Goal: Task Accomplishment & Management: Complete application form

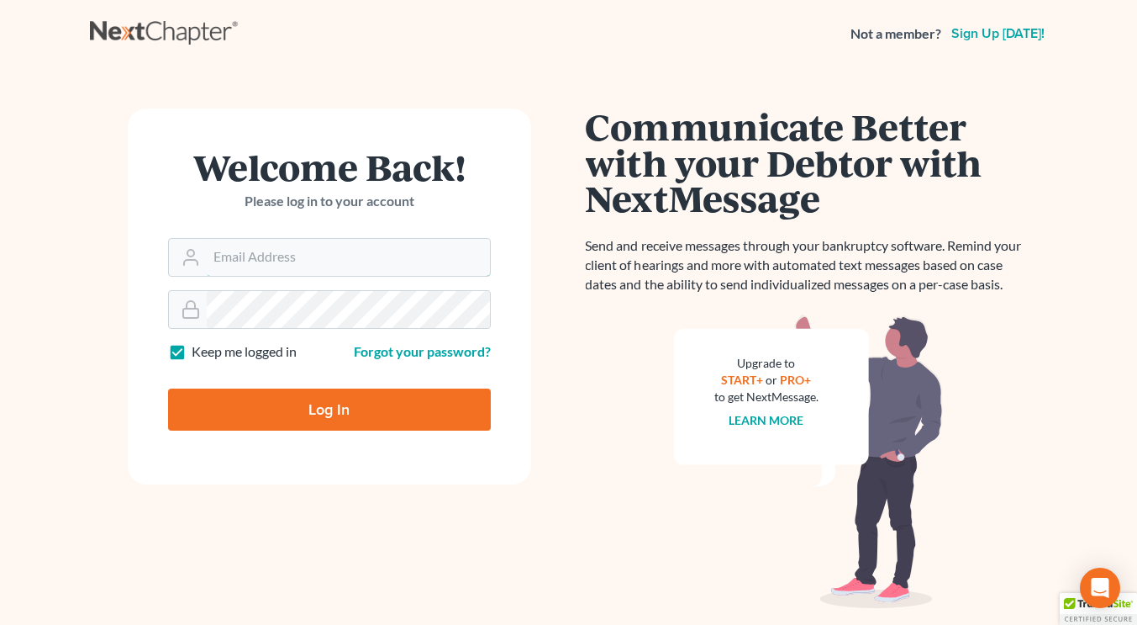
type input "[PERSON_NAME][EMAIL_ADDRESS][DOMAIN_NAME]"
click at [303, 410] on input "Log In" at bounding box center [329, 409] width 323 height 42
type input "Thinking..."
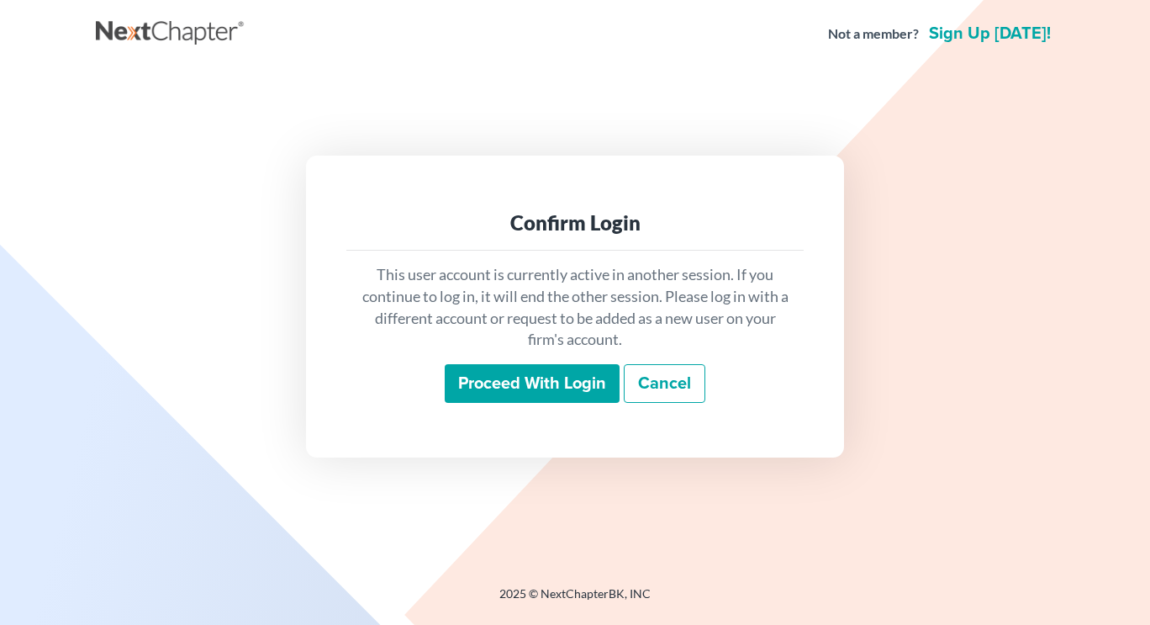
click at [520, 388] on input "Proceed with login" at bounding box center [532, 383] width 175 height 39
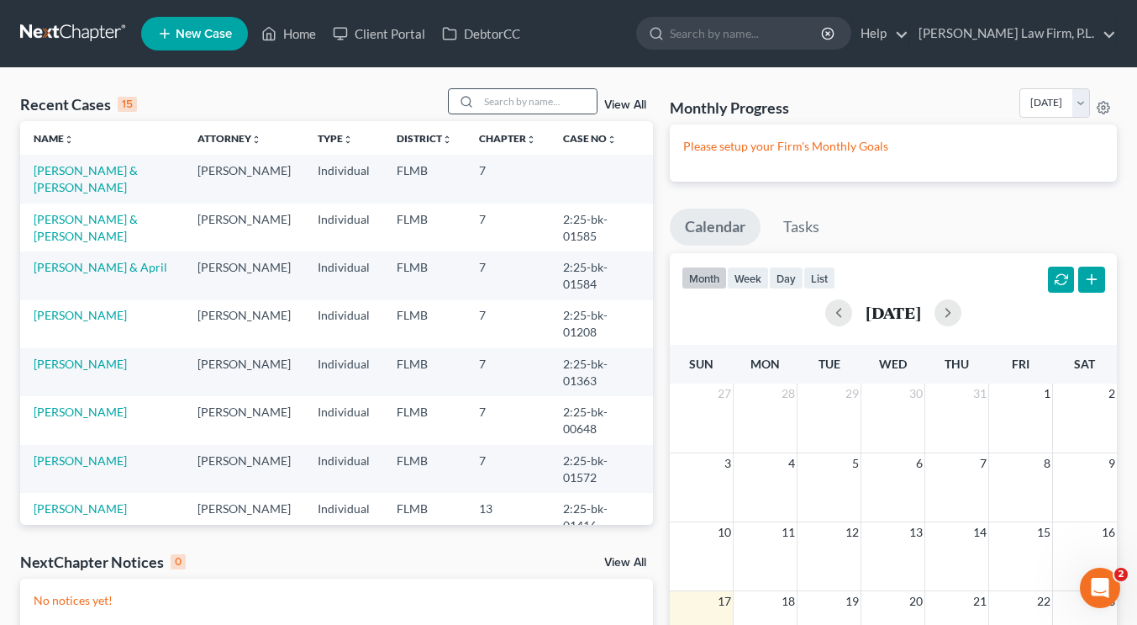
click at [479, 98] on div at bounding box center [464, 101] width 30 height 24
click at [488, 101] on input "search" at bounding box center [538, 101] width 118 height 24
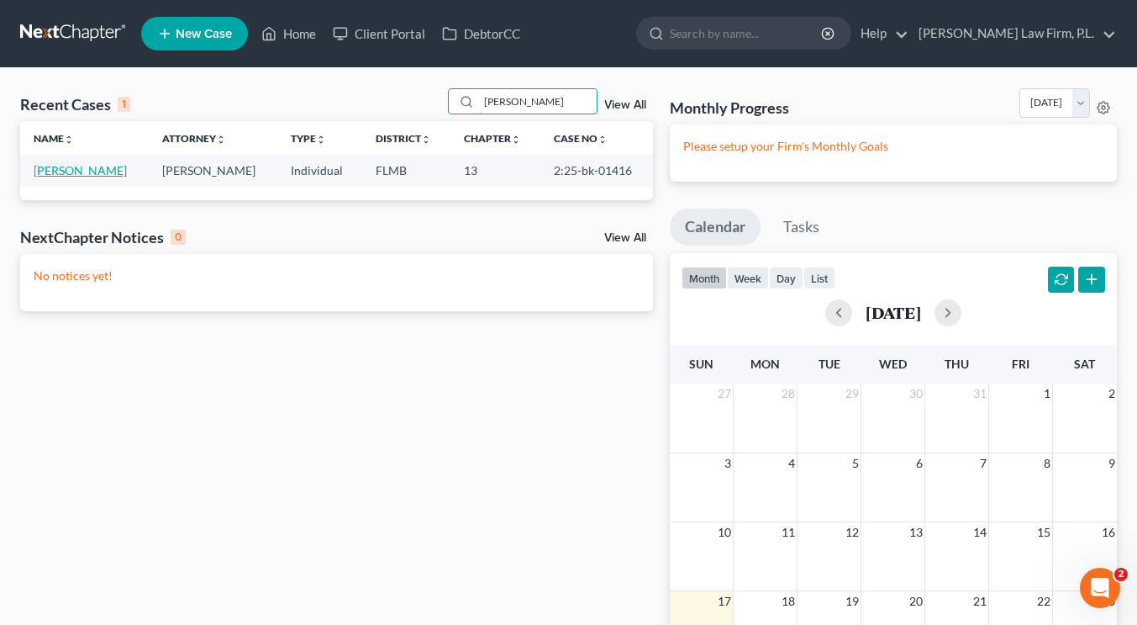
type input "blauvelt"
click at [123, 167] on link "[PERSON_NAME]" at bounding box center [80, 170] width 93 height 14
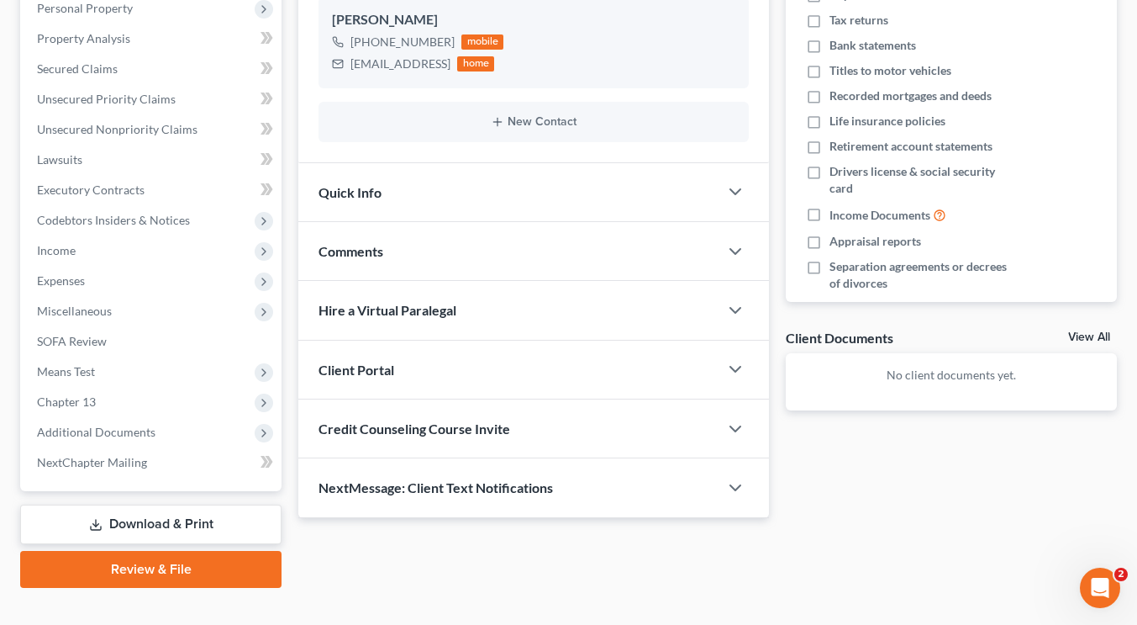
scroll to position [316, 0]
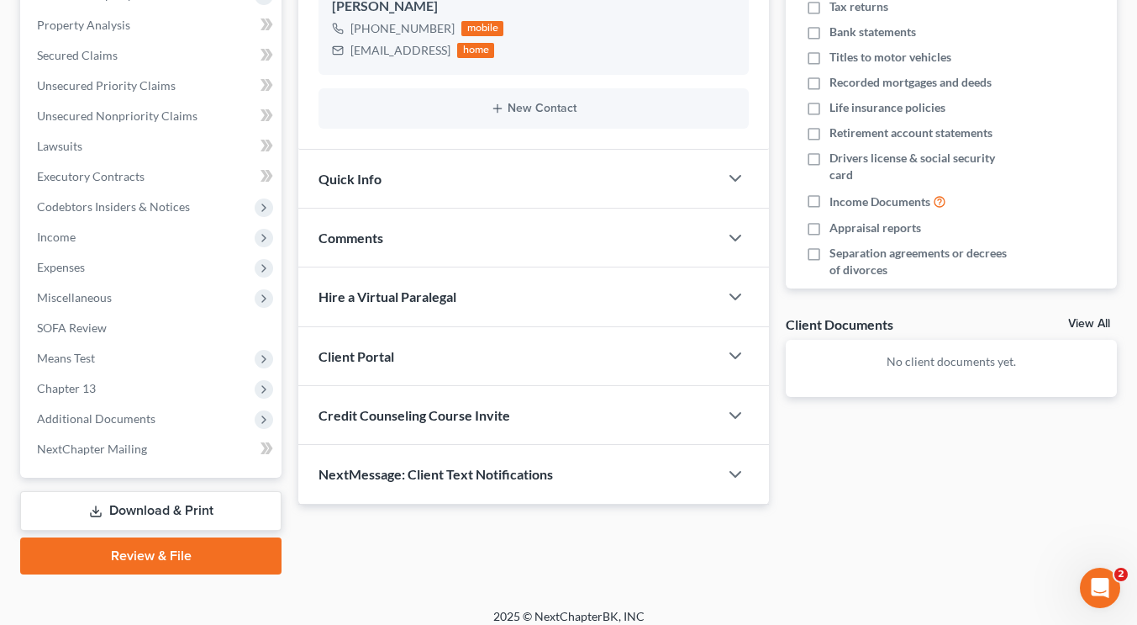
click at [158, 509] on link "Download & Print" at bounding box center [150, 511] width 261 height 40
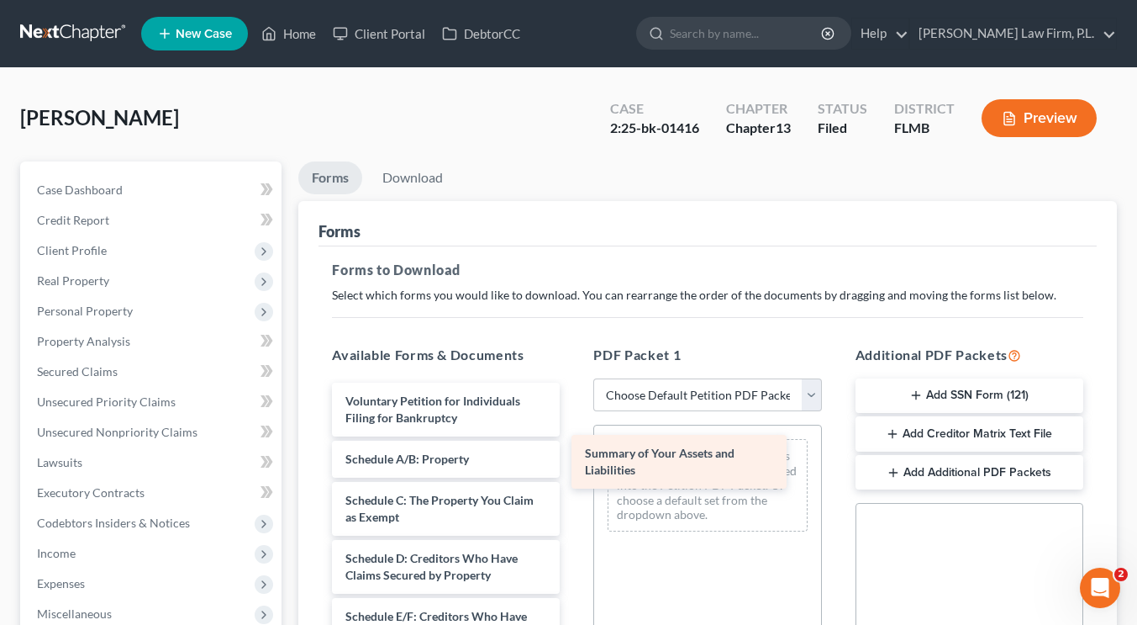
drag, startPoint x: 477, startPoint y: 458, endPoint x: 716, endPoint y: 455, distance: 238.8
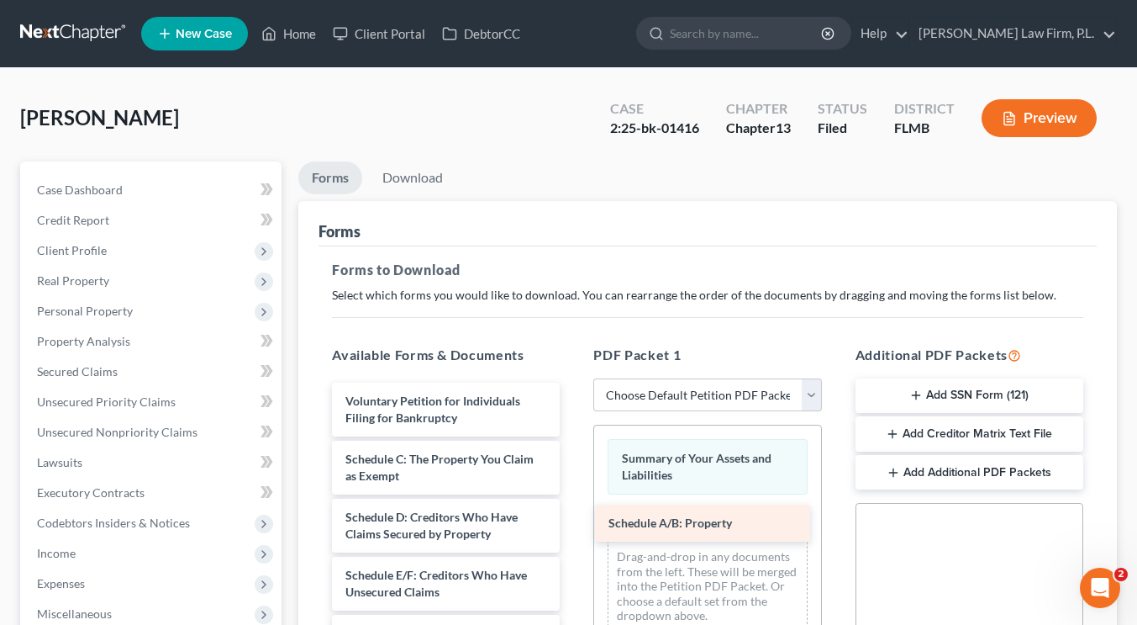
drag, startPoint x: 436, startPoint y: 464, endPoint x: 700, endPoint y: 529, distance: 271.8
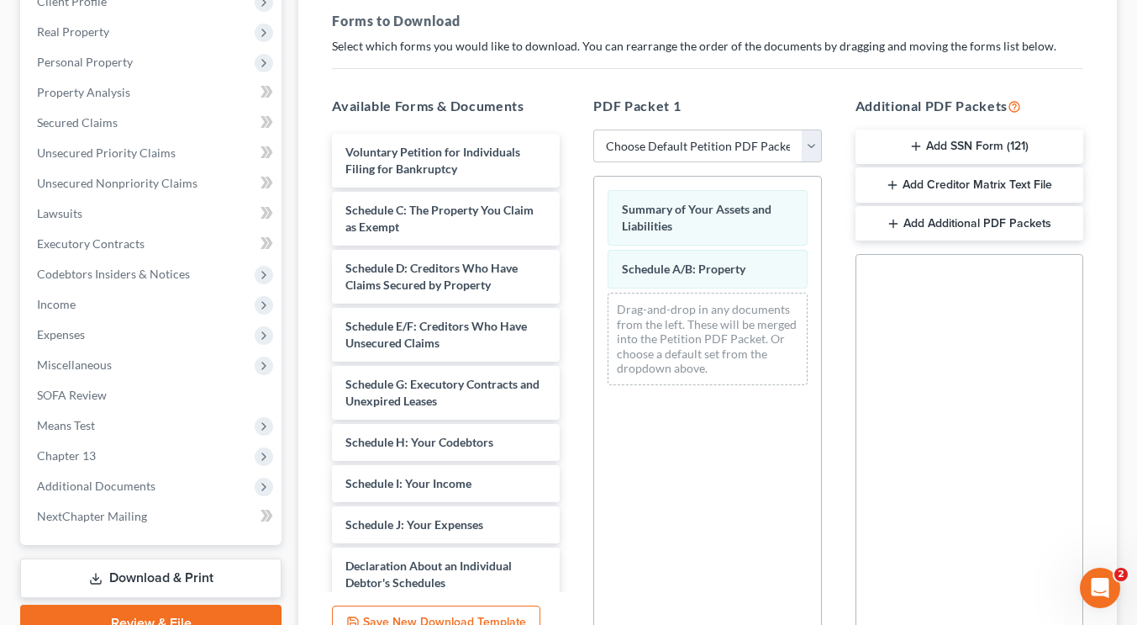
scroll to position [256, 0]
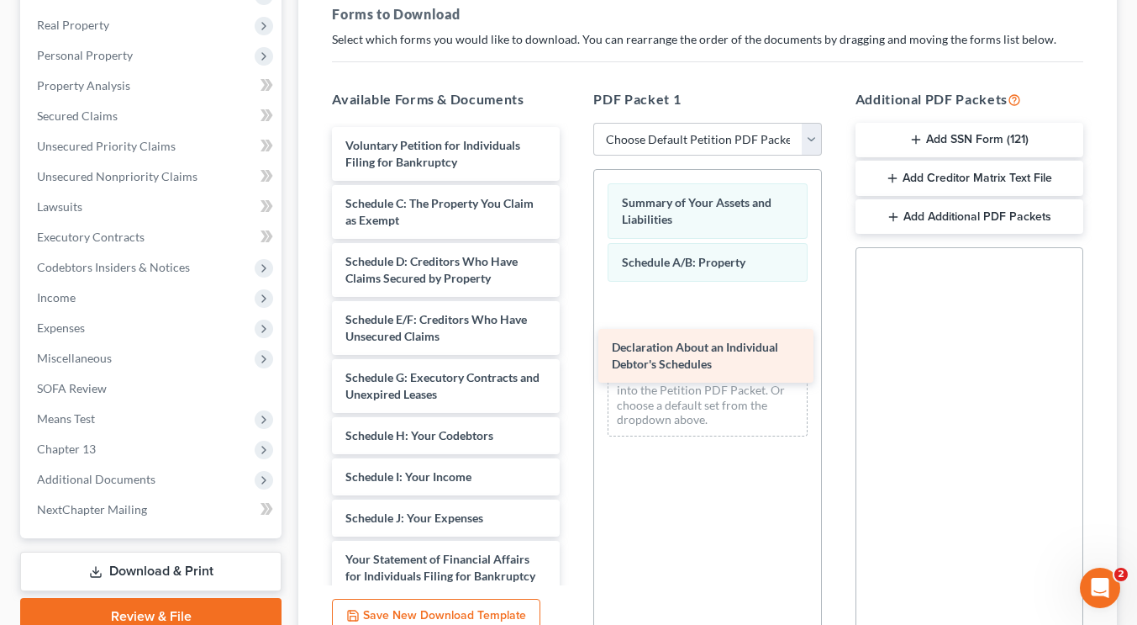
drag, startPoint x: 424, startPoint y: 559, endPoint x: 689, endPoint y: 349, distance: 338.7
click at [573, 349] on div "Declaration About an Individual Debtor's Schedules Voluntary Petition for Indiv…" at bounding box center [446, 489] width 255 height 724
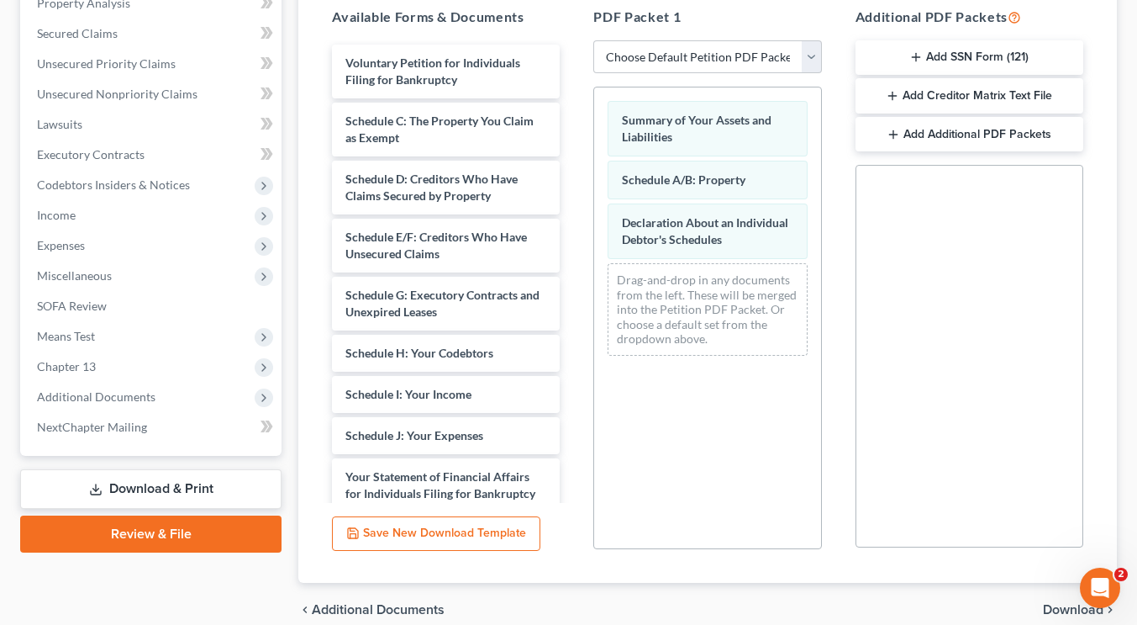
scroll to position [413, 0]
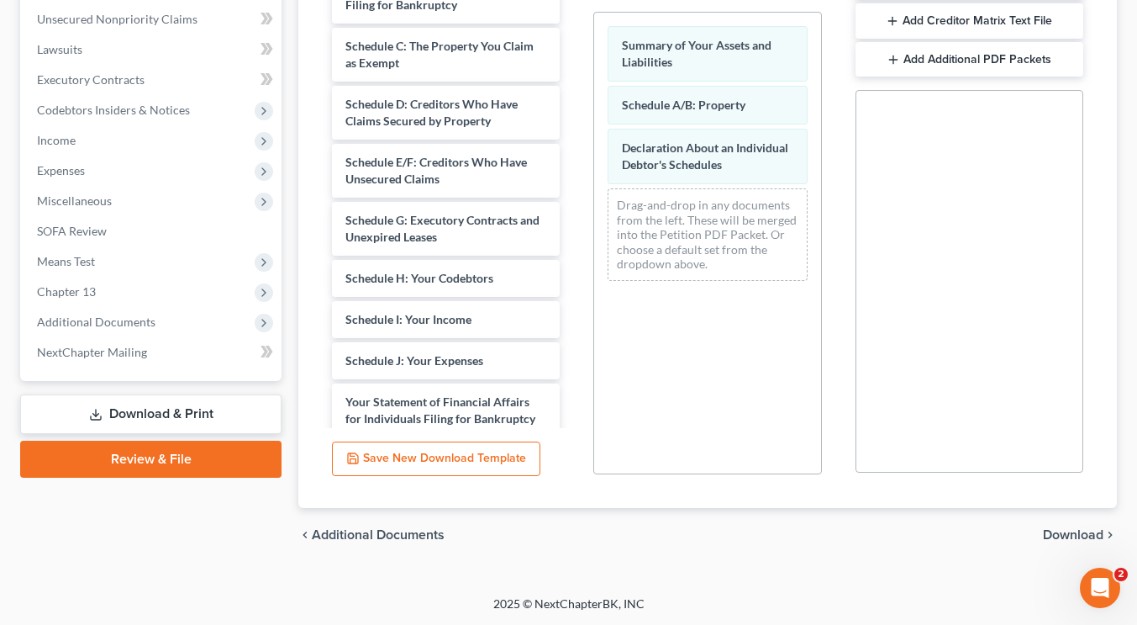
click at [1058, 523] on div "chevron_left Additional Documents Download chevron_right" at bounding box center [707, 535] width 819 height 54
click at [1056, 534] on span "Download" at bounding box center [1073, 534] width 61 height 13
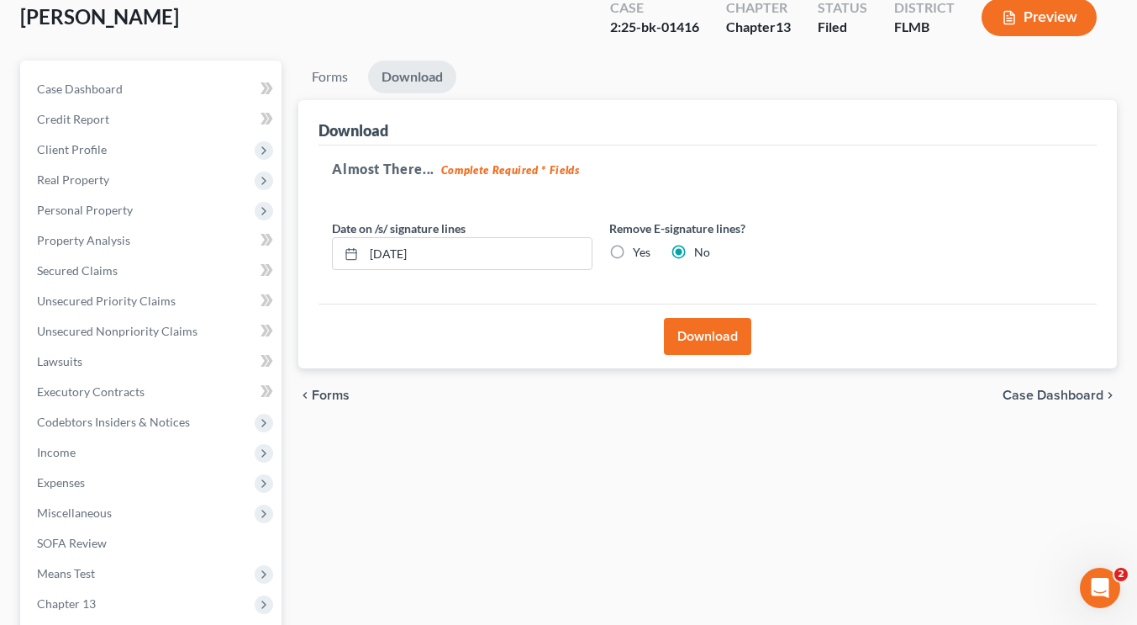
scroll to position [100, 0]
click at [399, 250] on input "[DATE]" at bounding box center [478, 255] width 228 height 32
type input "08/13/2025"
click at [696, 344] on button "Download" at bounding box center [707, 337] width 87 height 37
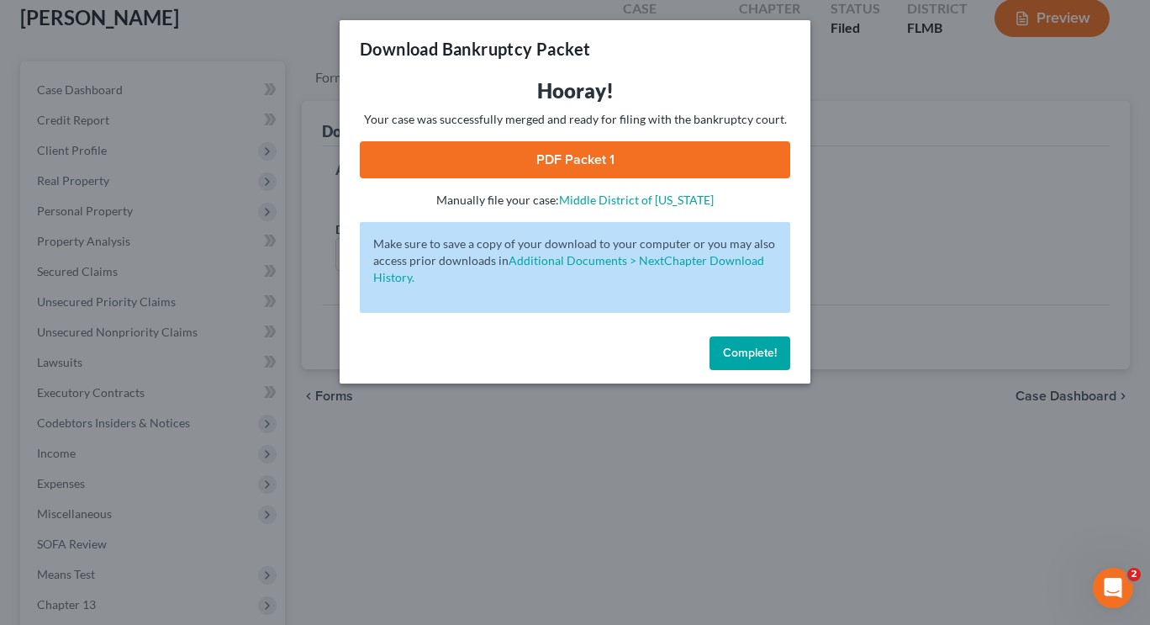
click at [519, 147] on link "PDF Packet 1" at bounding box center [575, 159] width 430 height 37
click at [760, 351] on span "Complete!" at bounding box center [750, 352] width 54 height 14
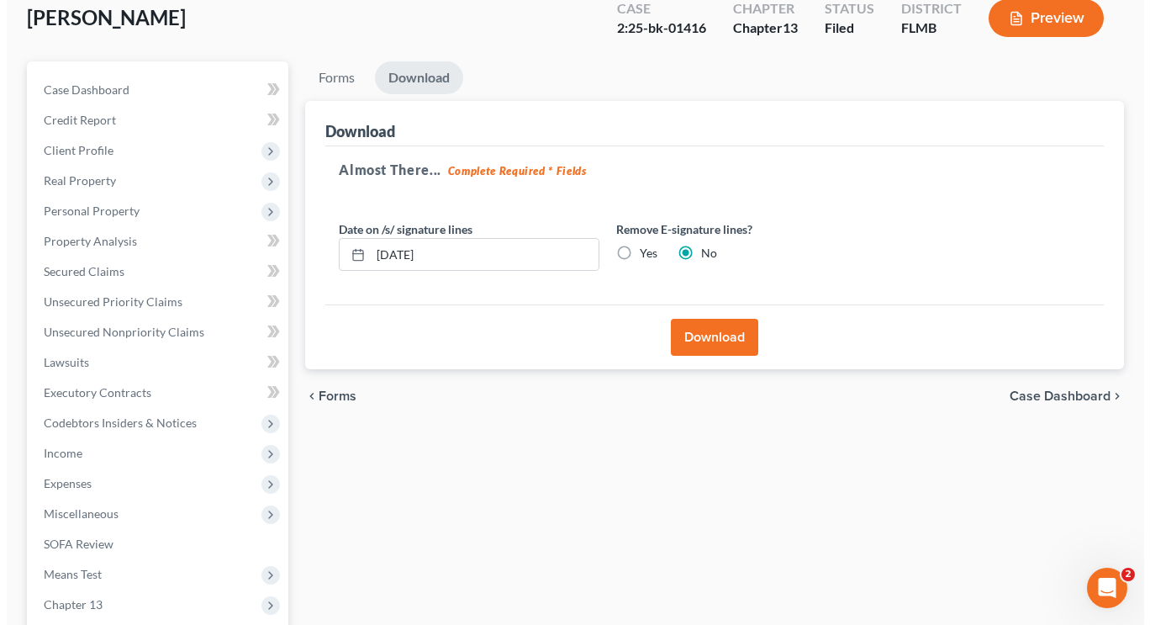
scroll to position [0, 0]
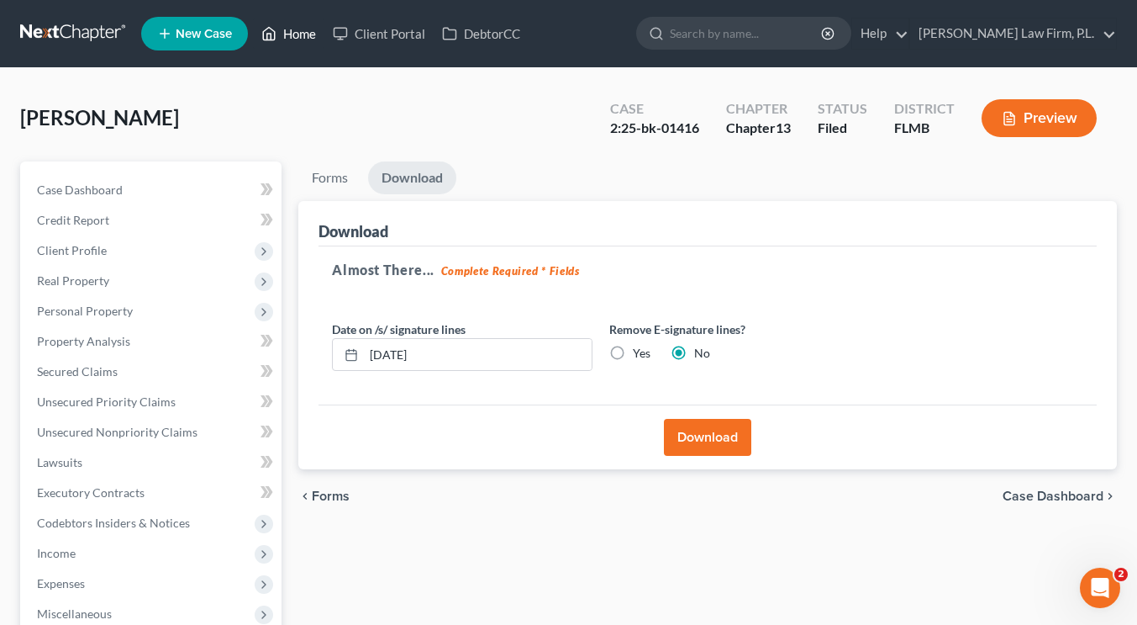
click at [294, 40] on link "Home" at bounding box center [288, 33] width 71 height 30
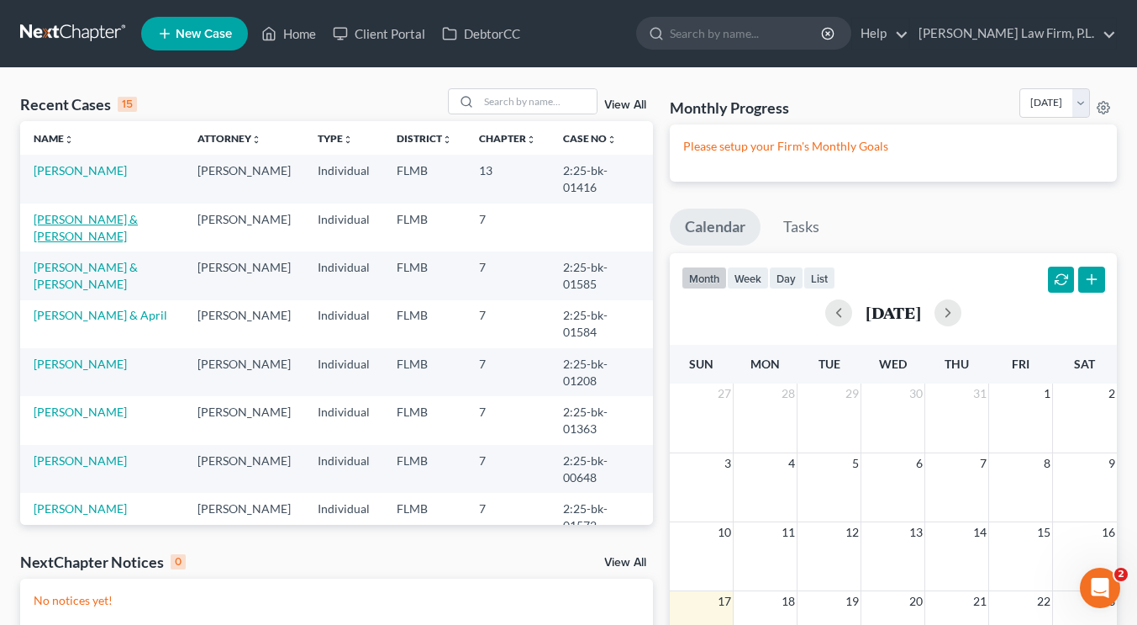
click at [98, 218] on link "[PERSON_NAME] & [PERSON_NAME]" at bounding box center [86, 227] width 104 height 31
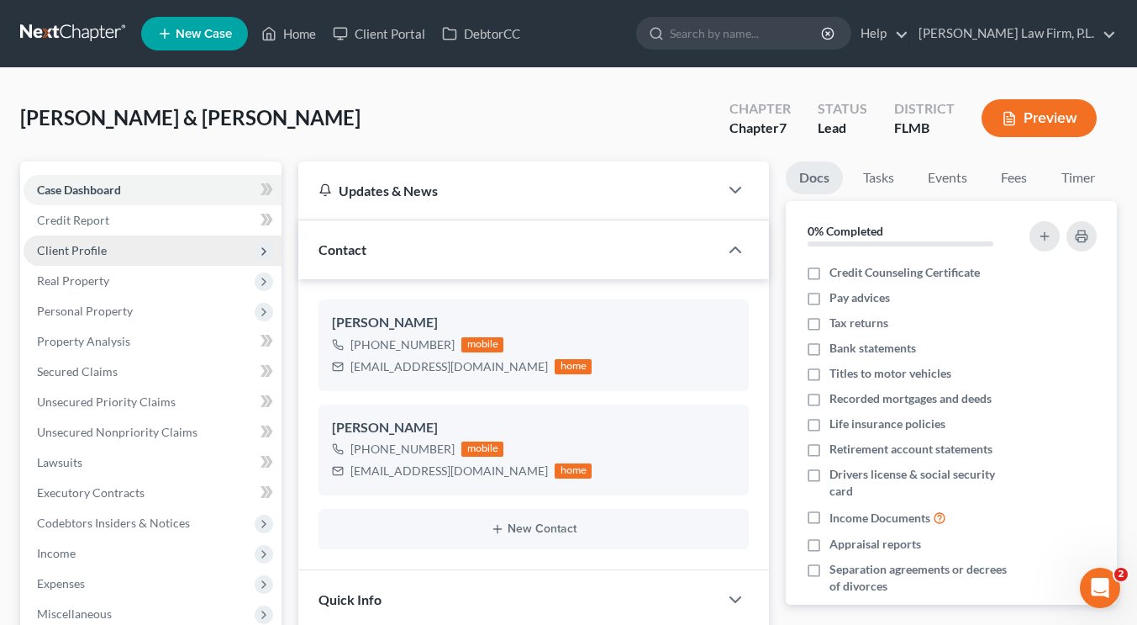
click at [106, 250] on span "Client Profile" at bounding box center [153, 250] width 258 height 30
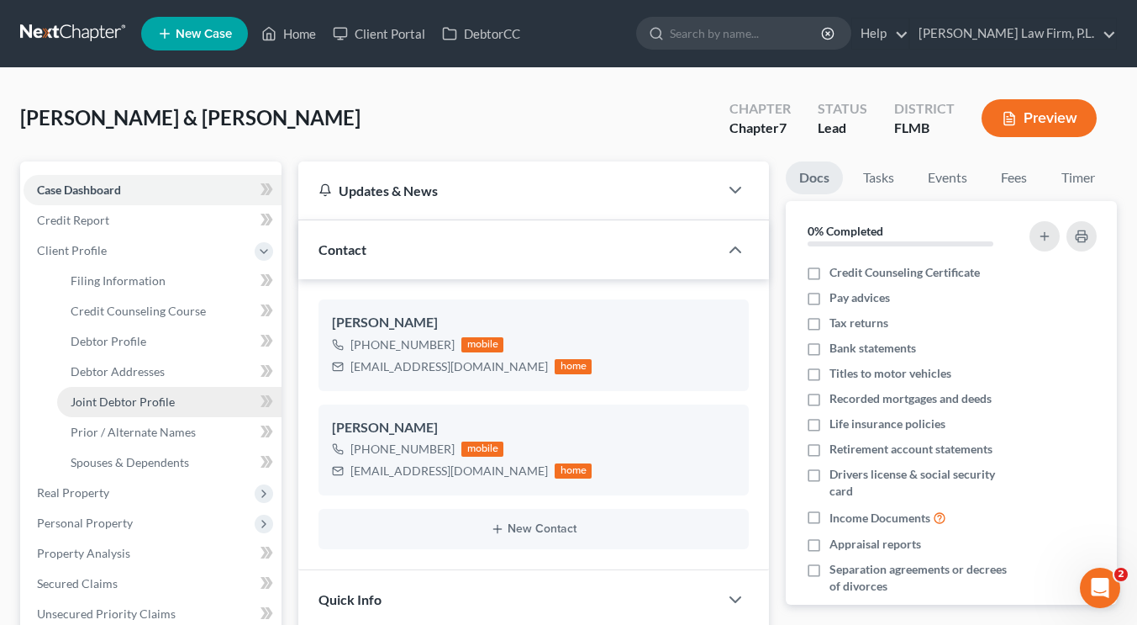
click at [134, 394] on span "Joint Debtor Profile" at bounding box center [123, 401] width 104 height 14
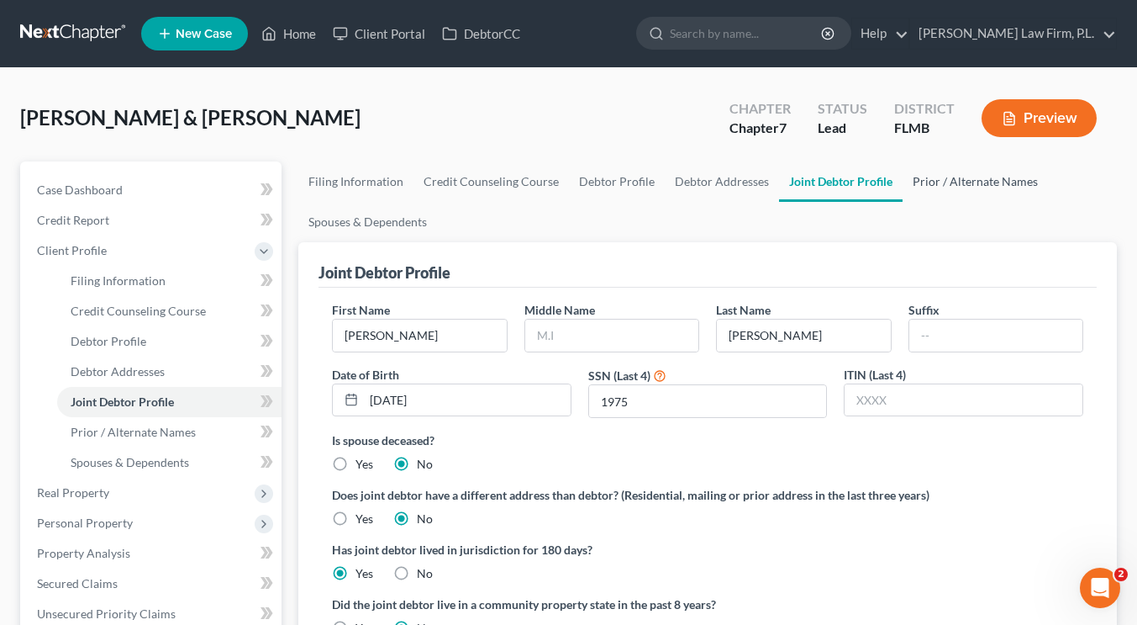
click at [952, 173] on link "Prior / Alternate Names" at bounding box center [975, 181] width 145 height 40
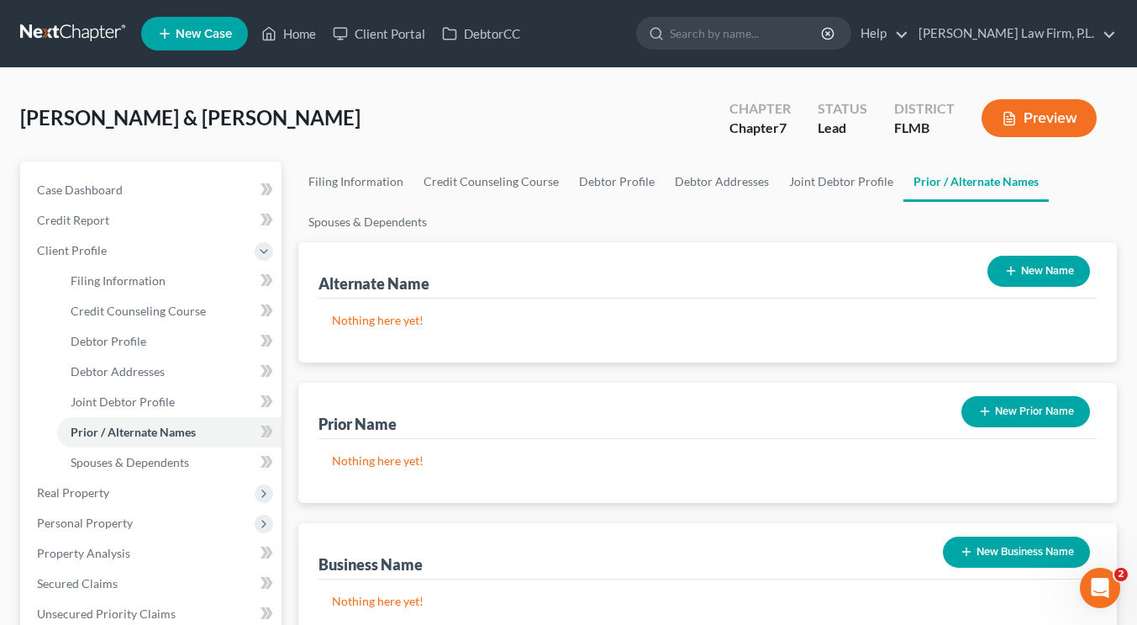
click at [1027, 280] on button "New Name" at bounding box center [1039, 271] width 103 height 31
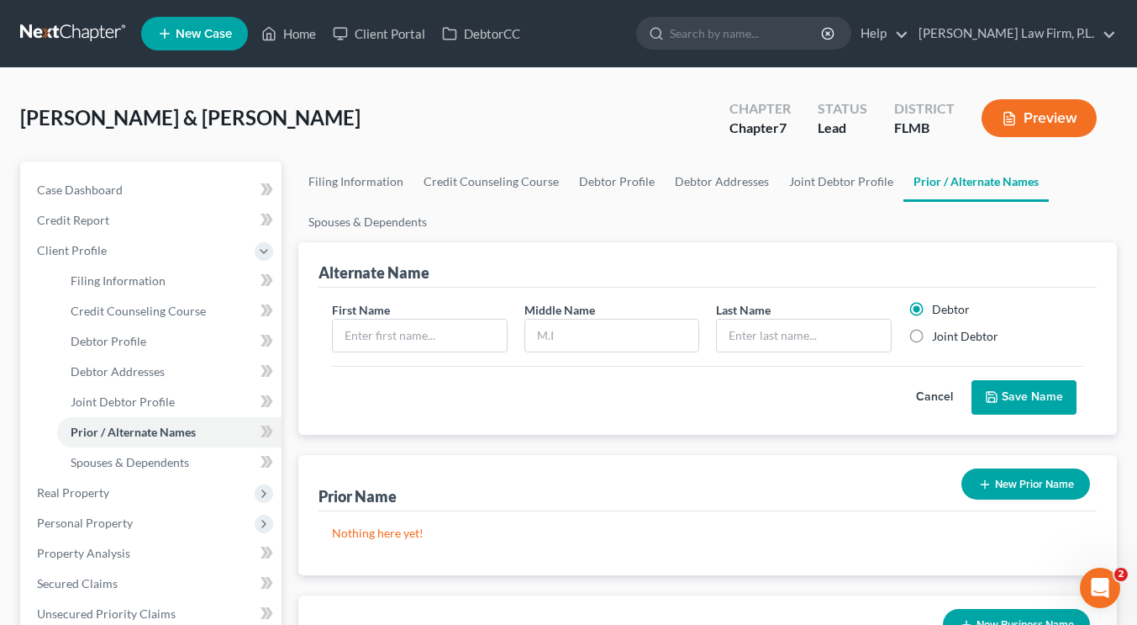
click at [932, 340] on label "Joint Debtor" at bounding box center [965, 336] width 66 height 17
click at [939, 339] on input "Joint Debtor" at bounding box center [944, 333] width 11 height 11
radio input "true"
radio input "false"
click at [458, 345] on input "text" at bounding box center [419, 335] width 173 height 32
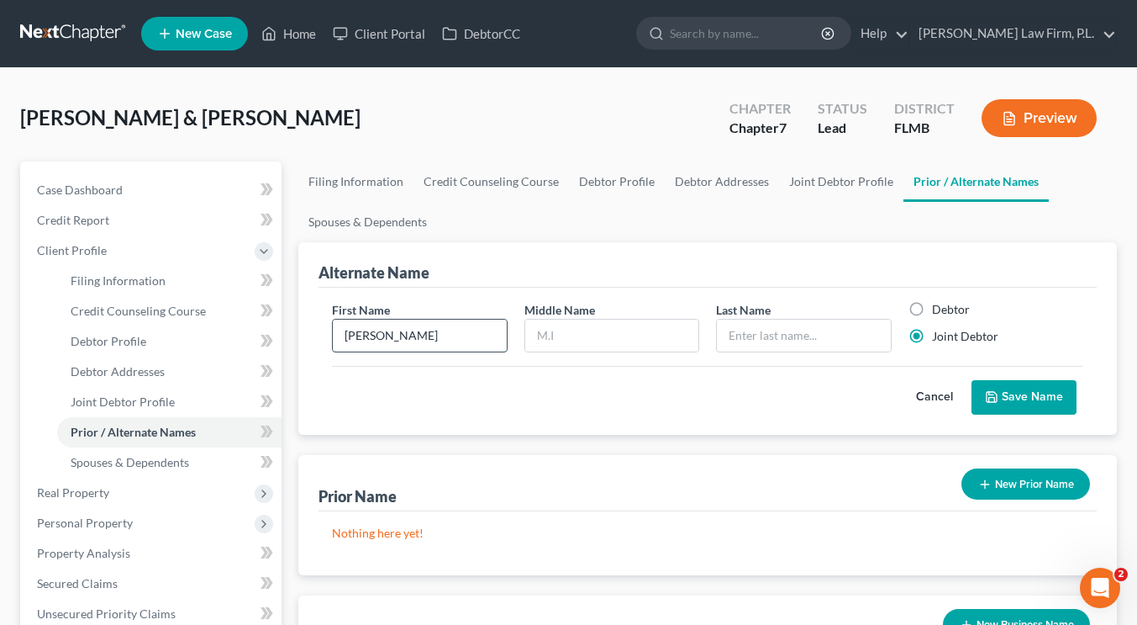
type input "Sheryl"
type input "Danielle"
click at [747, 343] on input "text" at bounding box center [803, 335] width 173 height 32
type input "Basile"
click at [994, 403] on button "Save Name" at bounding box center [1024, 397] width 105 height 35
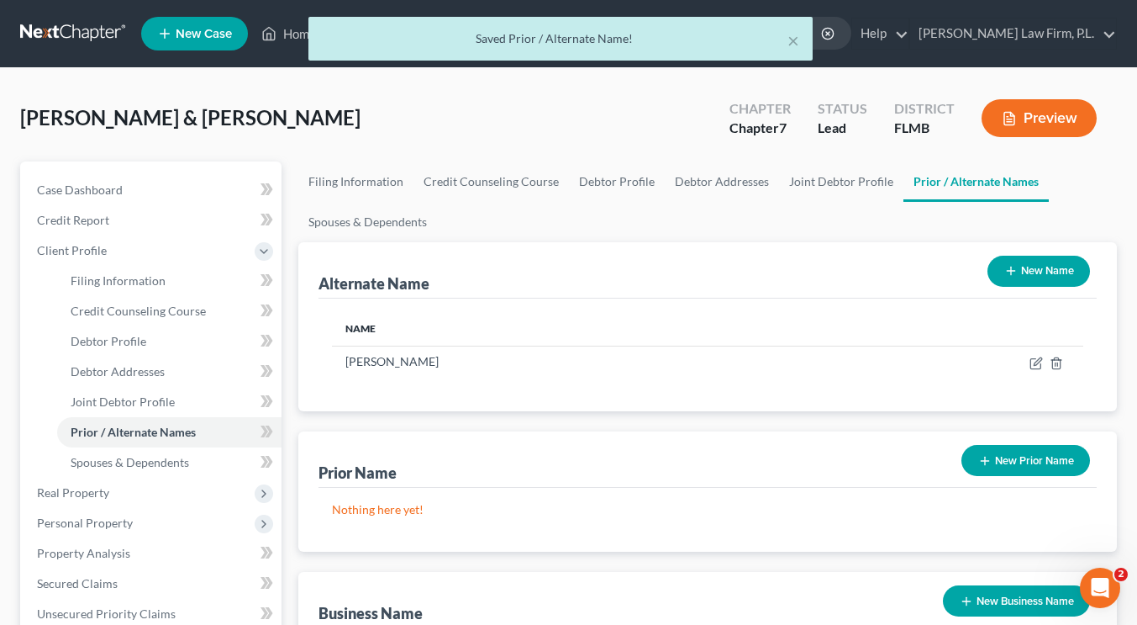
click at [1019, 123] on button "Preview" at bounding box center [1039, 118] width 115 height 38
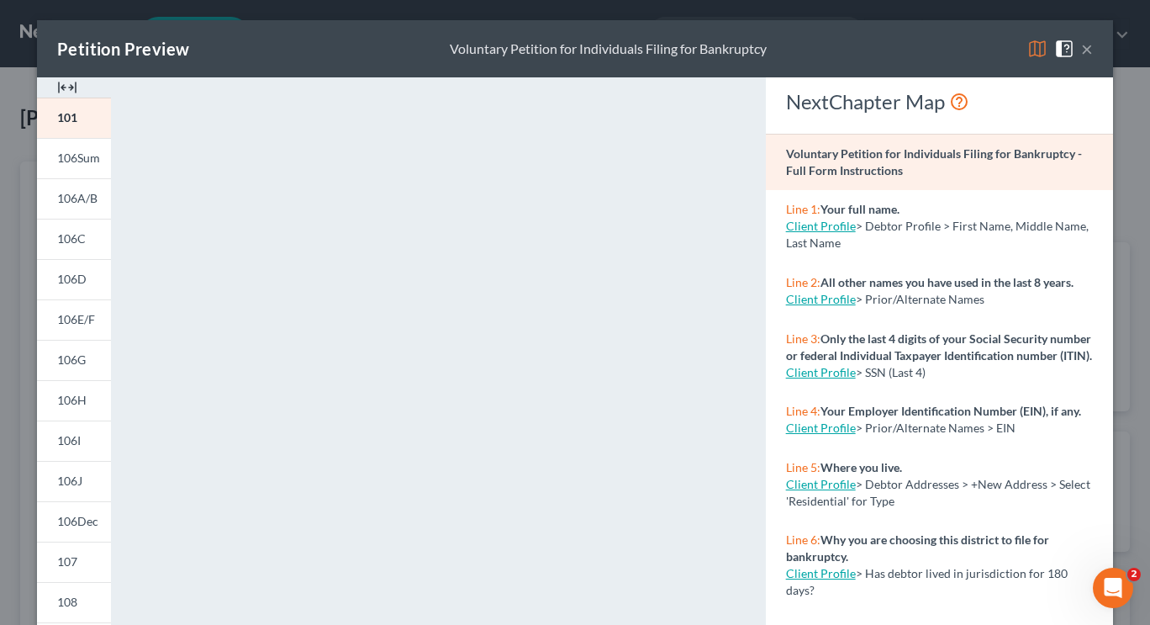
click at [1084, 50] on button "×" at bounding box center [1087, 49] width 12 height 20
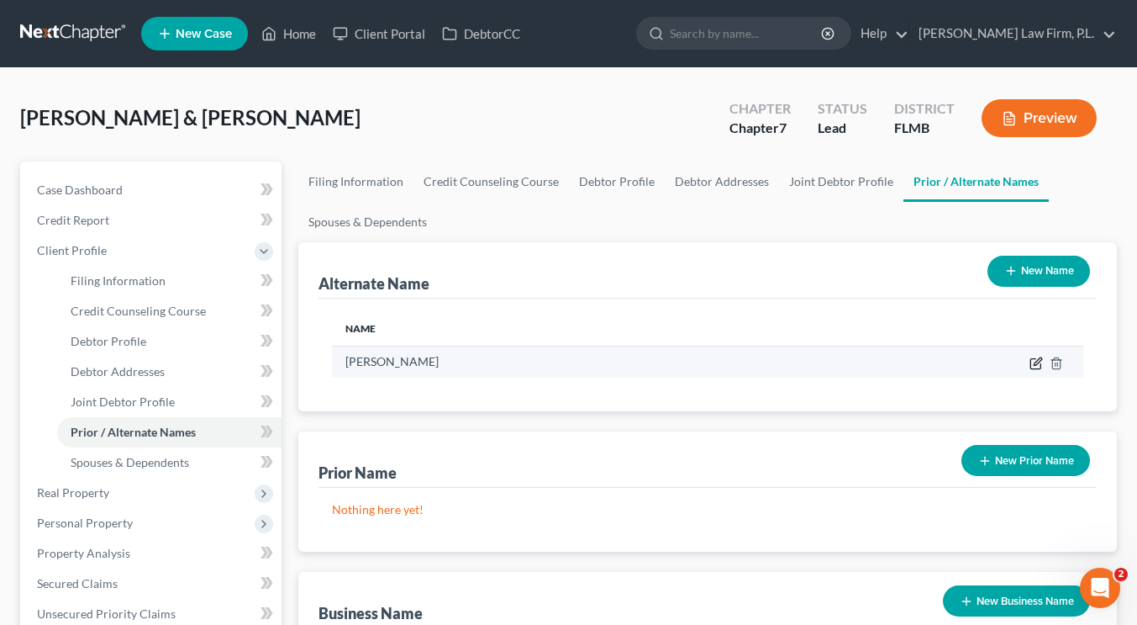
click at [1036, 367] on icon at bounding box center [1036, 362] width 13 height 13
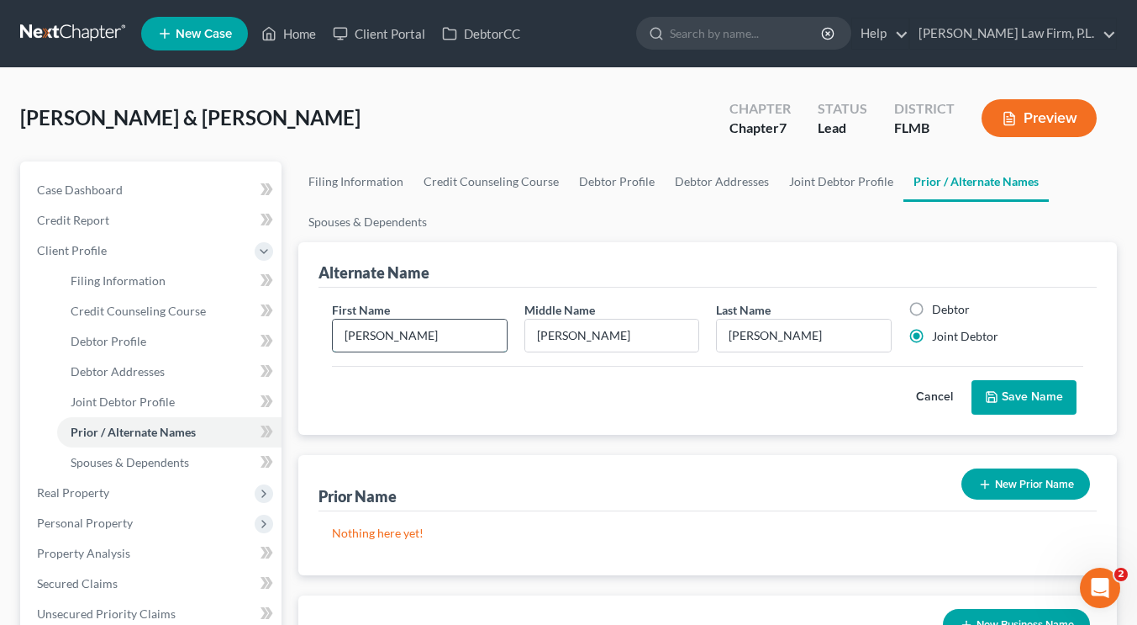
click at [344, 337] on input "Sheryl" at bounding box center [419, 335] width 173 height 32
type input "a/k/a Sheryl"
click at [1010, 399] on button "Save Name" at bounding box center [1024, 397] width 105 height 35
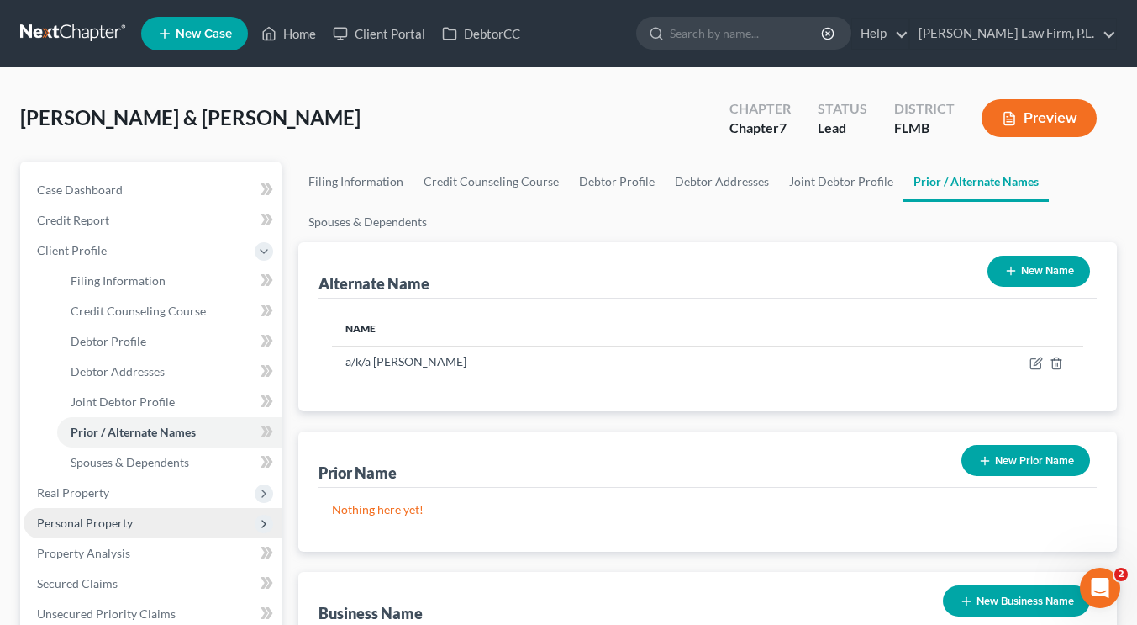
click at [114, 529] on span "Personal Property" at bounding box center [85, 522] width 96 height 14
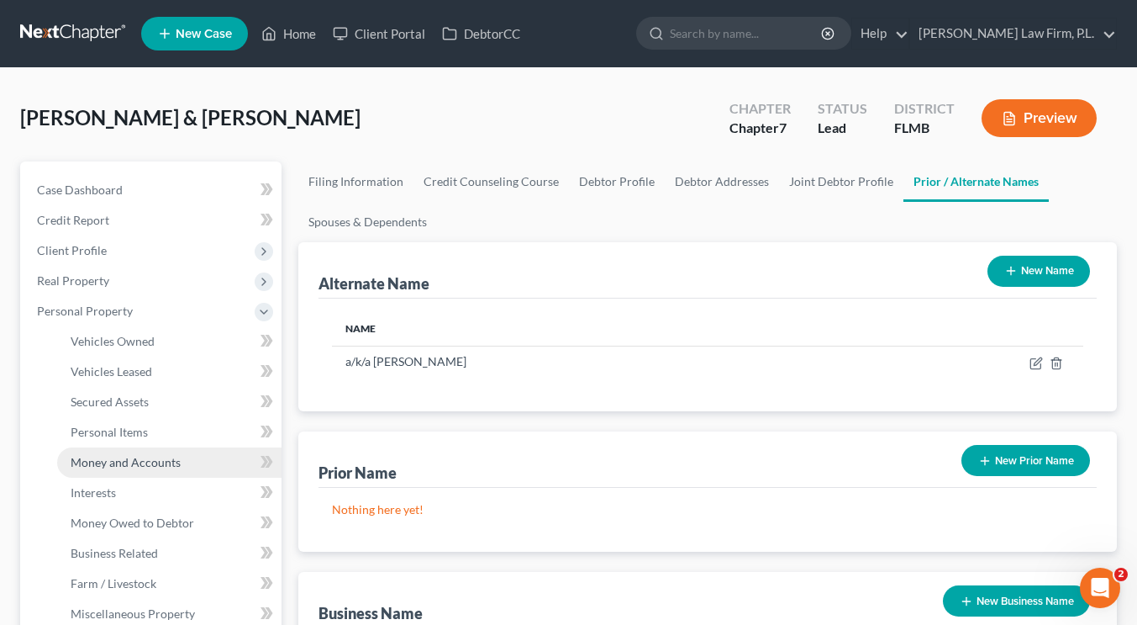
click at [151, 455] on span "Money and Accounts" at bounding box center [126, 462] width 110 height 14
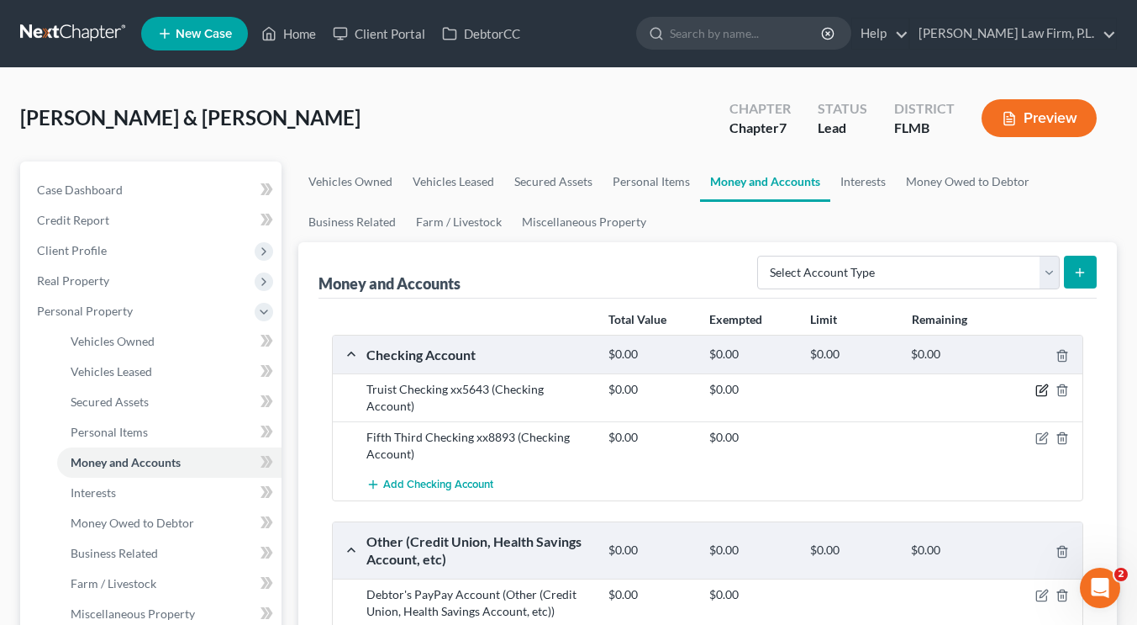
click at [1043, 391] on icon "button" at bounding box center [1044, 389] width 8 height 8
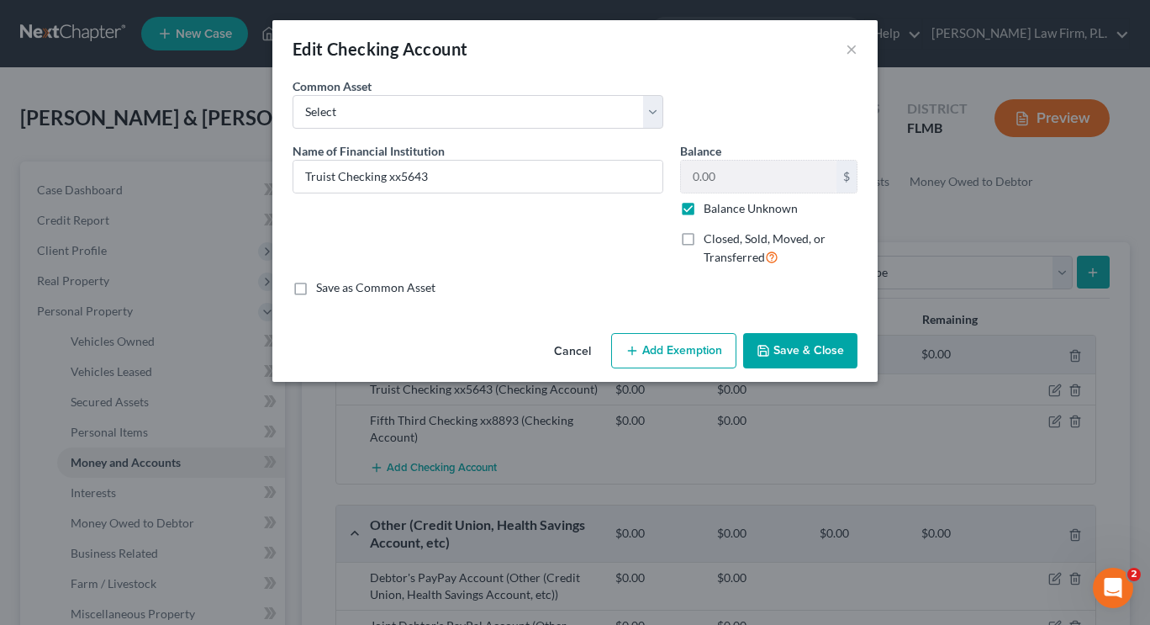
click at [704, 210] on label "Balance Unknown" at bounding box center [751, 208] width 94 height 17
click at [710, 210] on input "Balance Unknown" at bounding box center [715, 205] width 11 height 11
checkbox input "false"
click at [702, 177] on input "0.00" at bounding box center [759, 177] width 156 height 32
type input "950"
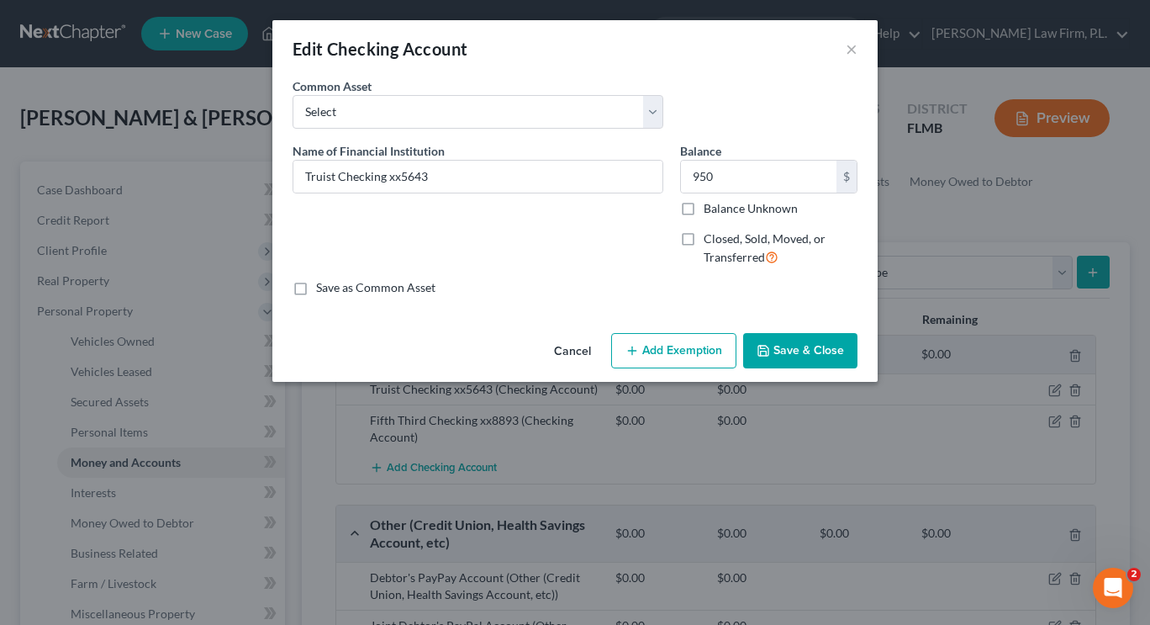
click at [657, 351] on button "Add Exemption" at bounding box center [673, 350] width 125 height 35
select select "2"
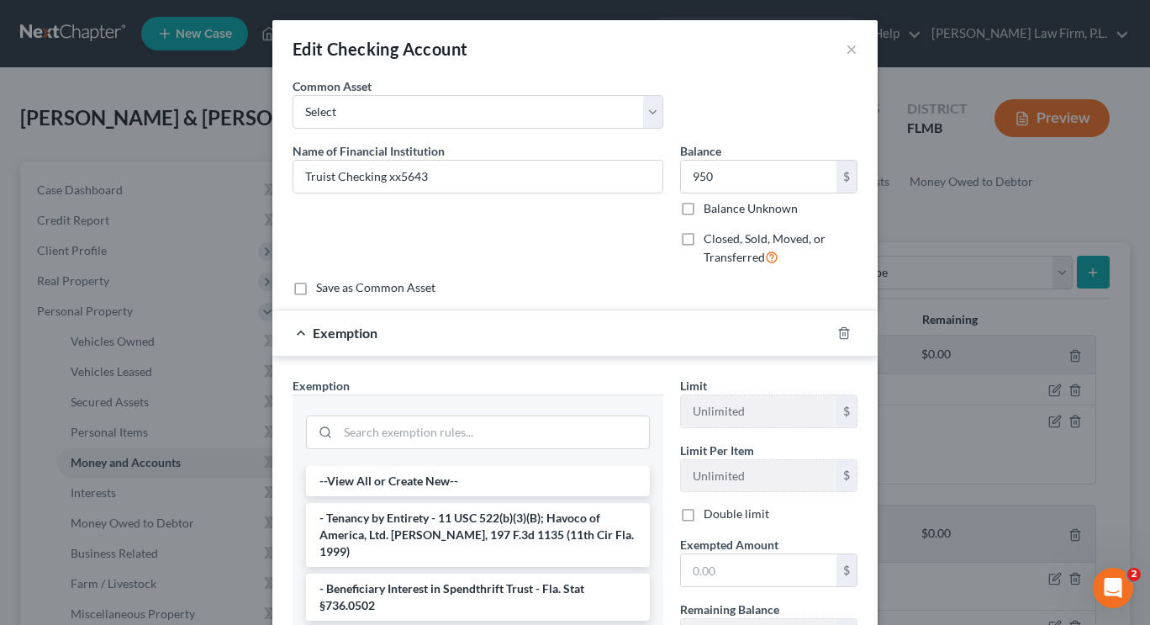
click at [640, 502] on div "--View All or Create New-- - Tenancy by Entirety - 11 USC 522(b)(3)(B); Havoco …" at bounding box center [478, 600] width 371 height 269
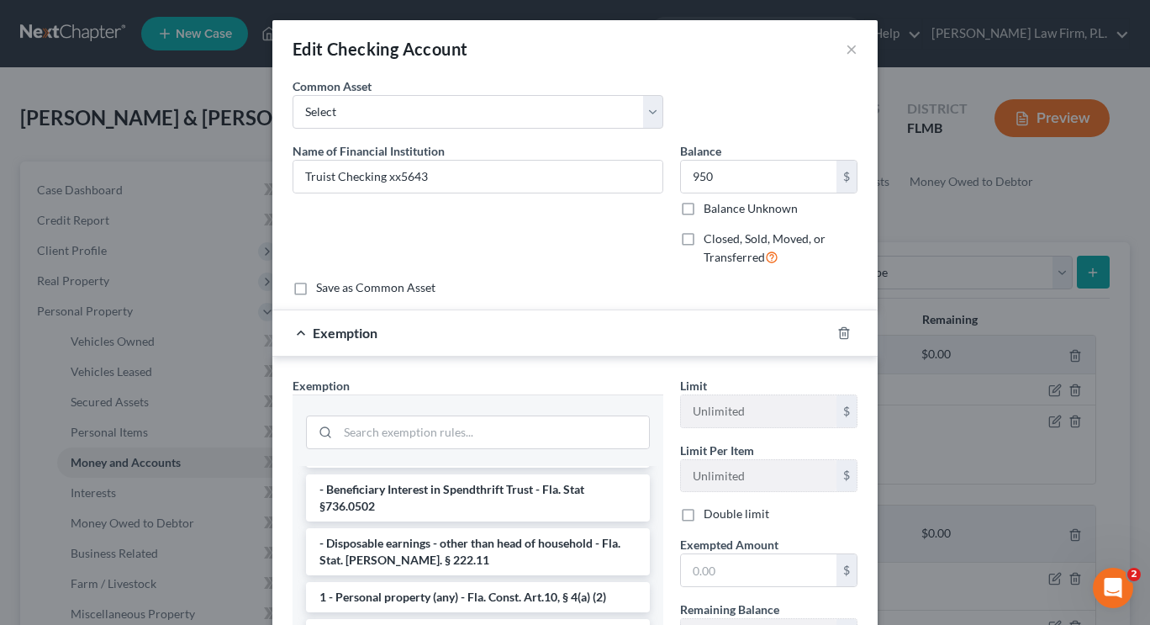
scroll to position [86, 0]
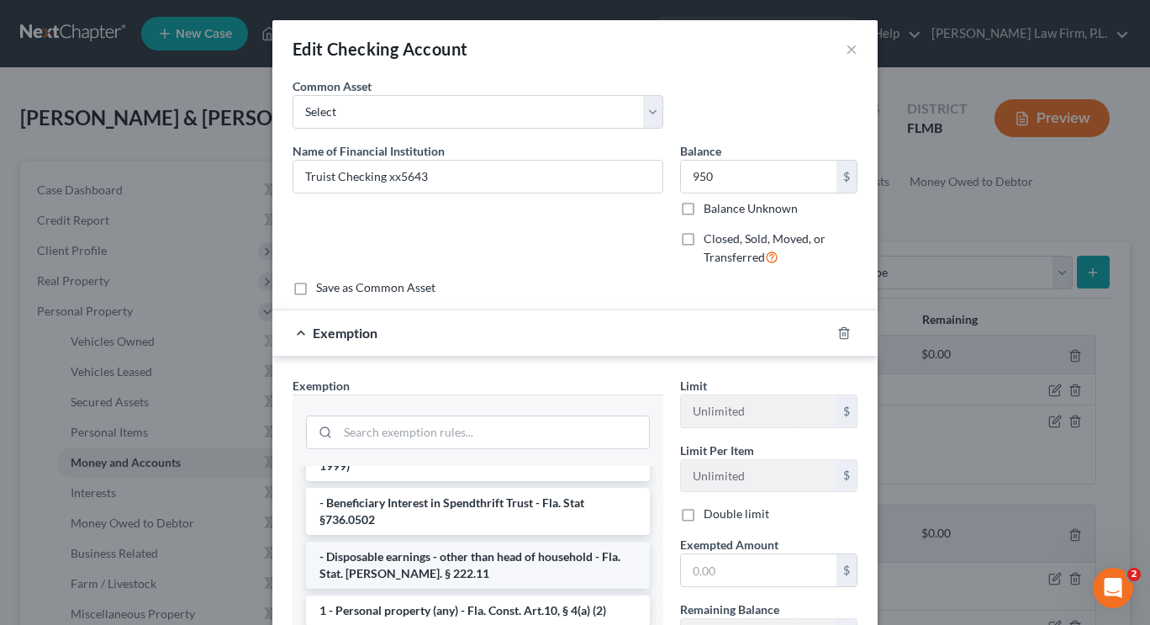
click at [576, 546] on li "- Disposable earnings - other than head of household - Fla. Stat. Ann. § 222.11" at bounding box center [478, 564] width 344 height 47
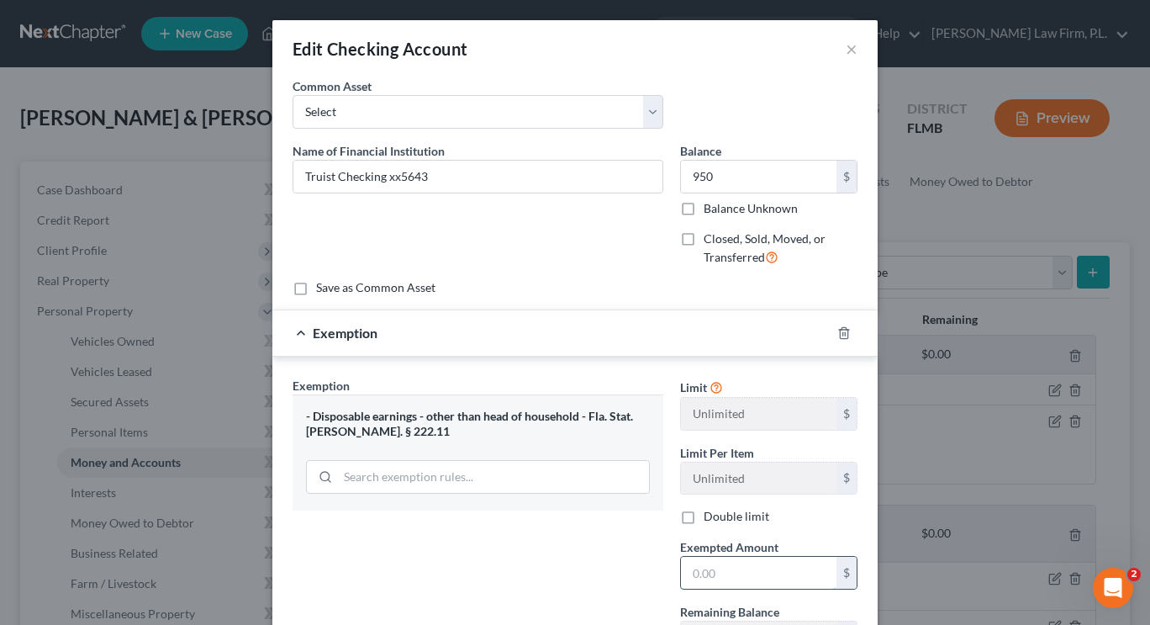
click at [710, 576] on input "text" at bounding box center [759, 572] width 156 height 32
type input "950"
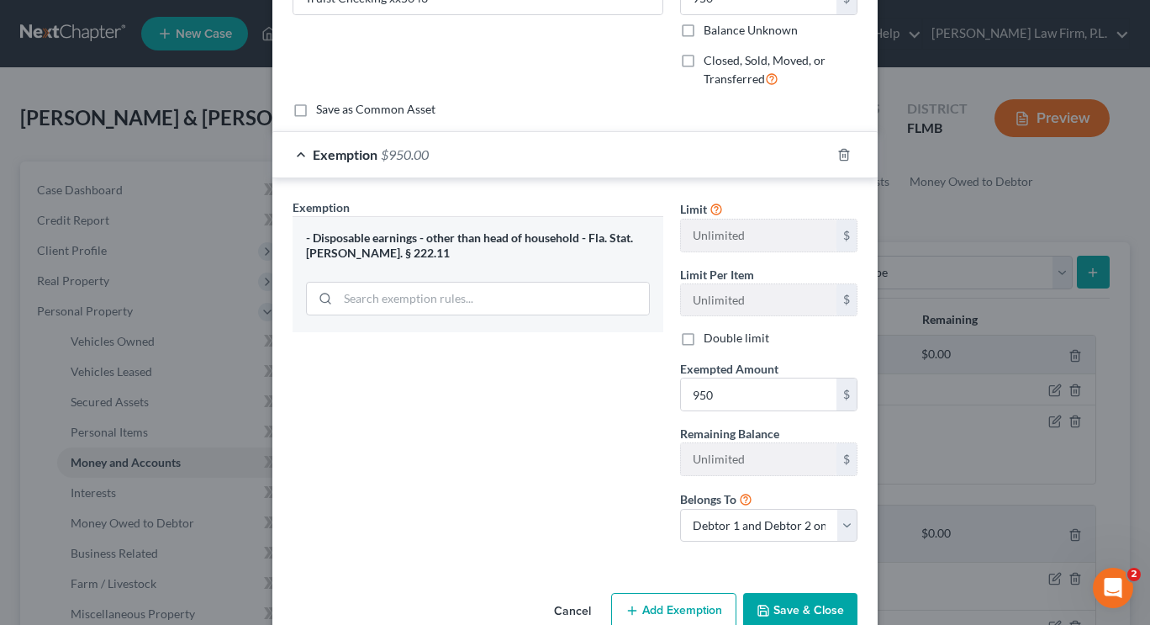
scroll to position [215, 0]
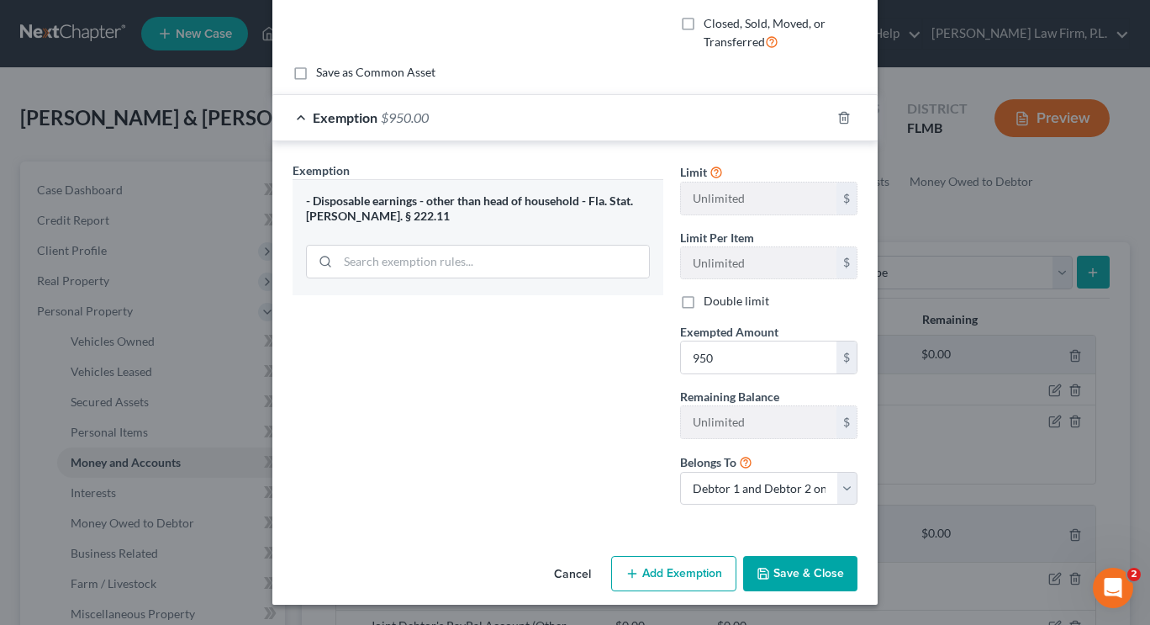
click at [825, 563] on button "Save & Close" at bounding box center [800, 573] width 114 height 35
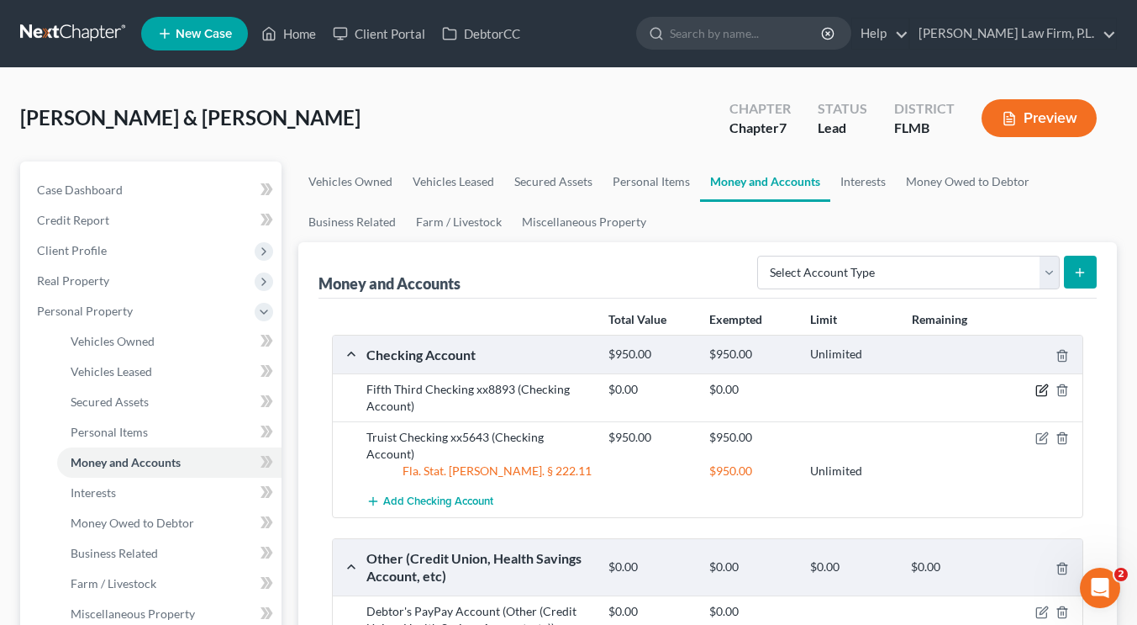
click at [1041, 394] on icon "button" at bounding box center [1042, 389] width 13 height 13
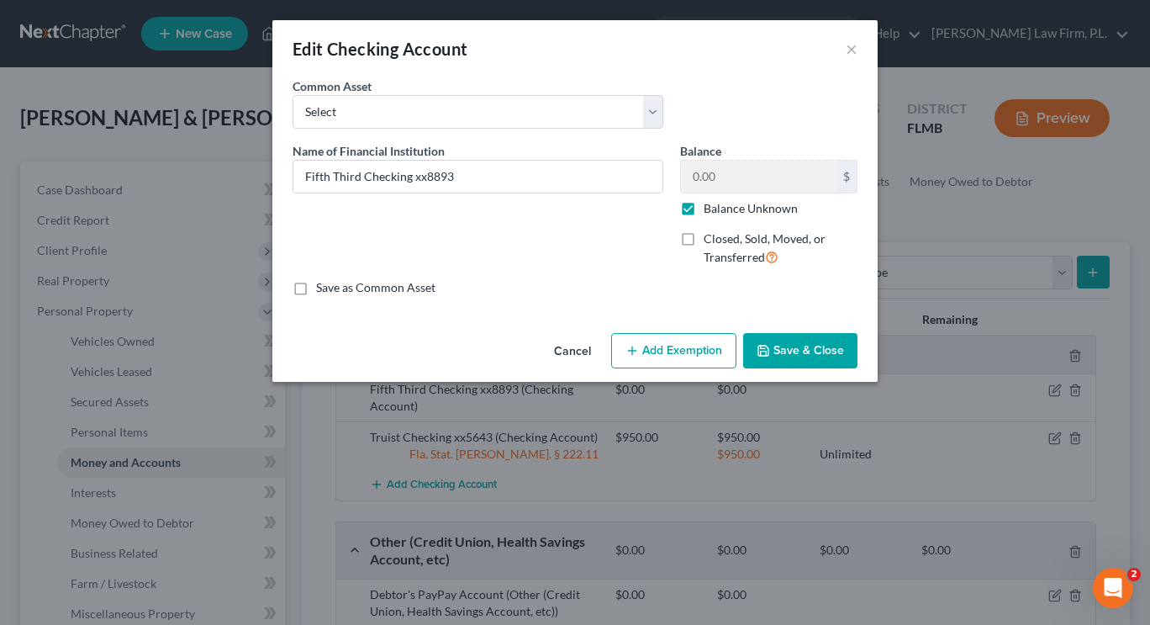
click at [704, 202] on label "Balance Unknown" at bounding box center [751, 208] width 94 height 17
click at [710, 202] on input "Balance Unknown" at bounding box center [715, 205] width 11 height 11
checkbox input "false"
click at [704, 182] on input "0.00" at bounding box center [759, 177] width 156 height 32
type input "900"
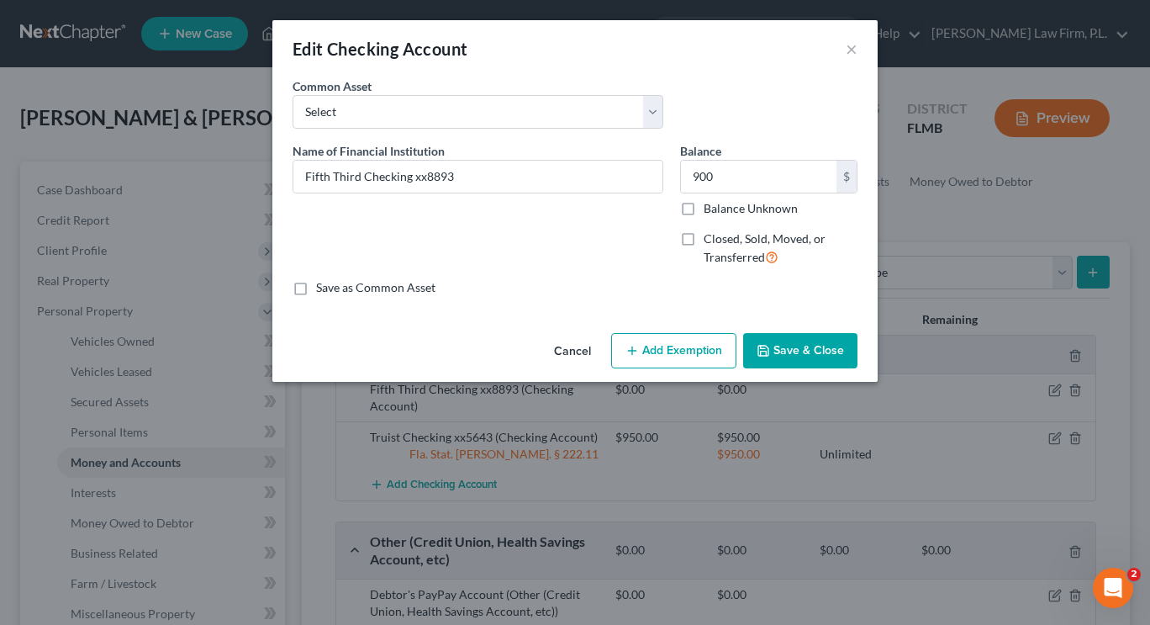
click at [681, 351] on button "Add Exemption" at bounding box center [673, 350] width 125 height 35
select select "2"
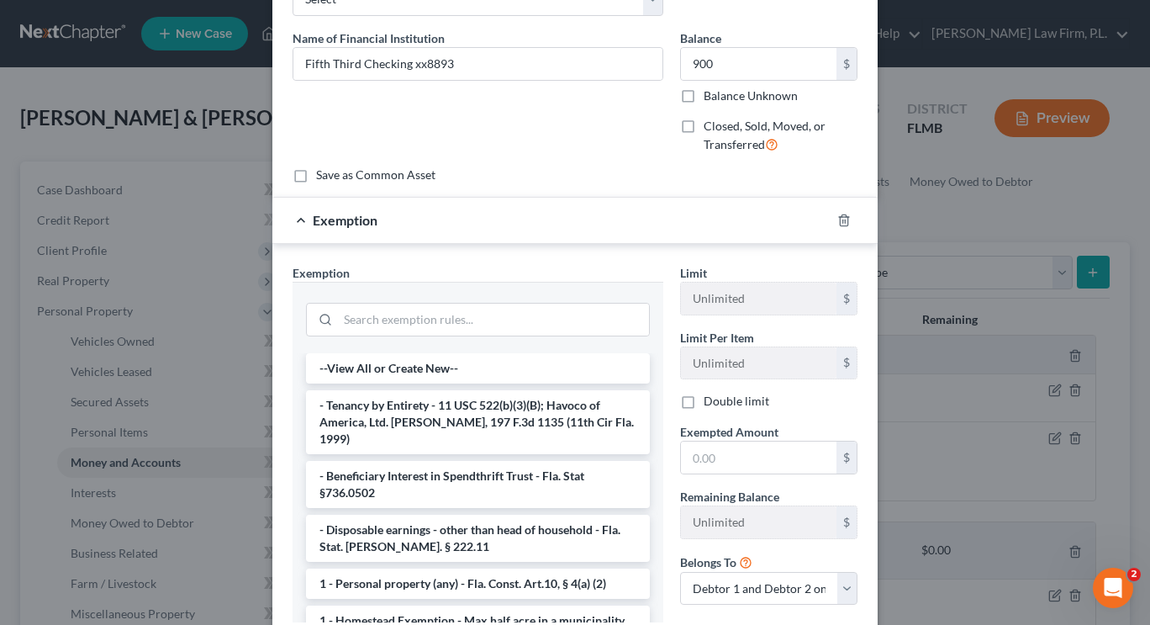
scroll to position [121, 0]
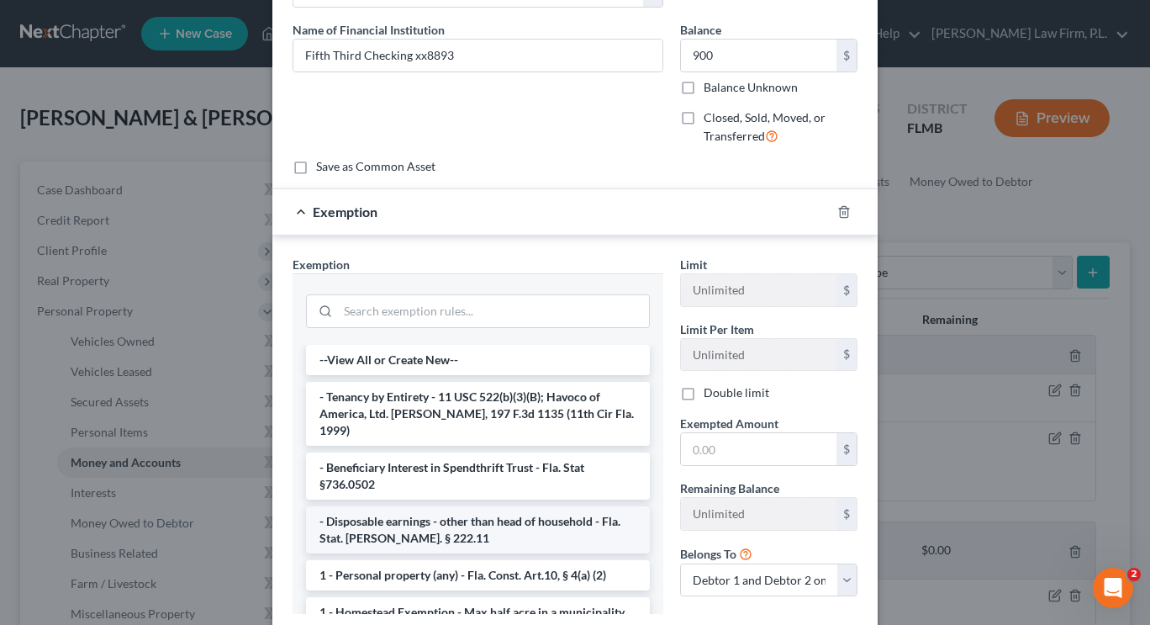
click at [566, 507] on li "- Disposable earnings - other than head of household - Fla. Stat. Ann. § 222.11" at bounding box center [478, 529] width 344 height 47
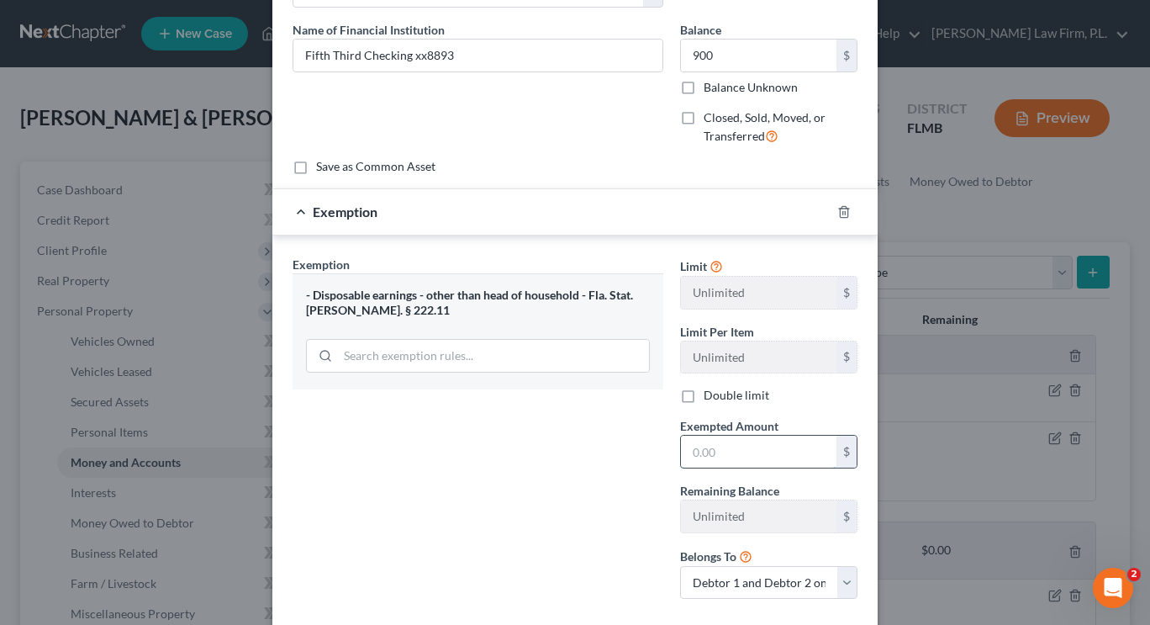
click at [726, 456] on input "text" at bounding box center [759, 451] width 156 height 32
type input "900"
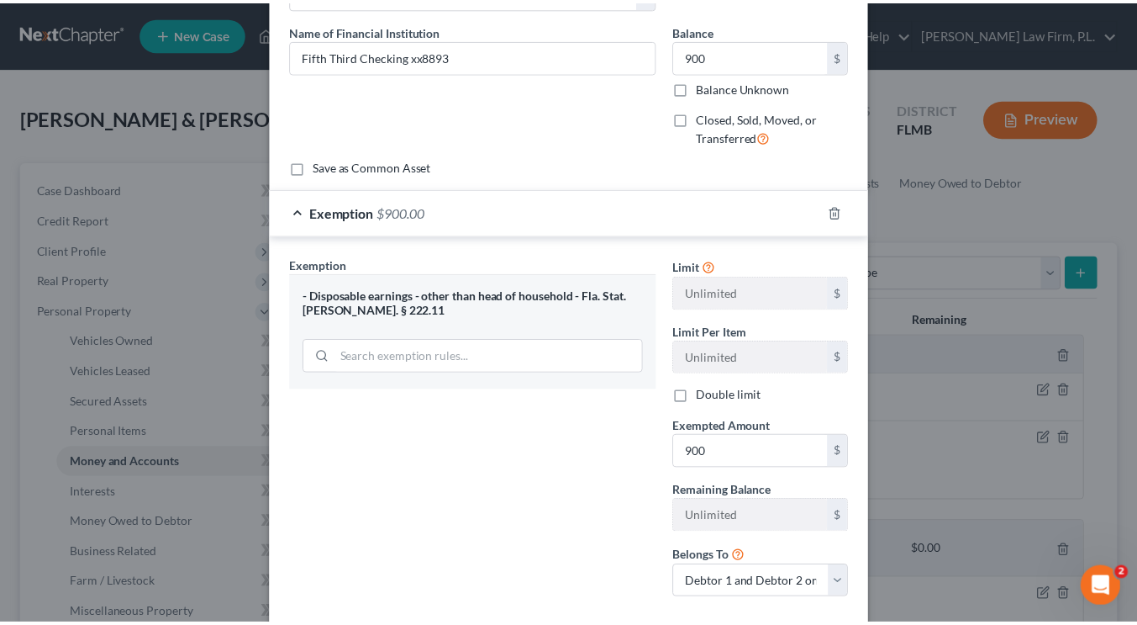
scroll to position [215, 0]
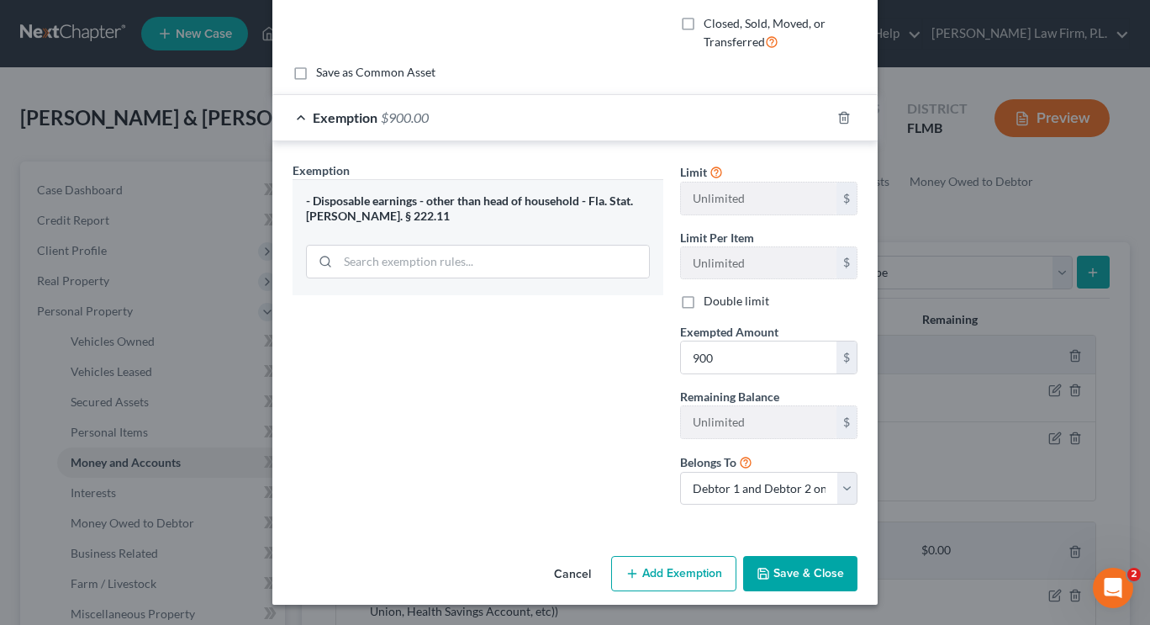
click at [807, 567] on button "Save & Close" at bounding box center [800, 573] width 114 height 35
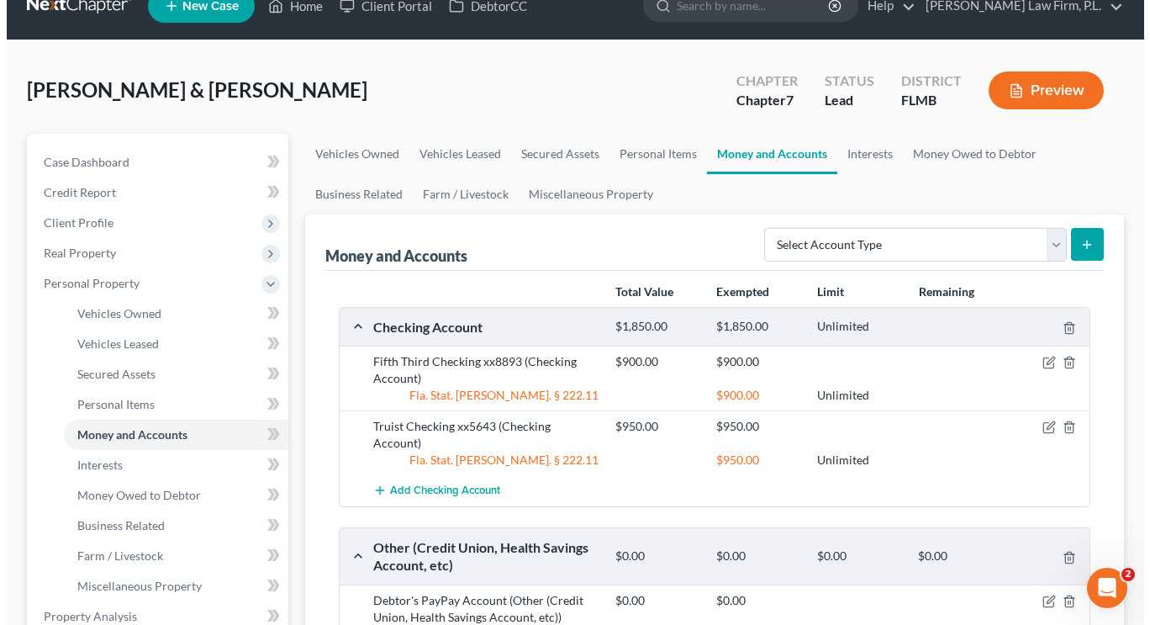
scroll to position [33, 0]
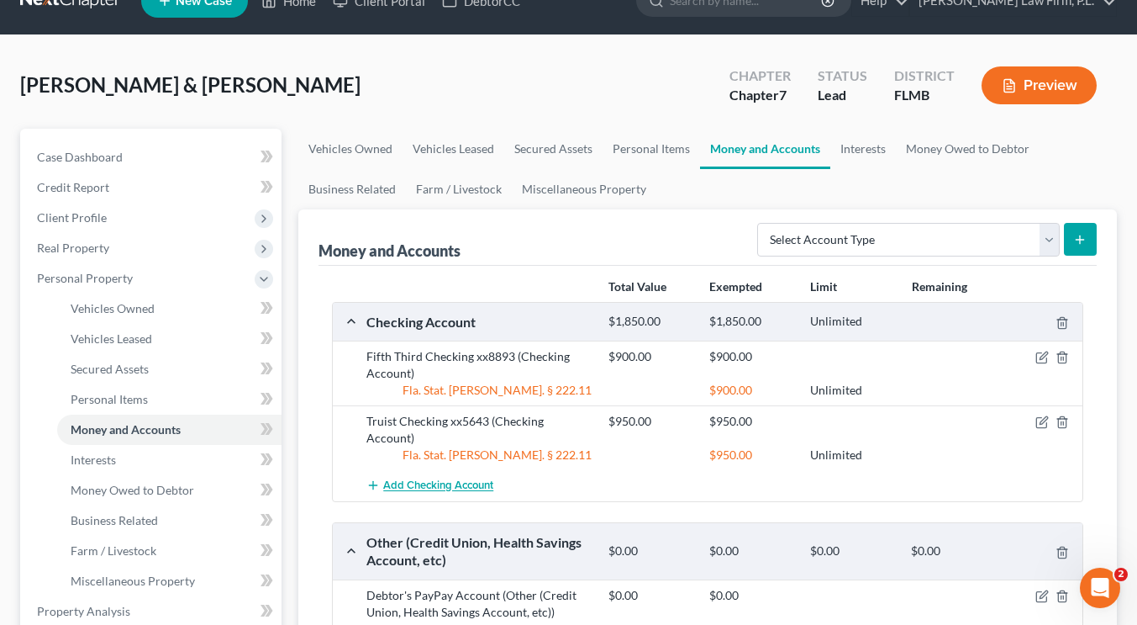
click at [477, 479] on span "Add Checking Account" at bounding box center [438, 485] width 110 height 13
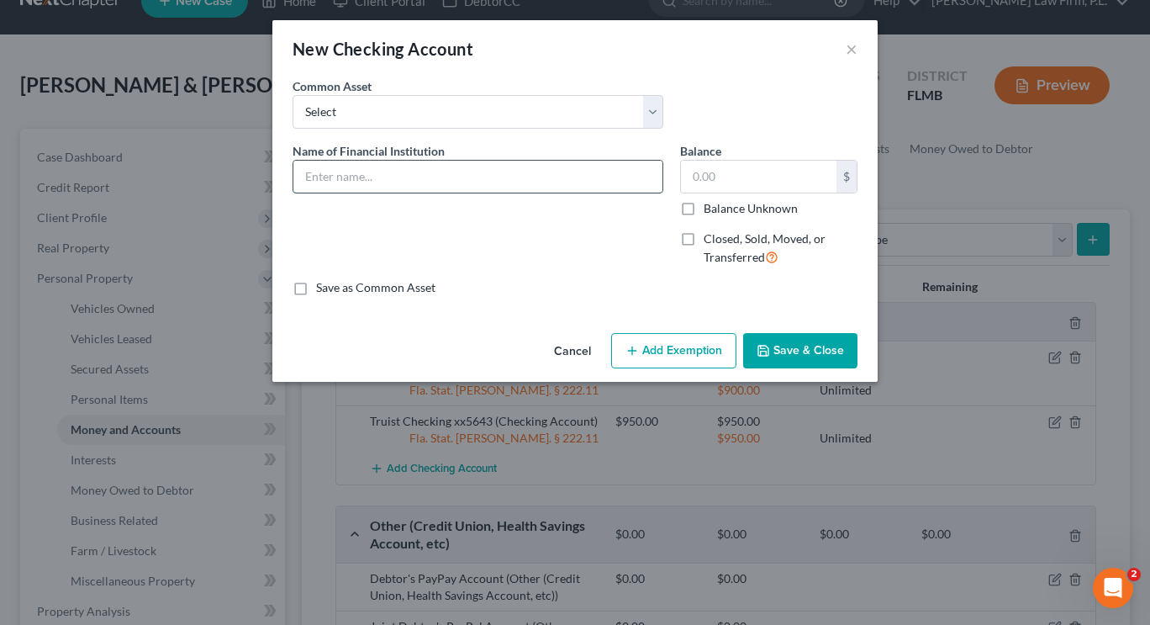
click at [415, 191] on input "text" at bounding box center [477, 177] width 369 height 32
type input "Truist Checking xx5651"
click at [722, 183] on input "text" at bounding box center [759, 177] width 156 height 32
type input "5"
type input "6.00"
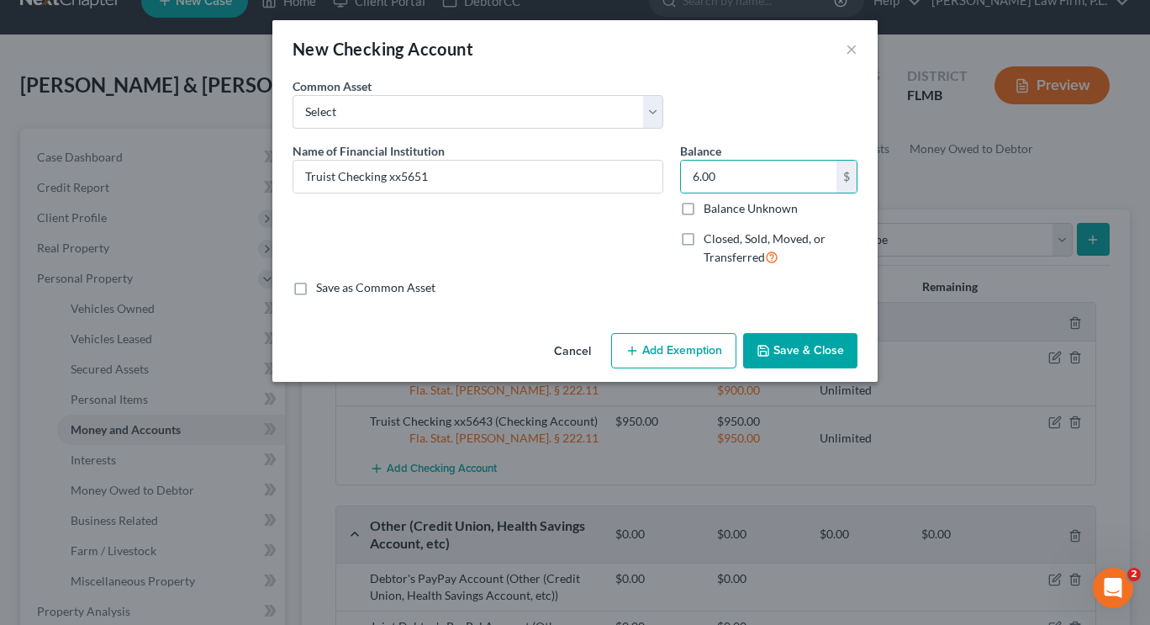
click at [676, 354] on button "Add Exemption" at bounding box center [673, 350] width 125 height 35
select select "2"
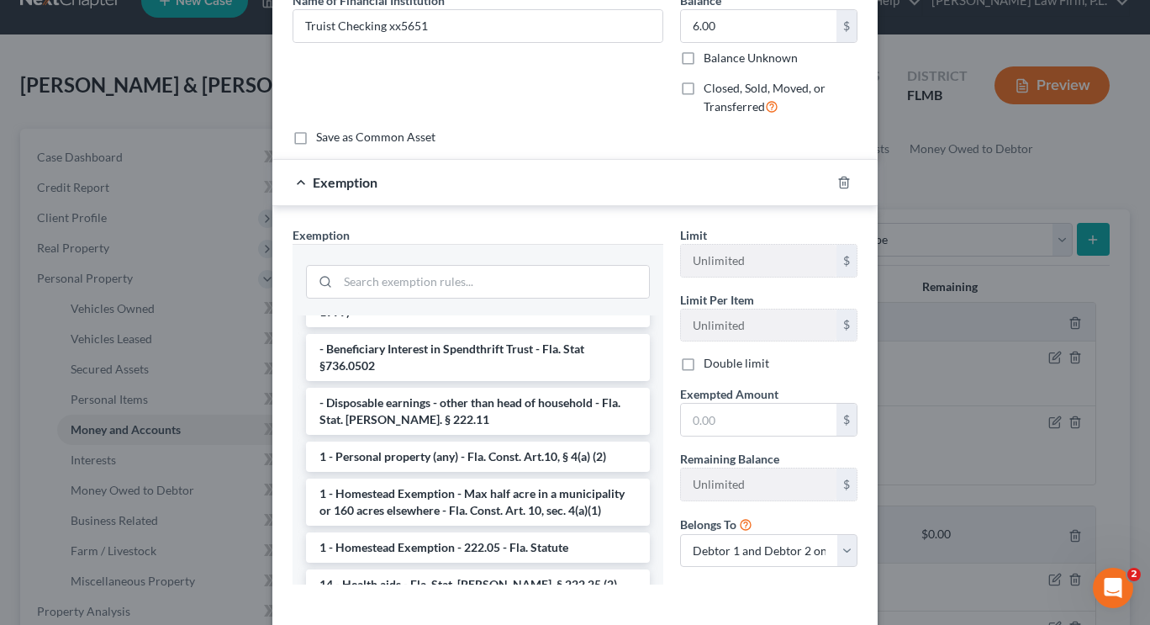
scroll to position [109, 0]
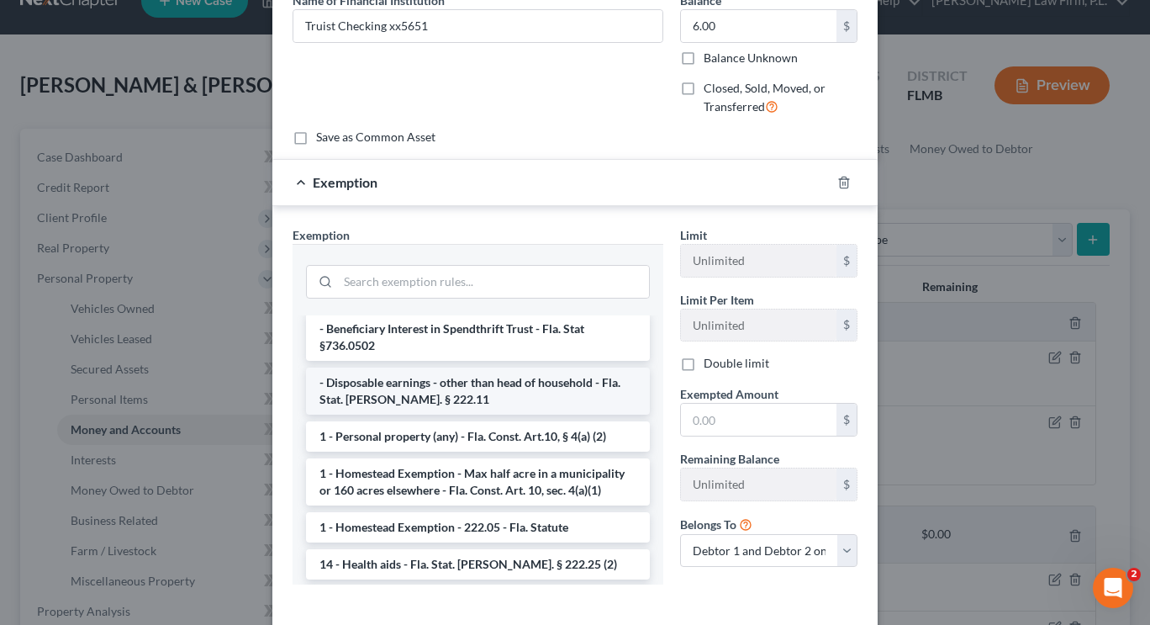
click at [573, 384] on li "- Disposable earnings - other than head of household - Fla. Stat. Ann. § 222.11" at bounding box center [478, 390] width 344 height 47
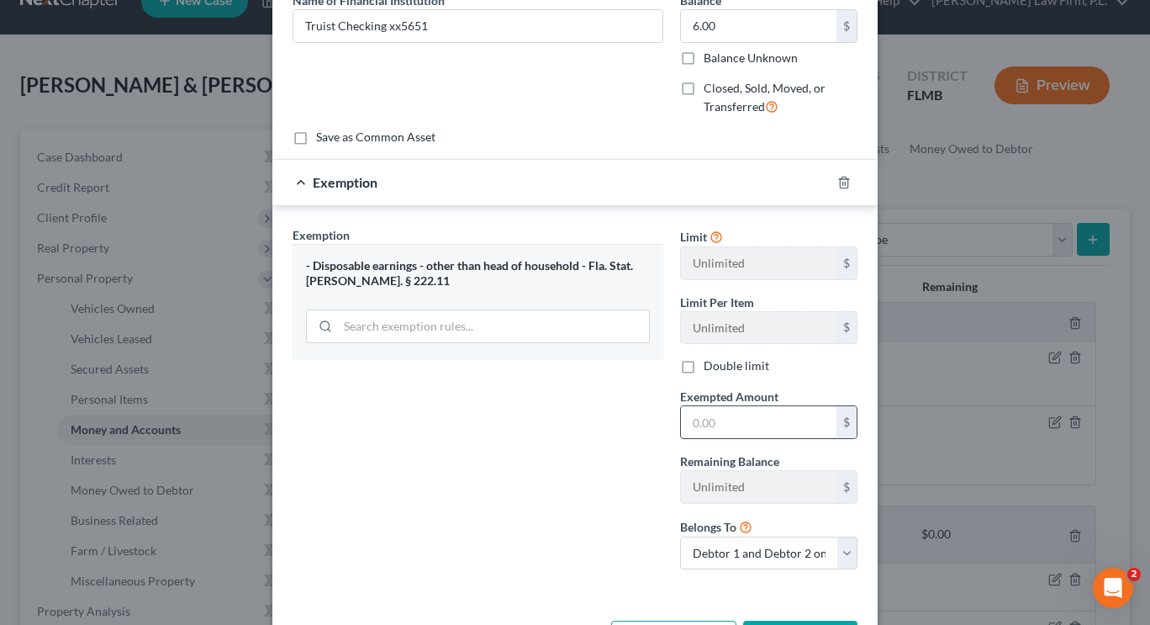
click at [699, 428] on input "text" at bounding box center [759, 422] width 156 height 32
type input "5"
type input "6"
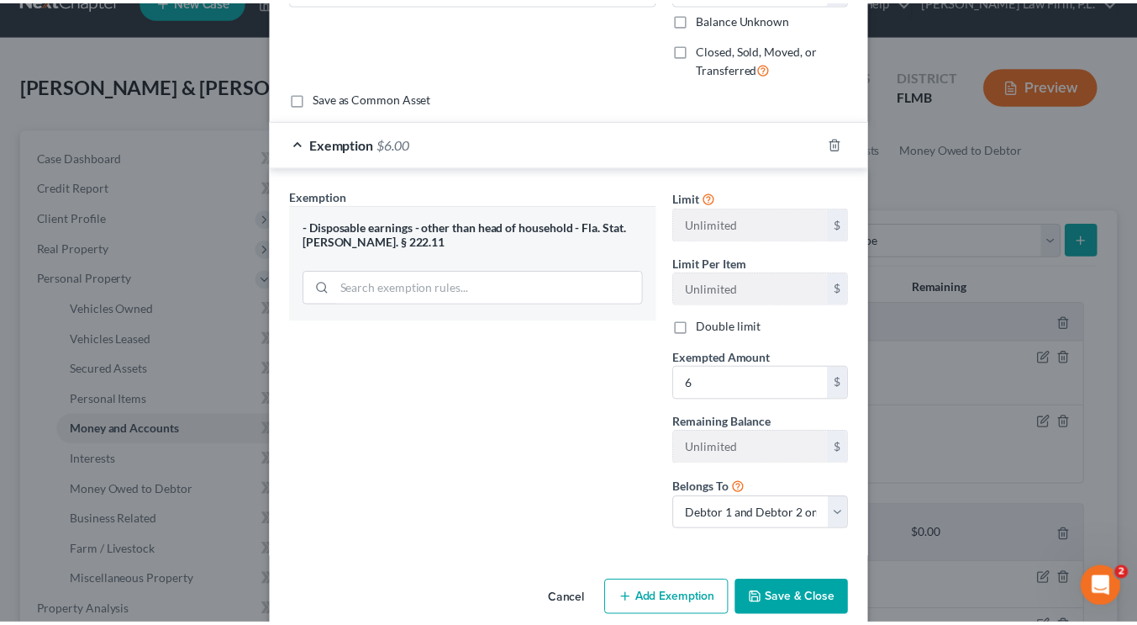
scroll to position [215, 0]
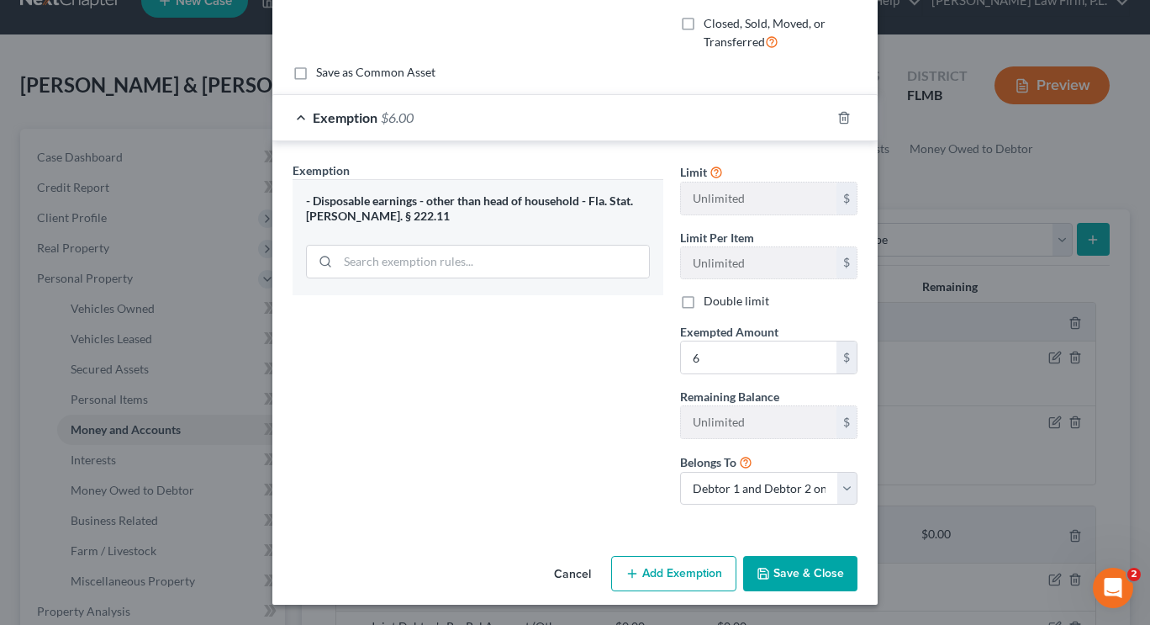
click at [798, 574] on button "Save & Close" at bounding box center [800, 573] width 114 height 35
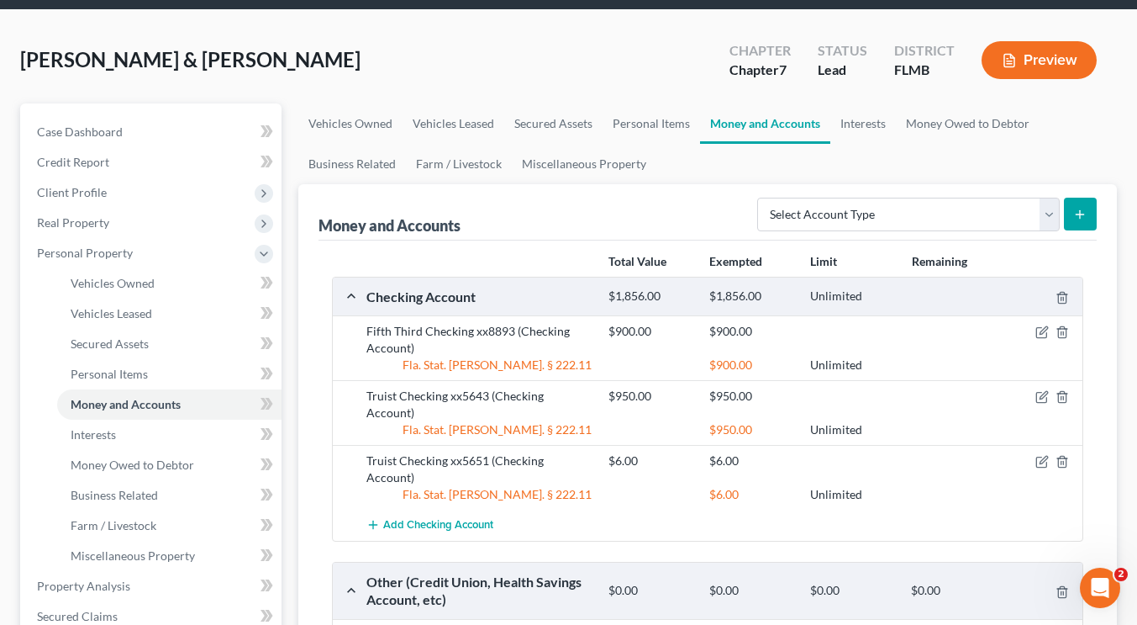
scroll to position [61, 0]
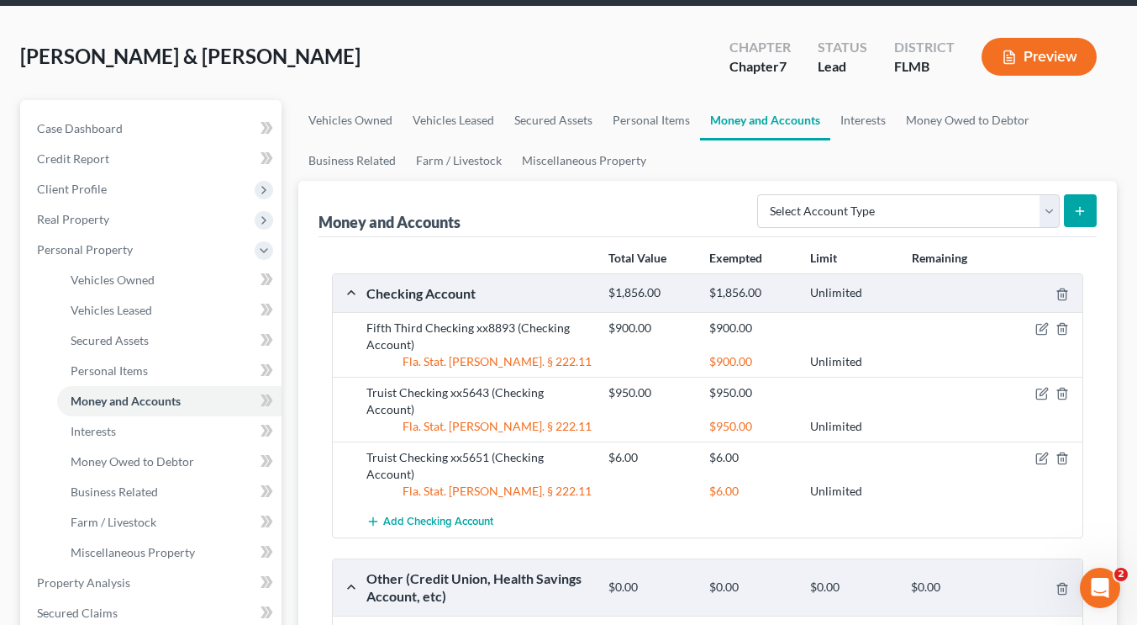
click at [1075, 203] on button "submit" at bounding box center [1080, 210] width 33 height 33
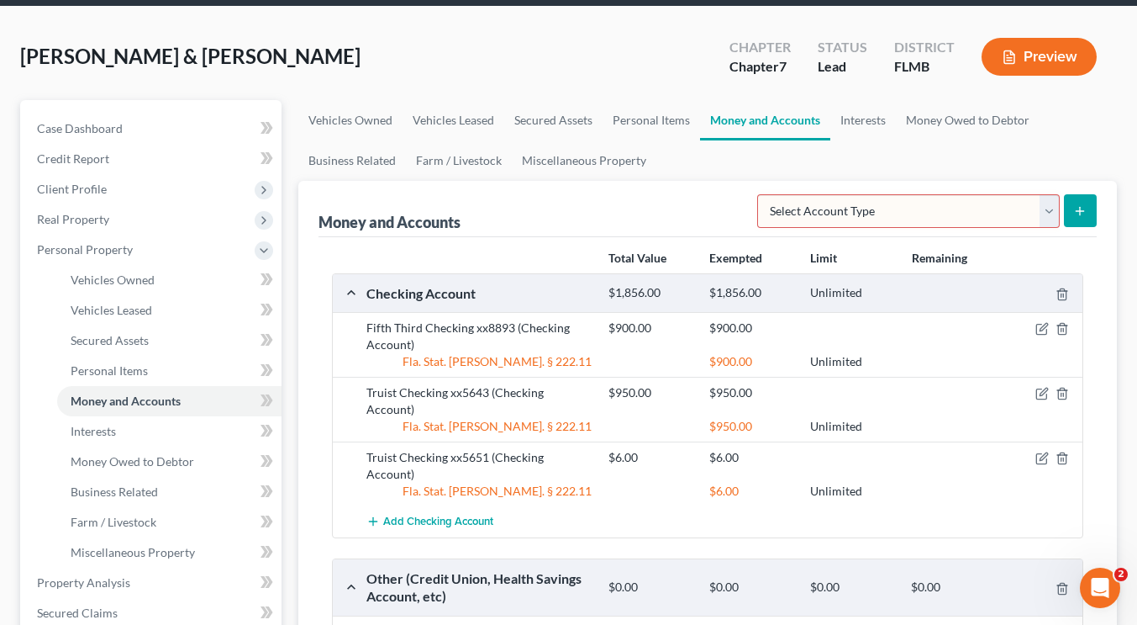
click at [1054, 207] on select "Select Account Type Brokerage Cash on Hand Certificates of Deposit Checking Acc…" at bounding box center [908, 211] width 303 height 34
select select "checking"
click at [761, 194] on select "Select Account Type Brokerage Cash on Hand Certificates of Deposit Checking Acc…" at bounding box center [908, 211] width 303 height 34
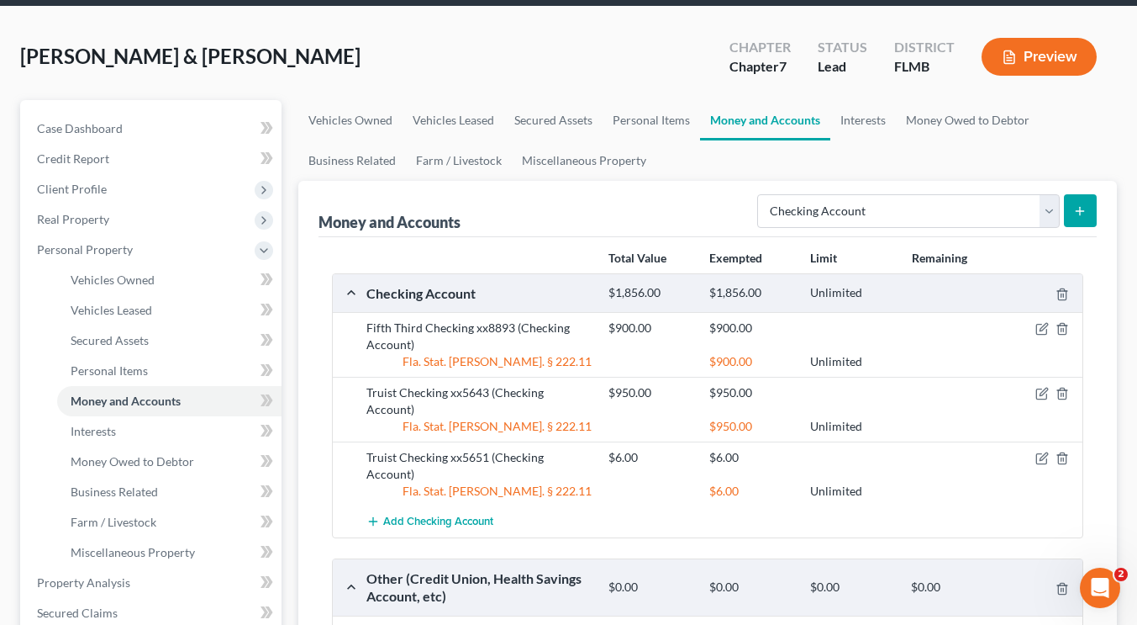
click at [1085, 214] on icon "submit" at bounding box center [1079, 210] width 13 height 13
click at [639, 122] on link "Personal Items" at bounding box center [652, 120] width 98 height 40
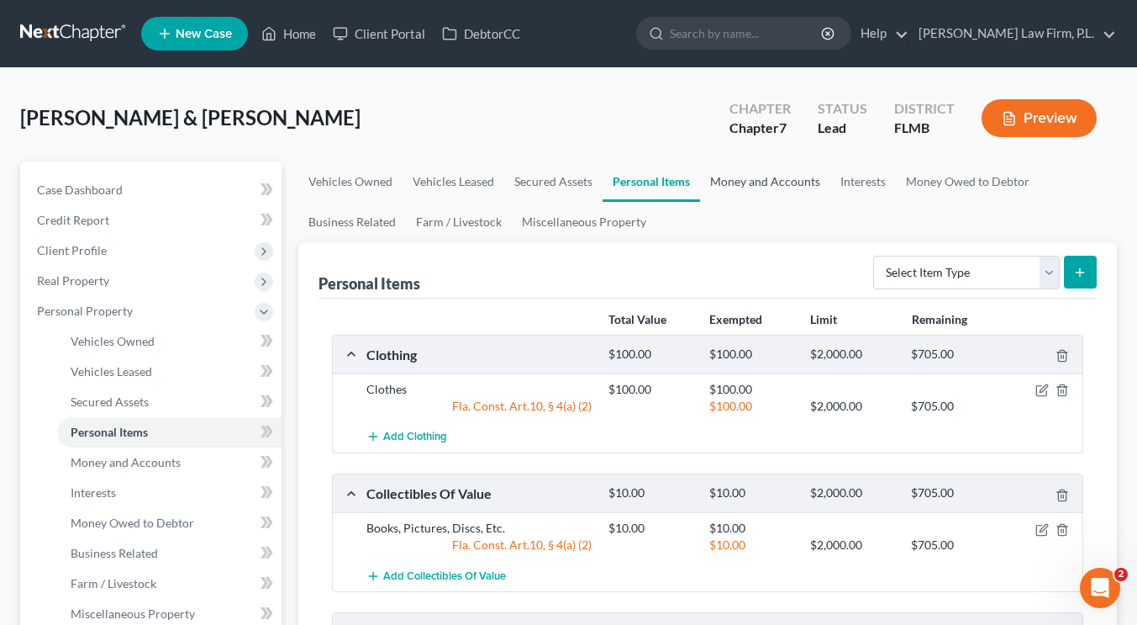
click at [757, 176] on link "Money and Accounts" at bounding box center [765, 181] width 130 height 40
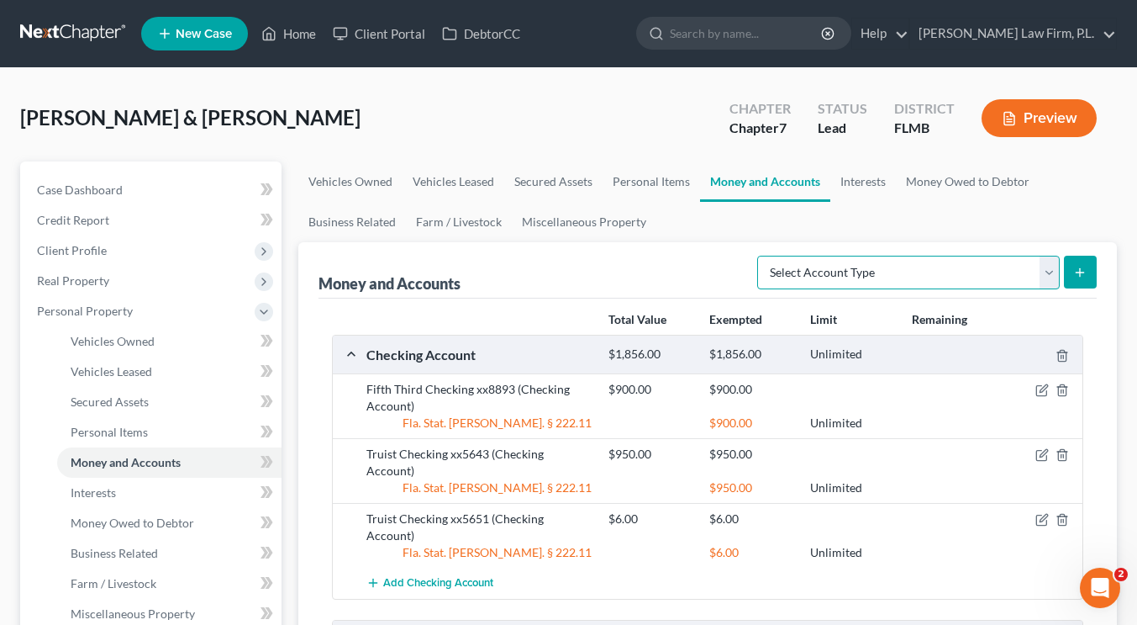
click at [871, 277] on select "Select Account Type Brokerage Cash on Hand Certificates of Deposit Checking Acc…" at bounding box center [908, 273] width 303 height 34
select select "checking"
click at [761, 256] on select "Select Account Type Brokerage Cash on Hand Certificates of Deposit Checking Acc…" at bounding box center [908, 273] width 303 height 34
click at [863, 356] on div "Unlimited" at bounding box center [852, 354] width 101 height 16
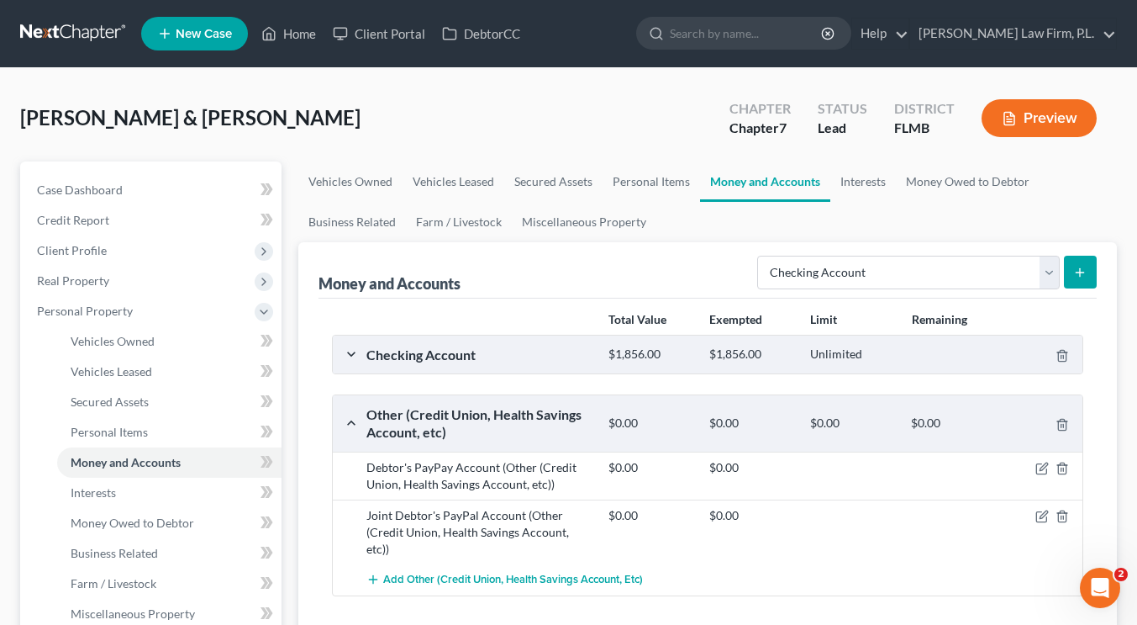
click at [360, 356] on div "Checking Account" at bounding box center [479, 354] width 242 height 18
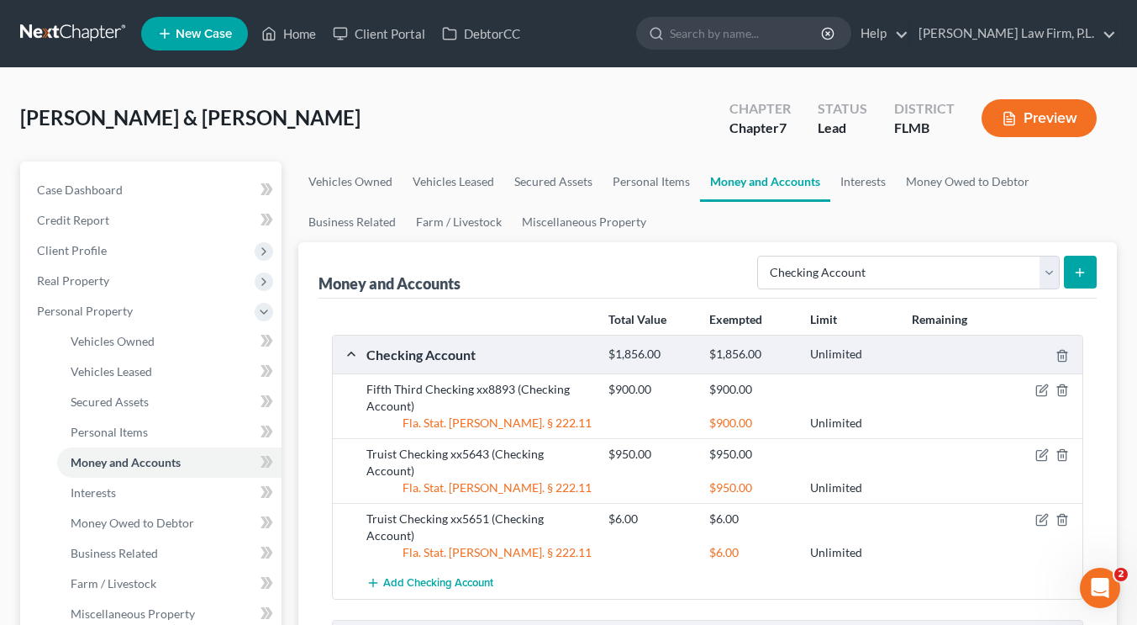
click at [1072, 273] on button "submit" at bounding box center [1080, 272] width 33 height 33
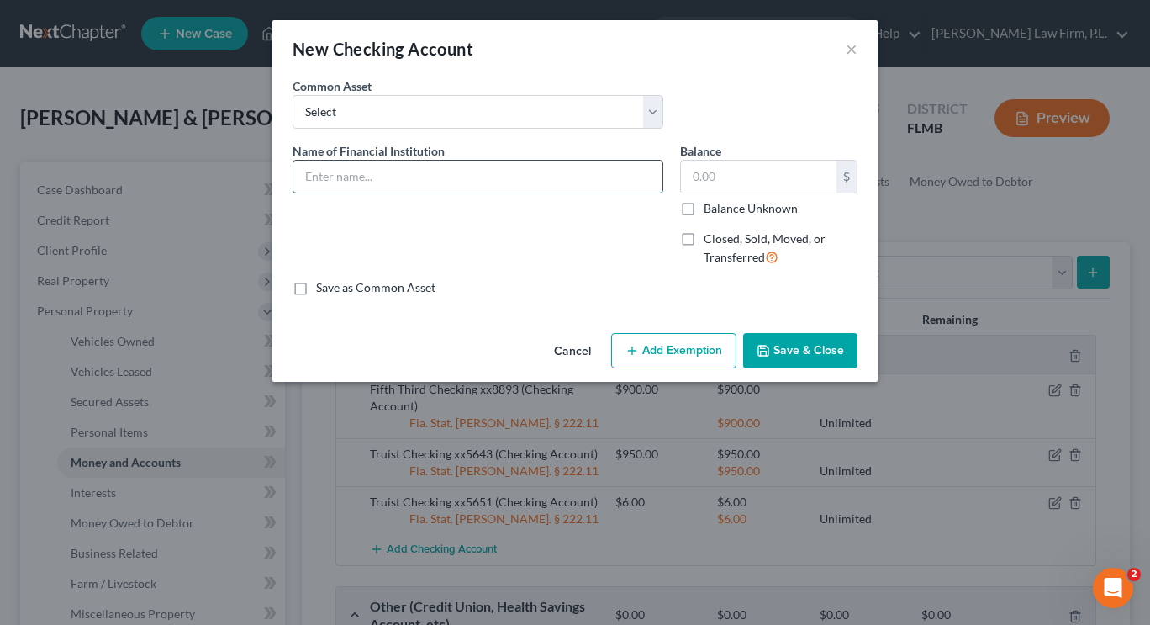
click at [505, 184] on input "text" at bounding box center [477, 177] width 369 height 32
type input "Truist Checking xx6562"
type input "7,500"
click at [505, 184] on input "Truist Checking xx6562" at bounding box center [477, 177] width 369 height 32
type input "Truist Checking xx6562 (All funds traceable to FEMA Loan)"
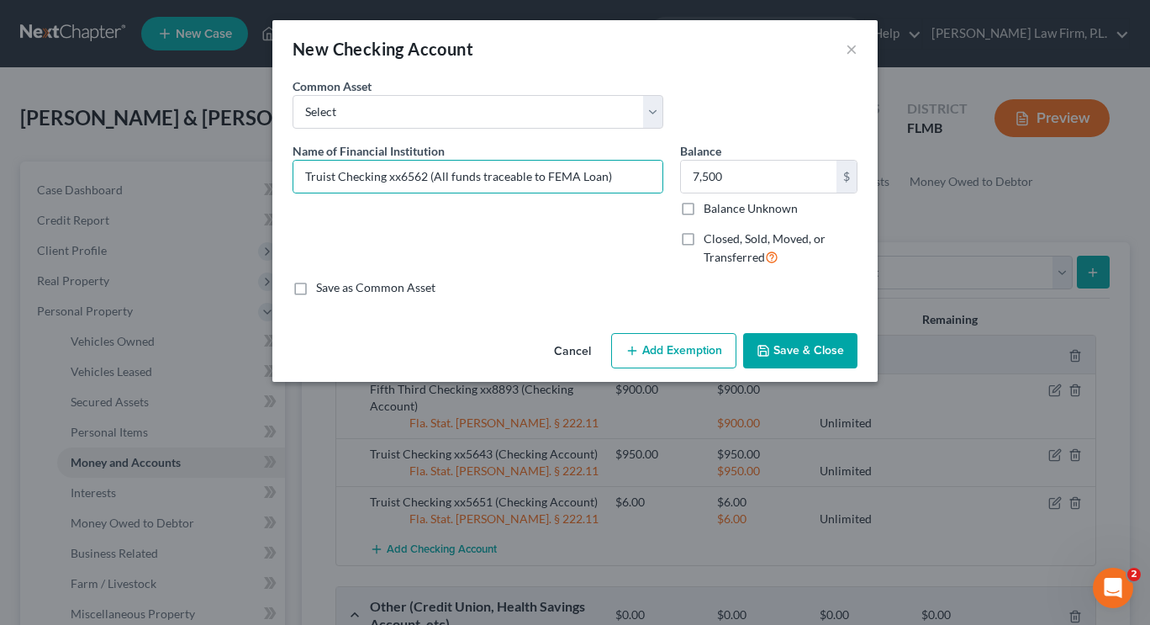
click at [673, 351] on button "Add Exemption" at bounding box center [673, 350] width 125 height 35
select select "2"
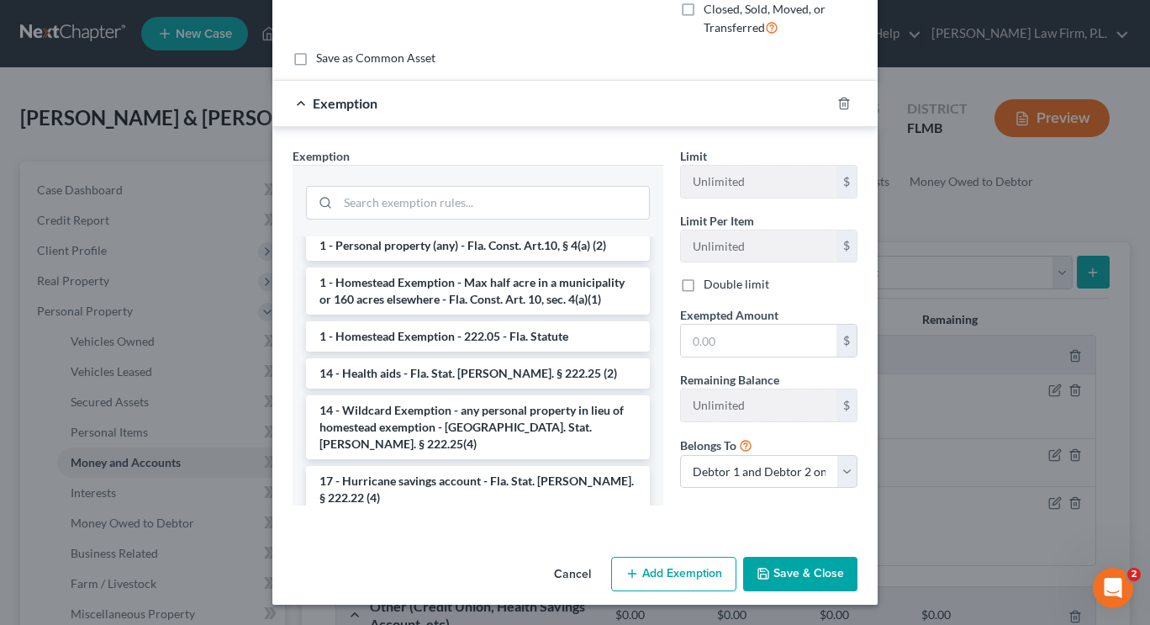
scroll to position [241, 0]
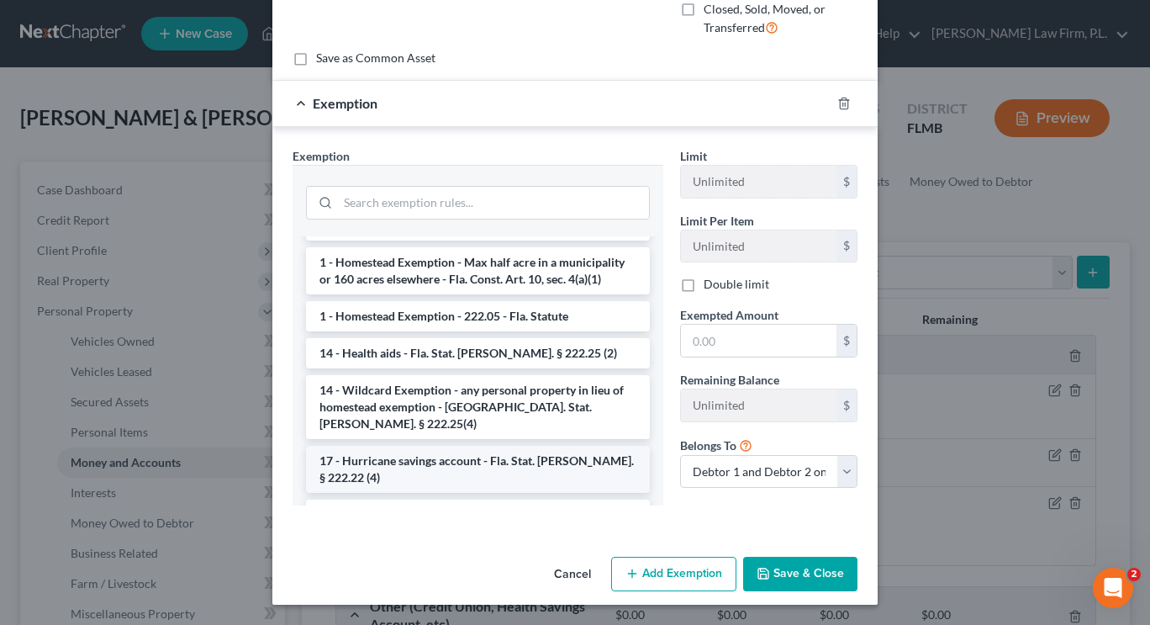
click at [565, 446] on li "17 - Hurricane savings account - Fla. Stat. Ann. § 222.22 (4)" at bounding box center [478, 469] width 344 height 47
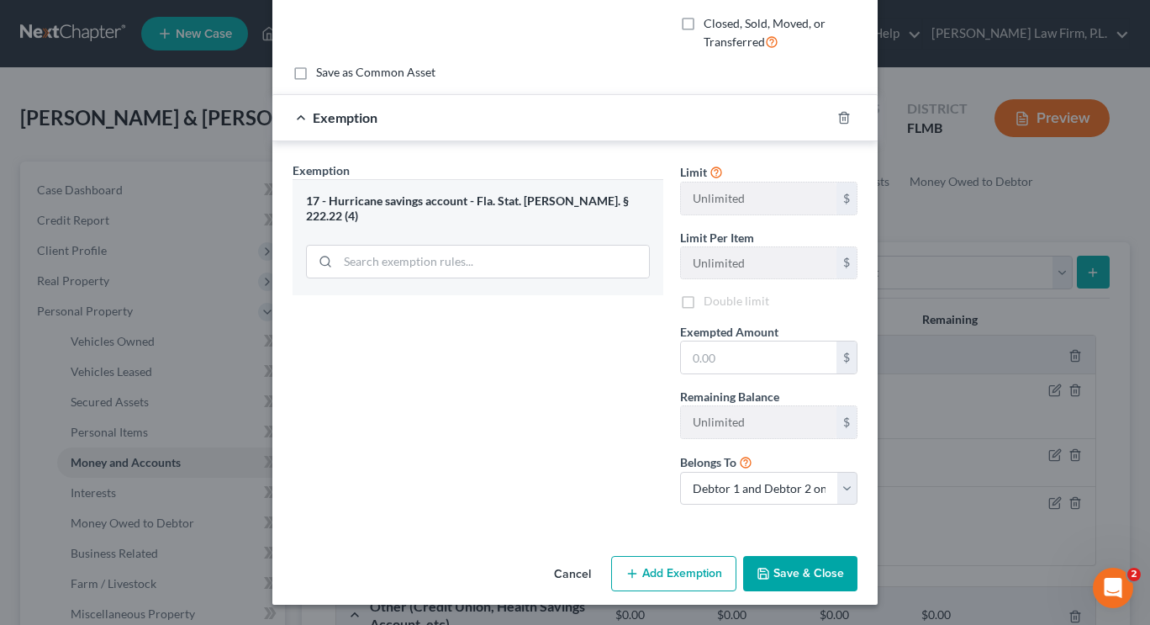
scroll to position [215, 0]
click at [736, 358] on input "text" at bounding box center [759, 357] width 156 height 32
type input "7,500"
click at [657, 563] on button "Add Exemption" at bounding box center [673, 573] width 125 height 35
select select "2"
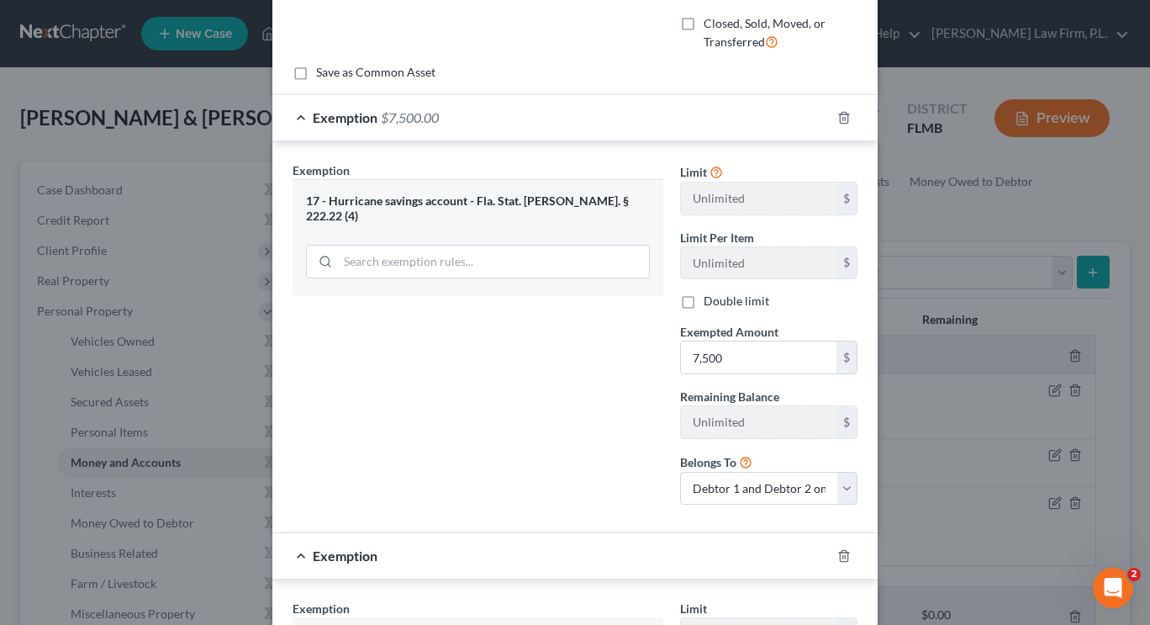
click at [1123, 235] on div "New Checking Account × An exemption set must first be selected from the Filing …" at bounding box center [575, 312] width 1150 height 625
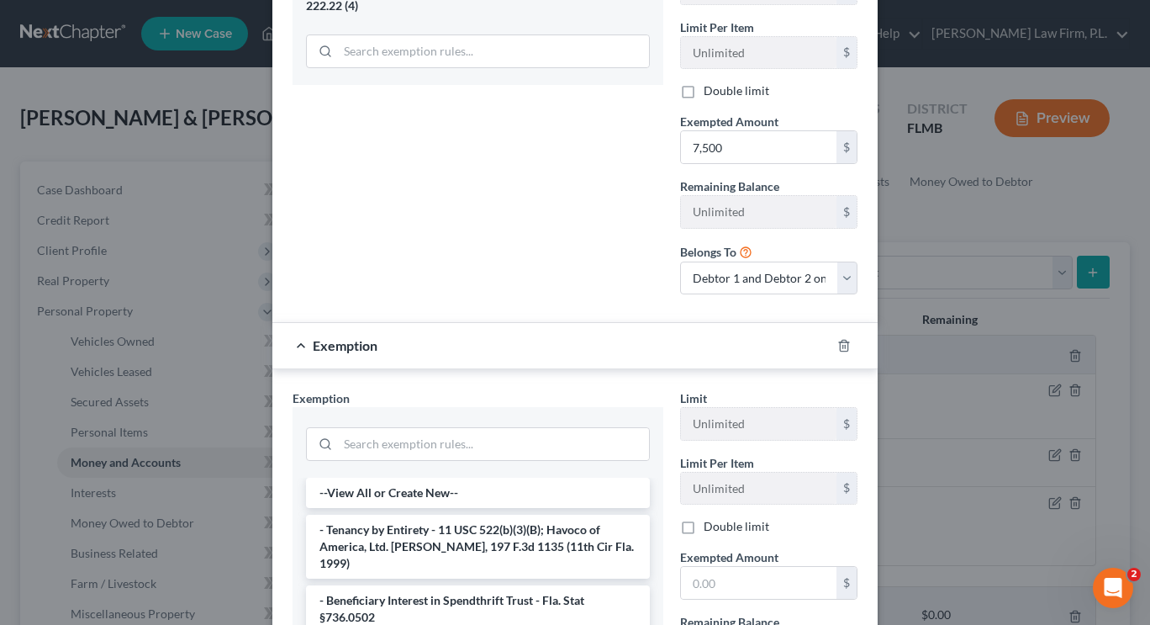
scroll to position [438, 0]
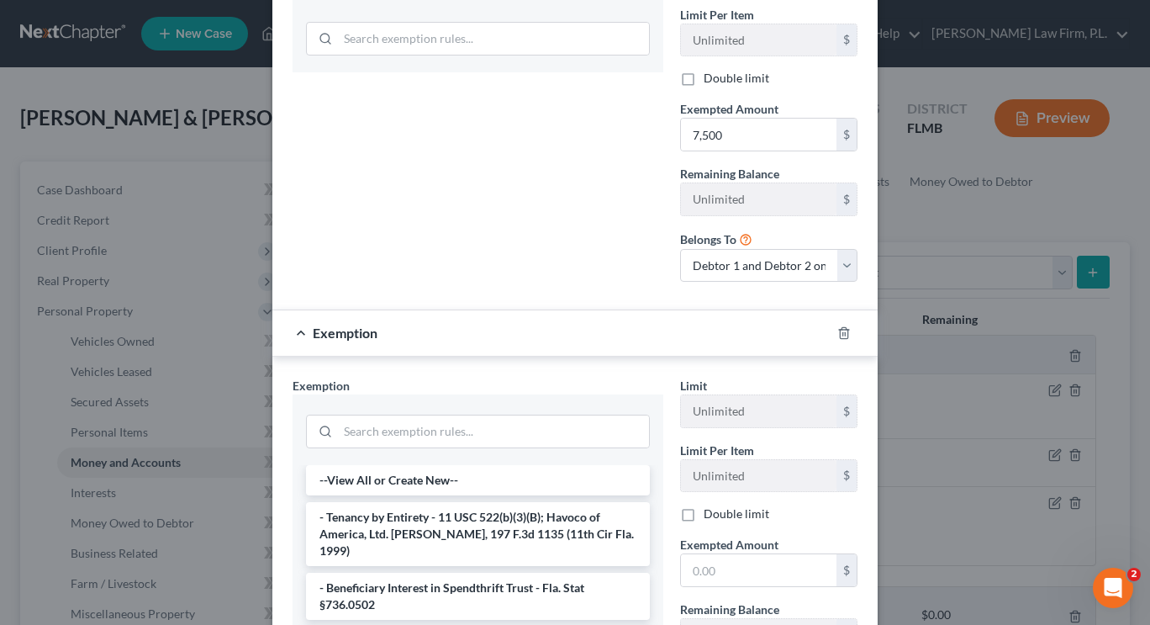
click at [1135, 347] on div "New Checking Account × An exemption set must first be selected from the Filing …" at bounding box center [575, 312] width 1150 height 625
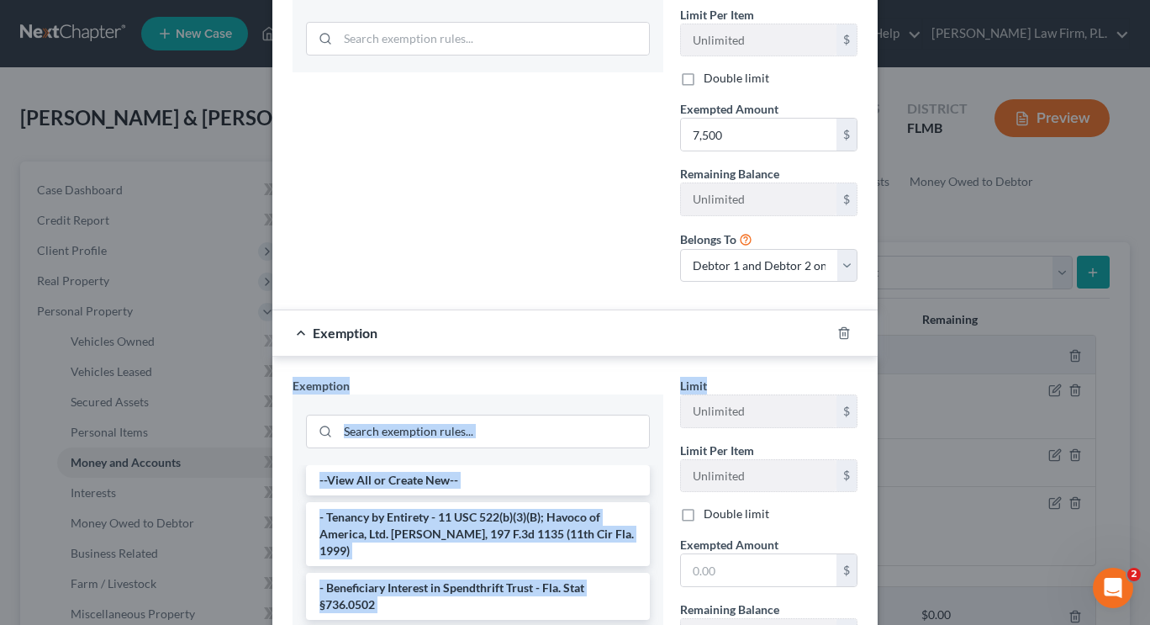
drag, startPoint x: 1135, startPoint y: 347, endPoint x: 1142, endPoint y: 368, distance: 22.1
click at [1142, 368] on div "New Checking Account × An exemption set must first be selected from the Filing …" at bounding box center [575, 312] width 1150 height 625
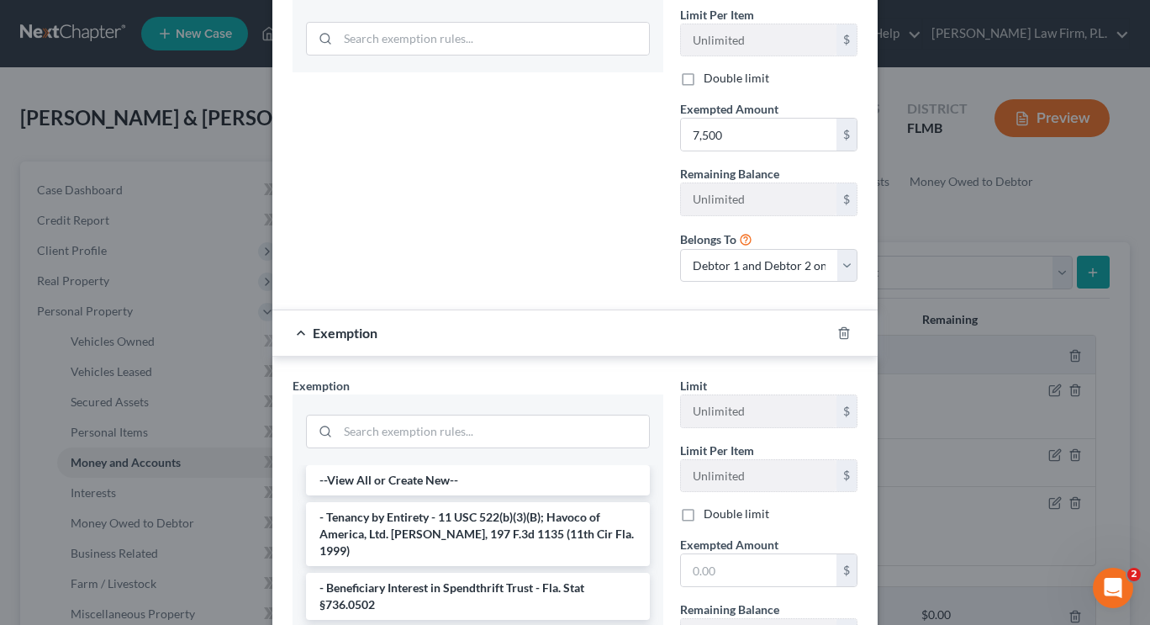
click at [502, 262] on div "Exemption Set must be selected for CA. Exemption * 17 - Hurricane savings accou…" at bounding box center [478, 117] width 388 height 357
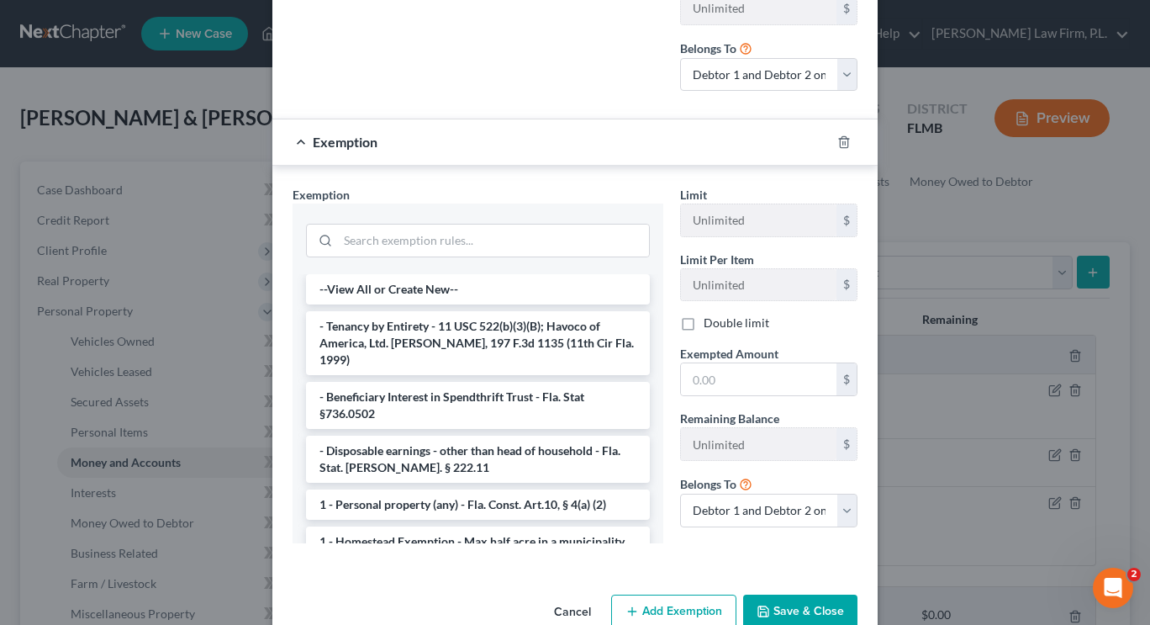
scroll to position [635, 0]
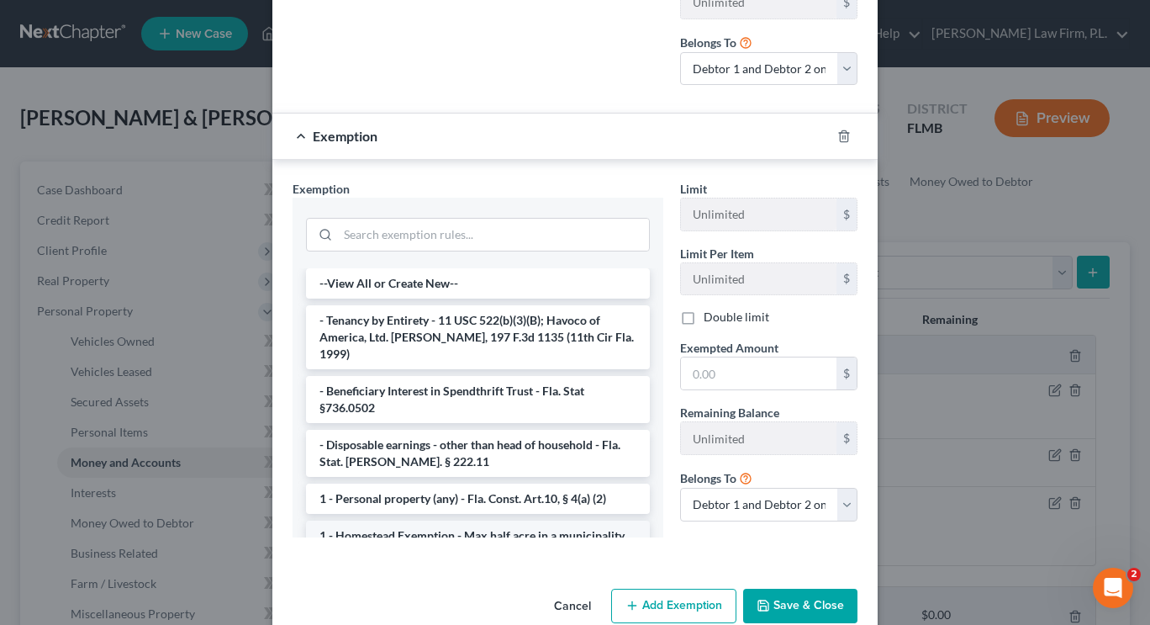
click at [548, 520] on li "1 - Homestead Exemption - Max half acre in a municipality or 160 acres elsewher…" at bounding box center [478, 543] width 344 height 47
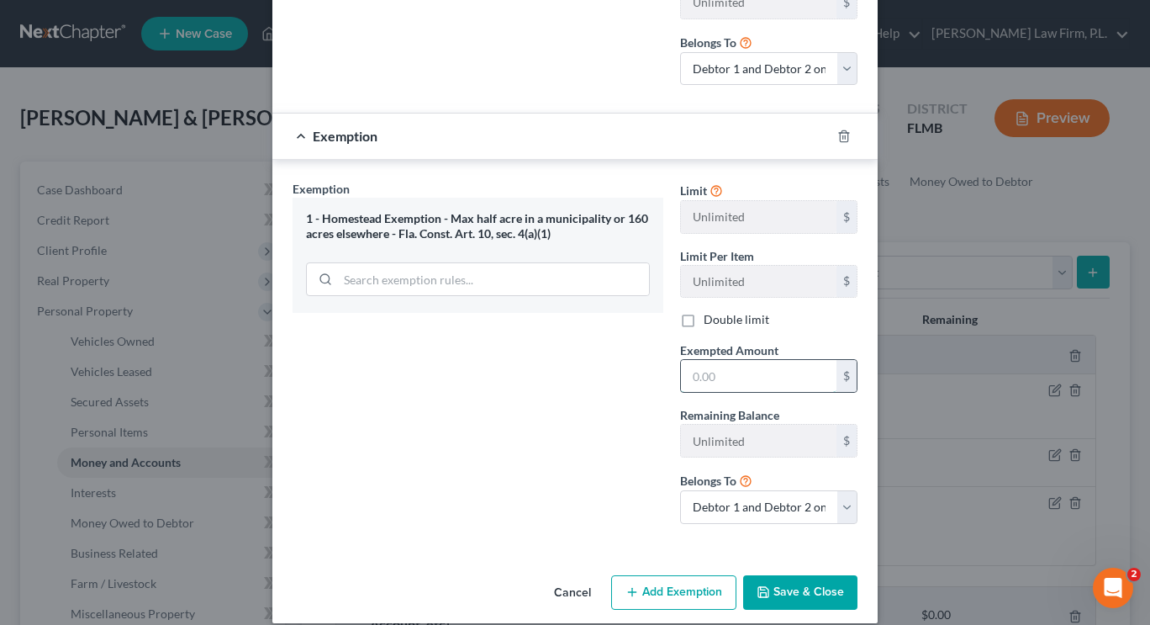
click at [741, 371] on input "text" at bounding box center [759, 376] width 156 height 32
type input "7,500"
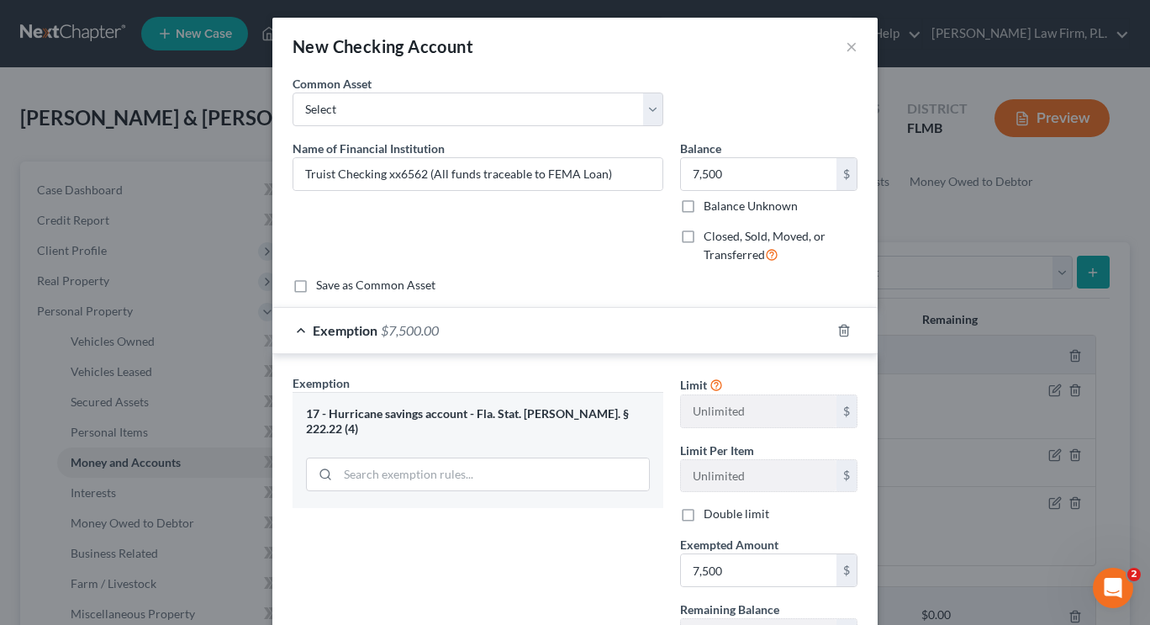
scroll to position [4, 0]
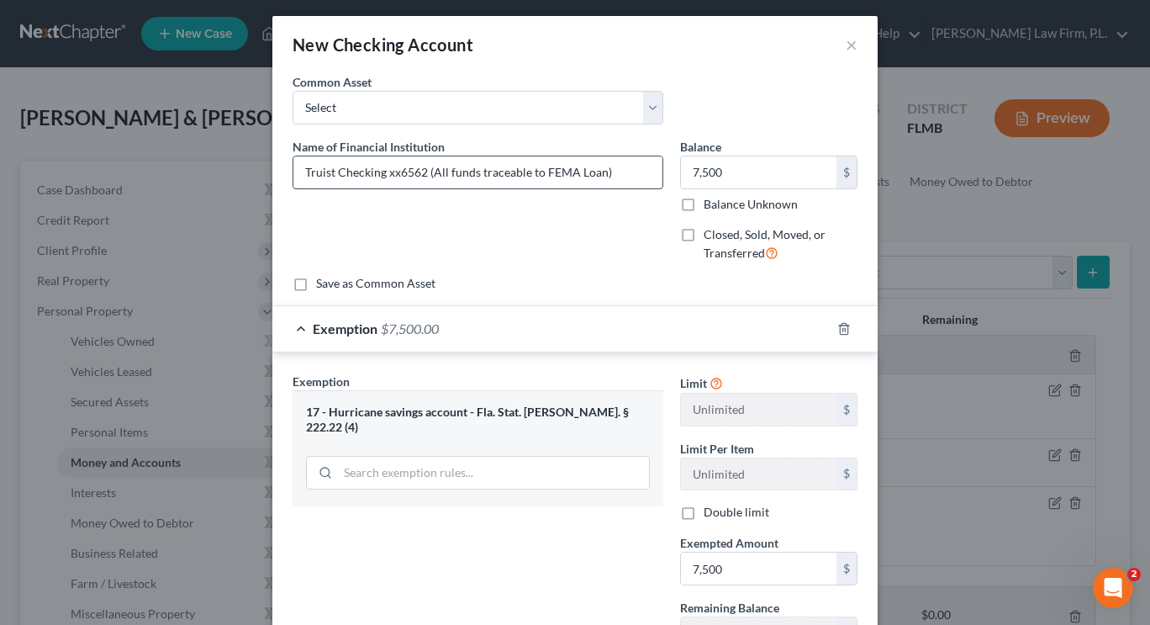
click at [596, 172] on input "Truist Checking xx6562 (All funds traceable to FEMA Loan)" at bounding box center [477, 172] width 369 height 32
type input "Truist Checking xx6562 (All funds traceable to FEMA Loan for home repairs))"
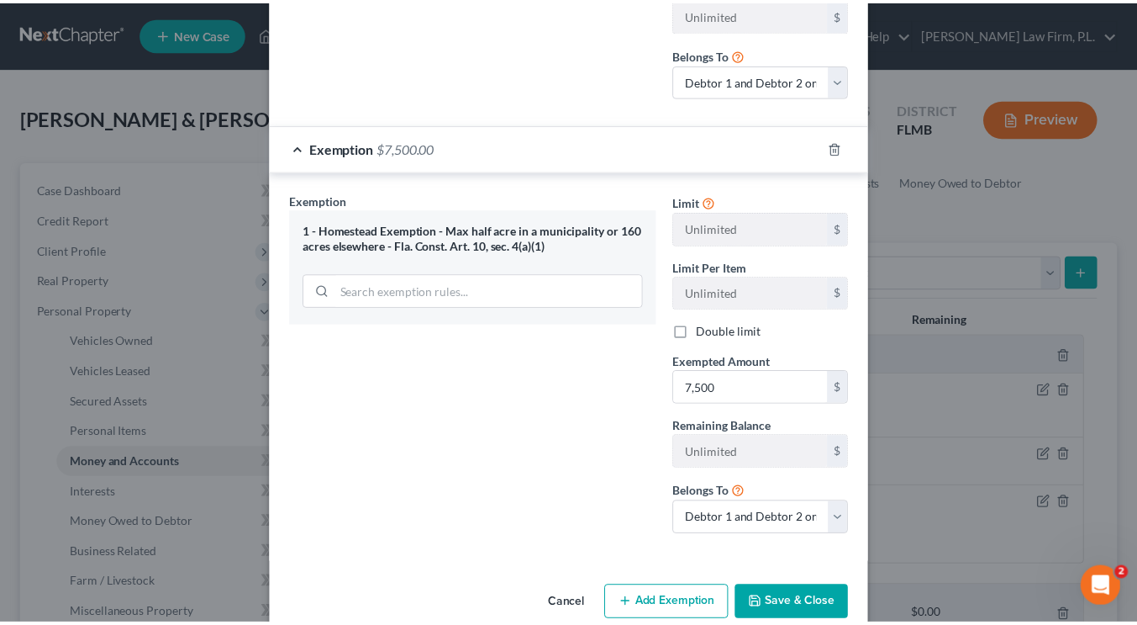
scroll to position [653, 0]
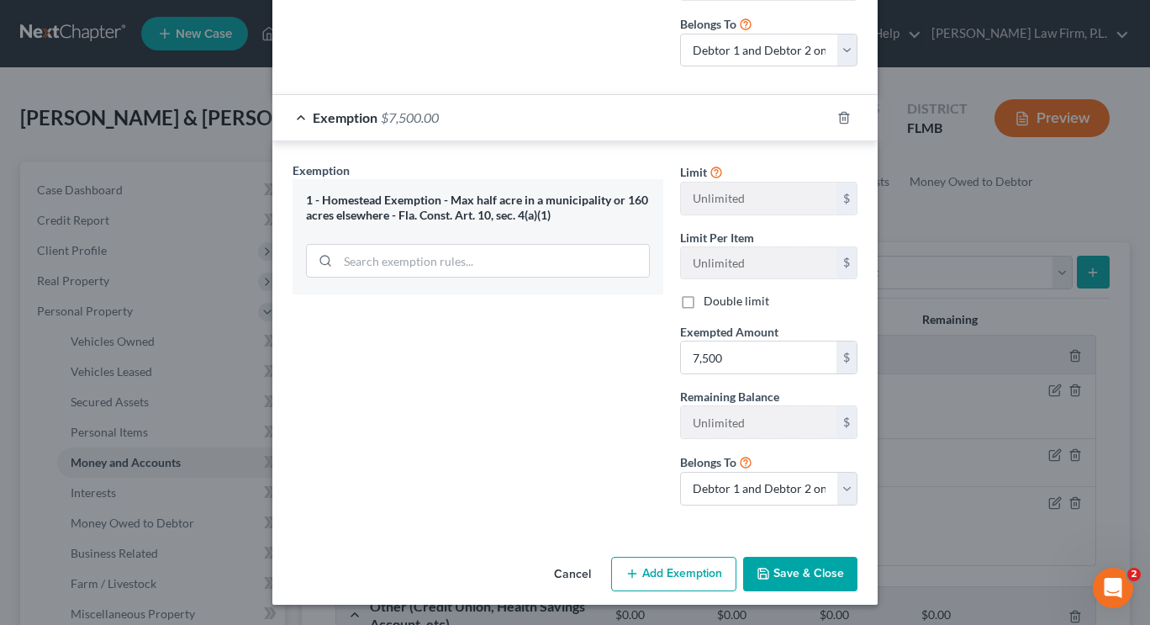
click at [806, 573] on button "Save & Close" at bounding box center [800, 573] width 114 height 35
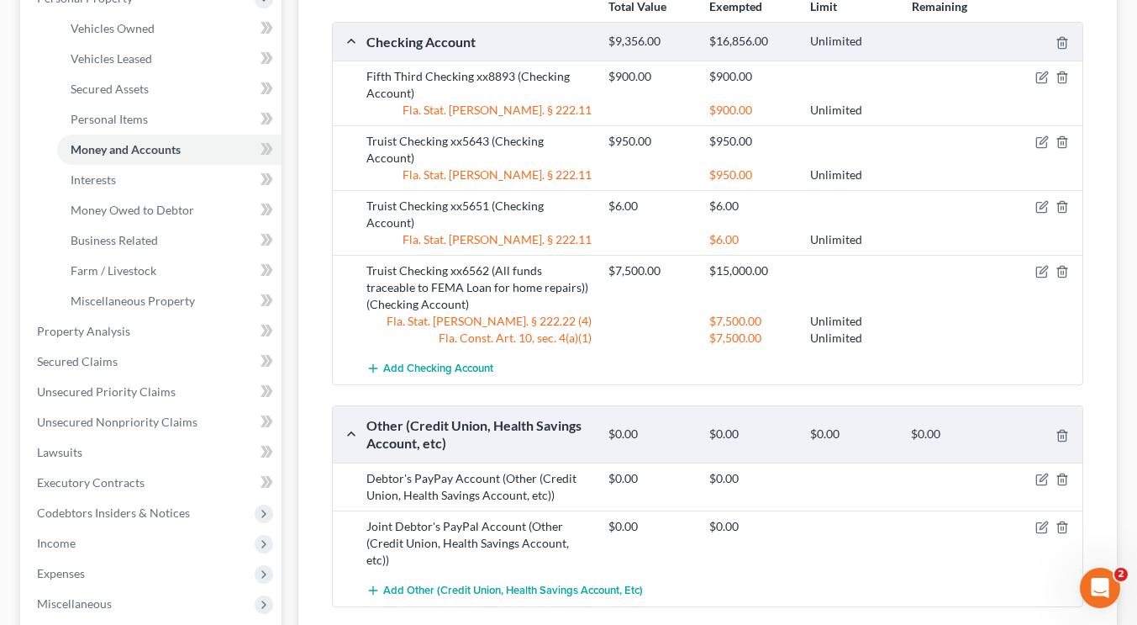
scroll to position [29, 0]
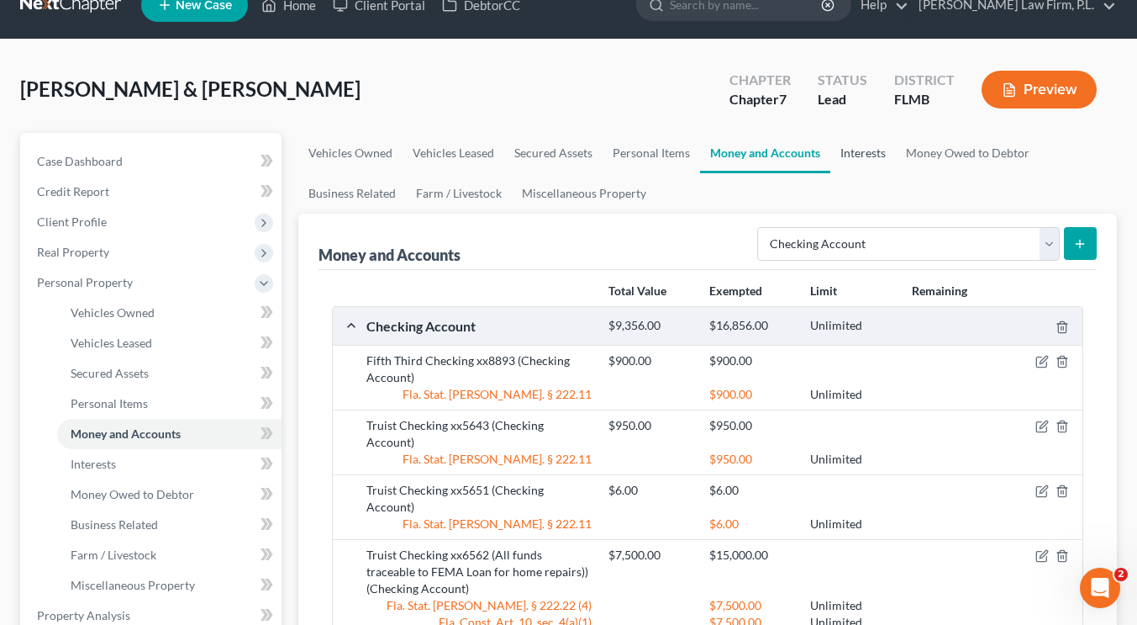
click at [858, 158] on link "Interests" at bounding box center [864, 153] width 66 height 40
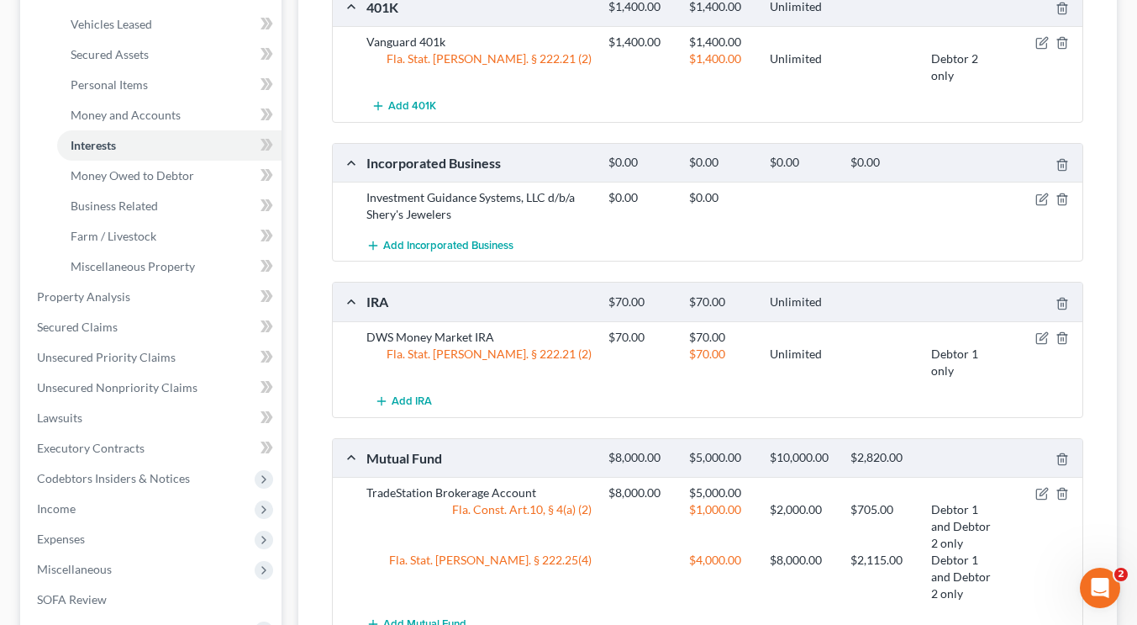
scroll to position [398, 0]
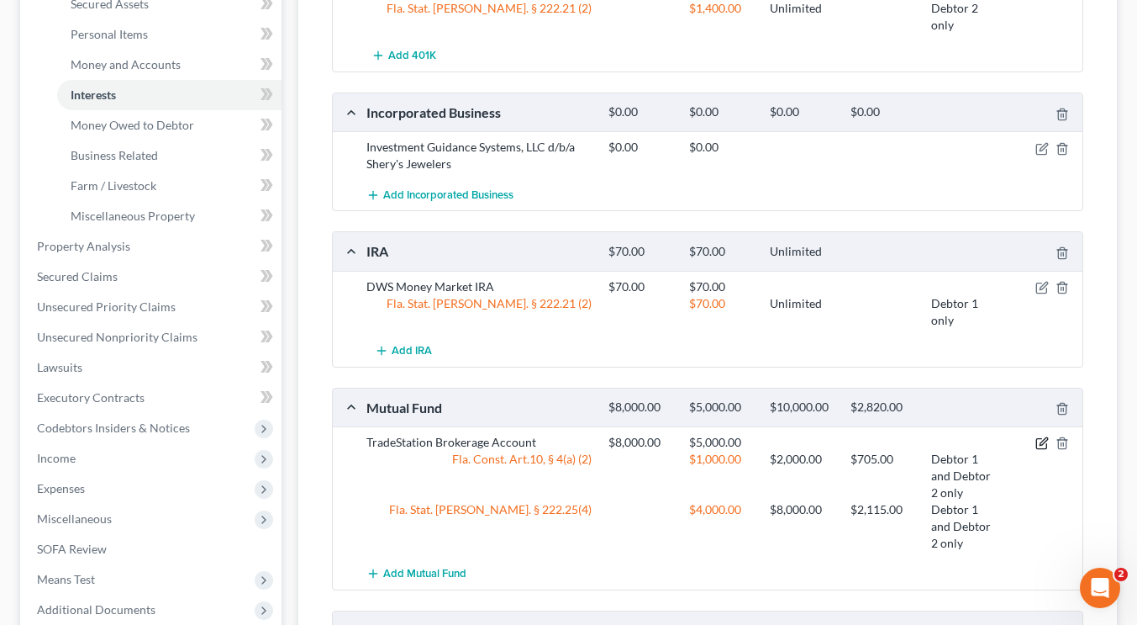
click at [1041, 440] on icon "button" at bounding box center [1042, 442] width 13 height 13
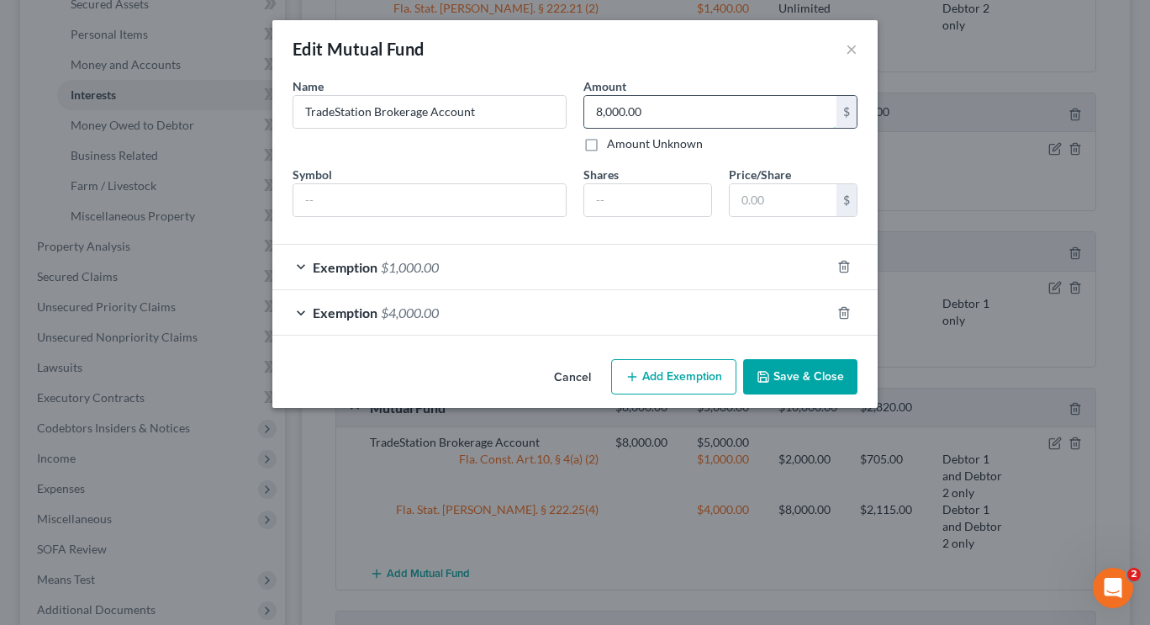
click at [668, 114] on input "8,000.00" at bounding box center [710, 112] width 252 height 32
type input "7,500"
click at [792, 376] on button "Save & Close" at bounding box center [800, 376] width 114 height 35
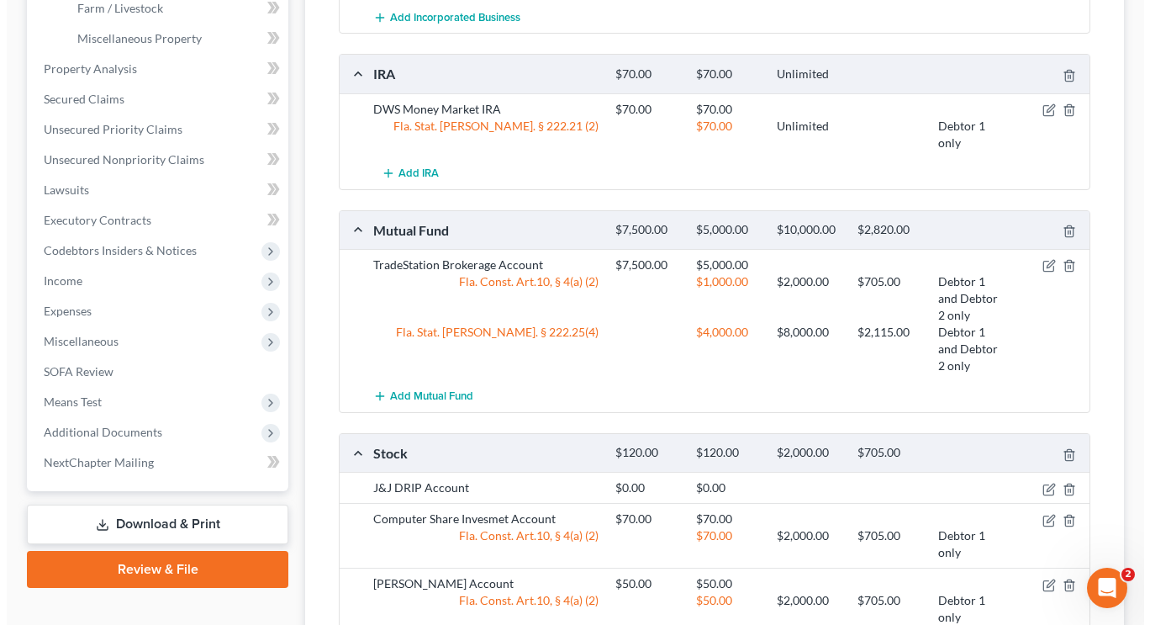
scroll to position [583, 0]
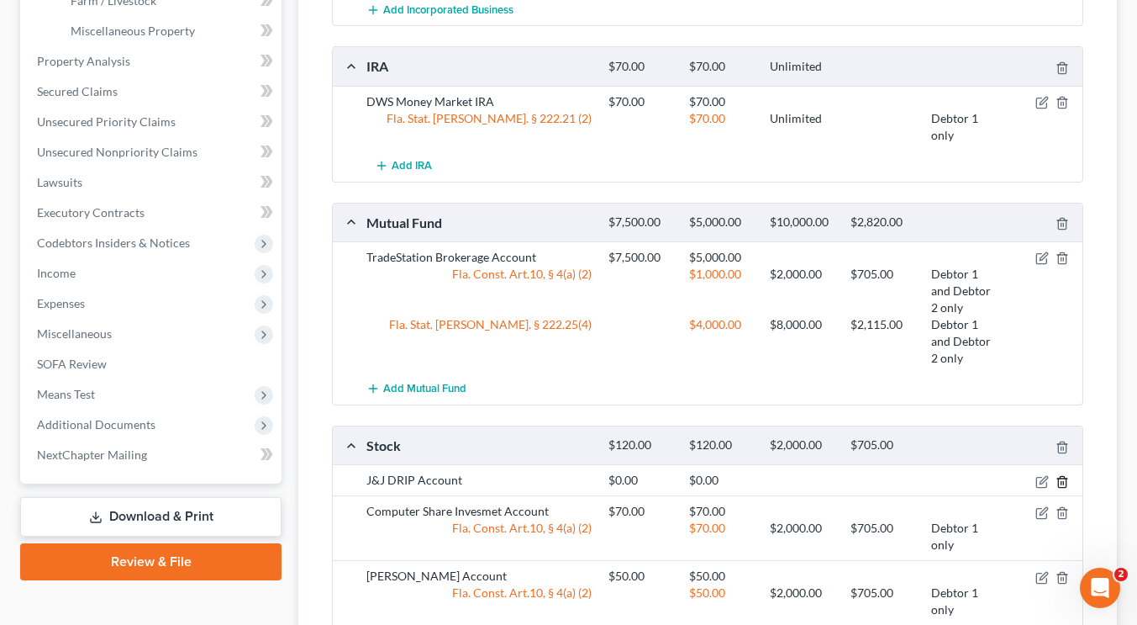
click at [1061, 478] on icon "button" at bounding box center [1062, 481] width 13 height 13
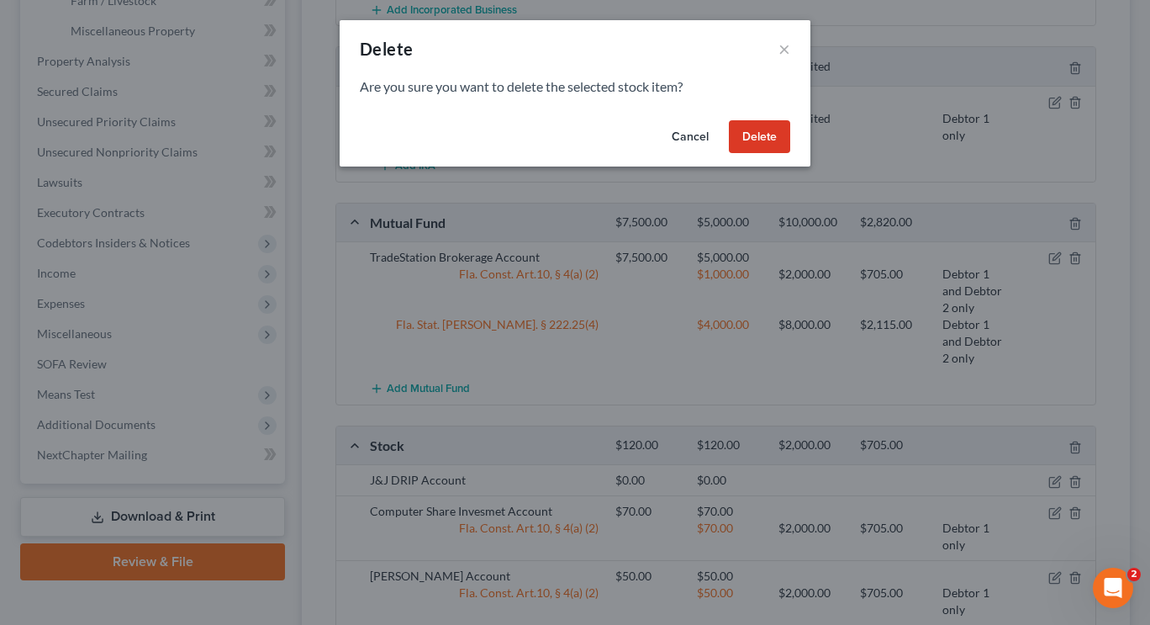
click at [767, 145] on button "Delete" at bounding box center [759, 137] width 61 height 34
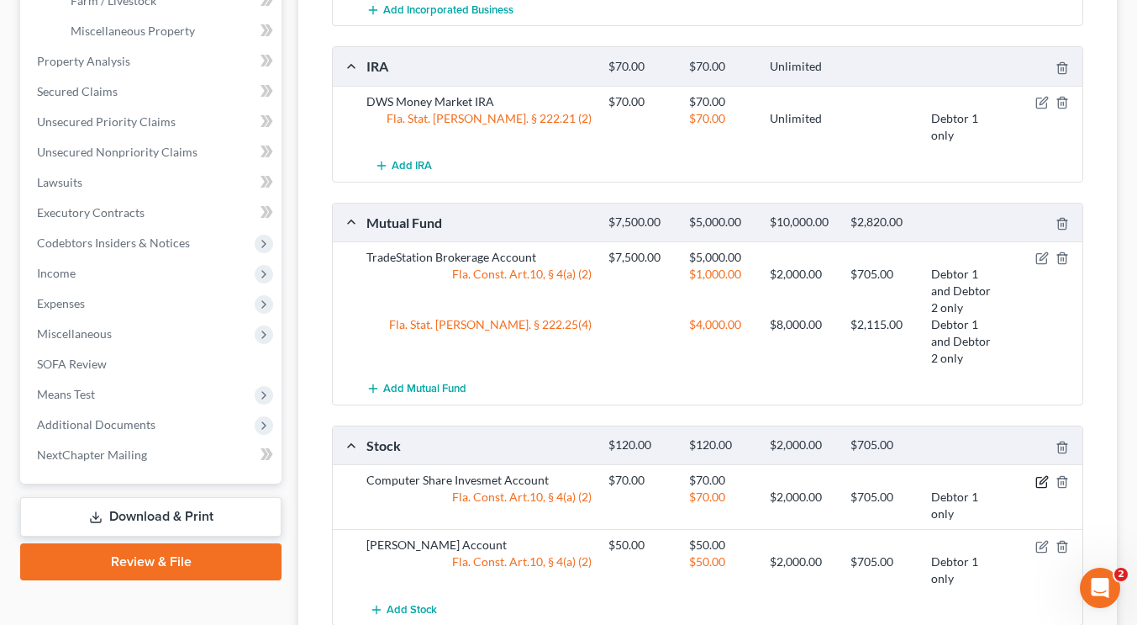
click at [1041, 482] on icon "button" at bounding box center [1044, 480] width 8 height 8
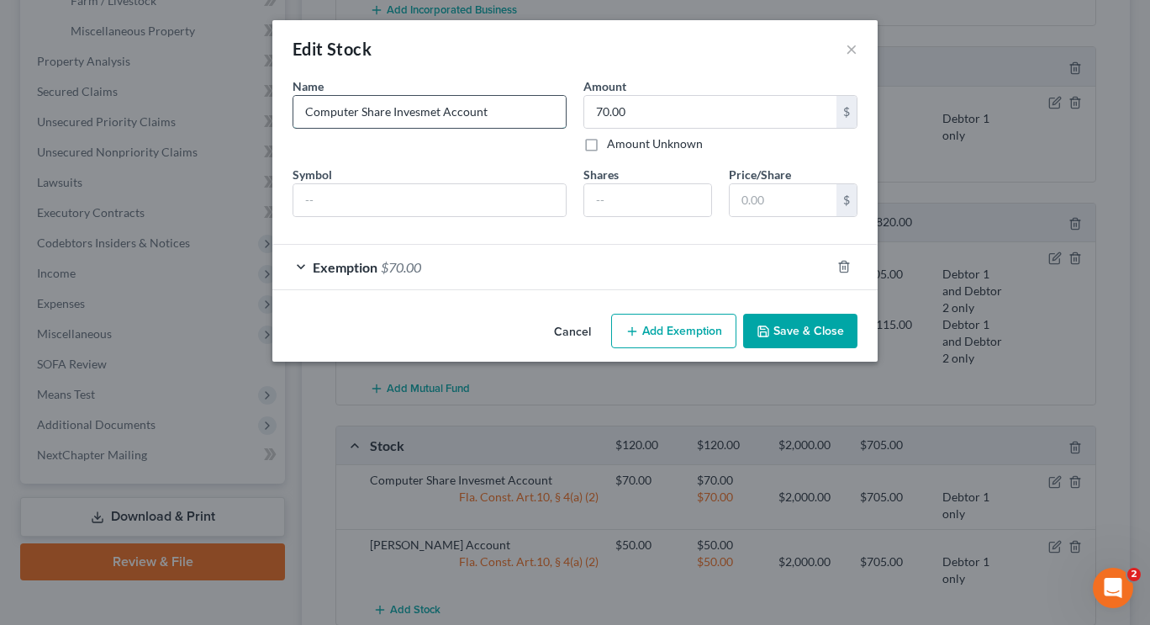
click at [422, 113] on input "Computer Share Invesmet Account" at bounding box center [429, 112] width 272 height 32
type input "Computer Share Investmet Account"
click at [394, 198] on input "text" at bounding box center [429, 200] width 272 height 32
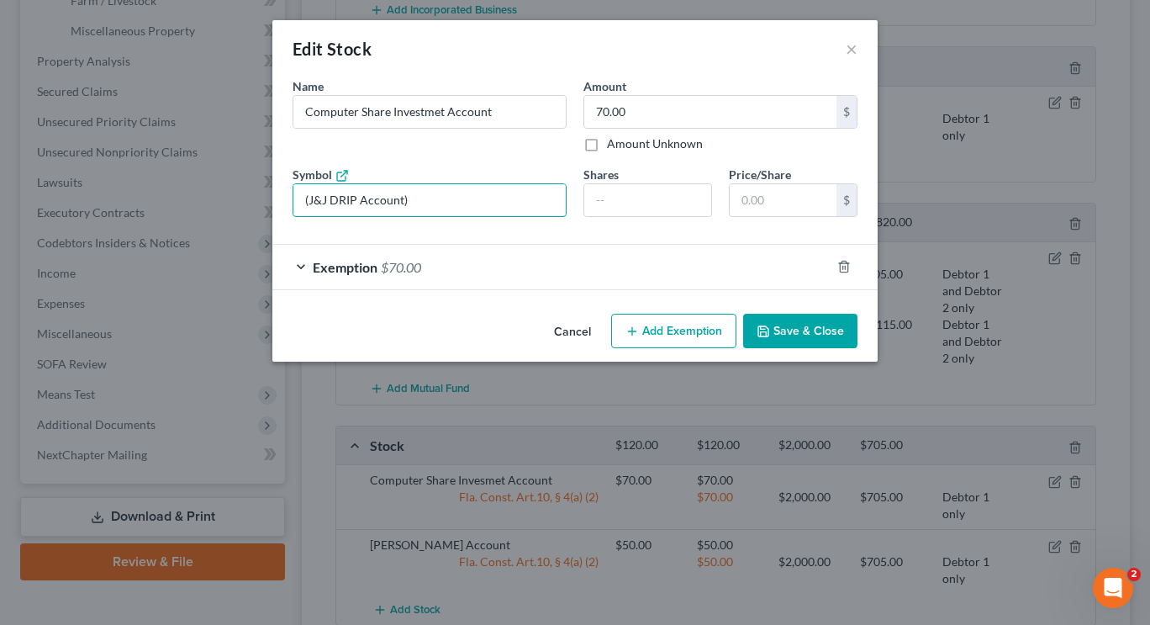
type input "(J&J DRIP Account)"
click at [380, 219] on div "Name * Describe * Computer Share Investmet Account Amount 70.00 $ Amount Unknow…" at bounding box center [575, 153] width 582 height 153
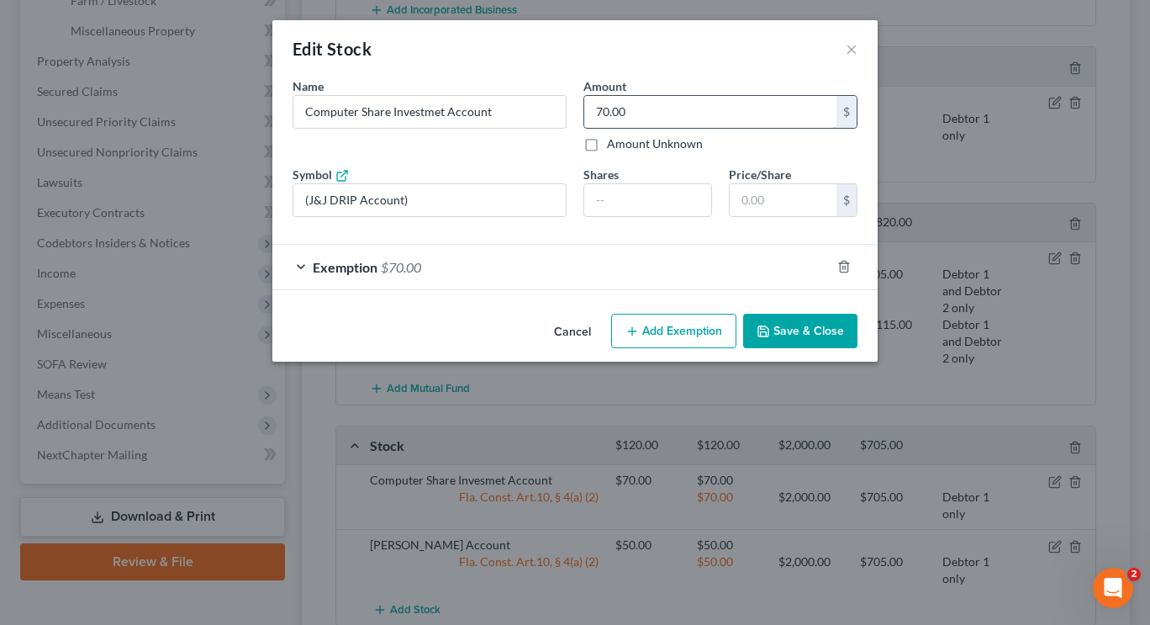
click at [657, 119] on input "70.00" at bounding box center [710, 112] width 252 height 32
type input "60"
click at [532, 267] on div "Exemption $70.00" at bounding box center [551, 267] width 558 height 45
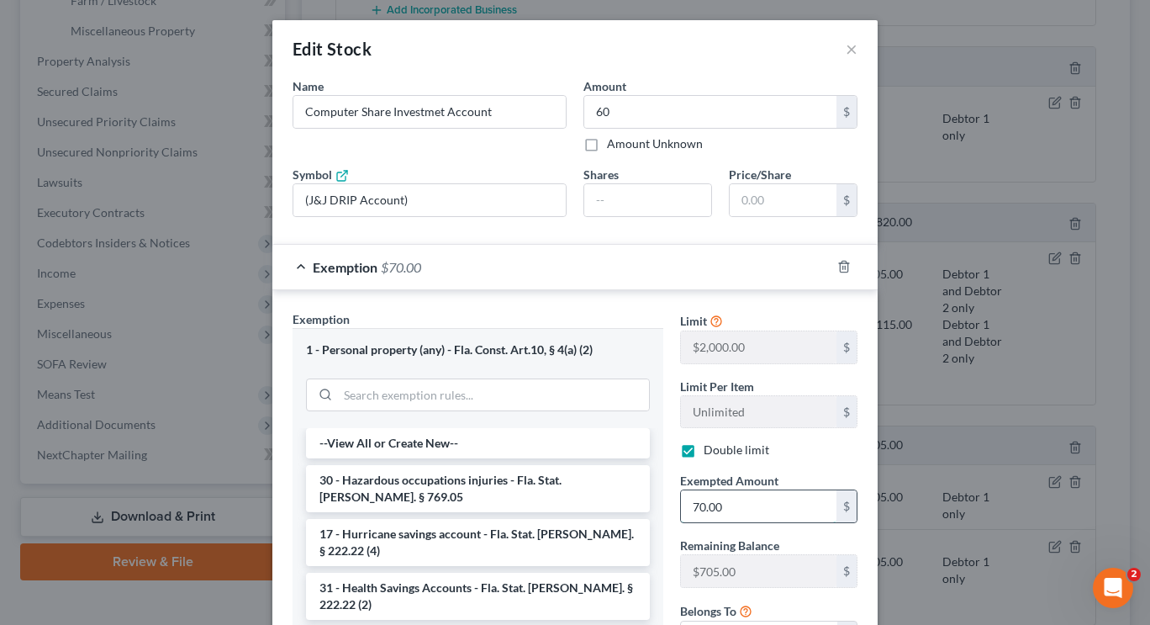
click at [714, 509] on input "70.00" at bounding box center [759, 506] width 156 height 32
type input "60"
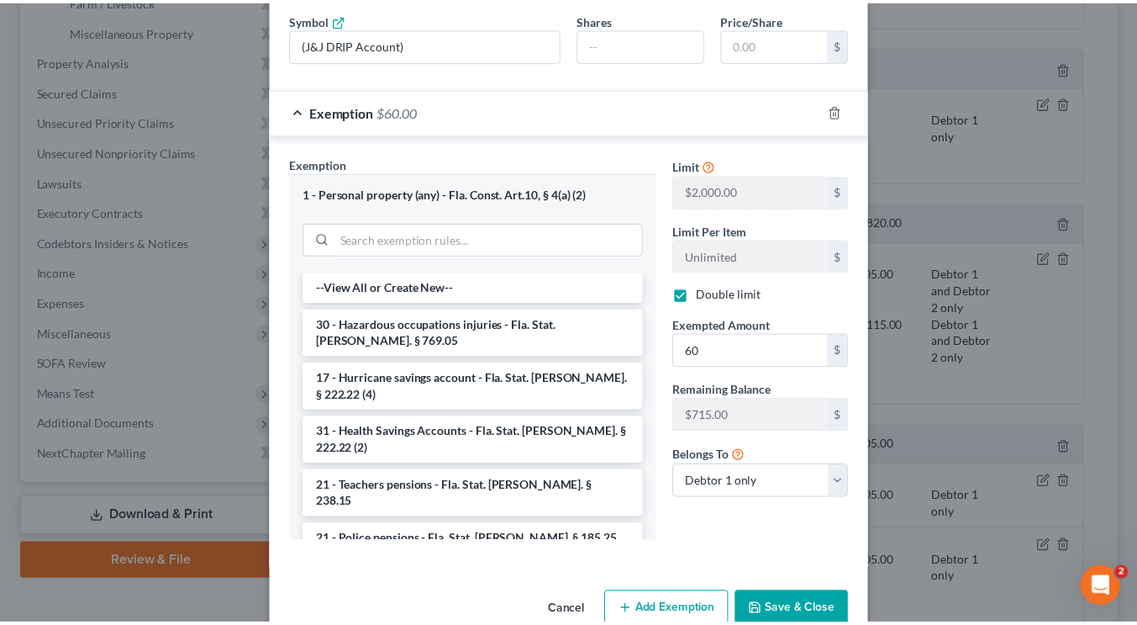
scroll to position [192, 0]
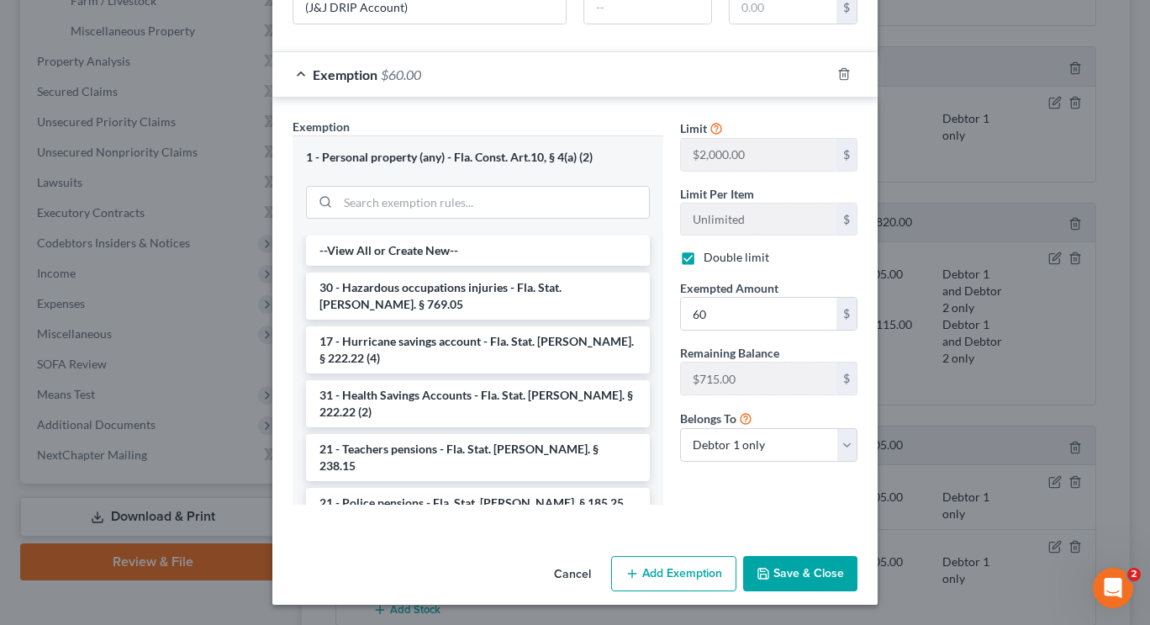
click at [813, 568] on button "Save & Close" at bounding box center [800, 573] width 114 height 35
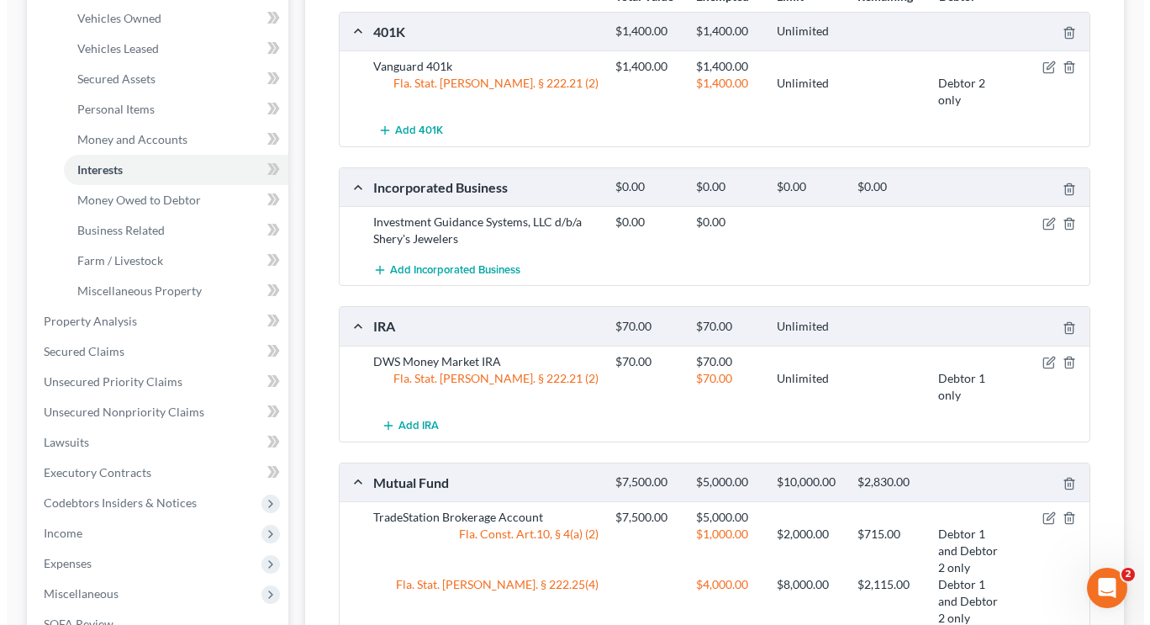
scroll to position [325, 0]
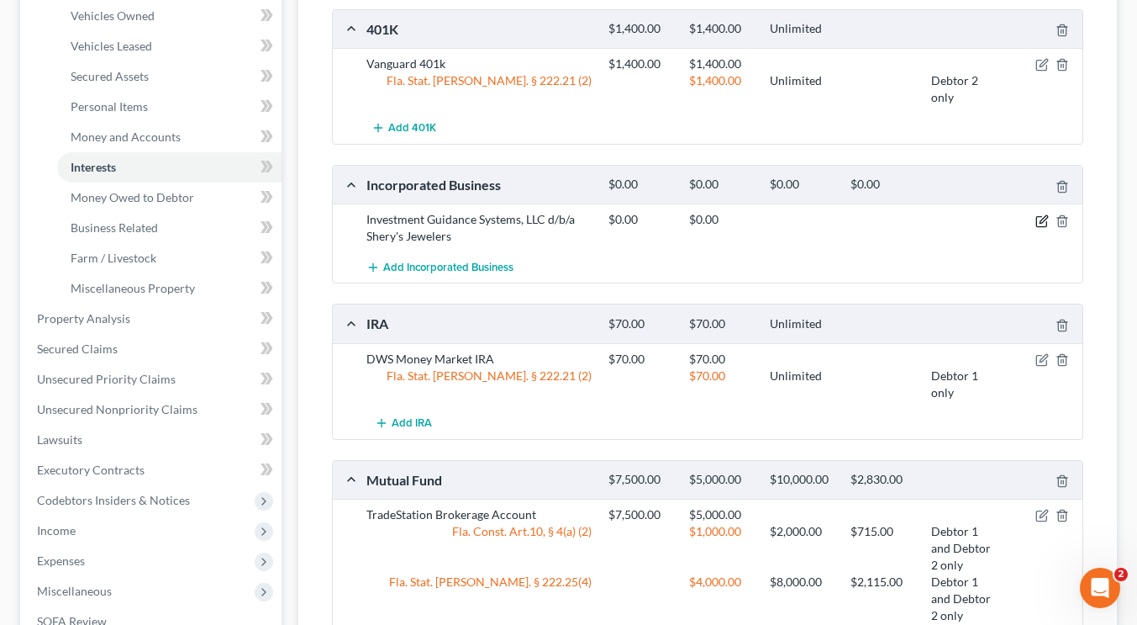
click at [1043, 219] on icon "button" at bounding box center [1042, 220] width 13 height 13
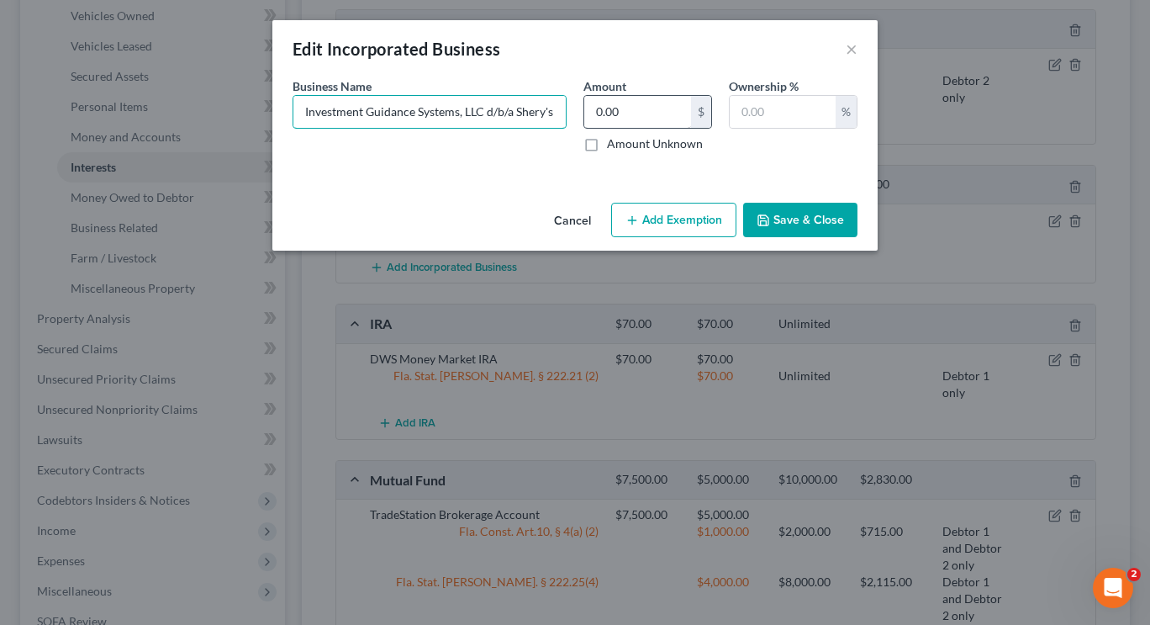
scroll to position [0, 47]
drag, startPoint x: 485, startPoint y: 113, endPoint x: 635, endPoint y: 114, distance: 150.5
click at [635, 114] on div "Business Name * Investment Guidance Systems, LLC d/b/a Shery's Jewelers Amount …" at bounding box center [575, 121] width 582 height 88
click at [556, 116] on input "Investment Guidance Systems, LLC : Assets:" at bounding box center [429, 112] width 272 height 32
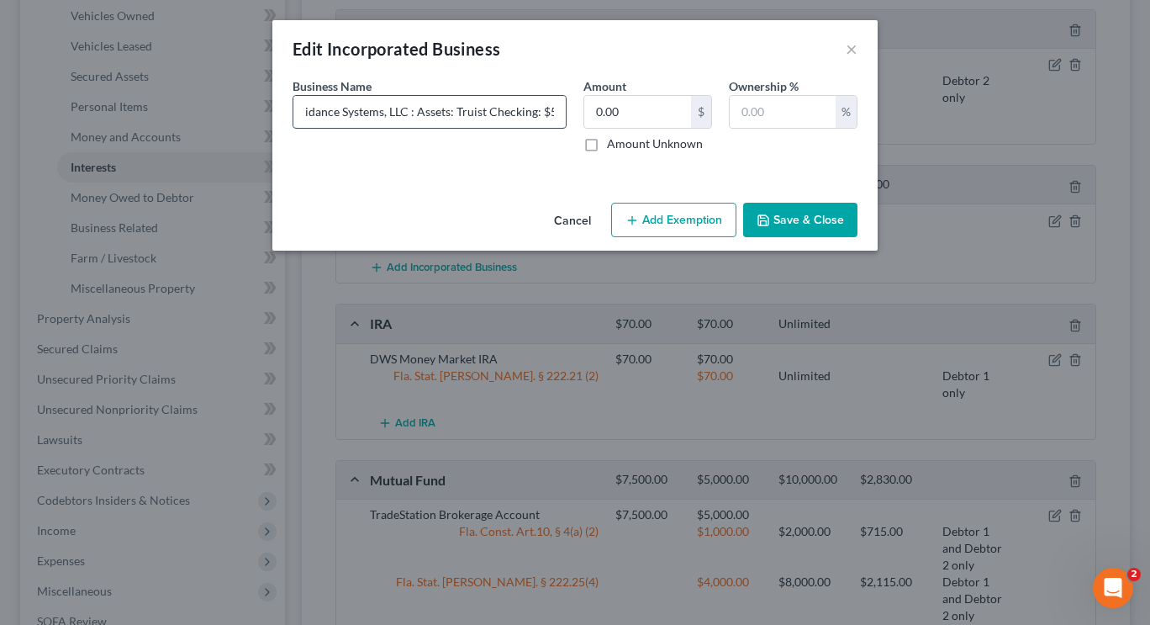
scroll to position [0, 82]
click at [533, 112] on input "Investment Guidance Systems, LLC : Assets: Truist Checking: $50" at bounding box center [429, 112] width 272 height 32
type input "Investment Guidance Systems, LLC : Assets: Truist Checking: ($50)"
click at [607, 145] on label "Amount Unknown" at bounding box center [655, 143] width 96 height 17
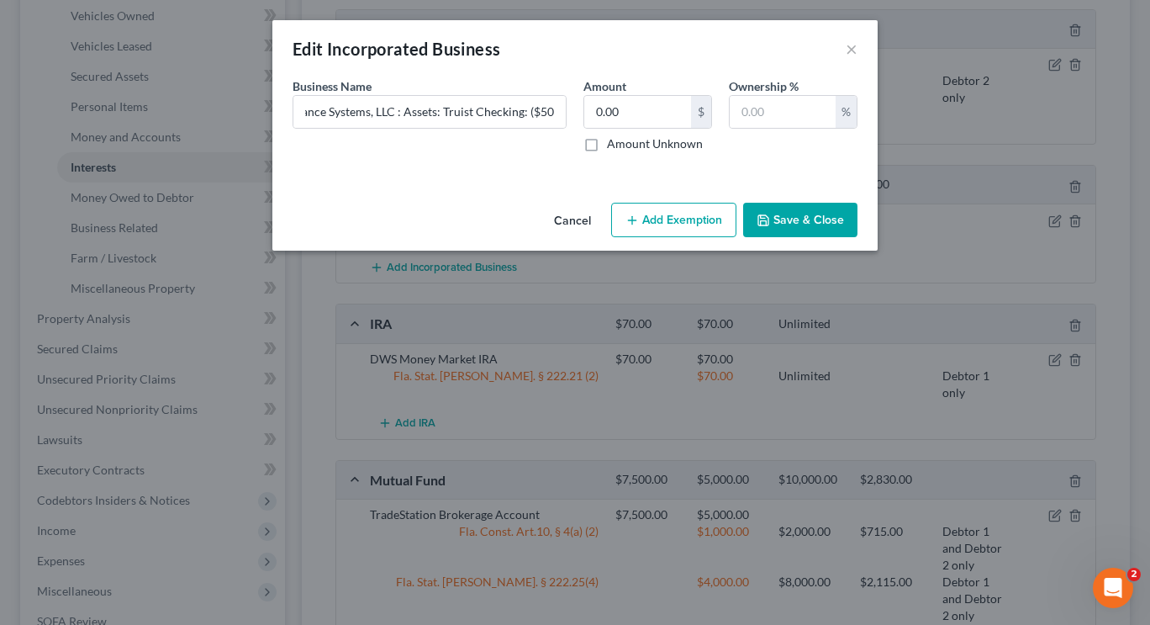
click at [614, 145] on input "Amount Unknown" at bounding box center [619, 140] width 11 height 11
checkbox input "true"
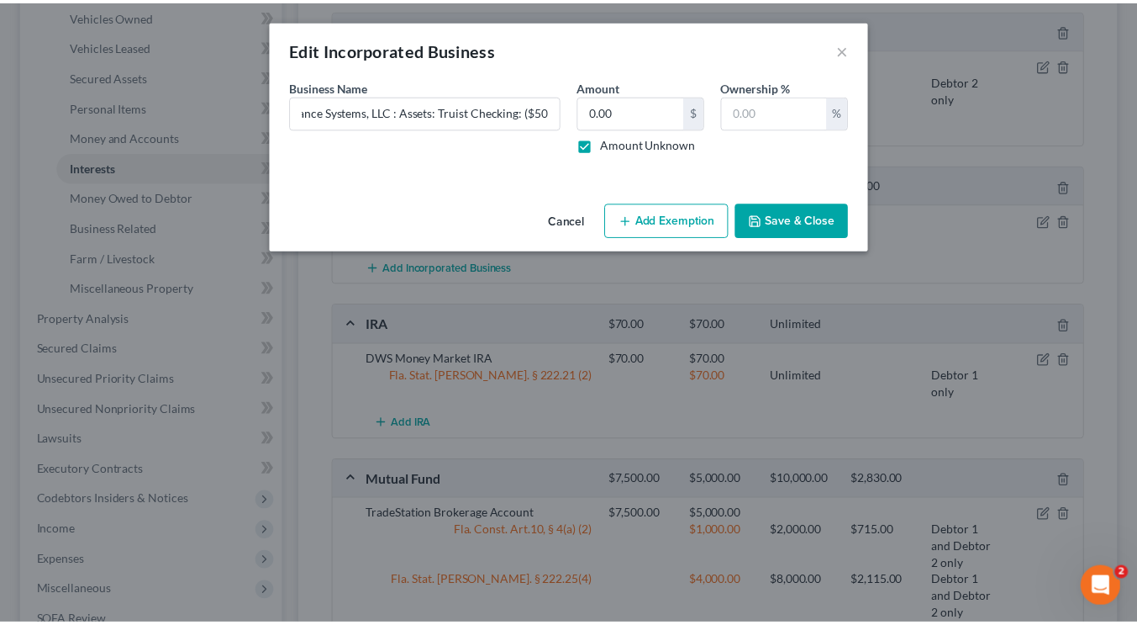
scroll to position [0, 0]
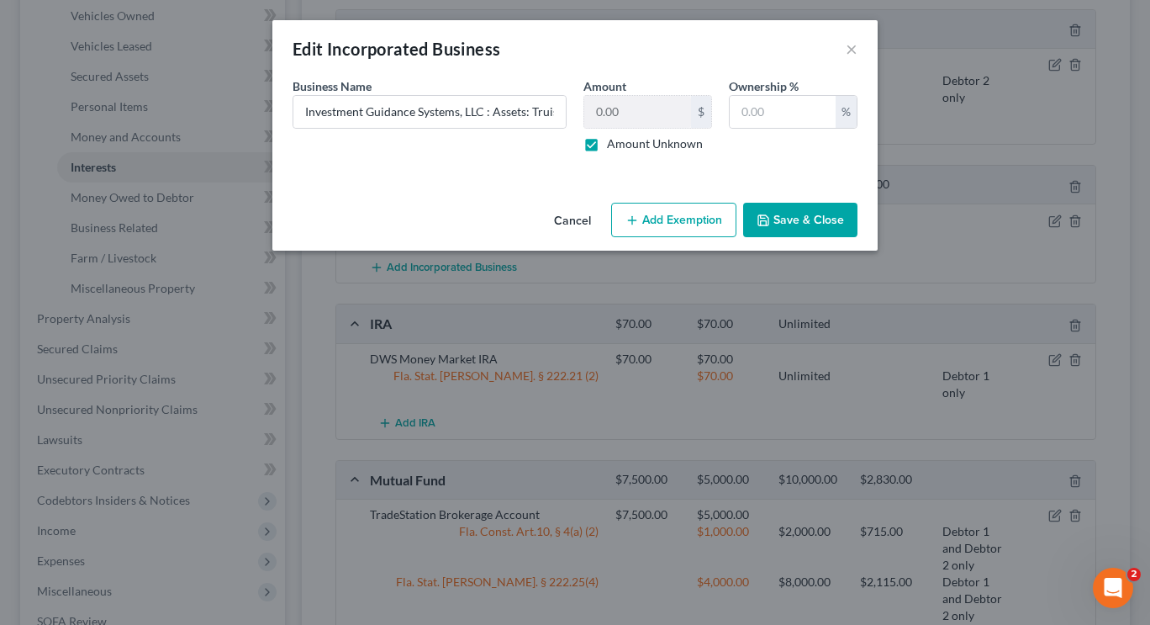
click at [782, 212] on button "Save & Close" at bounding box center [800, 220] width 114 height 35
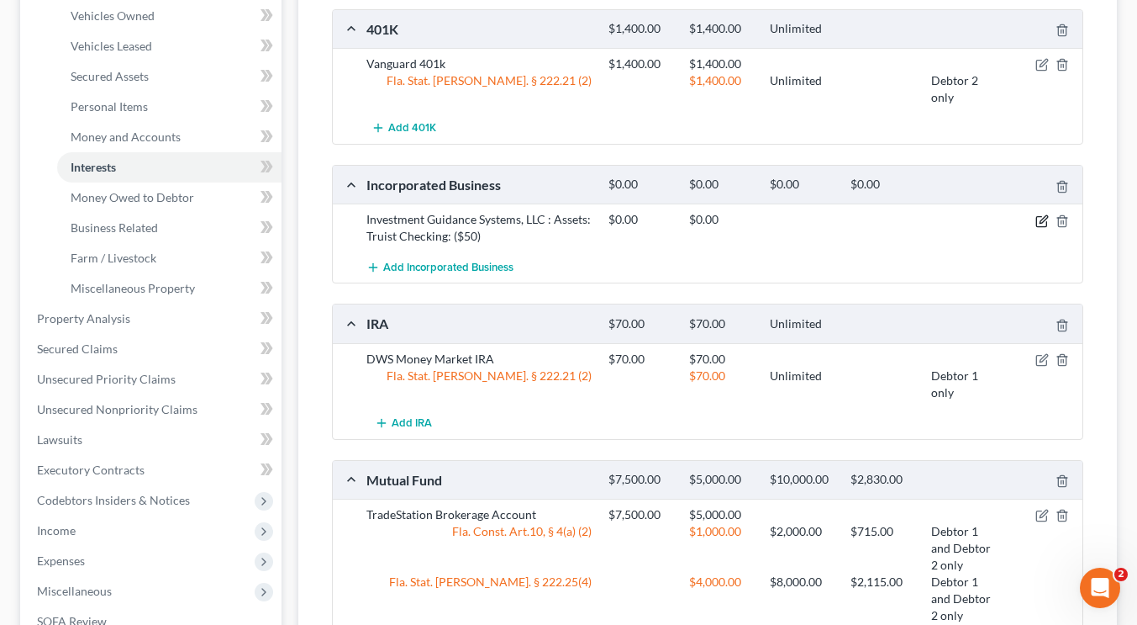
click at [1037, 221] on icon "button" at bounding box center [1042, 220] width 13 height 13
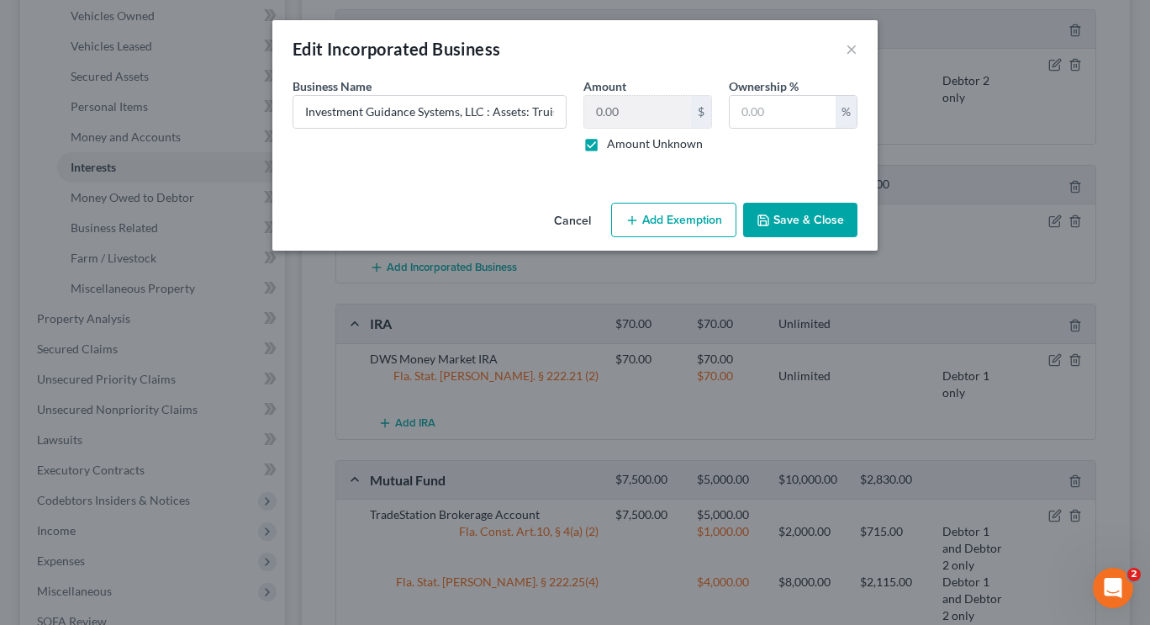
click at [791, 215] on button "Save & Close" at bounding box center [800, 220] width 114 height 35
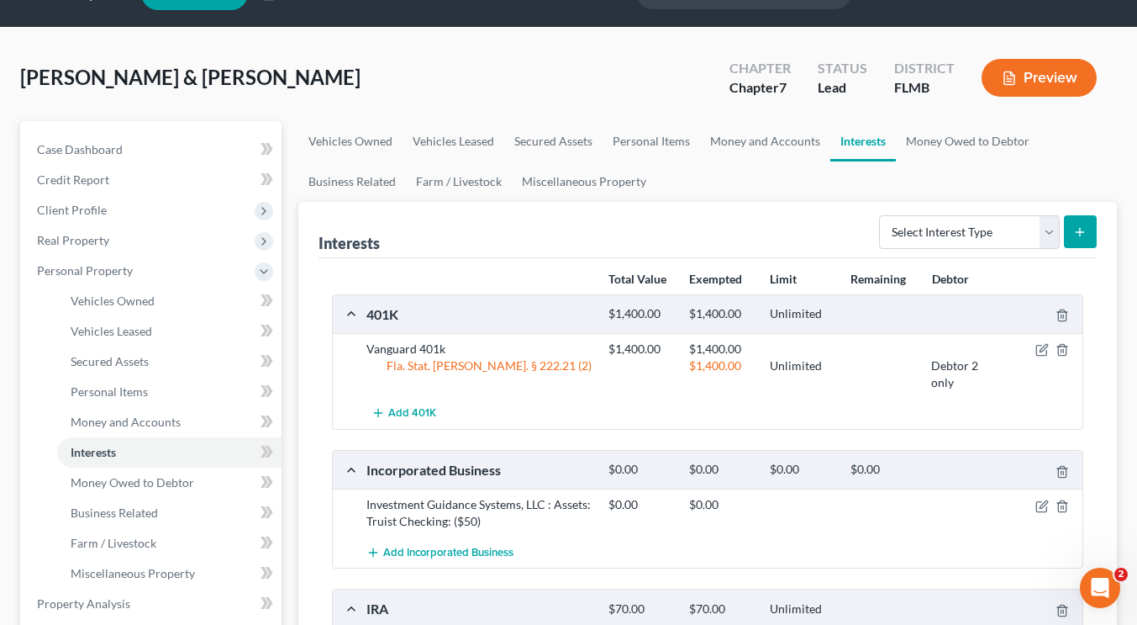
scroll to position [34, 0]
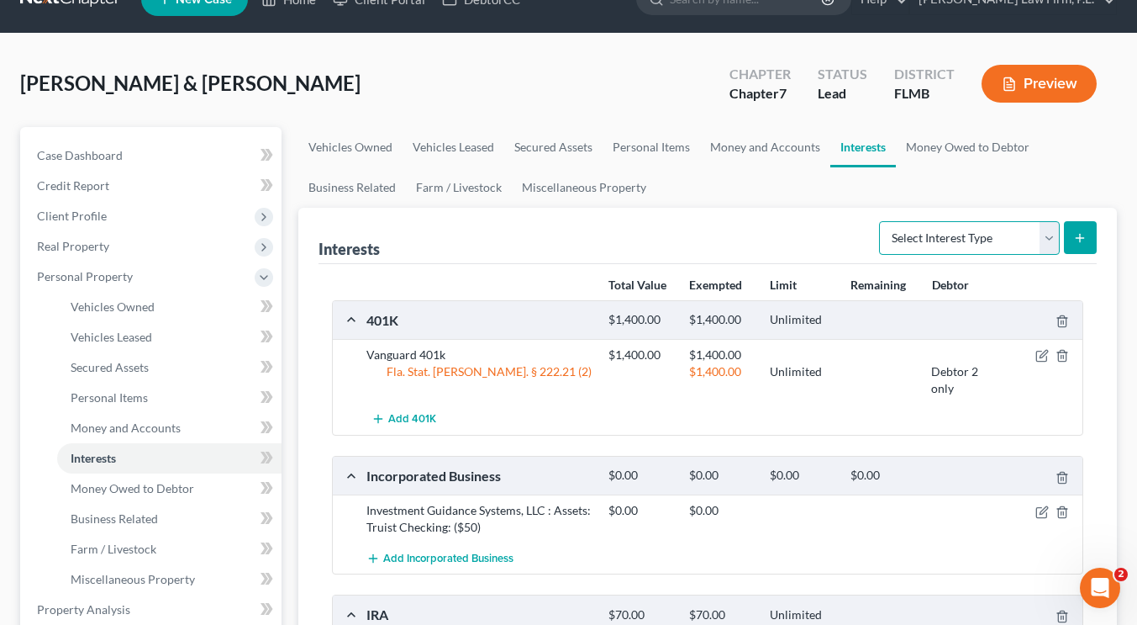
click at [1057, 240] on select "Select Interest Type 401K Annuity Bond Education IRA Government Bond Government…" at bounding box center [969, 238] width 181 height 34
click at [1053, 232] on select "Select Interest Type 401K Annuity Bond Education IRA Government Bond Government…" at bounding box center [969, 238] width 181 height 34
select select "unincorporated_business"
click at [881, 221] on select "Select Interest Type 401K Annuity Bond Education IRA Government Bond Government…" at bounding box center [969, 238] width 181 height 34
click at [1076, 234] on icon "submit" at bounding box center [1079, 237] width 13 height 13
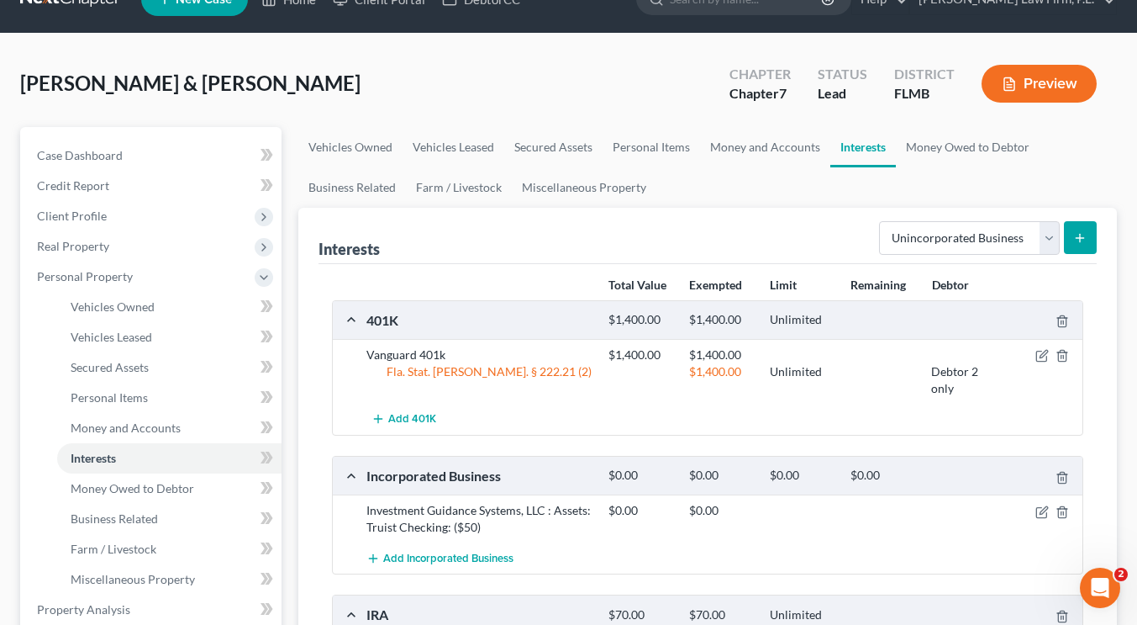
click at [1076, 234] on icon "submit" at bounding box center [1079, 237] width 13 height 13
click at [789, 146] on link "Money and Accounts" at bounding box center [765, 147] width 130 height 40
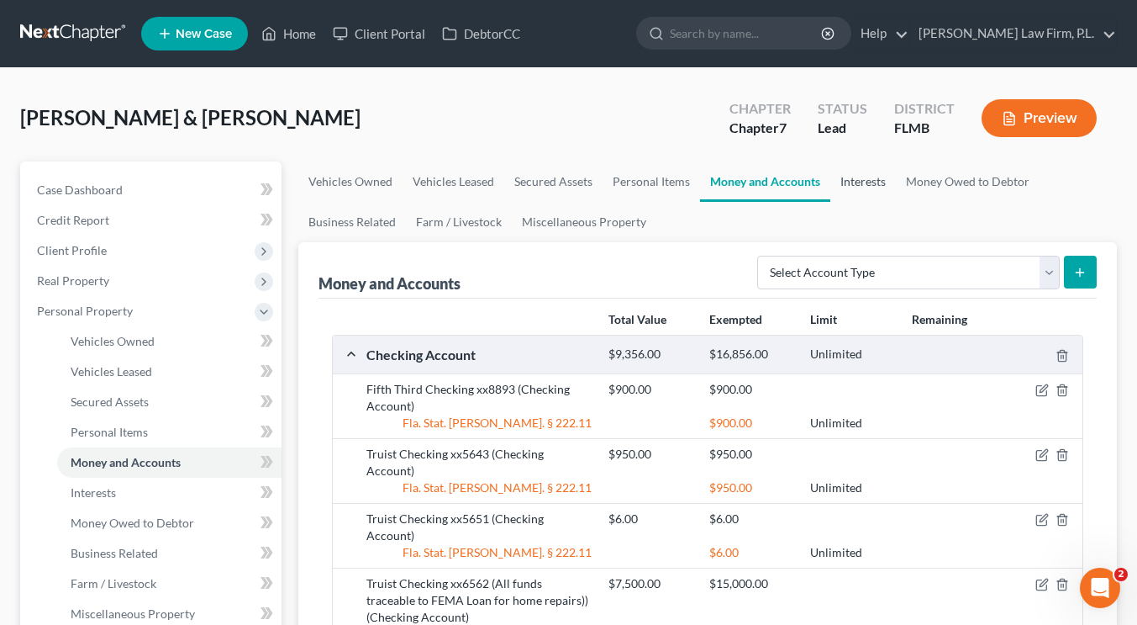
click at [866, 180] on link "Interests" at bounding box center [864, 181] width 66 height 40
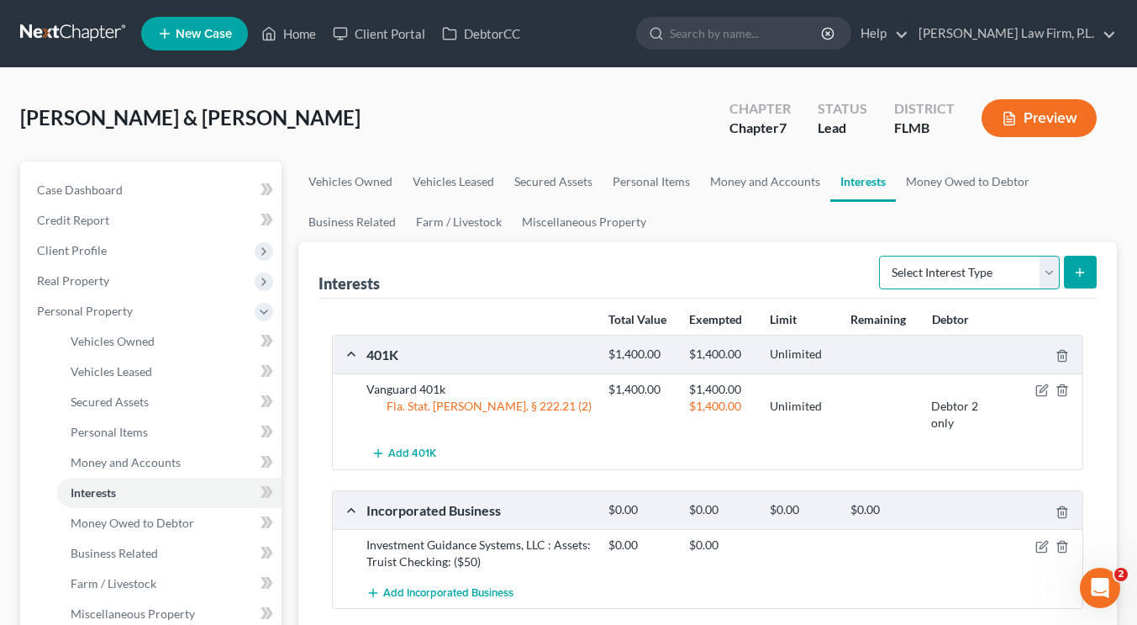
click at [968, 276] on select "Select Interest Type 401K Annuity Bond Education IRA Government Bond Government…" at bounding box center [969, 273] width 181 height 34
select select "unincorporated_business"
click at [881, 256] on select "Select Interest Type 401K Annuity Bond Education IRA Government Bond Government…" at bounding box center [969, 273] width 181 height 34
click at [1079, 269] on icon "submit" at bounding box center [1079, 272] width 13 height 13
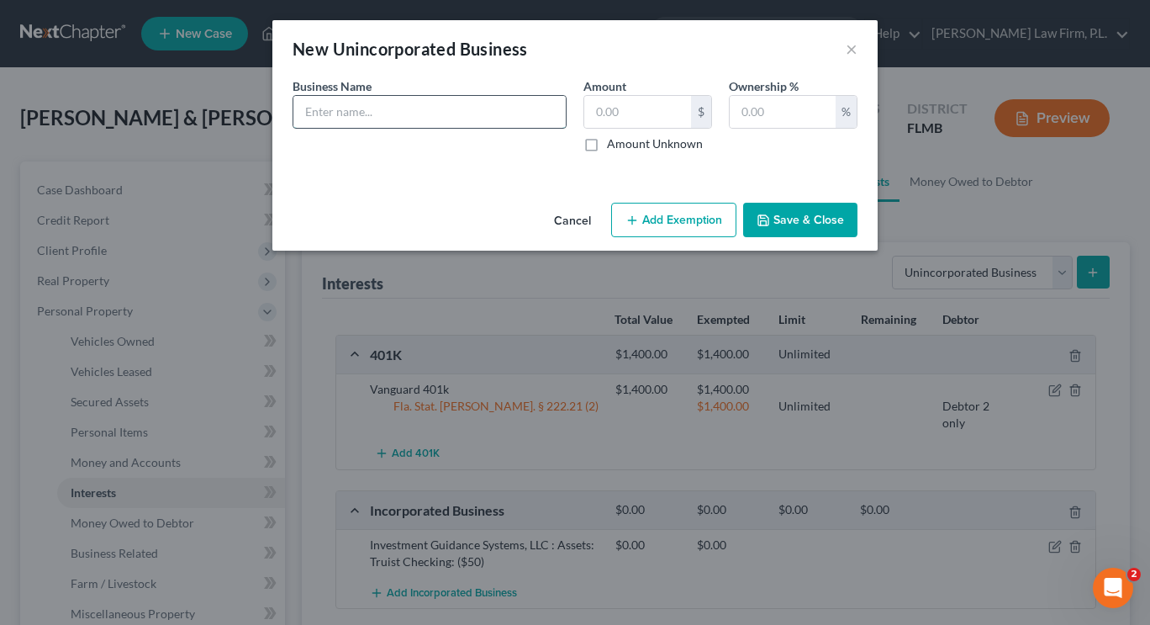
click at [519, 115] on input "text" at bounding box center [429, 112] width 272 height 32
click at [535, 113] on input "dba Solstice Studios (Assets: Truist Checking" at bounding box center [429, 112] width 272 height 32
type input "dba Solstice Studios (Assets: Truist Checking: ($50)"
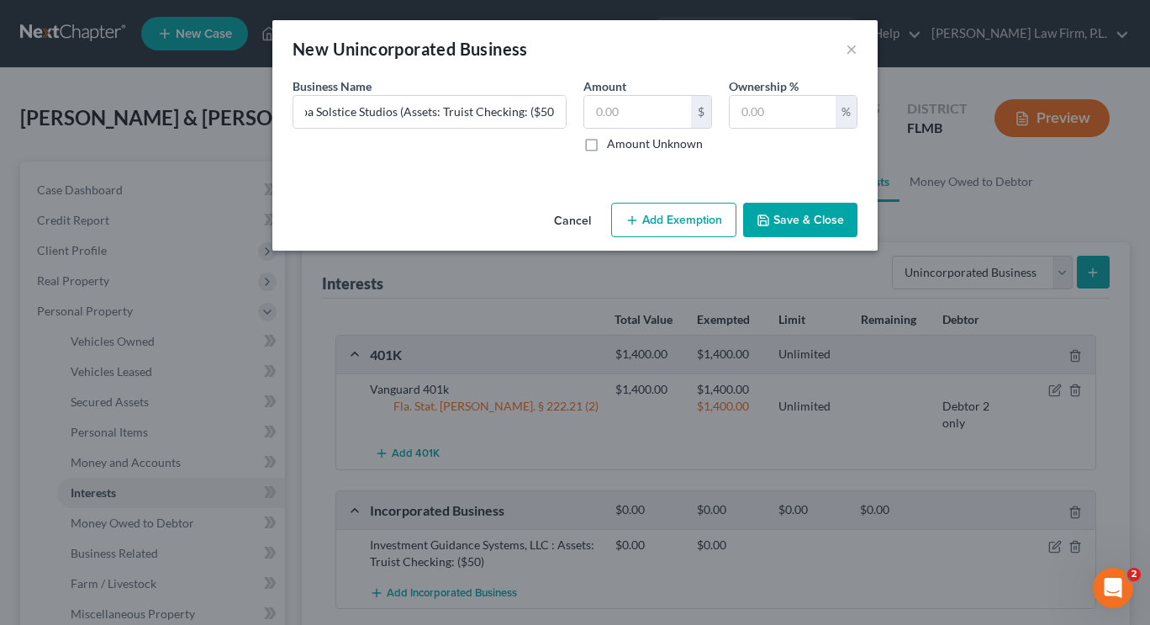
click at [607, 145] on label "Amount Unknown" at bounding box center [655, 143] width 96 height 17
click at [614, 145] on input "Amount Unknown" at bounding box center [619, 140] width 11 height 11
checkbox input "true"
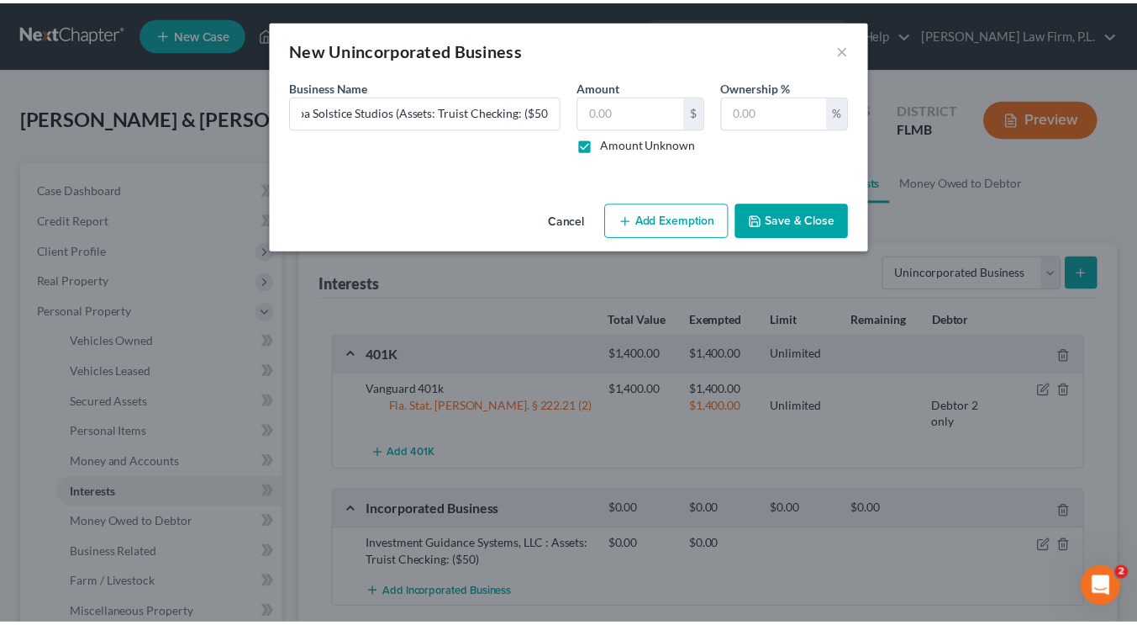
scroll to position [0, 0]
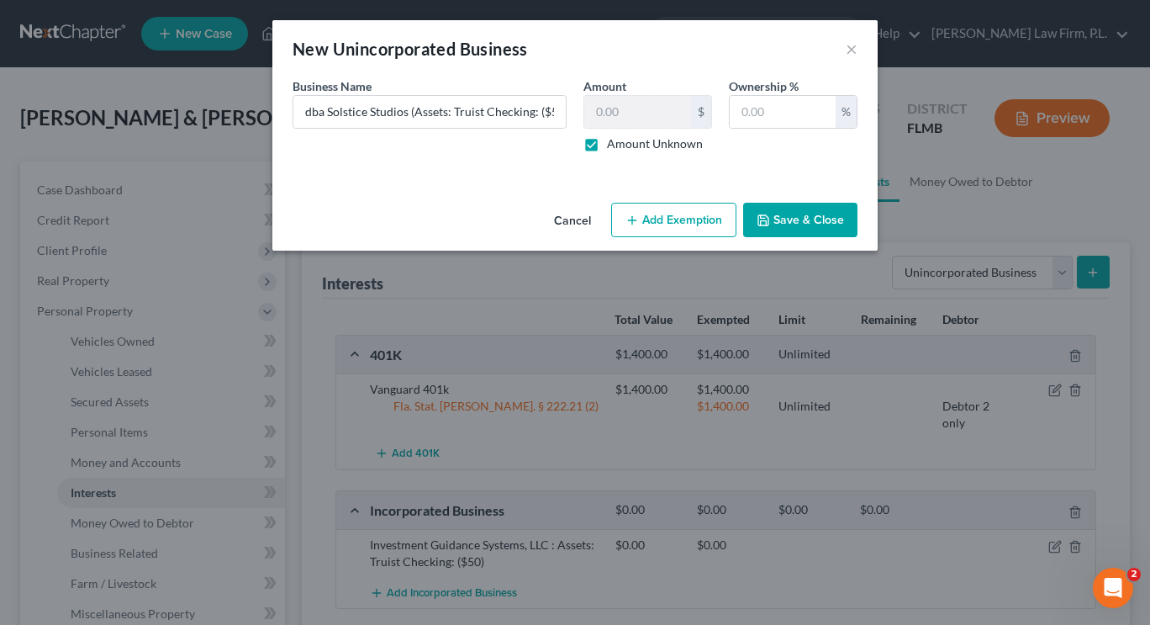
click at [785, 213] on button "Save & Close" at bounding box center [800, 220] width 114 height 35
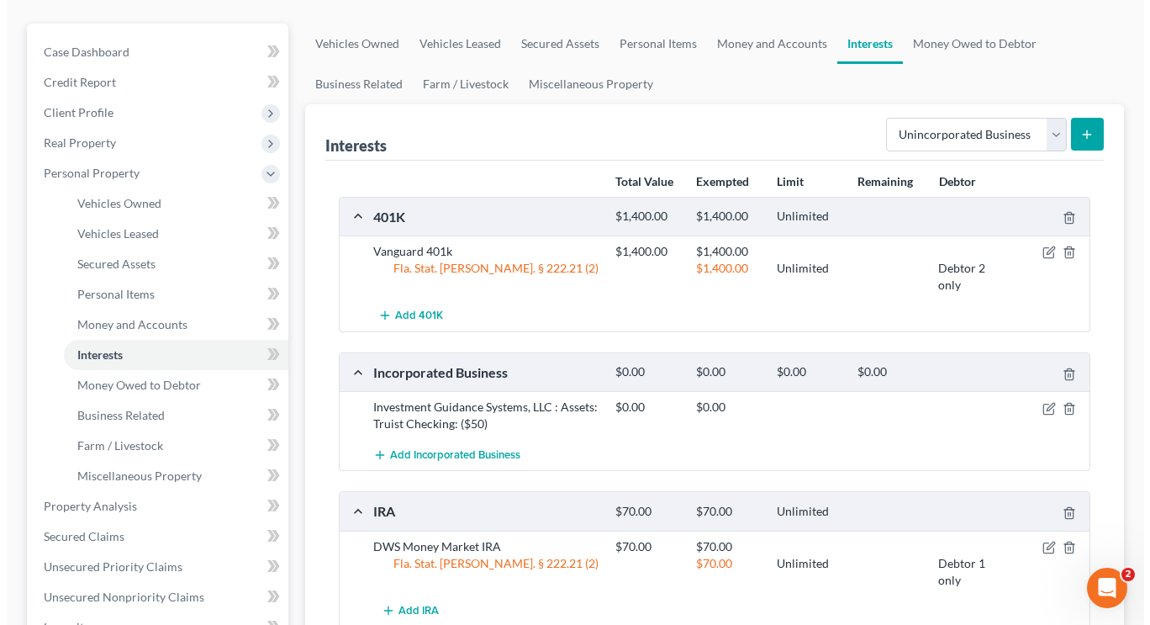
scroll to position [150, 0]
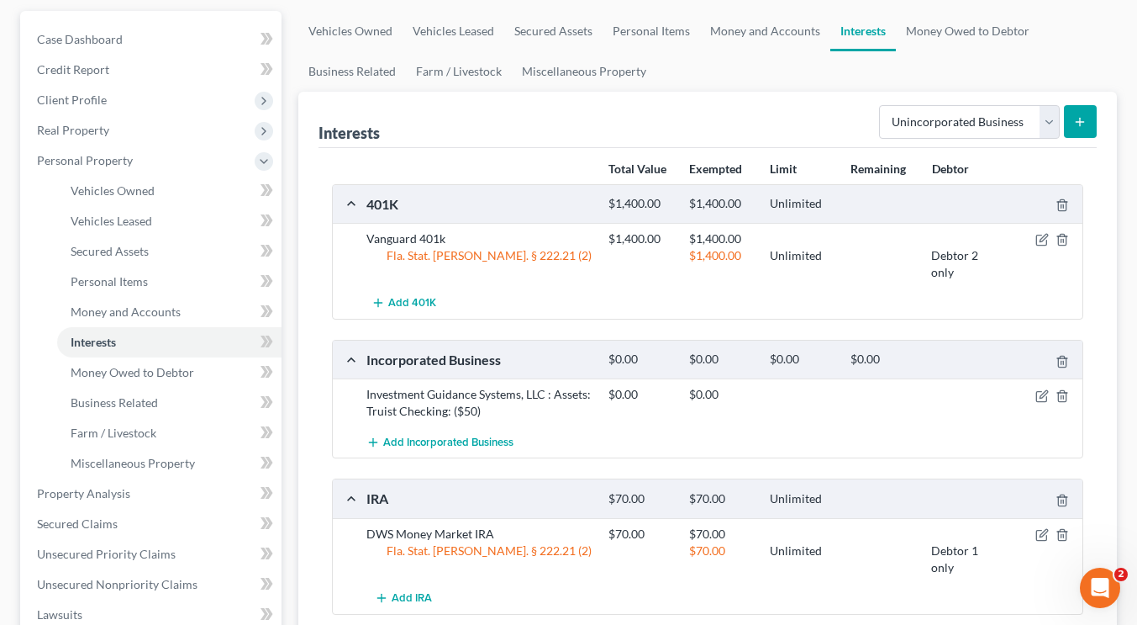
click at [1084, 119] on icon "submit" at bounding box center [1079, 121] width 13 height 13
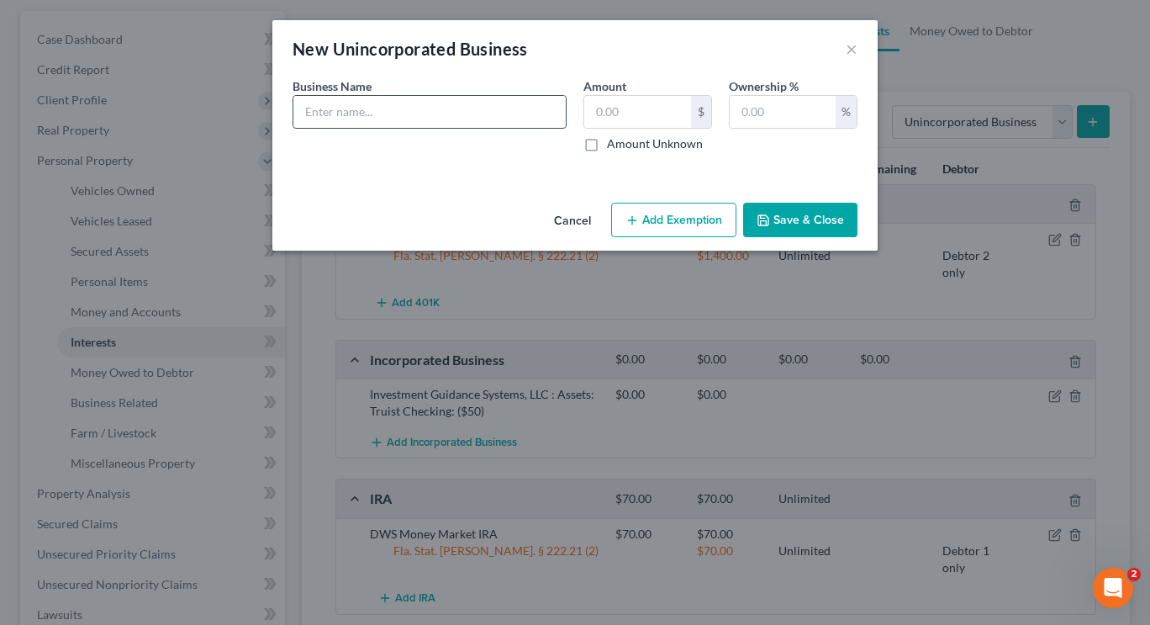
click at [490, 116] on input "text" at bounding box center [429, 112] width 272 height 32
type input "dba Shery's Jewels (Assets: Truist Business Checking ($1,000)"
click at [607, 143] on label "Amount Unknown" at bounding box center [655, 143] width 96 height 17
click at [614, 143] on input "Amount Unknown" at bounding box center [619, 140] width 11 height 11
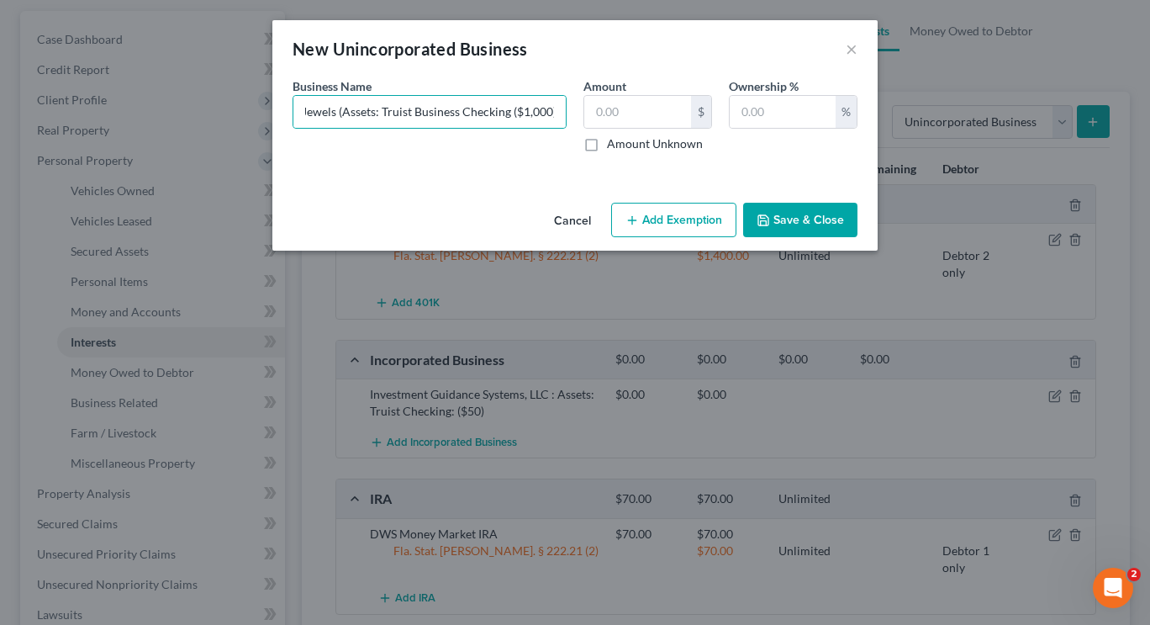
checkbox input "true"
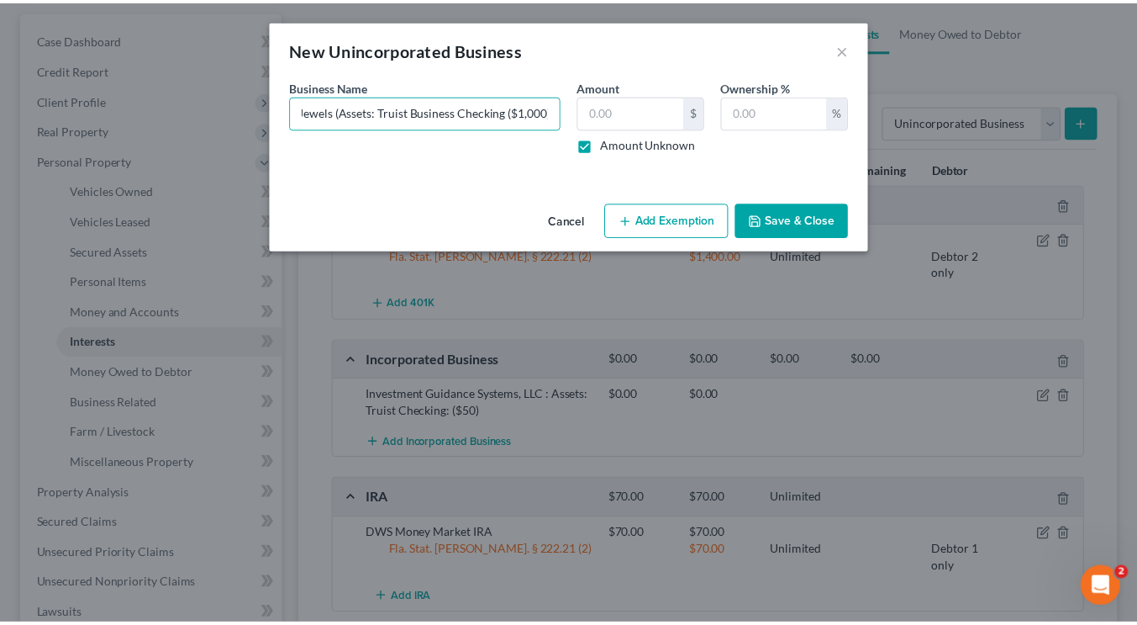
scroll to position [0, 0]
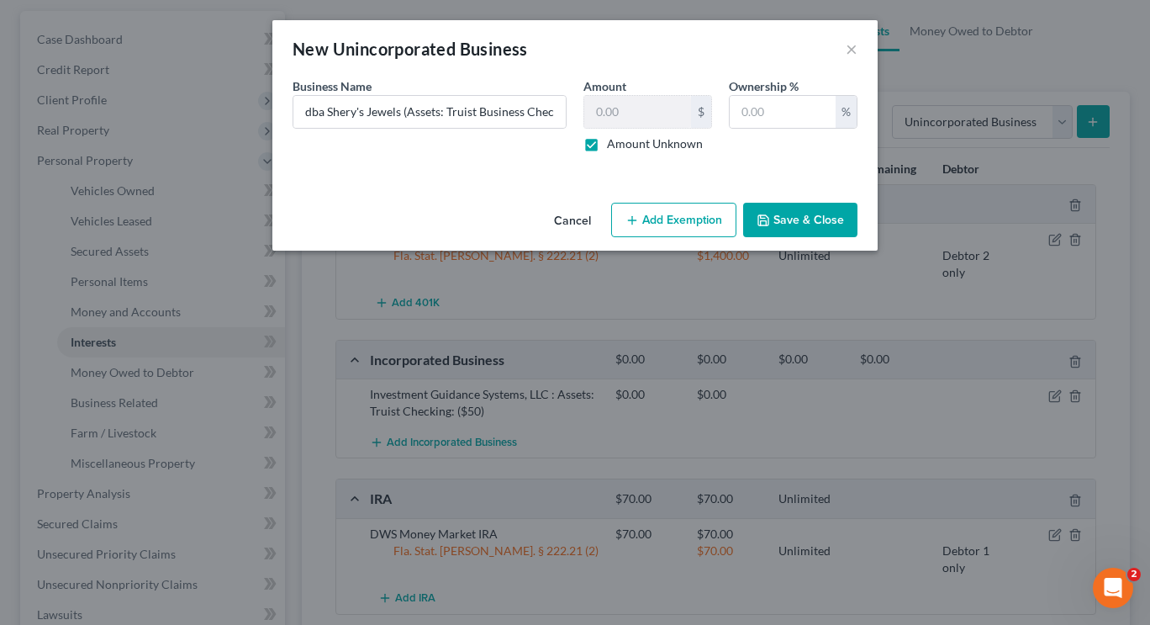
click at [787, 218] on button "Save & Close" at bounding box center [800, 220] width 114 height 35
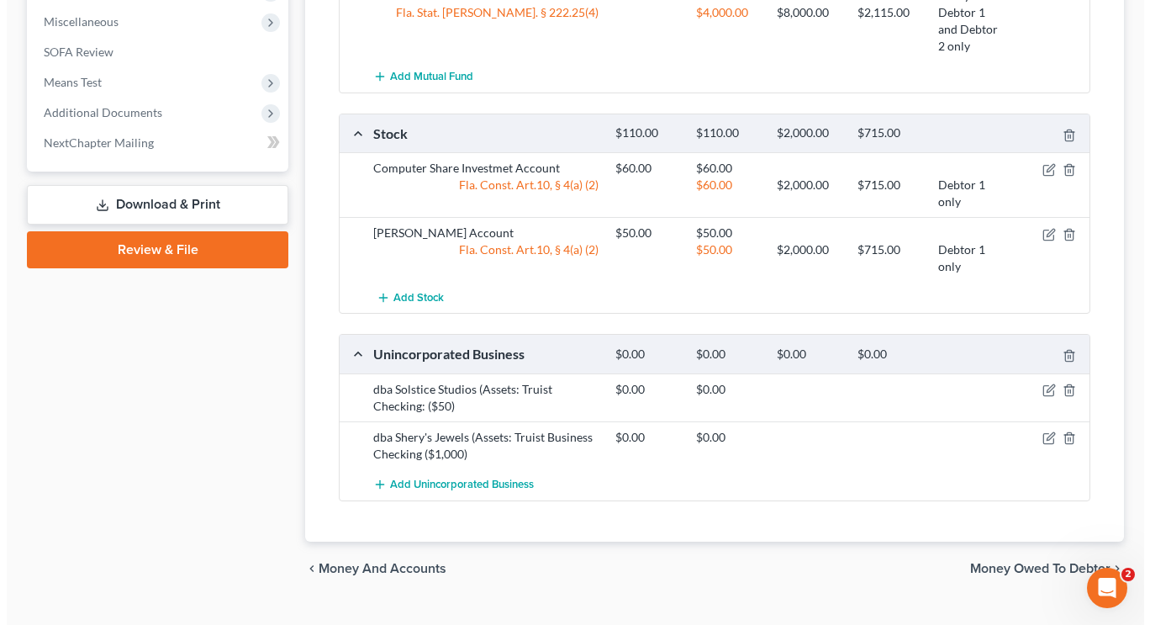
scroll to position [896, 0]
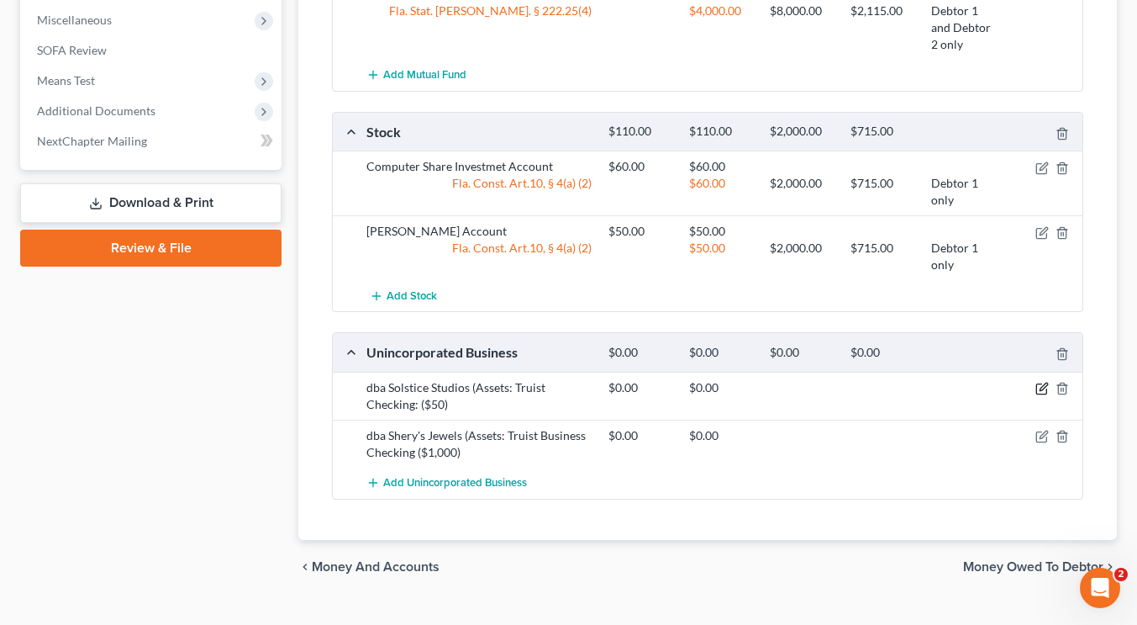
click at [1046, 388] on icon "button" at bounding box center [1042, 388] width 13 height 13
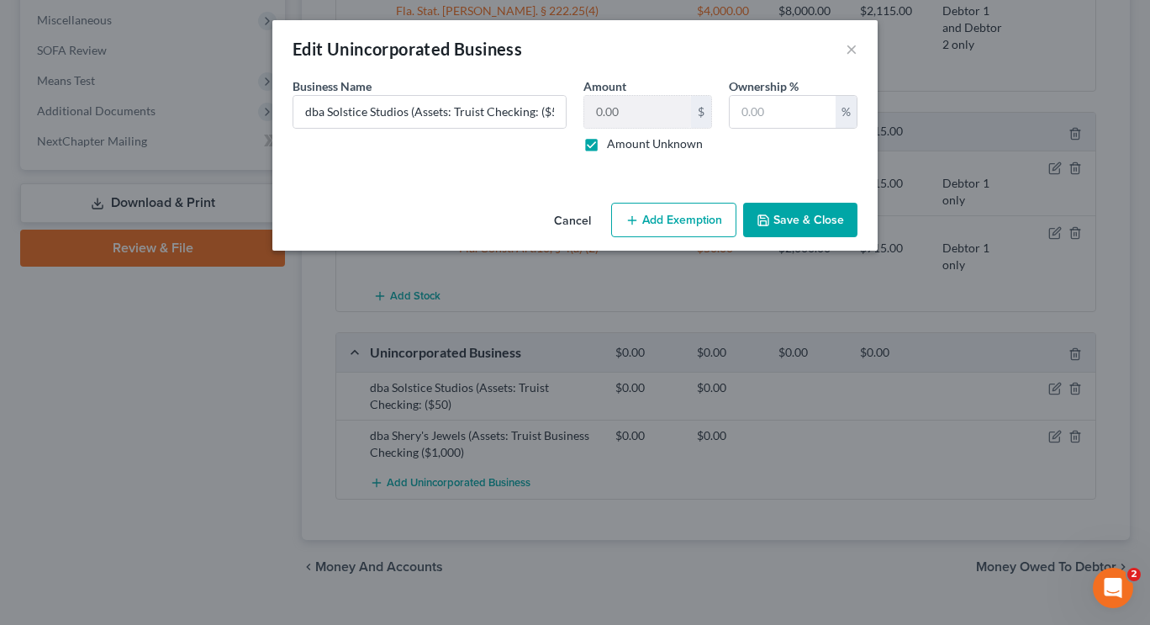
click at [701, 222] on button "Add Exemption" at bounding box center [673, 220] width 125 height 35
select select "2"
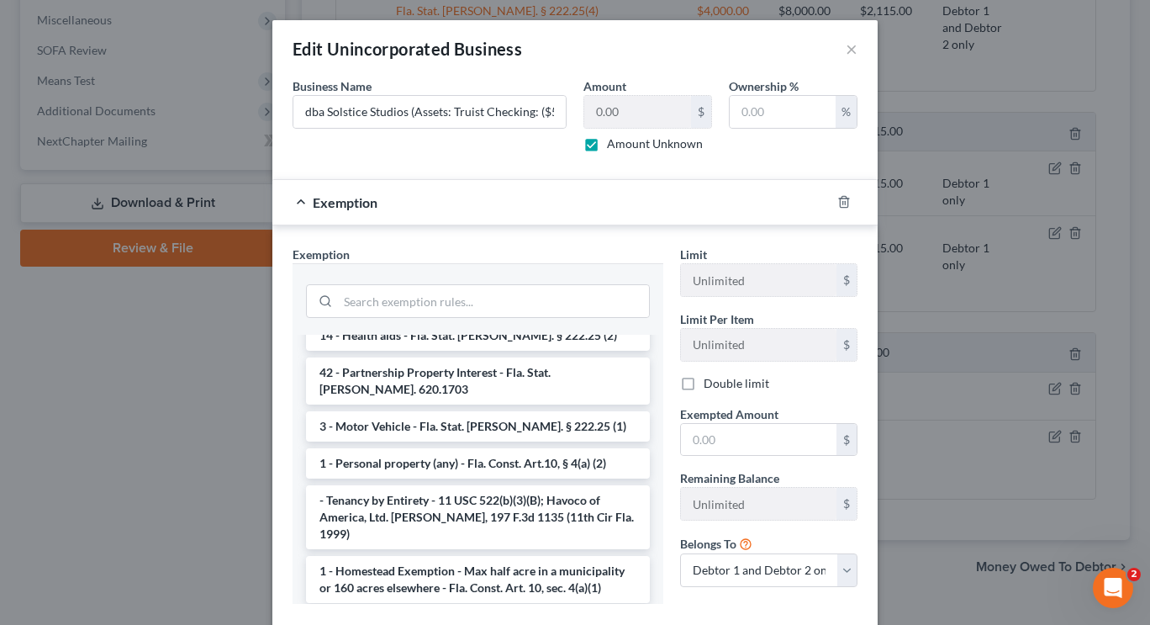
scroll to position [1548, 0]
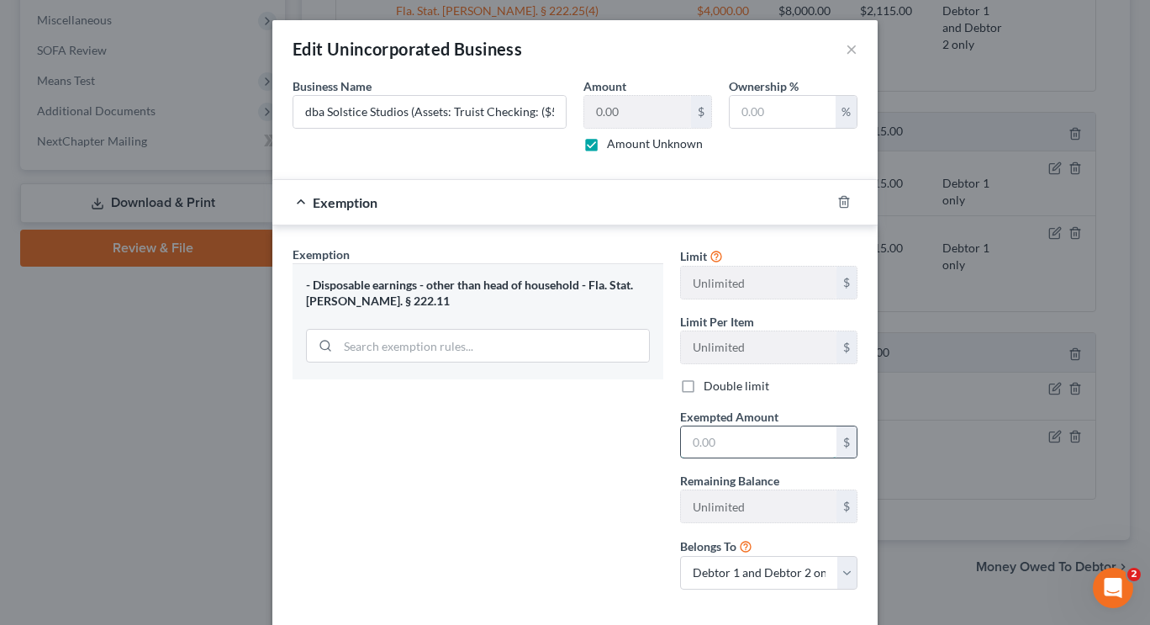
click at [740, 446] on input "text" at bounding box center [759, 442] width 156 height 32
type input "50"
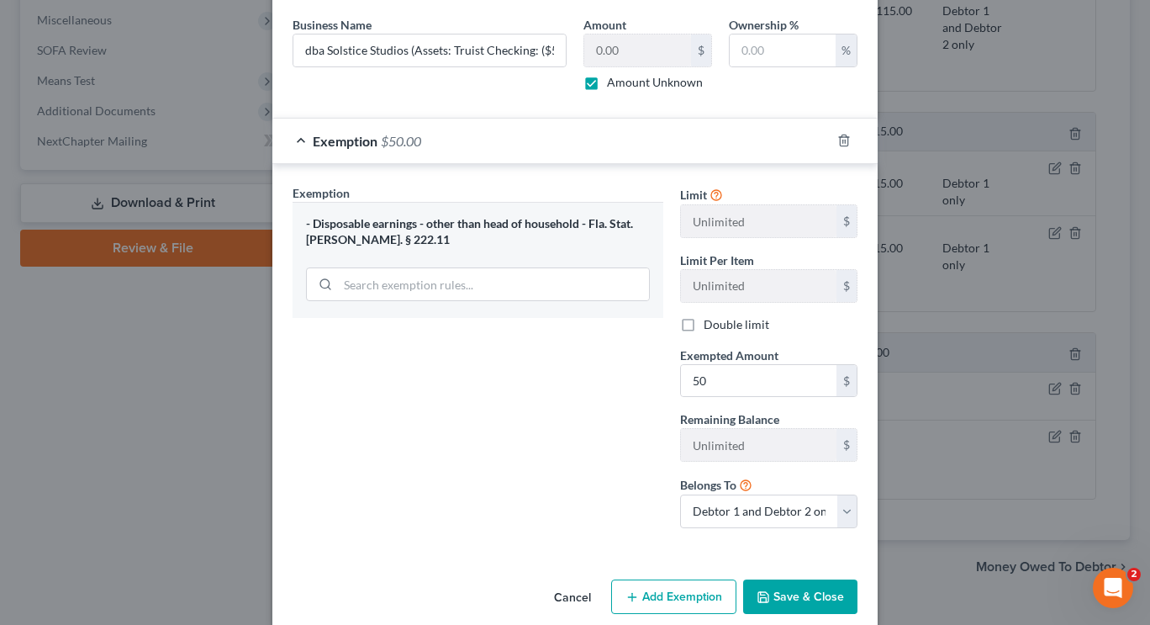
scroll to position [64, 0]
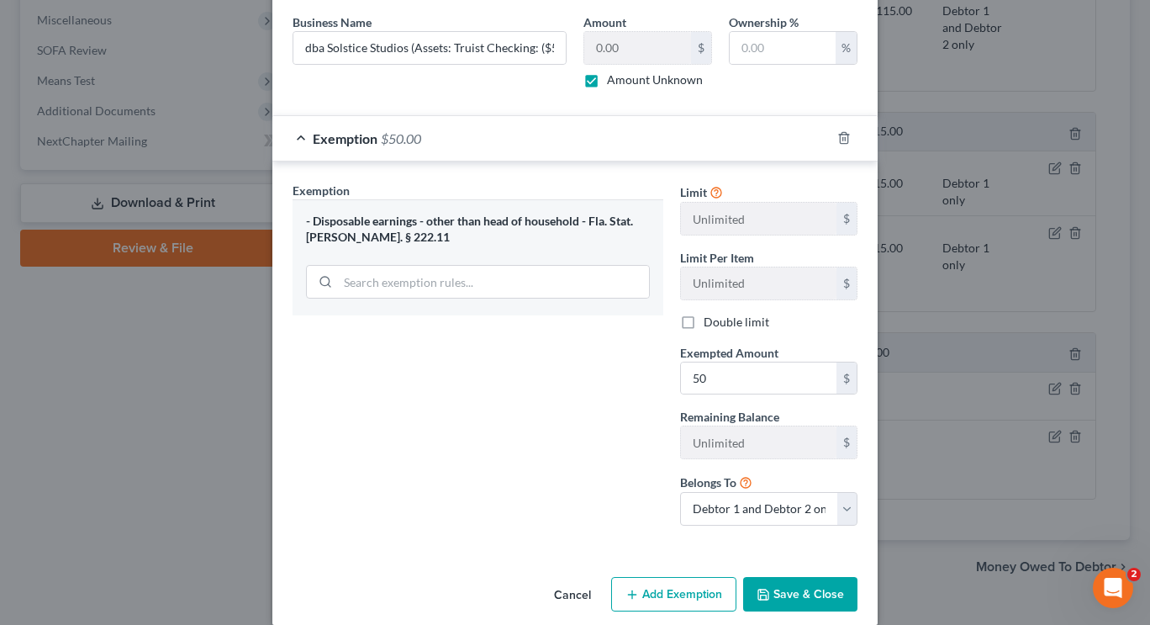
click at [833, 593] on button "Save & Close" at bounding box center [800, 594] width 114 height 35
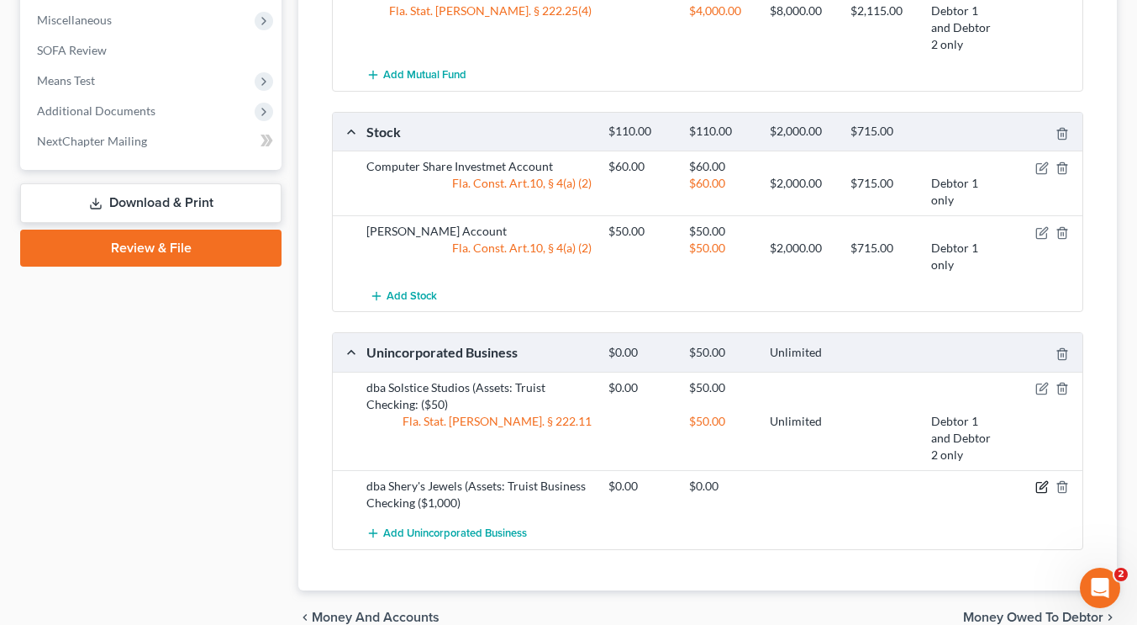
click at [1040, 488] on icon "button" at bounding box center [1044, 485] width 8 height 8
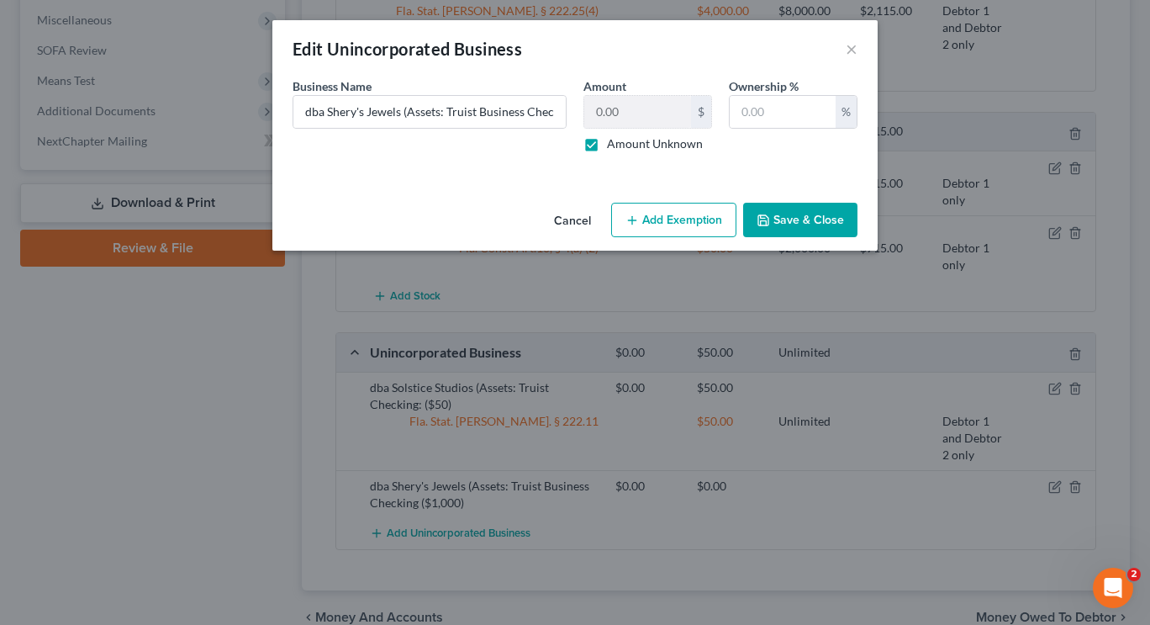
click at [680, 216] on button "Add Exemption" at bounding box center [673, 220] width 125 height 35
select select "2"
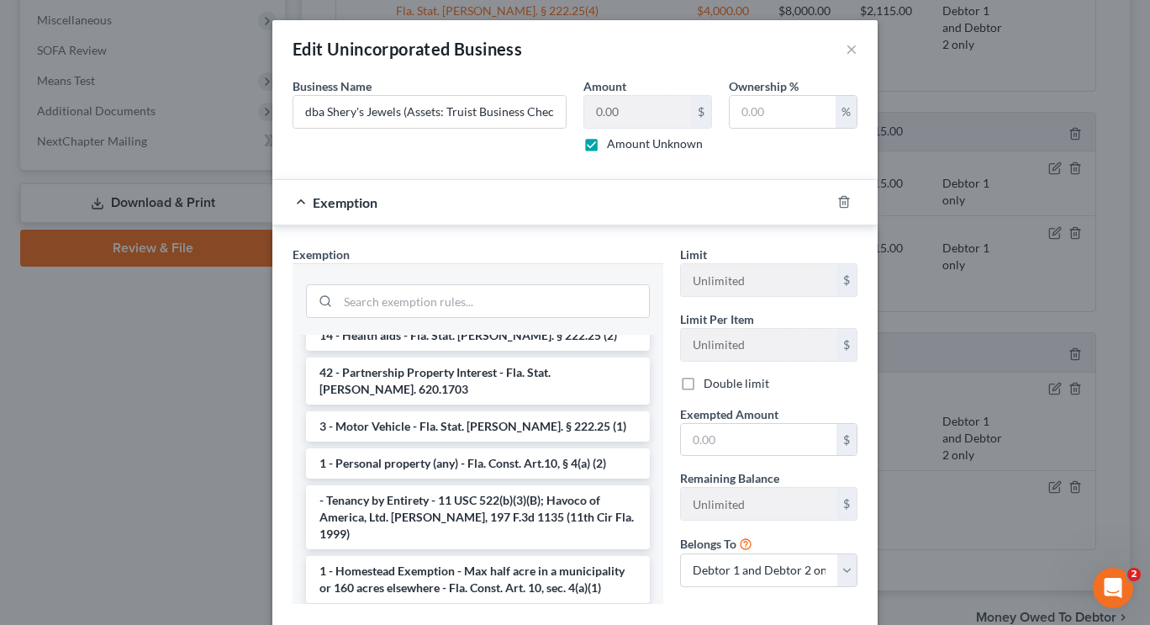
scroll to position [1574, 0]
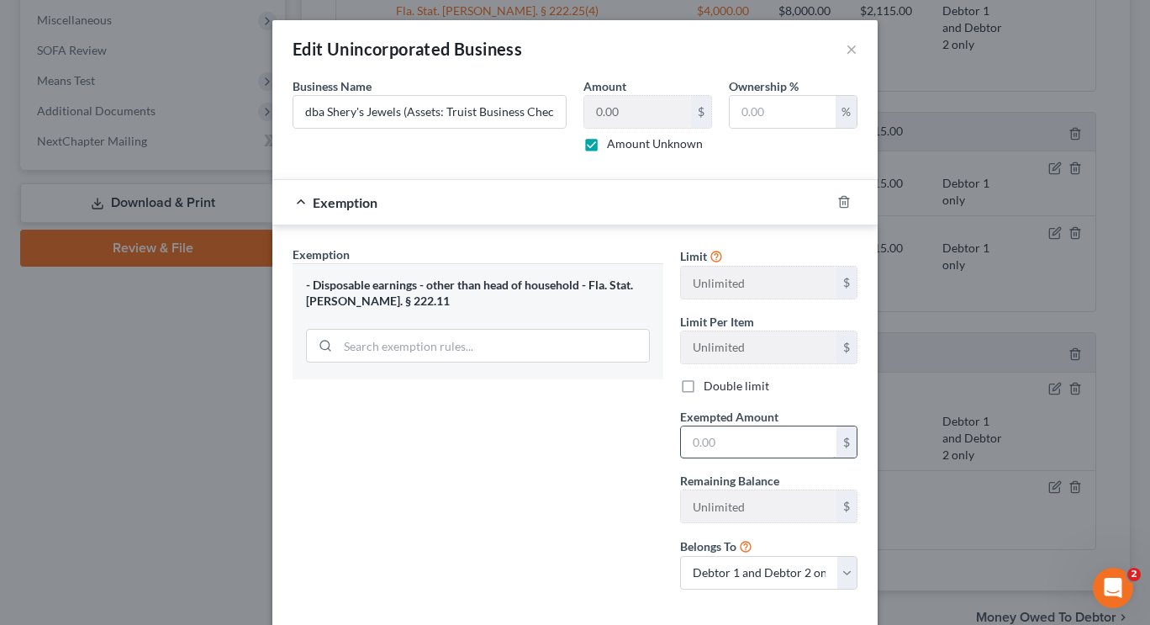
click at [734, 455] on input "text" at bounding box center [759, 442] width 156 height 32
type input "1,000"
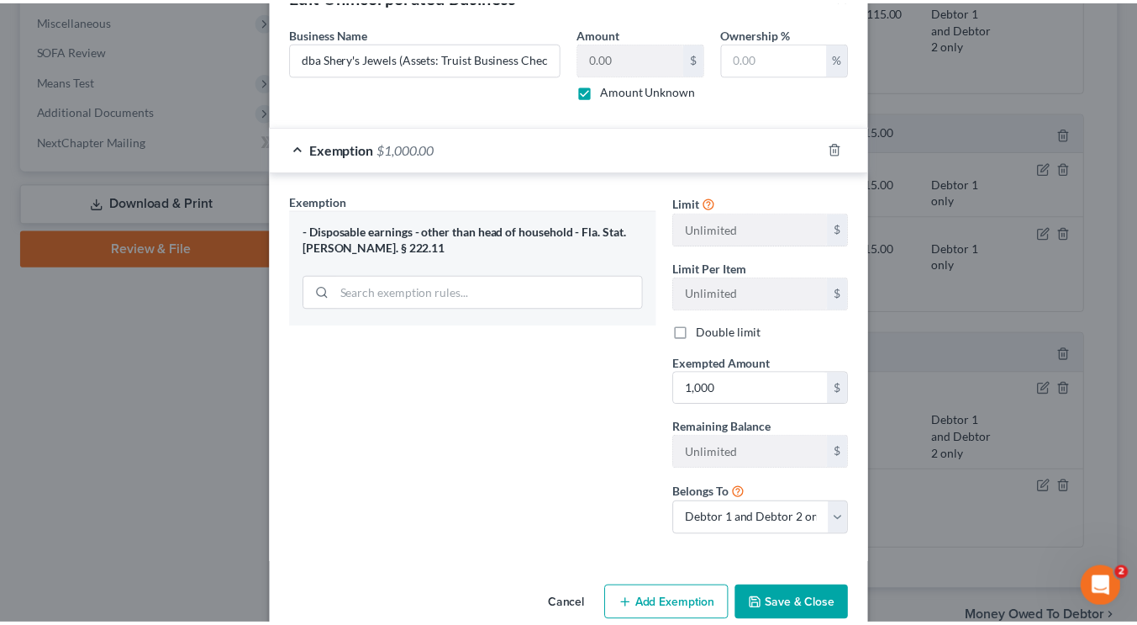
scroll to position [78, 0]
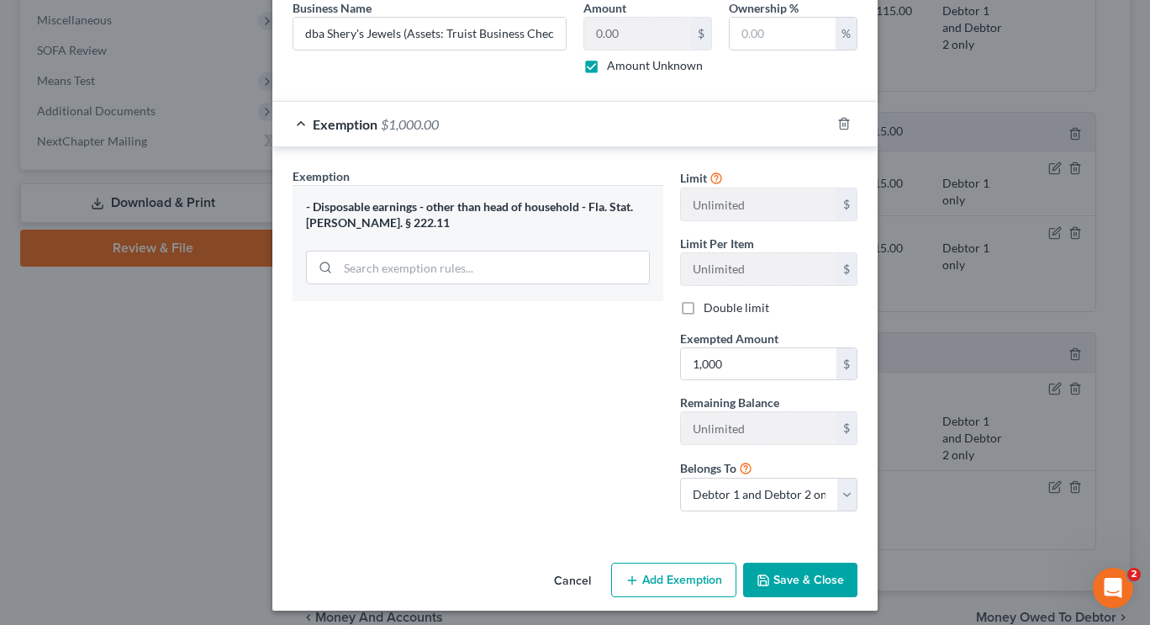
click at [799, 568] on button "Save & Close" at bounding box center [800, 579] width 114 height 35
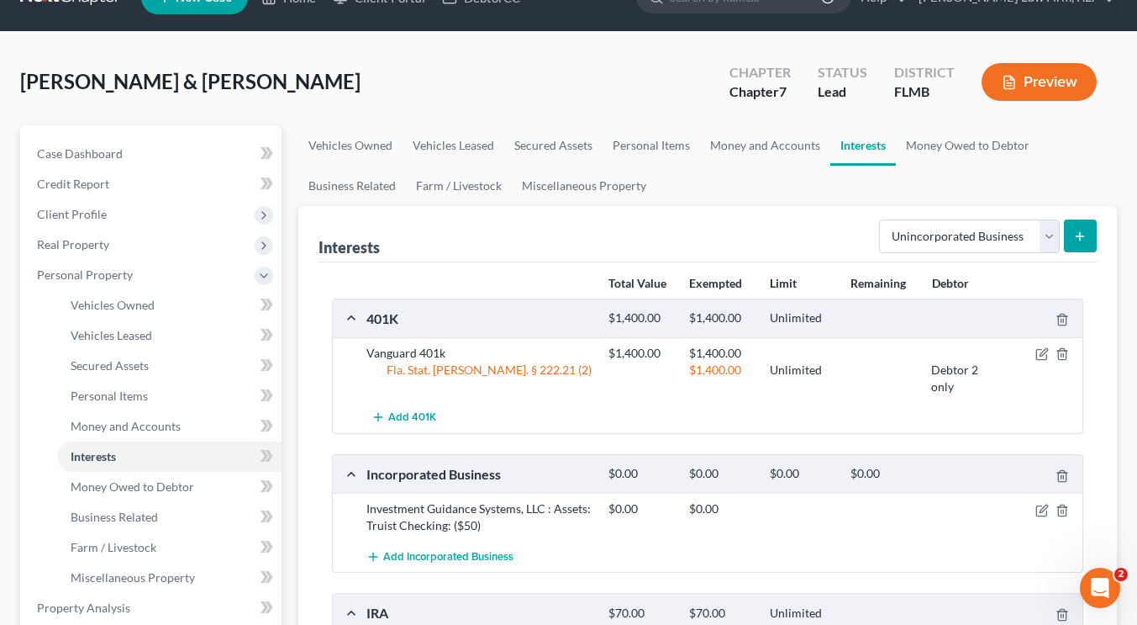
scroll to position [29, 0]
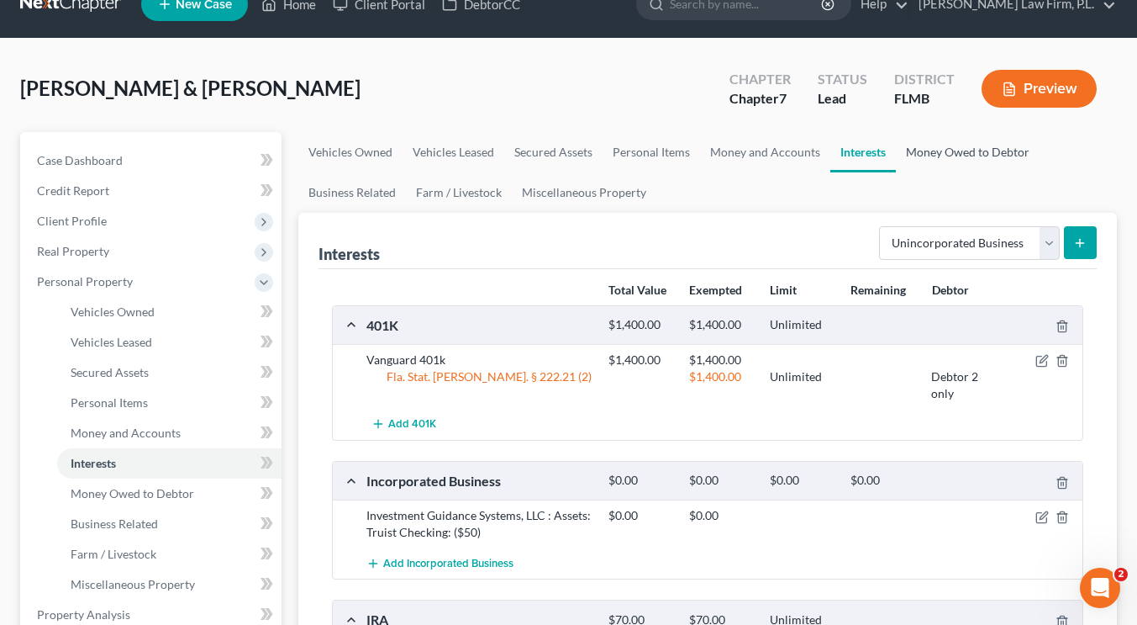
click at [938, 151] on link "Money Owed to Debtor" at bounding box center [968, 152] width 144 height 40
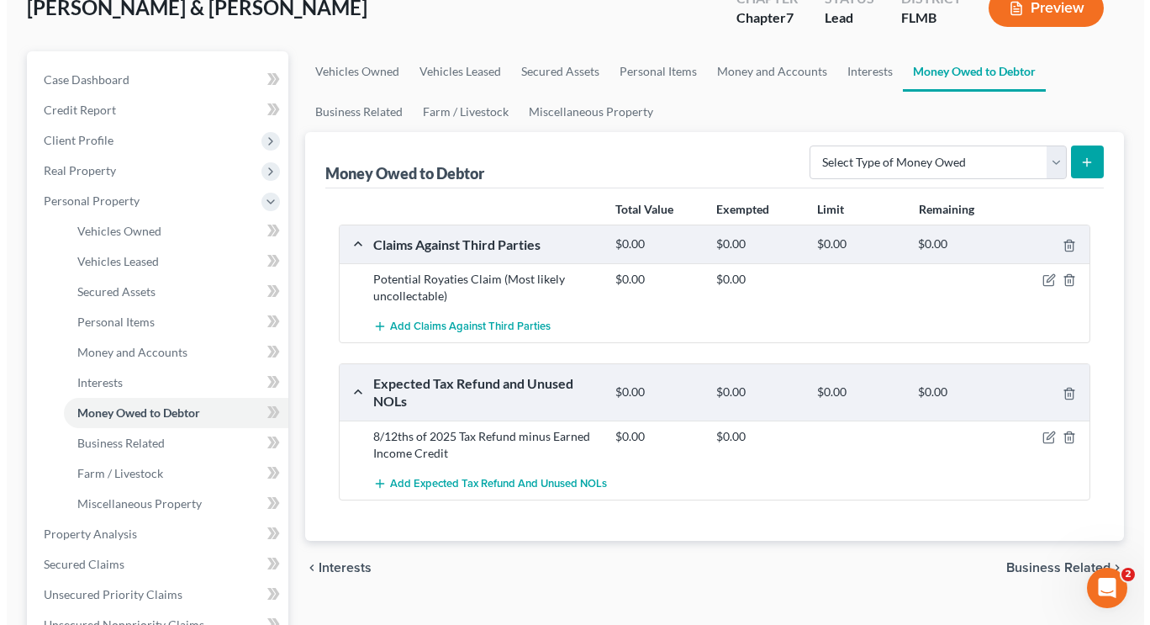
scroll to position [113, 0]
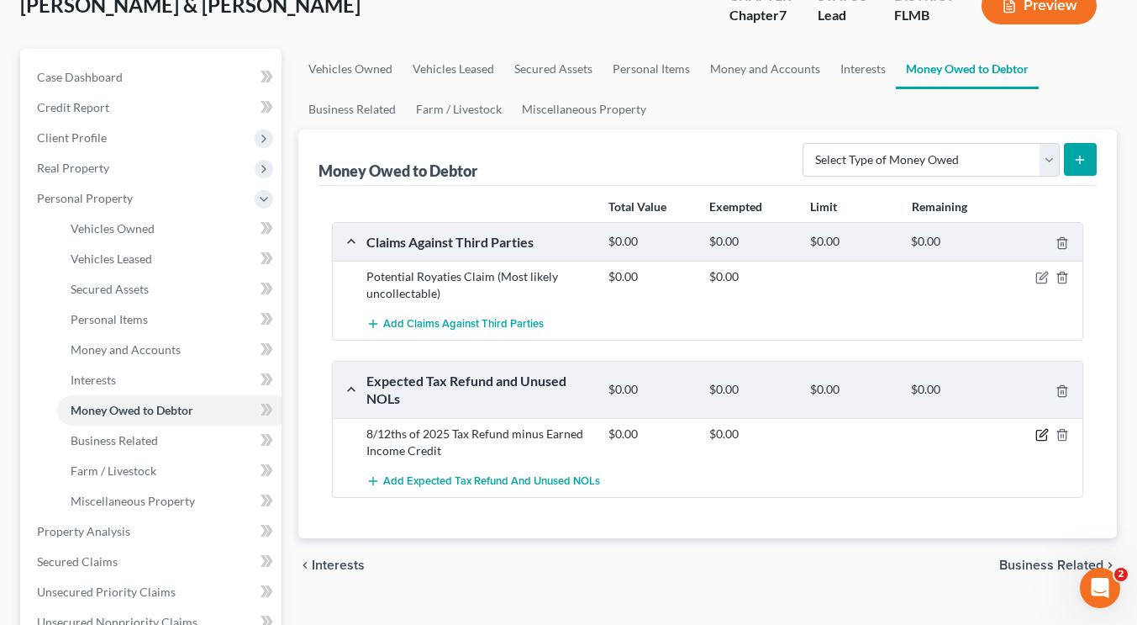
click at [1041, 433] on icon "button" at bounding box center [1042, 434] width 13 height 13
select select "0"
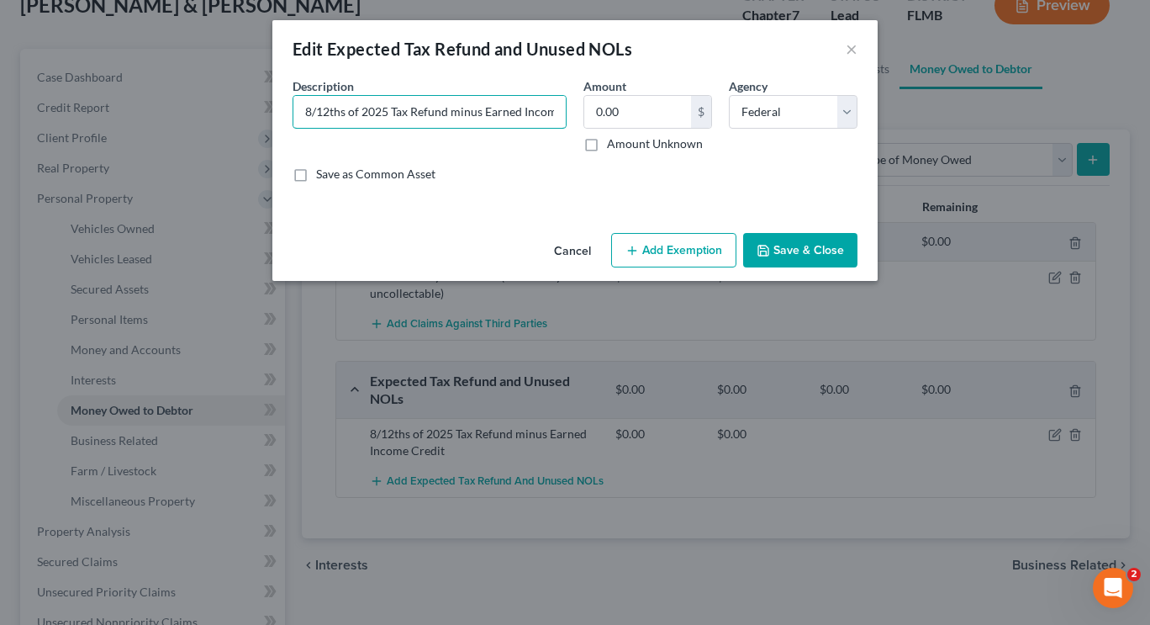
drag, startPoint x: 388, startPoint y: 111, endPoint x: 248, endPoint y: 125, distance: 141.1
click at [248, 125] on div "Edit Expected Tax Refund and Unused NOLs × An exemption set must first be selec…" at bounding box center [575, 312] width 1150 height 625
type input "2025 Tax Refund minus Earned Income Credit"
click at [607, 146] on label "Amount Unknown" at bounding box center [655, 143] width 96 height 17
click at [614, 146] on input "Amount Unknown" at bounding box center [619, 140] width 11 height 11
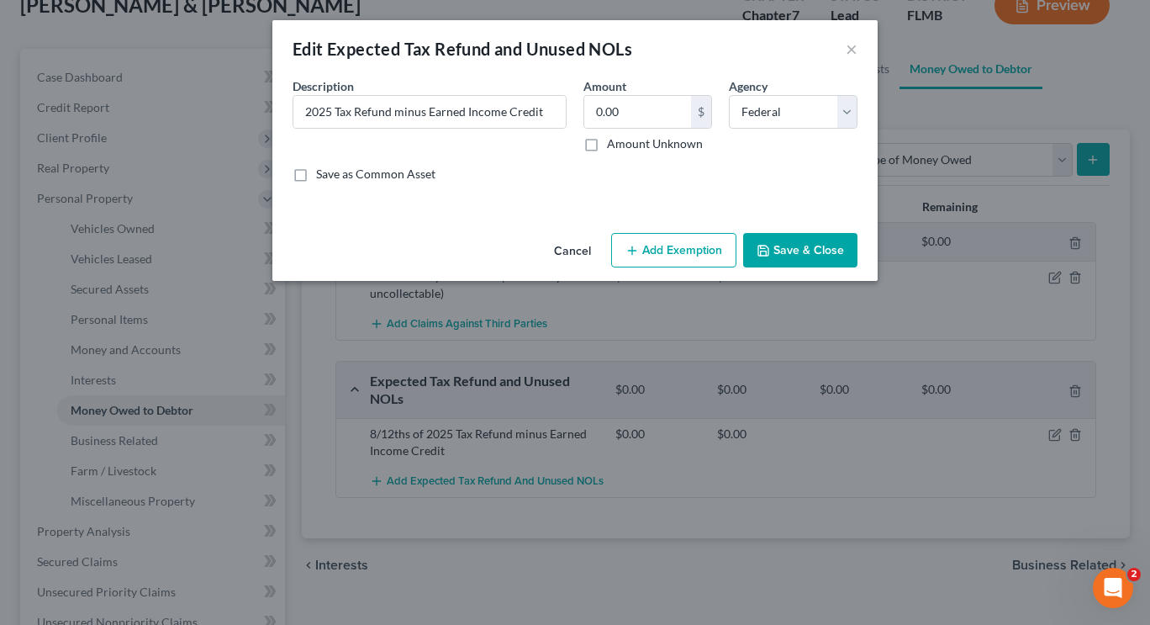
checkbox input "true"
click at [791, 245] on button "Save & Close" at bounding box center [800, 250] width 114 height 35
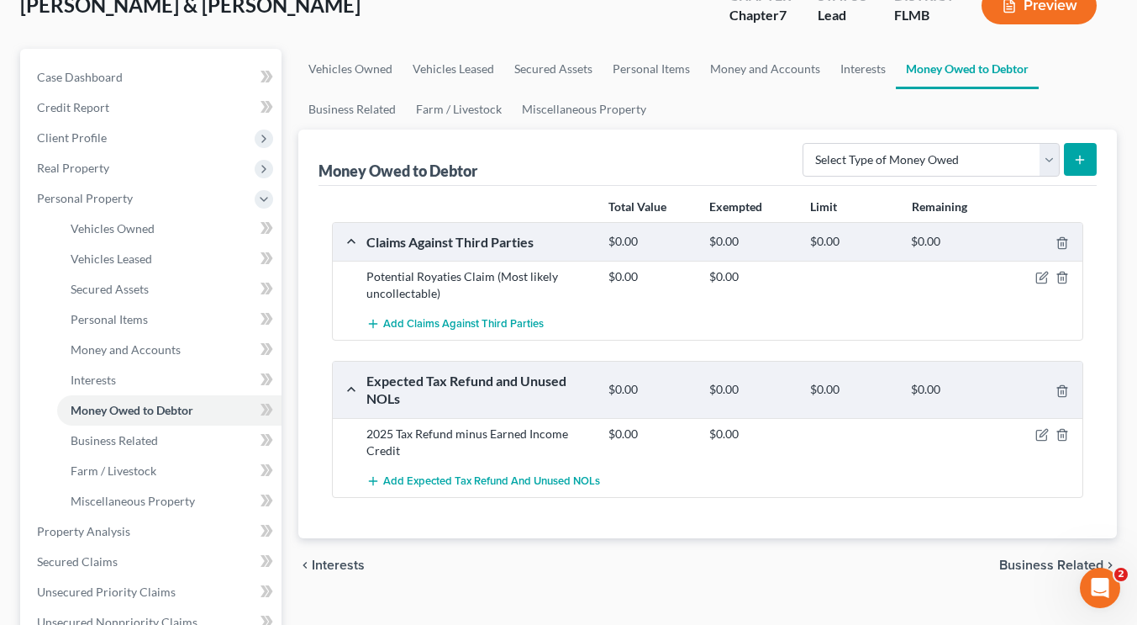
drag, startPoint x: 1142, startPoint y: 260, endPoint x: 734, endPoint y: 286, distance: 409.4
click at [734, 286] on div "$0.00 $0.00" at bounding box center [842, 285] width 484 height 34
click at [1041, 273] on icon "button" at bounding box center [1042, 277] width 13 height 13
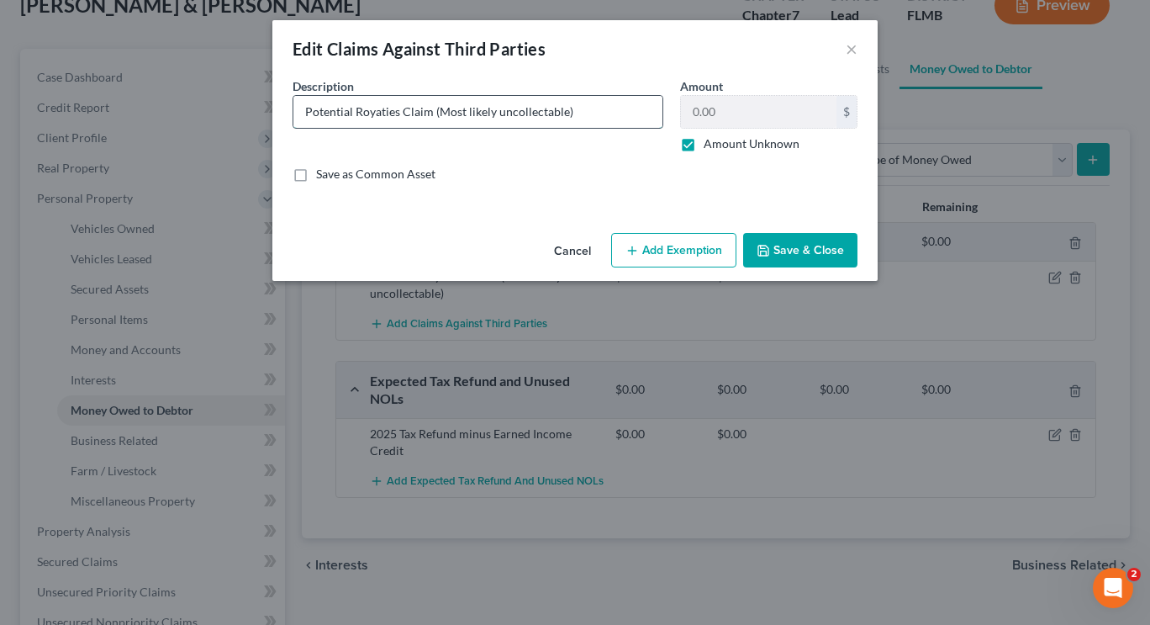
drag, startPoint x: 570, startPoint y: 108, endPoint x: 354, endPoint y: 121, distance: 216.4
click at [354, 121] on input "Potential Royaties Claim (Most likely uncollectable)" at bounding box center [477, 112] width 369 height 32
click at [355, 115] on input "Potential Claims Relating to Songwriter Split" at bounding box center [477, 112] width 369 height 32
click at [616, 108] on input "Potential Third Party Claims Relating to Songwriter Split" at bounding box center [477, 112] width 369 height 32
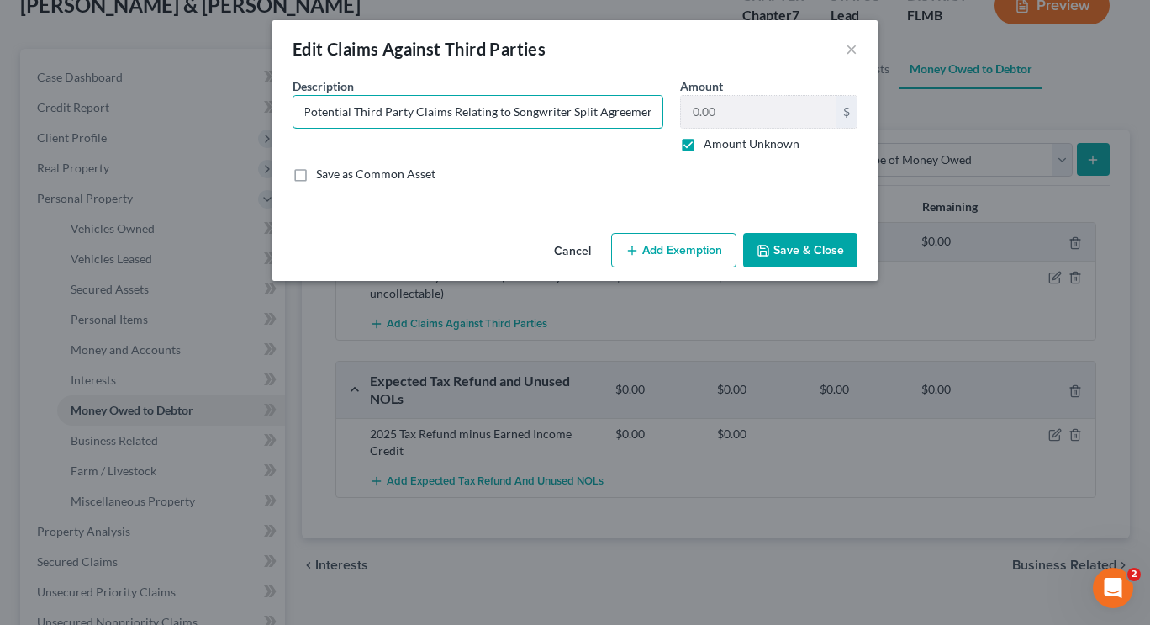
type input "Potential Third Party Claims Relating to Songwriter Split Agreement"
click at [779, 248] on button "Save & Close" at bounding box center [800, 250] width 114 height 35
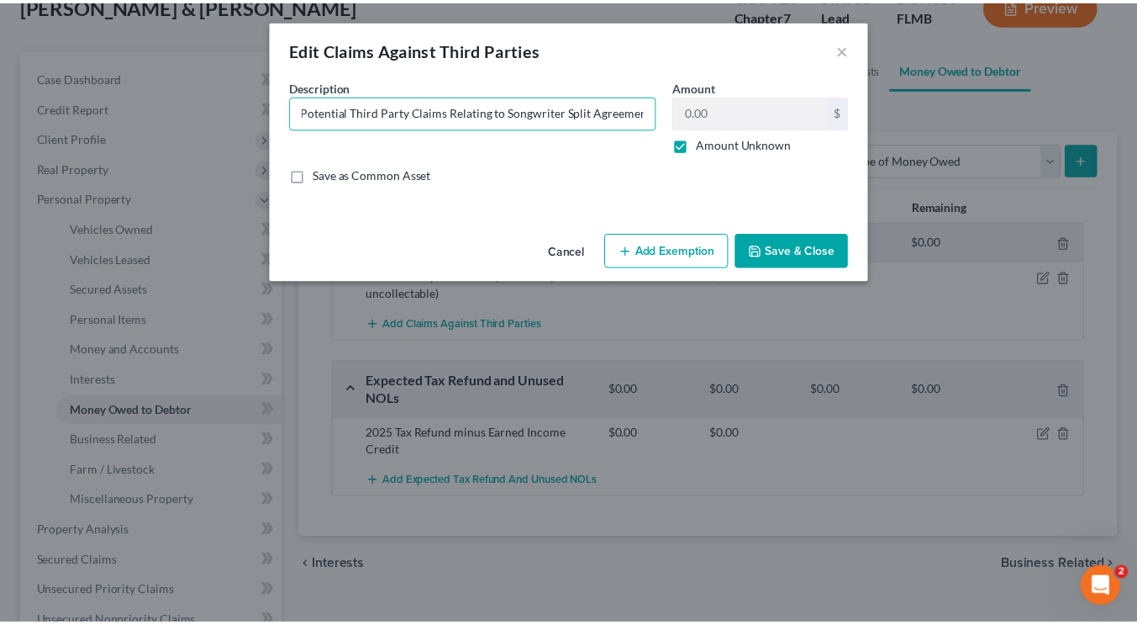
scroll to position [0, 0]
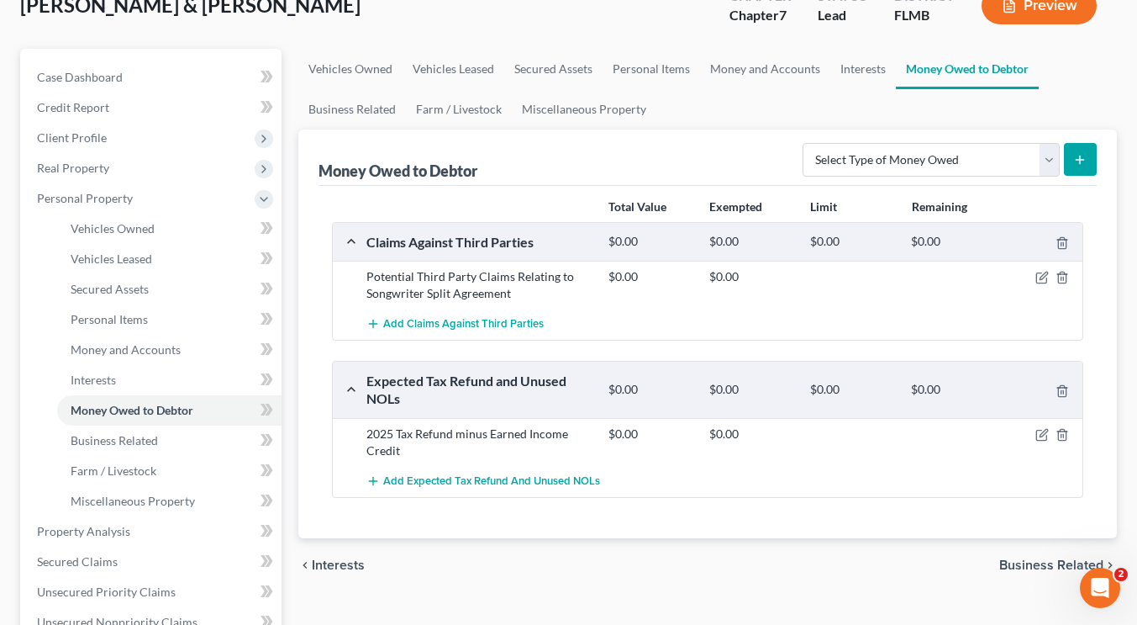
click at [779, 248] on div "$0.00" at bounding box center [751, 242] width 101 height 16
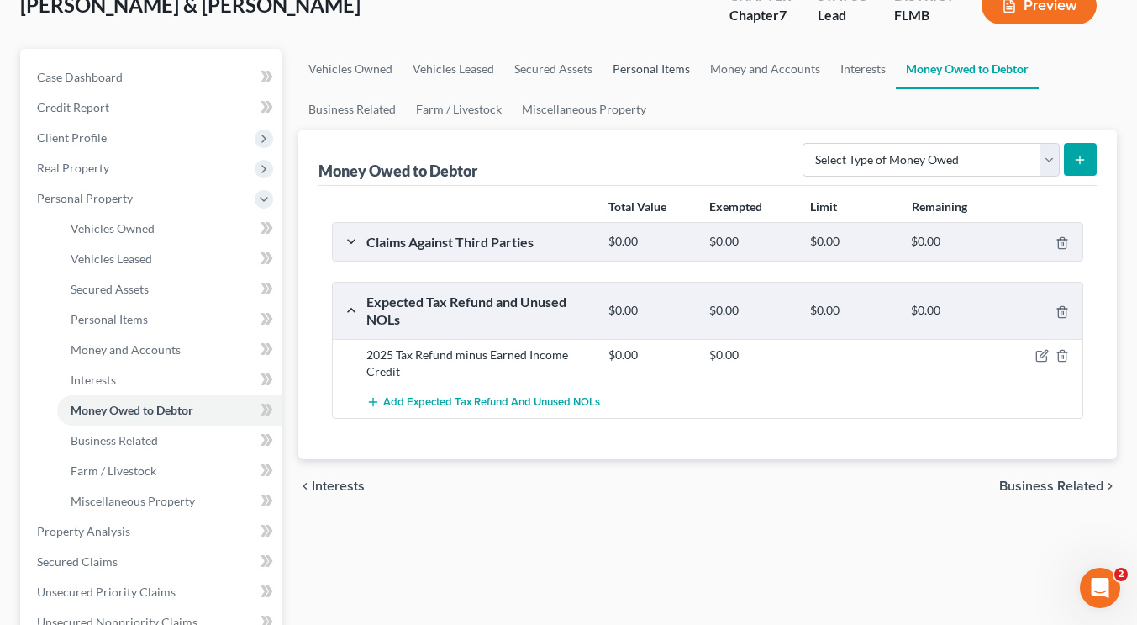
click at [643, 71] on link "Personal Items" at bounding box center [652, 69] width 98 height 40
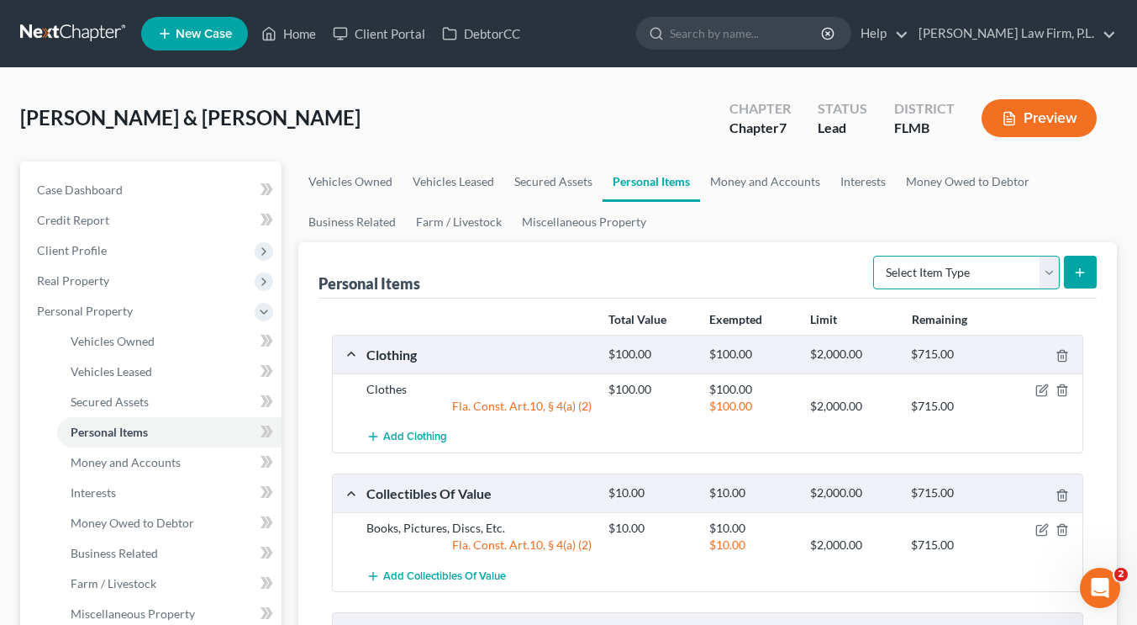
click at [921, 266] on select "Select Item Type Clothing Collectibles Of Value Electronics Firearms Household …" at bounding box center [966, 273] width 187 height 34
select select "sports_and_hobby_equipment"
click at [875, 256] on select "Select Item Type Clothing Collectibles Of Value Electronics Firearms Household …" at bounding box center [966, 273] width 187 height 34
click at [1076, 275] on icon "submit" at bounding box center [1079, 272] width 13 height 13
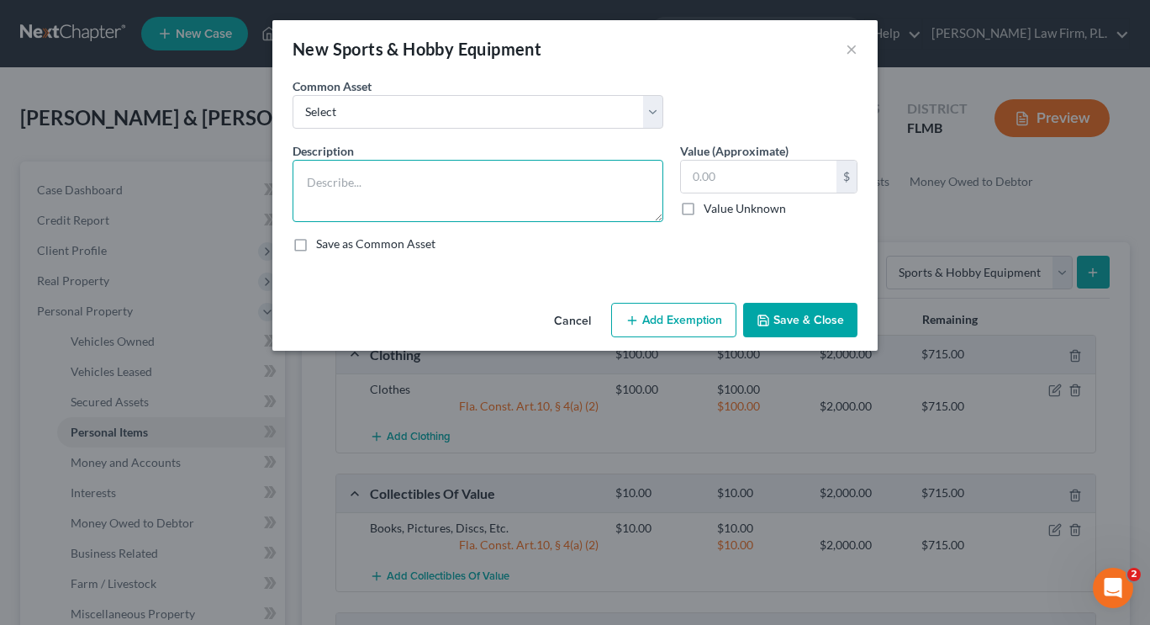
click at [548, 192] on textarea at bounding box center [478, 191] width 371 height 62
type textarea "Guitar"
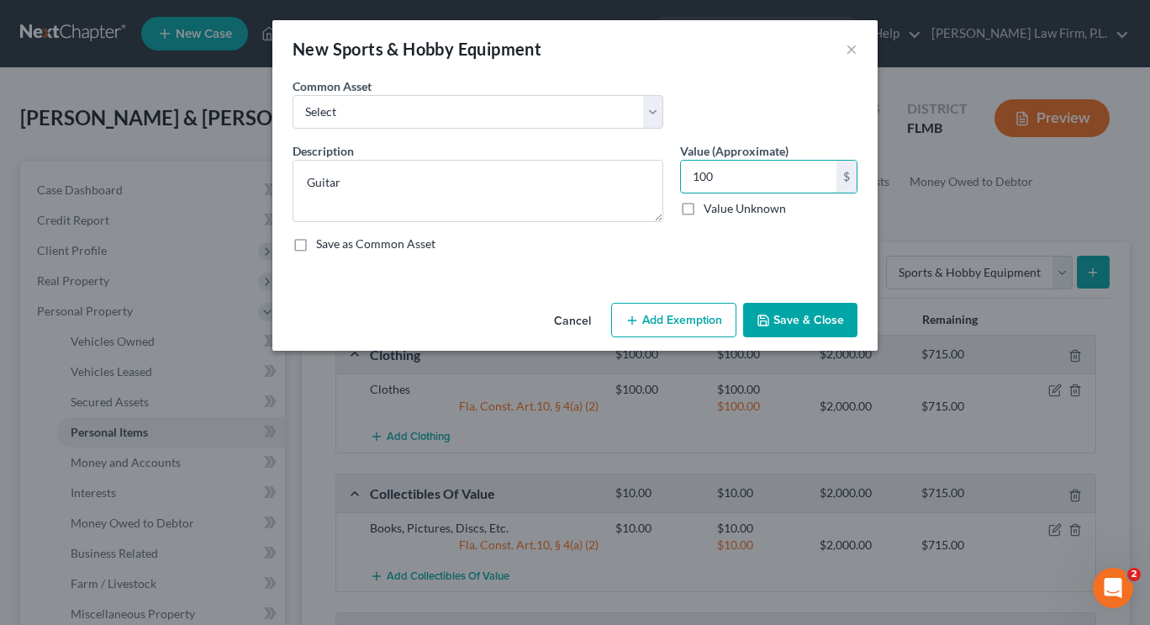
type input "100"
click at [688, 316] on button "Add Exemption" at bounding box center [673, 320] width 125 height 35
select select "2"
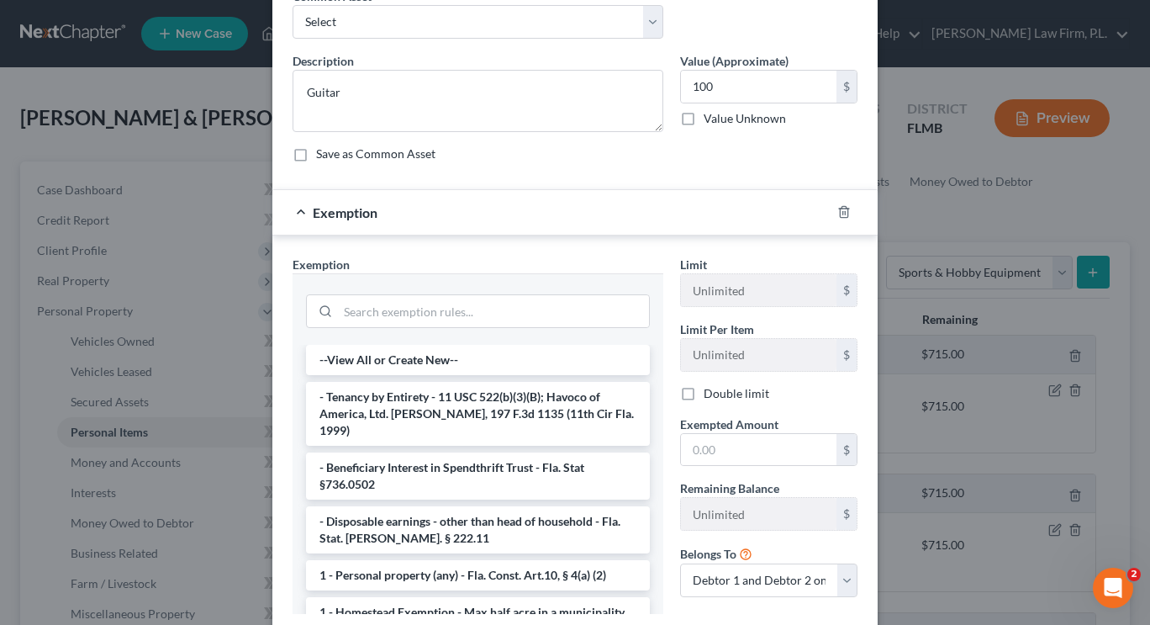
scroll to position [113, 0]
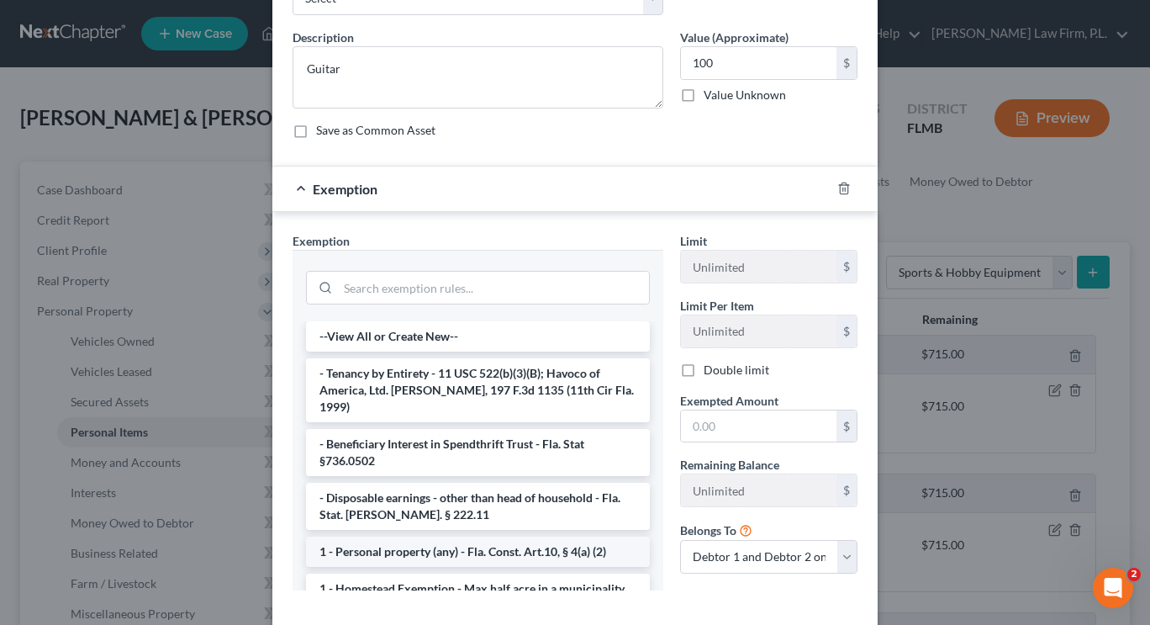
click at [592, 536] on li "1 - Personal property (any) - Fla. Const. Art.10, § 4(a) (2)" at bounding box center [478, 551] width 344 height 30
checkbox input "true"
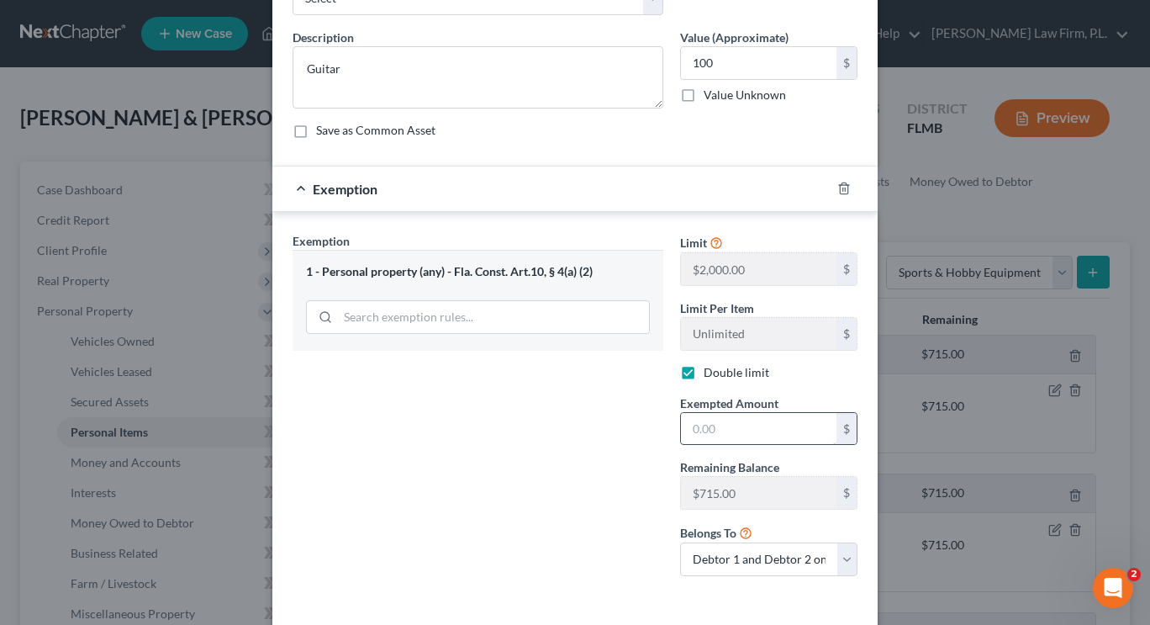
click at [736, 429] on input "text" at bounding box center [759, 429] width 156 height 32
type input "100"
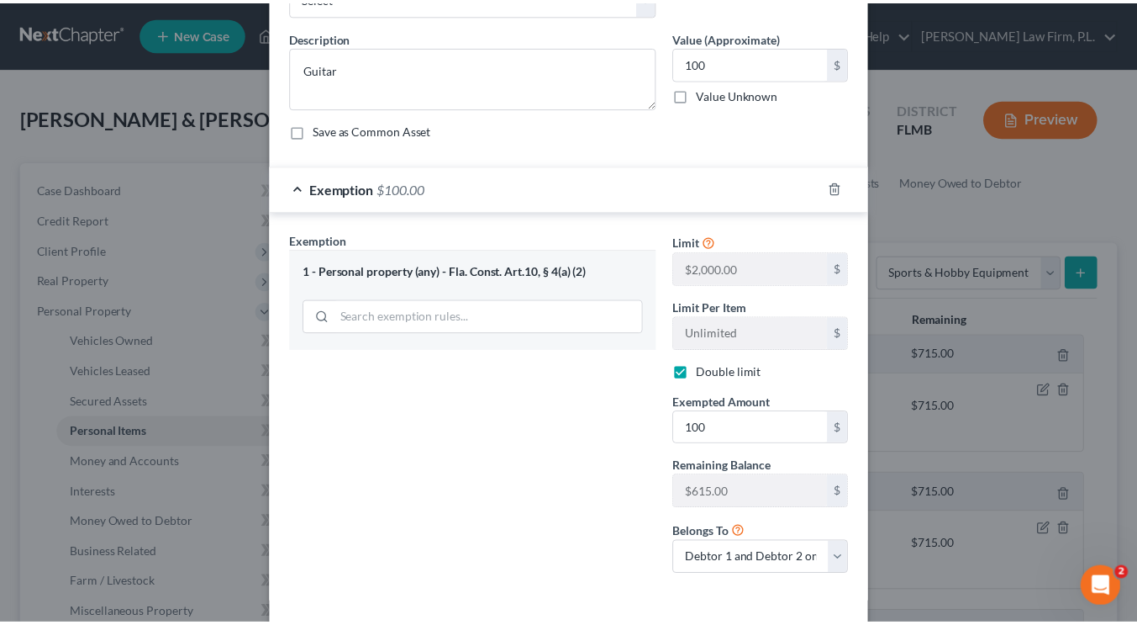
scroll to position [184, 0]
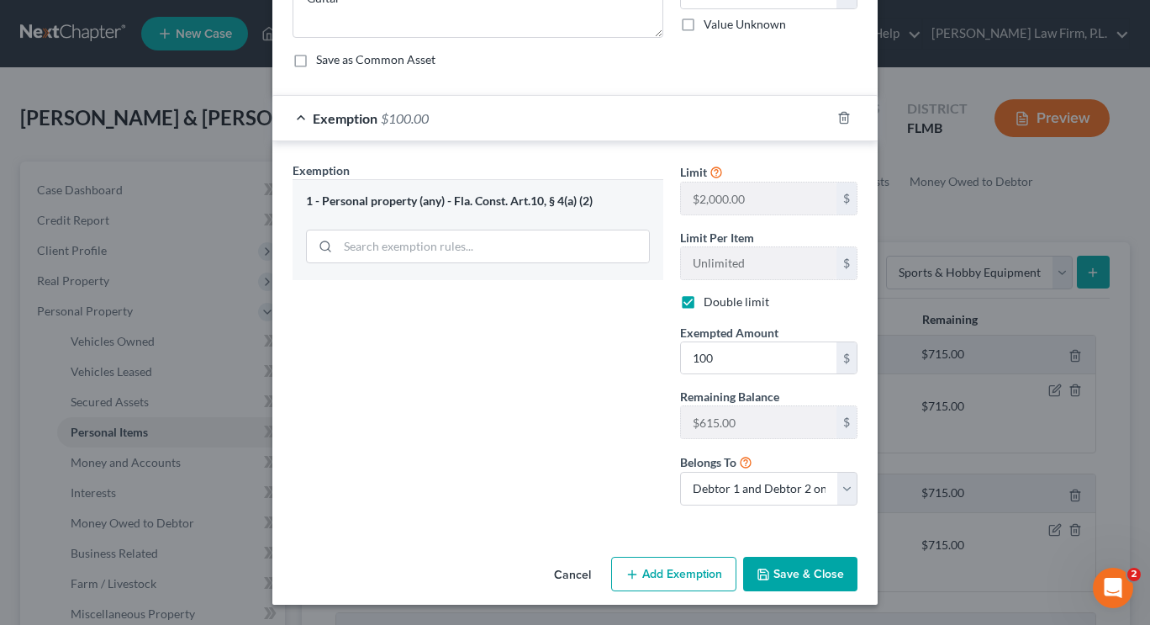
click at [769, 568] on button "Save & Close" at bounding box center [800, 573] width 114 height 35
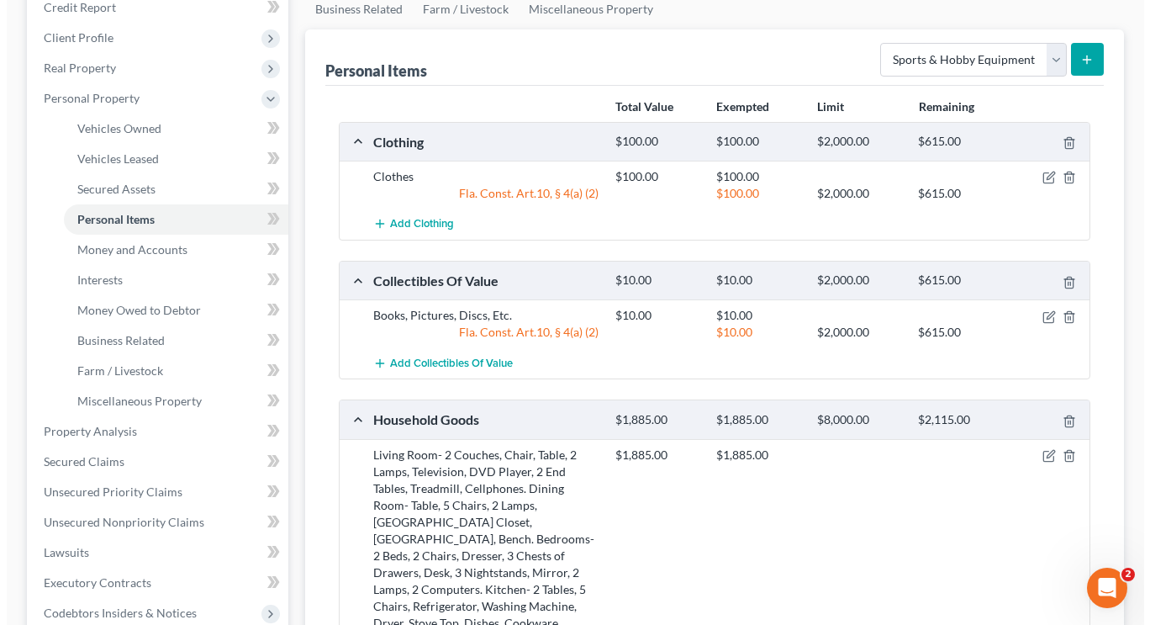
scroll to position [219, 0]
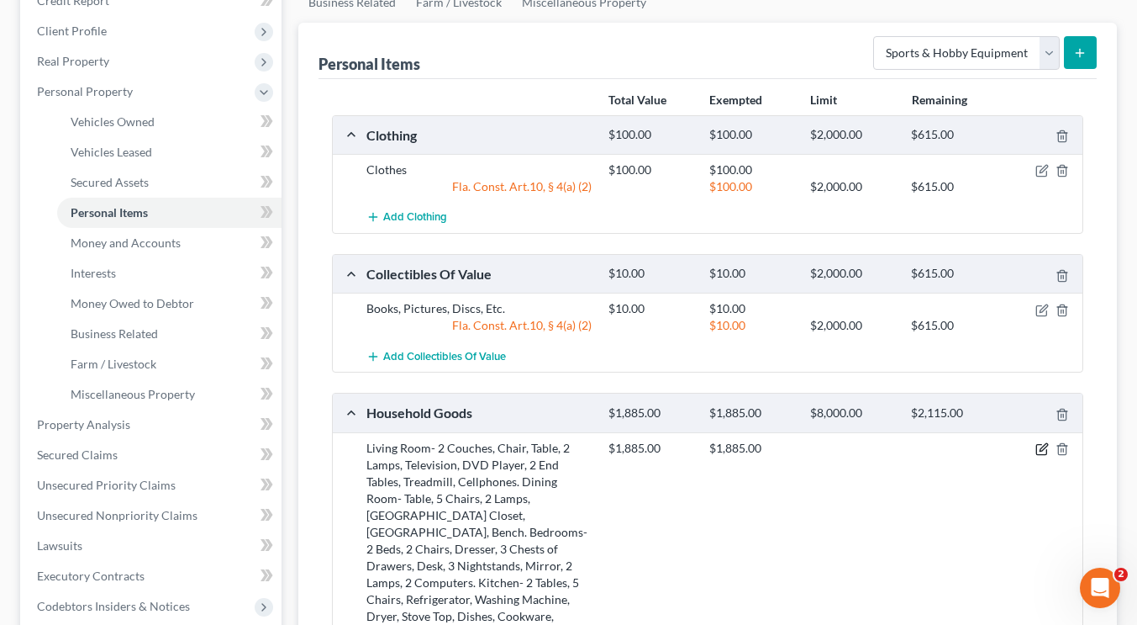
click at [1039, 445] on icon "button" at bounding box center [1041, 450] width 10 height 10
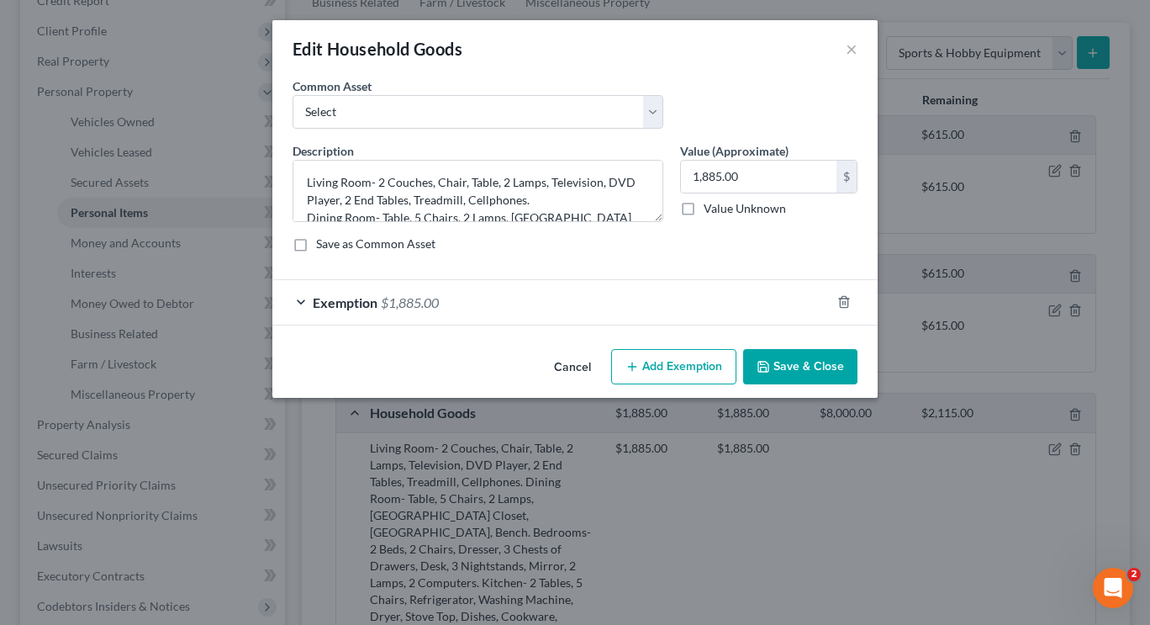
click at [678, 379] on button "Add Exemption" at bounding box center [673, 366] width 125 height 35
select select "2"
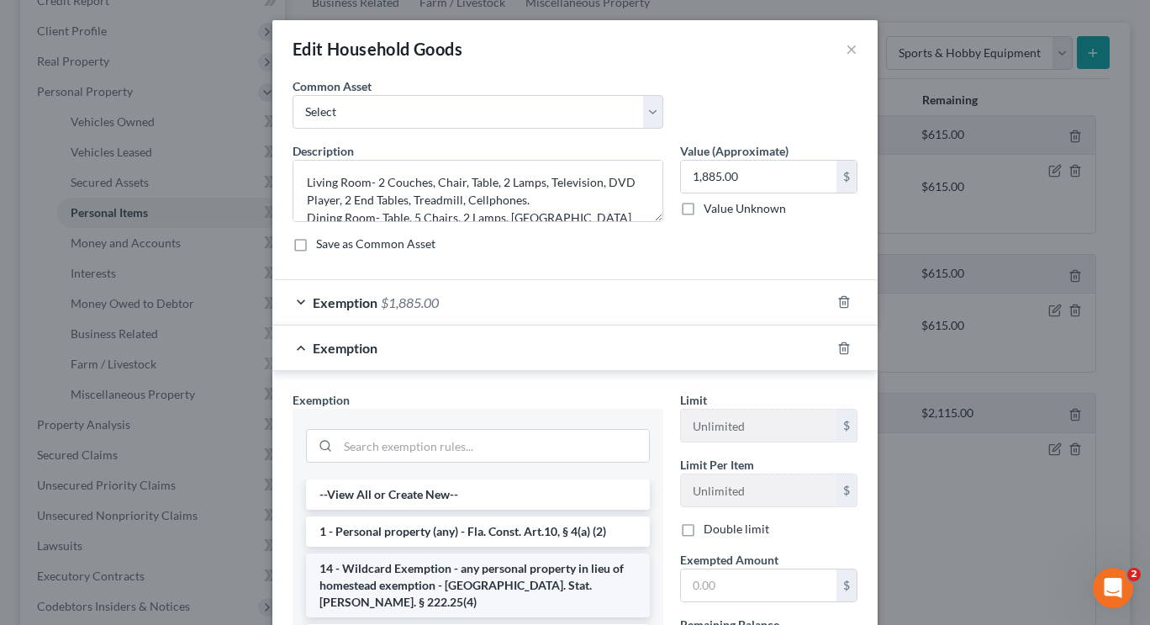
click at [567, 577] on li "14 - Wildcard Exemption - any personal property in lieu of homestead exemption …" at bounding box center [478, 585] width 344 height 64
checkbox input "true"
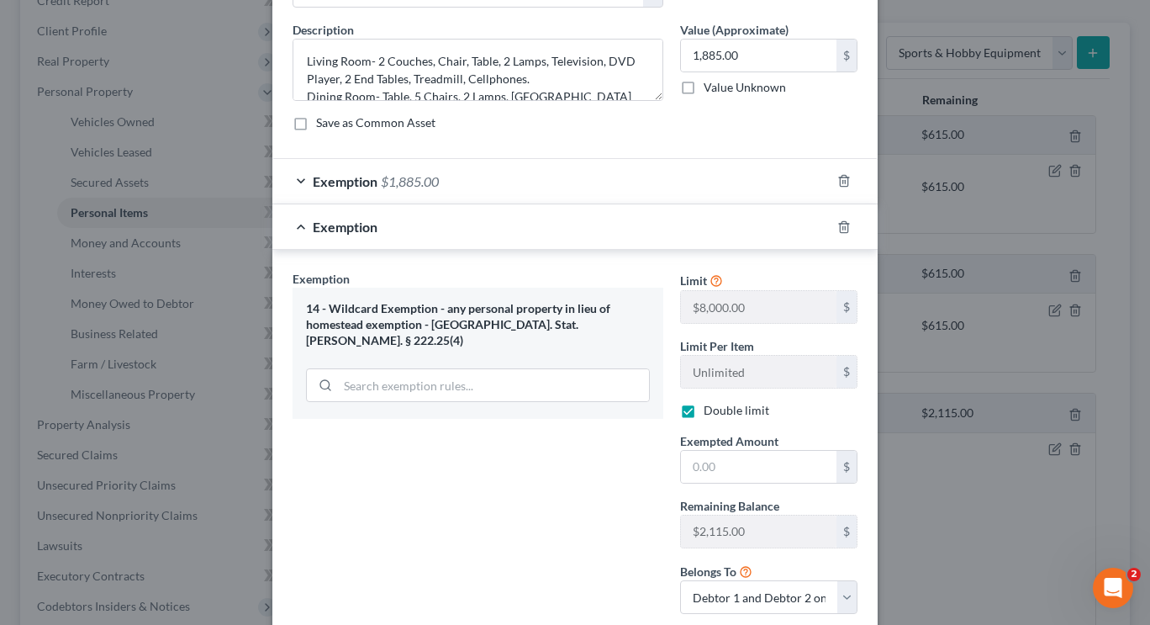
scroll to position [124, 0]
click at [837, 178] on icon "button" at bounding box center [843, 177] width 13 height 13
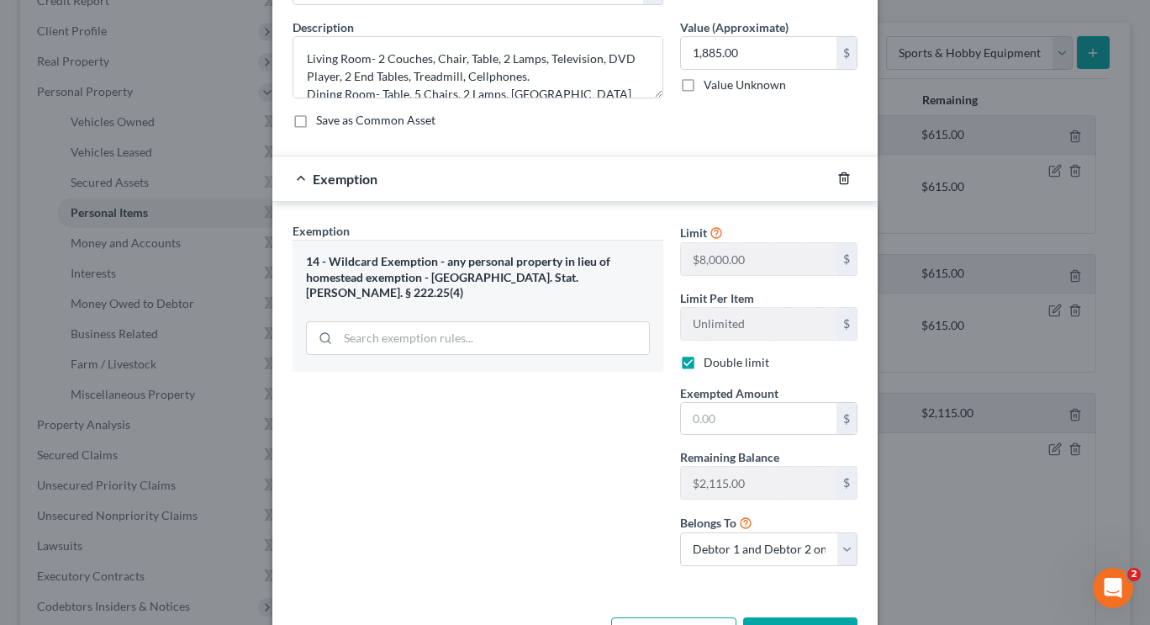
click at [837, 178] on icon "button" at bounding box center [843, 177] width 13 height 13
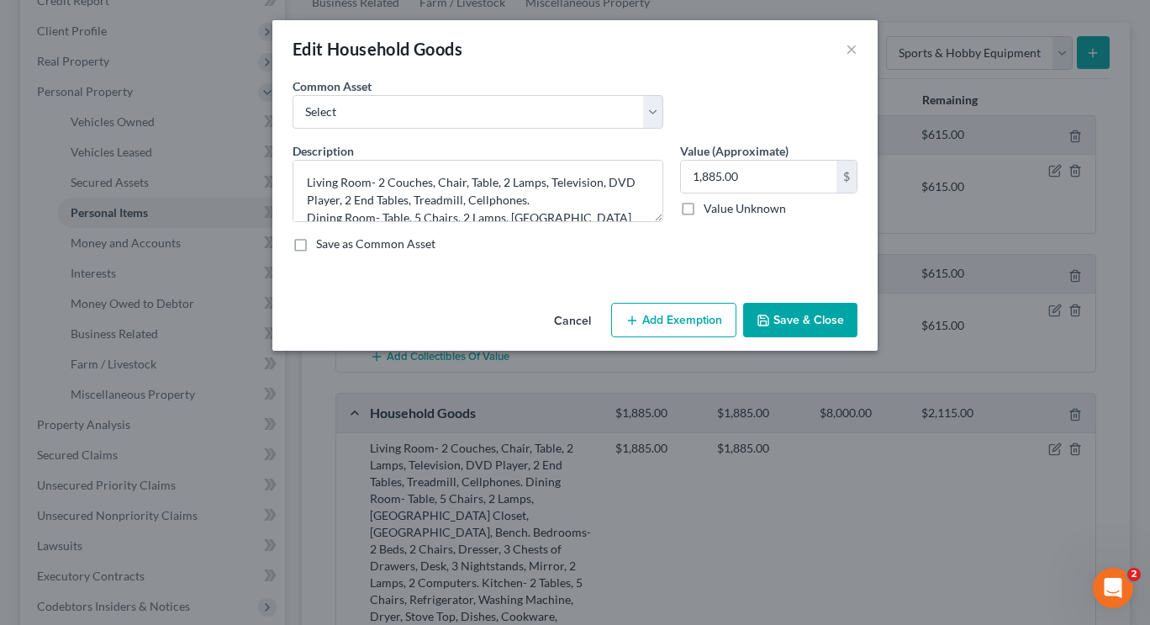
scroll to position [0, 0]
click at [690, 319] on button "Add Exemption" at bounding box center [673, 320] width 125 height 35
select select "2"
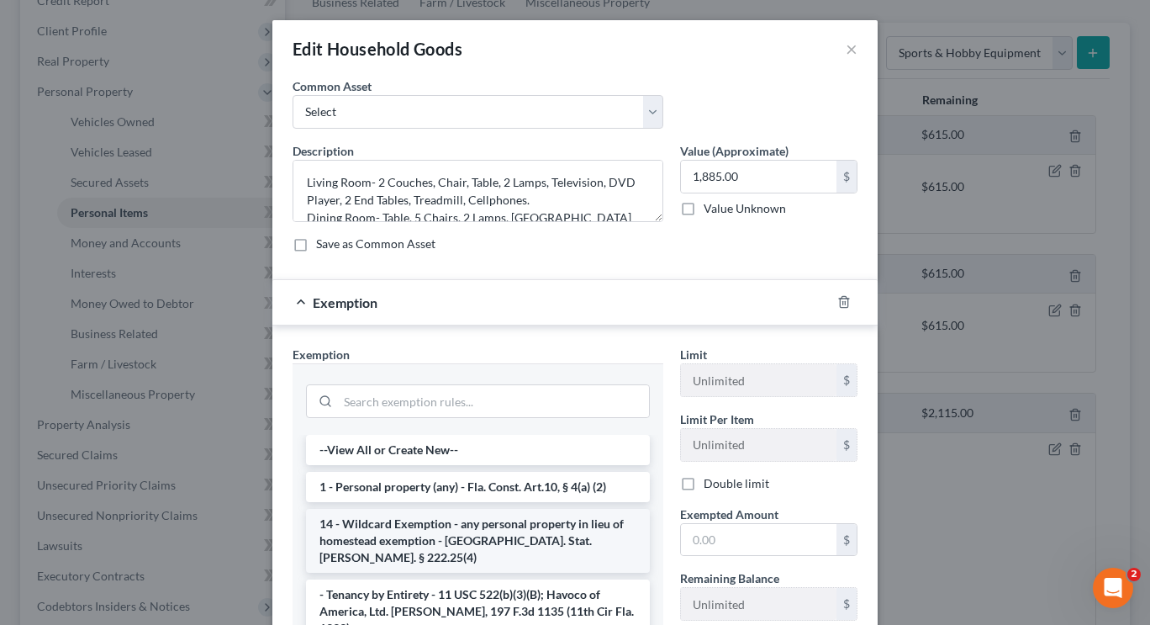
click at [599, 523] on li "14 - Wildcard Exemption - any personal property in lieu of homestead exemption …" at bounding box center [478, 541] width 344 height 64
checkbox input "true"
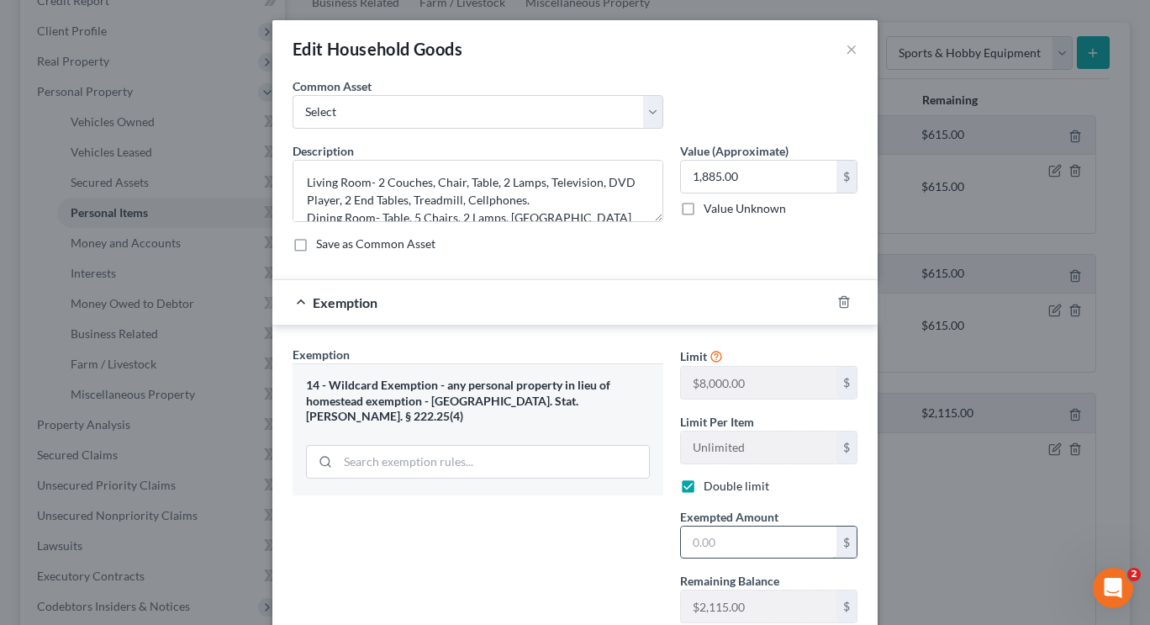
click at [728, 554] on input "text" at bounding box center [759, 542] width 156 height 32
type input "1,885"
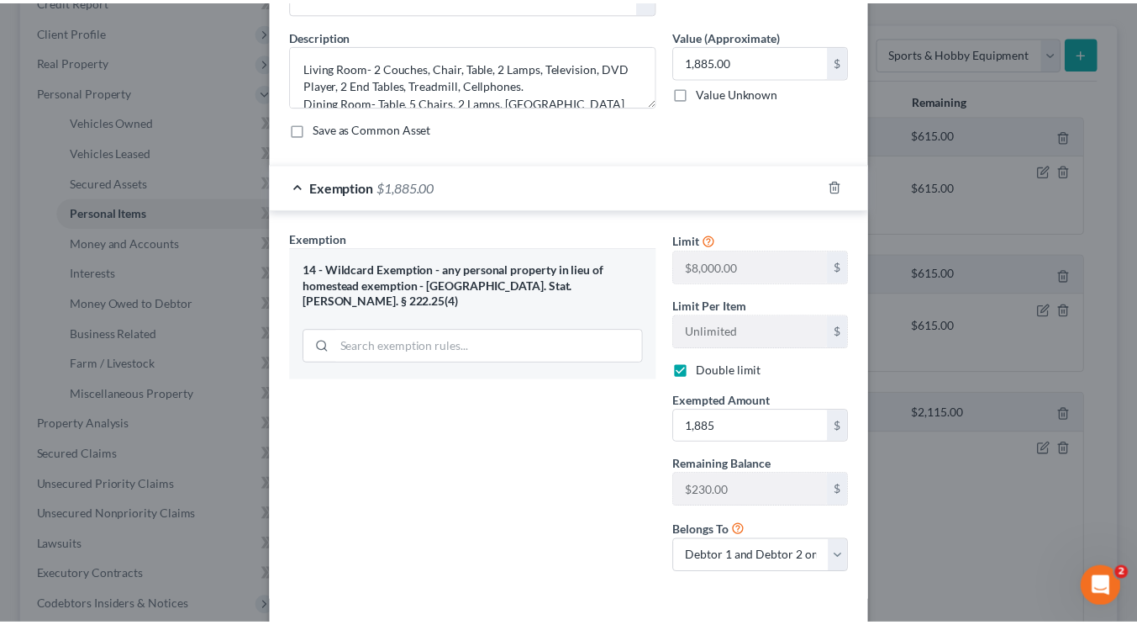
scroll to position [184, 0]
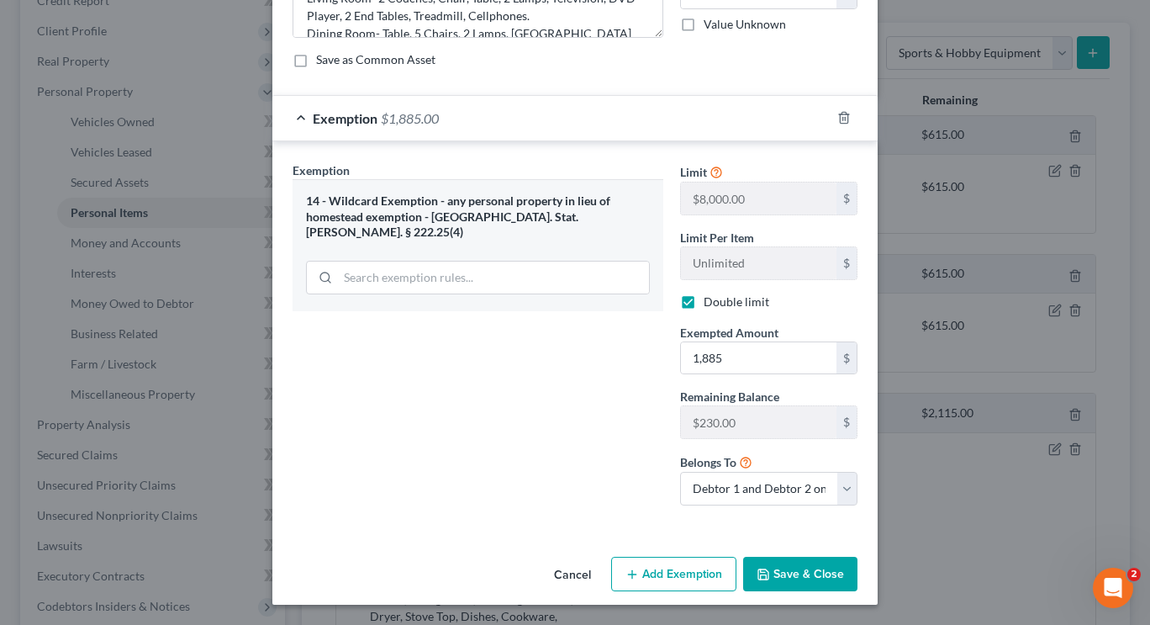
click at [813, 577] on button "Save & Close" at bounding box center [800, 573] width 114 height 35
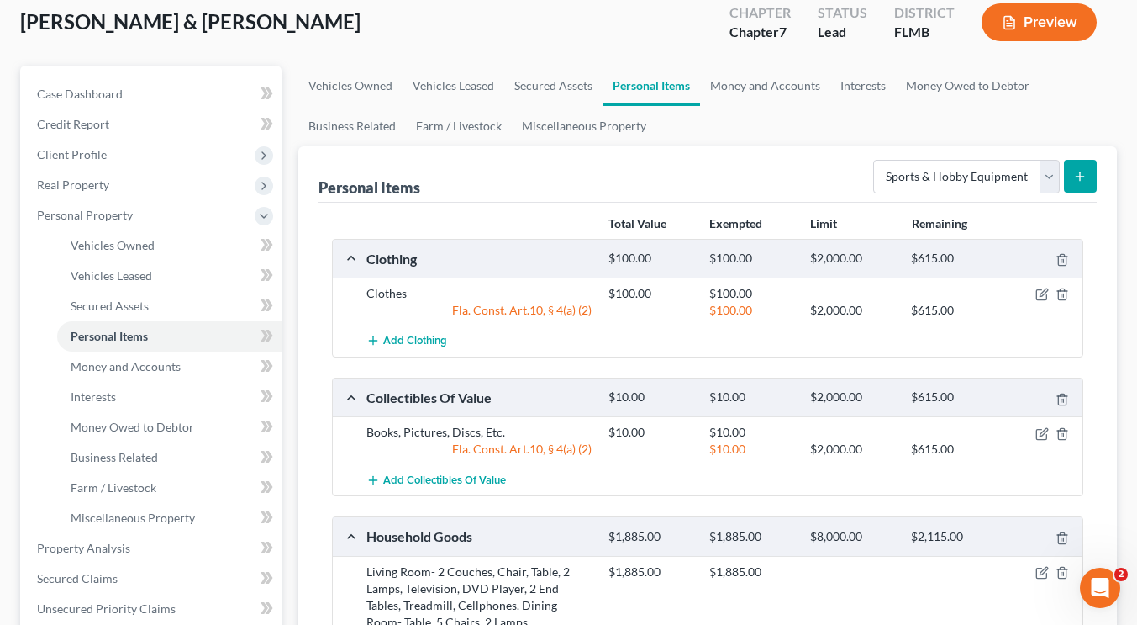
scroll to position [85, 0]
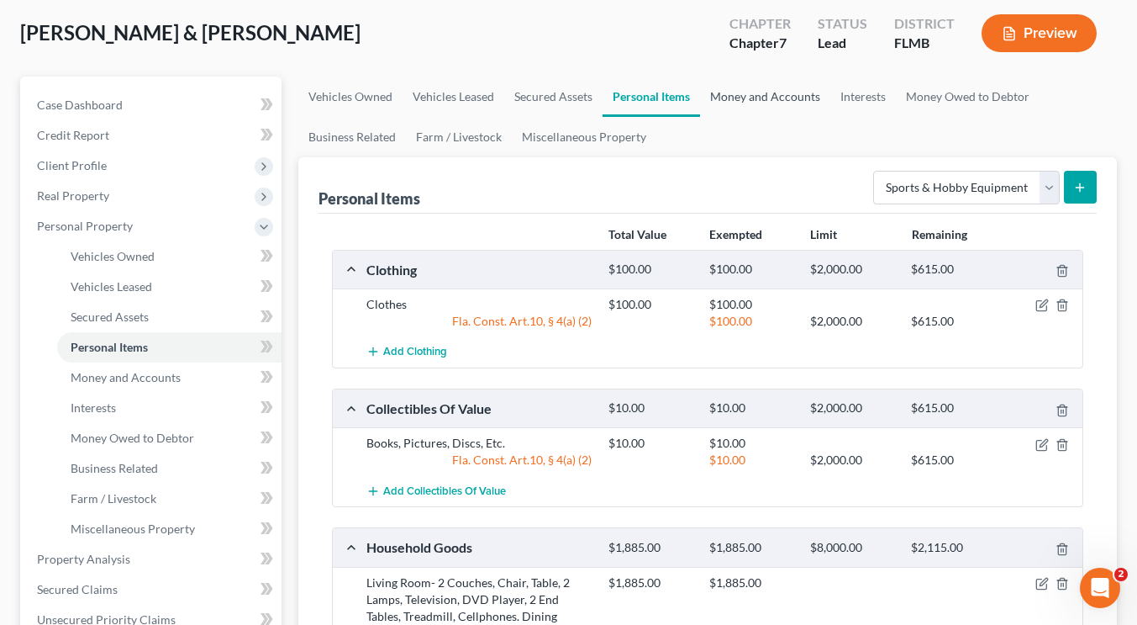
click at [794, 96] on link "Money and Accounts" at bounding box center [765, 96] width 130 height 40
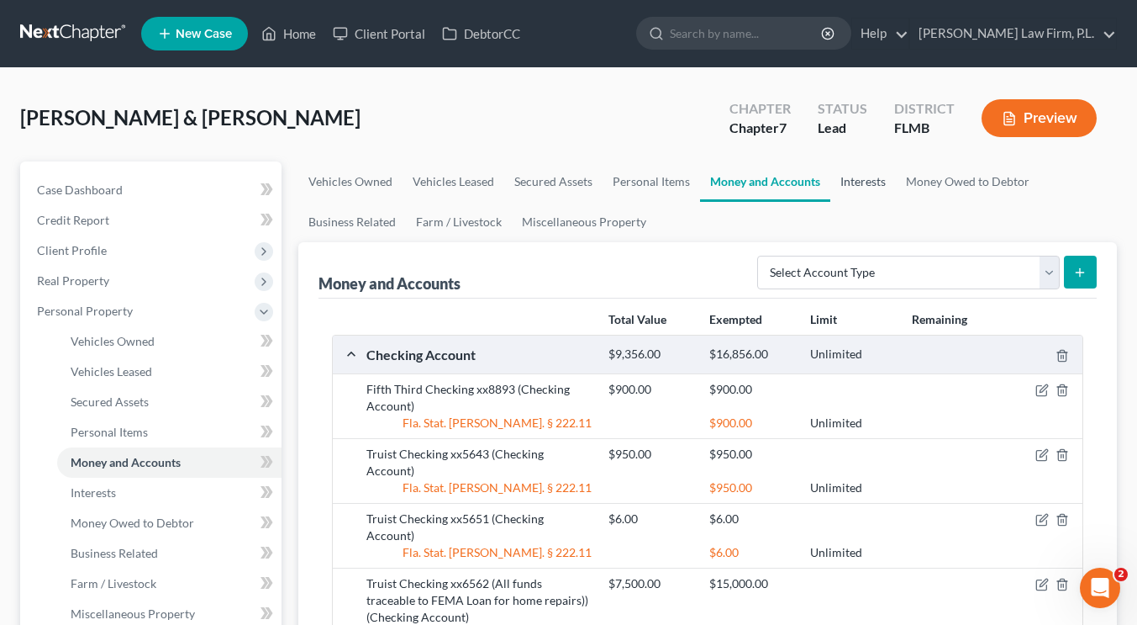
click at [871, 178] on link "Interests" at bounding box center [864, 181] width 66 height 40
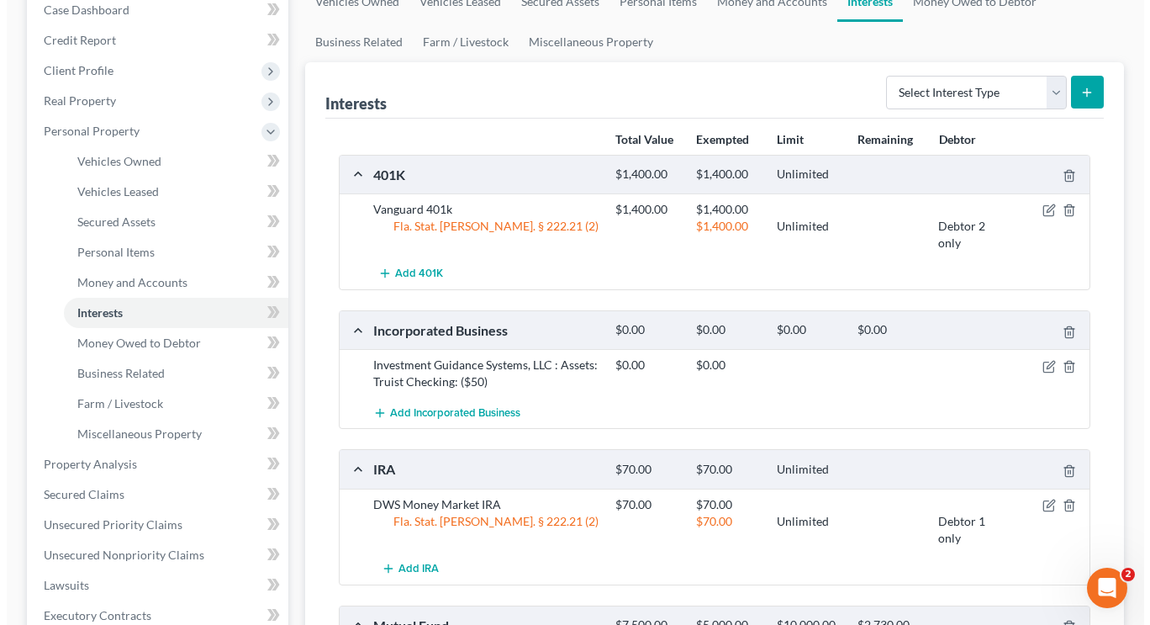
scroll to position [192, 0]
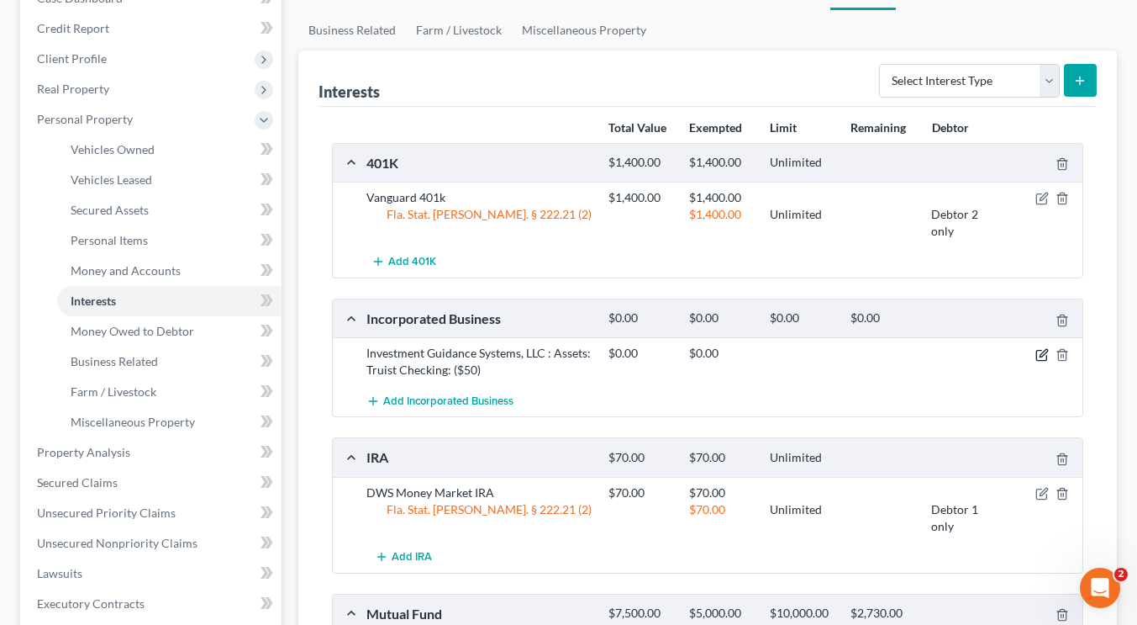
click at [1041, 355] on icon "button" at bounding box center [1042, 354] width 13 height 13
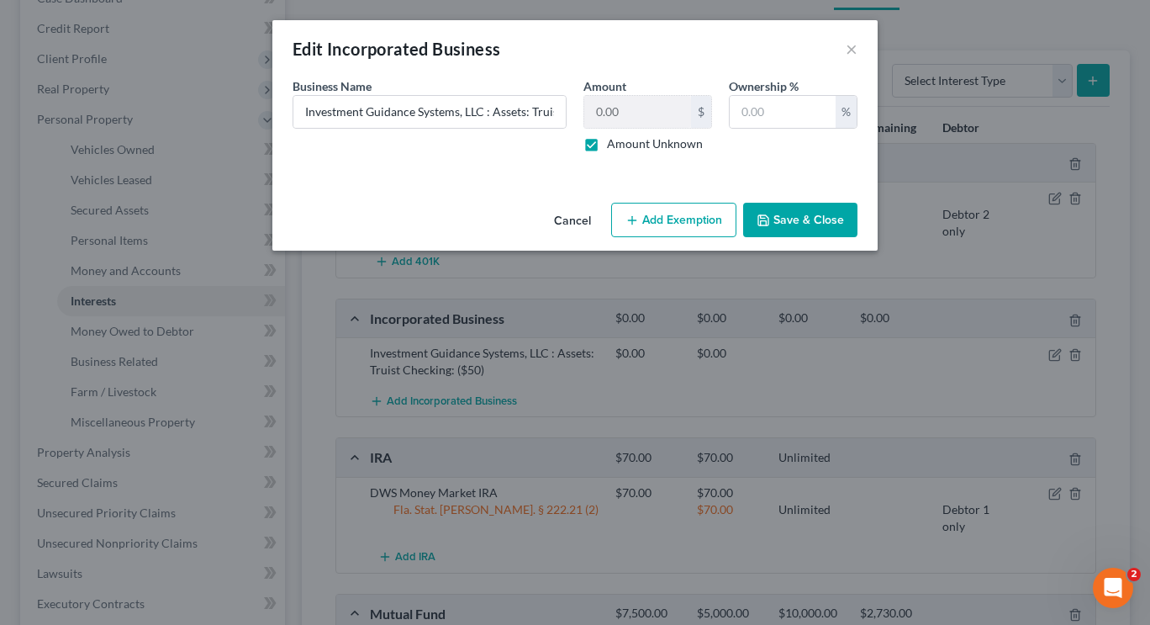
click at [607, 140] on label "Amount Unknown" at bounding box center [655, 143] width 96 height 17
click at [614, 140] on input "Amount Unknown" at bounding box center [619, 140] width 11 height 11
checkbox input "false"
click at [594, 119] on input "0.00" at bounding box center [637, 112] width 107 height 32
type input "50"
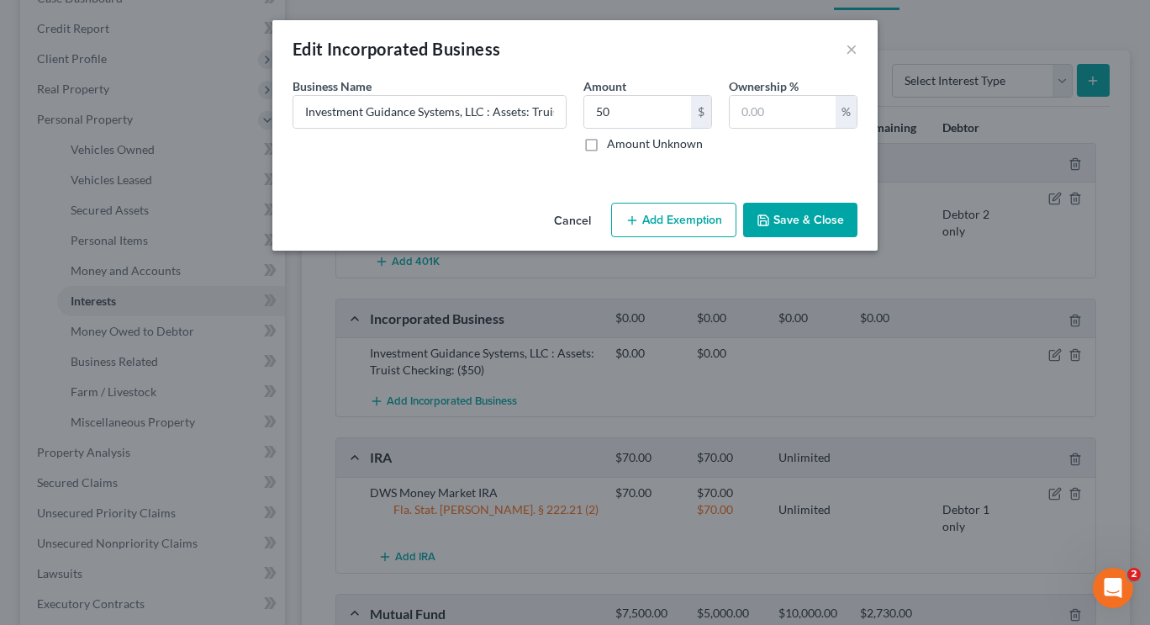
click at [707, 220] on button "Add Exemption" at bounding box center [673, 220] width 125 height 35
select select "2"
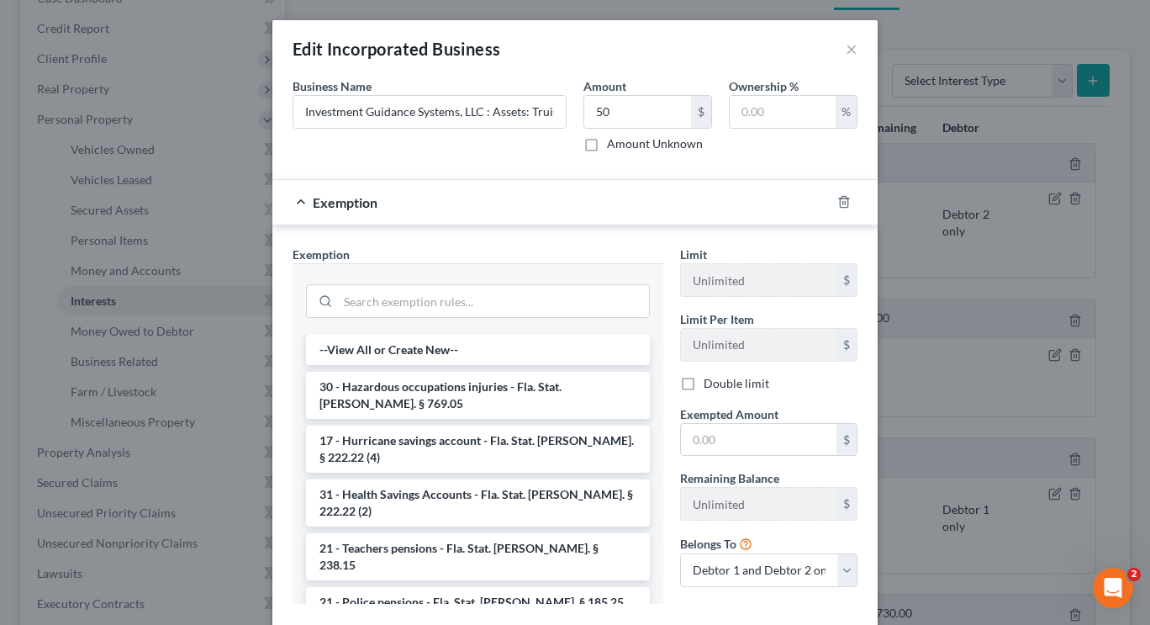
click at [607, 145] on label "Amount Unknown" at bounding box center [655, 143] width 96 height 17
click at [614, 145] on input "Amount Unknown" at bounding box center [619, 140] width 11 height 11
checkbox input "true"
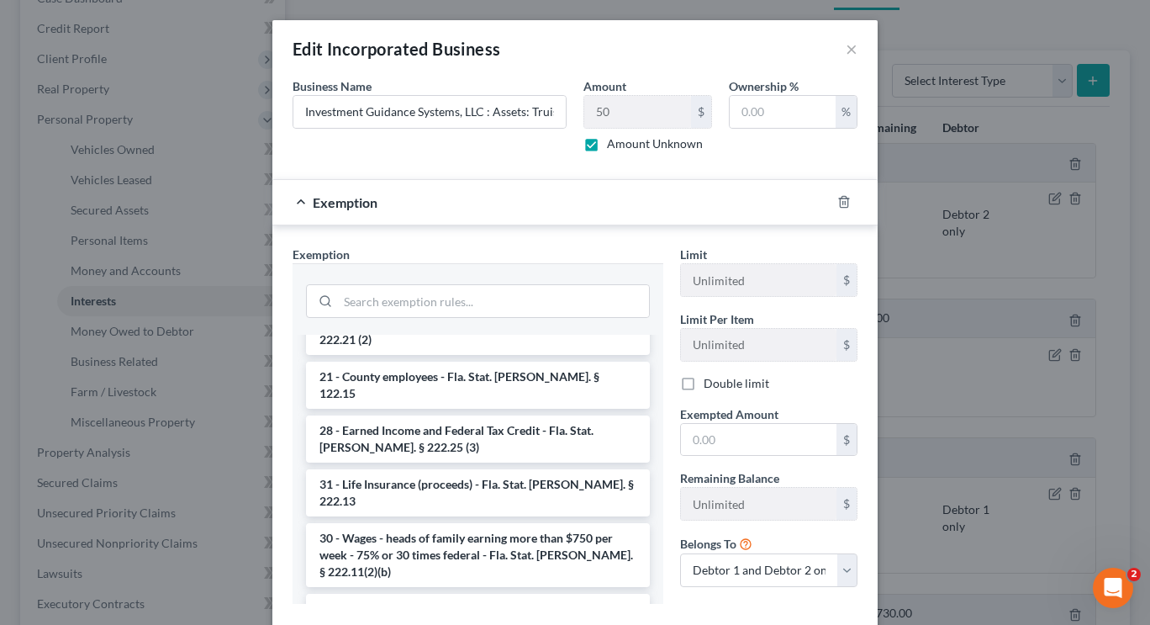
scroll to position [1221, 0]
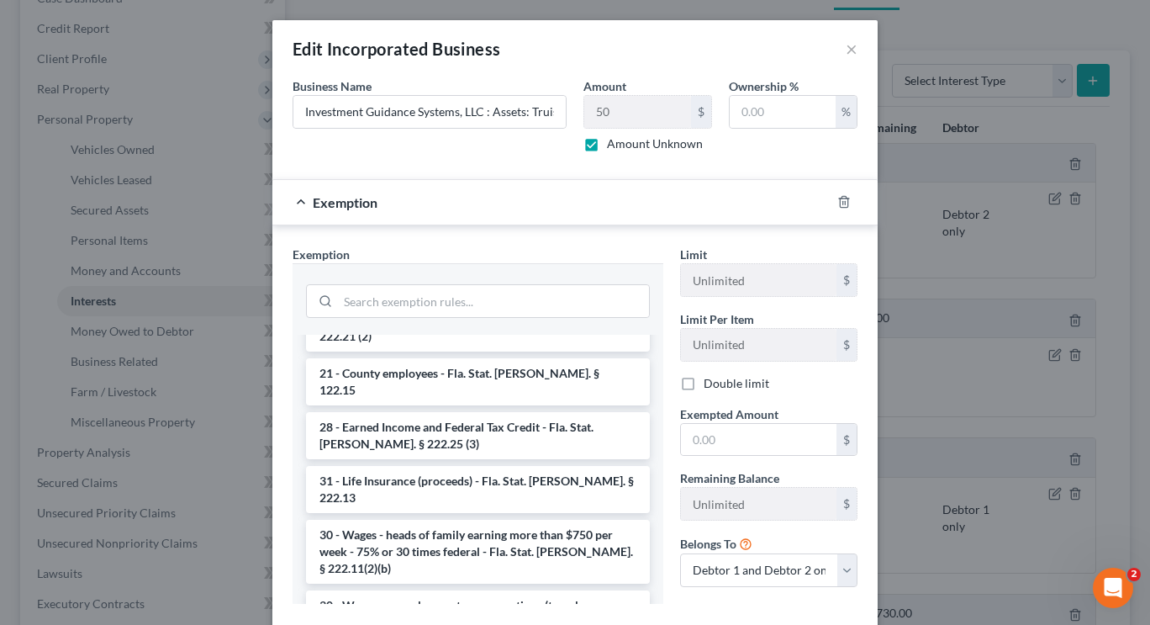
checkbox input "true"
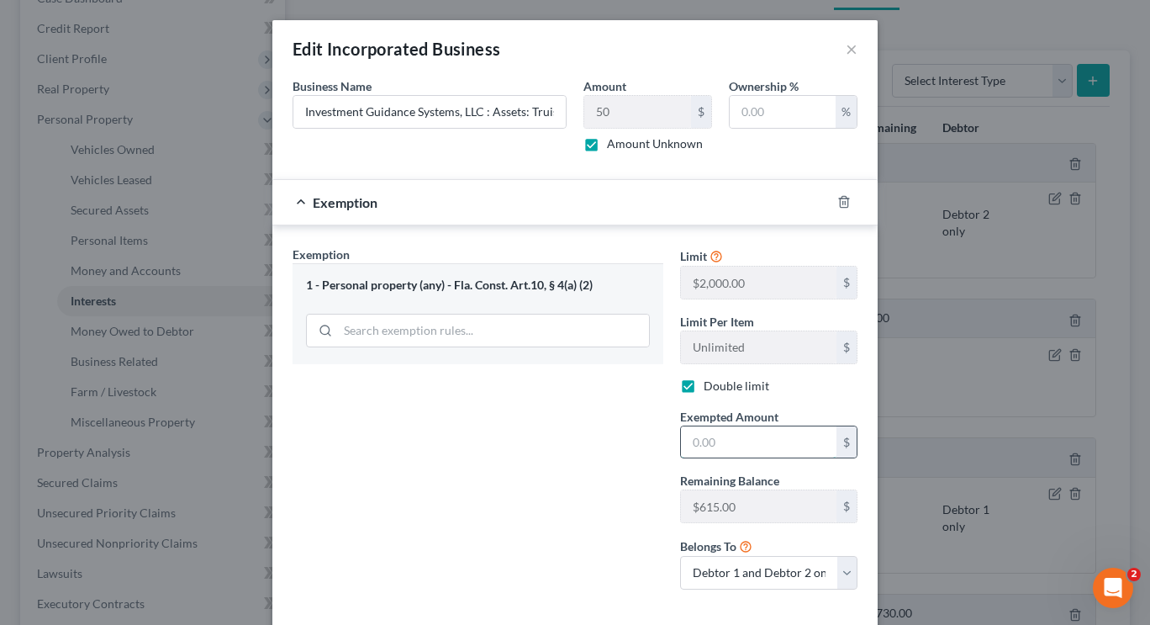
click at [727, 445] on input "text" at bounding box center [759, 442] width 156 height 32
type input "50"
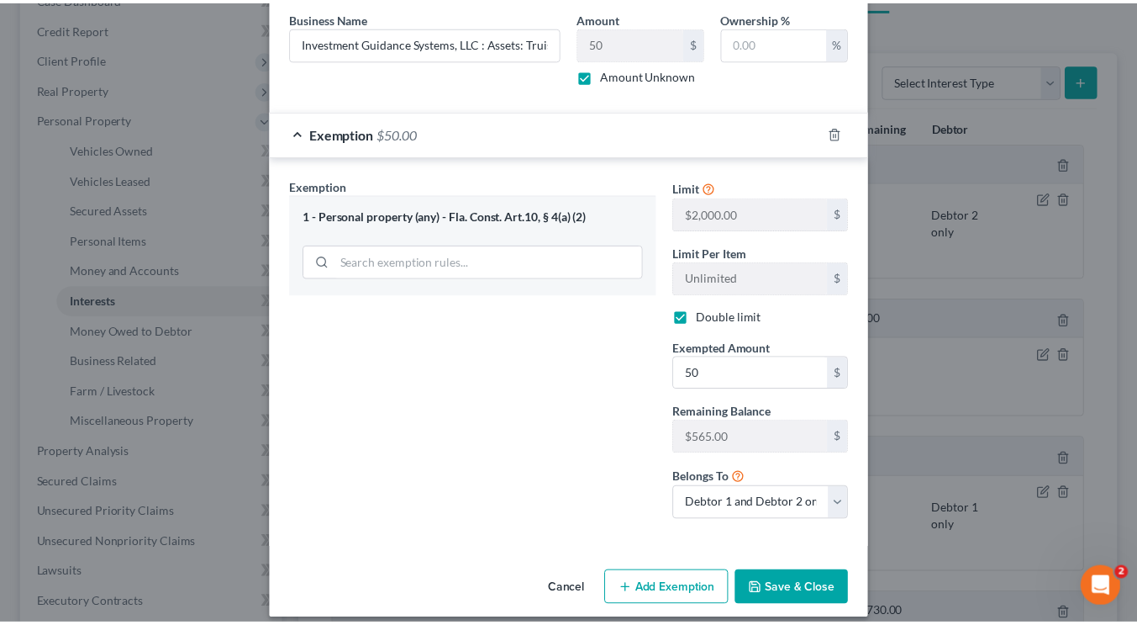
scroll to position [84, 0]
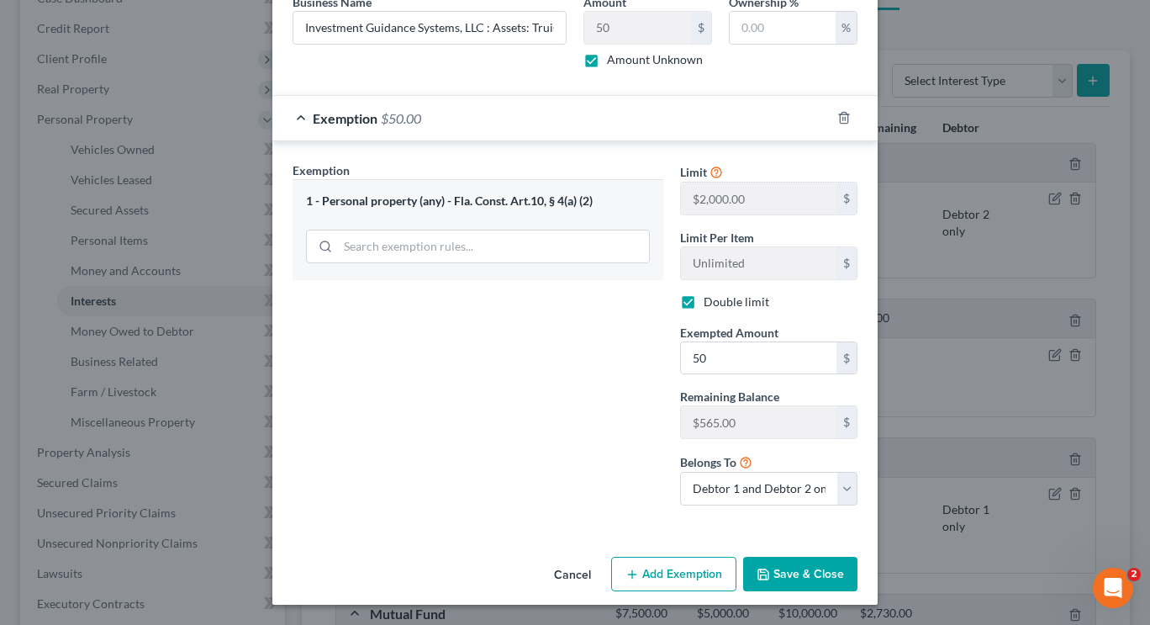
click at [818, 561] on button "Save & Close" at bounding box center [800, 573] width 114 height 35
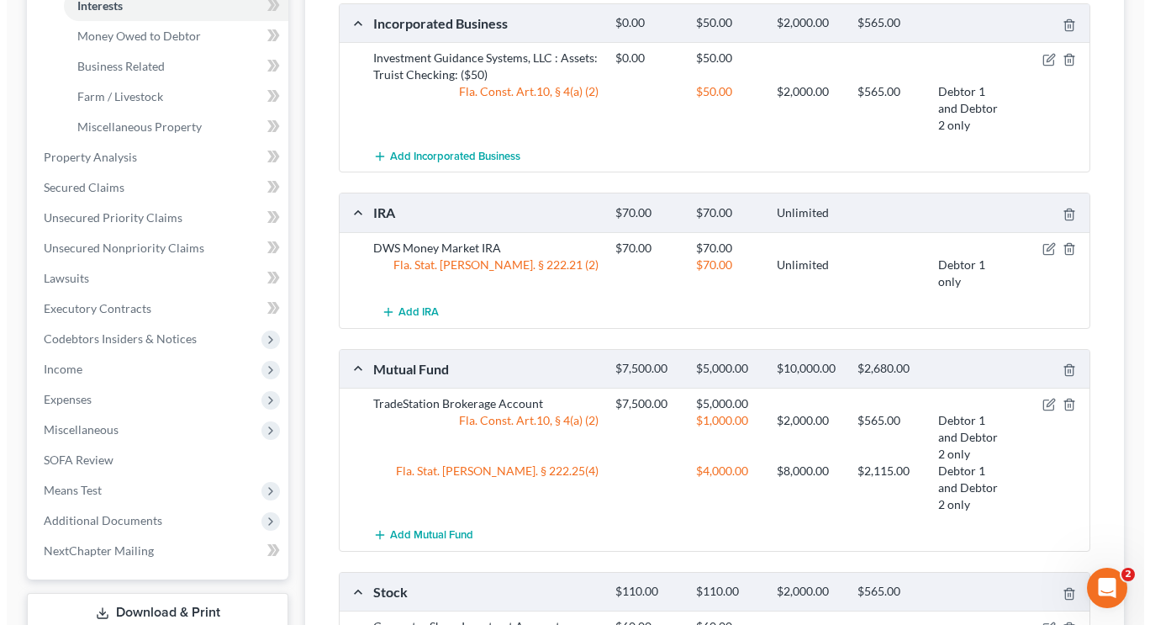
scroll to position [488, 0]
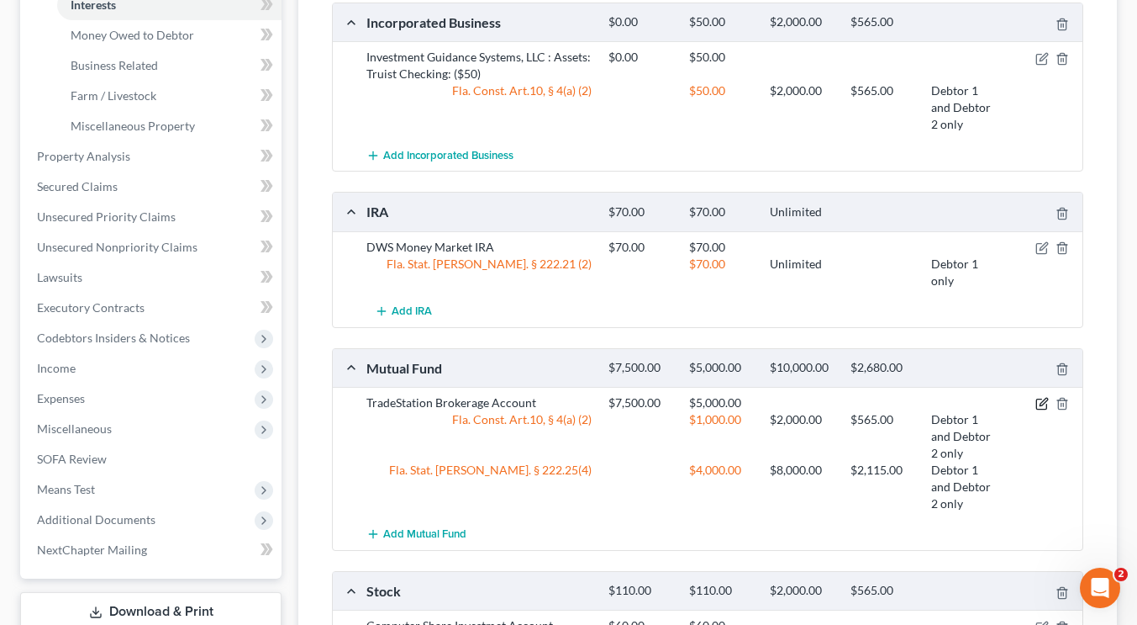
click at [1043, 398] on icon "button" at bounding box center [1042, 403] width 13 height 13
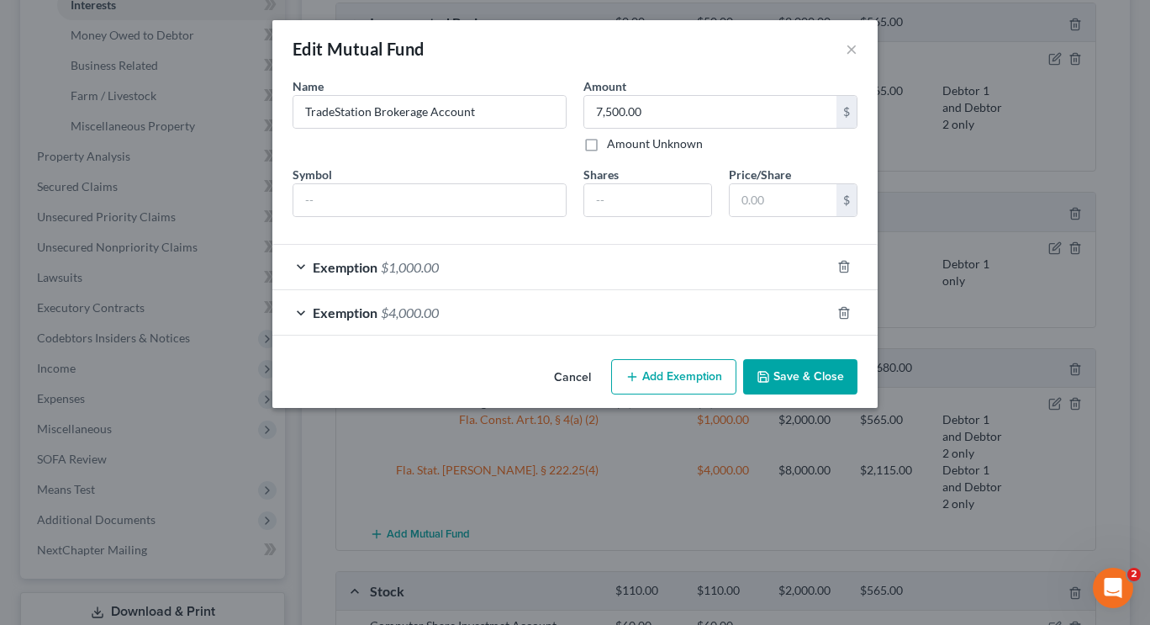
click at [683, 369] on button "Add Exemption" at bounding box center [673, 376] width 125 height 35
select select "2"
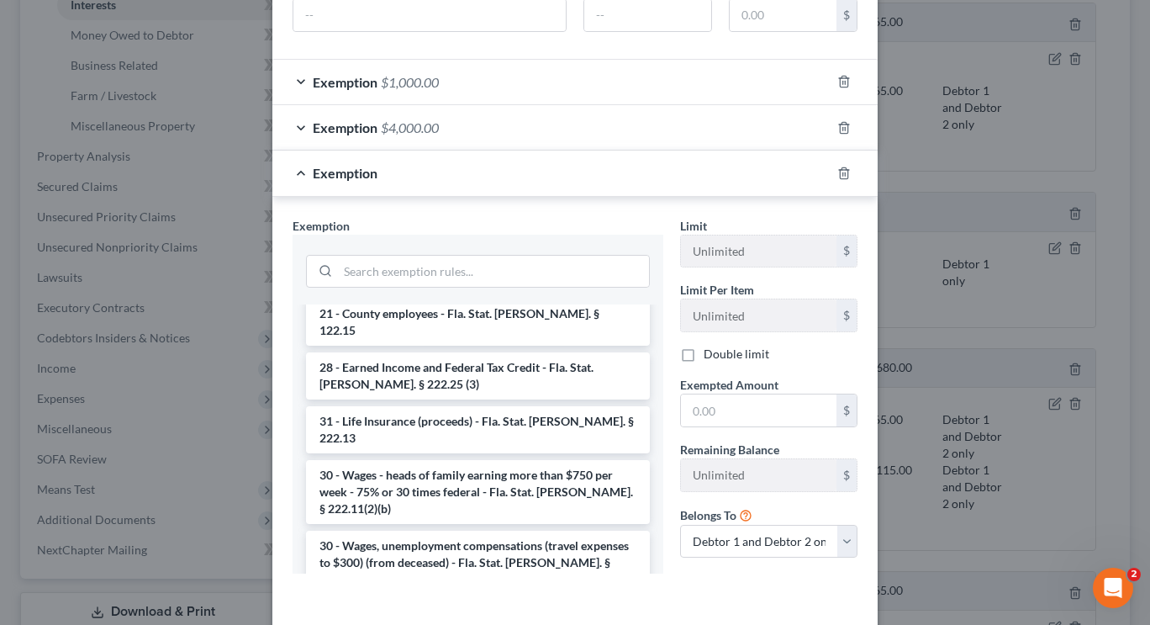
scroll to position [1253, 0]
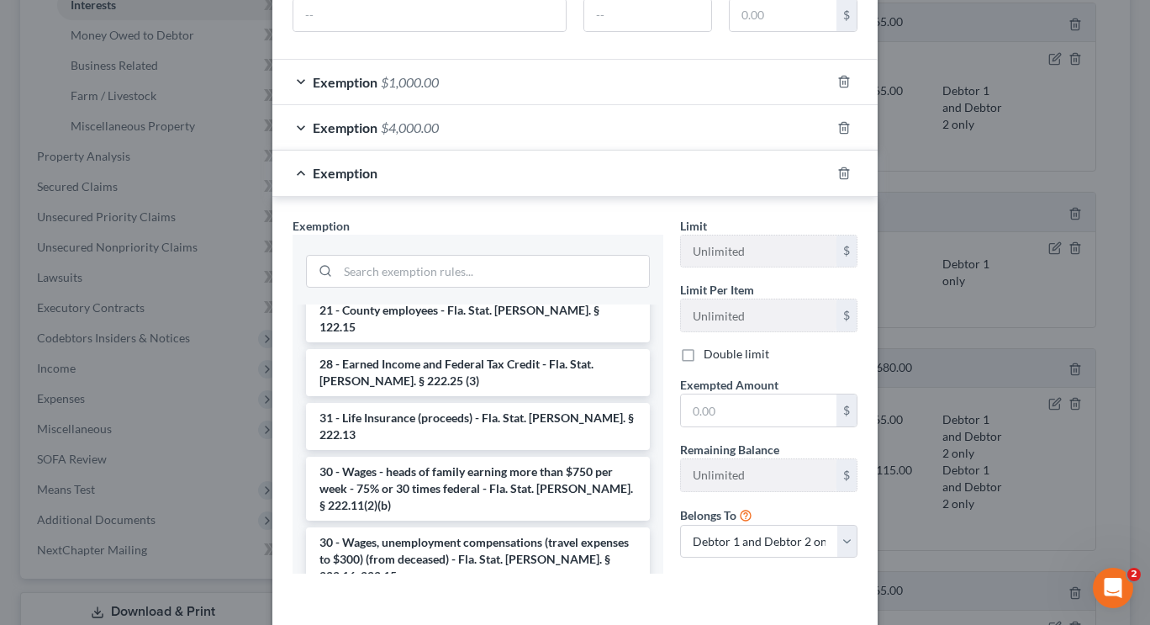
checkbox input "true"
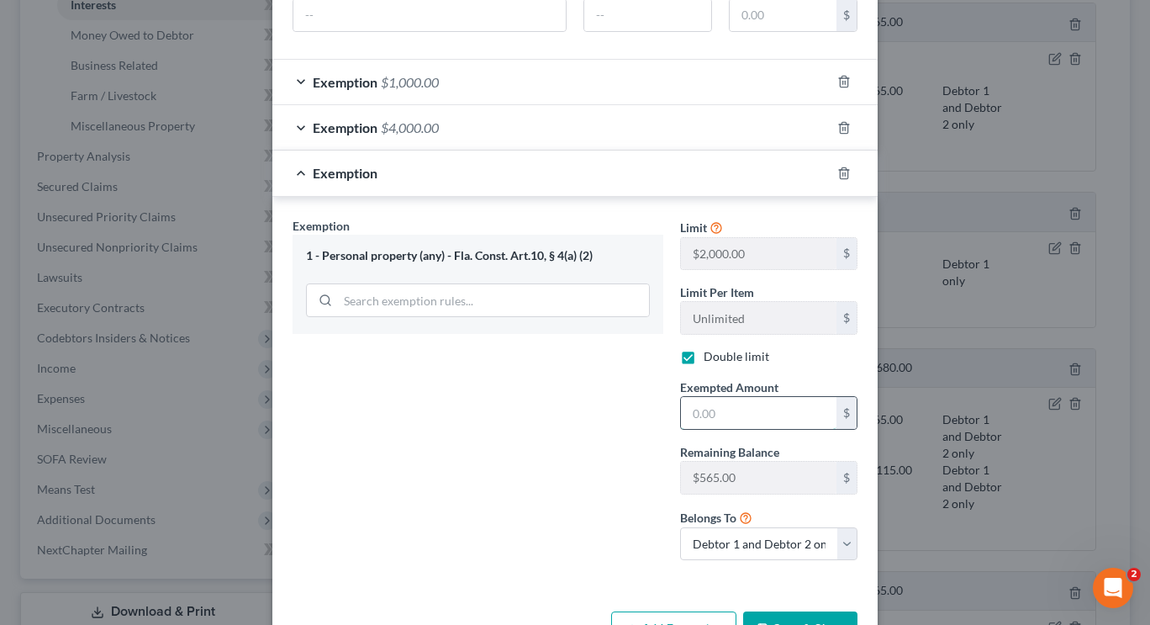
click at [728, 411] on input "text" at bounding box center [759, 413] width 156 height 32
type input "565"
click at [783, 611] on button "Save & Close" at bounding box center [800, 628] width 114 height 35
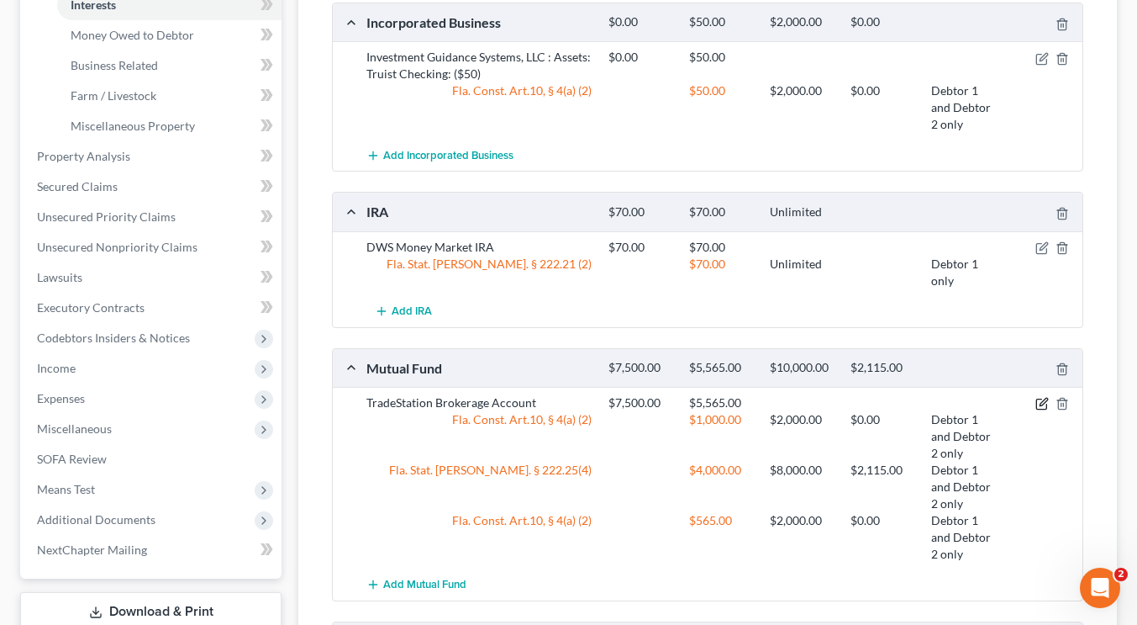
click at [1046, 401] on icon "button" at bounding box center [1044, 402] width 8 height 8
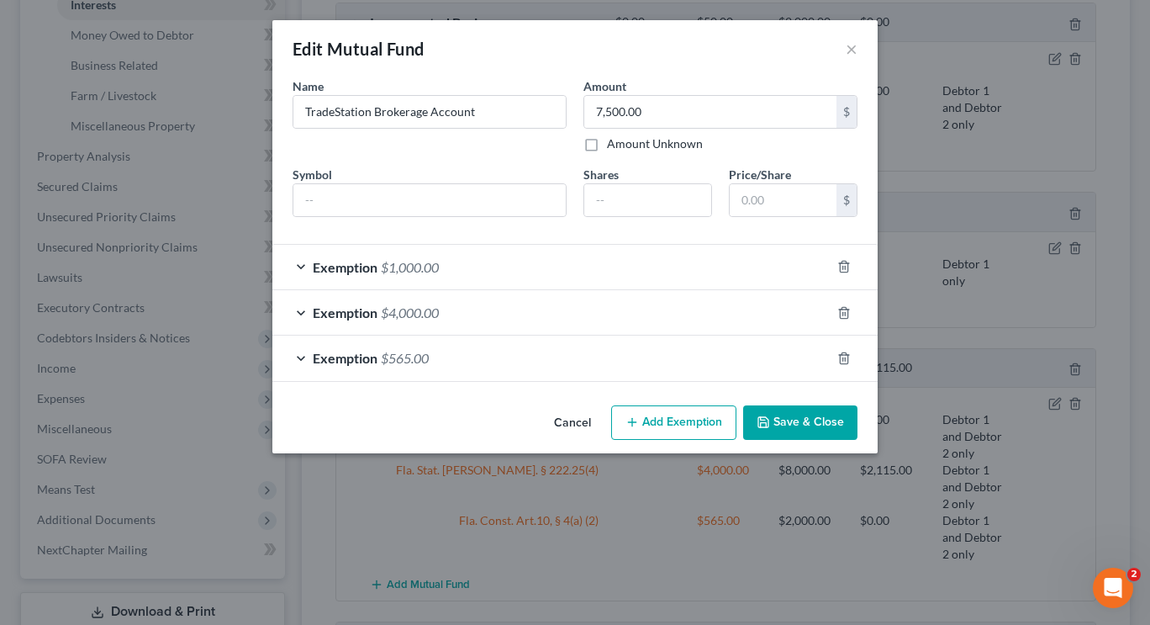
click at [699, 429] on button "Add Exemption" at bounding box center [673, 422] width 125 height 35
select select "2"
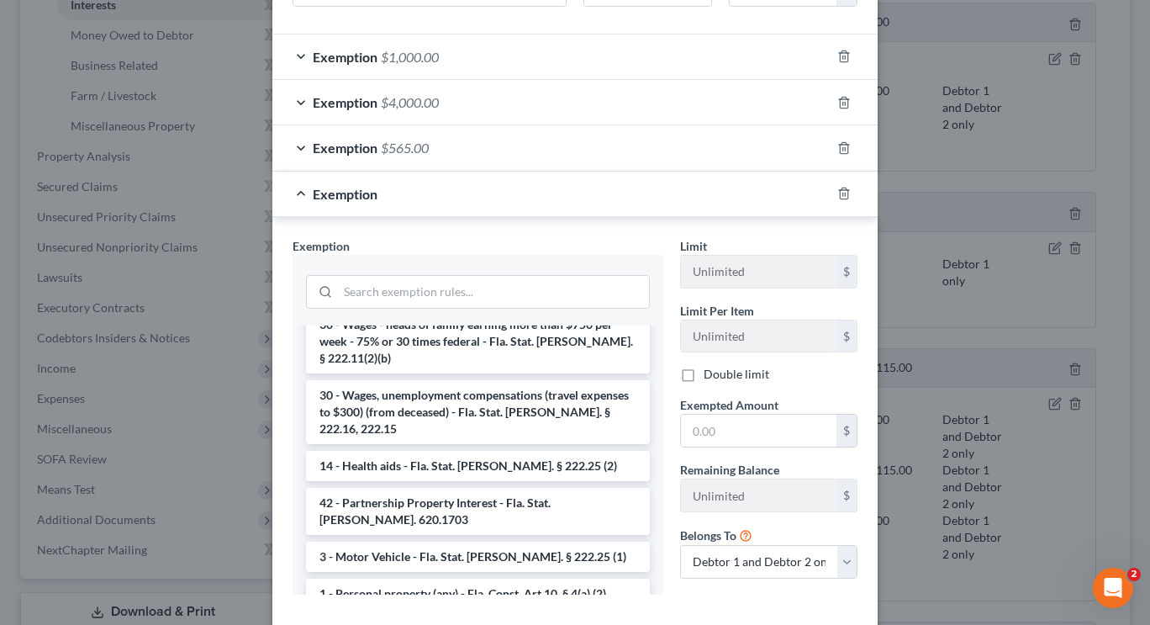
scroll to position [1419, 0]
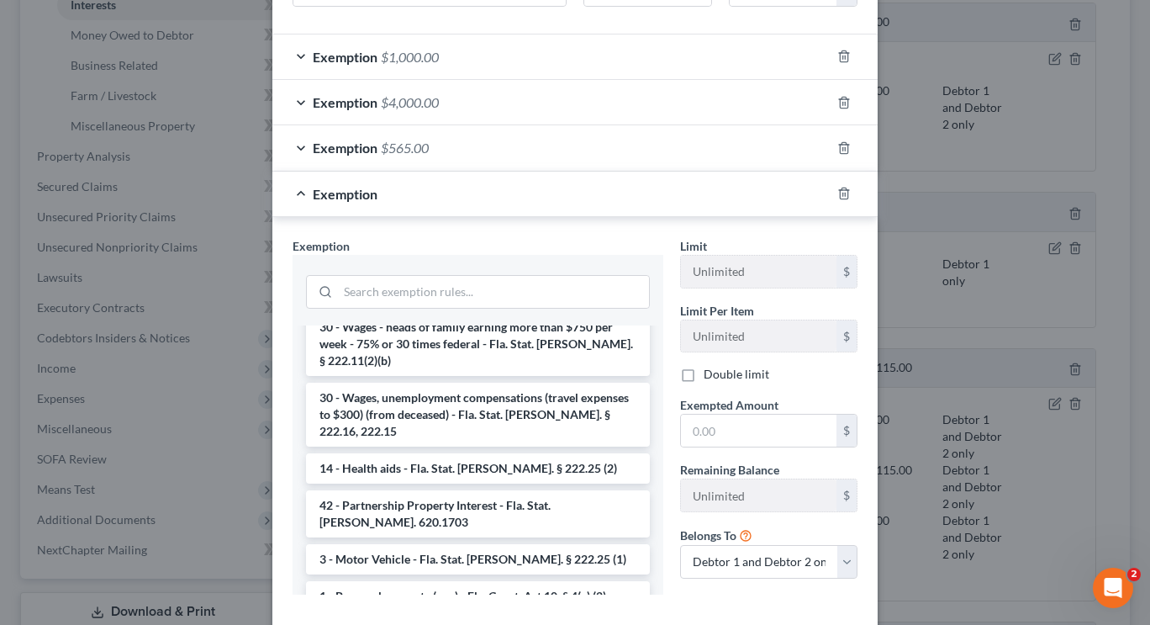
checkbox input "true"
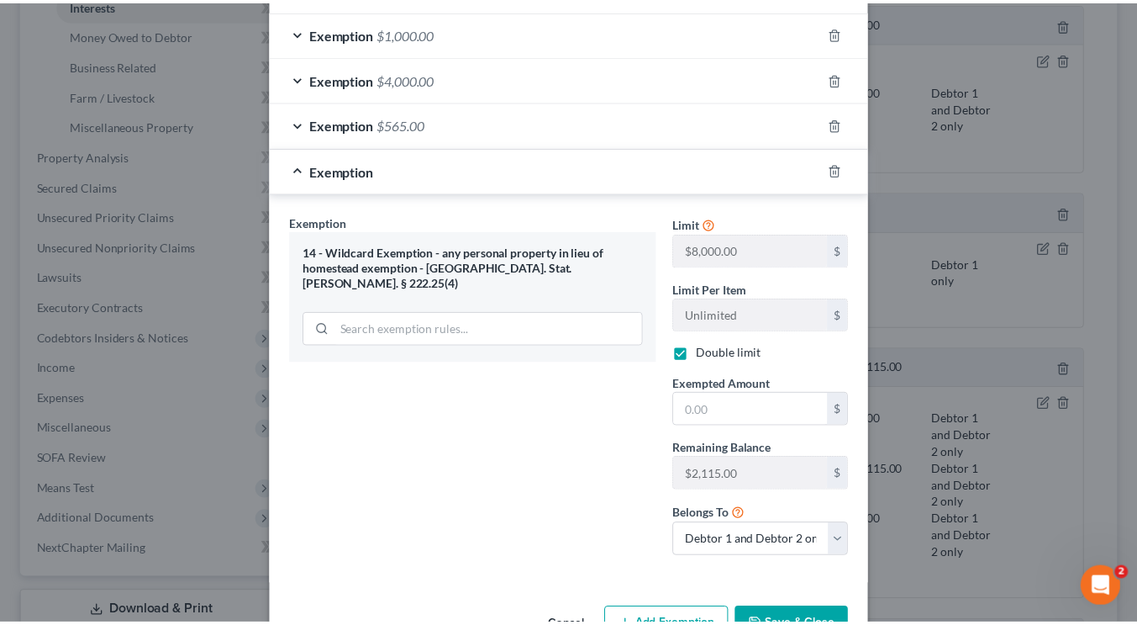
scroll to position [240, 0]
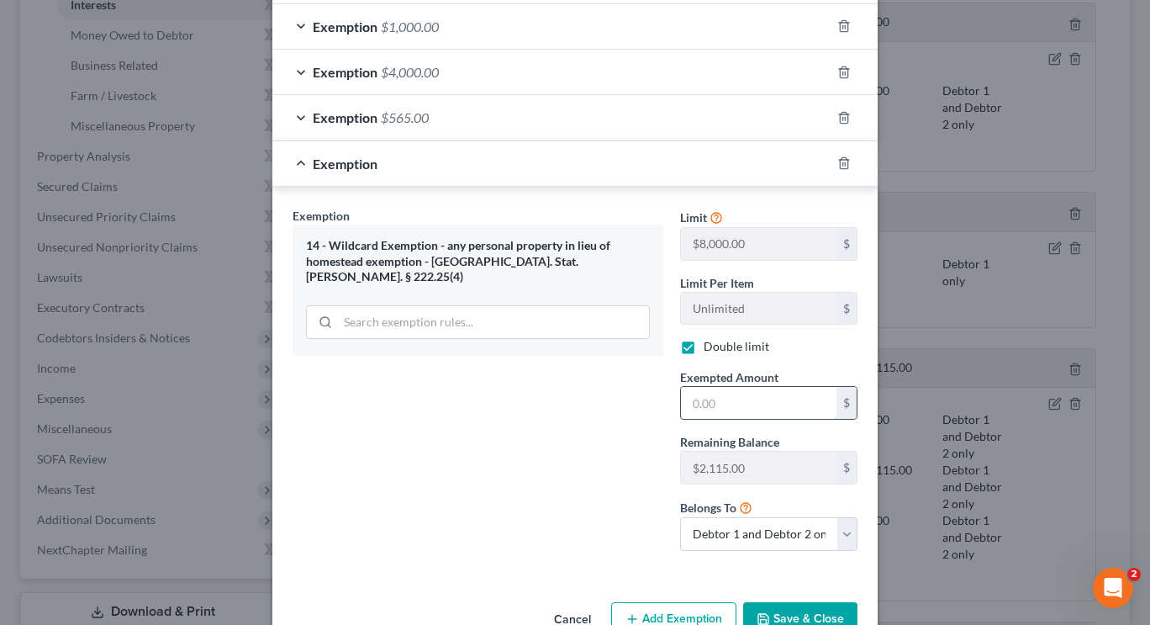
click at [786, 412] on input "text" at bounding box center [759, 403] width 156 height 32
type input "2,115"
click at [798, 614] on button "Save & Close" at bounding box center [800, 619] width 114 height 35
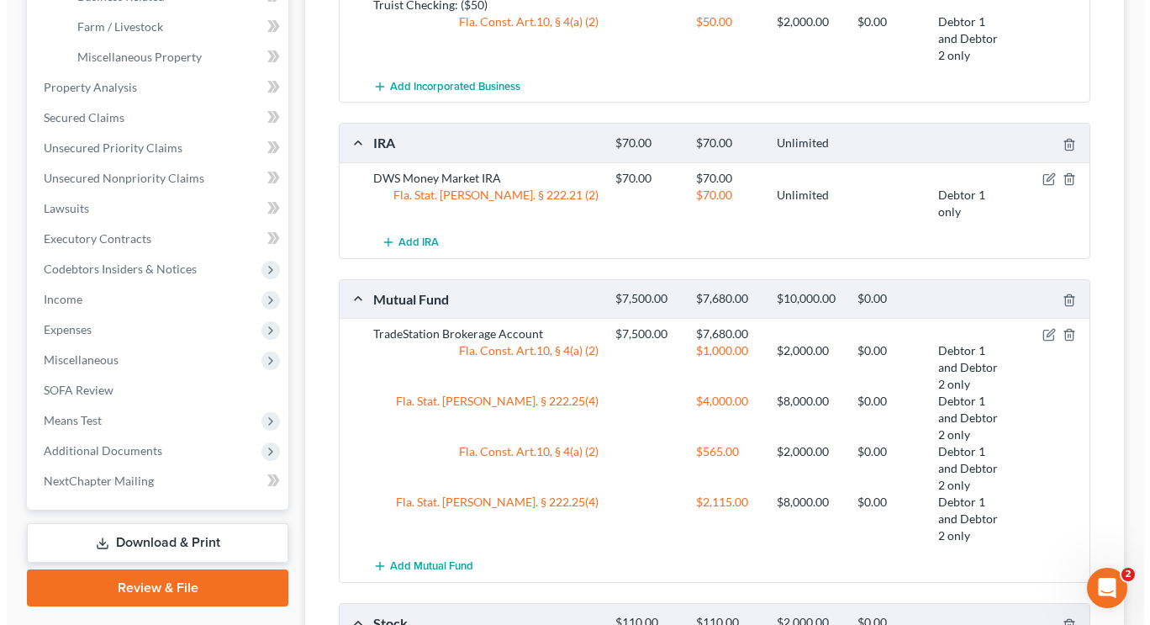
scroll to position [556, 0]
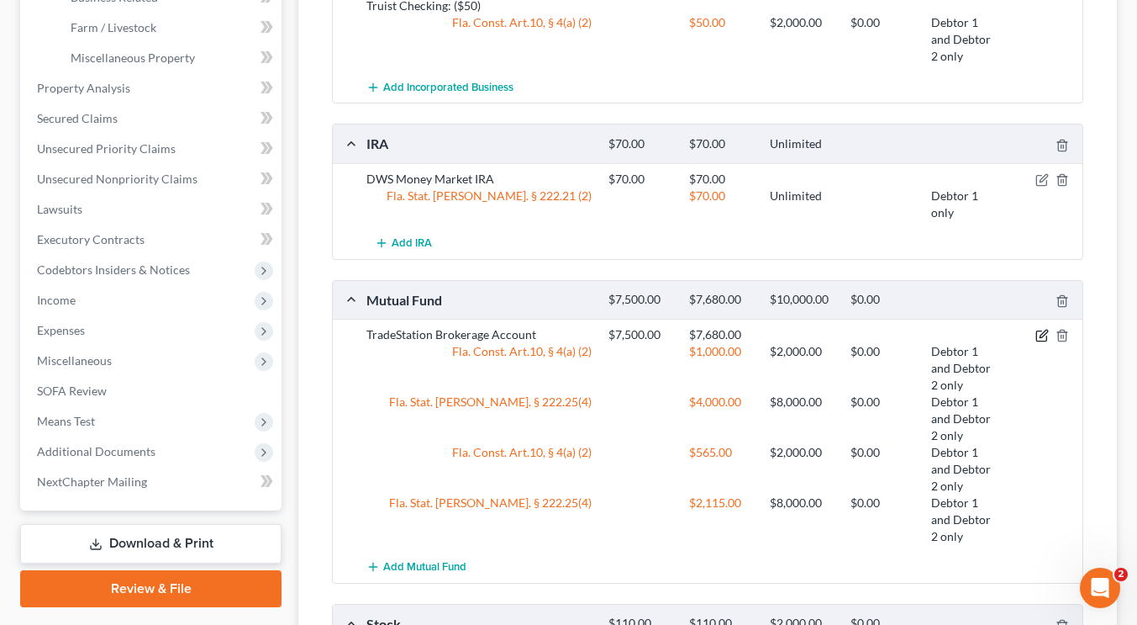
click at [1044, 338] on icon "button" at bounding box center [1042, 335] width 13 height 13
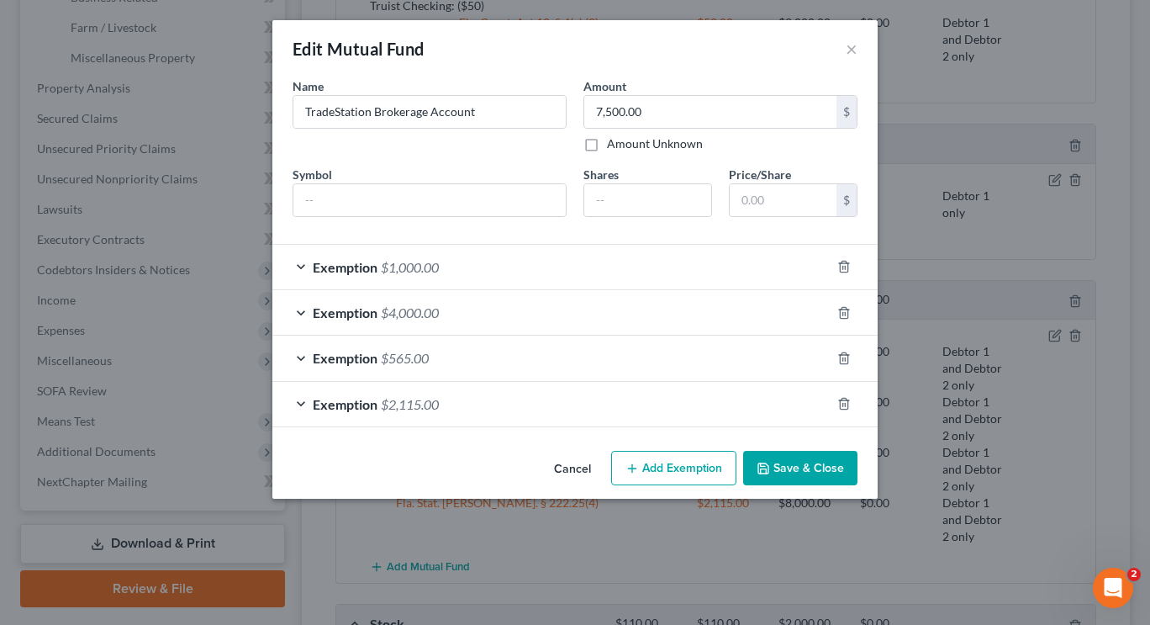
click at [678, 411] on div "Exemption $2,115.00" at bounding box center [551, 404] width 558 height 45
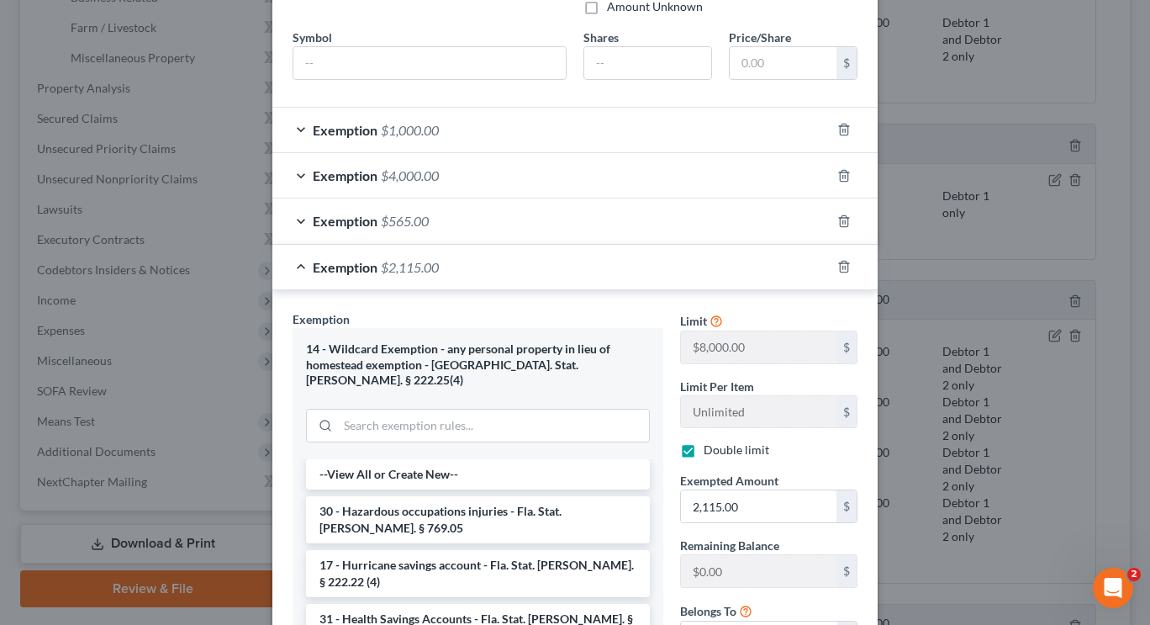
scroll to position [136, 0]
click at [735, 507] on input "2,115.00" at bounding box center [759, 507] width 156 height 32
type input "1,935"
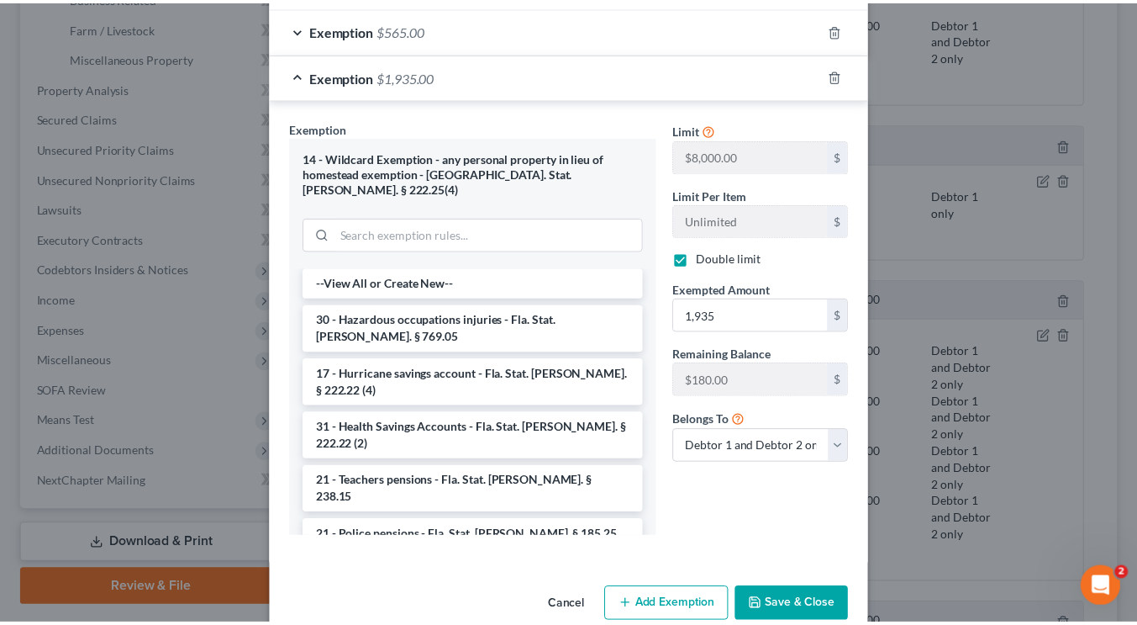
scroll to position [329, 0]
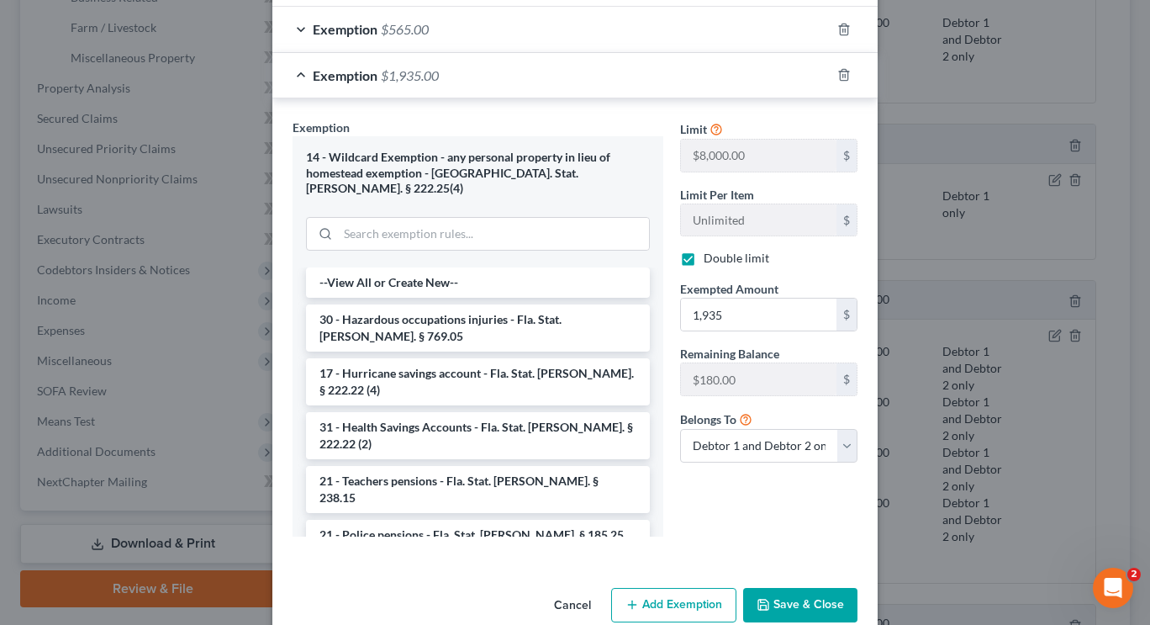
click at [792, 588] on button "Save & Close" at bounding box center [800, 605] width 114 height 35
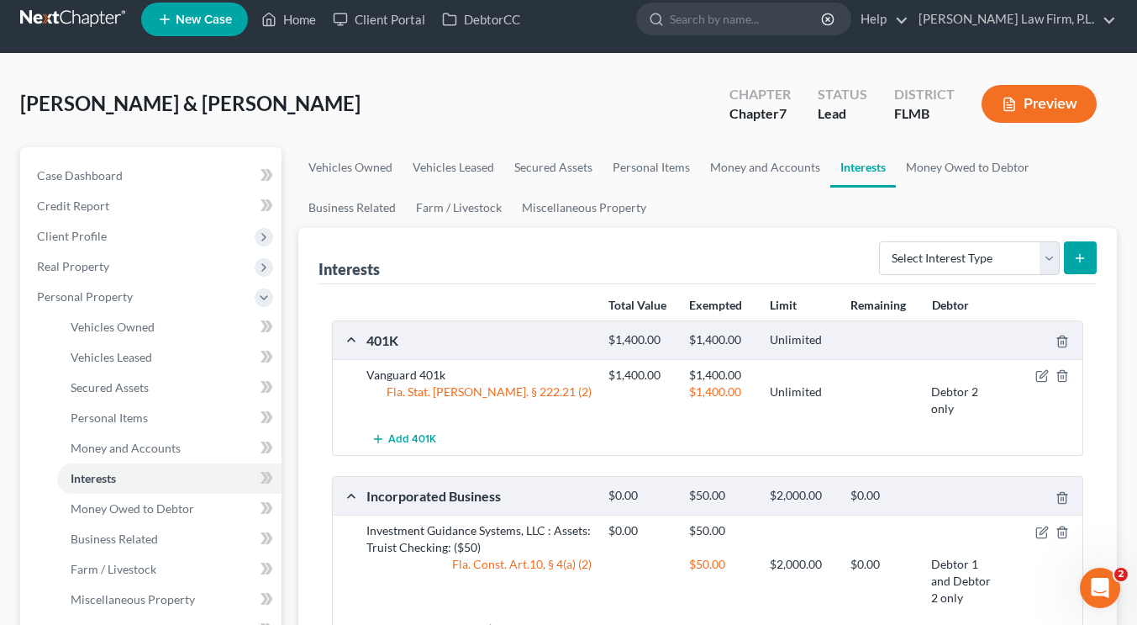
scroll to position [7, 0]
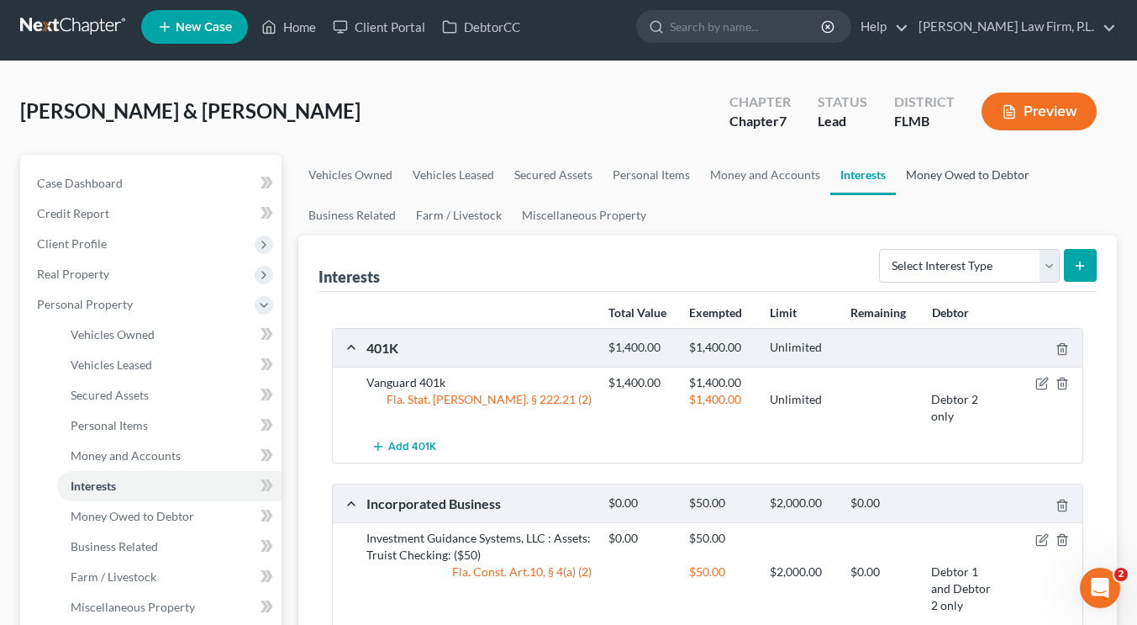
click at [974, 167] on link "Money Owed to Debtor" at bounding box center [968, 175] width 144 height 40
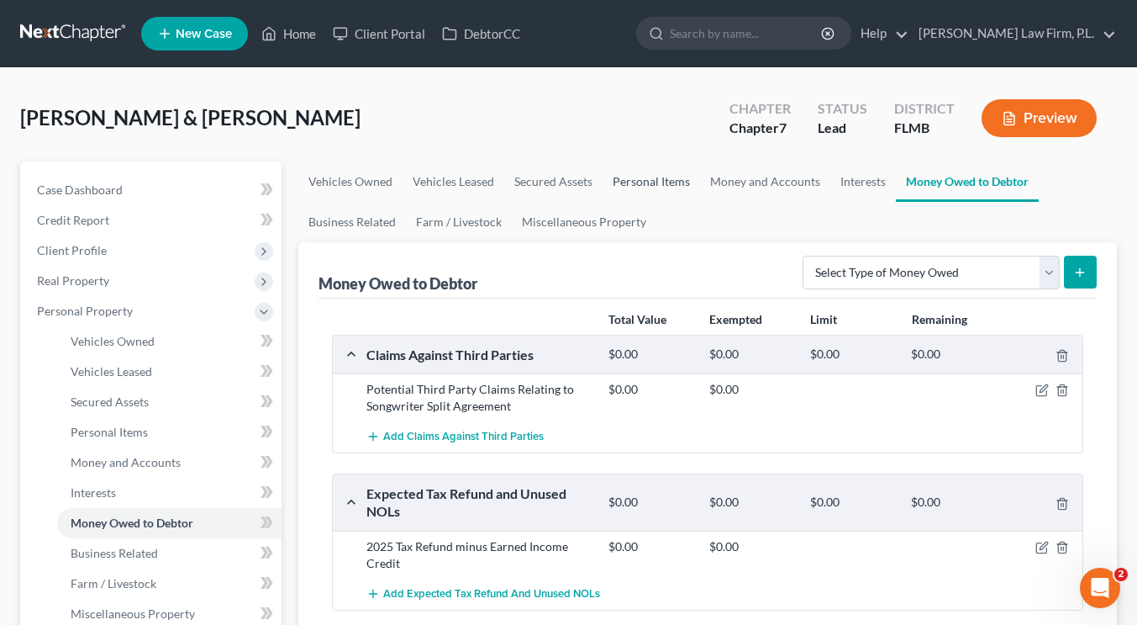
click at [622, 180] on link "Personal Items" at bounding box center [652, 181] width 98 height 40
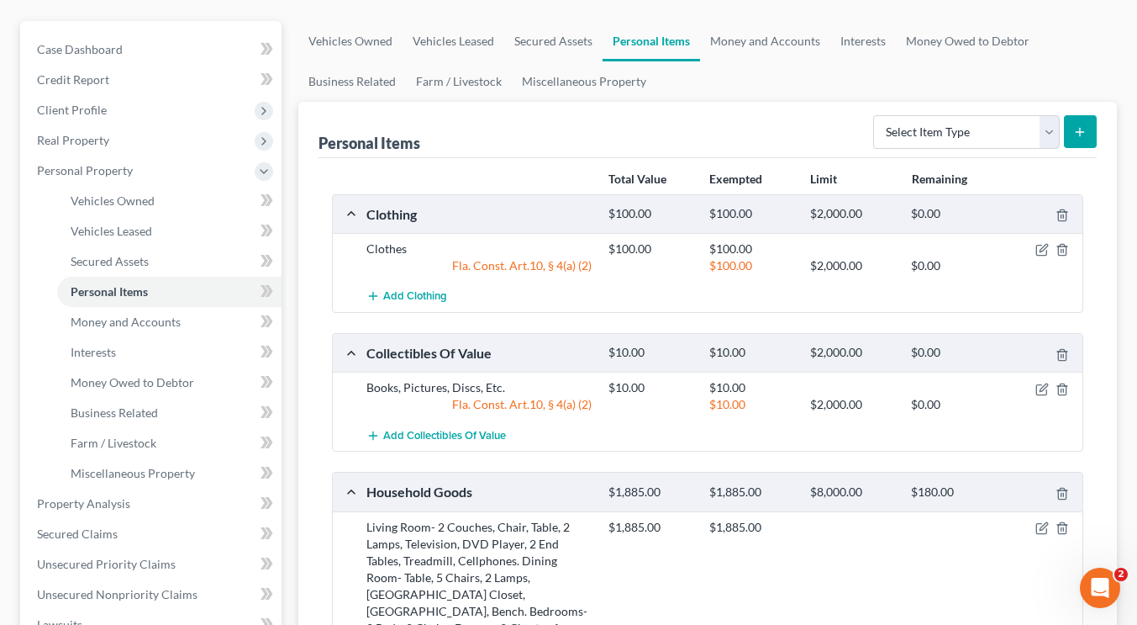
scroll to position [138, 0]
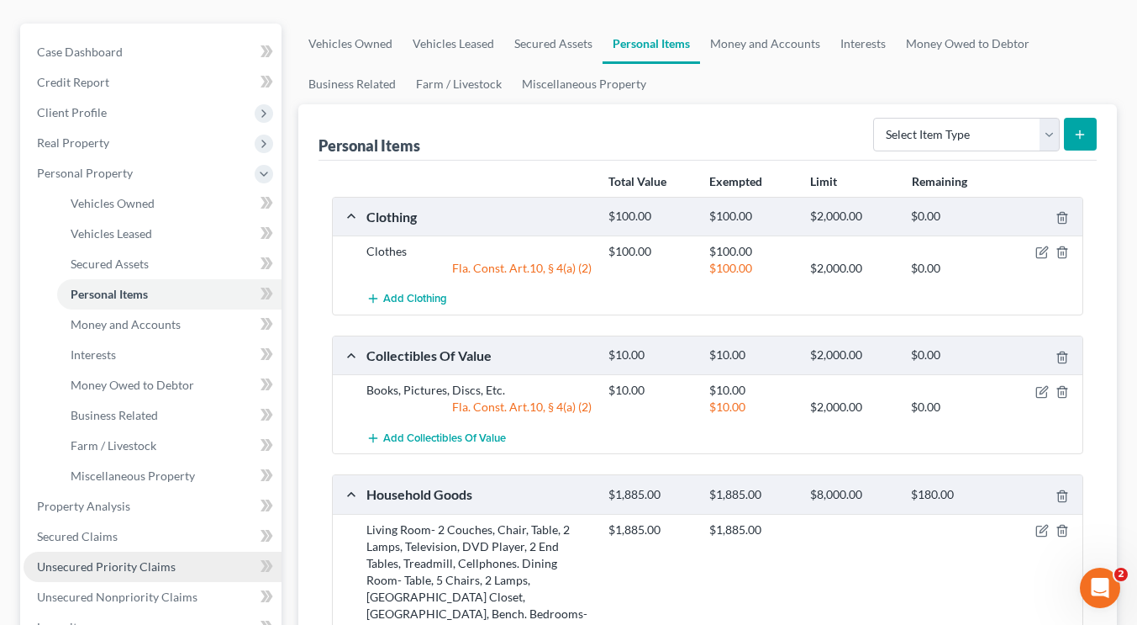
click at [115, 562] on span "Unsecured Priority Claims" at bounding box center [106, 566] width 139 height 14
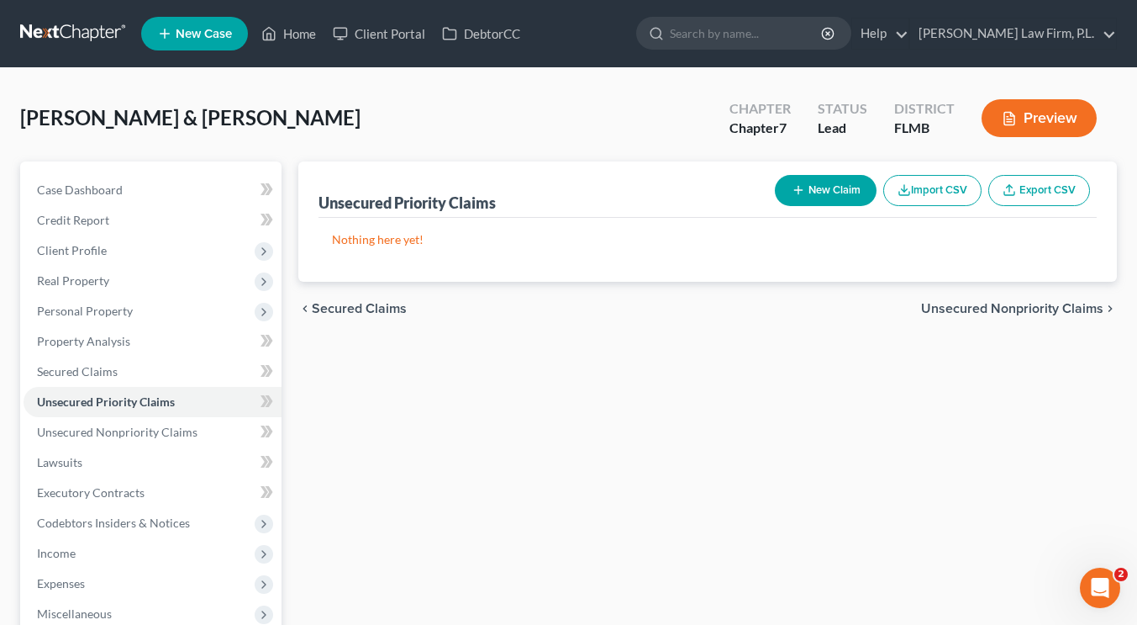
click at [809, 187] on button "New Claim" at bounding box center [826, 190] width 102 height 31
select select "2"
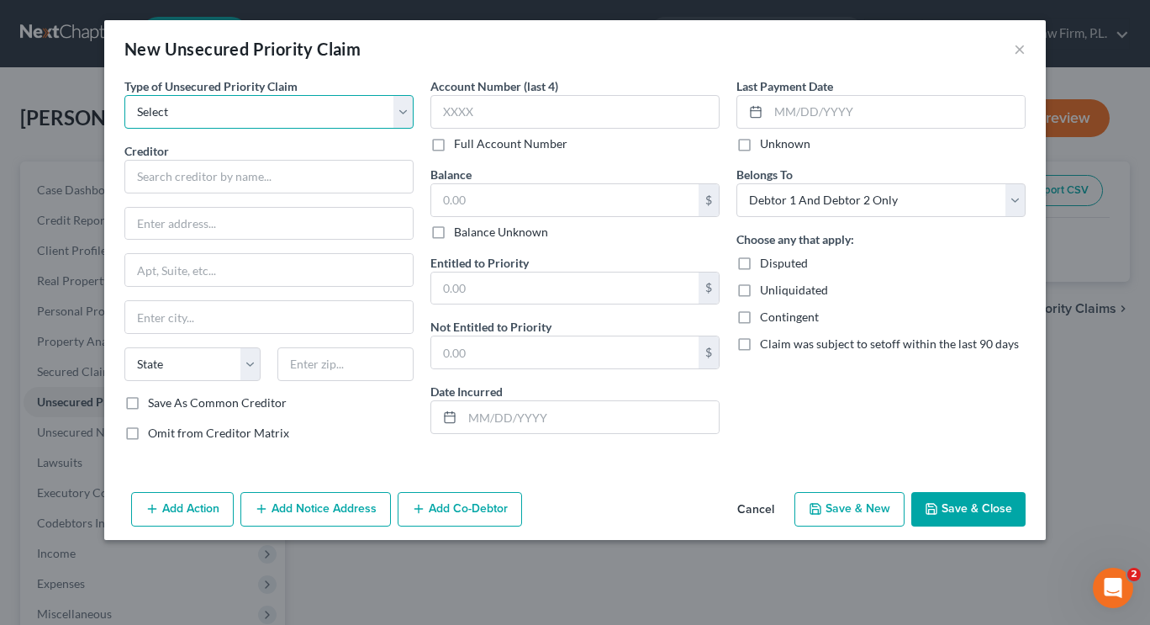
click at [321, 113] on select "Select Taxes & Other Government Units Domestic Support Obligations Extensions o…" at bounding box center [268, 112] width 289 height 34
select select "0"
click at [124, 95] on select "Select Taxes & Other Government Units Domestic Support Obligations Extensions o…" at bounding box center [268, 112] width 289 height 34
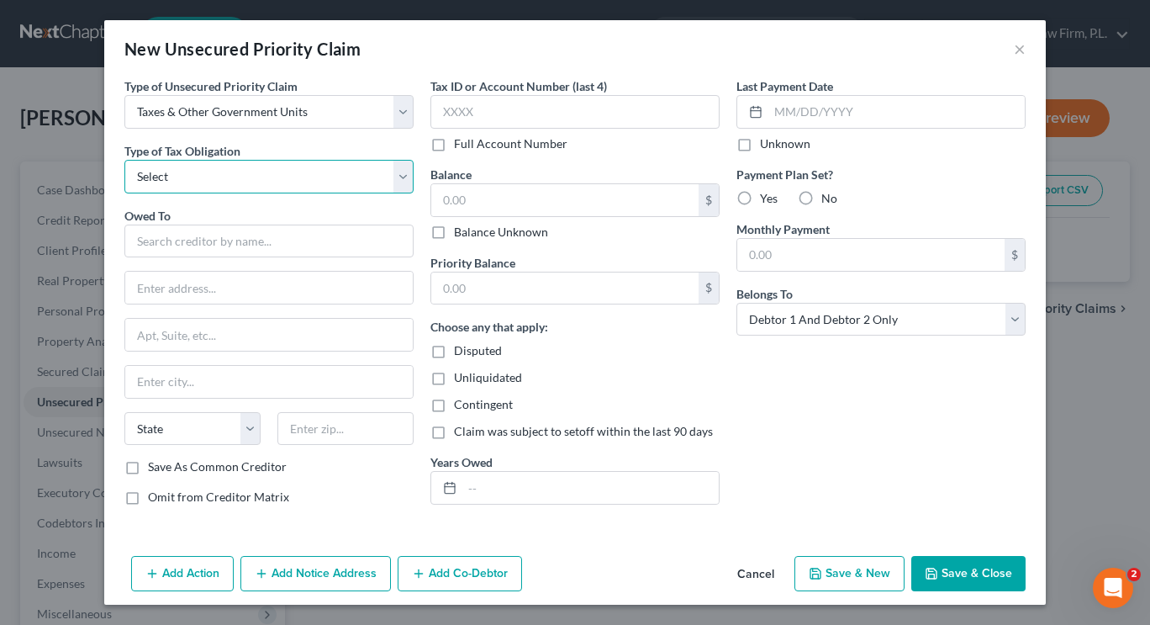
click at [266, 186] on select "Select Federal City State Franchise Tax Board Other" at bounding box center [268, 177] width 289 height 34
select select "0"
click at [124, 160] on select "Select Federal City State Franchise Tax Board Other" at bounding box center [268, 177] width 289 height 34
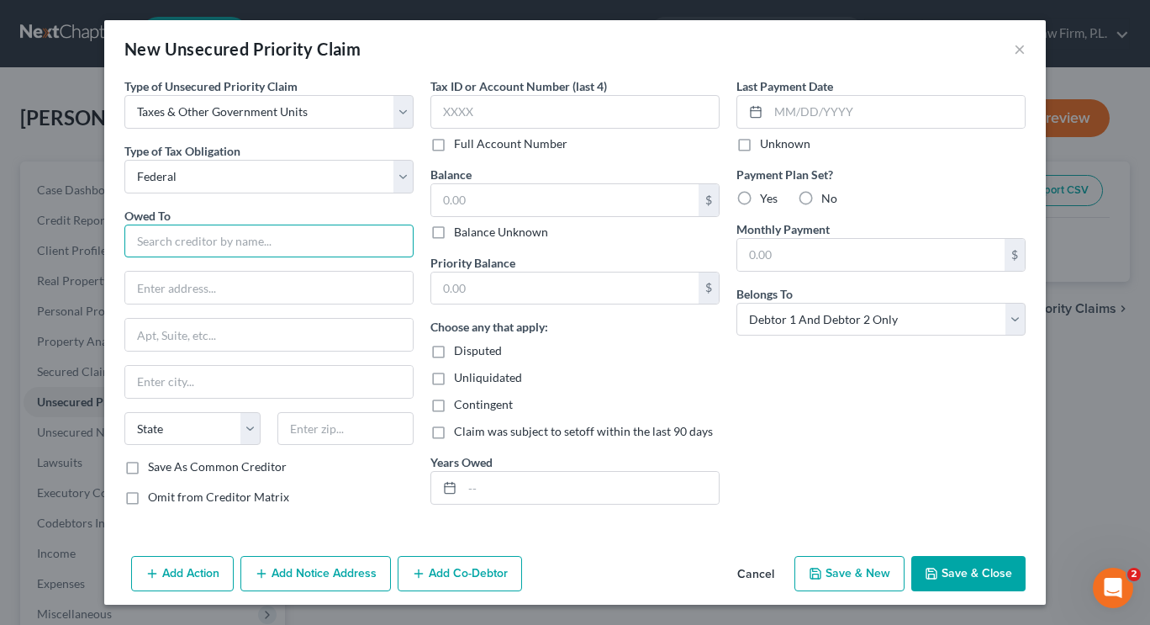
click at [246, 242] on input "text" at bounding box center [268, 241] width 289 height 34
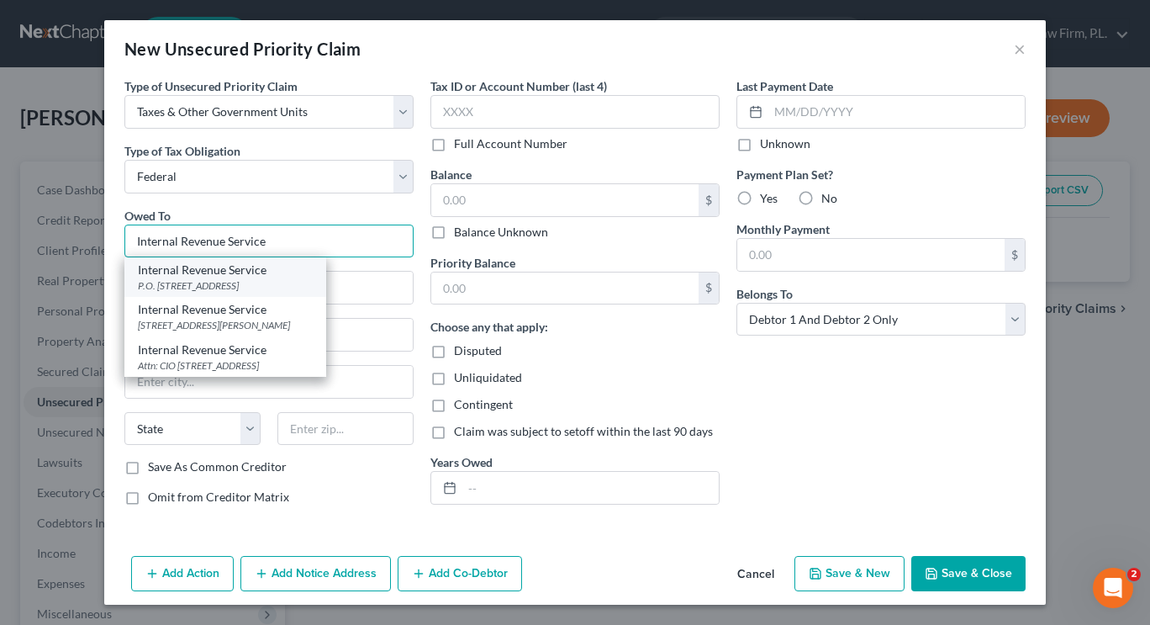
type input "Internal Revenue Service"
click at [245, 273] on div "Internal Revenue Service" at bounding box center [225, 269] width 175 height 17
type input "P.O. Box 7346"
type input "Philadelphia"
select select "39"
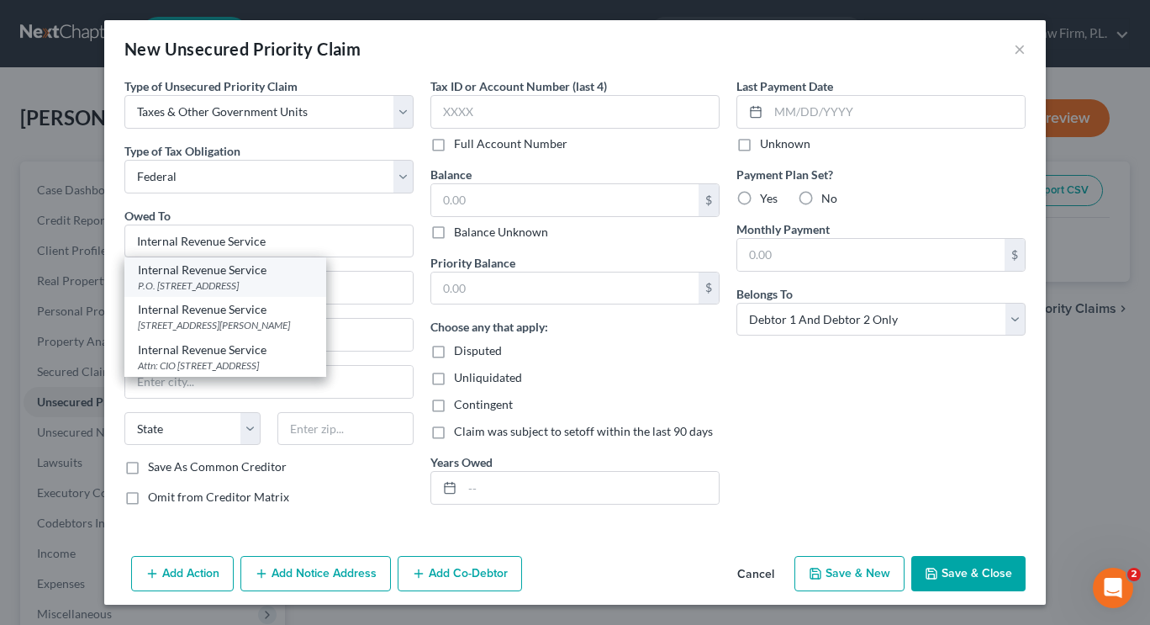
type input "19101"
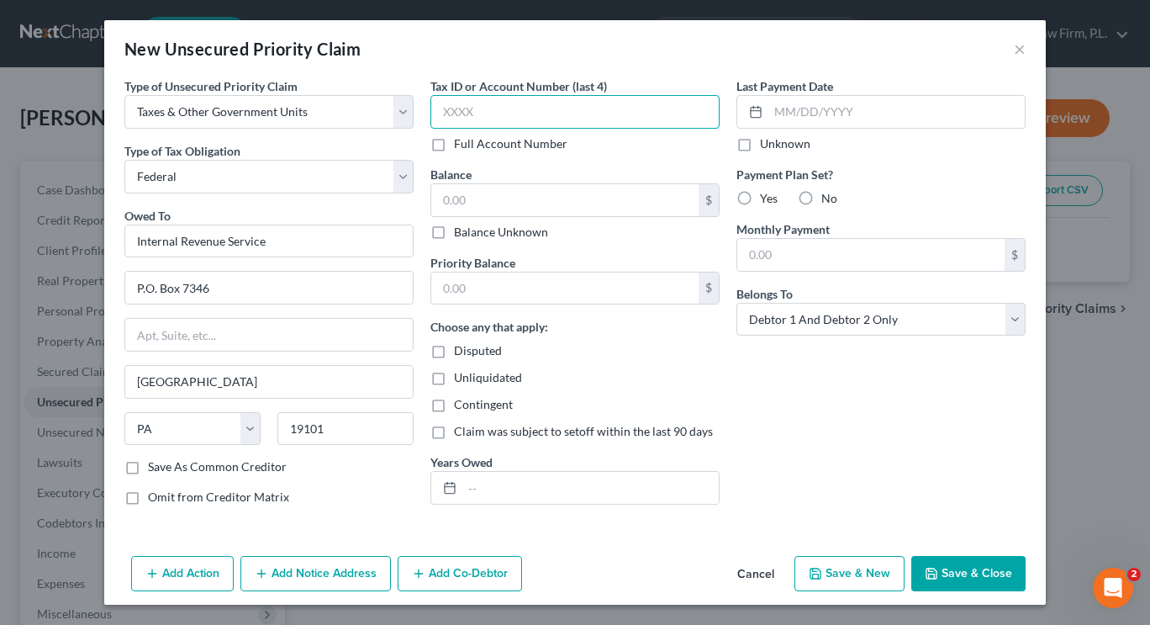
click at [488, 111] on input "text" at bounding box center [574, 112] width 289 height 34
type input "8492"
click at [580, 193] on input "text" at bounding box center [564, 200] width 267 height 32
type input "1,500"
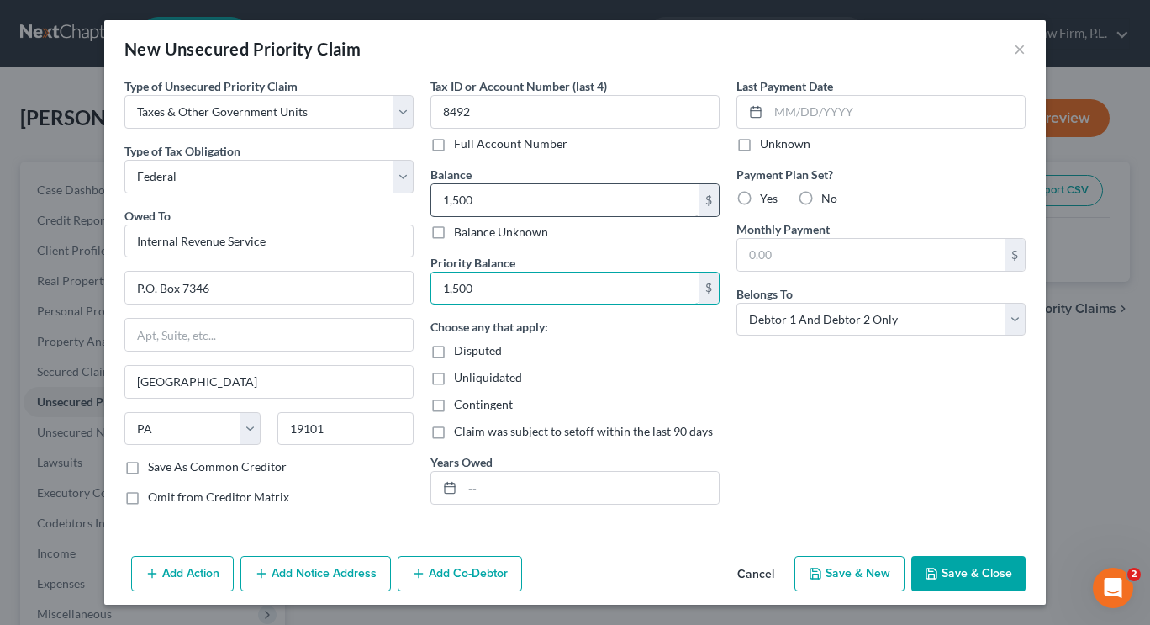
type input "1,500"
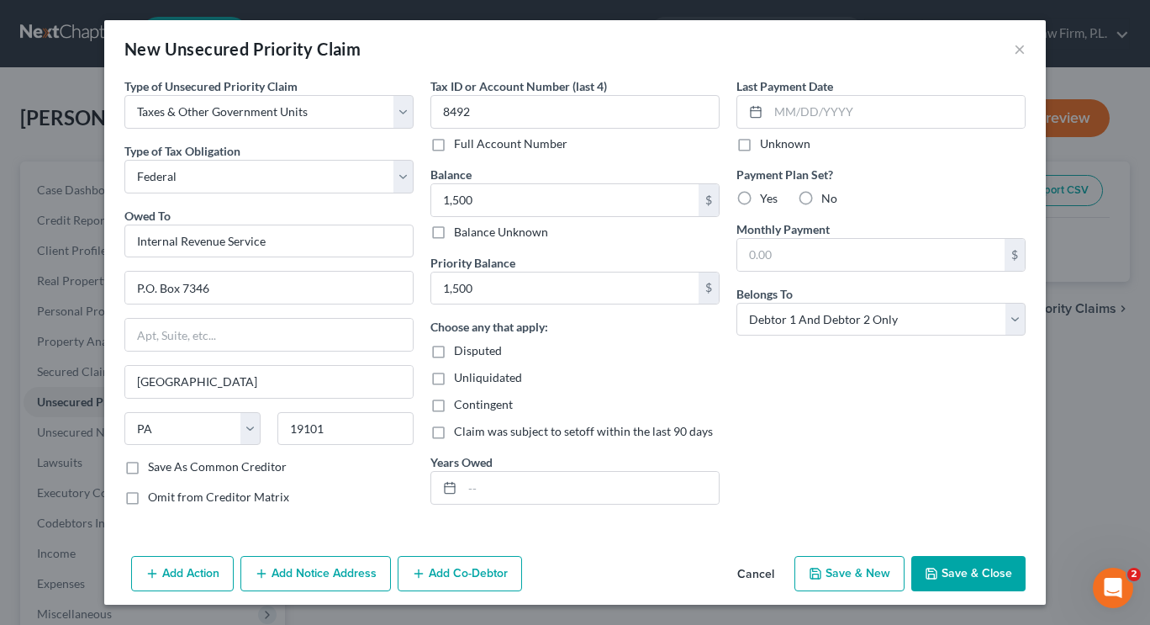
click at [946, 571] on button "Save & Close" at bounding box center [968, 573] width 114 height 35
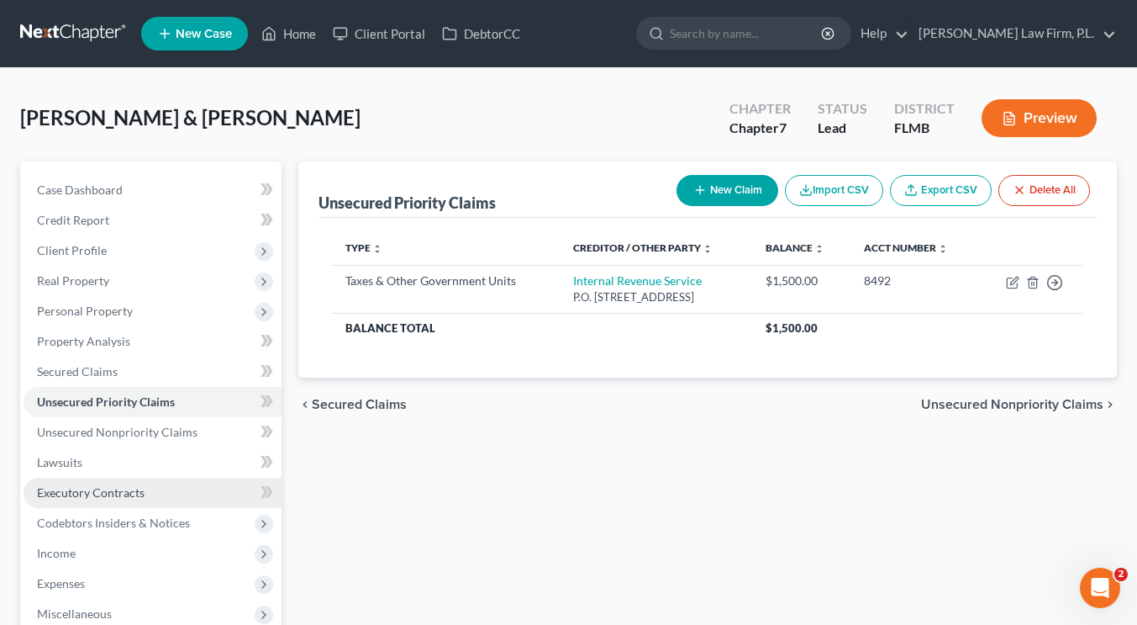
click at [118, 491] on span "Executory Contracts" at bounding box center [91, 492] width 108 height 14
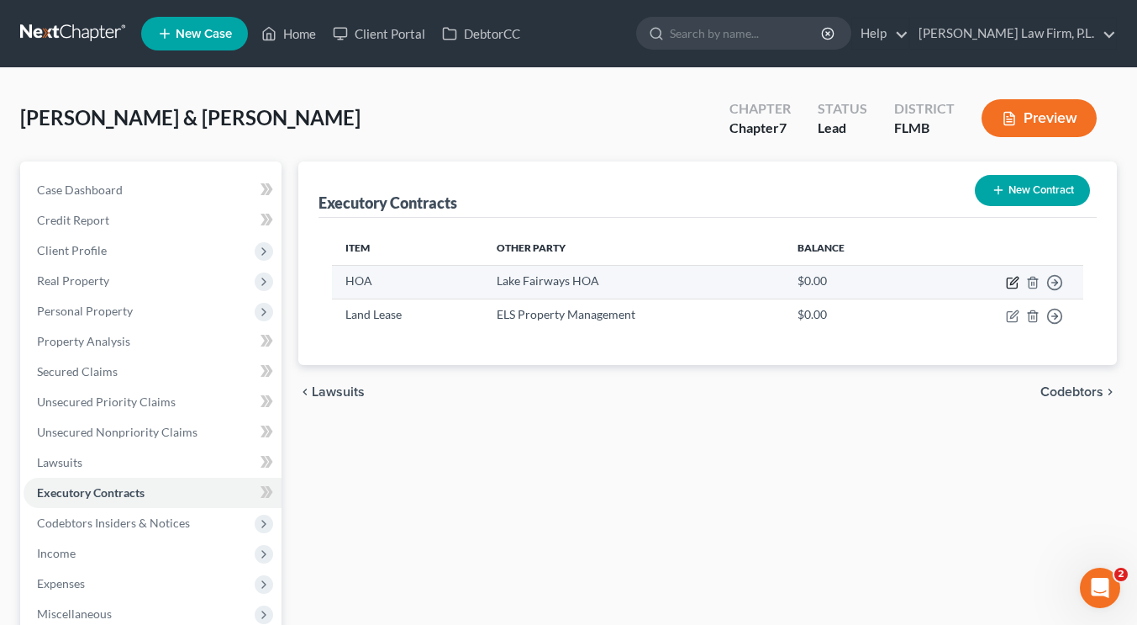
click at [1010, 280] on icon "button" at bounding box center [1012, 282] width 13 height 13
select select "9"
select select "2"
select select "0"
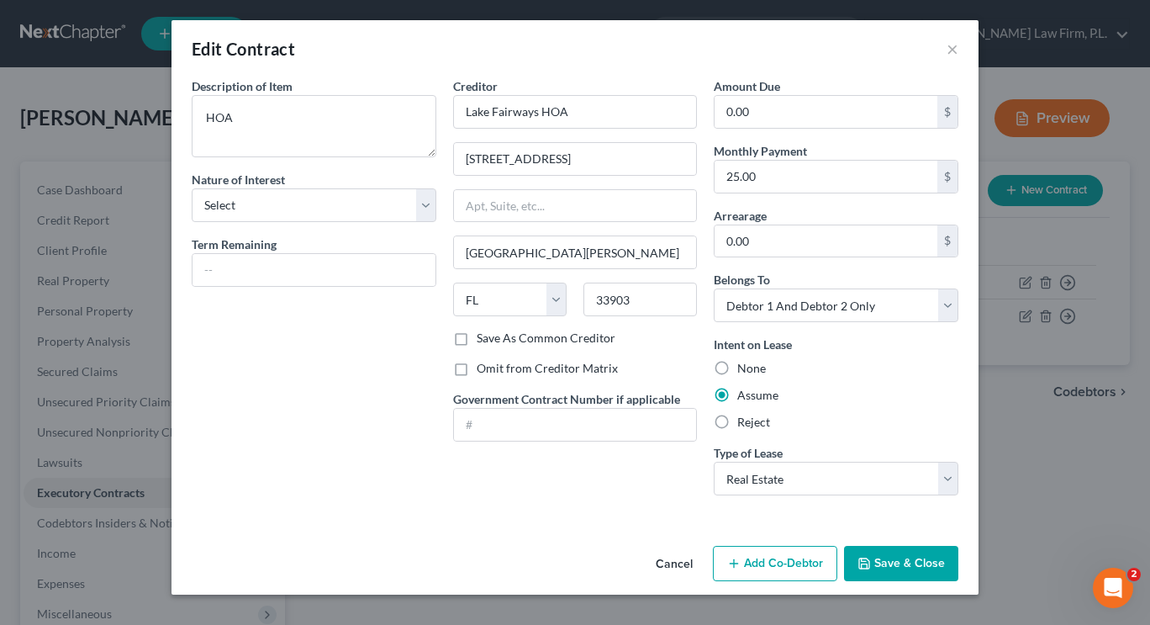
click at [906, 568] on button "Save & Close" at bounding box center [901, 563] width 114 height 35
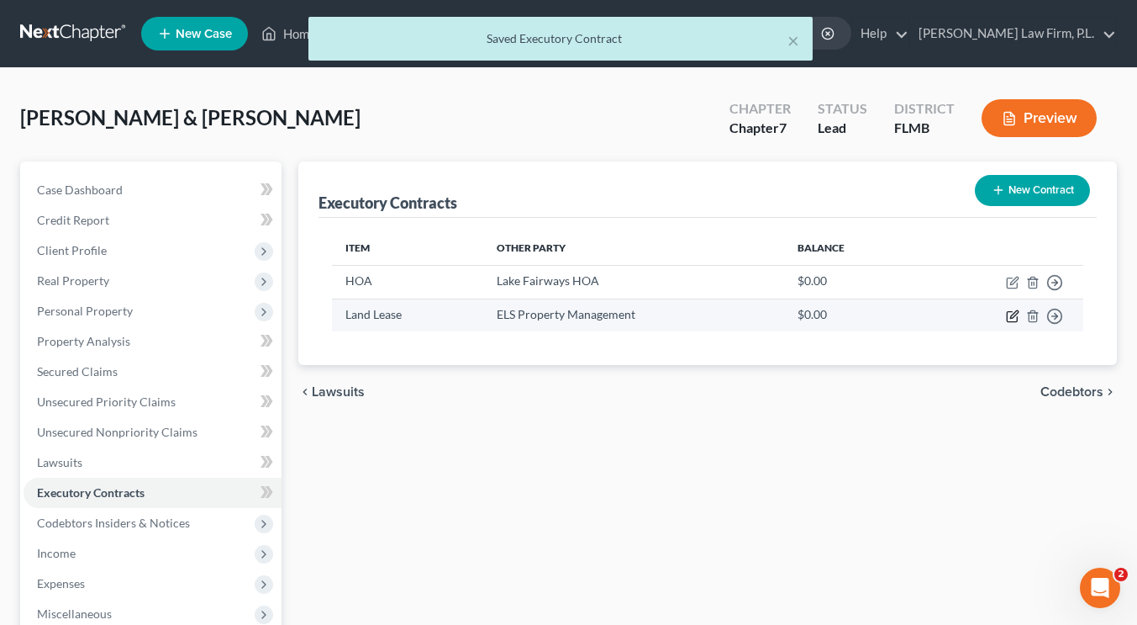
click at [1015, 314] on icon "button" at bounding box center [1012, 315] width 13 height 13
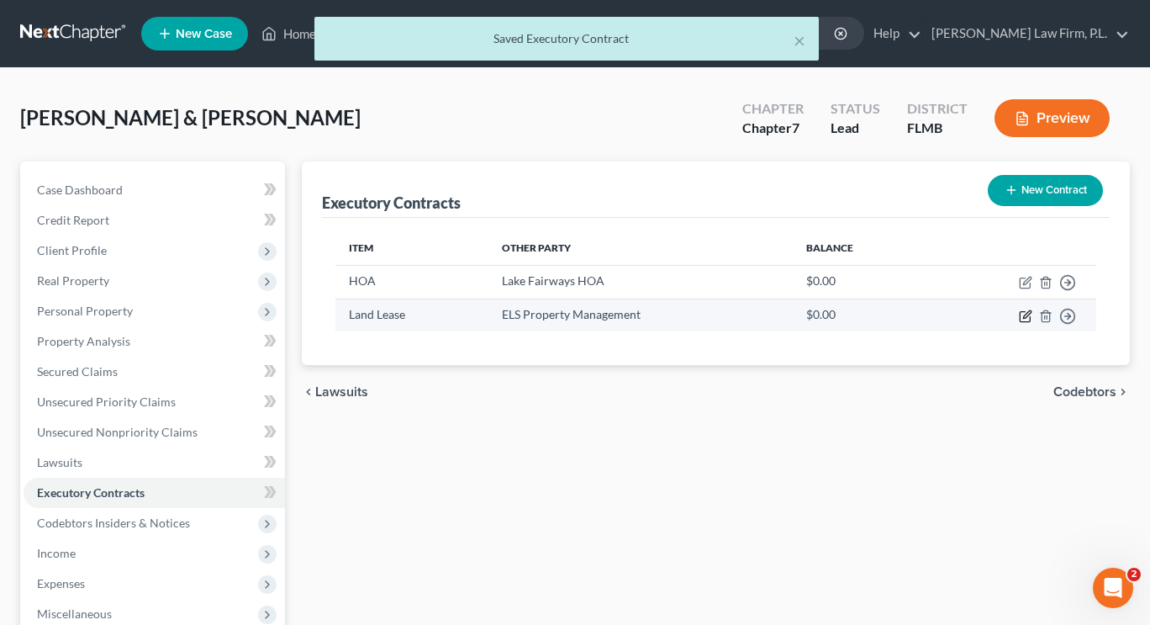
select select "14"
select select "2"
select select "0"
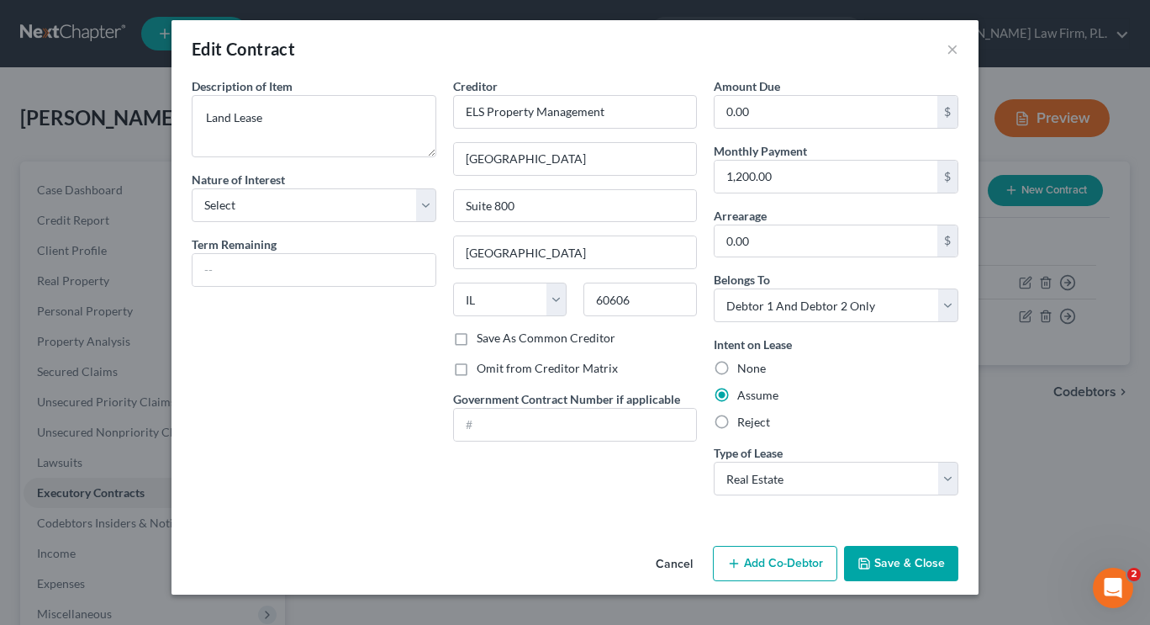
click at [881, 556] on button "Save & Close" at bounding box center [901, 563] width 114 height 35
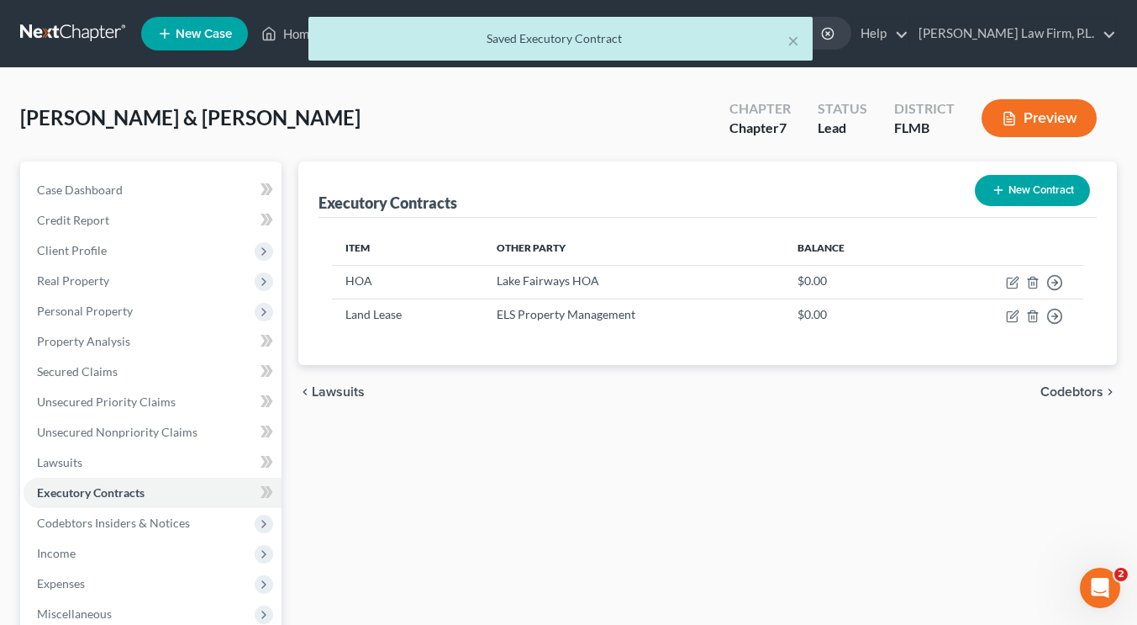
click at [1007, 193] on button "New Contract" at bounding box center [1032, 190] width 115 height 31
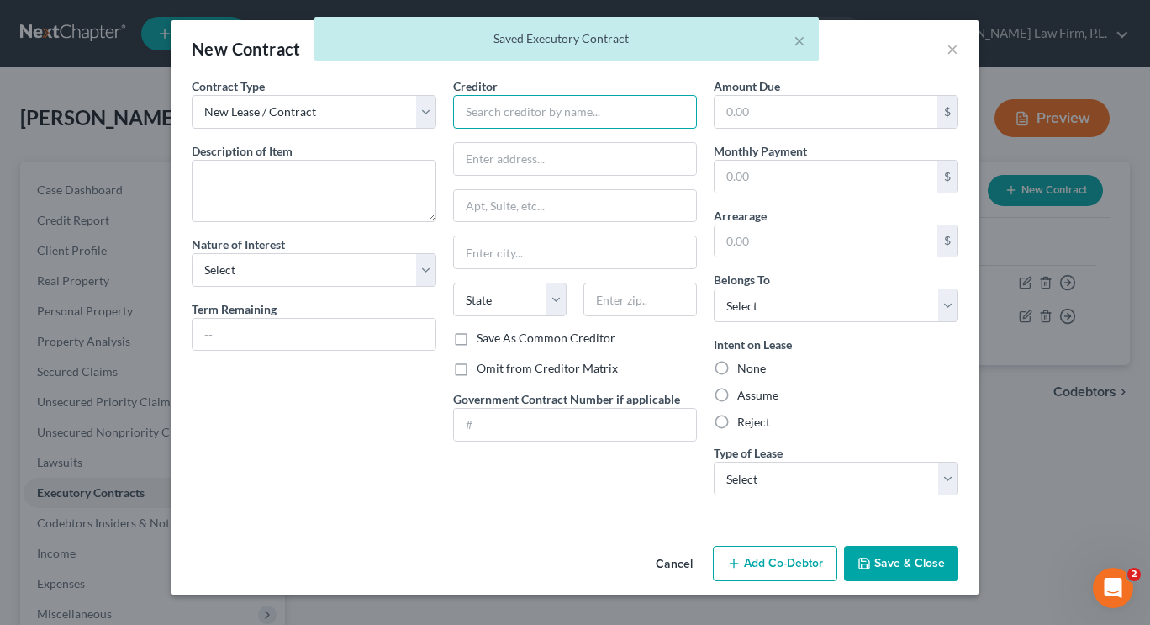
click at [490, 119] on input "text" at bounding box center [575, 112] width 245 height 34
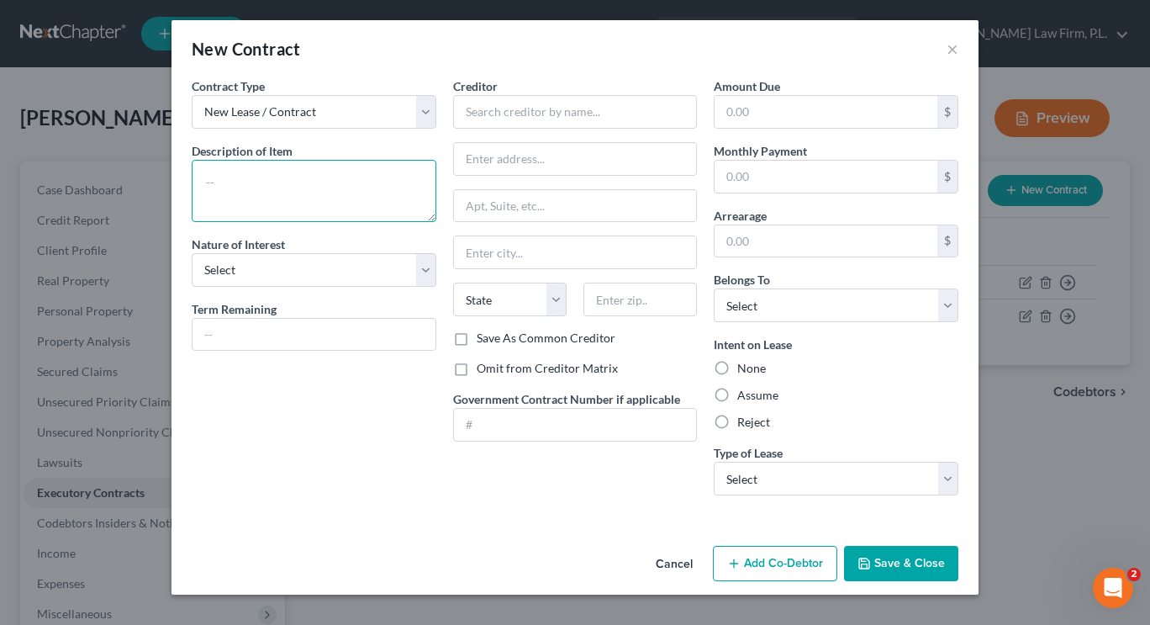
click at [335, 177] on textarea at bounding box center [314, 191] width 245 height 62
type textarea "Contract relating to Songwriter Split Agreement"
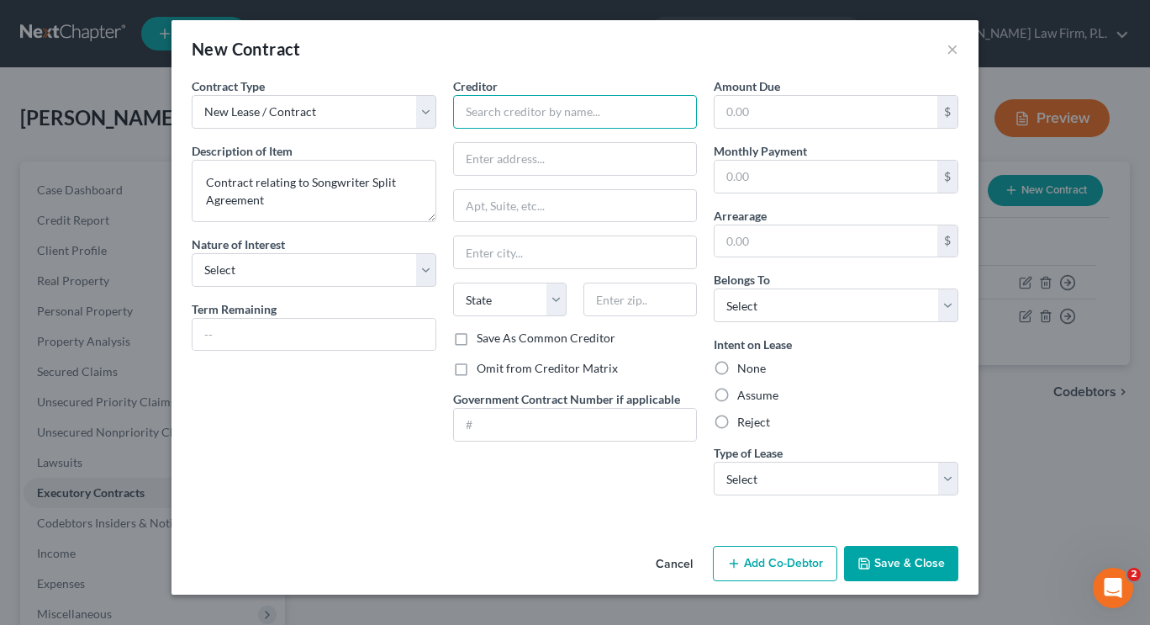
click at [503, 117] on input "text" at bounding box center [575, 112] width 245 height 34
type input "Joelle James, Eric Johnson & Kywon Edwards, Sr."
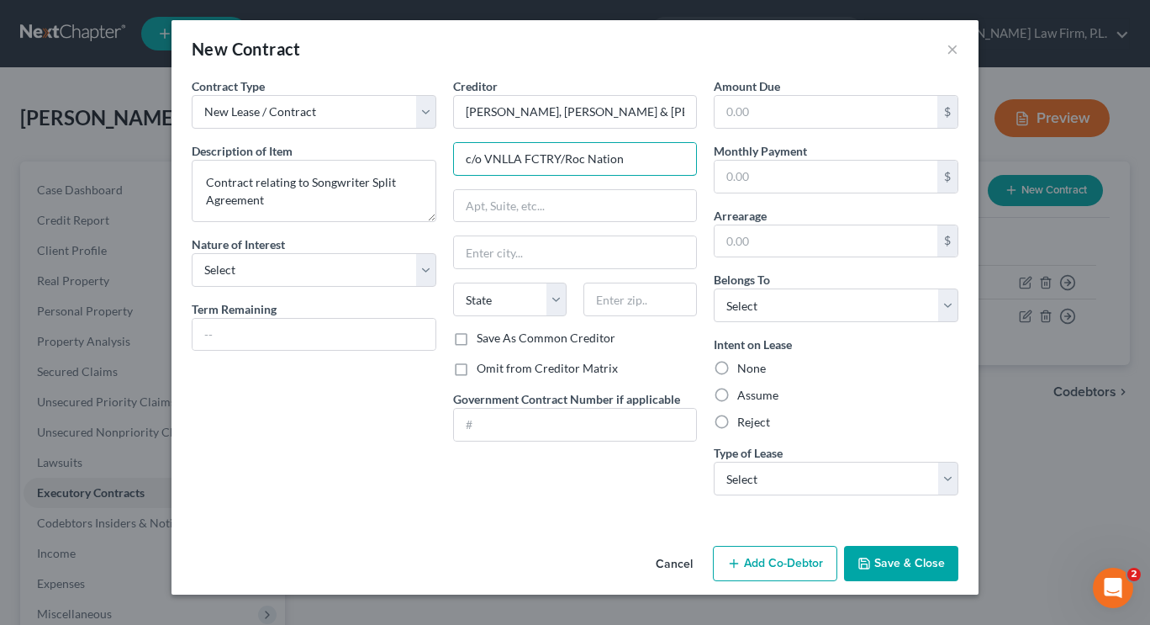
type input "c/o VNLLA FCTRY/Roc Nation"
click at [737, 389] on label "Assume" at bounding box center [757, 395] width 41 height 17
click at [744, 389] on input "Assume" at bounding box center [749, 392] width 11 height 11
radio input "true"
click at [750, 308] on select "Select Debtor 1 Only Debtor 2 Only Debtor 1 And Debtor 2 Only At Least One Of T…" at bounding box center [836, 305] width 245 height 34
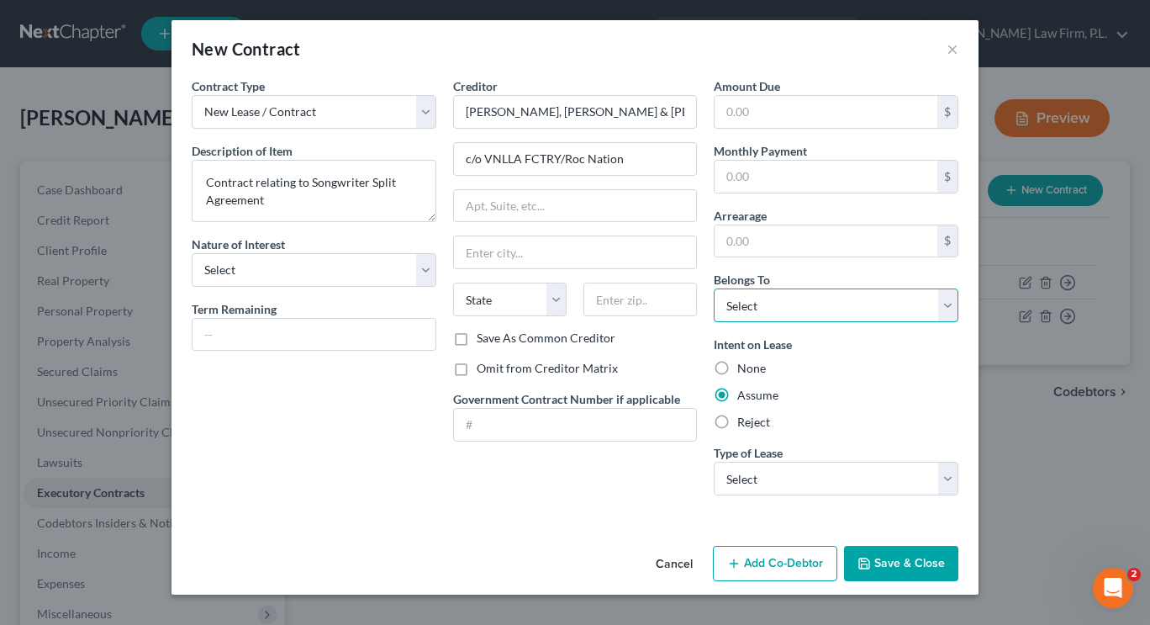
select select "3"
click at [714, 288] on select "Select Debtor 1 Only Debtor 2 Only Debtor 1 And Debtor 2 Only At Least One Of T…" at bounding box center [836, 305] width 245 height 34
click at [555, 196] on input "text" at bounding box center [575, 206] width 243 height 32
paste input "540 West 26th Street"
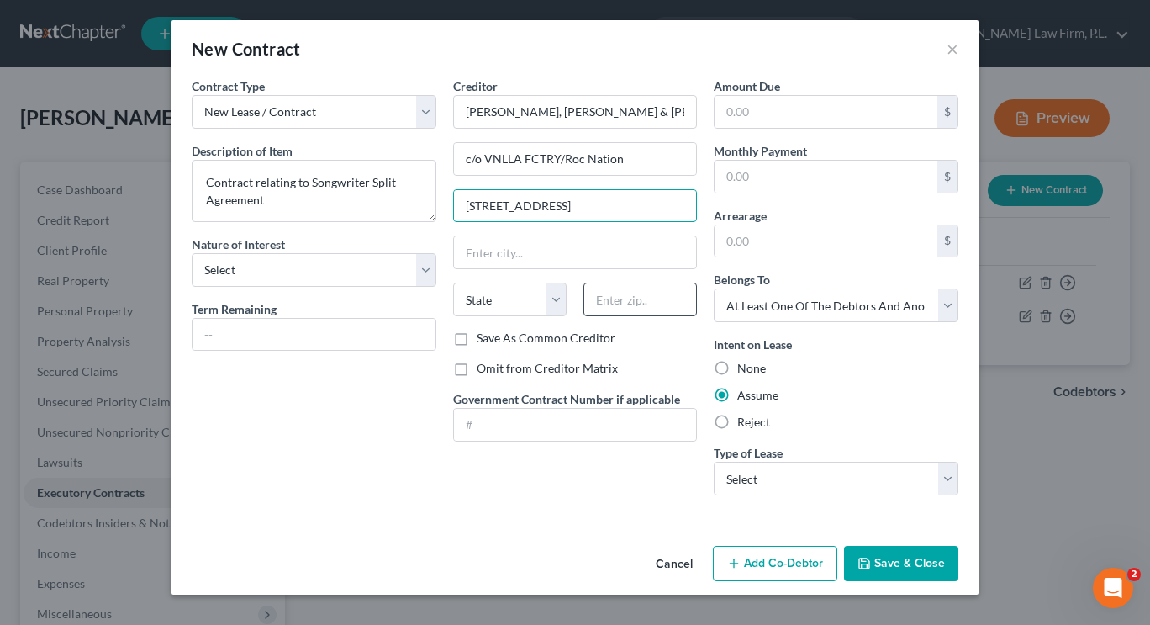
type input "540 West 26th Street"
click at [603, 303] on input "text" at bounding box center [639, 299] width 113 height 34
type input "10001"
type input "New York"
select select "35"
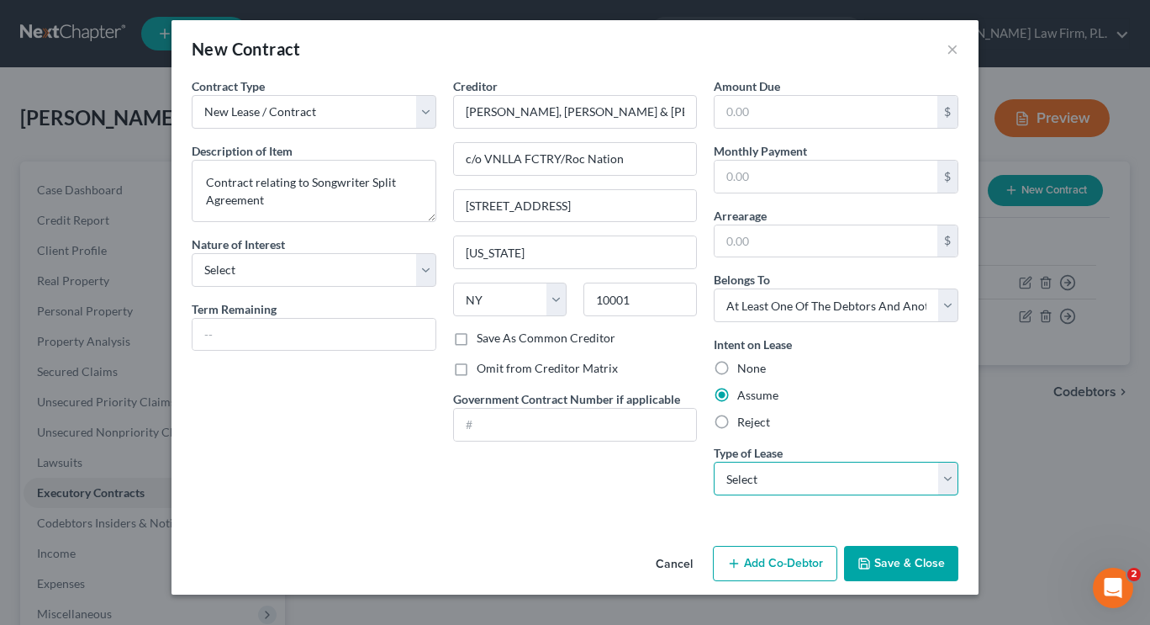
click at [753, 469] on select "Select Real Estate Car Other" at bounding box center [836, 478] width 245 height 34
select select "2"
click at [714, 461] on select "Select Real Estate Car Other" at bounding box center [836, 478] width 245 height 34
click at [891, 571] on button "Save & Close" at bounding box center [901, 563] width 114 height 35
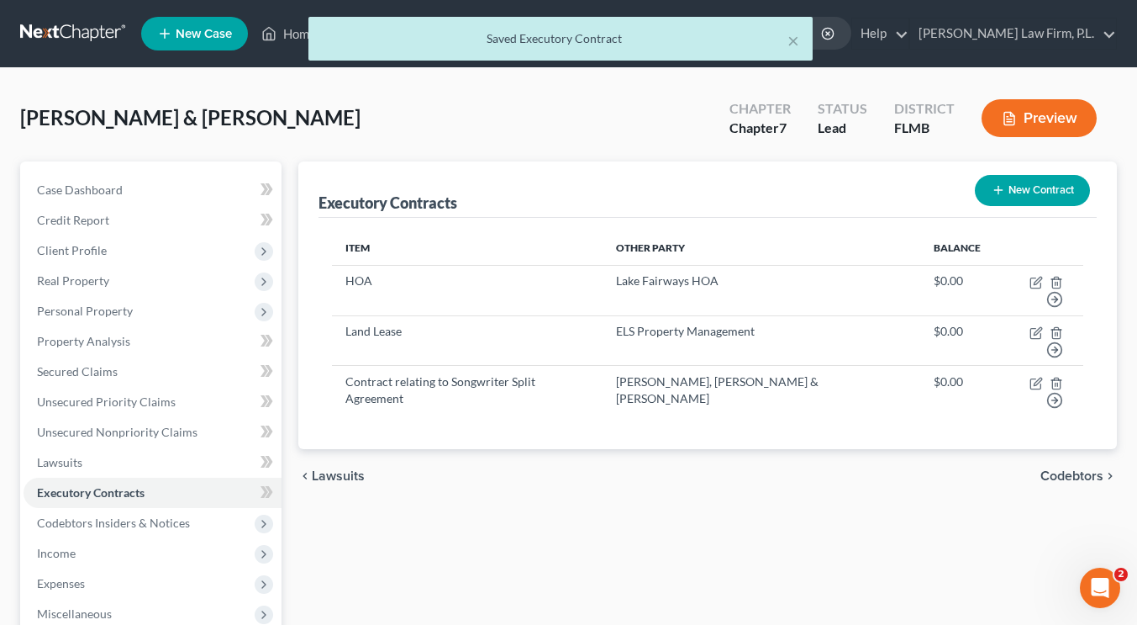
click at [1039, 117] on button "Preview" at bounding box center [1039, 118] width 115 height 38
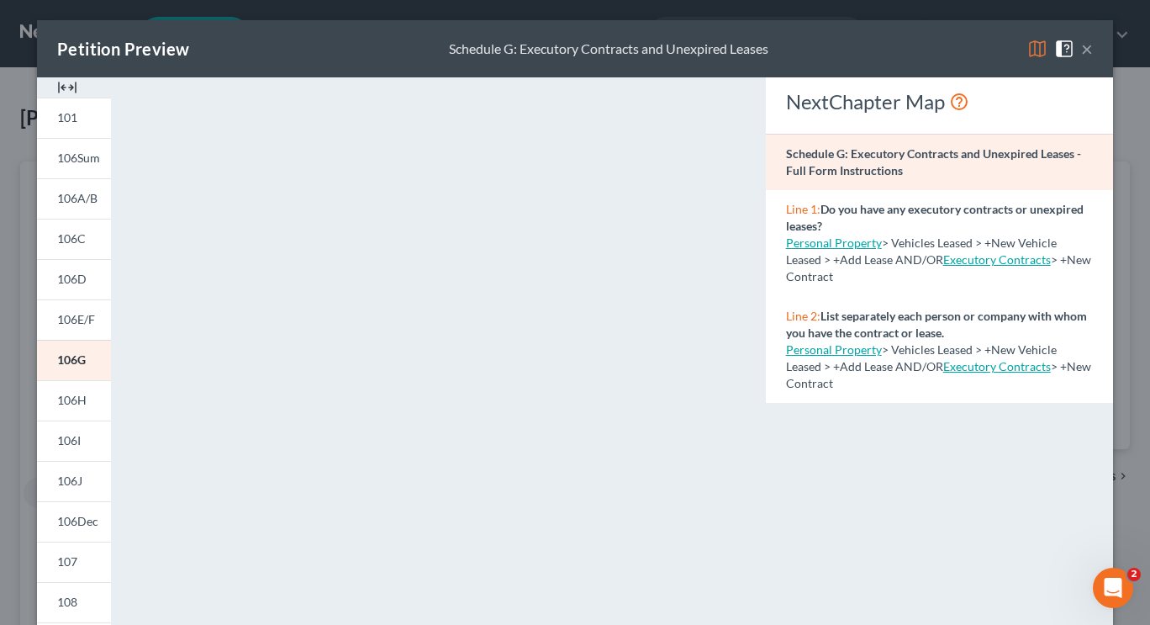
click at [1081, 51] on button "×" at bounding box center [1087, 49] width 12 height 20
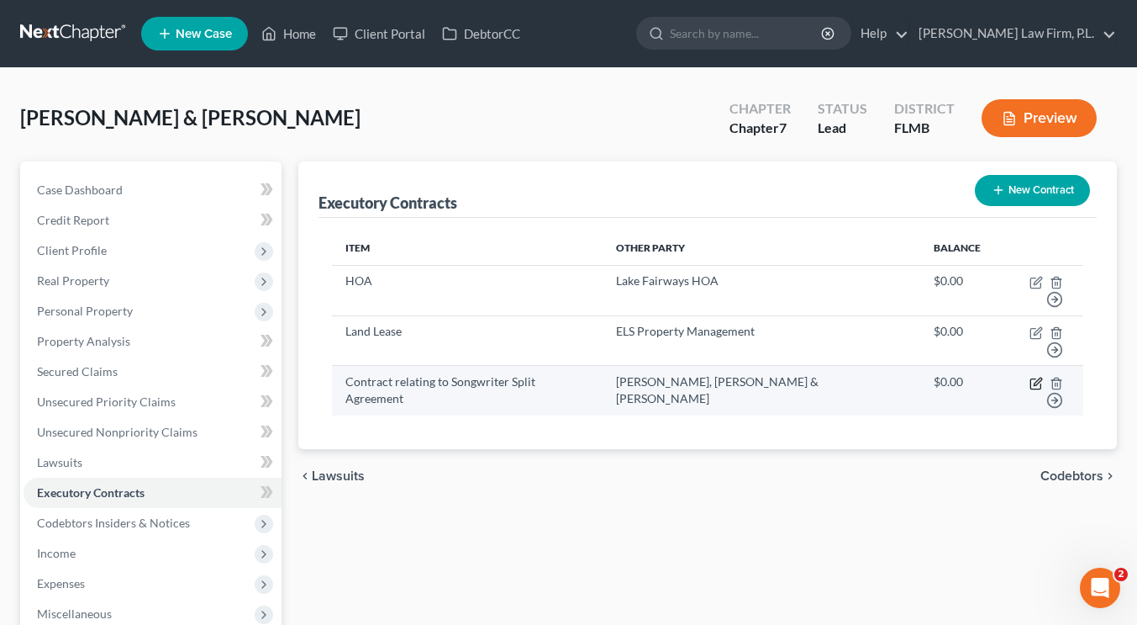
click at [1030, 377] on icon "button" at bounding box center [1036, 383] width 13 height 13
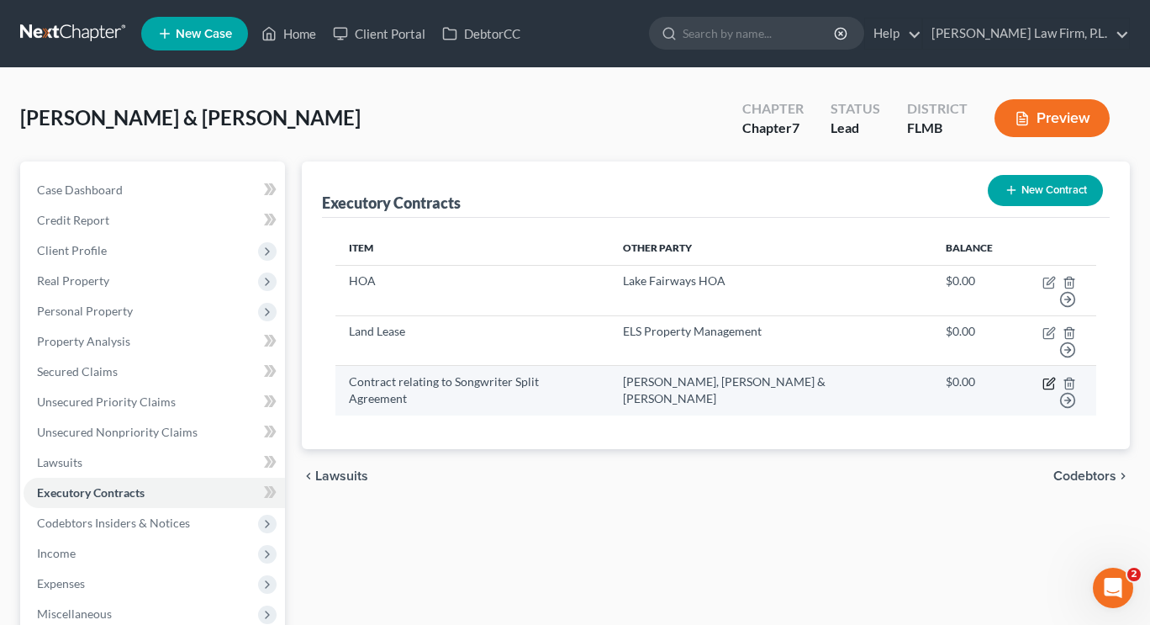
select select "35"
select select "3"
select select "2"
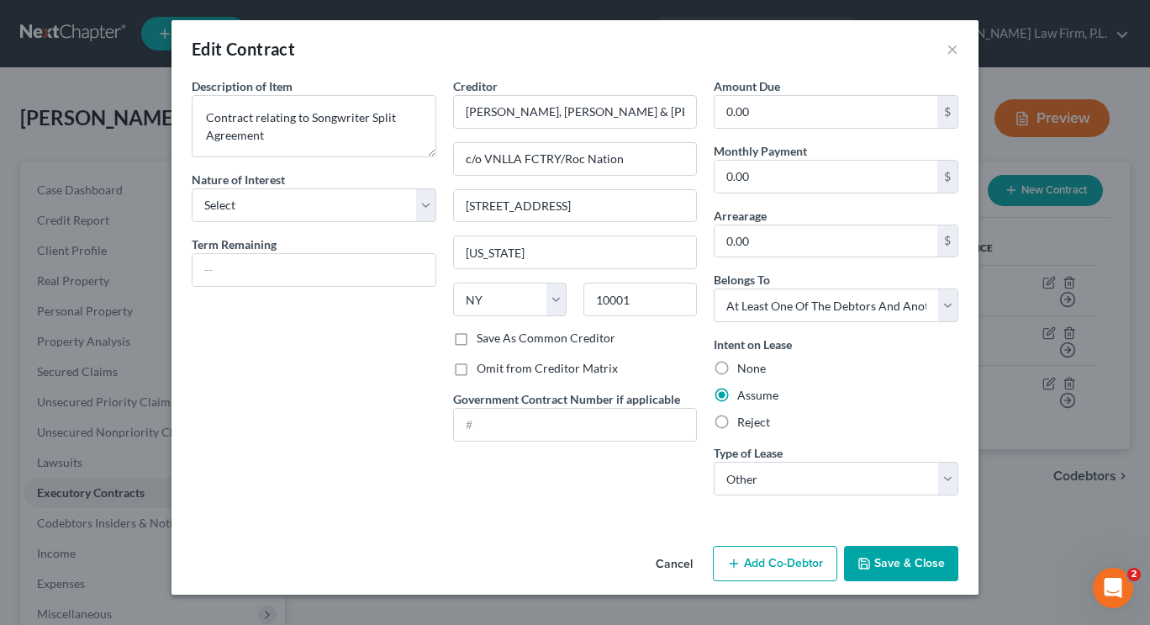
click at [881, 563] on button "Save & Close" at bounding box center [901, 563] width 114 height 35
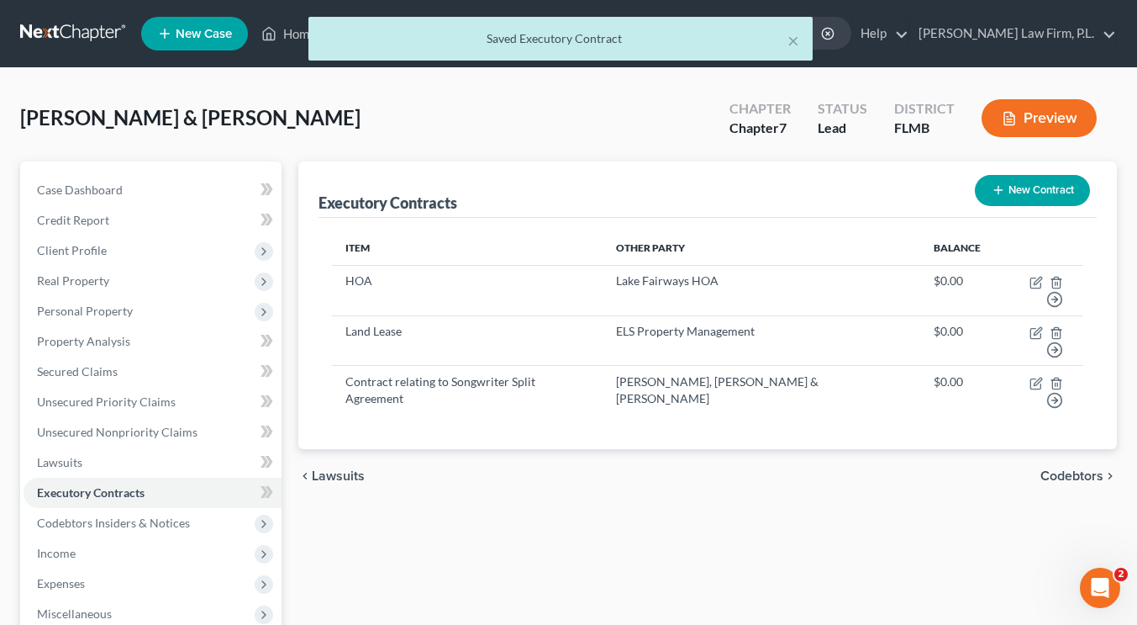
click at [1029, 124] on button "Preview" at bounding box center [1039, 118] width 115 height 38
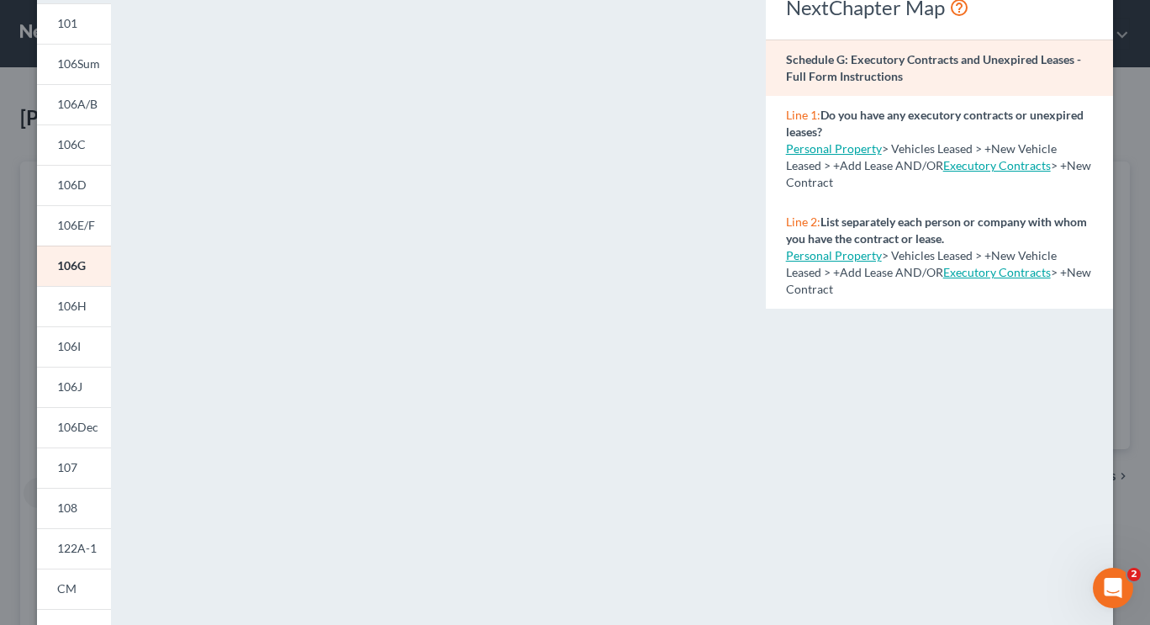
scroll to position [98, 0]
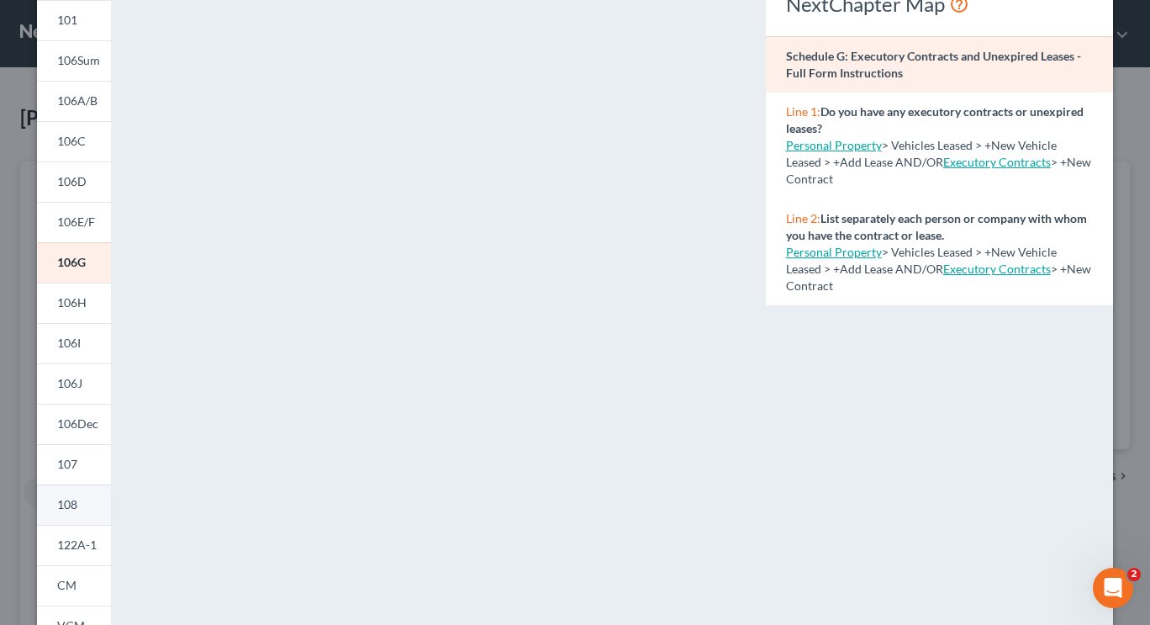
click at [69, 501] on span "108" at bounding box center [67, 504] width 20 height 14
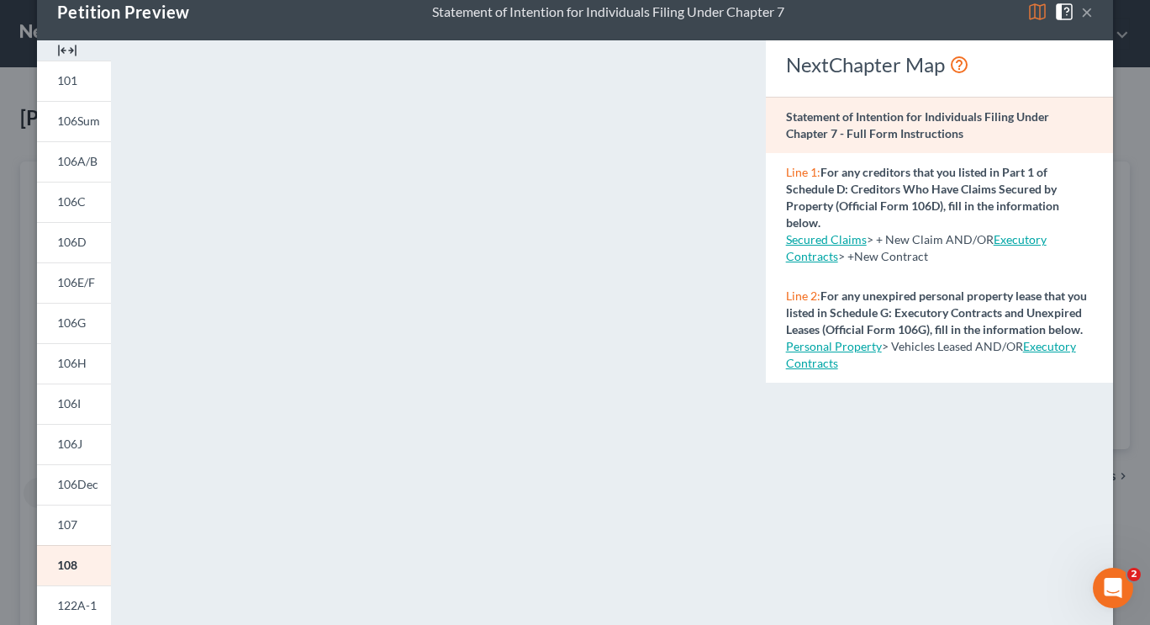
scroll to position [35, 0]
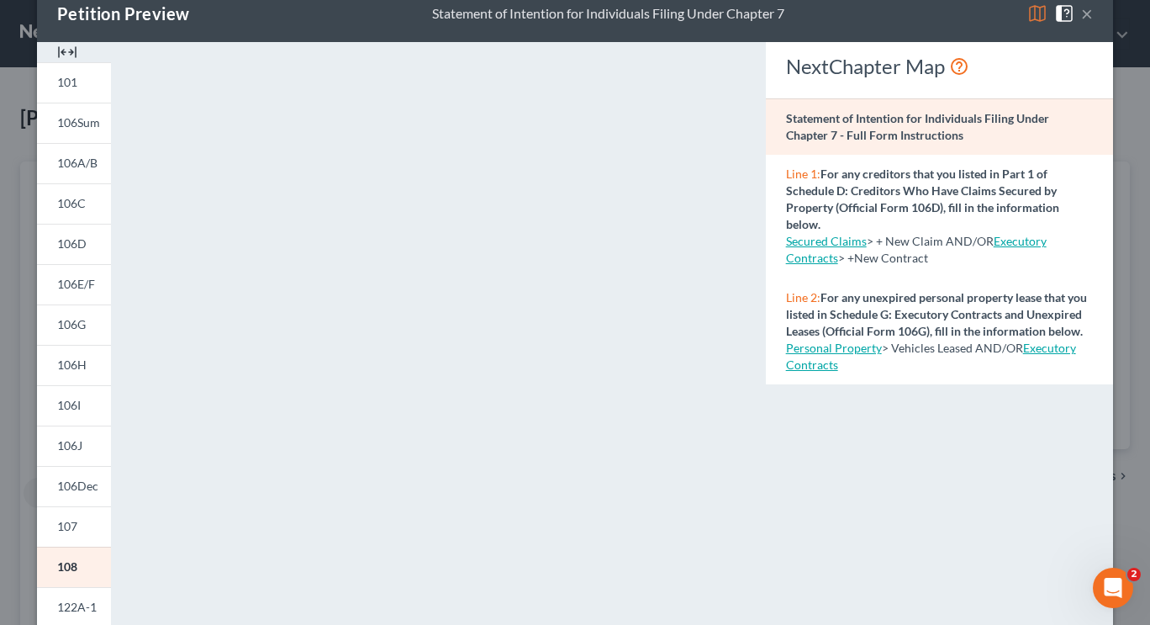
click at [1031, 370] on link "Executory Contracts" at bounding box center [931, 355] width 290 height 31
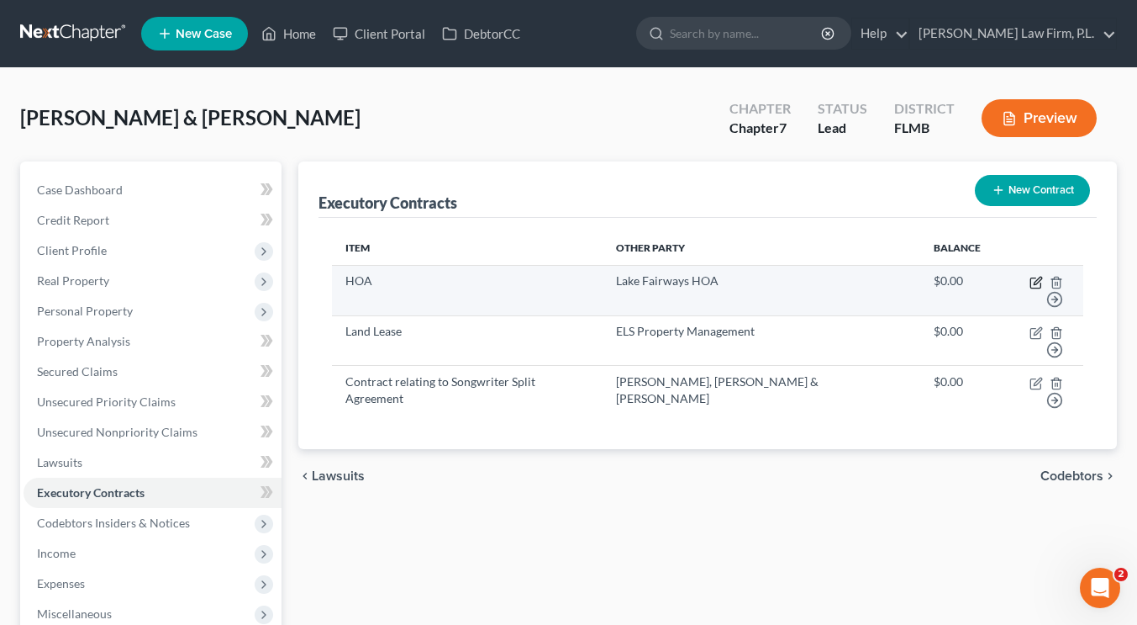
click at [1030, 282] on icon "button" at bounding box center [1036, 282] width 13 height 13
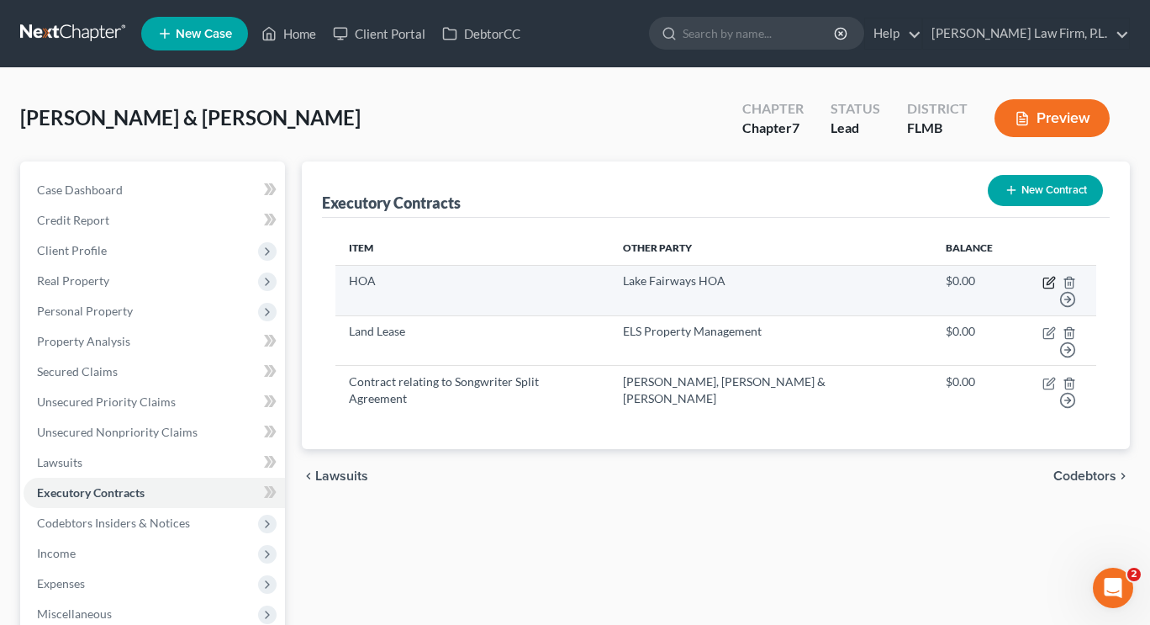
select select "9"
select select "2"
select select "0"
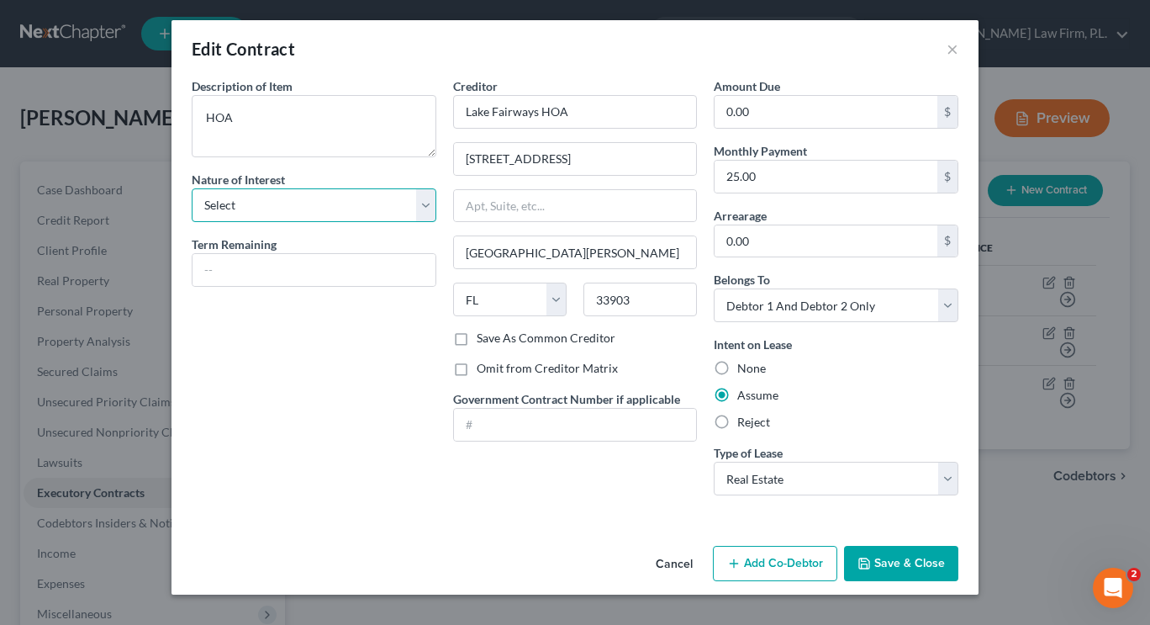
click at [398, 201] on select "Select Purchaser Agent Lessor Lessee" at bounding box center [314, 205] width 245 height 34
select select "3"
click at [192, 188] on select "Select Purchaser Agent Lessor Lessee" at bounding box center [314, 205] width 245 height 34
click at [880, 559] on button "Save & Close" at bounding box center [901, 563] width 114 height 35
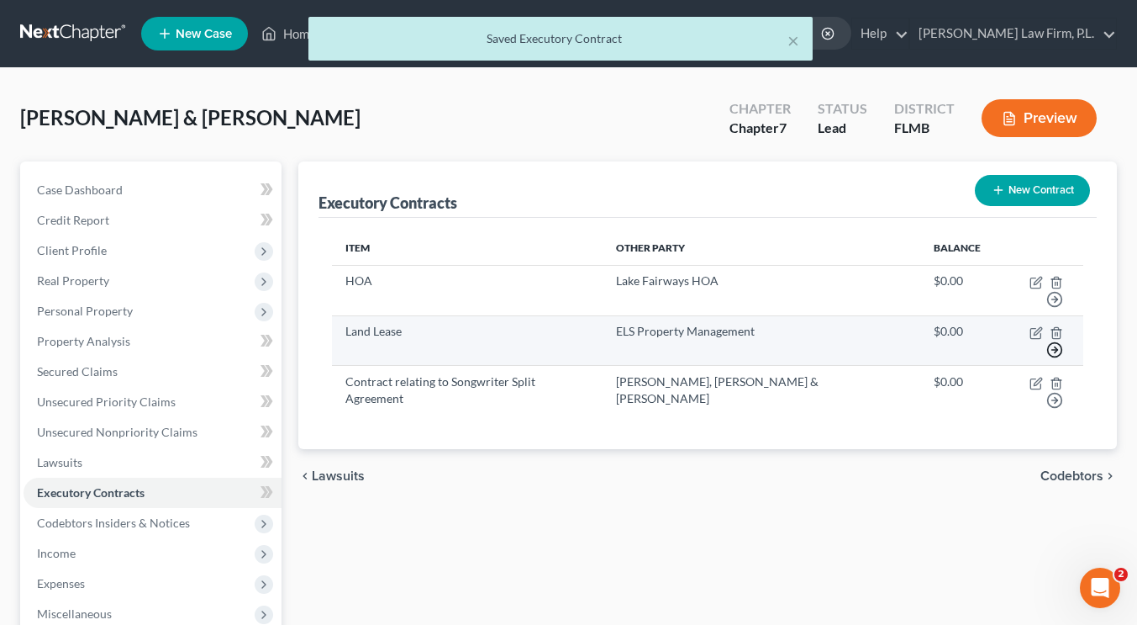
click at [1060, 308] on icon "button" at bounding box center [1055, 299] width 17 height 17
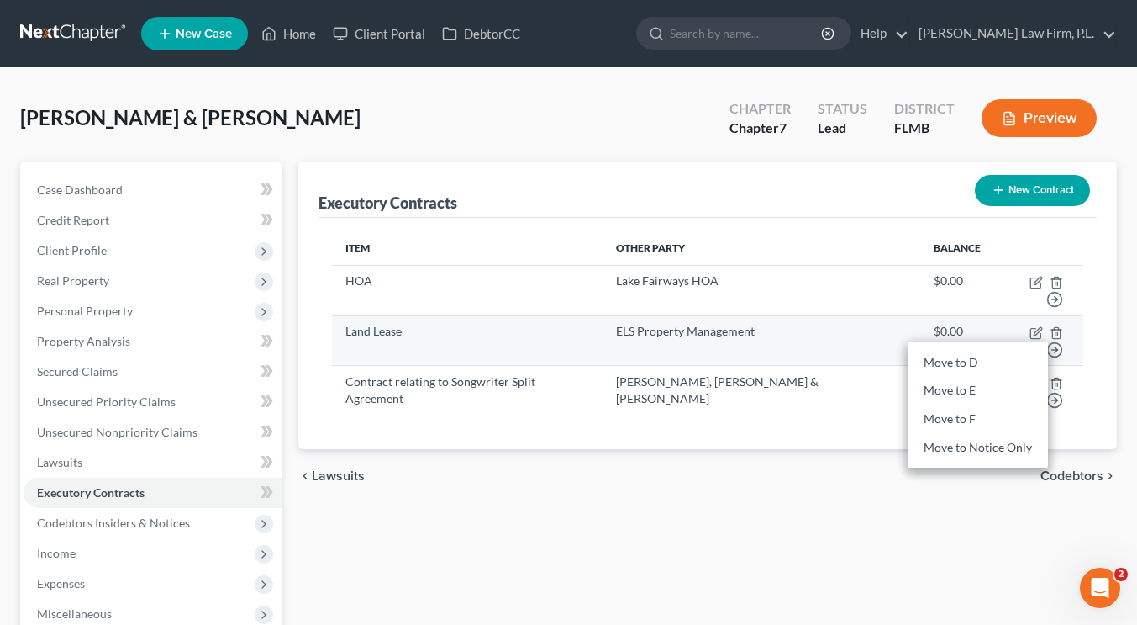
click at [800, 322] on td "ELS Property Management" at bounding box center [762, 340] width 318 height 50
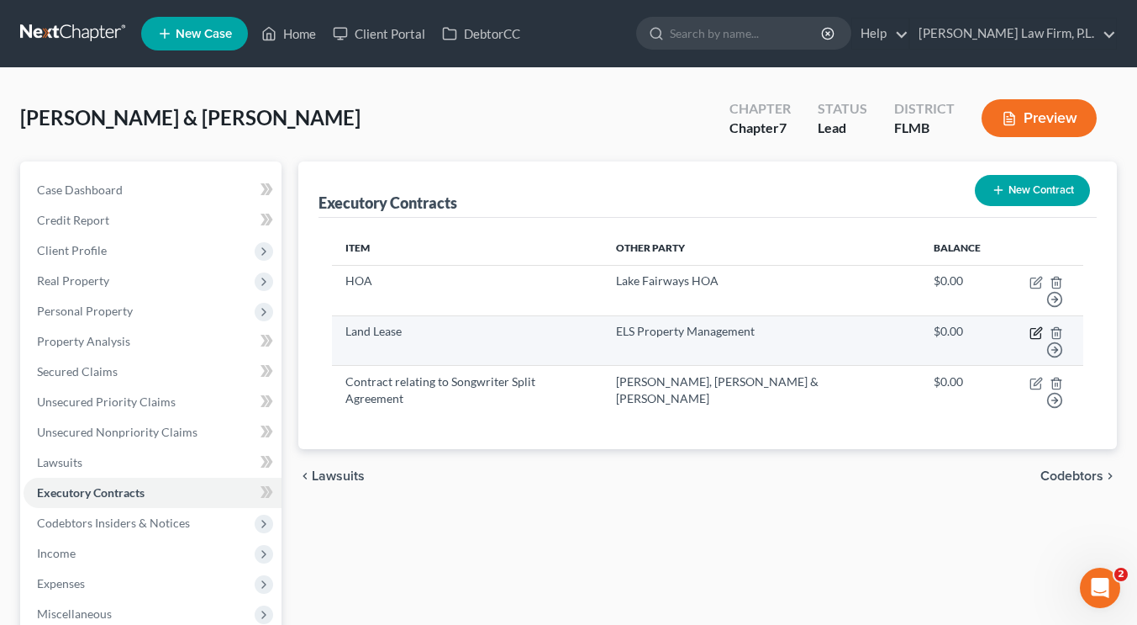
click at [1034, 327] on icon "button" at bounding box center [1038, 331] width 8 height 8
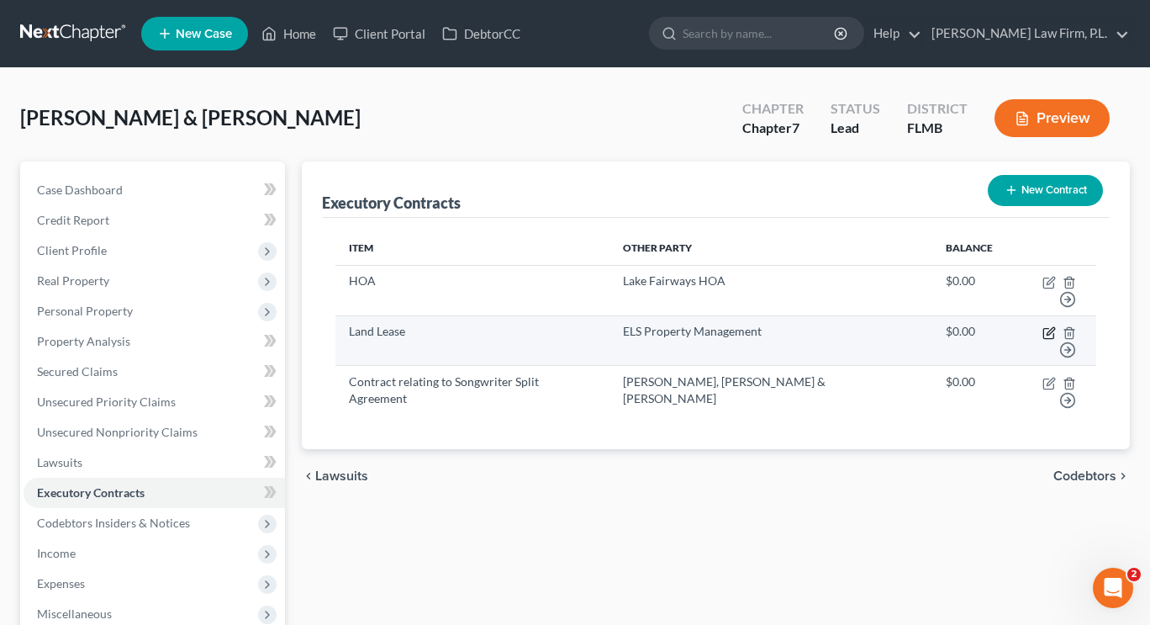
select select "14"
select select "2"
select select "0"
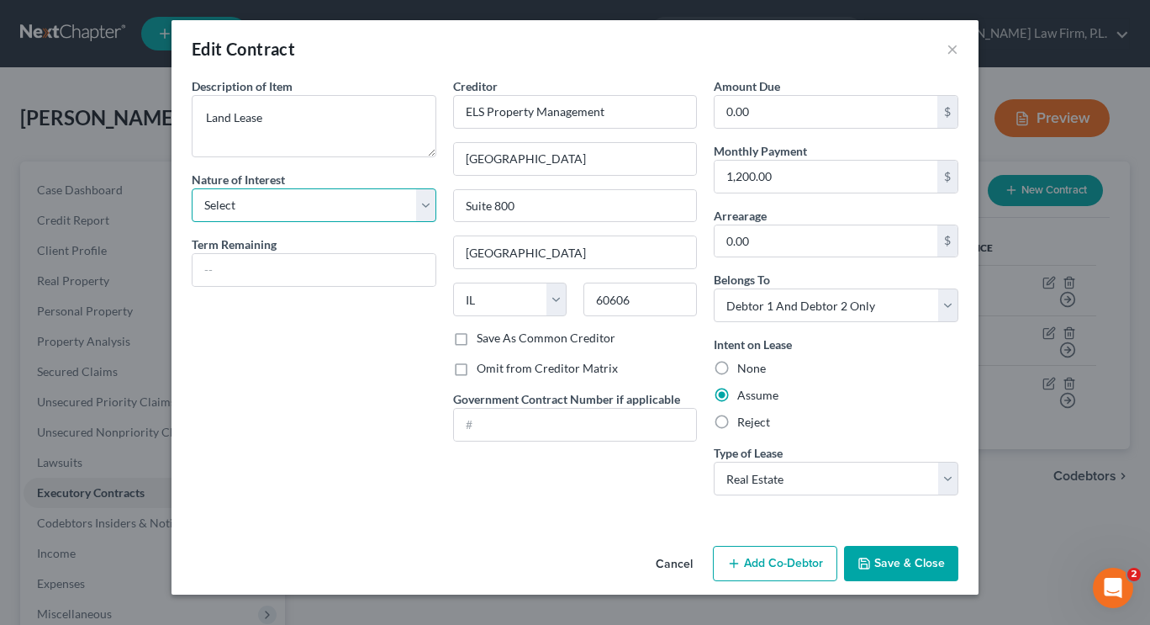
click at [423, 191] on select "Select Purchaser Agent Lessor Lessee" at bounding box center [314, 205] width 245 height 34
select select "3"
click at [192, 188] on select "Select Purchaser Agent Lessor Lessee" at bounding box center [314, 205] width 245 height 34
click at [874, 556] on button "Save & Close" at bounding box center [901, 563] width 114 height 35
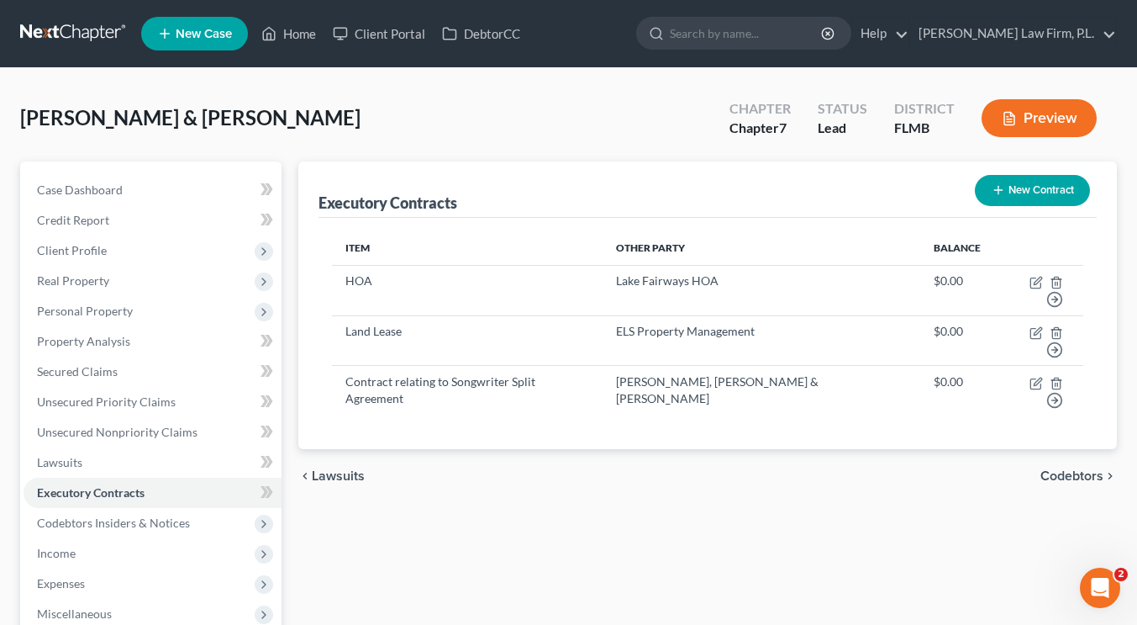
click at [1055, 117] on button "Preview" at bounding box center [1039, 118] width 115 height 38
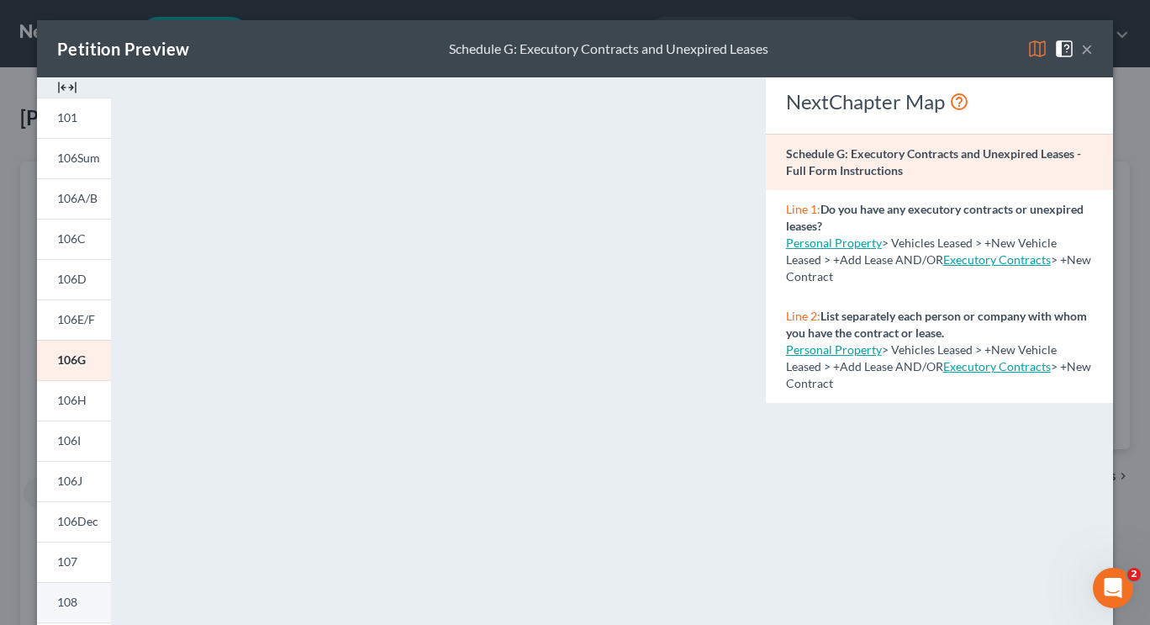
click at [61, 589] on link "108" at bounding box center [74, 602] width 74 height 40
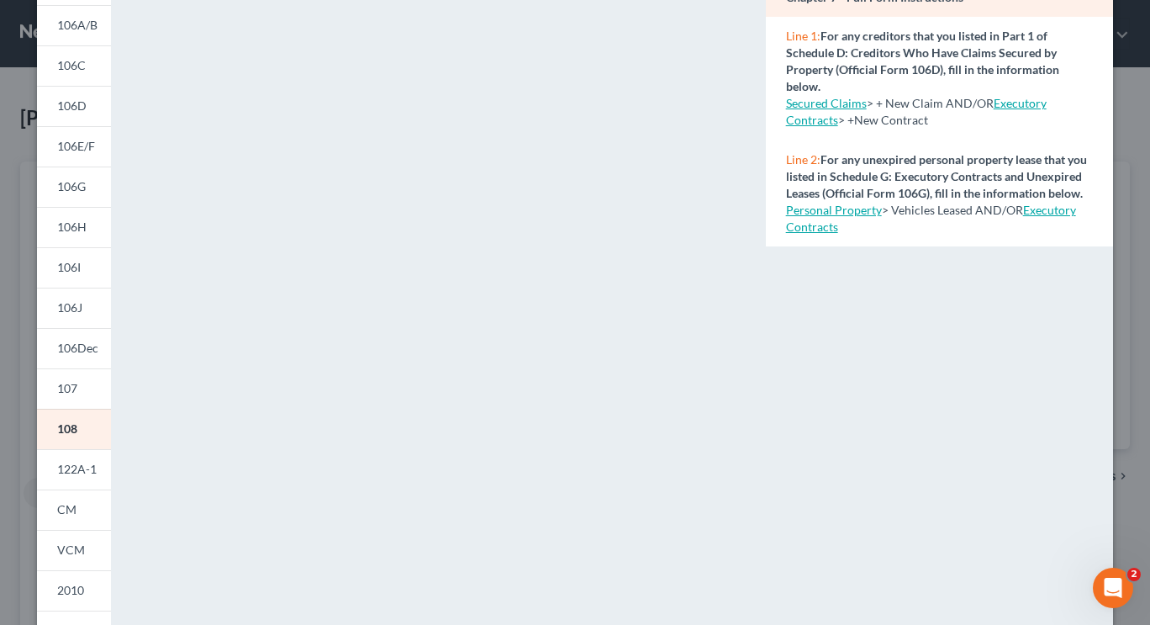
scroll to position [174, 0]
click at [73, 192] on span "106G" at bounding box center [71, 185] width 29 height 14
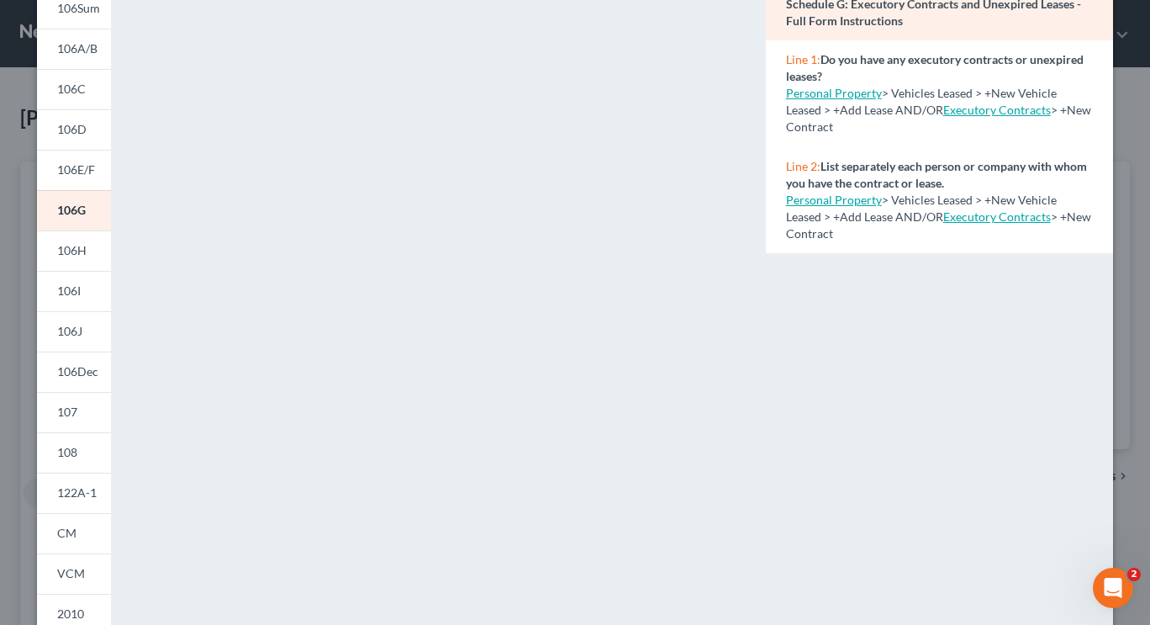
scroll to position [150, 0]
click at [964, 210] on link "Executory Contracts" at bounding box center [997, 215] width 108 height 14
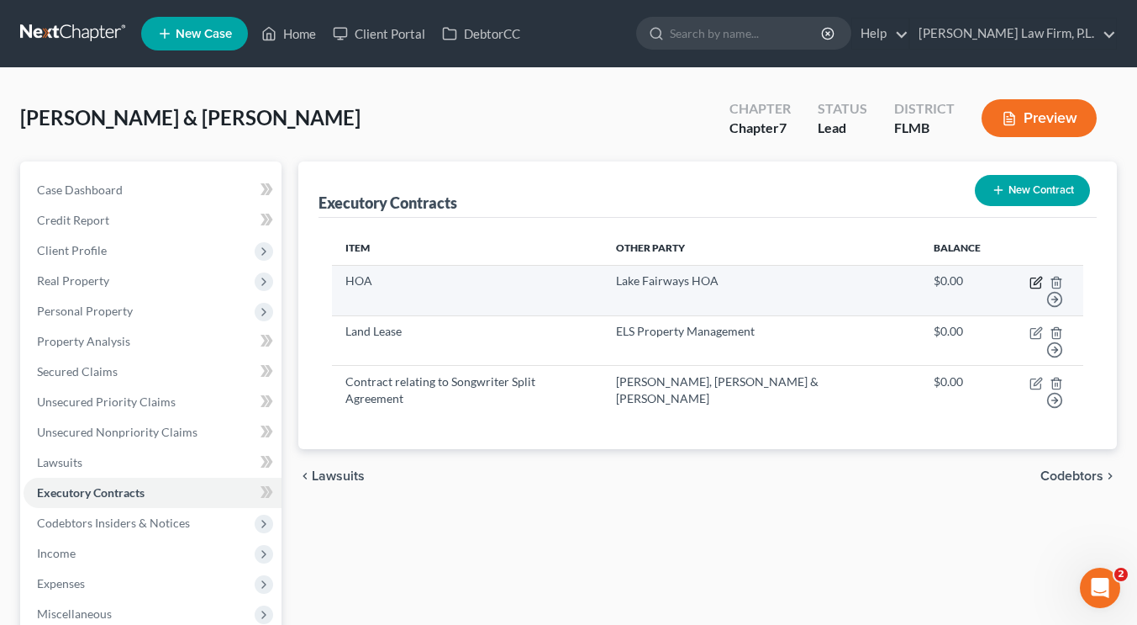
click at [1030, 282] on icon "button" at bounding box center [1036, 282] width 13 height 13
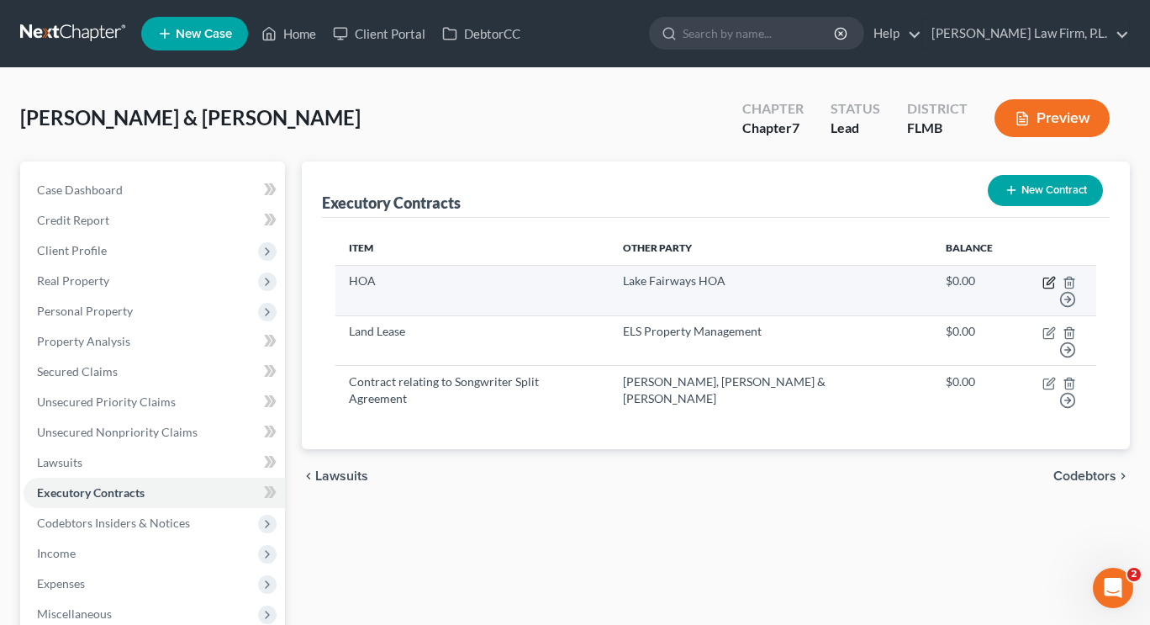
select select "3"
select select "9"
select select "2"
select select "0"
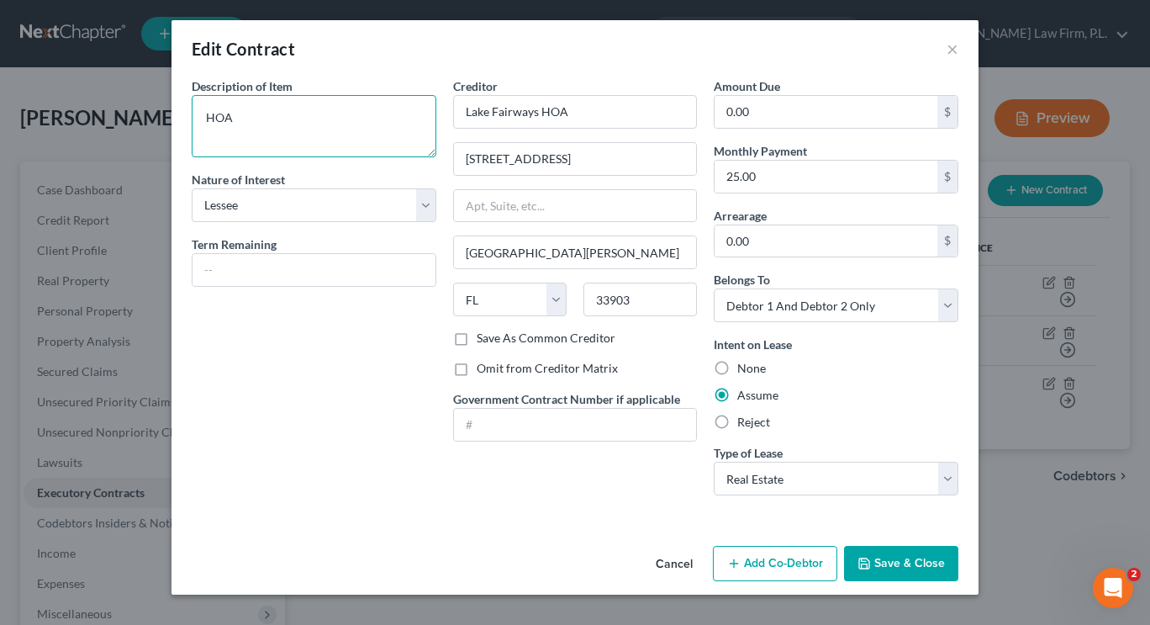
click at [378, 124] on textarea "HOA" at bounding box center [314, 126] width 245 height 62
drag, startPoint x: 350, startPoint y: 151, endPoint x: 193, endPoint y: 121, distance: 159.3
click at [193, 121] on textarea "HOA for Real Property located at: 19302 Congressional Ct. North Fort Myers, FL …" at bounding box center [314, 126] width 245 height 62
type textarea "HOA for Real Property located at: 19302 Congressional Ct. North Fort Myers, FL …"
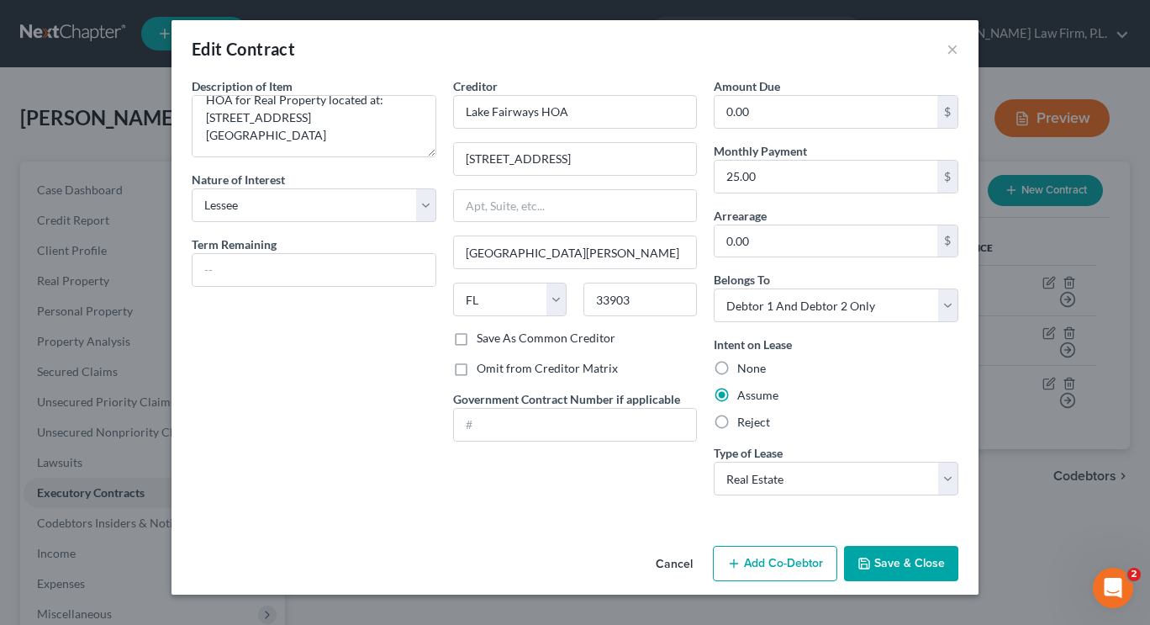
click at [477, 340] on label "Save As Common Creditor" at bounding box center [546, 338] width 139 height 17
click at [483, 340] on input "Save As Common Creditor" at bounding box center [488, 335] width 11 height 11
checkbox input "true"
click at [477, 364] on label "Omit from Creditor Matrix" at bounding box center [547, 368] width 141 height 17
click at [483, 364] on input "Omit from Creditor Matrix" at bounding box center [488, 365] width 11 height 11
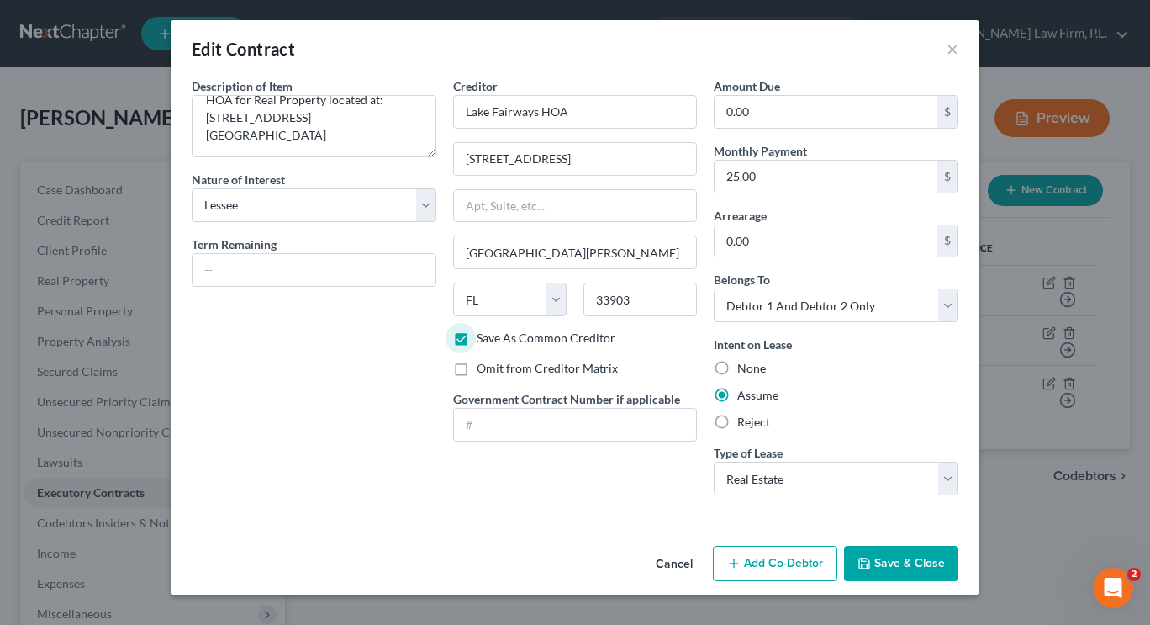
checkbox input "true"
click at [880, 554] on button "Save & Close" at bounding box center [901, 563] width 114 height 35
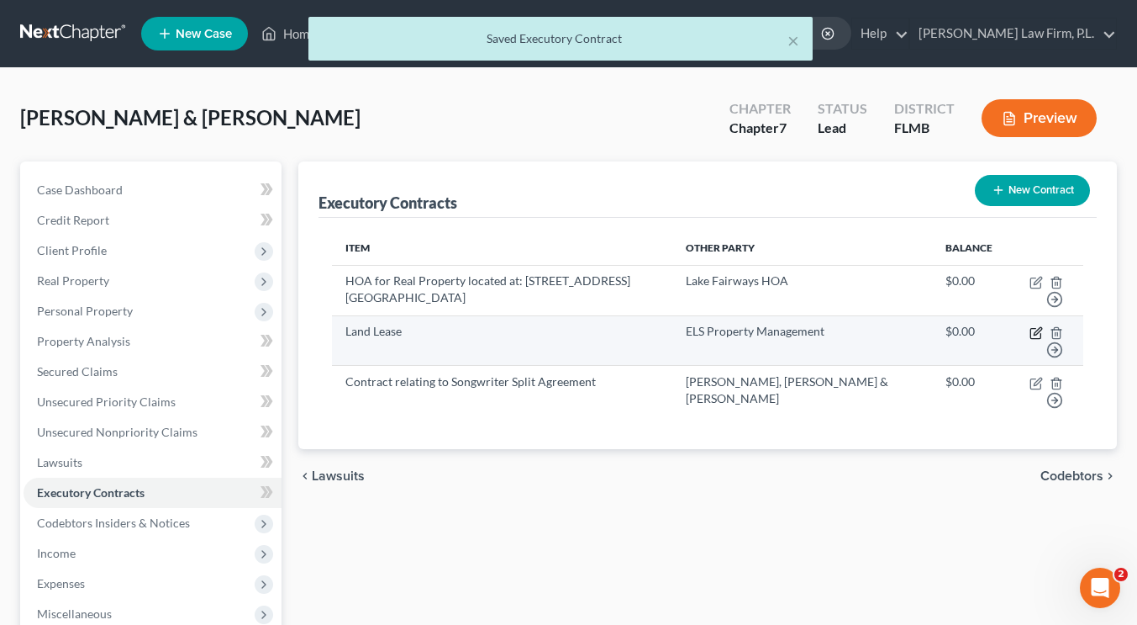
click at [1032, 333] on icon "button" at bounding box center [1036, 332] width 13 height 13
select select "3"
select select "14"
select select "2"
select select "0"
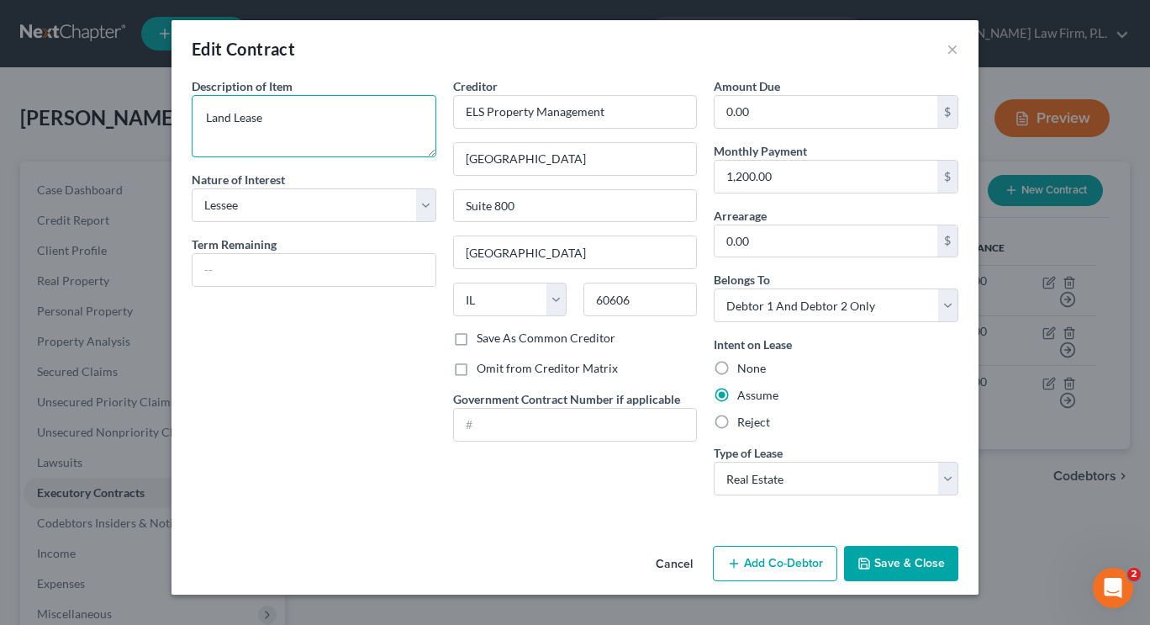
click at [336, 126] on textarea "Land Lease" at bounding box center [314, 126] width 245 height 62
paste textarea "19302 Congressional Ct. North Fort Myers, FL 33903"
click at [206, 119] on textarea "Land Lease for Real Property located at: 19302 Congressional Ct. North Fort Mye…" at bounding box center [314, 126] width 245 height 62
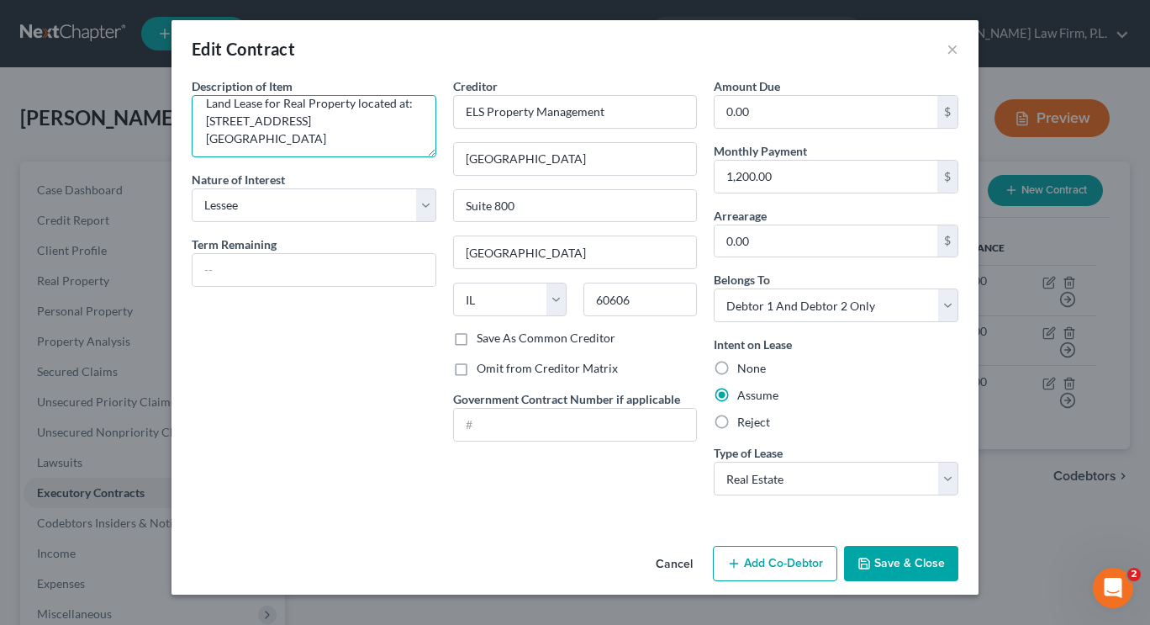
type textarea "Land Lease for Real Property located at: 19302 Congressional Ct. North Fort Mye…"
click at [477, 341] on label "Save As Common Creditor" at bounding box center [546, 338] width 139 height 17
click at [483, 340] on input "Save As Common Creditor" at bounding box center [488, 335] width 11 height 11
checkbox input "true"
click at [477, 370] on label "Omit from Creditor Matrix" at bounding box center [547, 368] width 141 height 17
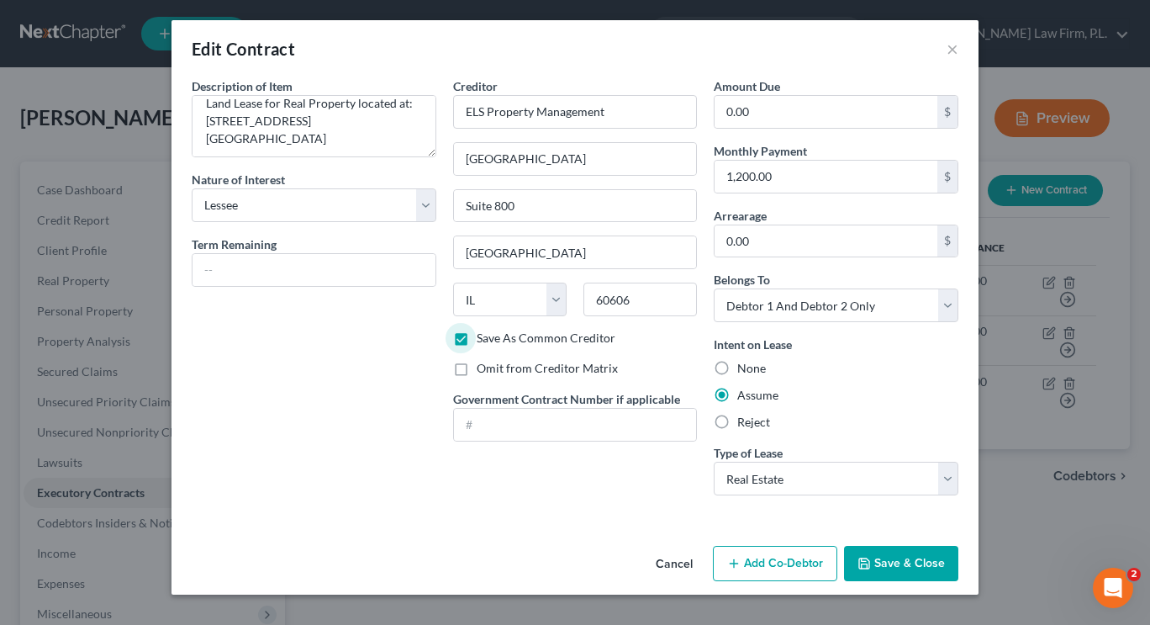
click at [483, 370] on input "Omit from Creditor Matrix" at bounding box center [488, 365] width 11 height 11
checkbox input "true"
click at [882, 552] on button "Save & Close" at bounding box center [901, 563] width 114 height 35
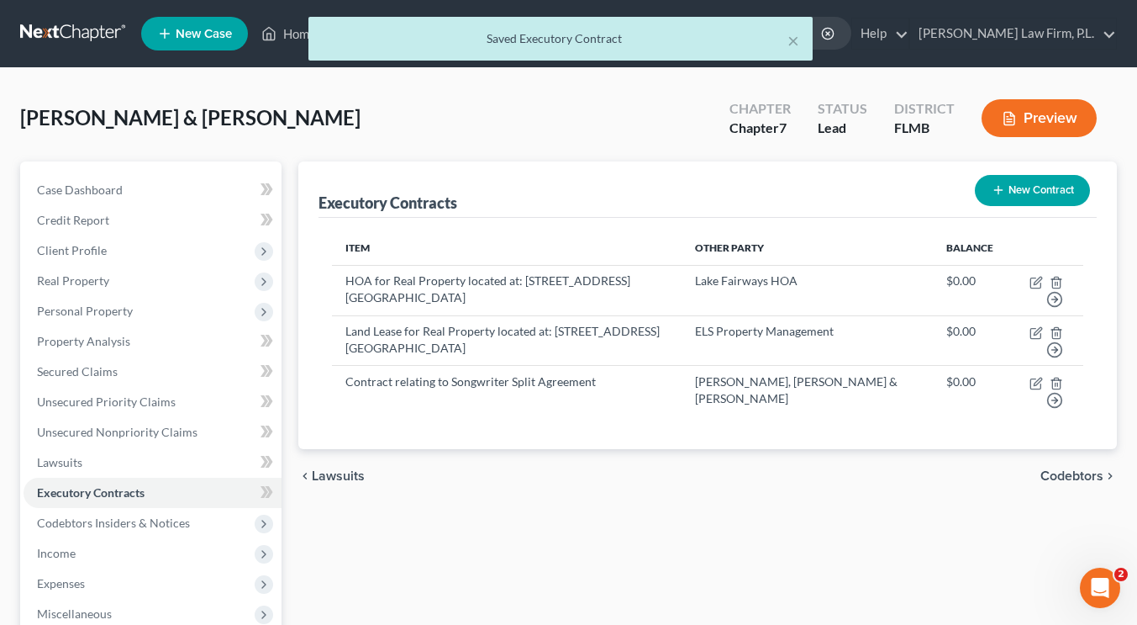
click at [1019, 122] on button "Preview" at bounding box center [1039, 118] width 115 height 38
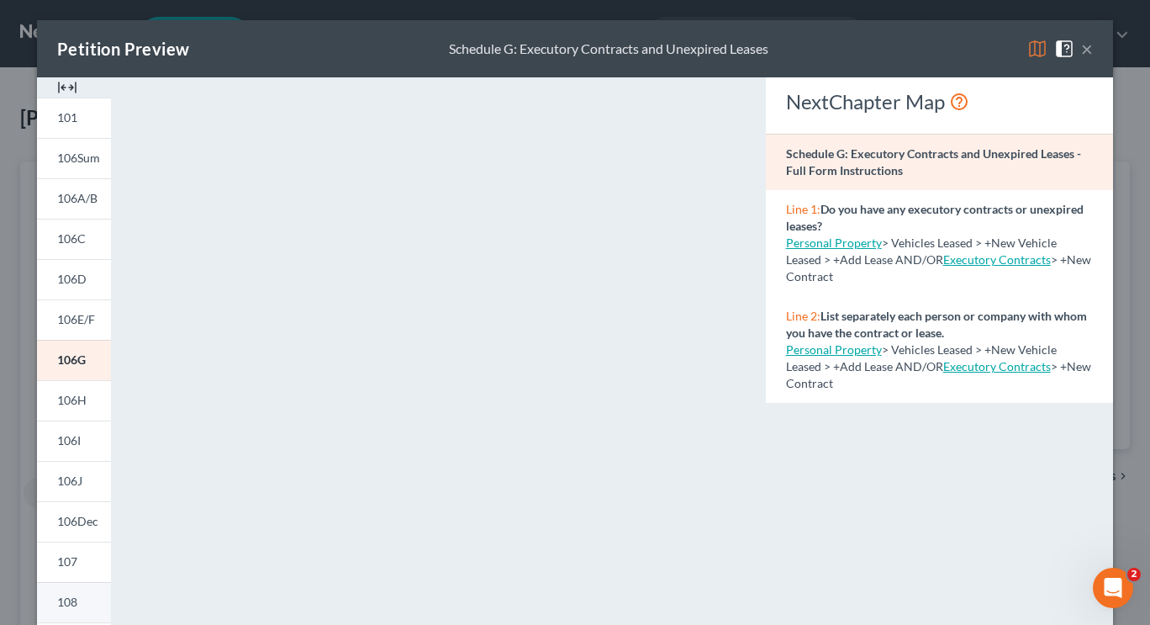
click at [52, 593] on link "108" at bounding box center [74, 602] width 74 height 40
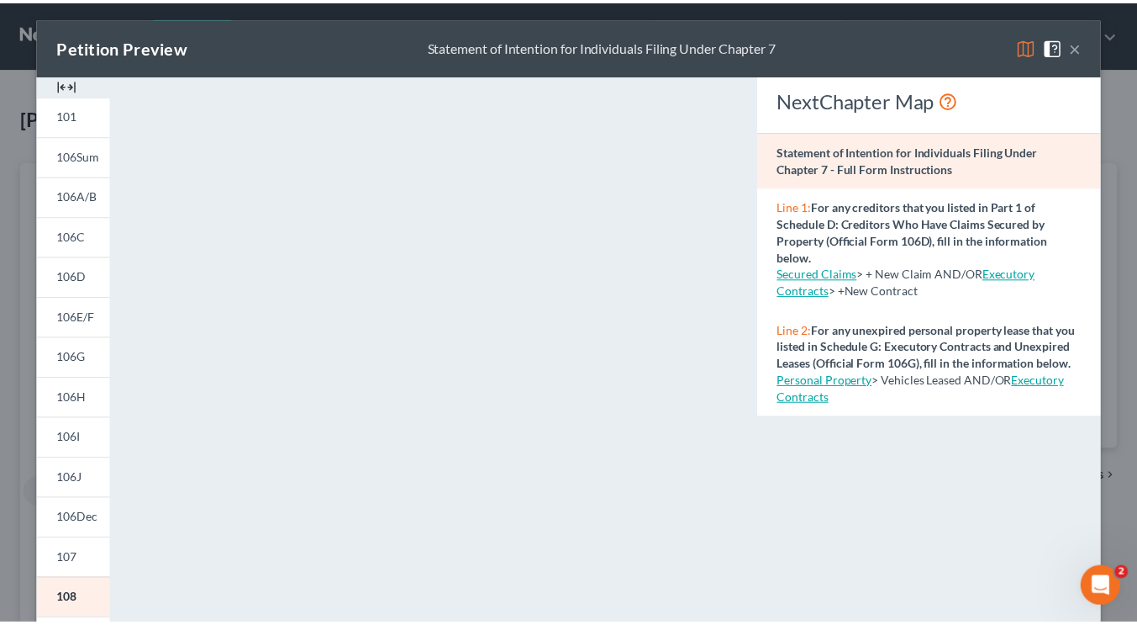
scroll to position [0, 0]
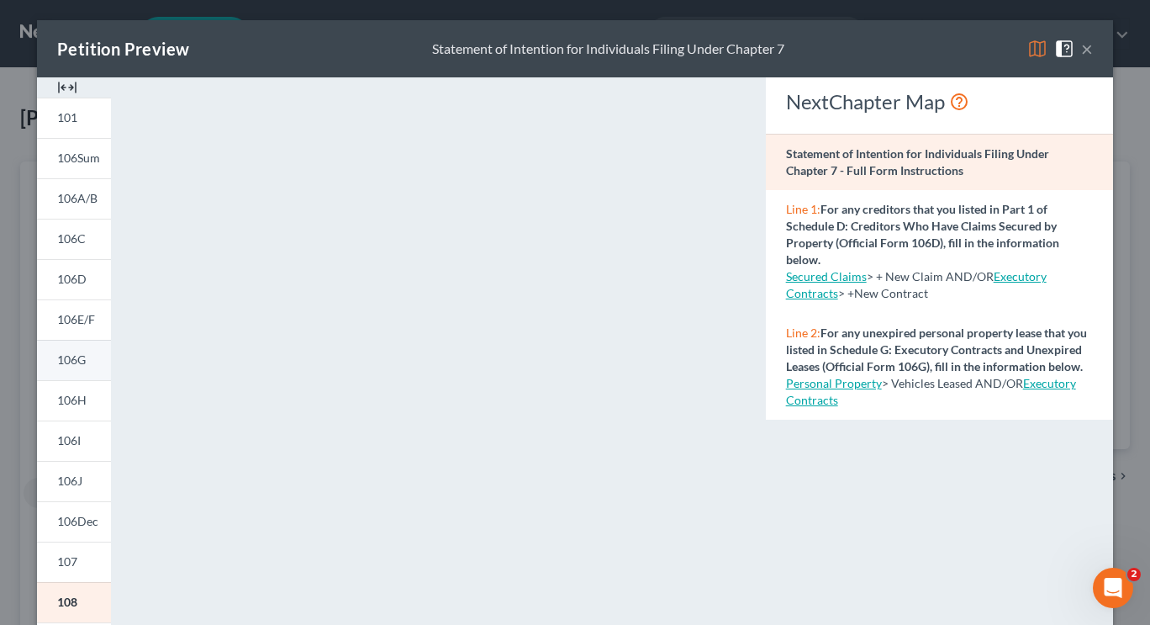
click at [70, 354] on span "106G" at bounding box center [71, 359] width 29 height 14
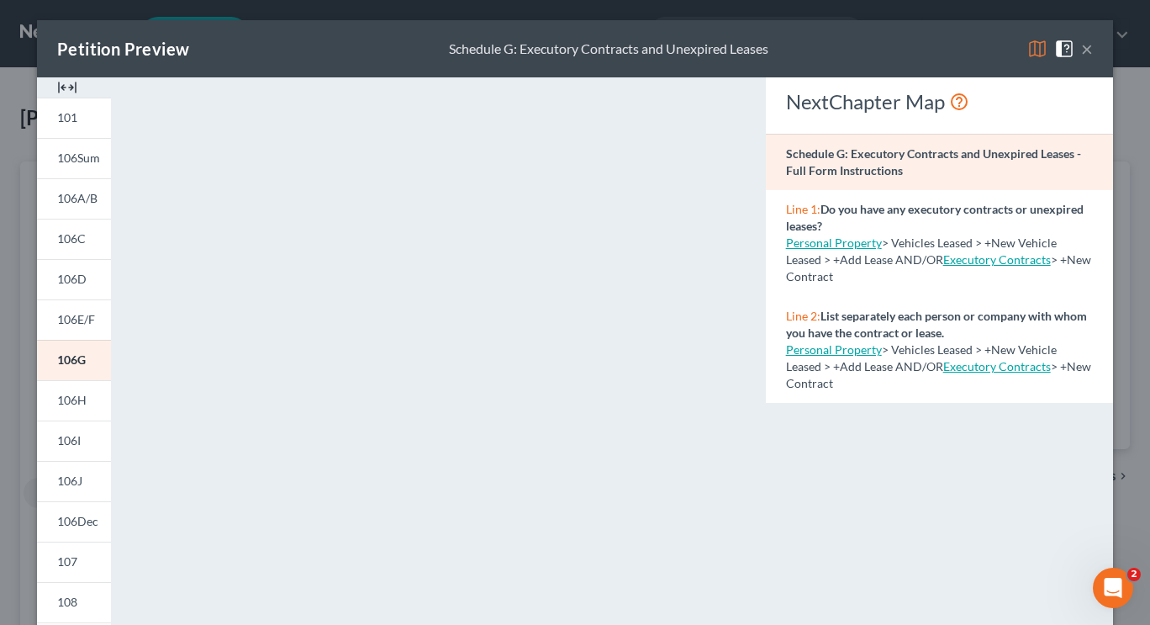
click at [1081, 54] on button "×" at bounding box center [1087, 49] width 12 height 20
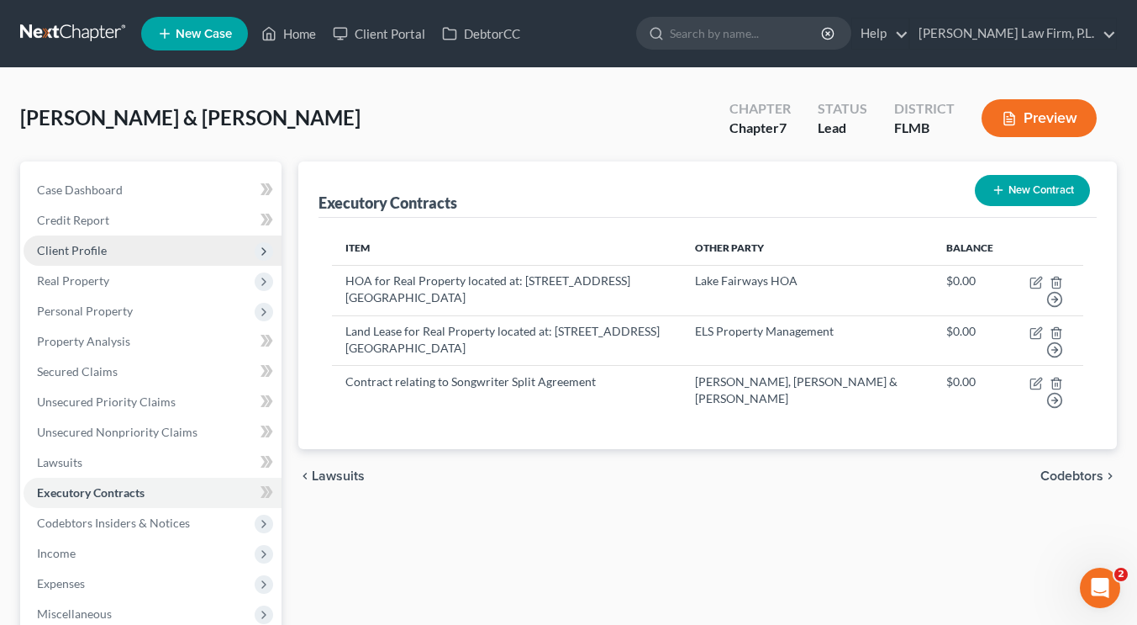
click at [92, 244] on span "Client Profile" at bounding box center [72, 250] width 70 height 14
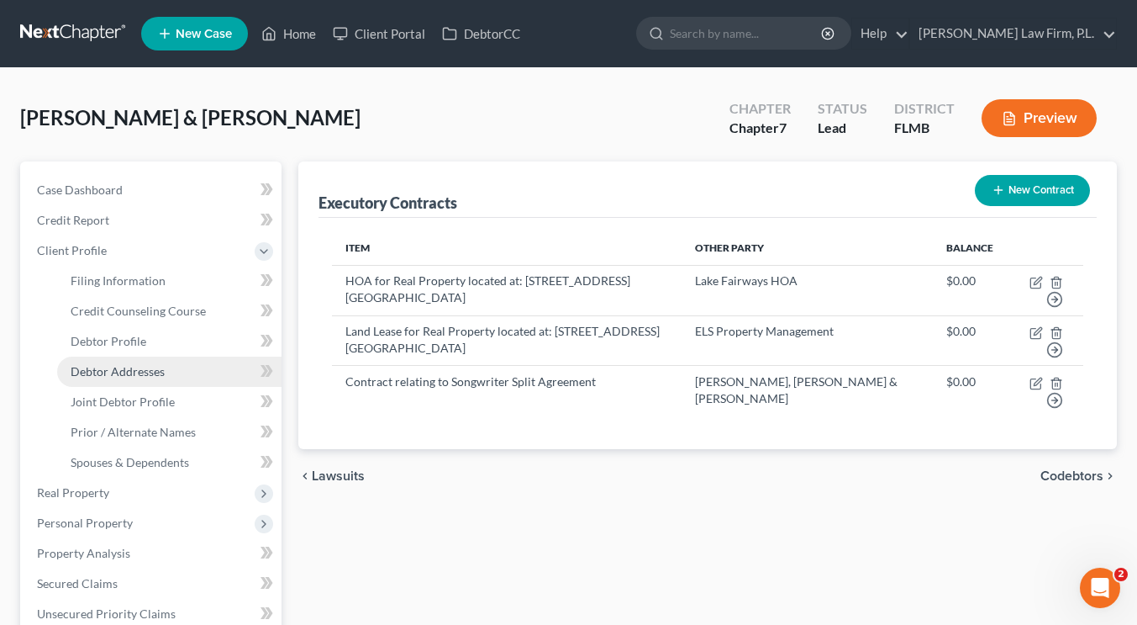
click at [129, 366] on span "Debtor Addresses" at bounding box center [118, 371] width 94 height 14
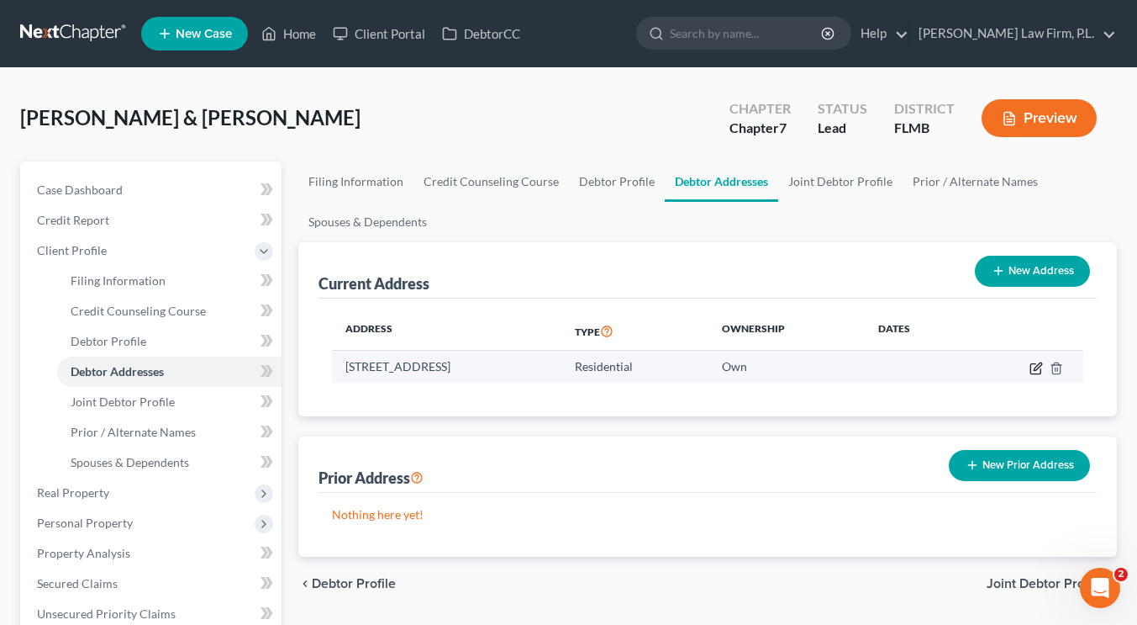
click at [1031, 367] on icon "button" at bounding box center [1036, 368] width 10 height 10
select select "9"
select select "34"
select select "0"
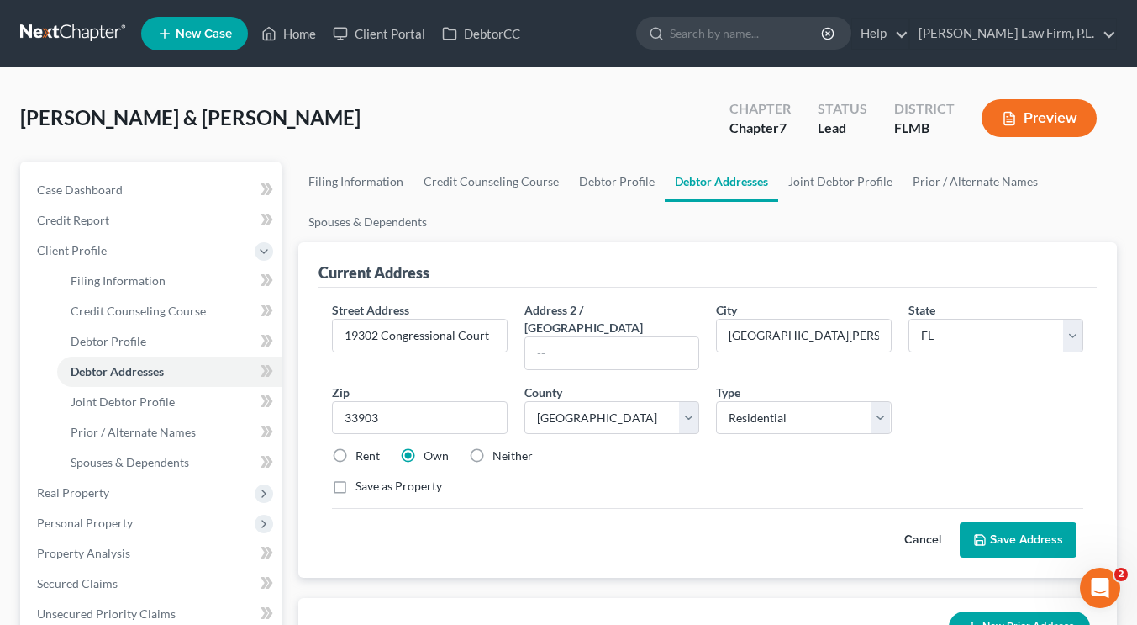
click at [356, 447] on label "Rent" at bounding box center [368, 455] width 24 height 17
click at [362, 447] on input "Rent" at bounding box center [367, 452] width 11 height 11
radio input "true"
click at [1000, 522] on button "Save Address" at bounding box center [1018, 539] width 117 height 35
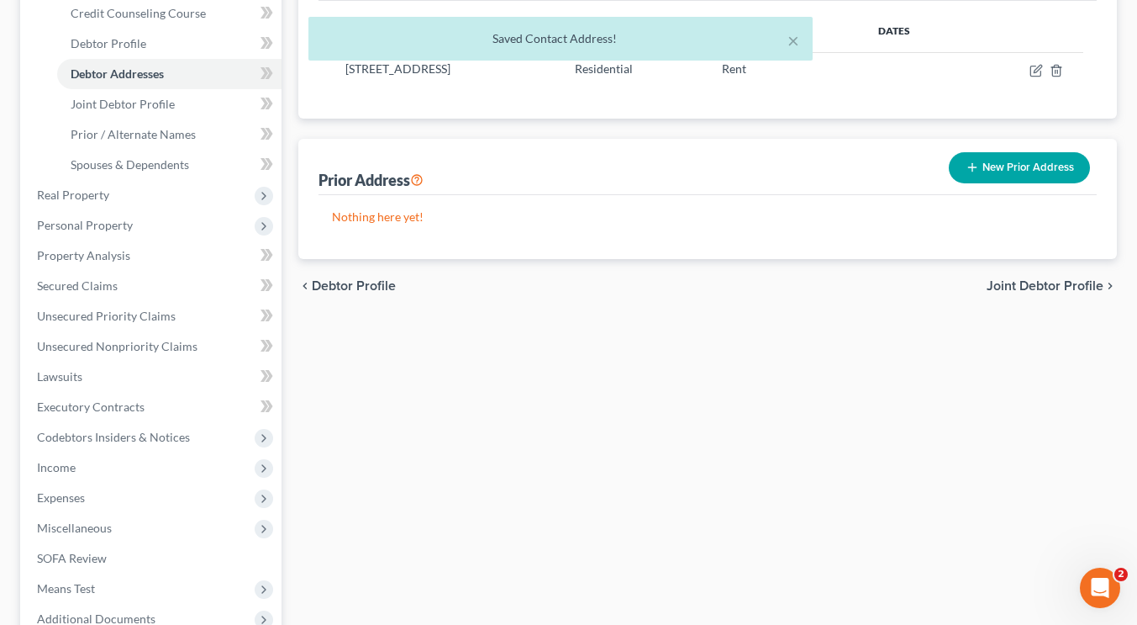
scroll to position [298, 0]
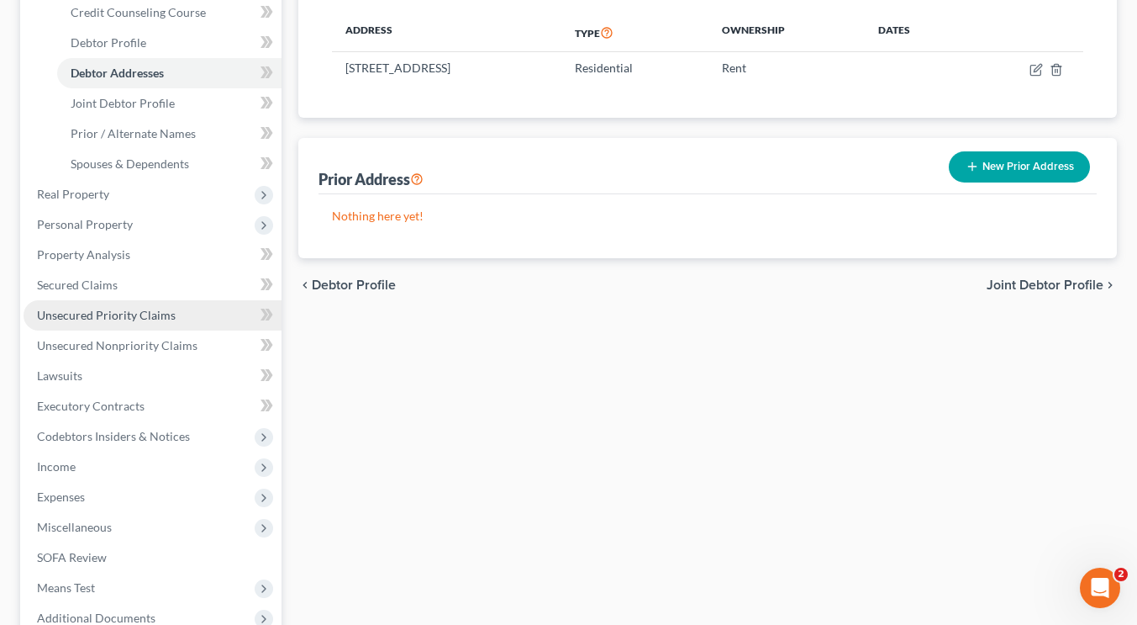
click at [87, 315] on span "Unsecured Priority Claims" at bounding box center [106, 315] width 139 height 14
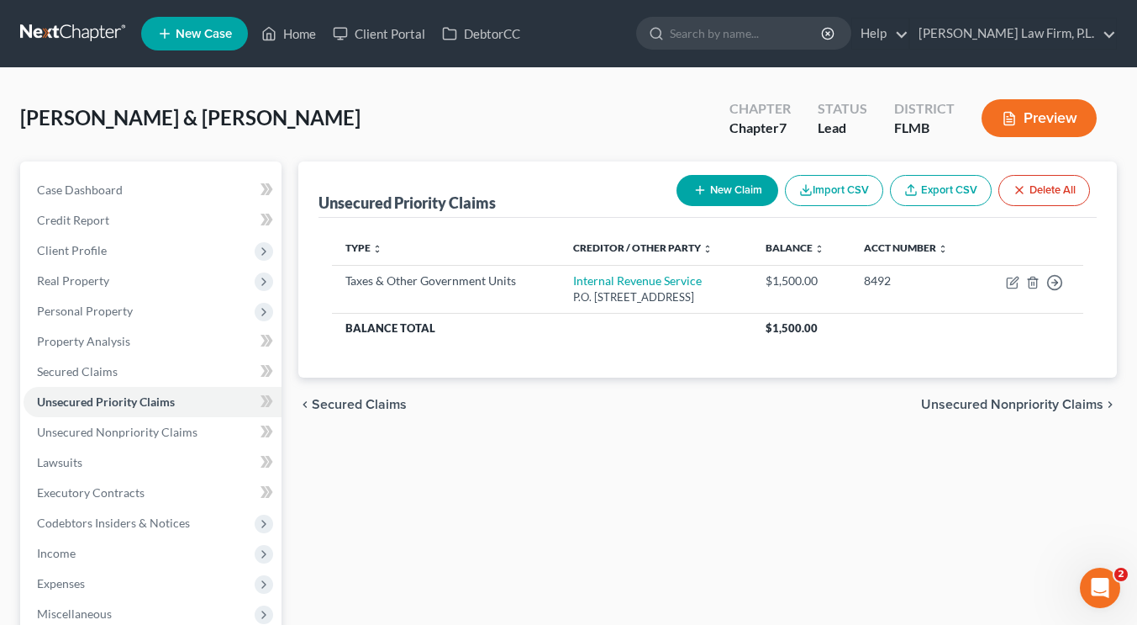
click at [1018, 127] on button "Preview" at bounding box center [1039, 118] width 115 height 38
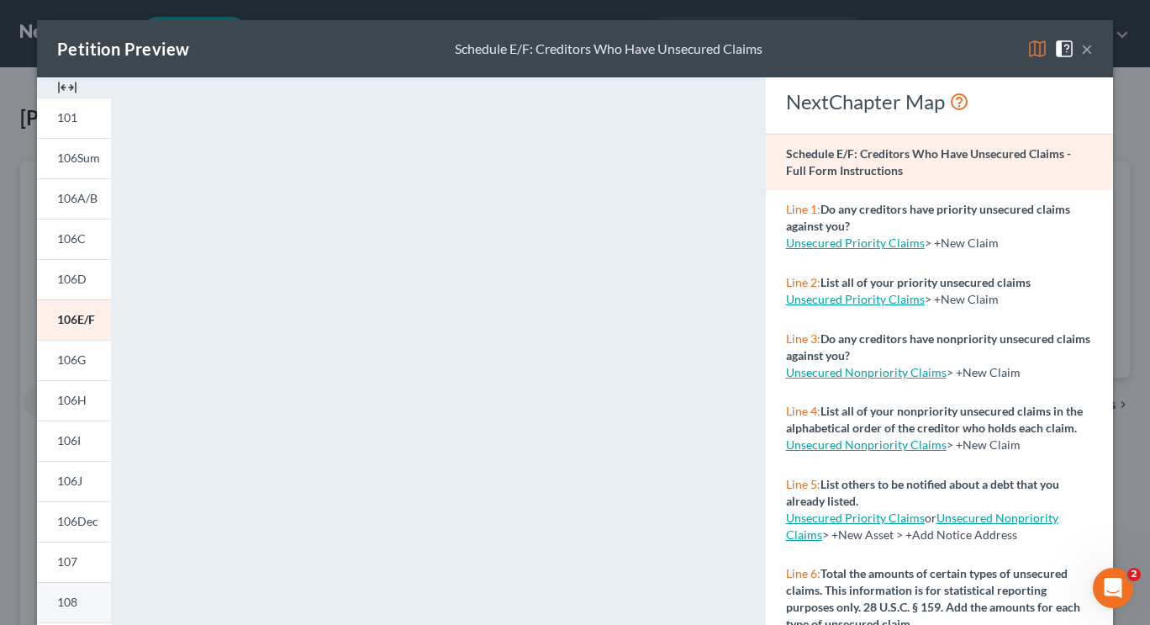
click at [73, 594] on link "108" at bounding box center [74, 602] width 74 height 40
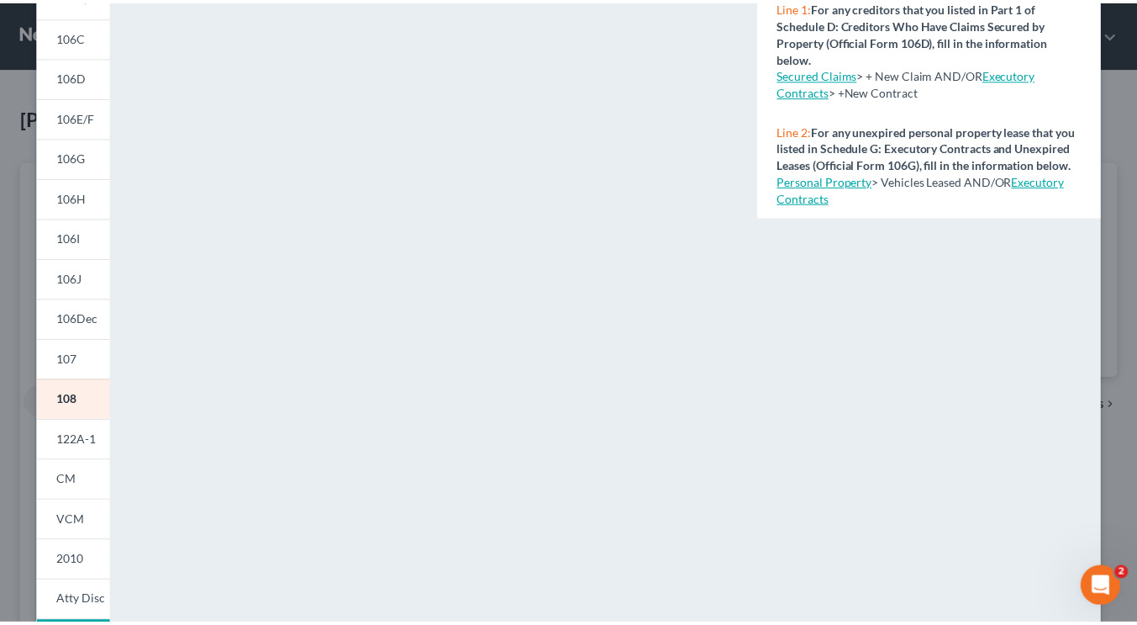
scroll to position [1, 0]
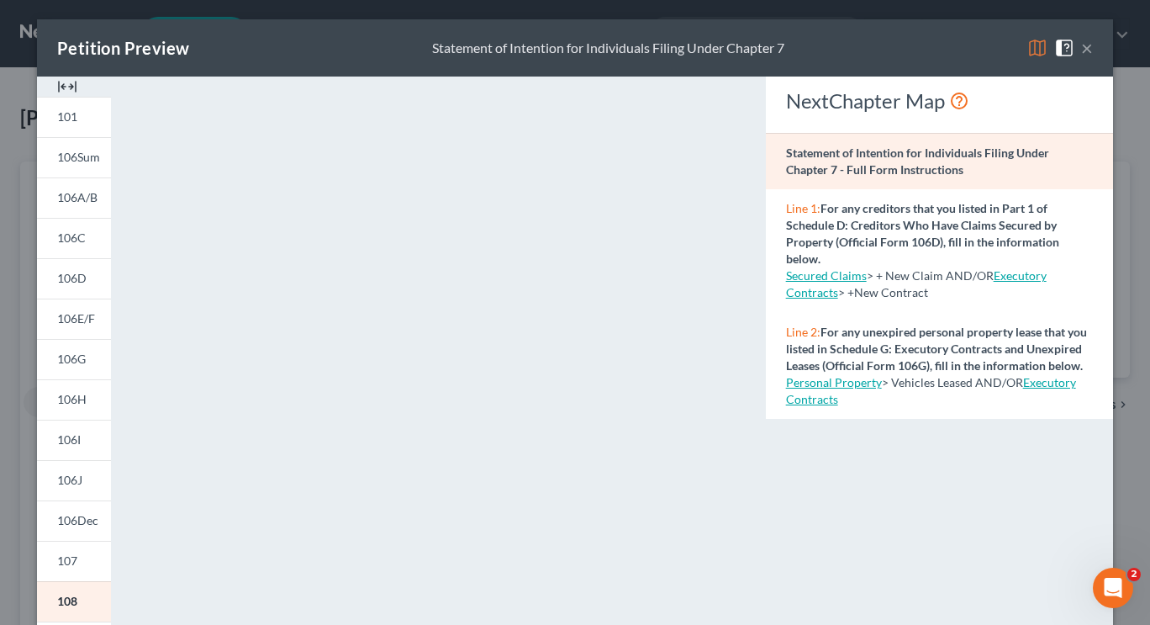
click at [1081, 50] on button "×" at bounding box center [1087, 48] width 12 height 20
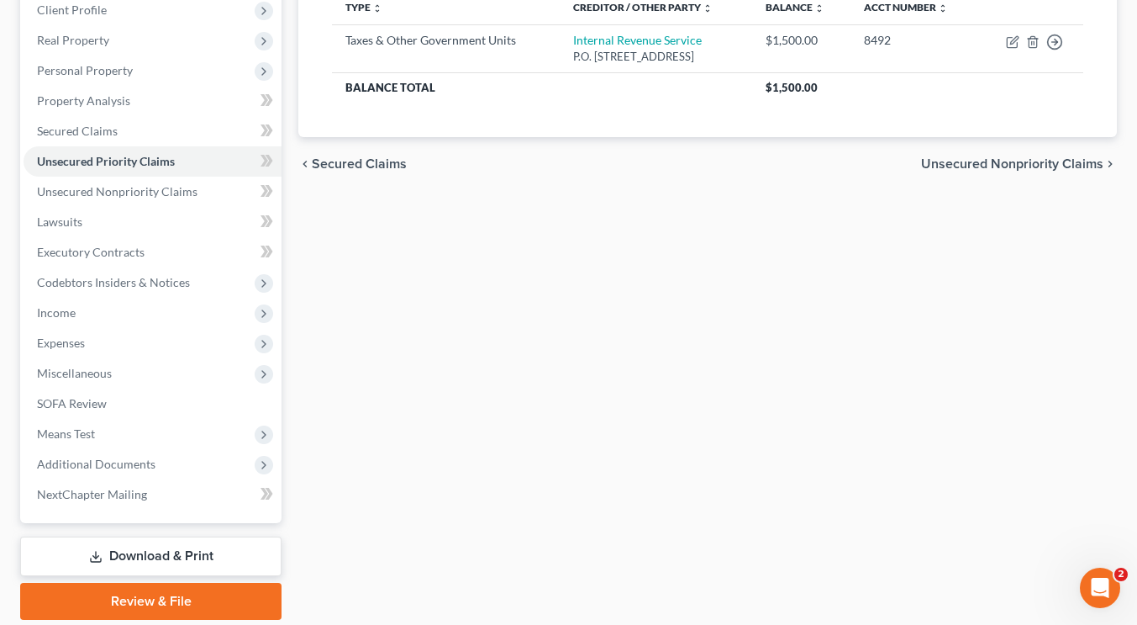
scroll to position [245, 0]
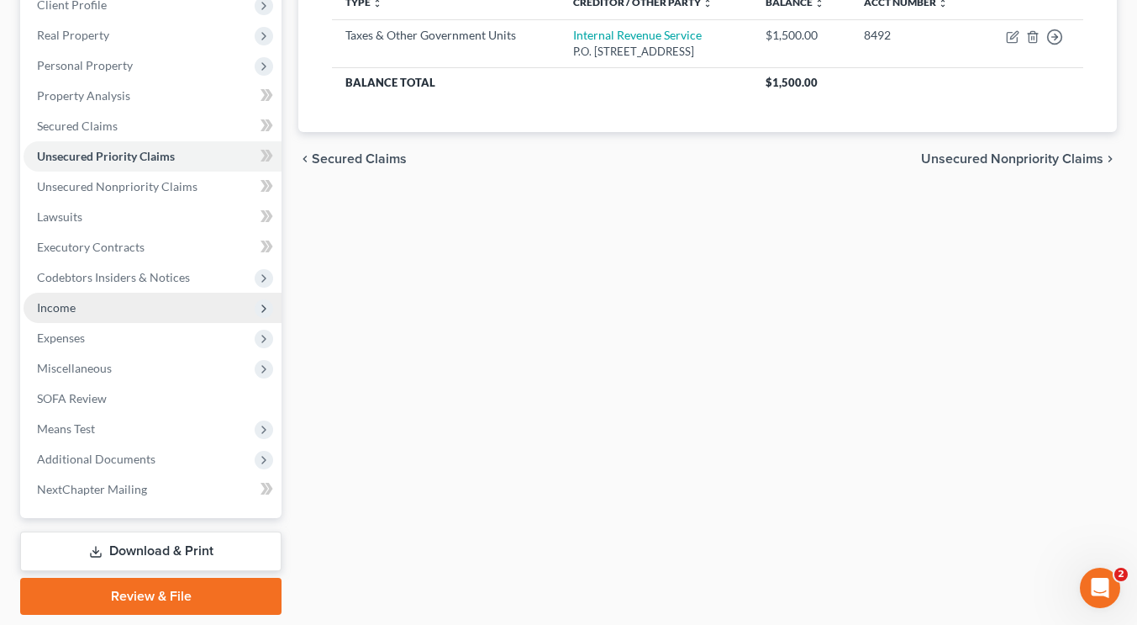
click at [61, 300] on span "Income" at bounding box center [56, 307] width 39 height 14
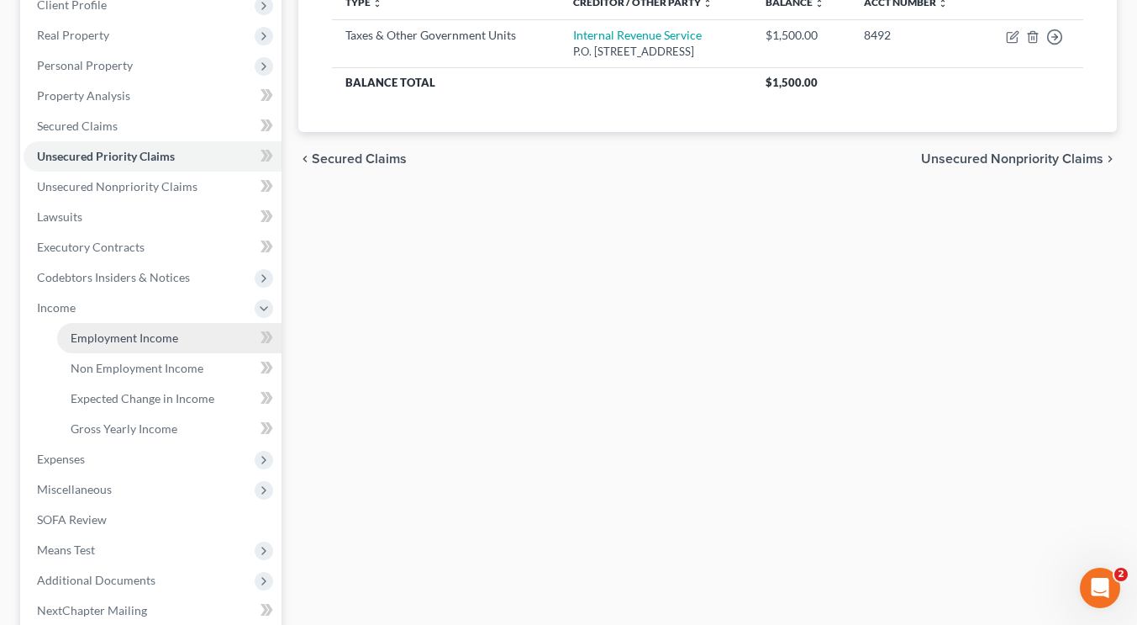
click at [117, 327] on link "Employment Income" at bounding box center [169, 338] width 224 height 30
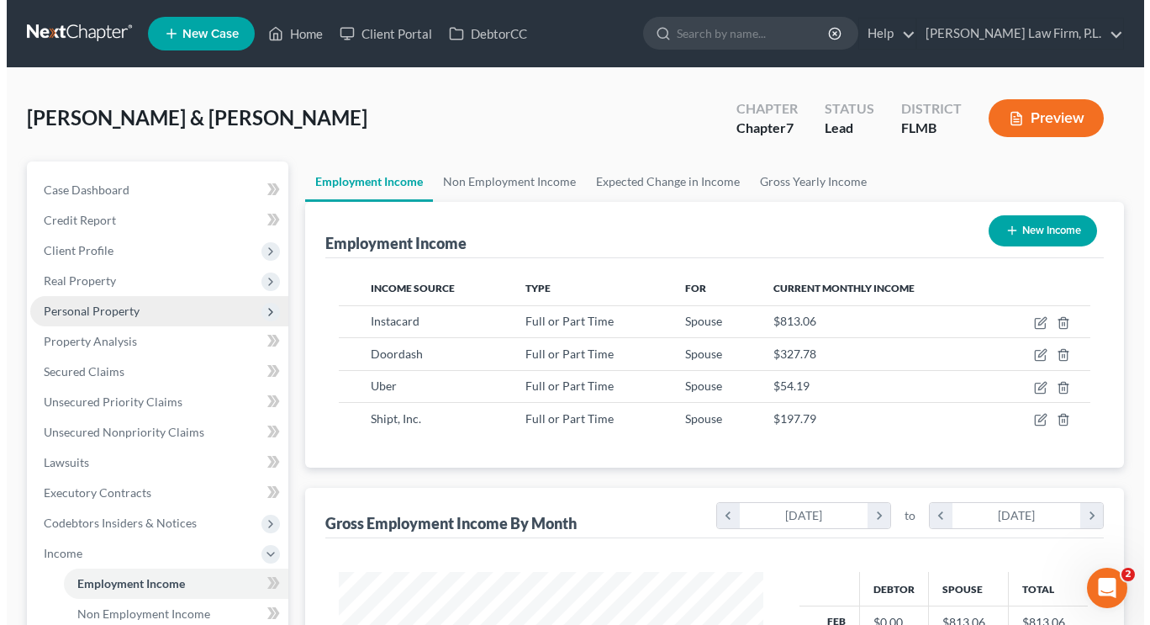
scroll to position [301, 458]
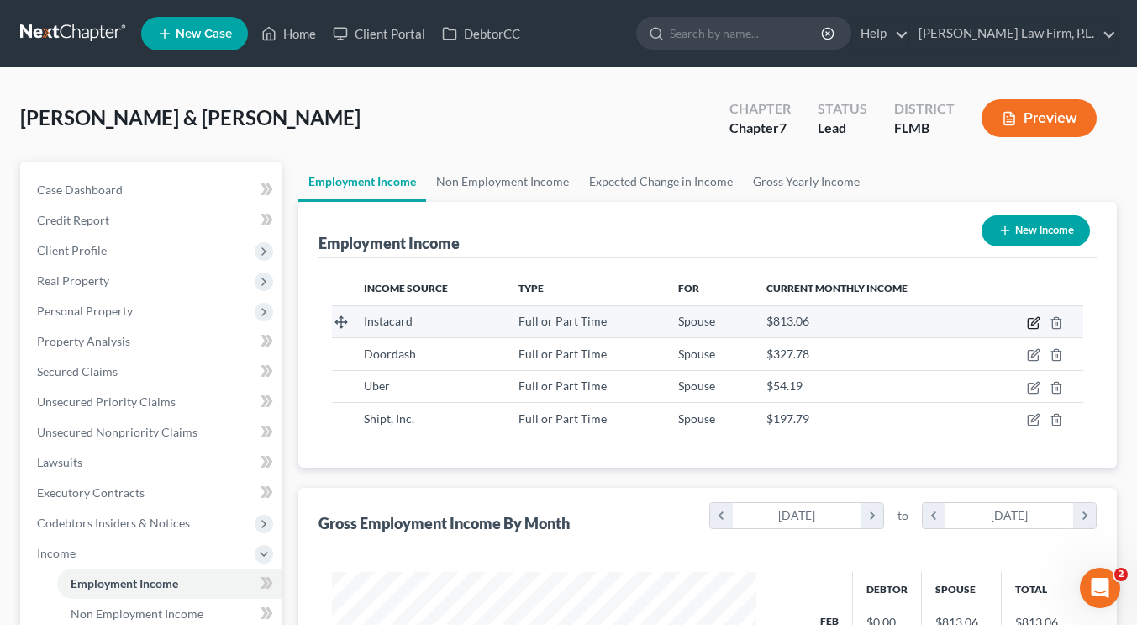
click at [1032, 319] on icon "button" at bounding box center [1033, 322] width 13 height 13
select select "0"
select select "4"
select select "0"
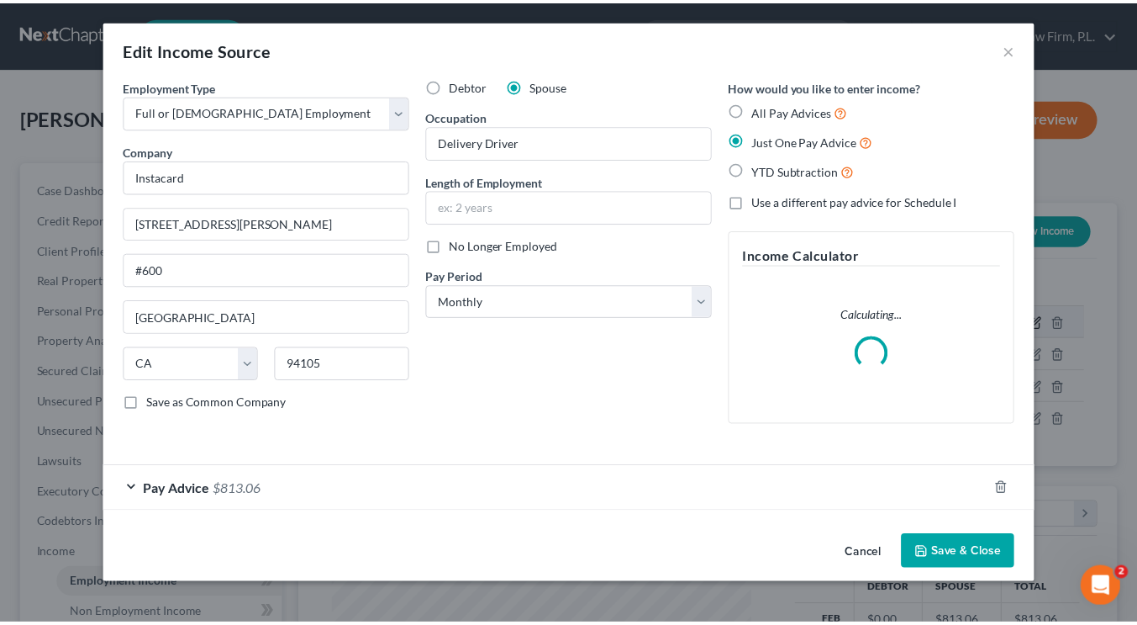
scroll to position [301, 463]
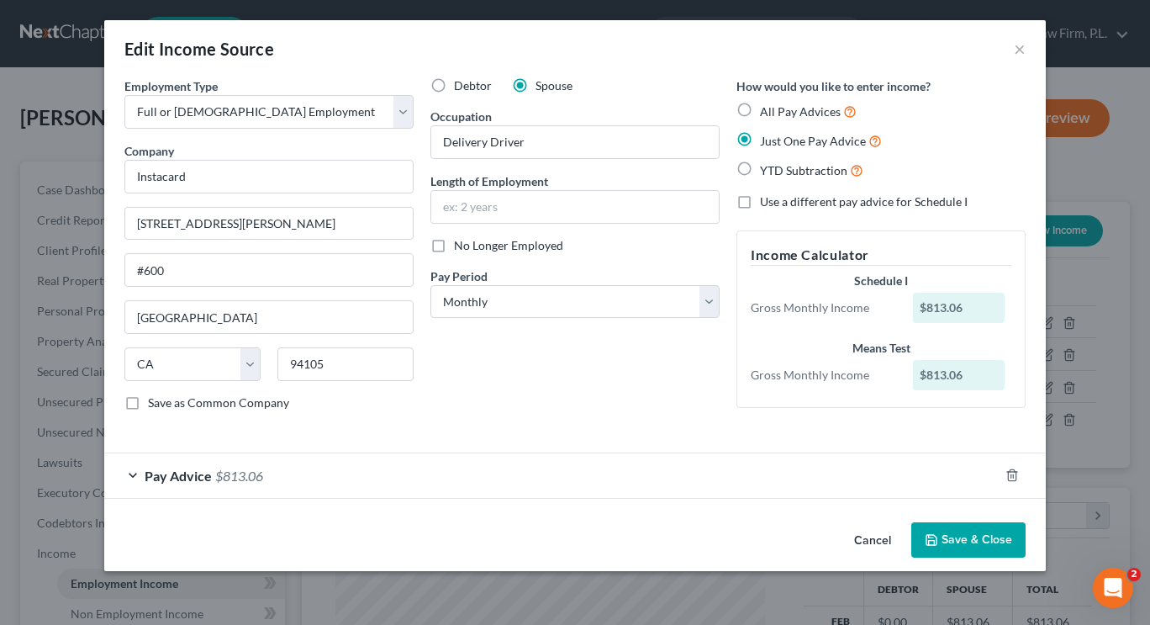
click at [962, 536] on button "Save & Close" at bounding box center [968, 539] width 114 height 35
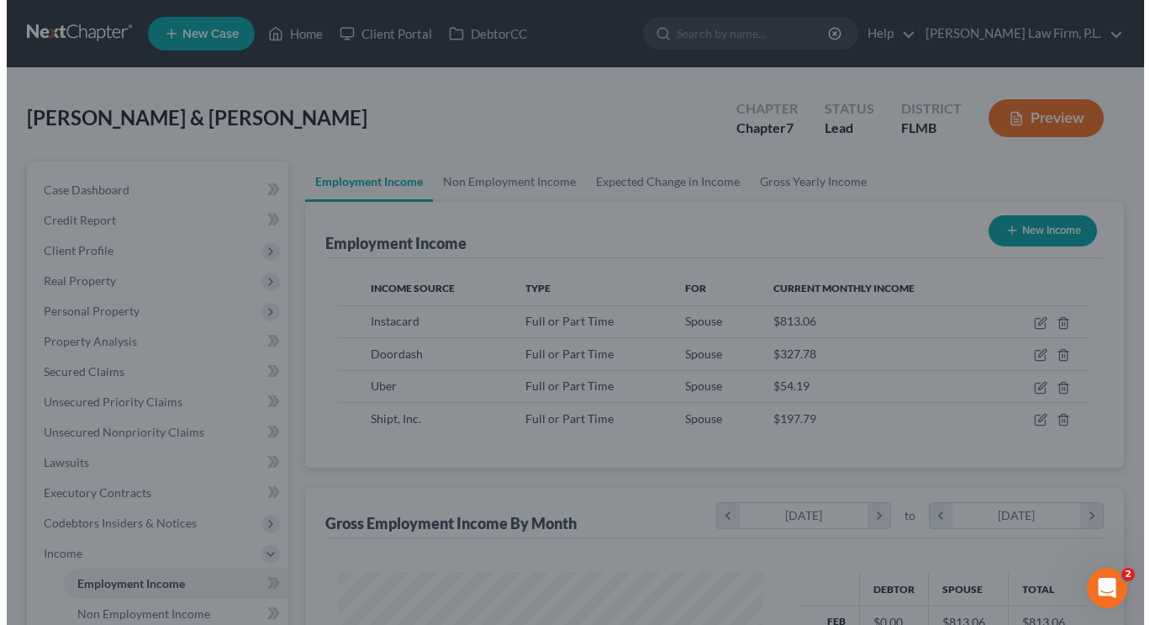
scroll to position [840298, 840142]
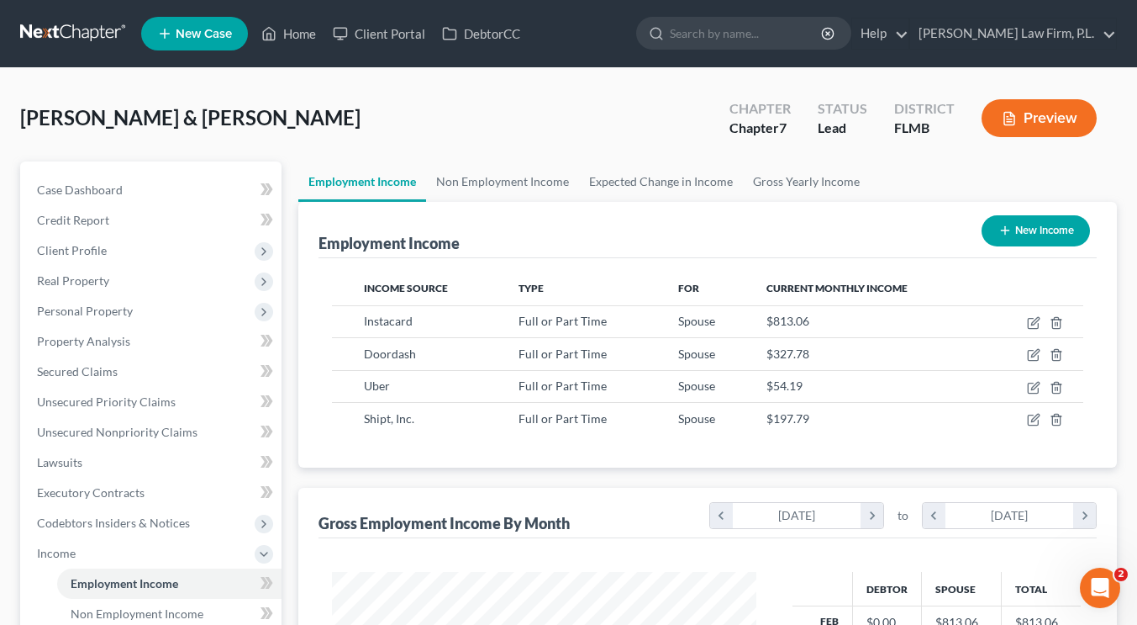
click at [1013, 231] on button "New Income" at bounding box center [1036, 230] width 108 height 31
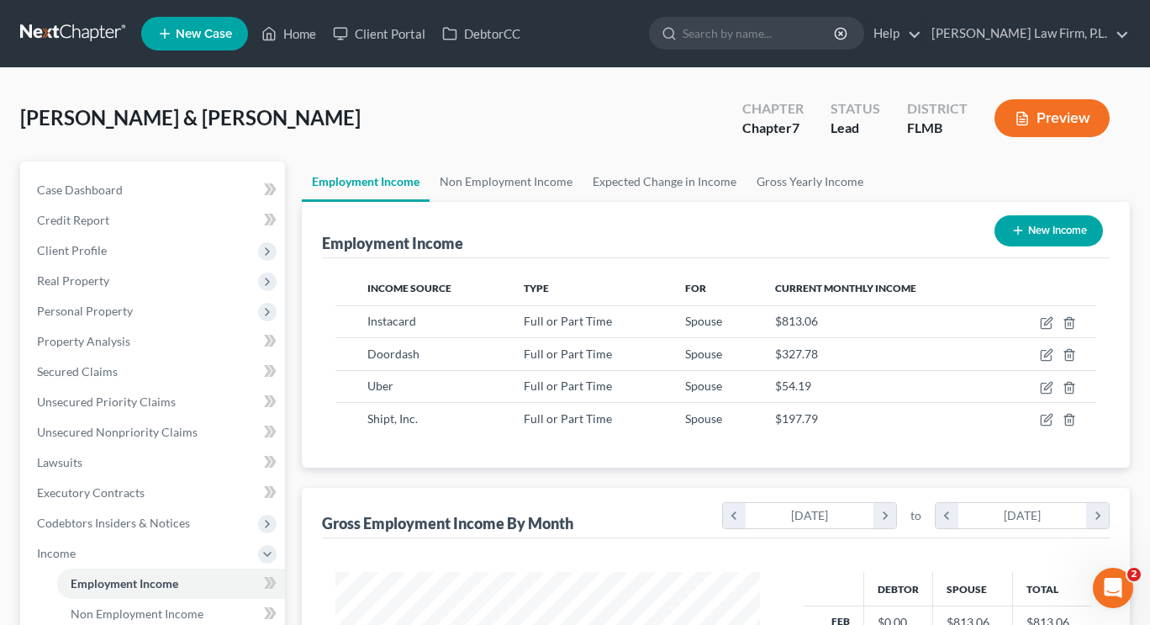
select select "0"
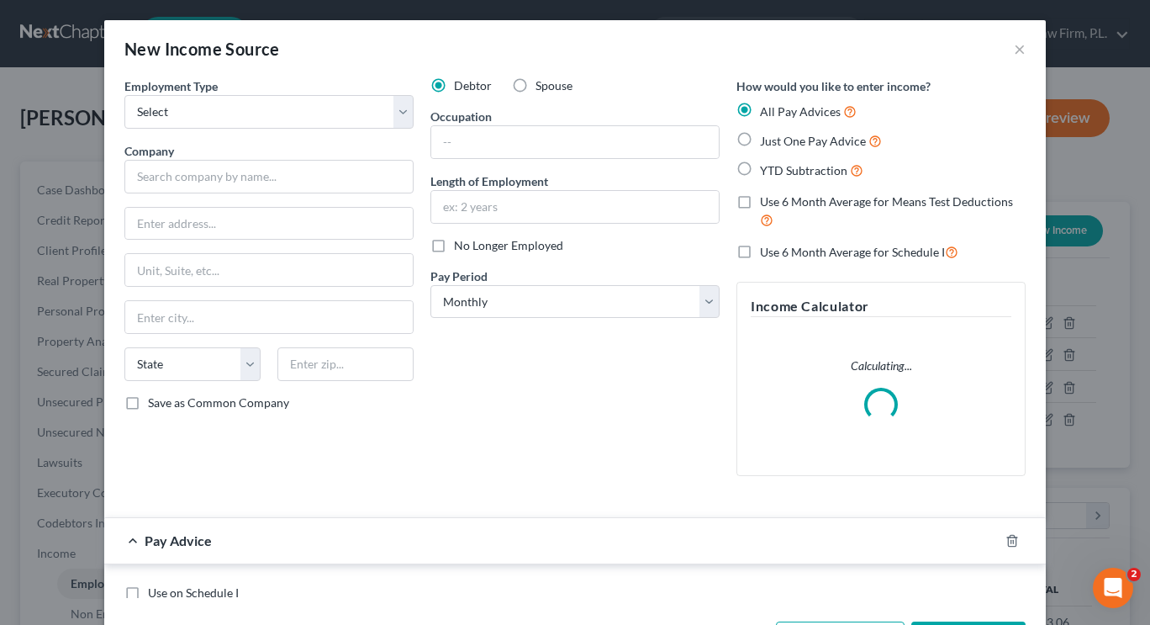
scroll to position [301, 463]
click at [318, 107] on select "Select Full or Part Time Employment Self Employment" at bounding box center [268, 112] width 289 height 34
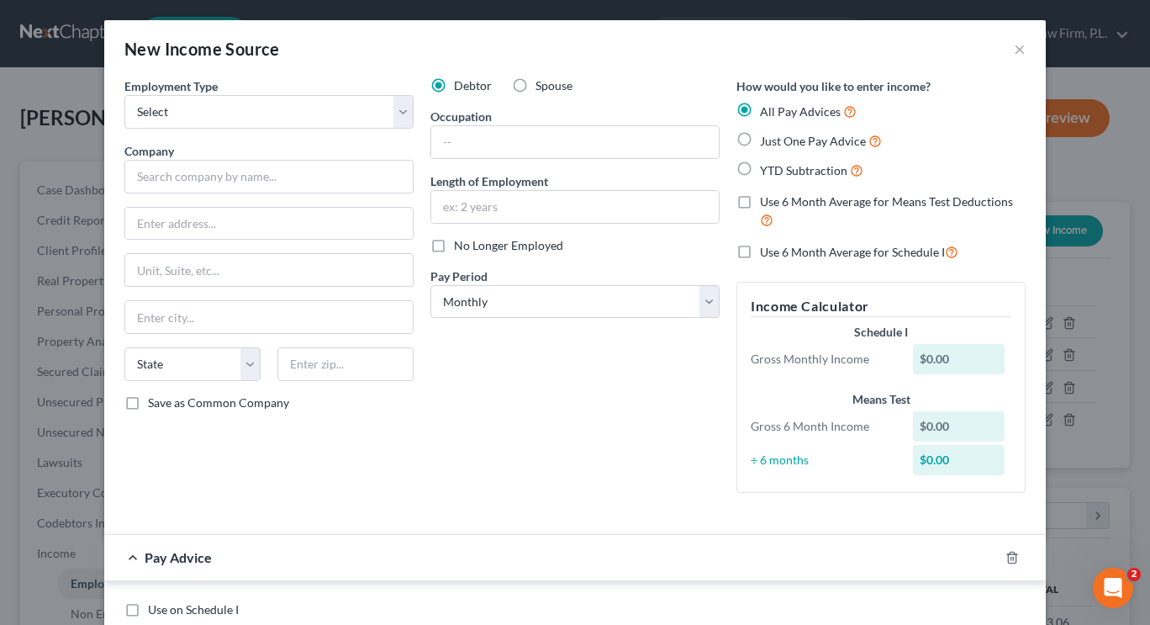
click at [535, 88] on label "Spouse" at bounding box center [553, 85] width 37 height 17
click at [542, 88] on input "Spouse" at bounding box center [547, 82] width 11 height 11
radio input "true"
click at [306, 116] on select "Select Full or Part Time Employment Self Employment" at bounding box center [268, 112] width 289 height 34
select select "0"
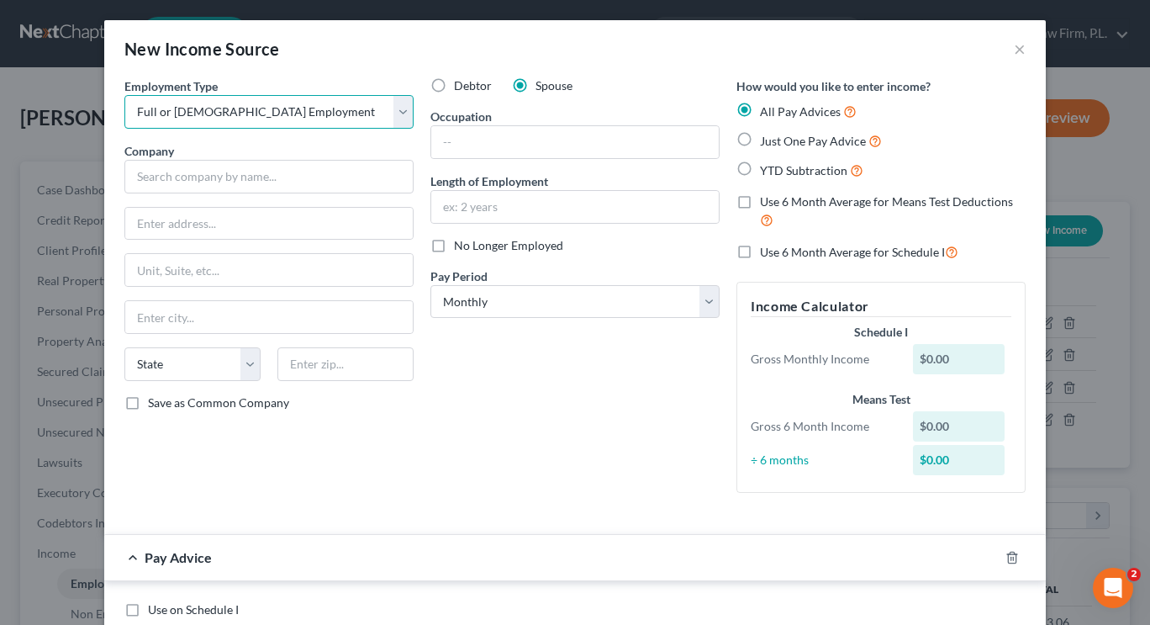
click at [124, 95] on select "Select Full or Part Time Employment Self Employment" at bounding box center [268, 112] width 289 height 34
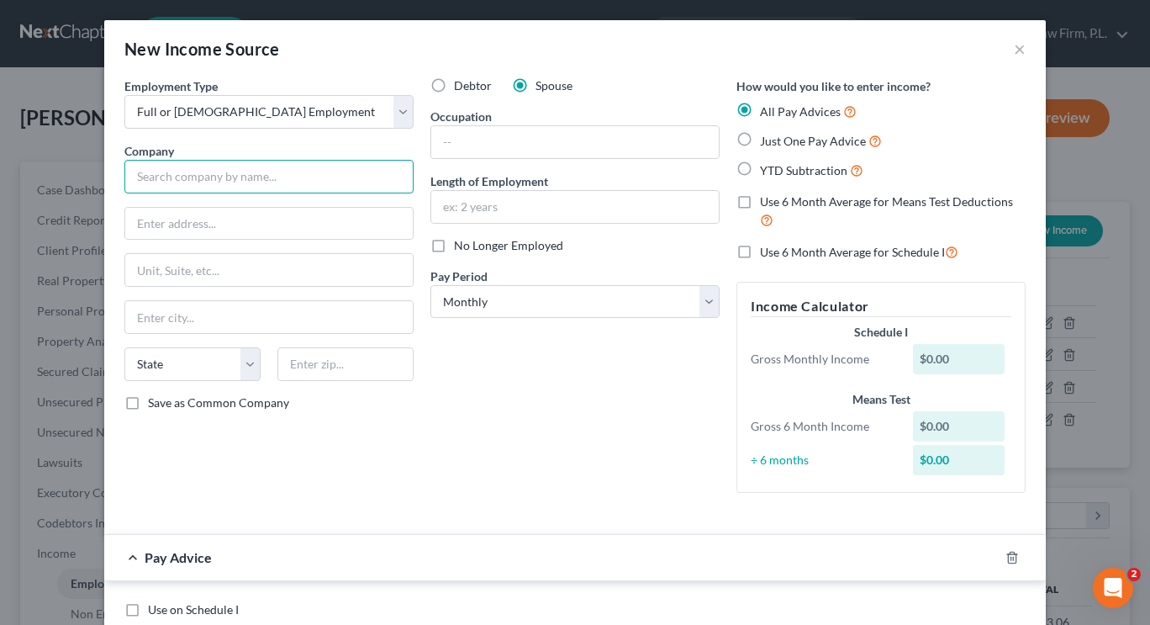
click at [280, 177] on input "text" at bounding box center [268, 177] width 289 height 34
type input "Part Time Cleaning Services"
click at [450, 147] on input "text" at bounding box center [574, 142] width 287 height 32
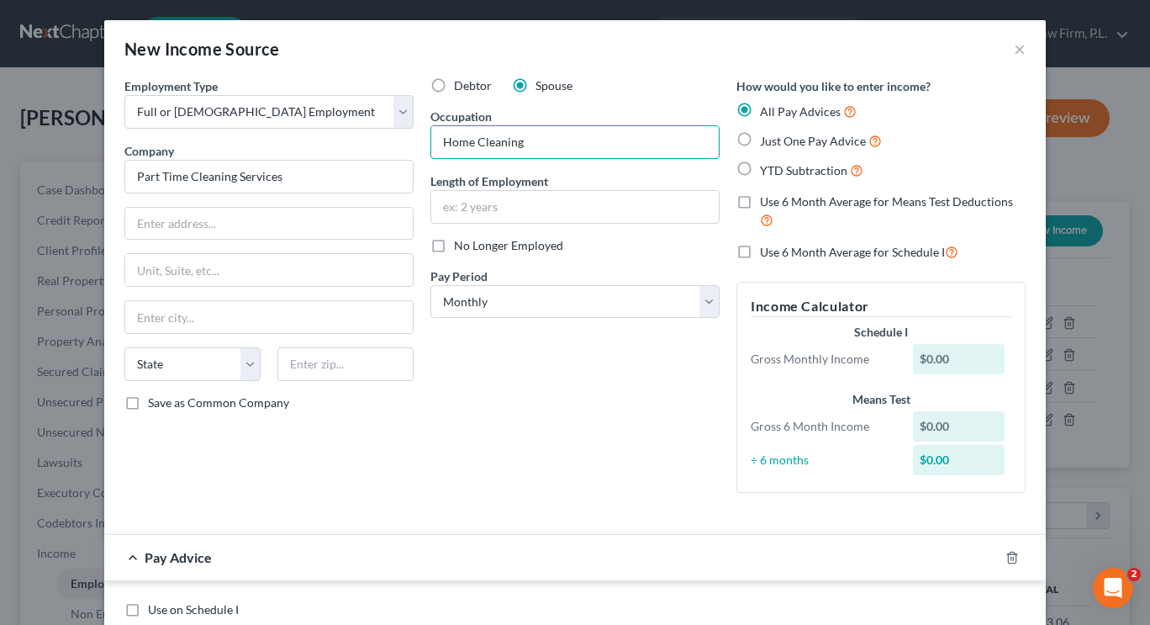
type input "Home Cleaning"
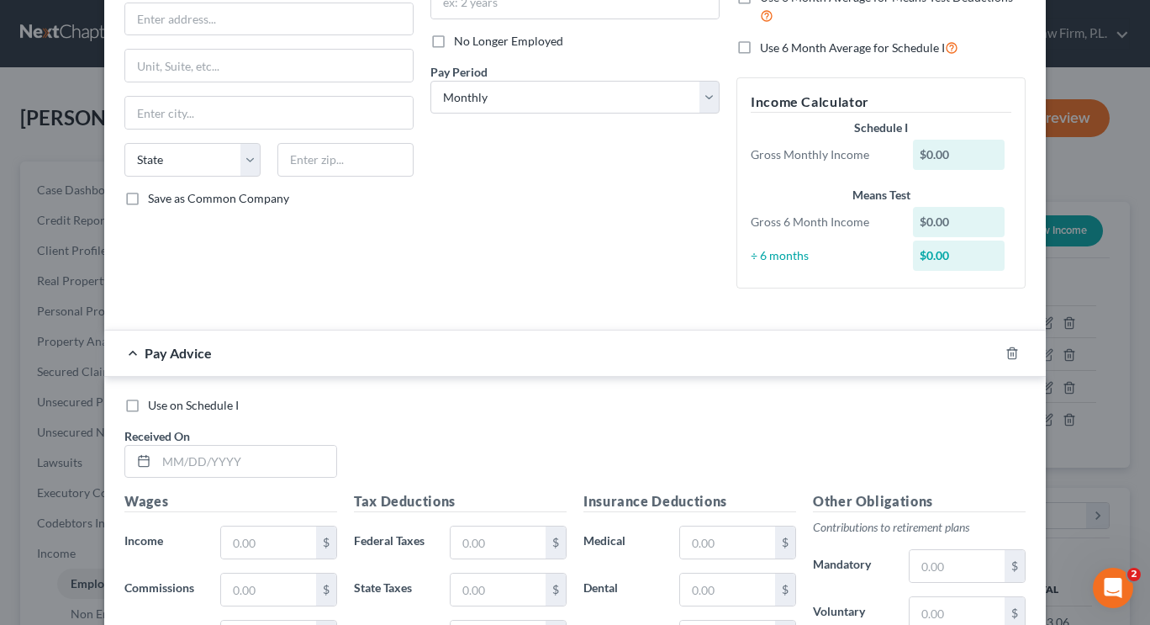
scroll to position [224, 0]
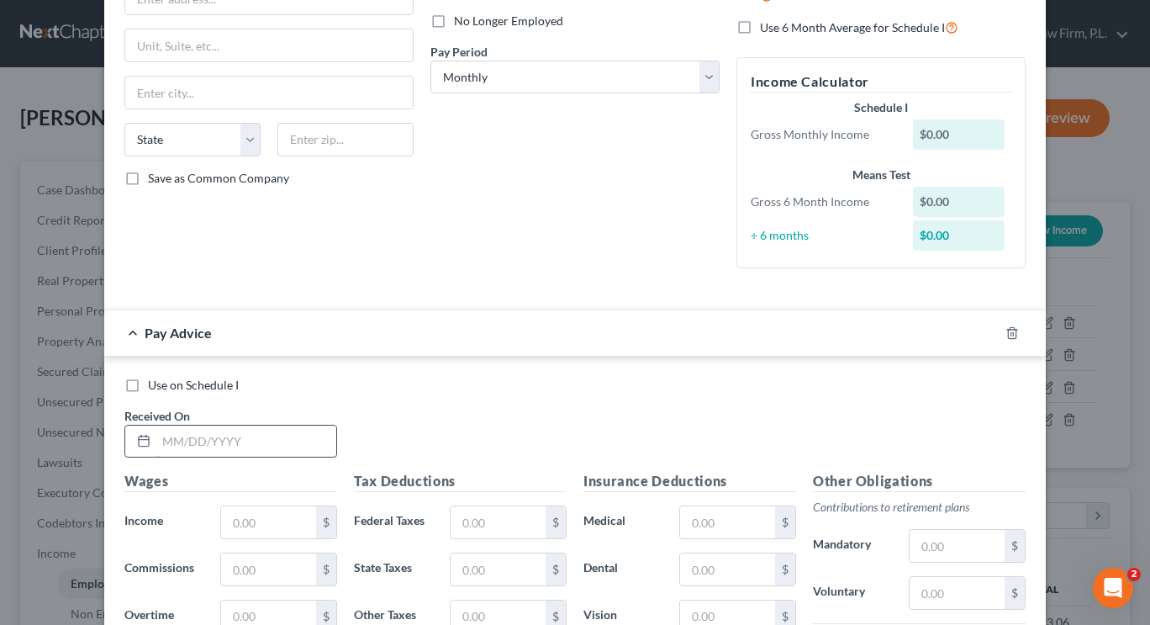
click at [241, 438] on input "text" at bounding box center [246, 441] width 180 height 32
type input "05/29/25"
click at [246, 516] on input "text" at bounding box center [268, 522] width 95 height 32
type input "140"
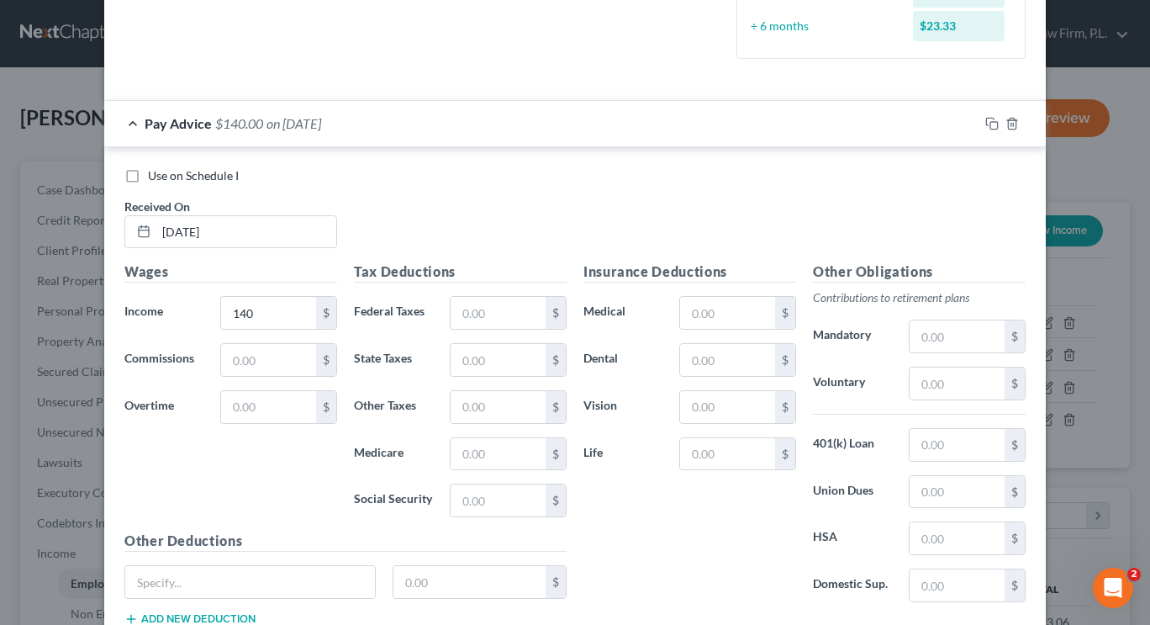
scroll to position [554, 0]
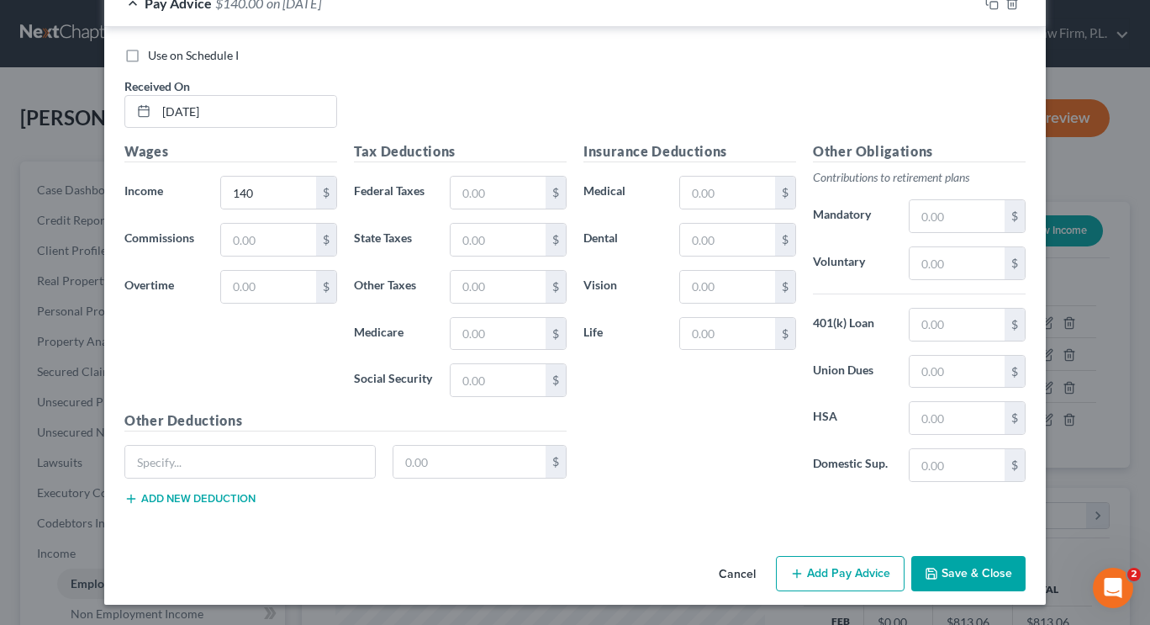
click at [841, 568] on button "Add Pay Advice" at bounding box center [840, 573] width 129 height 35
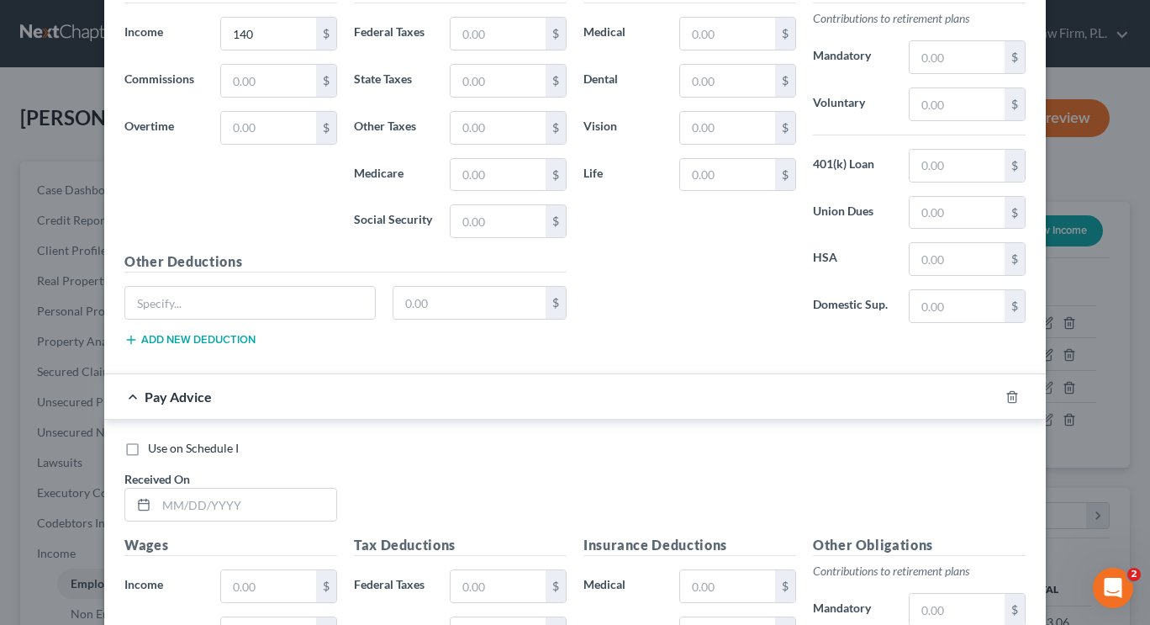
scroll to position [720, 0]
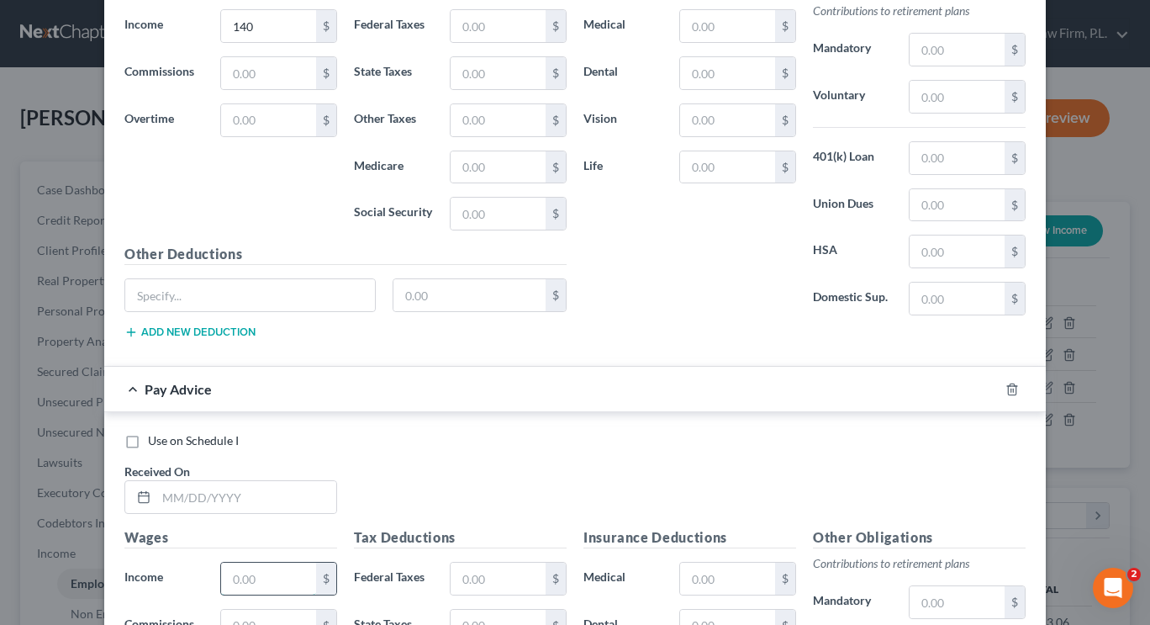
click at [287, 580] on input "text" at bounding box center [268, 578] width 95 height 32
type input "185"
click at [215, 495] on input "text" at bounding box center [246, 497] width 180 height 32
type input "06/26/2025"
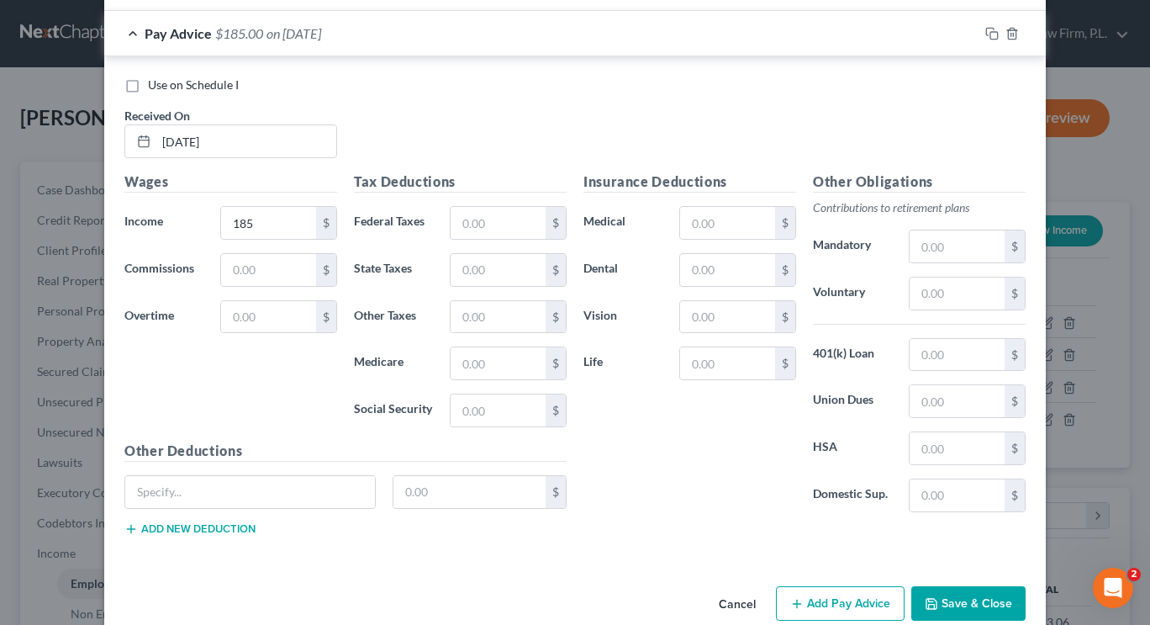
scroll to position [1084, 0]
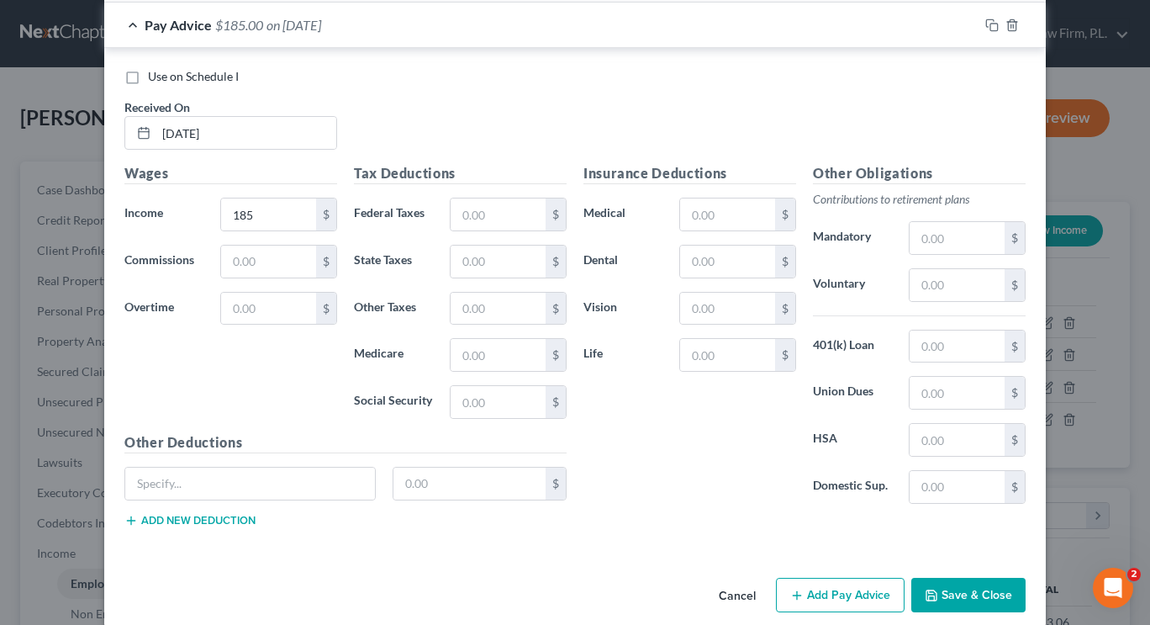
click at [851, 588] on button "Add Pay Advice" at bounding box center [840, 594] width 129 height 35
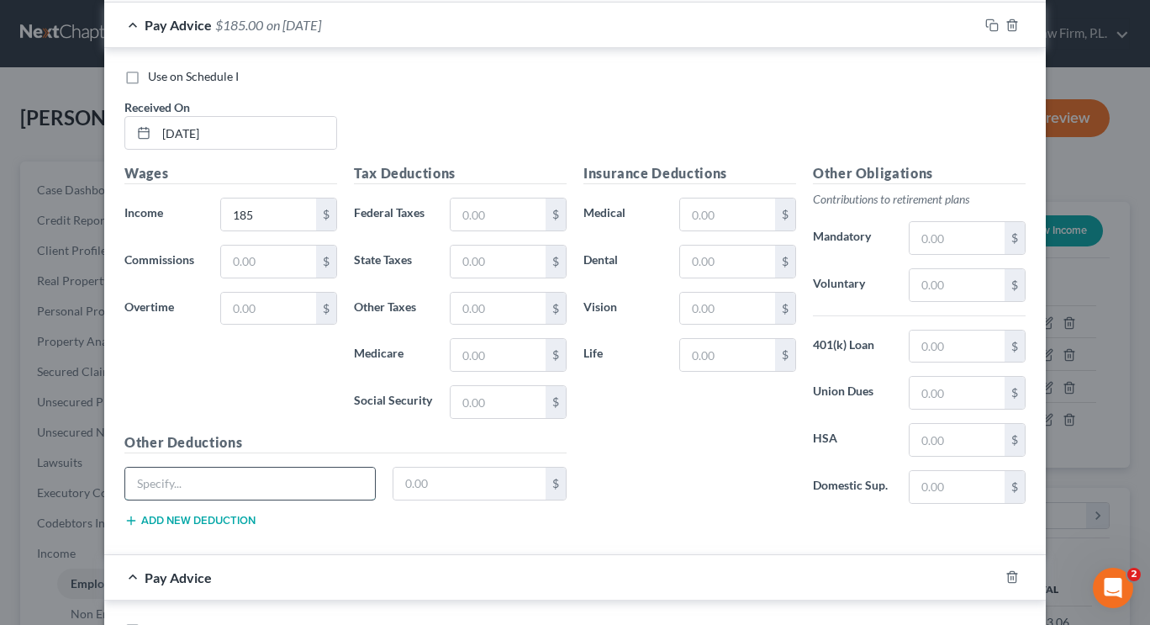
click at [302, 483] on input "text" at bounding box center [250, 483] width 250 height 32
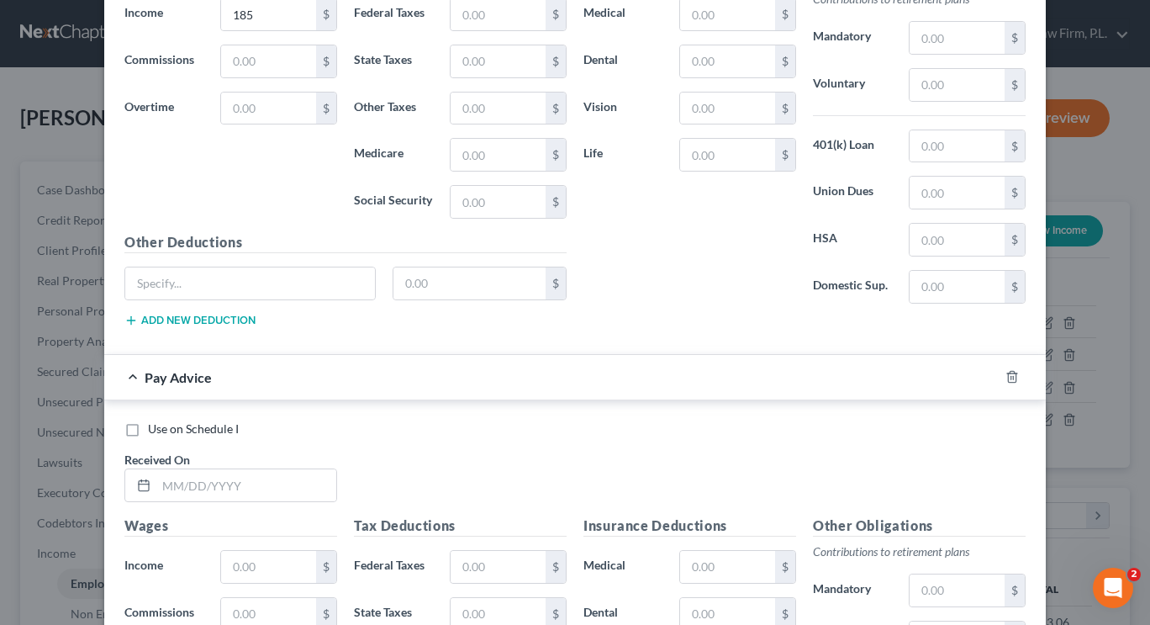
scroll to position [1286, 0]
click at [163, 481] on input "text" at bounding box center [246, 483] width 180 height 32
type input "07/21/25"
click at [264, 558] on input "text" at bounding box center [268, 565] width 95 height 32
type input "140"
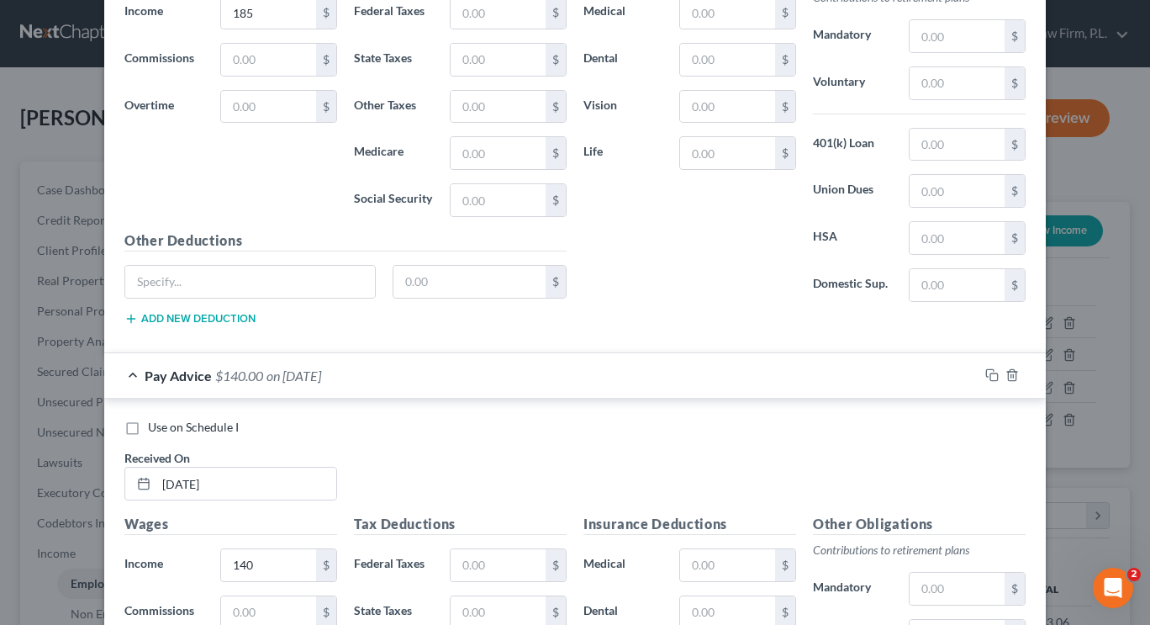
click at [148, 430] on label "Use on Schedule I" at bounding box center [193, 427] width 91 height 17
click at [155, 430] on input "Use on Schedule I" at bounding box center [160, 424] width 11 height 11
checkbox input "true"
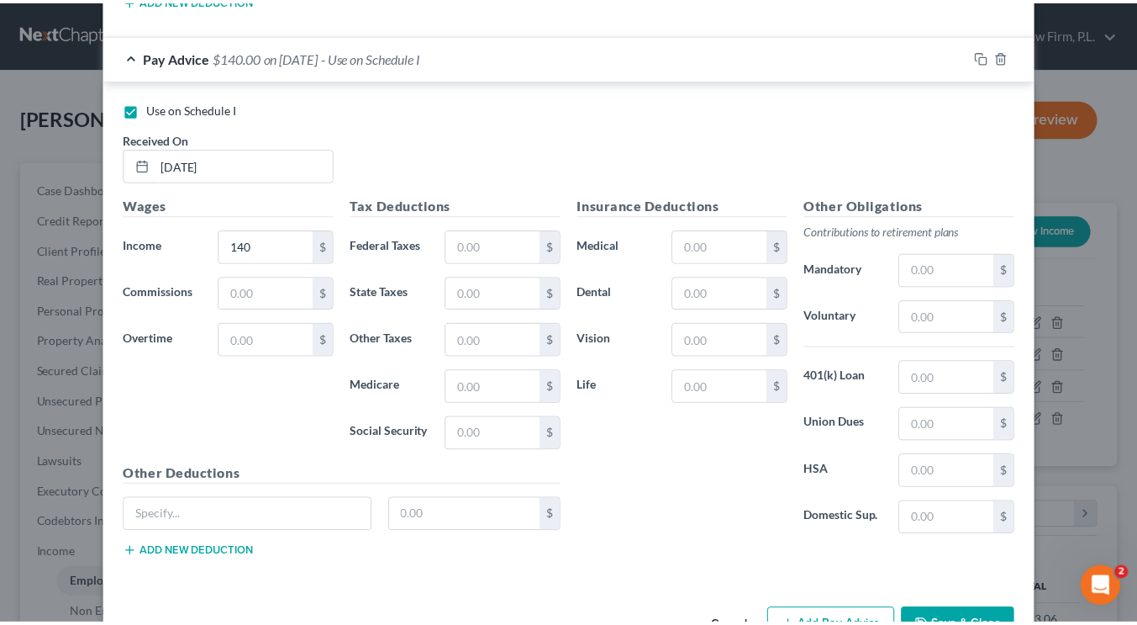
scroll to position [1658, 0]
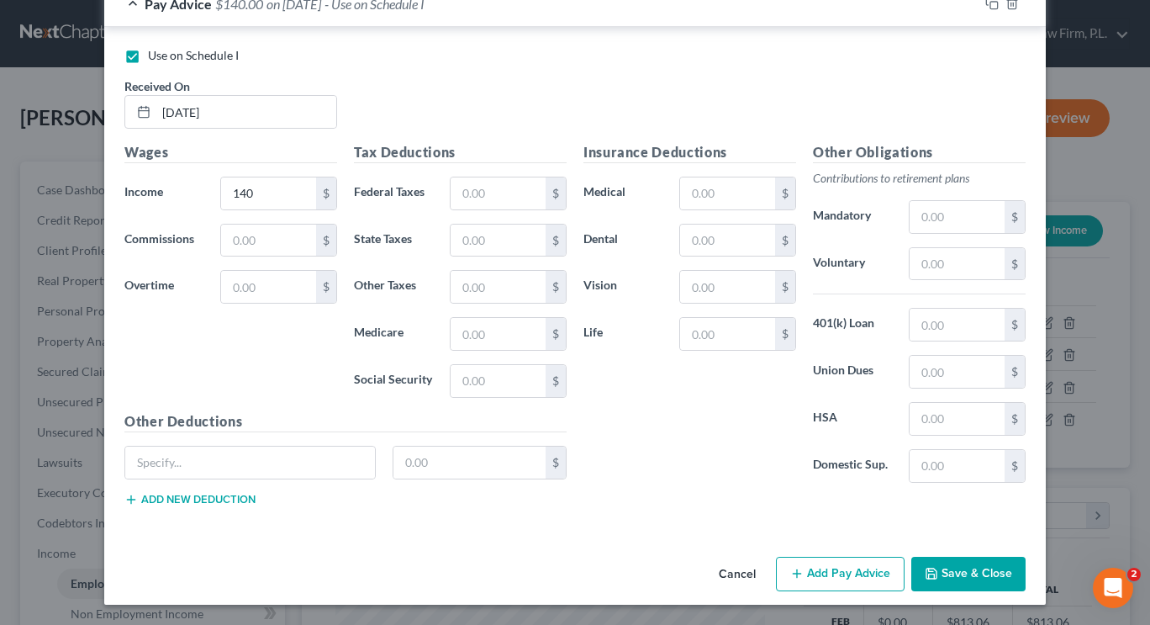
click at [975, 567] on button "Save & Close" at bounding box center [968, 573] width 114 height 35
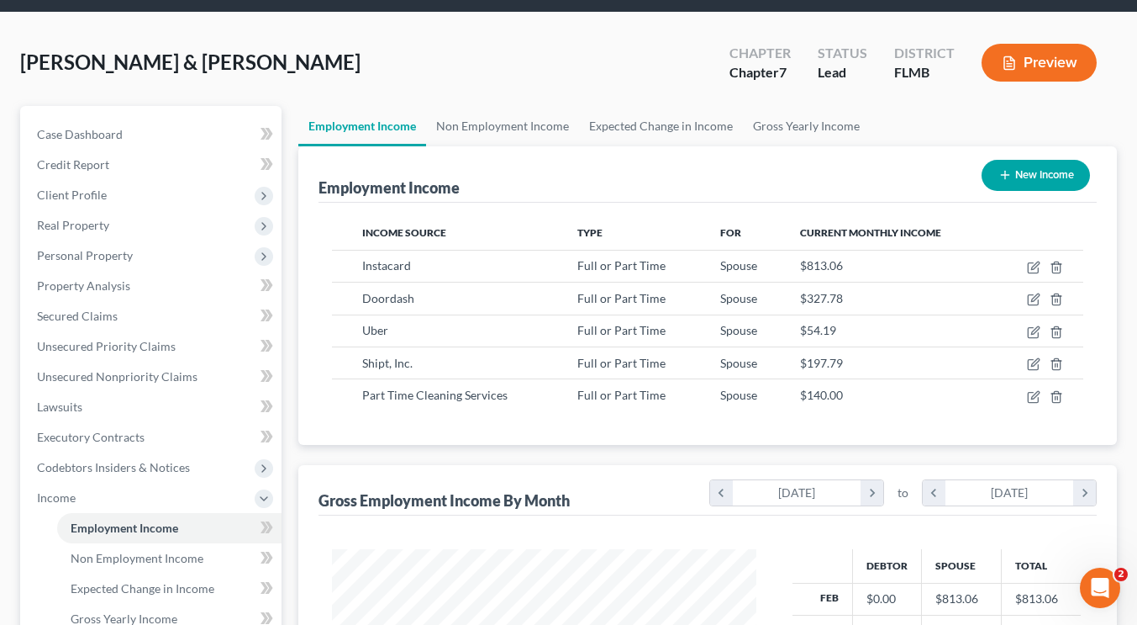
scroll to position [0, 0]
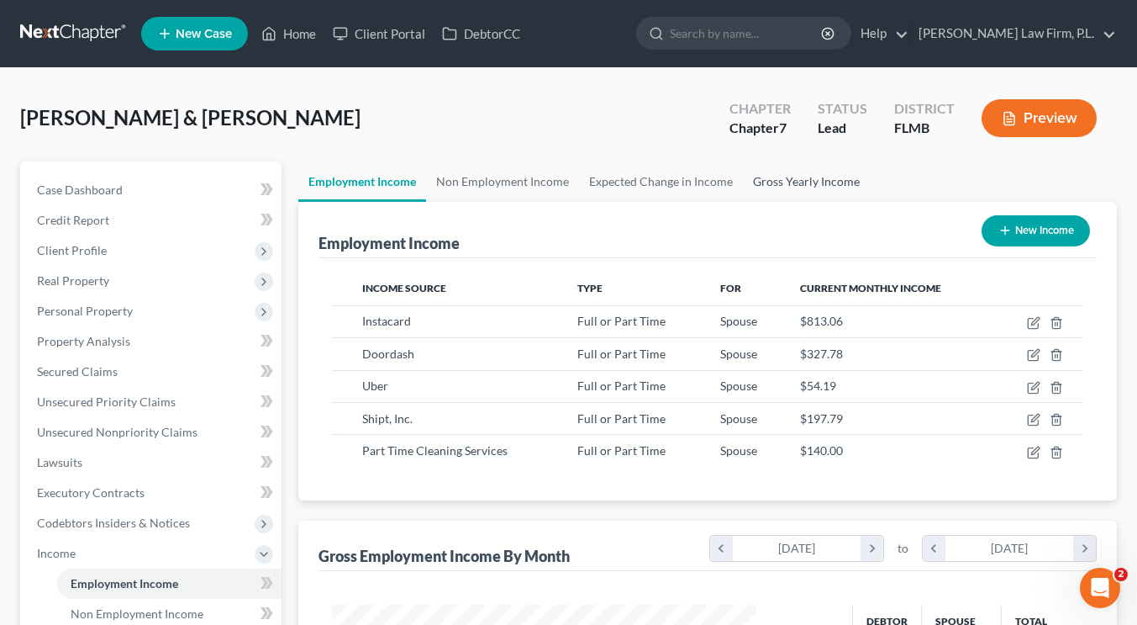
click at [780, 185] on link "Gross Yearly Income" at bounding box center [806, 181] width 127 height 40
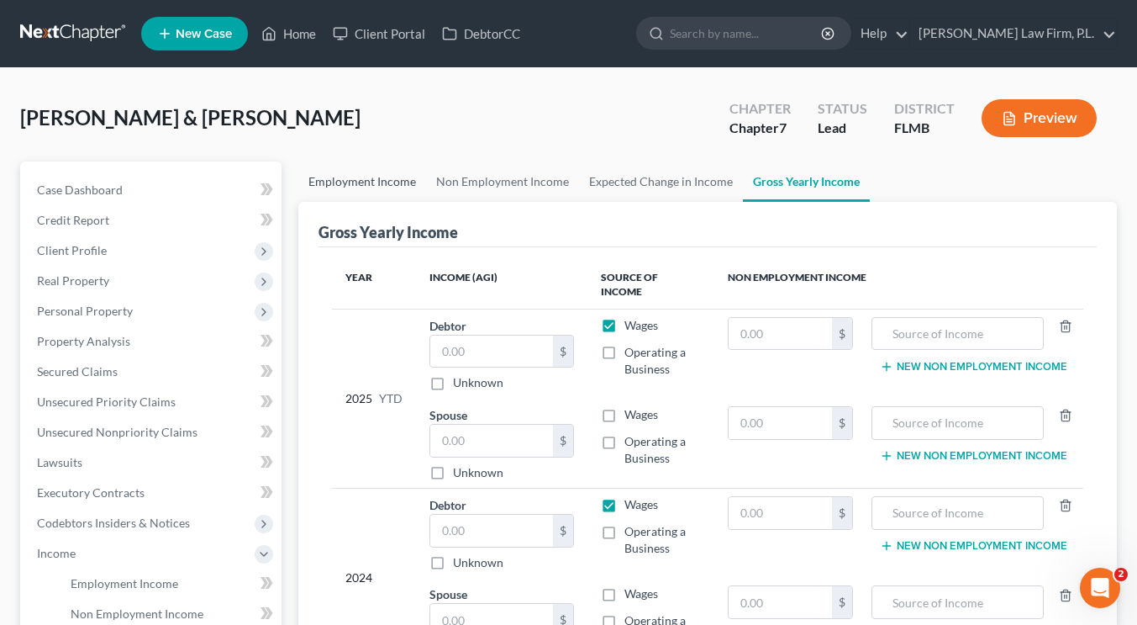
click at [398, 180] on link "Employment Income" at bounding box center [362, 181] width 128 height 40
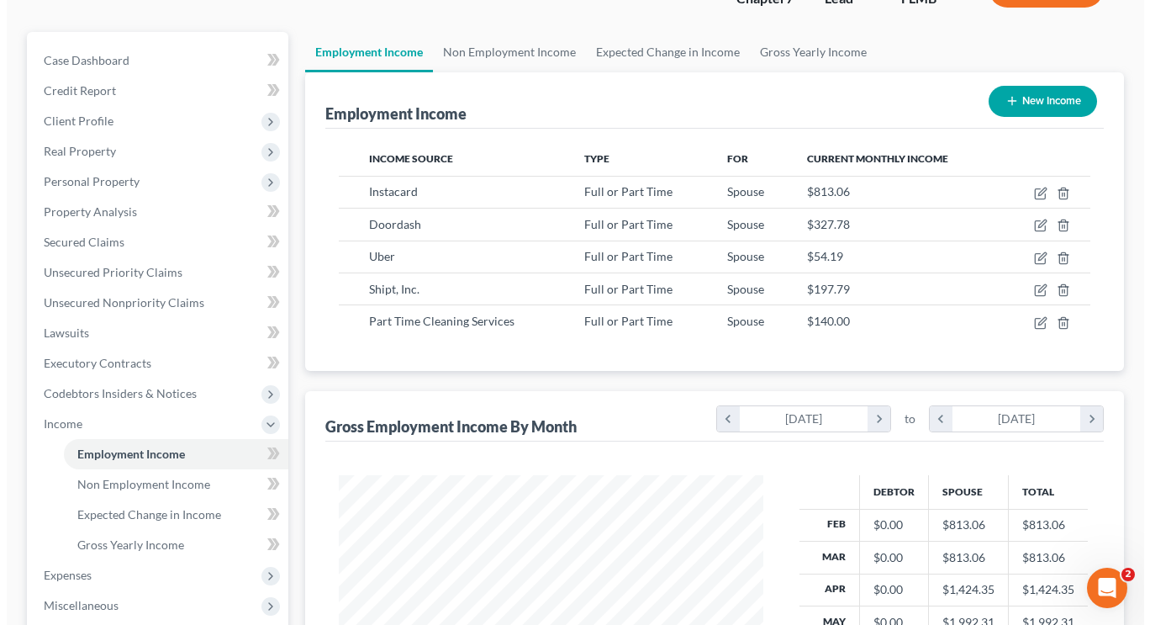
scroll to position [127, 0]
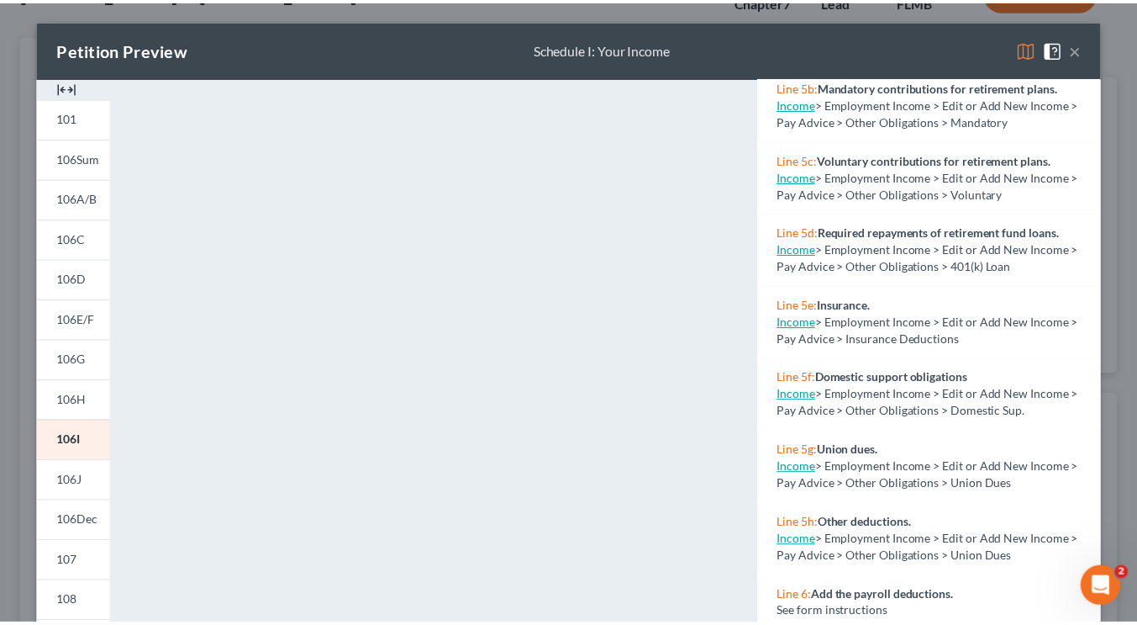
scroll to position [511, 0]
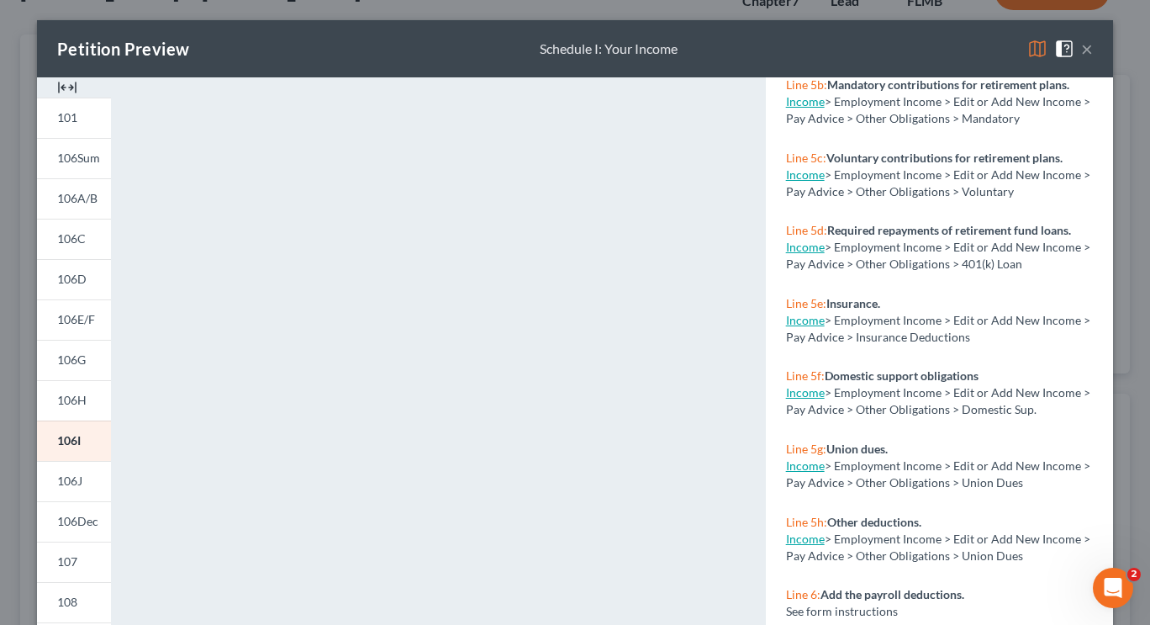
click at [1084, 51] on button "×" at bounding box center [1087, 49] width 12 height 20
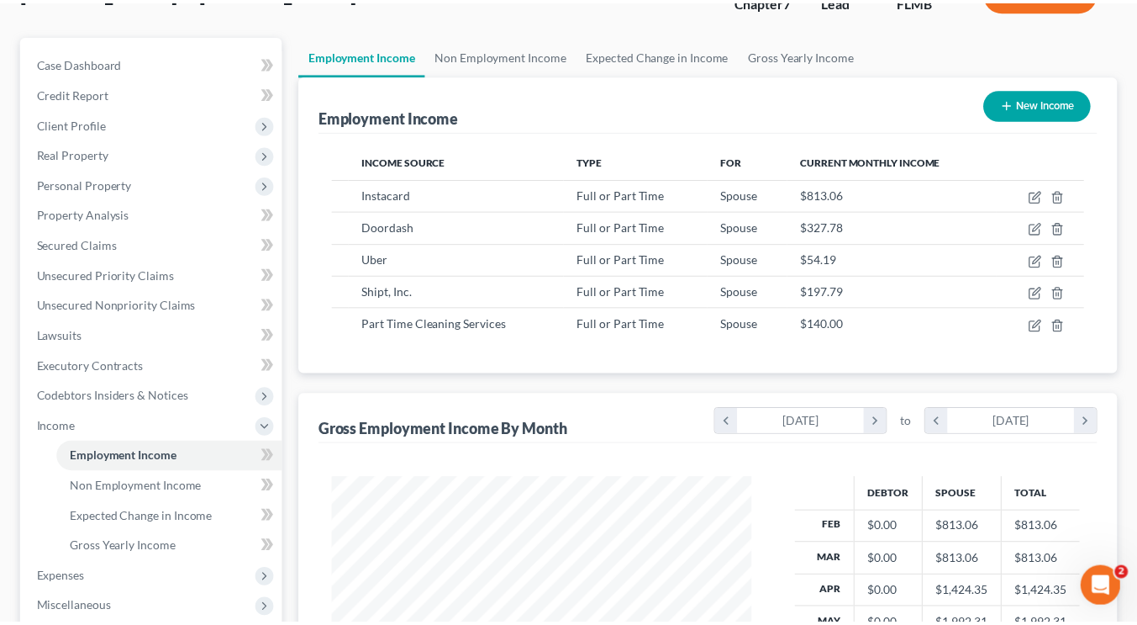
scroll to position [840298, 840142]
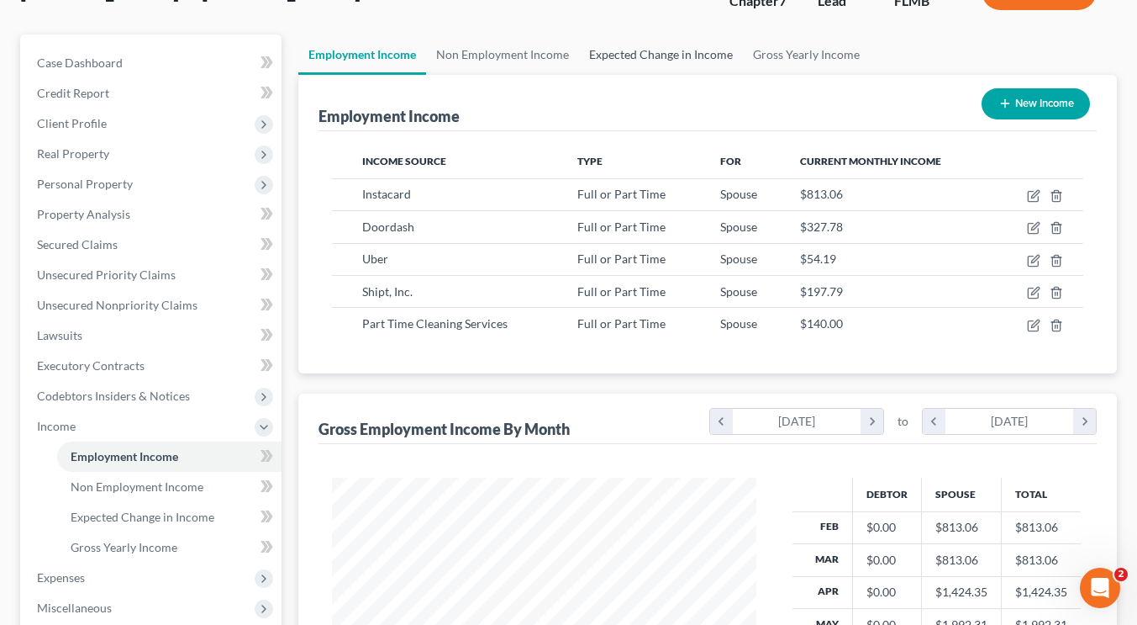
click at [649, 58] on link "Expected Change in Income" at bounding box center [661, 54] width 164 height 40
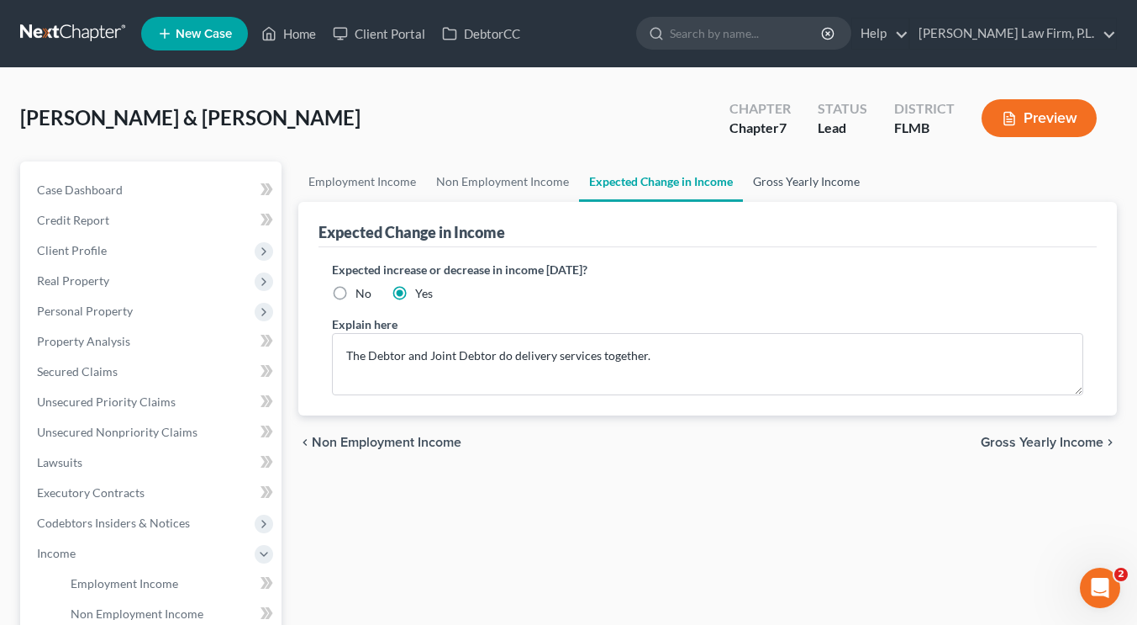
click at [797, 176] on link "Gross Yearly Income" at bounding box center [806, 181] width 127 height 40
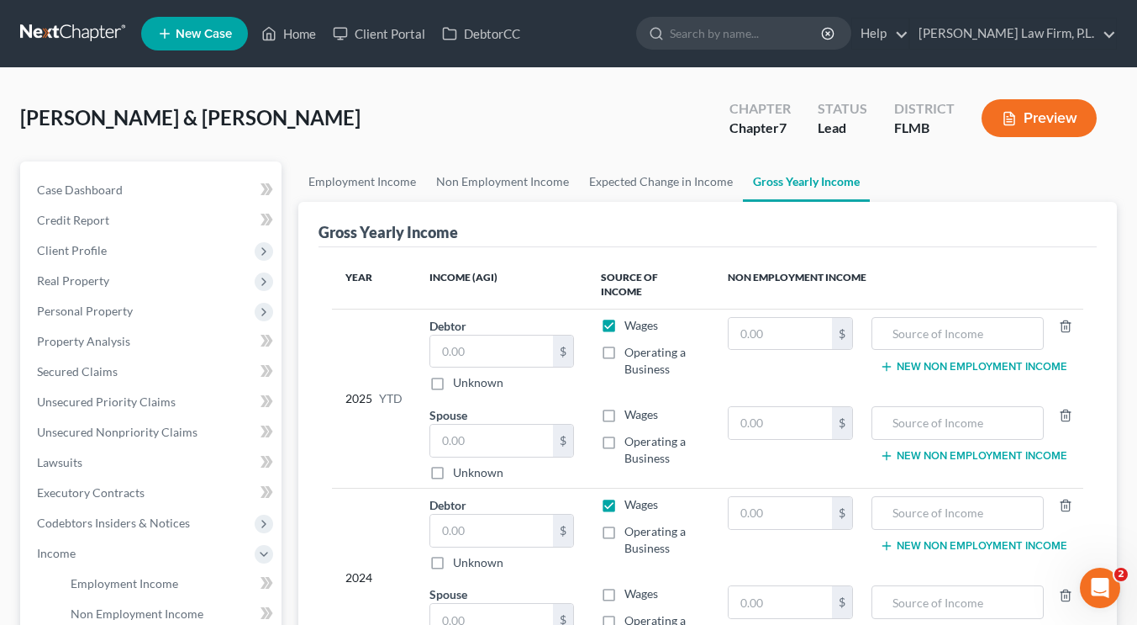
click at [625, 344] on label "Operating a Business" at bounding box center [663, 361] width 76 height 34
click at [631, 344] on input "Operating a Business" at bounding box center [636, 349] width 11 height 11
checkbox input "true"
click at [625, 433] on label "Operating a Business" at bounding box center [663, 450] width 76 height 34
click at [631, 433] on input "Operating a Business" at bounding box center [636, 438] width 11 height 11
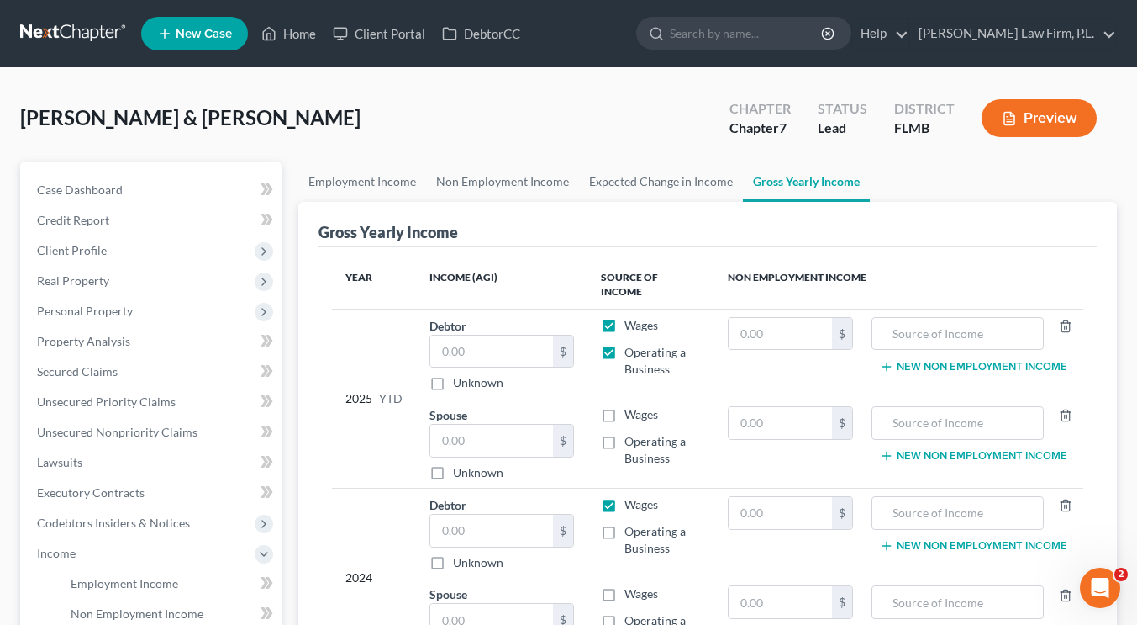
checkbox input "true"
click at [625, 406] on label "Wages" at bounding box center [642, 414] width 34 height 17
click at [631, 406] on input "Wages" at bounding box center [636, 411] width 11 height 11
checkbox input "true"
click at [517, 425] on input "text" at bounding box center [491, 441] width 123 height 32
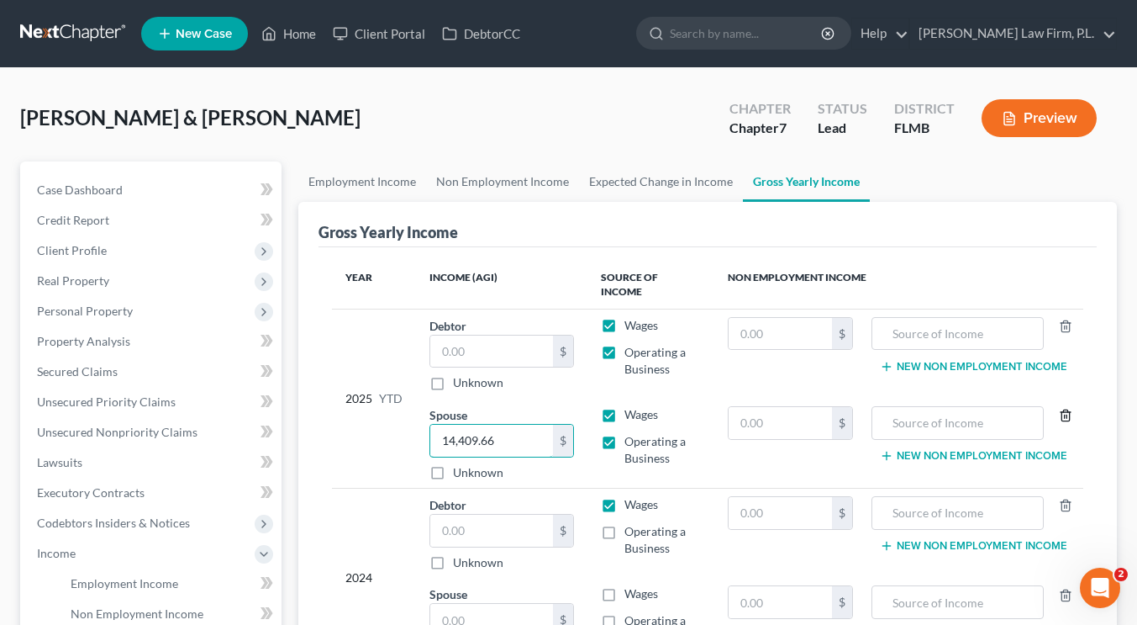
type input "14,409.66"
click at [1065, 409] on icon "button" at bounding box center [1065, 415] width 13 height 13
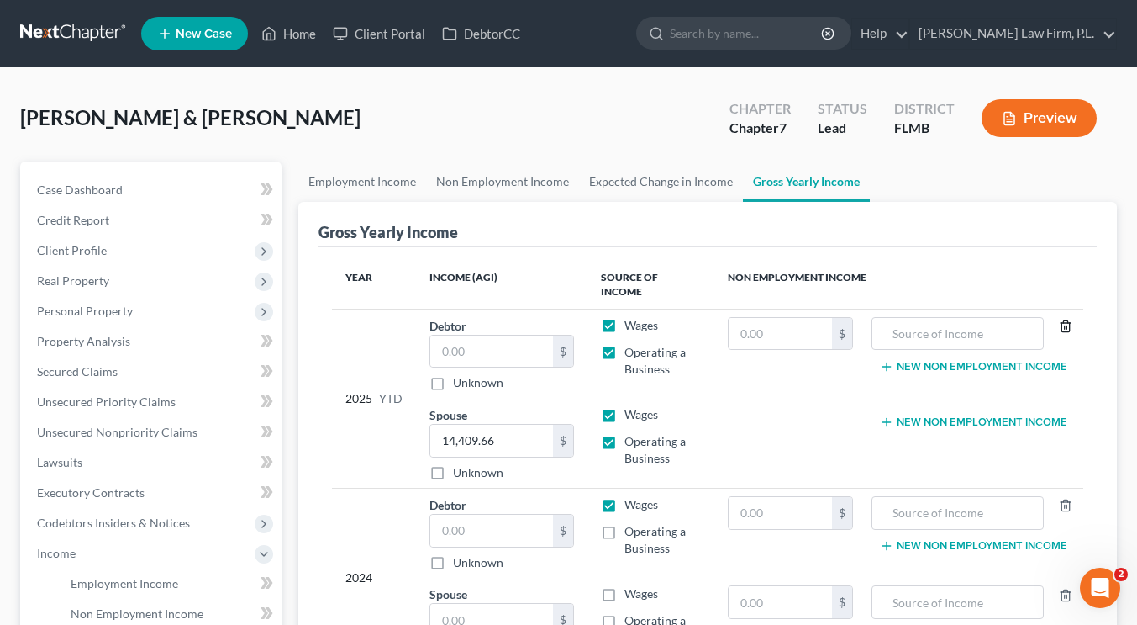
click at [1066, 319] on icon "button" at bounding box center [1065, 325] width 13 height 13
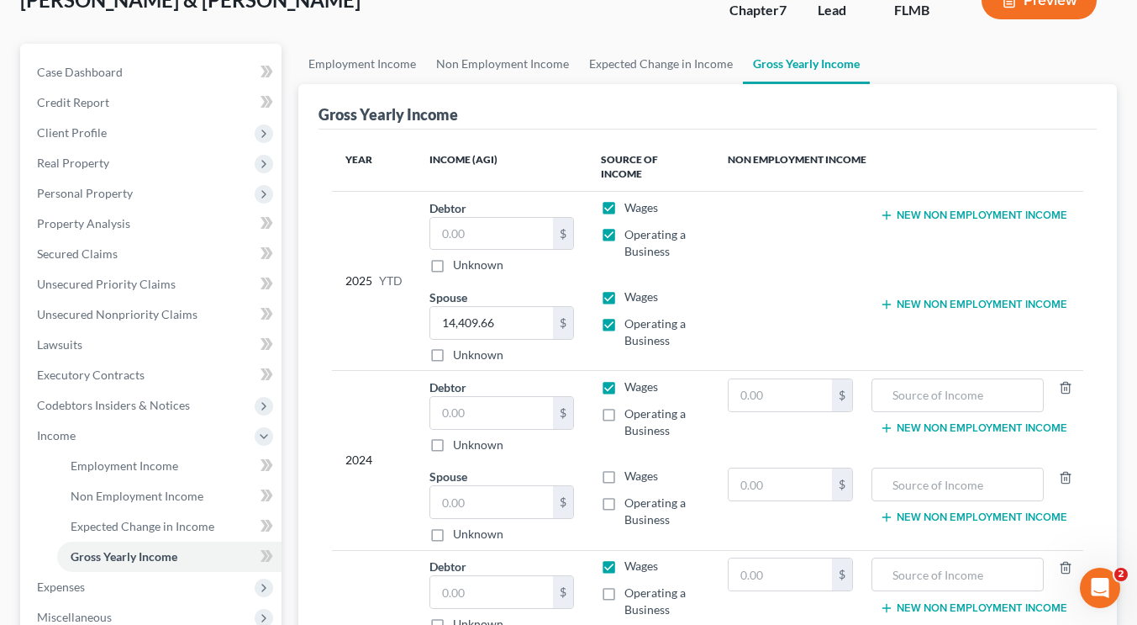
scroll to position [119, 0]
click at [625, 404] on label "Operating a Business" at bounding box center [663, 421] width 76 height 34
click at [631, 404] on input "Operating a Business" at bounding box center [636, 409] width 11 height 11
click at [625, 404] on label "Operating a Business" at bounding box center [663, 421] width 76 height 34
click at [631, 404] on input "Operating a Business" at bounding box center [636, 409] width 11 height 11
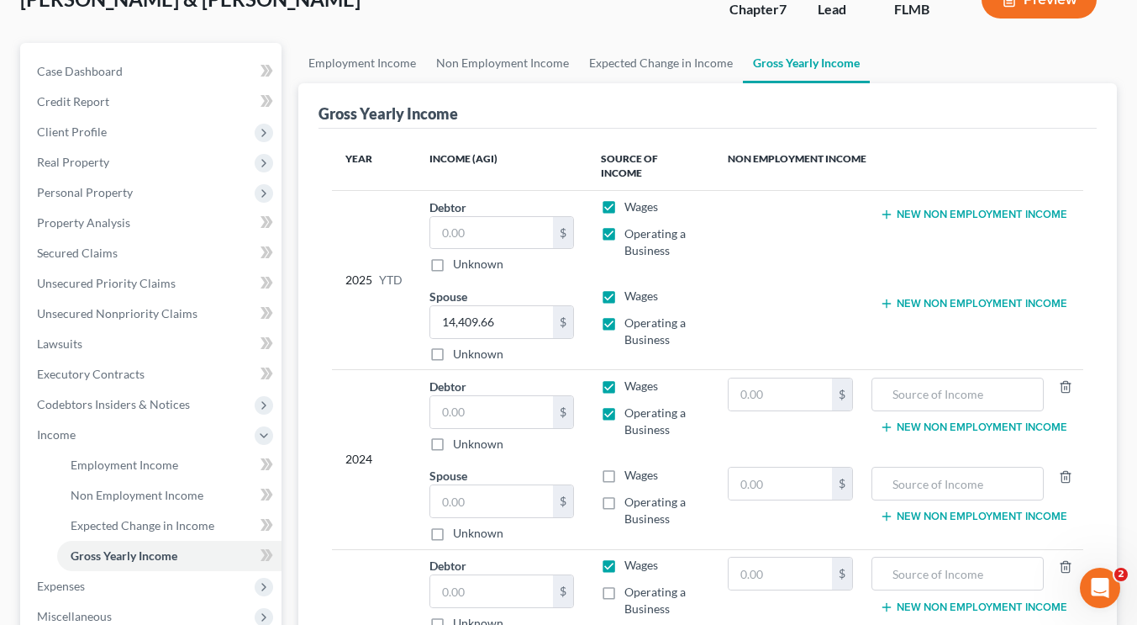
checkbox input "false"
click at [625, 467] on label "Wages" at bounding box center [642, 475] width 34 height 17
click at [631, 467] on input "Wages" at bounding box center [636, 472] width 11 height 11
checkbox input "true"
click at [625, 493] on label "Operating a Business" at bounding box center [663, 510] width 76 height 34
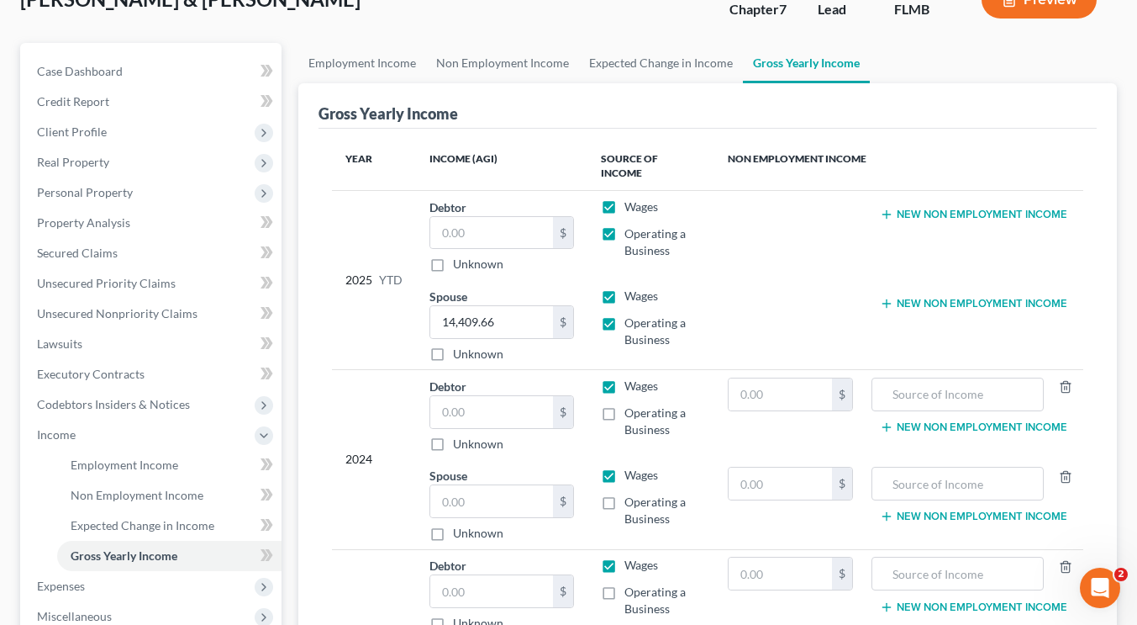
click at [631, 493] on input "Operating a Business" at bounding box center [636, 498] width 11 height 11
checkbox input "true"
click at [534, 493] on input "text" at bounding box center [491, 501] width 123 height 32
click at [625, 377] on label "Wages" at bounding box center [642, 385] width 34 height 17
click at [631, 377] on input "Wages" at bounding box center [636, 382] width 11 height 11
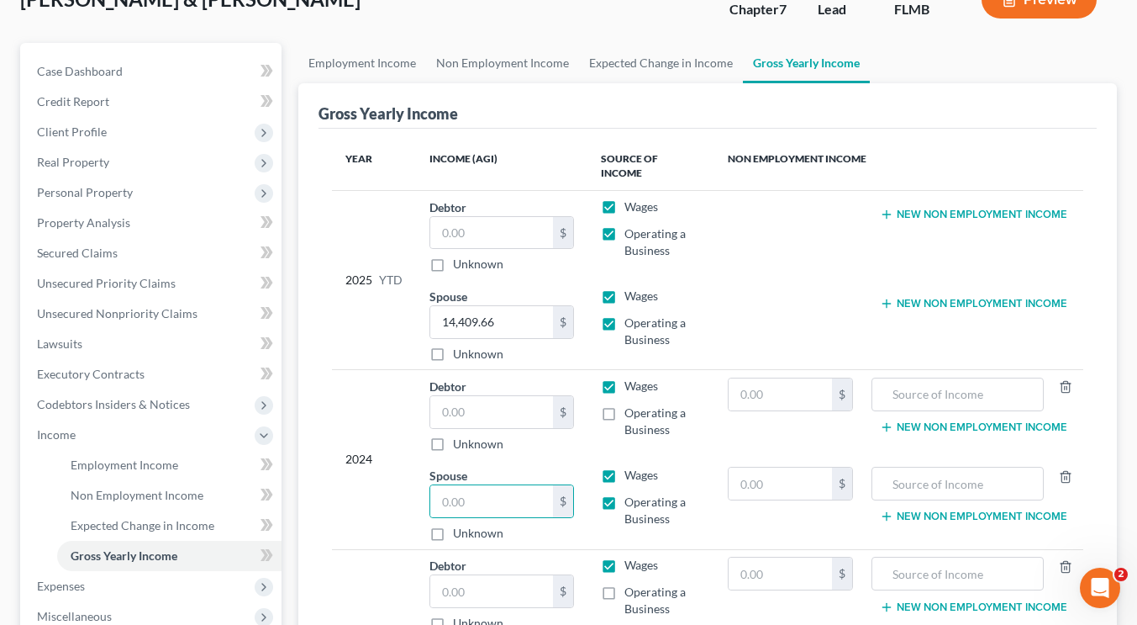
checkbox input "false"
click at [625, 467] on label "Wages" at bounding box center [642, 475] width 34 height 17
click at [631, 467] on input "Wages" at bounding box center [636, 472] width 11 height 11
checkbox input "false"
click at [625, 493] on label "Operating a Business" at bounding box center [663, 510] width 76 height 34
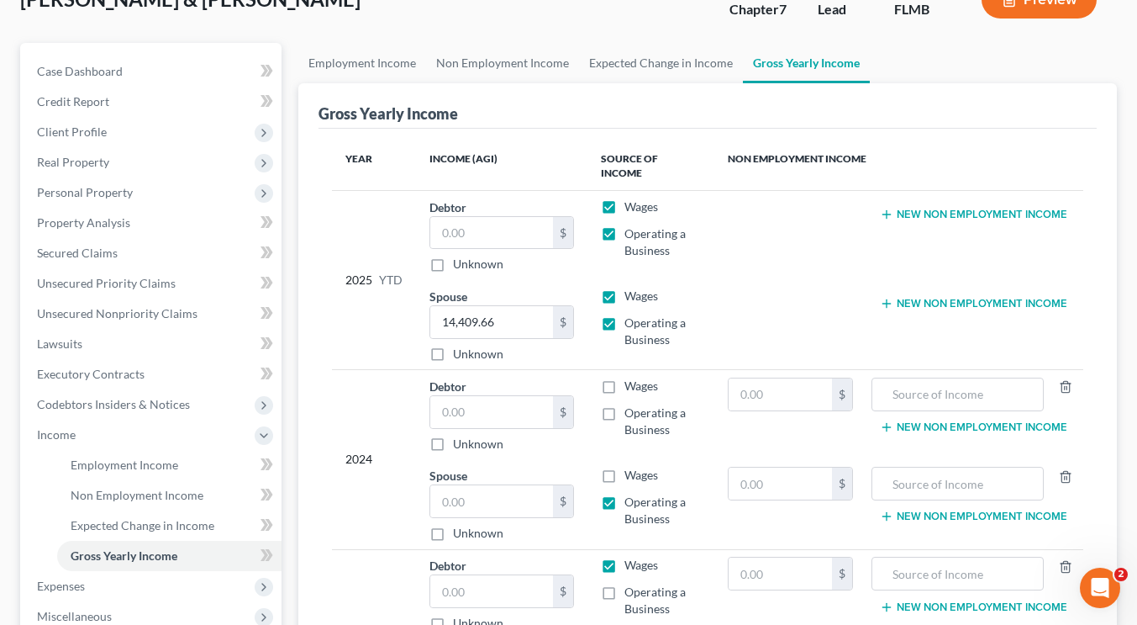
click at [631, 493] on input "Operating a Business" at bounding box center [636, 498] width 11 height 11
checkbox input "false"
click at [901, 378] on input "text" at bounding box center [958, 394] width 154 height 32
type input "2024 AGI Joint Return"
click at [792, 378] on input "text" at bounding box center [780, 394] width 103 height 32
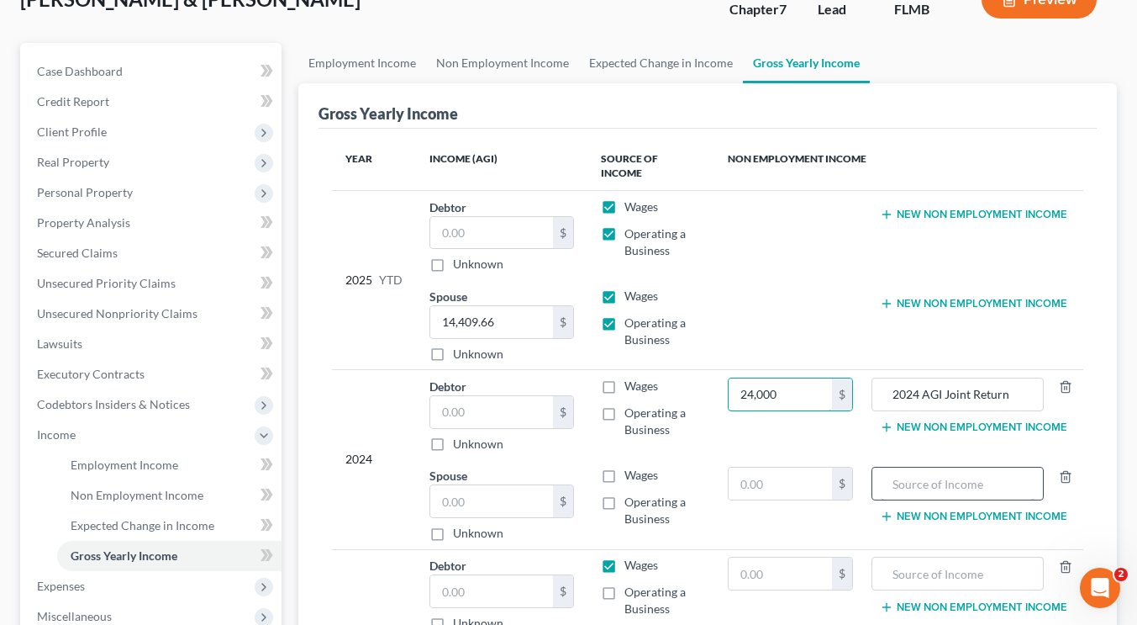
type input "24,000"
click at [987, 467] on input "text" at bounding box center [958, 483] width 154 height 32
type input "Same as Debtor 1"
click at [625, 556] on label "Wages" at bounding box center [642, 564] width 34 height 17
click at [631, 556] on input "Wages" at bounding box center [636, 561] width 11 height 11
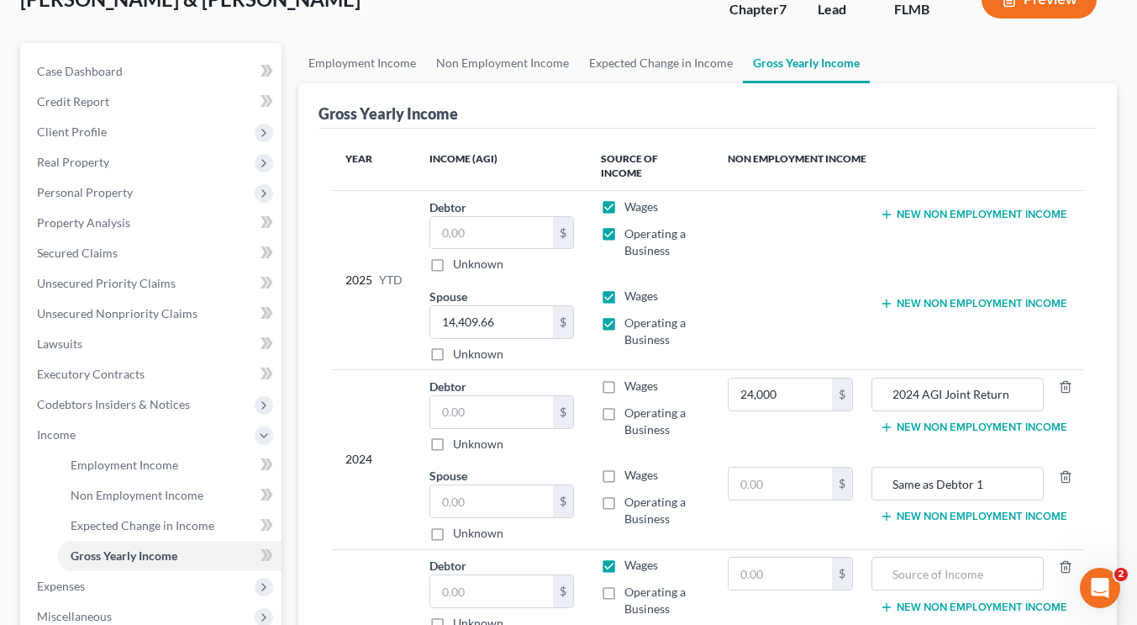
checkbox input "false"
click at [930, 557] on input "text" at bounding box center [958, 573] width 154 height 32
type input "2023 AGI Joint Return"
click at [787, 563] on input "text" at bounding box center [780, 573] width 103 height 32
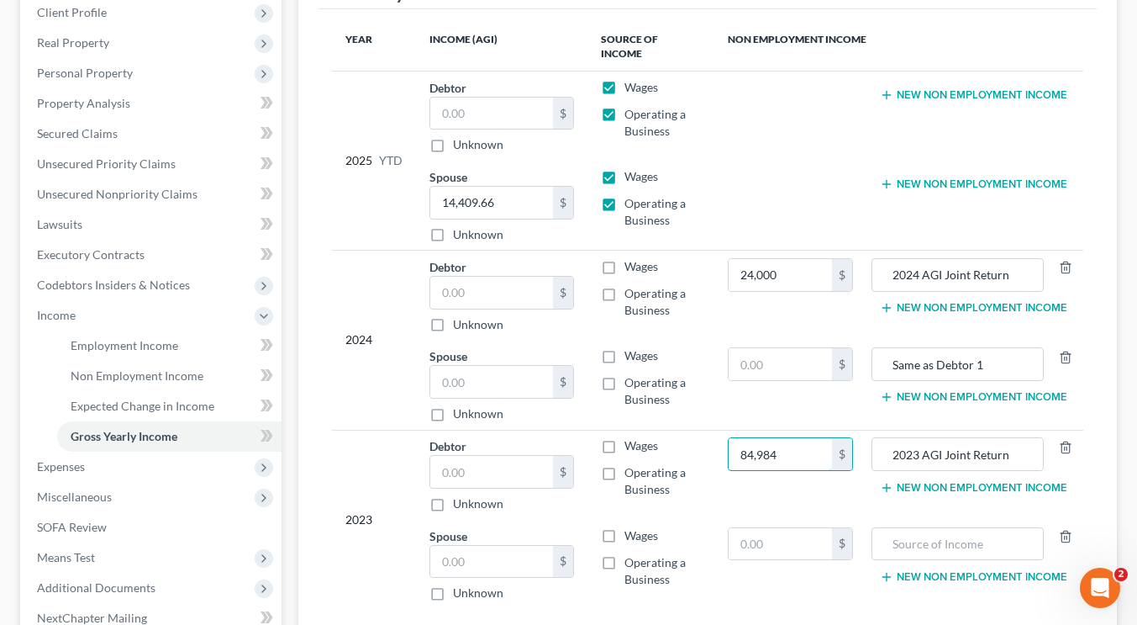
scroll to position [245, 0]
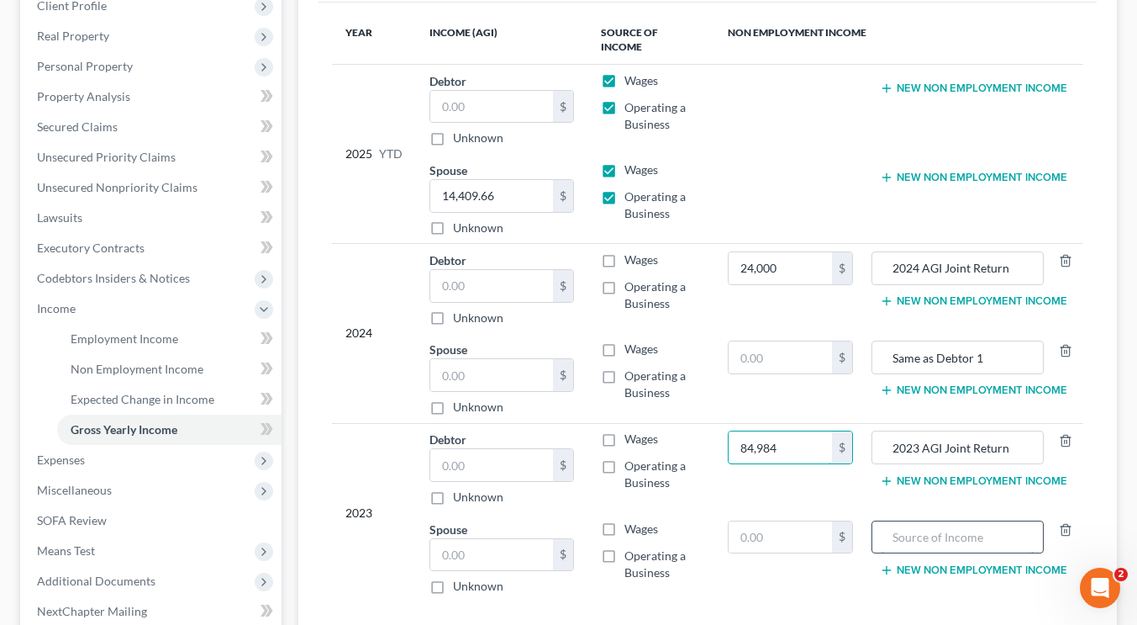
type input "84,984"
click at [980, 521] on input "text" at bounding box center [958, 537] width 154 height 32
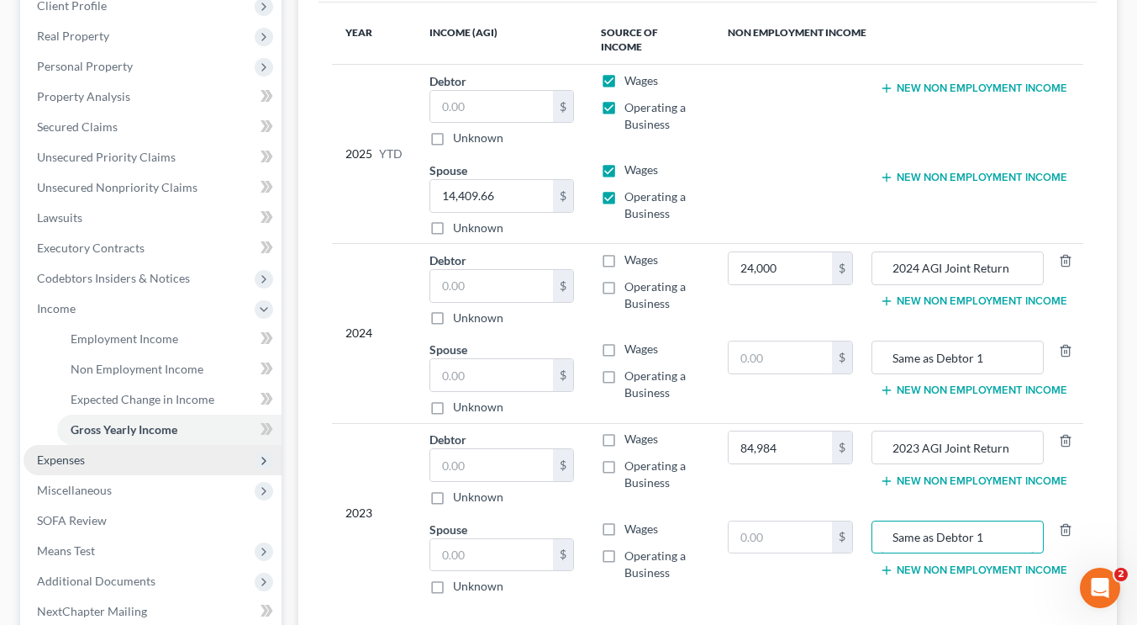
type input "Same as Debtor 1"
click at [177, 461] on span "Expenses" at bounding box center [153, 460] width 258 height 30
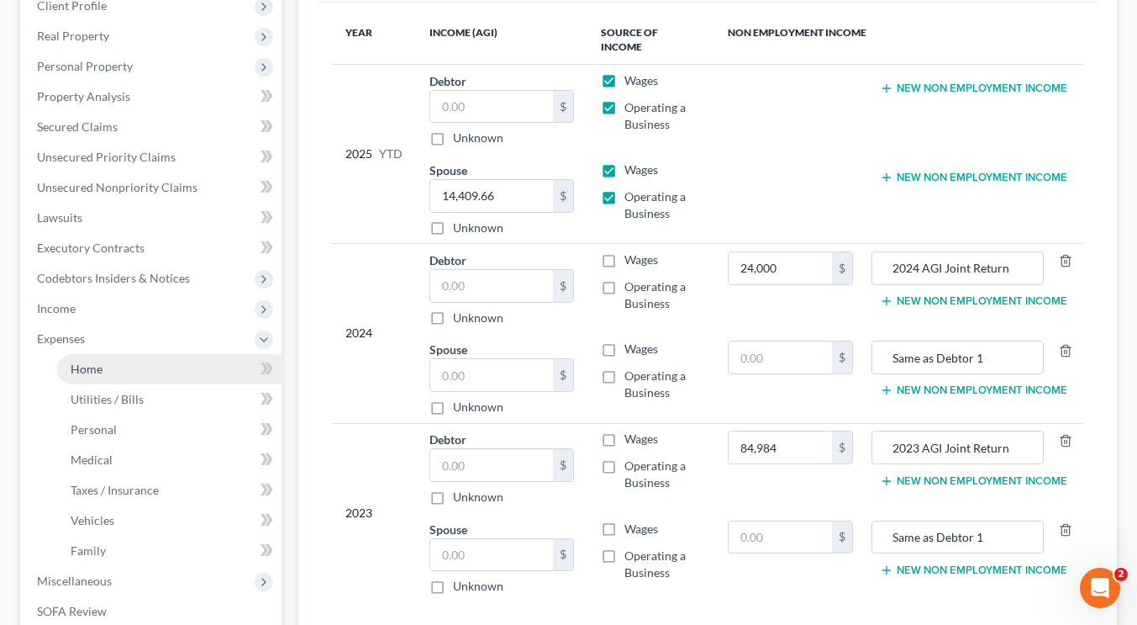
click at [126, 373] on link "Home" at bounding box center [169, 369] width 224 height 30
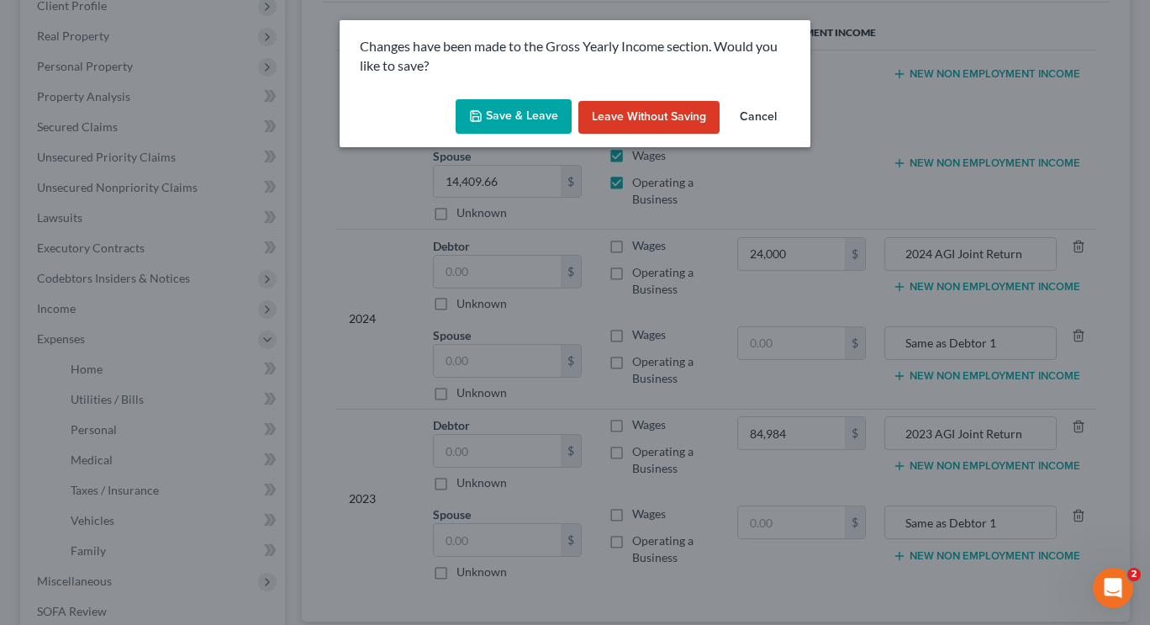
click at [508, 122] on button "Save & Leave" at bounding box center [514, 116] width 116 height 35
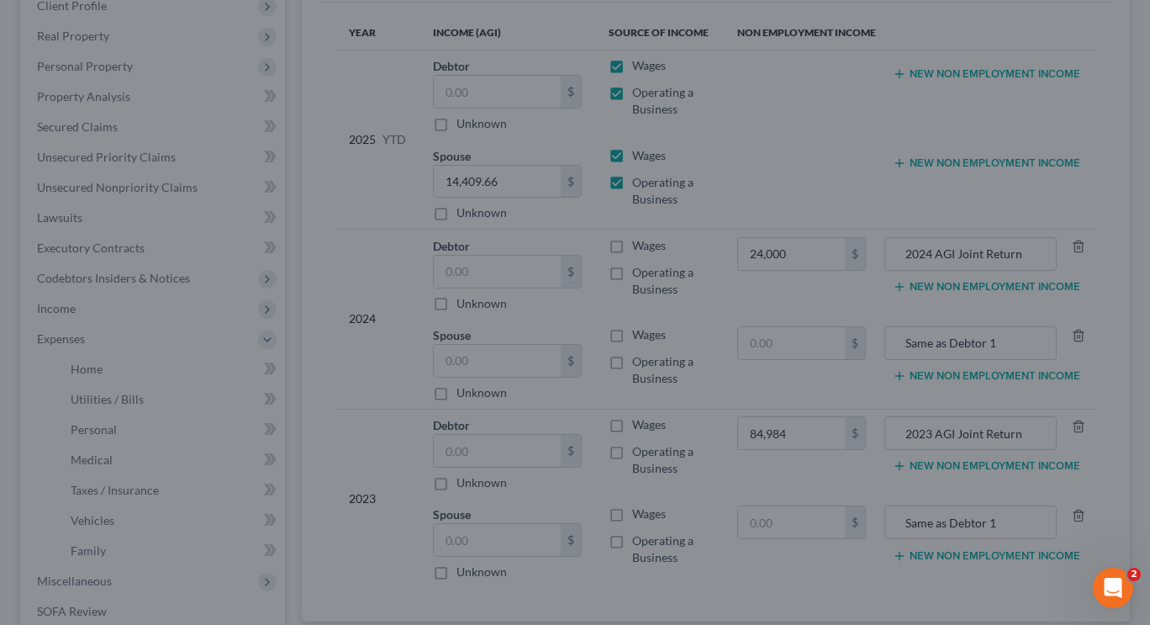
type input "24,000.00"
type input "84,984.00"
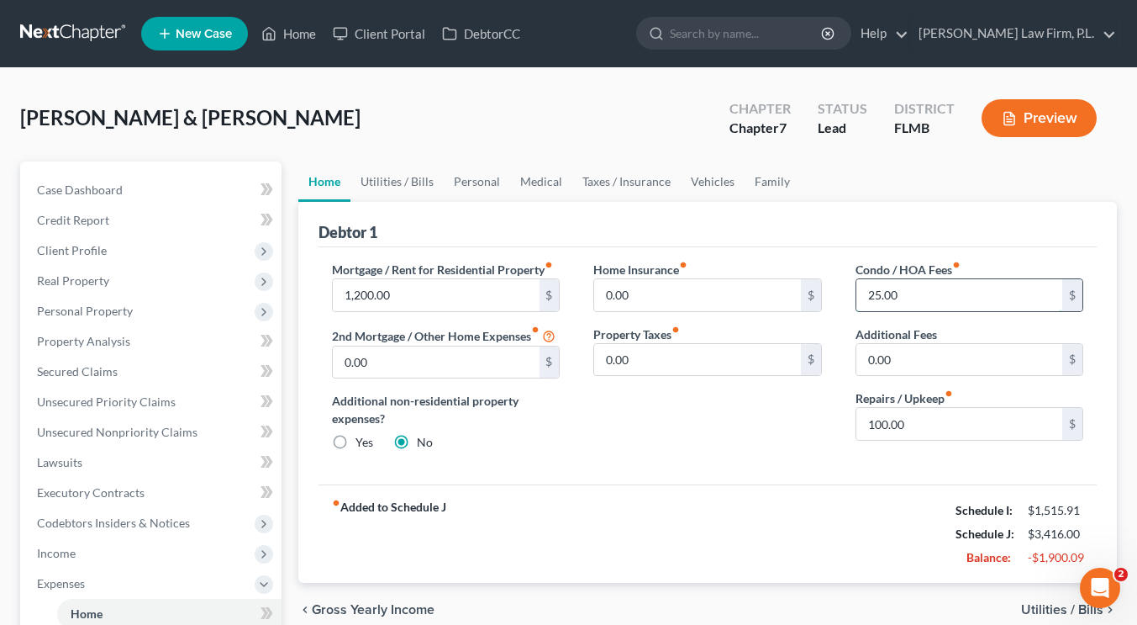
click at [872, 293] on input "25.00" at bounding box center [960, 295] width 206 height 32
type input "5"
type input "50"
click at [425, 187] on link "Utilities / Bills" at bounding box center [397, 181] width 93 height 40
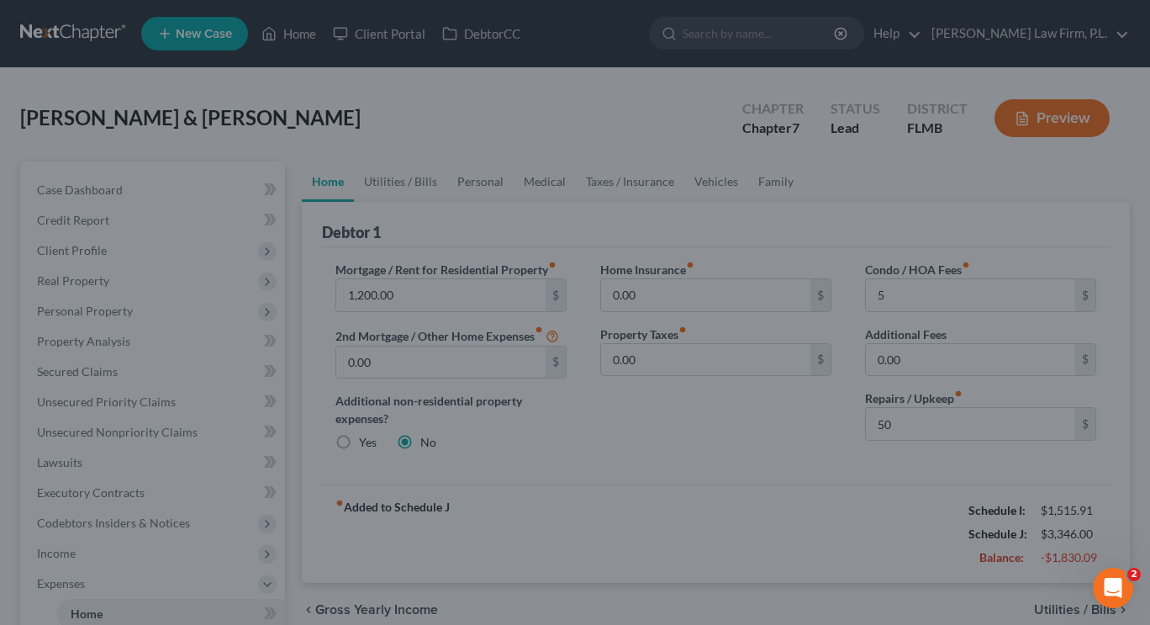
click at [415, 177] on div at bounding box center [575, 312] width 1150 height 625
drag, startPoint x: 415, startPoint y: 177, endPoint x: 432, endPoint y: 185, distance: 18.4
click at [432, 185] on div at bounding box center [575, 312] width 1150 height 625
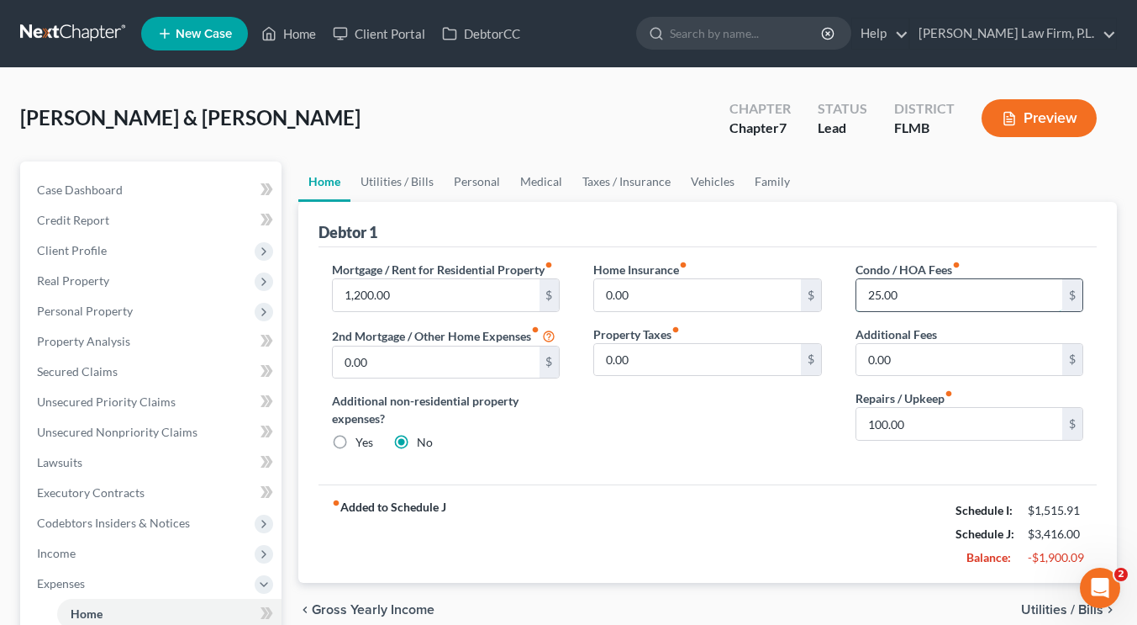
click at [895, 290] on input "25.00" at bounding box center [960, 295] width 206 height 32
type input "5"
type input "50"
click at [414, 179] on link "Utilities / Bills" at bounding box center [397, 181] width 93 height 40
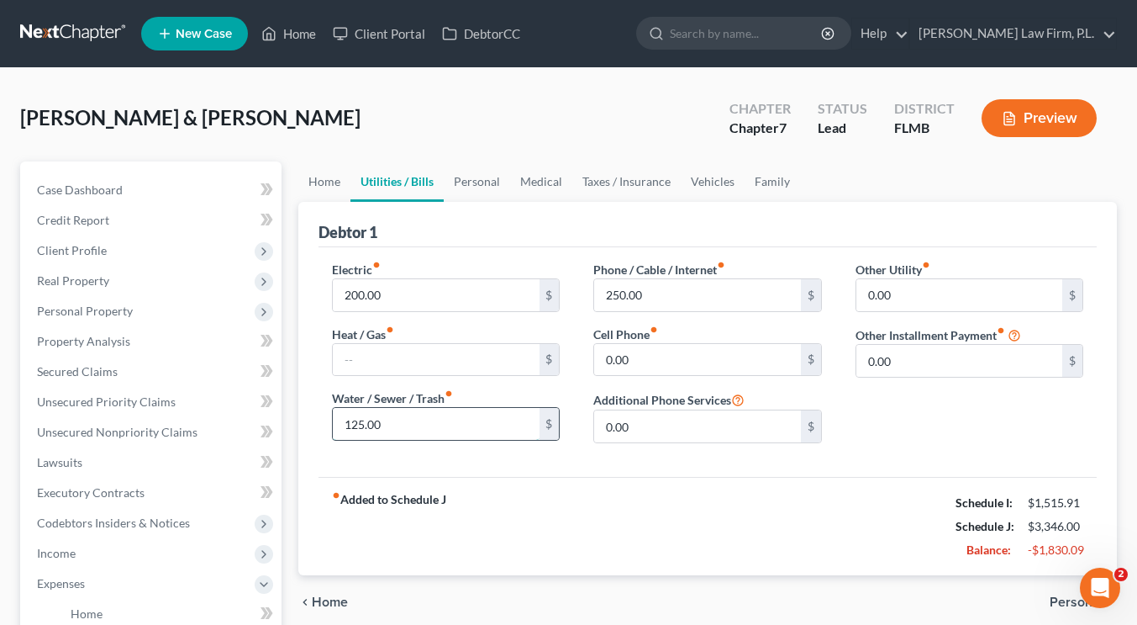
click at [392, 423] on input "125.00" at bounding box center [436, 424] width 206 height 32
type input "75"
type input "195"
click at [483, 177] on link "Personal" at bounding box center [477, 181] width 66 height 40
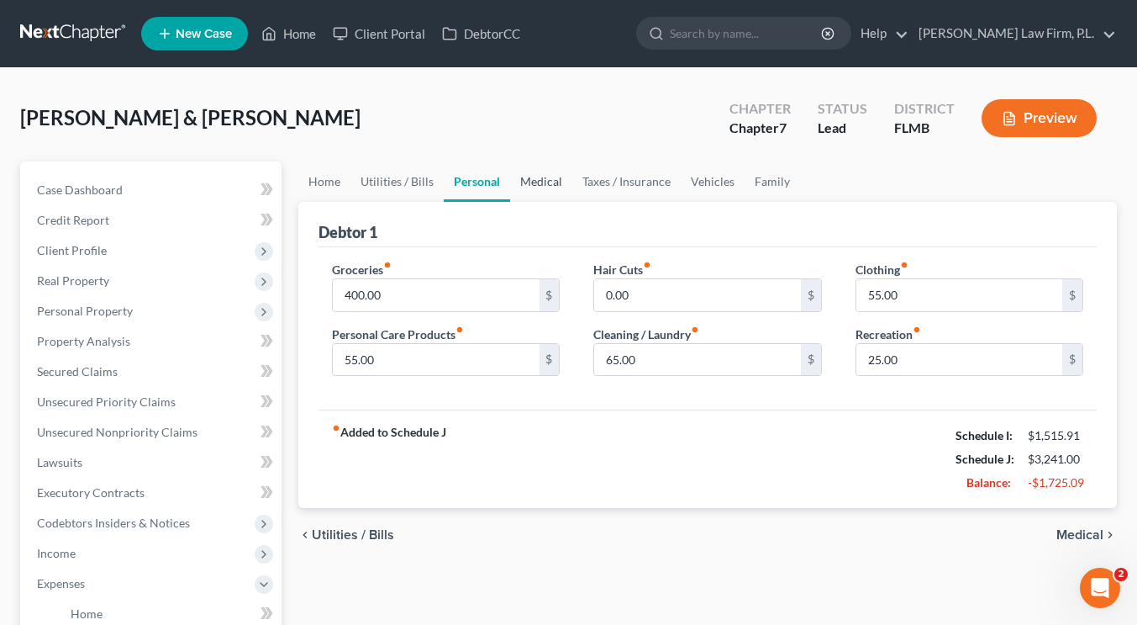
click at [540, 171] on link "Medical" at bounding box center [541, 181] width 62 height 40
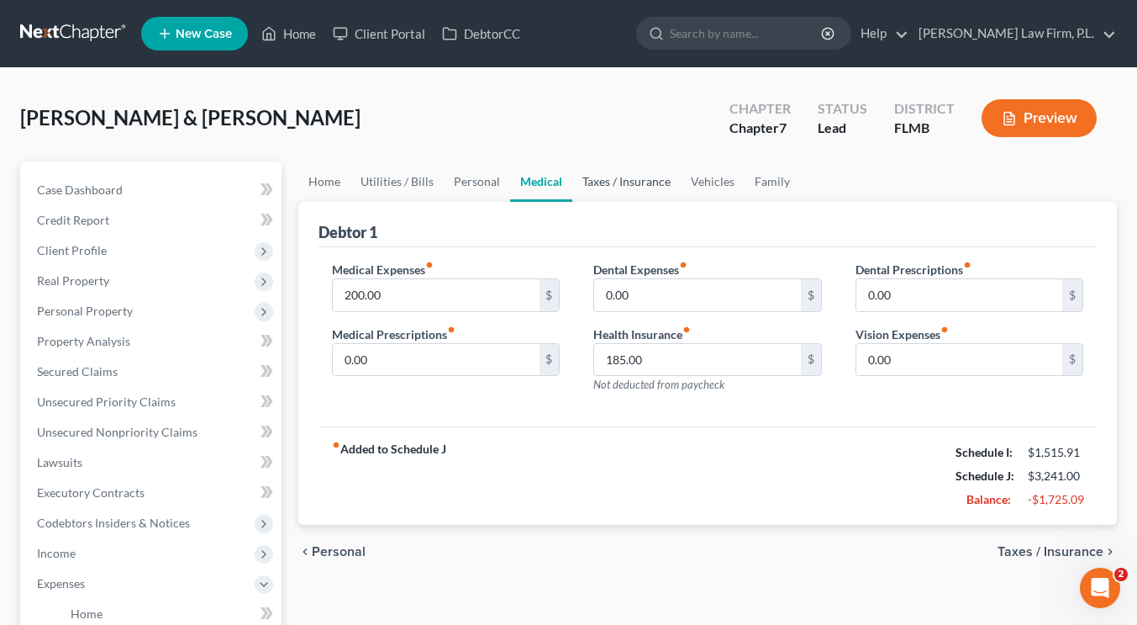
click at [597, 185] on link "Taxes / Insurance" at bounding box center [626, 181] width 108 height 40
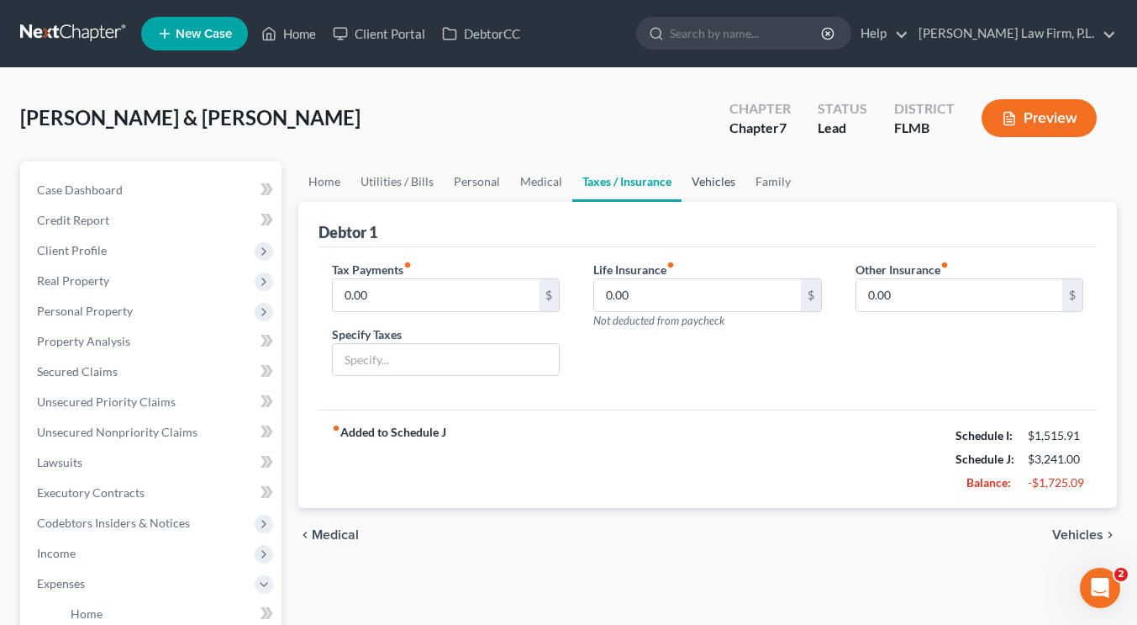
click at [709, 184] on link "Vehicles" at bounding box center [714, 181] width 64 height 40
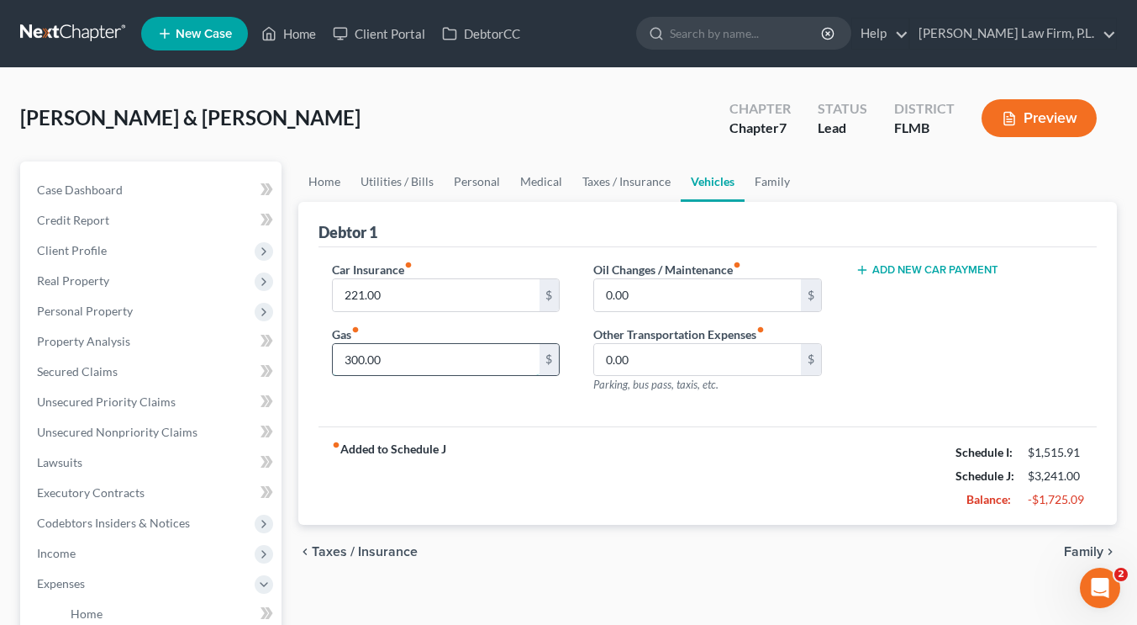
click at [434, 356] on input "300.00" at bounding box center [436, 360] width 206 height 32
type input "400"
click at [761, 177] on link "Family" at bounding box center [772, 181] width 55 height 40
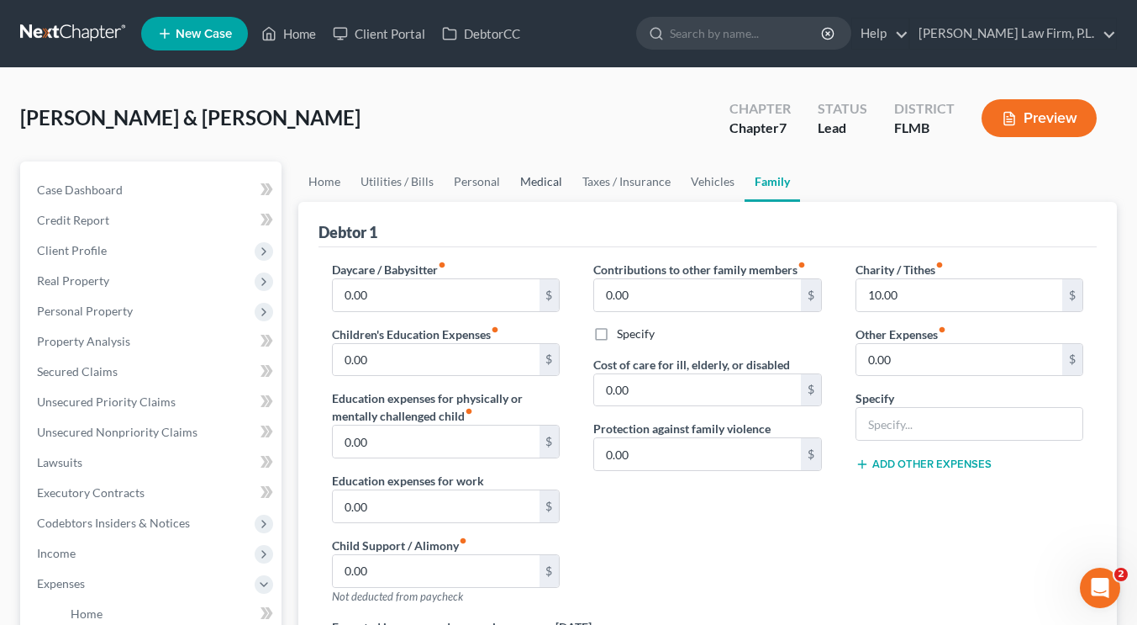
click at [519, 182] on link "Medical" at bounding box center [541, 181] width 62 height 40
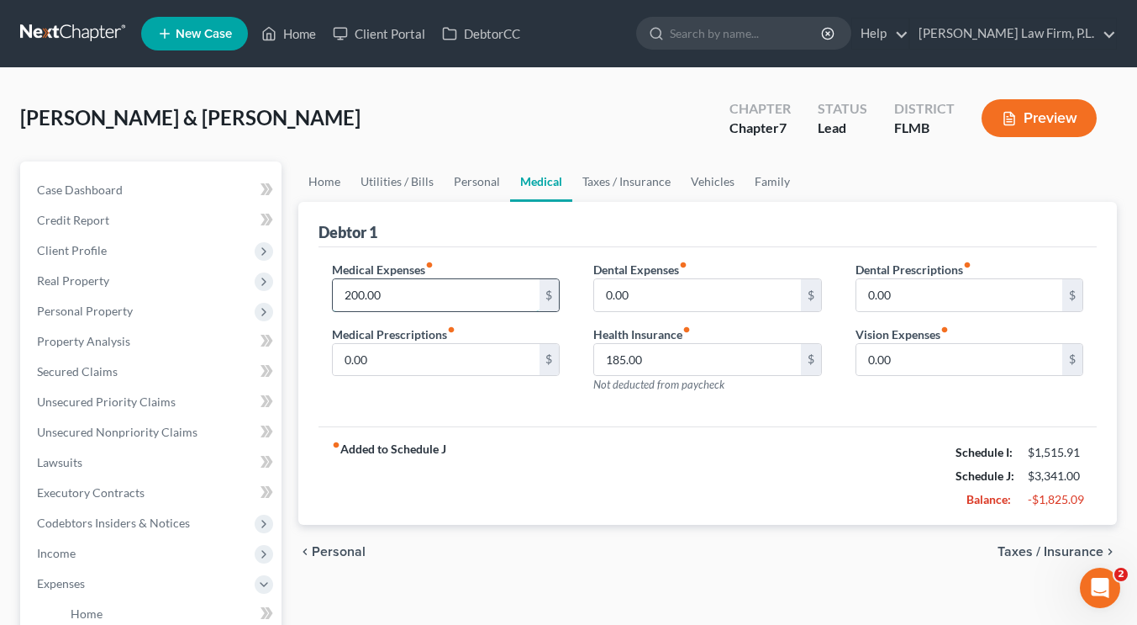
click at [381, 297] on input "200.00" at bounding box center [436, 295] width 206 height 32
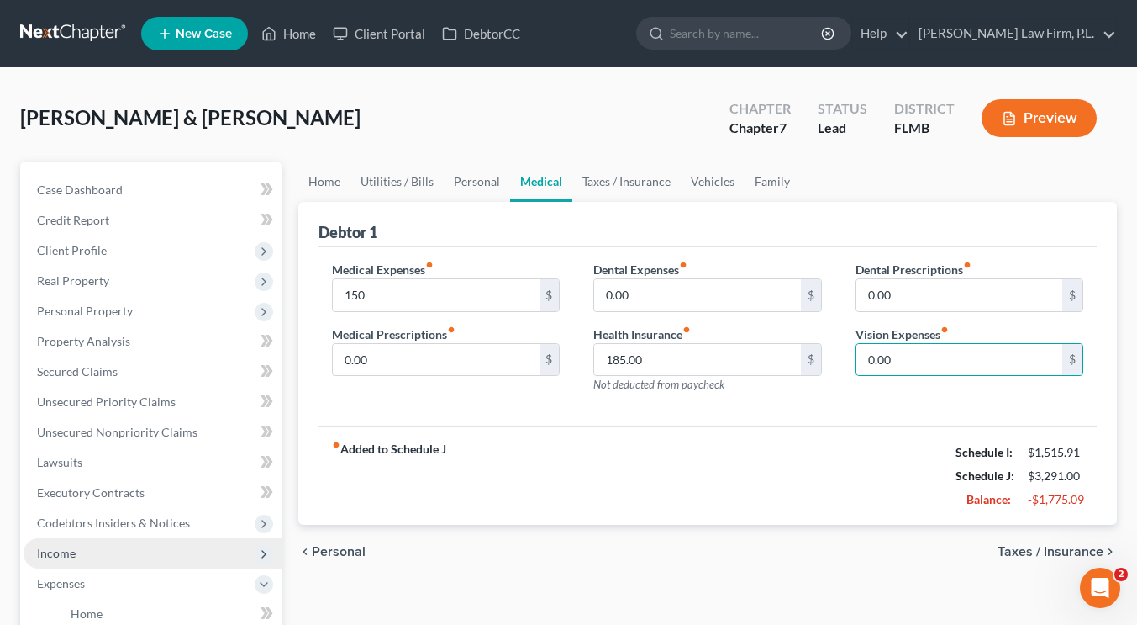
click at [140, 540] on span "Income" at bounding box center [153, 553] width 258 height 30
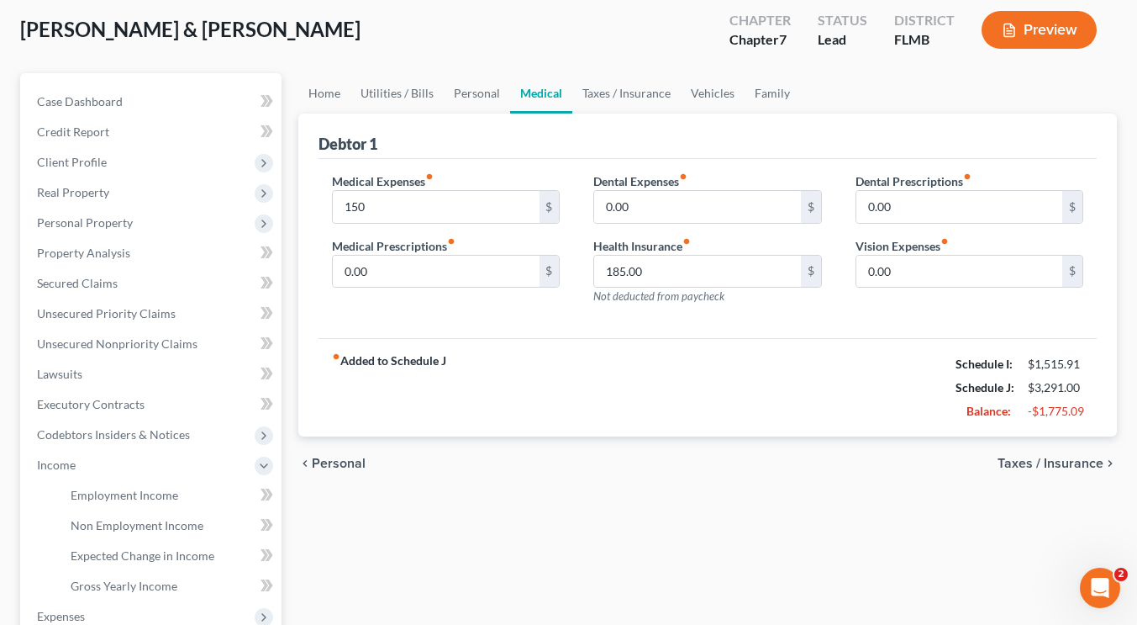
scroll to position [121, 0]
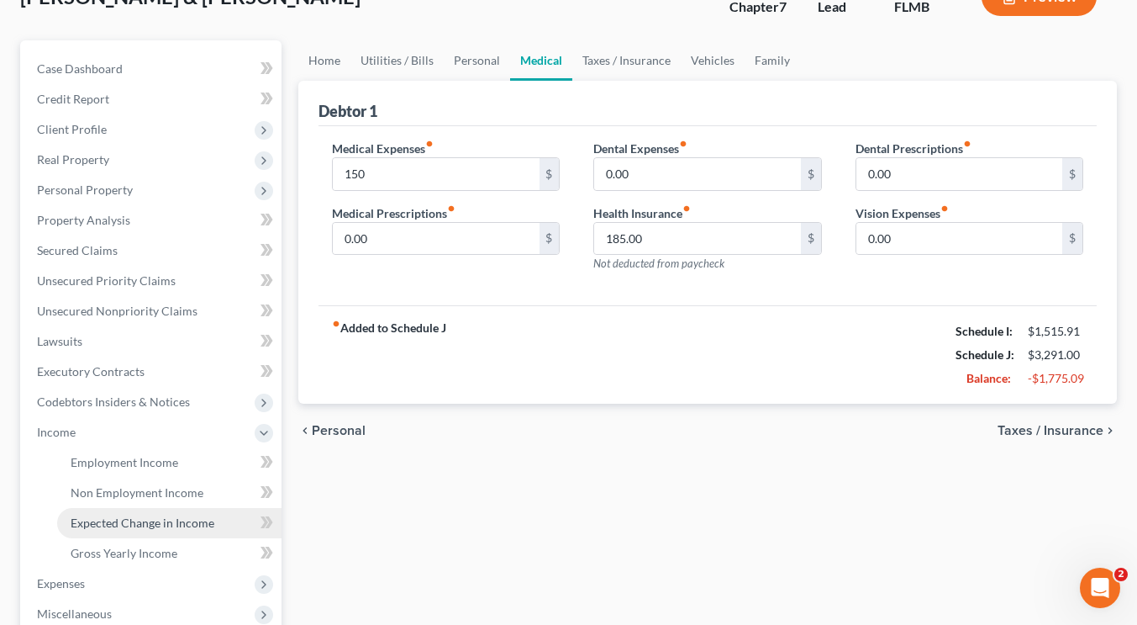
click at [169, 521] on span "Expected Change in Income" at bounding box center [143, 522] width 144 height 14
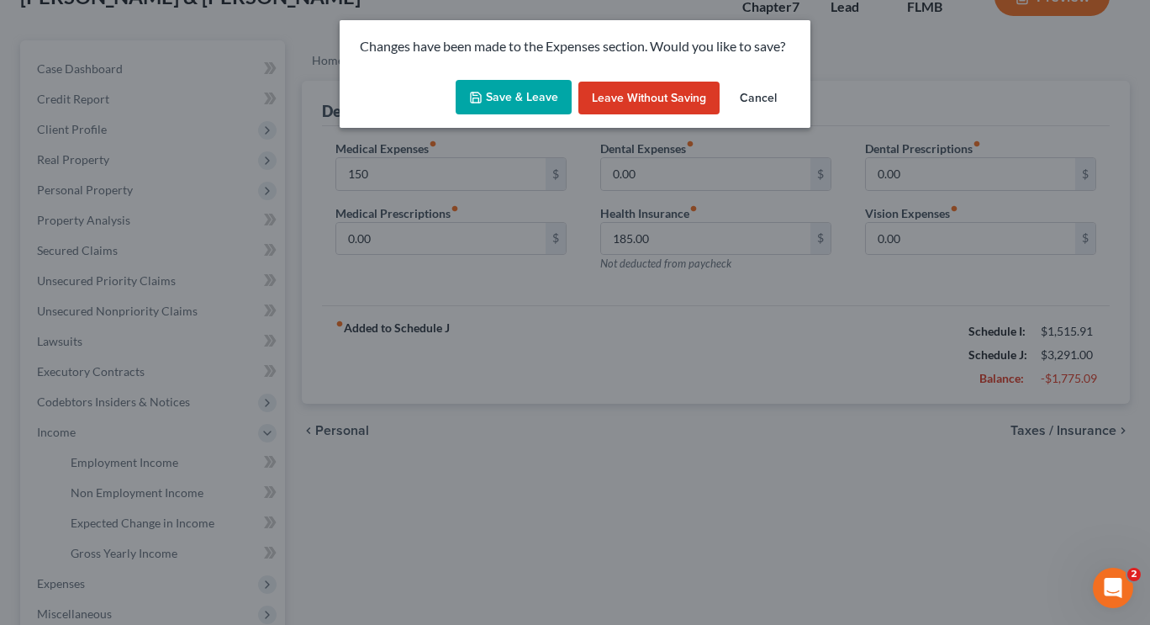
click at [518, 107] on button "Save & Leave" at bounding box center [514, 97] width 116 height 35
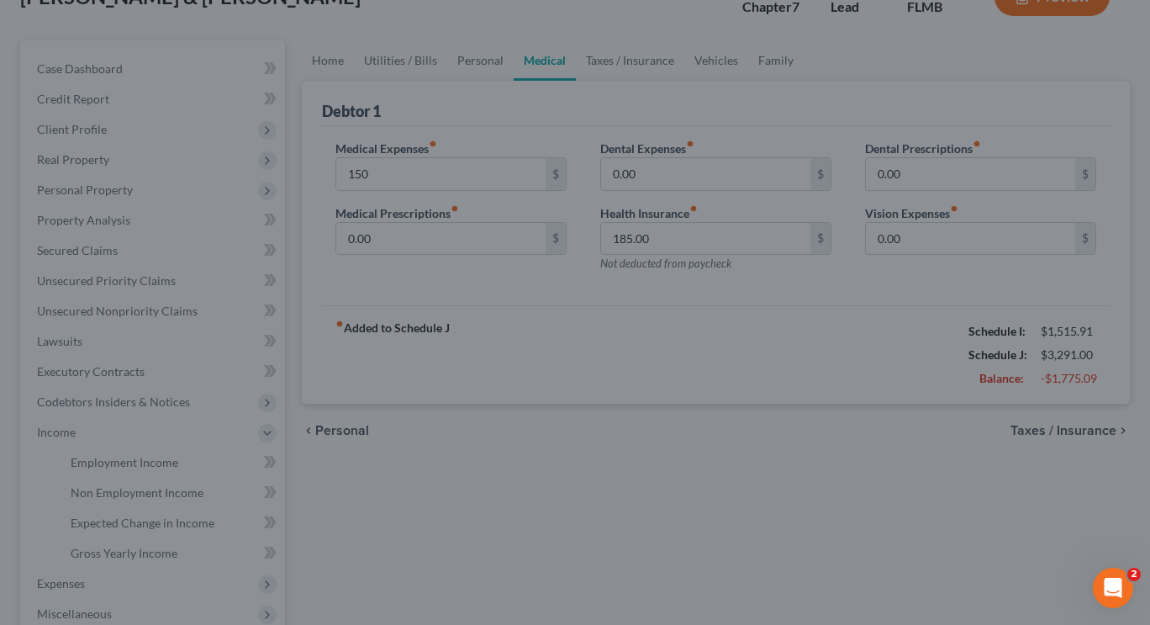
type input "150.00"
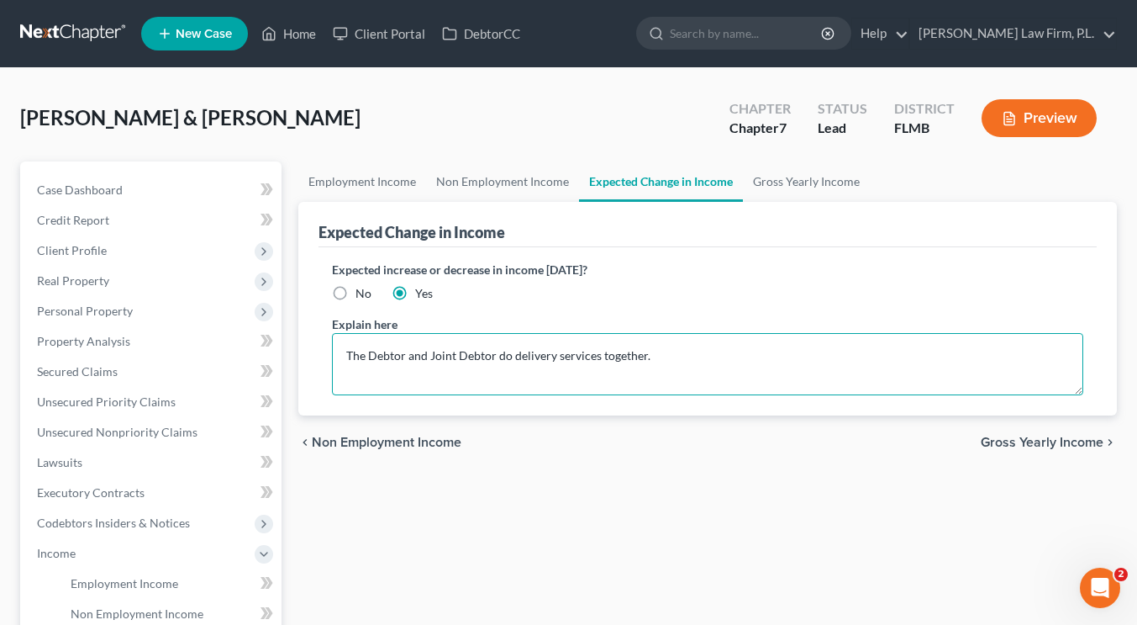
click at [655, 356] on textarea "The Debtor and Joint Debtor do delivery services together." at bounding box center [707, 364] width 751 height 62
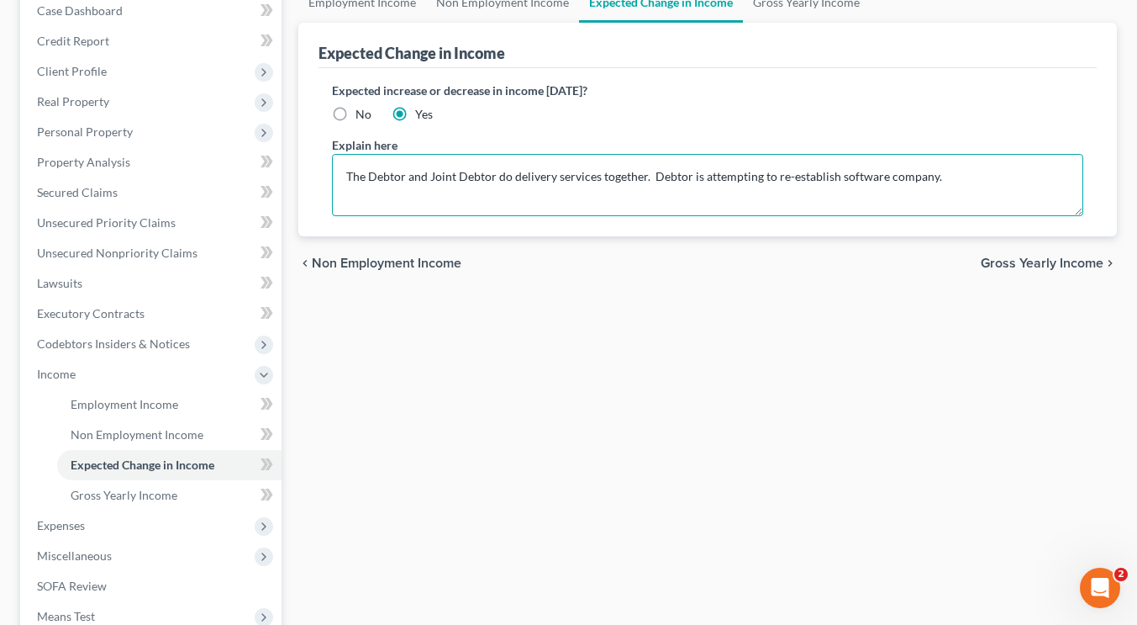
scroll to position [208, 0]
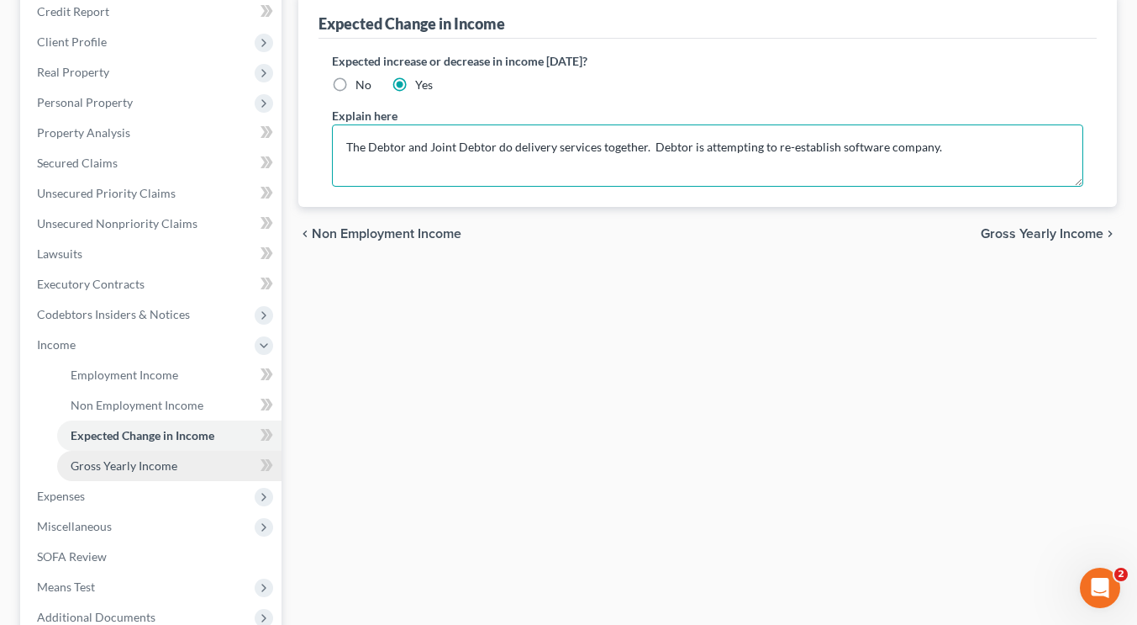
type textarea "The Debtor and Joint Debtor do delivery services together. Debtor is attempting…"
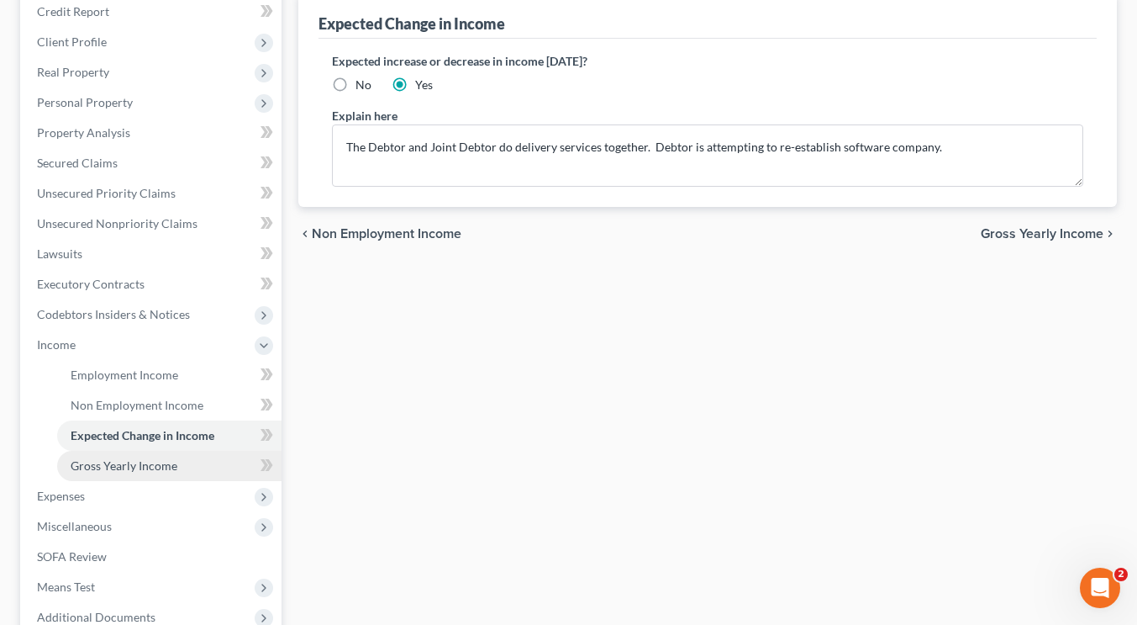
click at [174, 464] on span "Gross Yearly Income" at bounding box center [124, 465] width 107 height 14
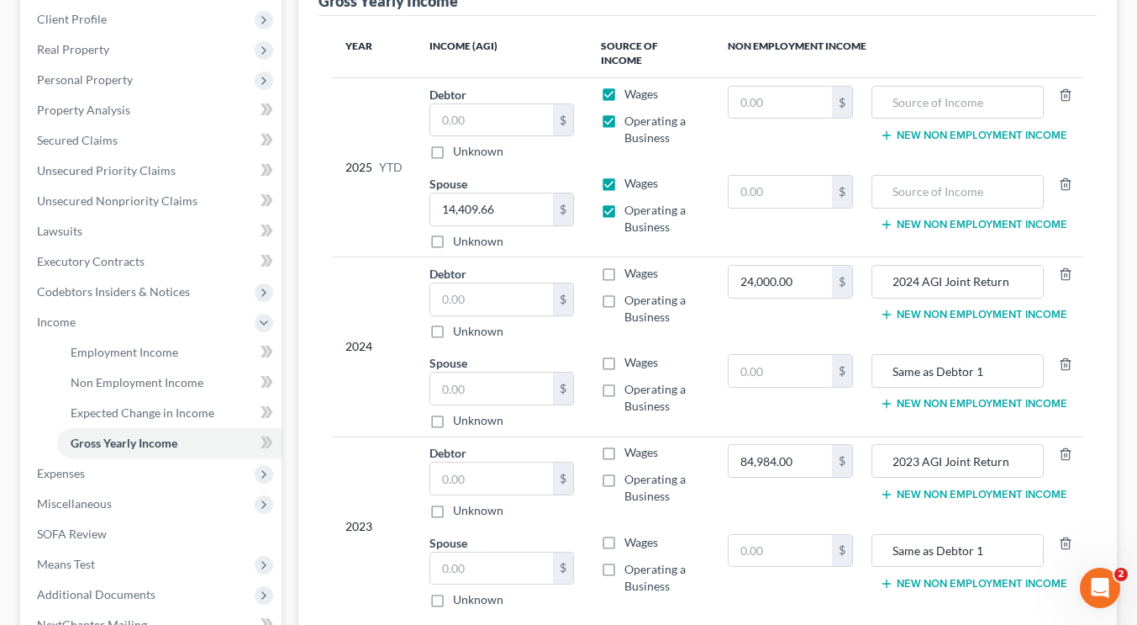
scroll to position [279, 0]
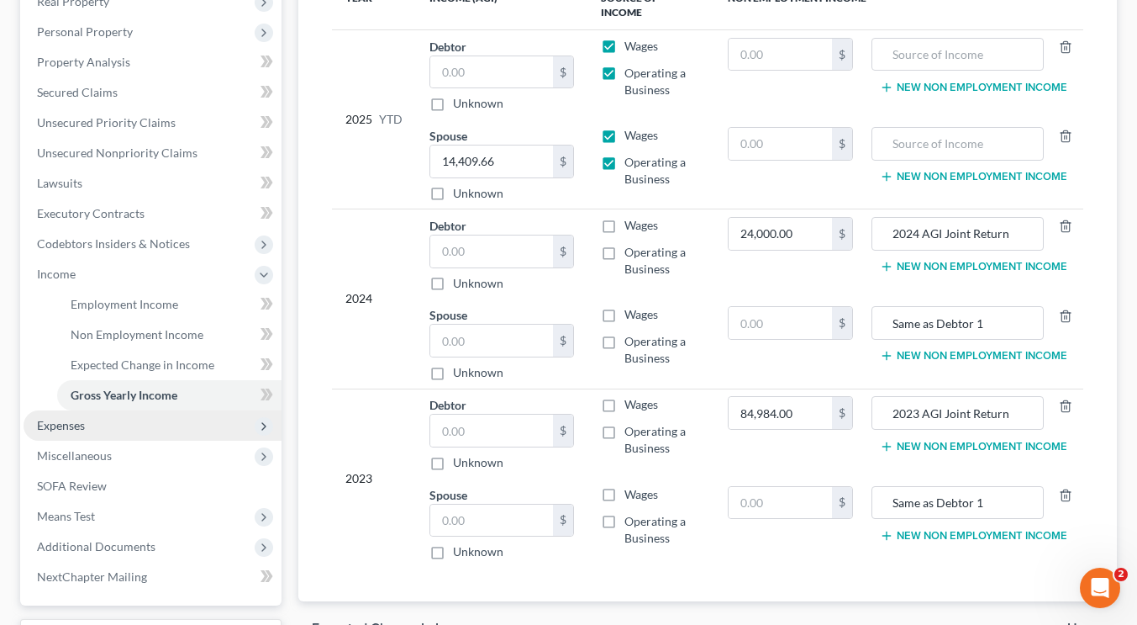
click at [186, 423] on span "Expenses" at bounding box center [153, 425] width 258 height 30
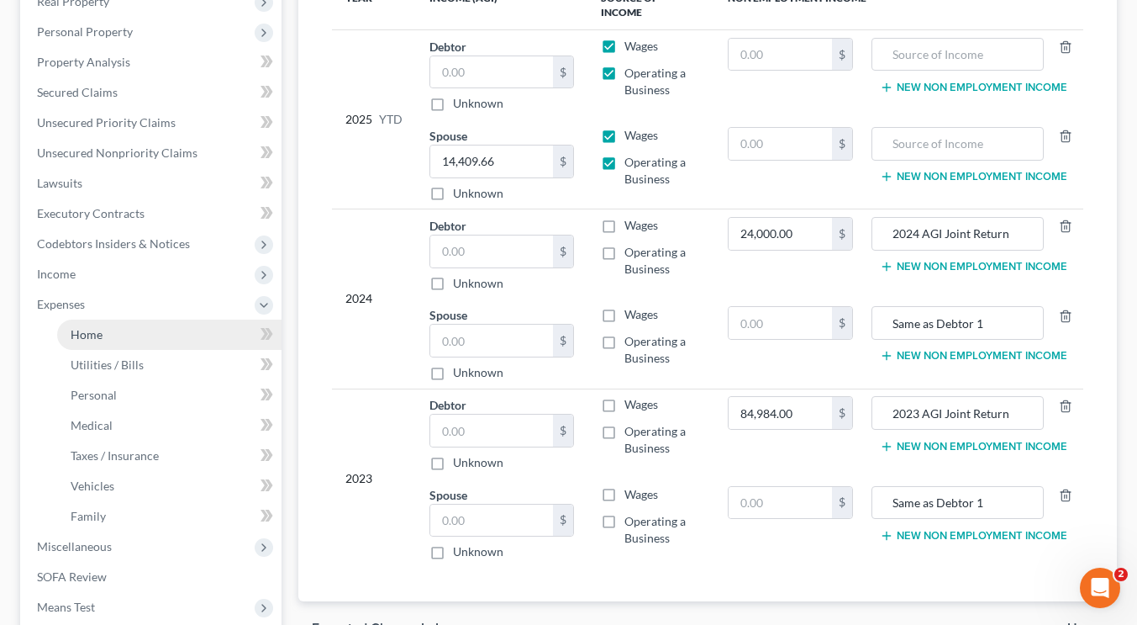
click at [98, 334] on span "Home" at bounding box center [87, 334] width 32 height 14
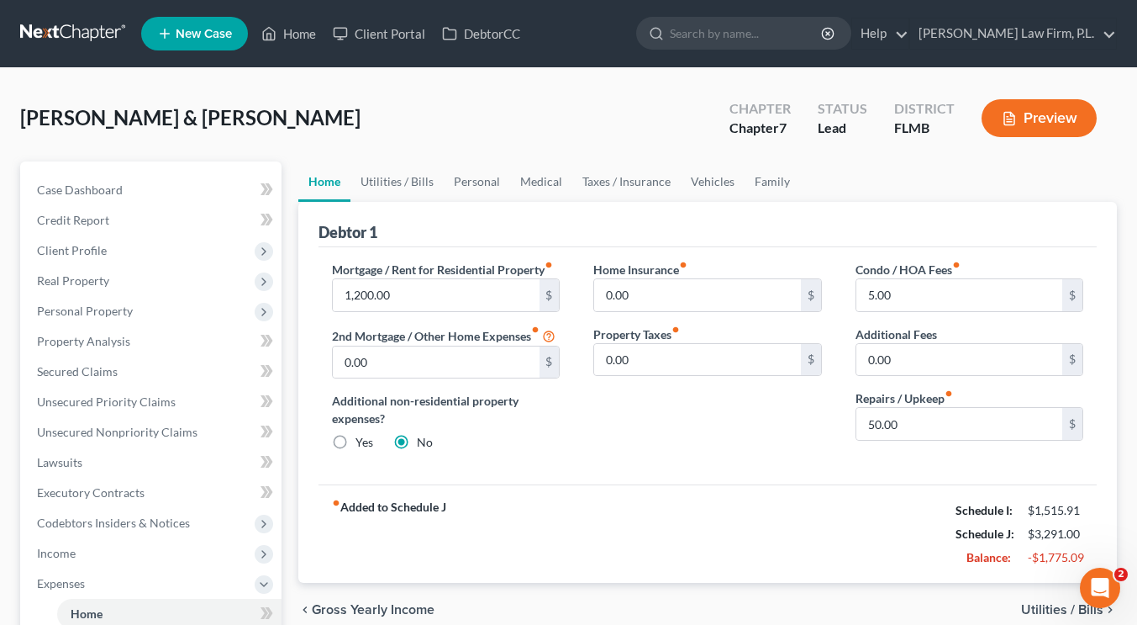
click at [1051, 124] on button "Preview" at bounding box center [1039, 118] width 115 height 38
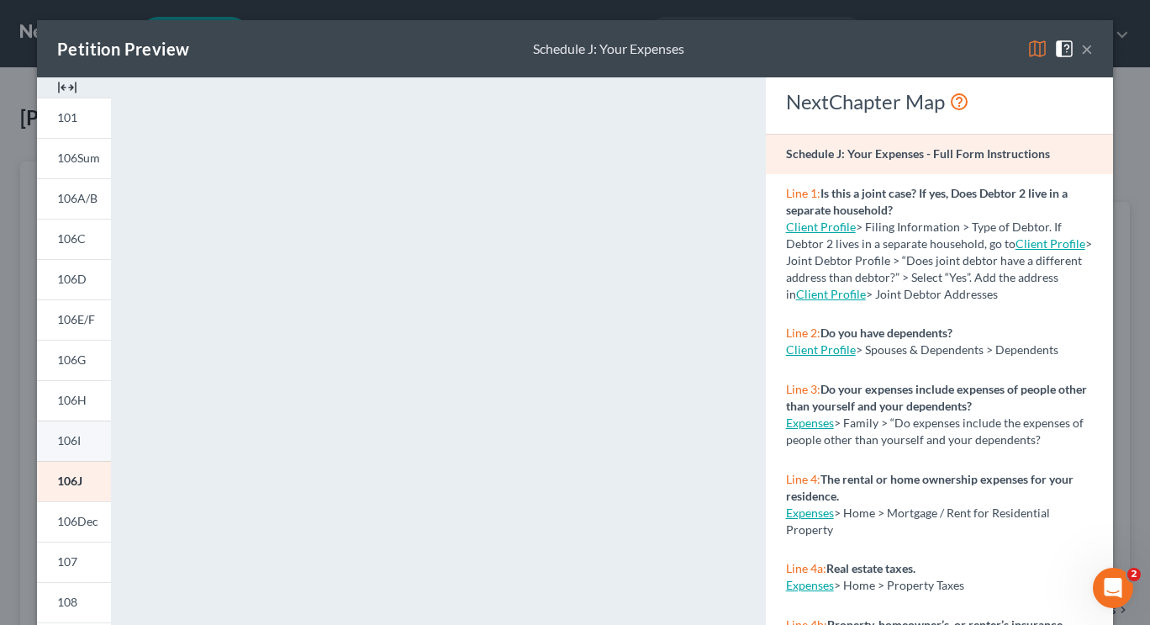
click at [69, 450] on link "106I" at bounding box center [74, 440] width 74 height 40
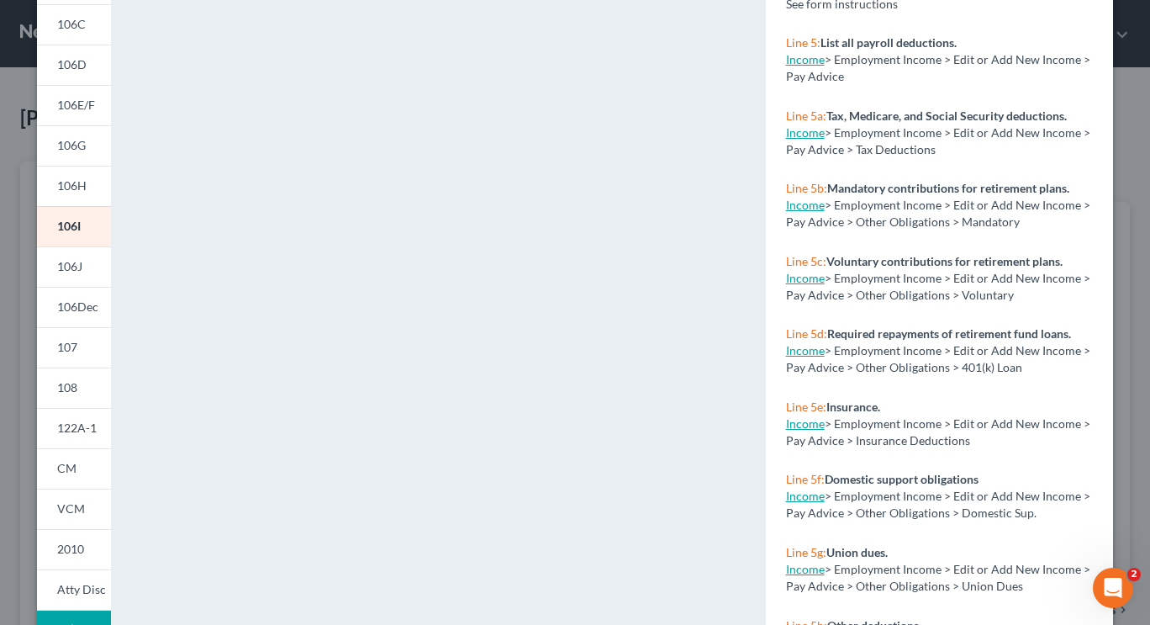
scroll to position [298, 0]
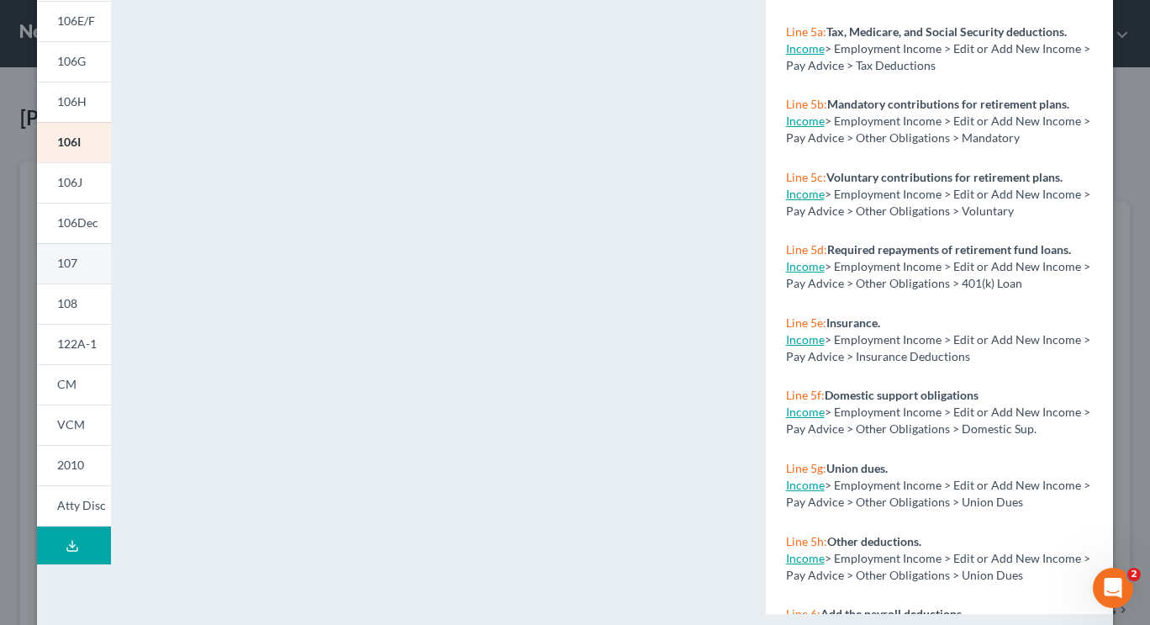
click at [75, 262] on link "107" at bounding box center [74, 263] width 74 height 40
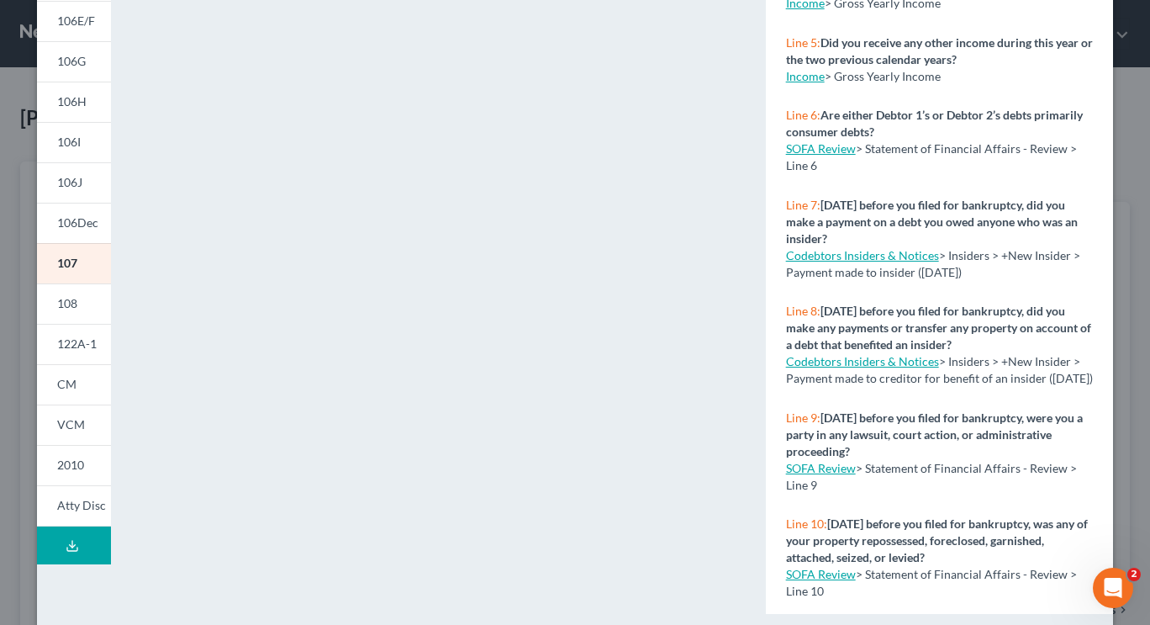
drag, startPoint x: 1142, startPoint y: 230, endPoint x: 730, endPoint y: 250, distance: 411.5
click at [730, 250] on div "<object ng-attr-data='[URL][DOMAIN_NAME]' type='application/pdf' width='100%' h…" at bounding box center [438, 204] width 620 height 851
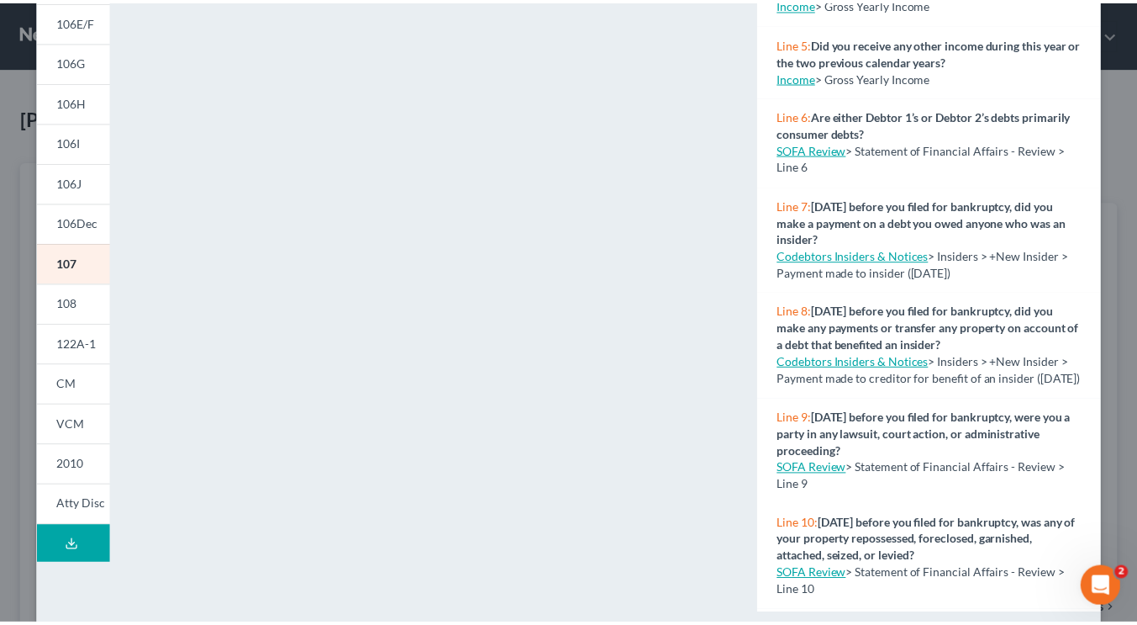
scroll to position [0, 0]
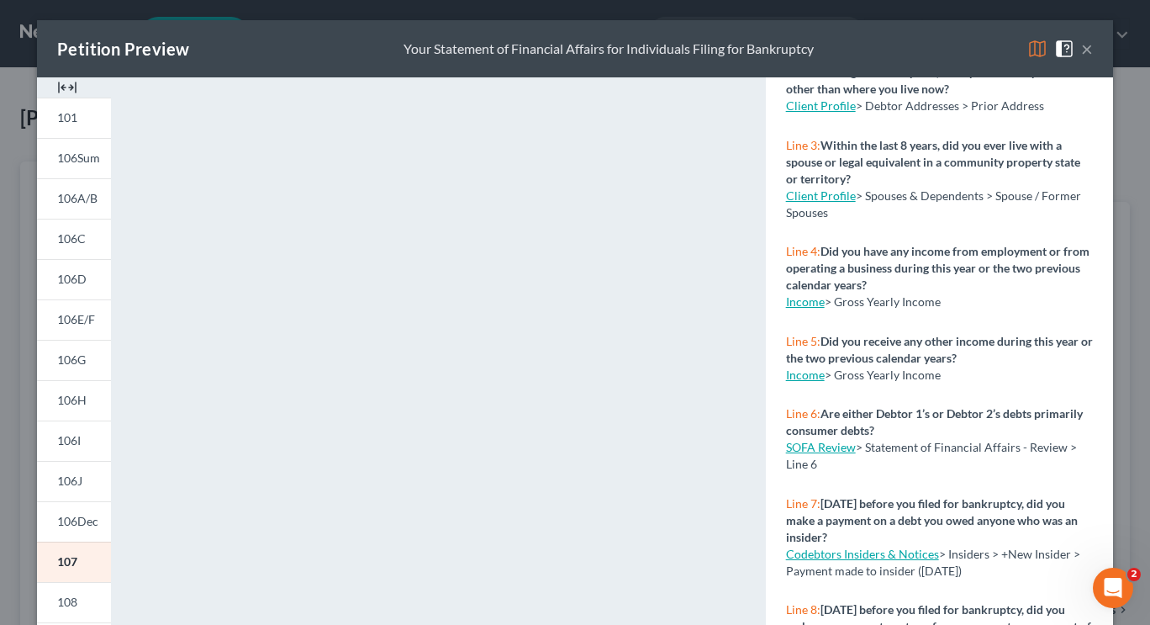
click at [1081, 55] on button "×" at bounding box center [1087, 49] width 12 height 20
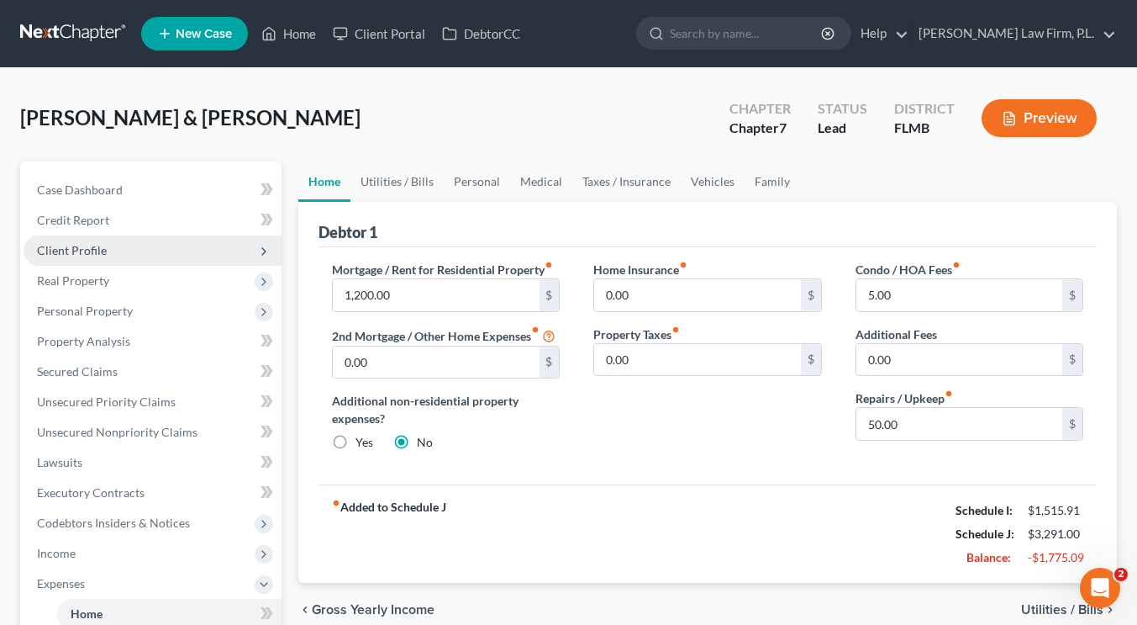
click at [110, 258] on span "Client Profile" at bounding box center [153, 250] width 258 height 30
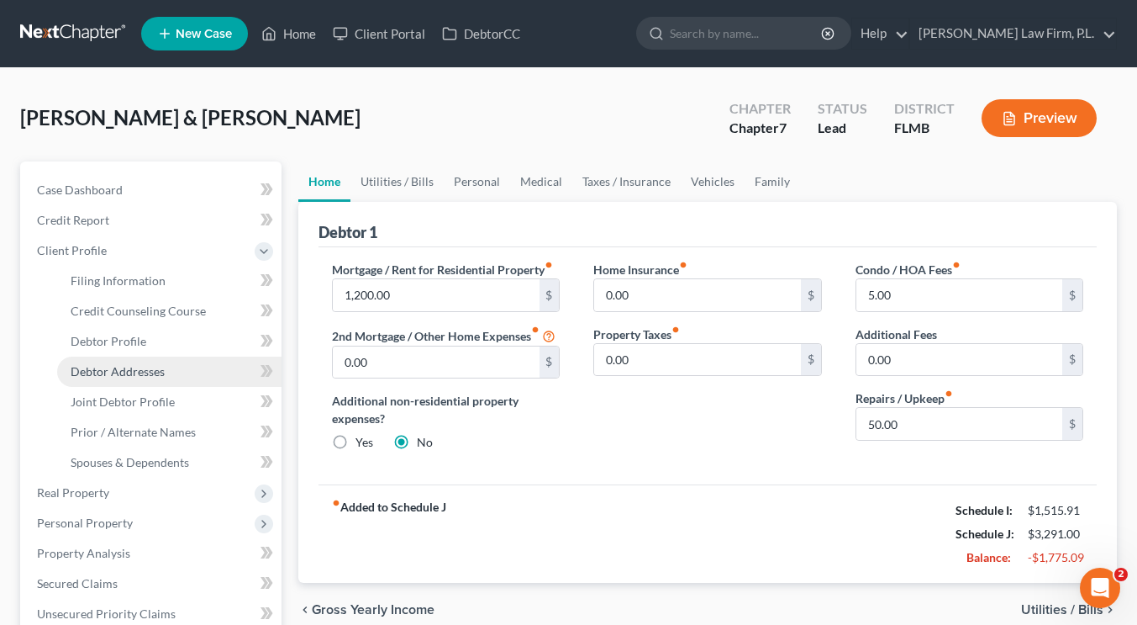
click at [116, 371] on span "Debtor Addresses" at bounding box center [118, 371] width 94 height 14
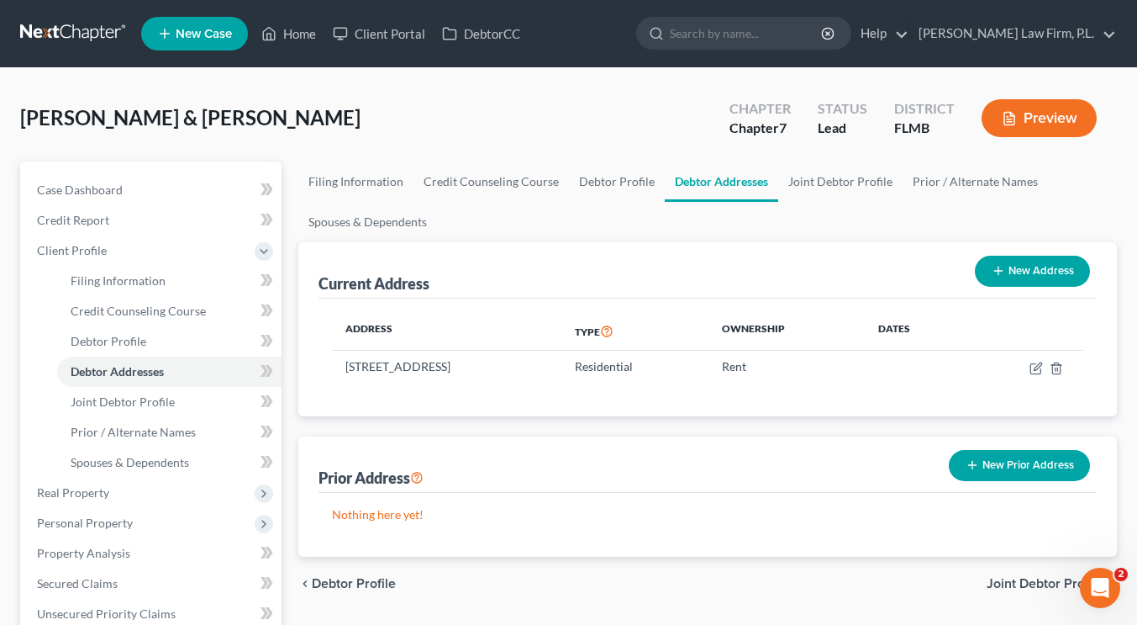
click at [1027, 467] on button "New Prior Address" at bounding box center [1019, 465] width 141 height 31
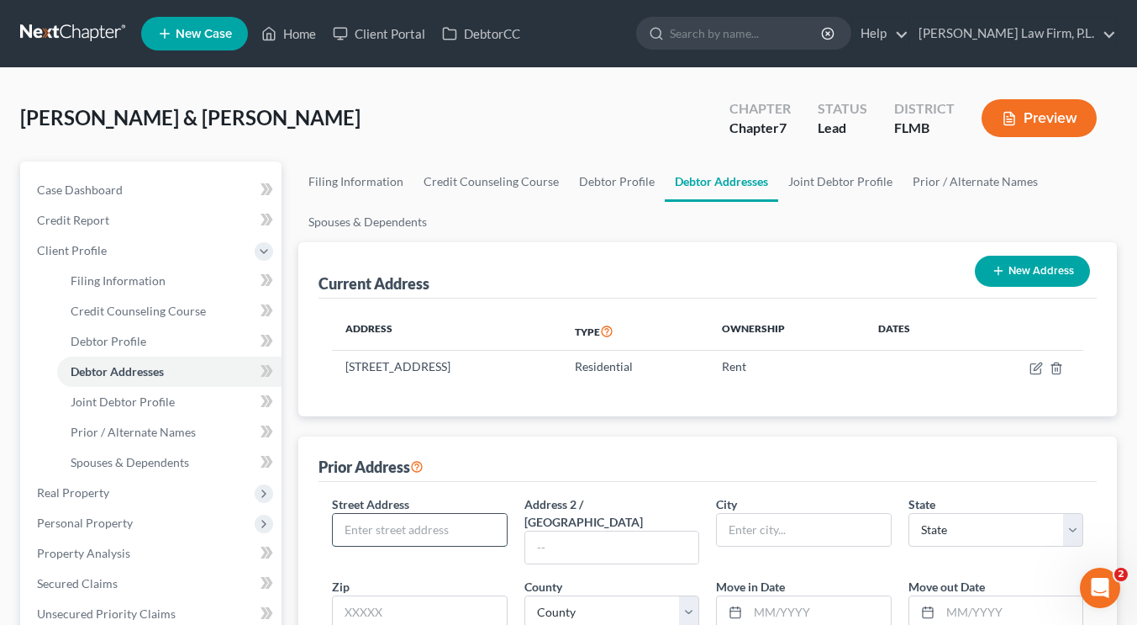
click at [478, 524] on input "text" at bounding box center [419, 530] width 173 height 32
type input "7"
type input "[STREET_ADDRESS]"
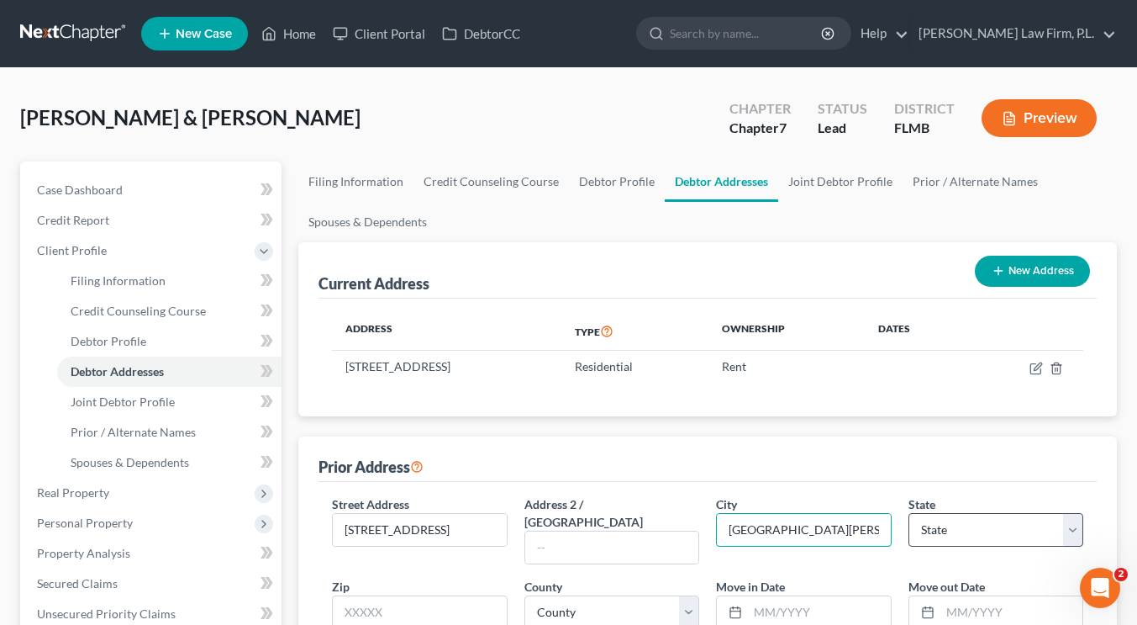
type input "[GEOGRAPHIC_DATA][PERSON_NAME]"
click at [918, 529] on select "State [US_STATE] AK AR AZ CA CO CT DE DC [GEOGRAPHIC_DATA] [GEOGRAPHIC_DATA] GU…" at bounding box center [996, 530] width 175 height 34
select select "9"
click at [444, 596] on input "text" at bounding box center [419, 612] width 175 height 34
type input "33903"
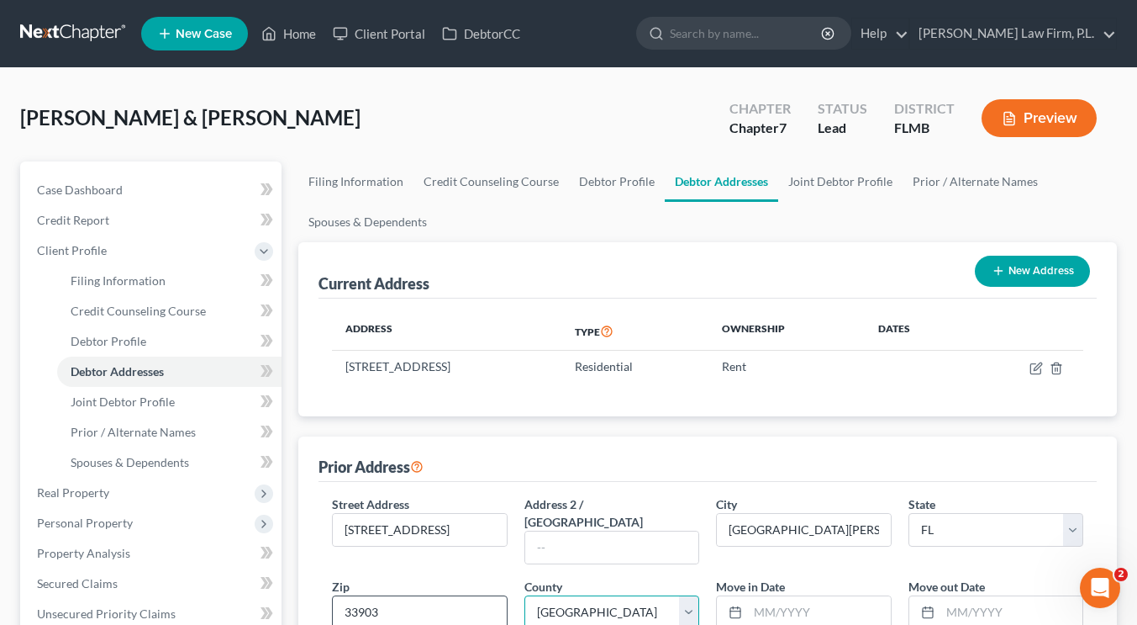
select select "34"
click at [794, 596] on input "text" at bounding box center [819, 612] width 142 height 32
type input "03/2023"
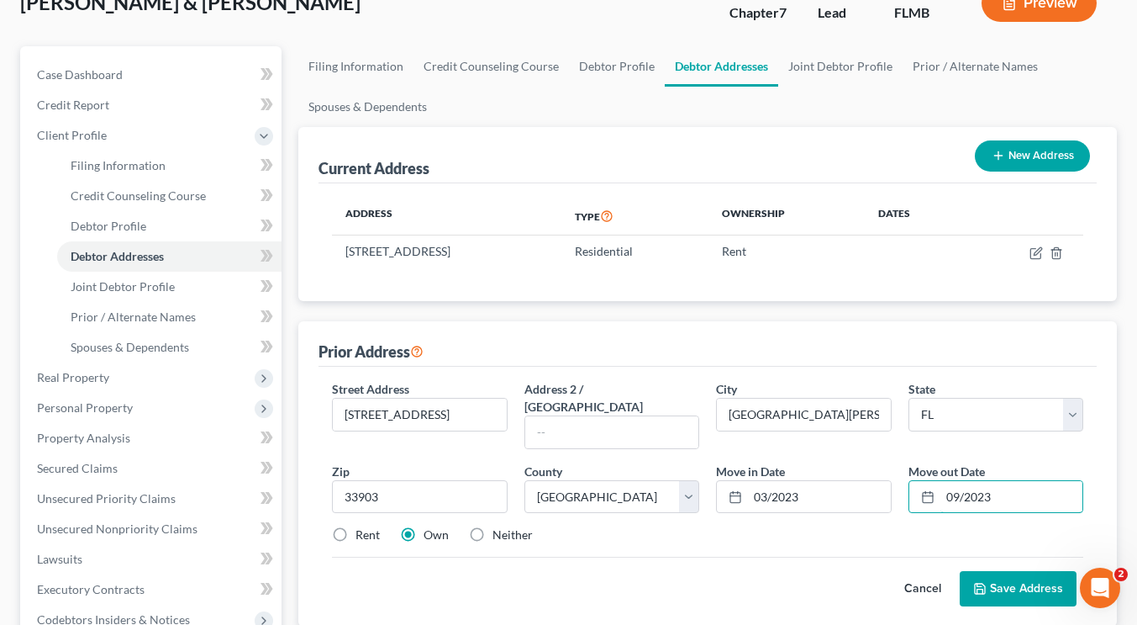
scroll to position [126, 0]
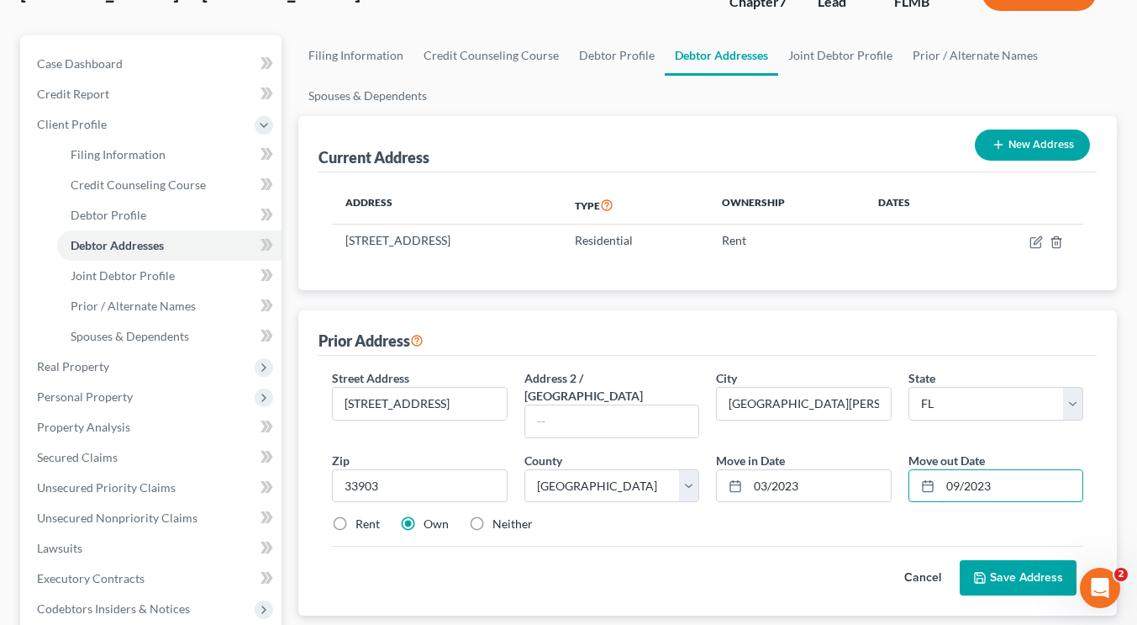
type input "09/2023"
click at [356, 515] on label "Rent" at bounding box center [368, 523] width 24 height 17
click at [362, 515] on input "Rent" at bounding box center [367, 520] width 11 height 11
radio input "true"
click at [1002, 560] on button "Save Address" at bounding box center [1018, 577] width 117 height 35
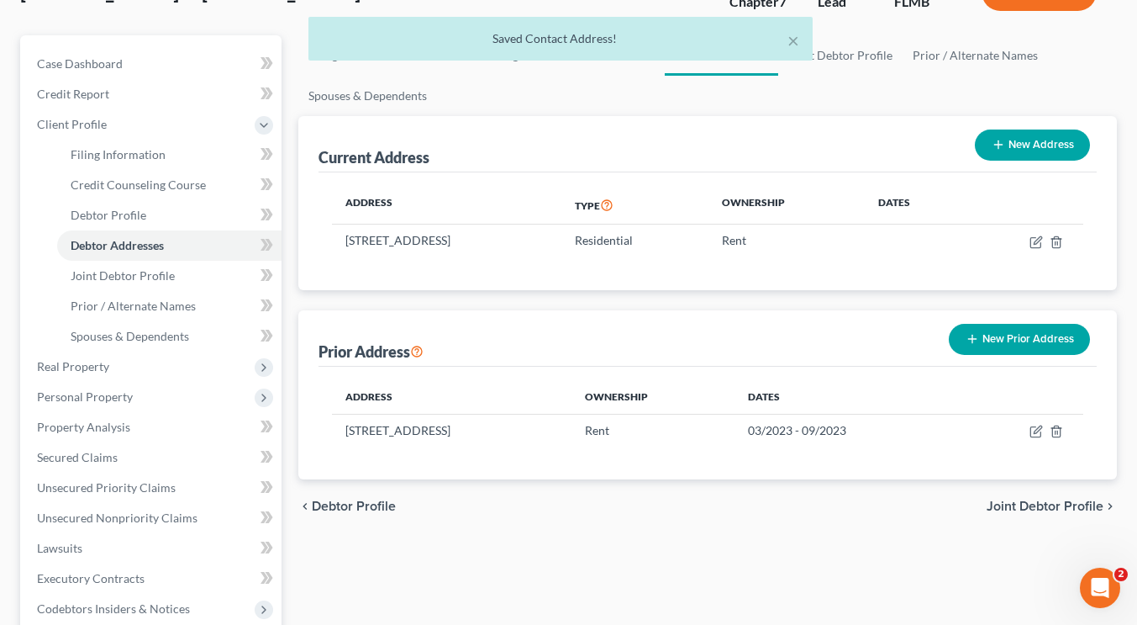
click at [1002, 345] on button "New Prior Address" at bounding box center [1019, 339] width 141 height 31
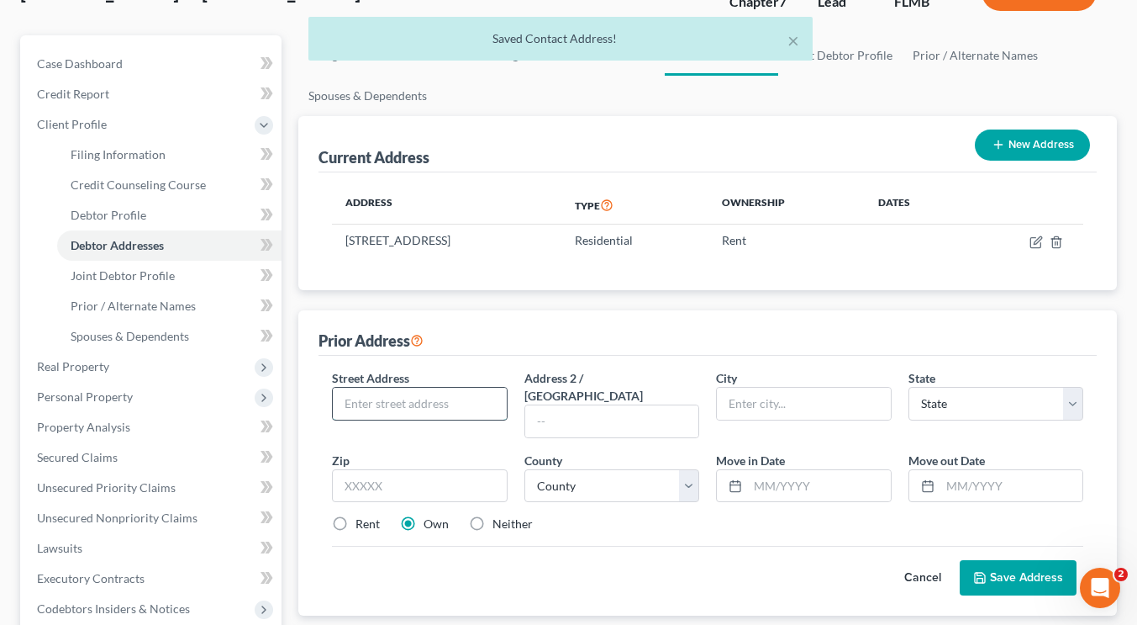
click at [471, 407] on input "text" at bounding box center [419, 404] width 173 height 32
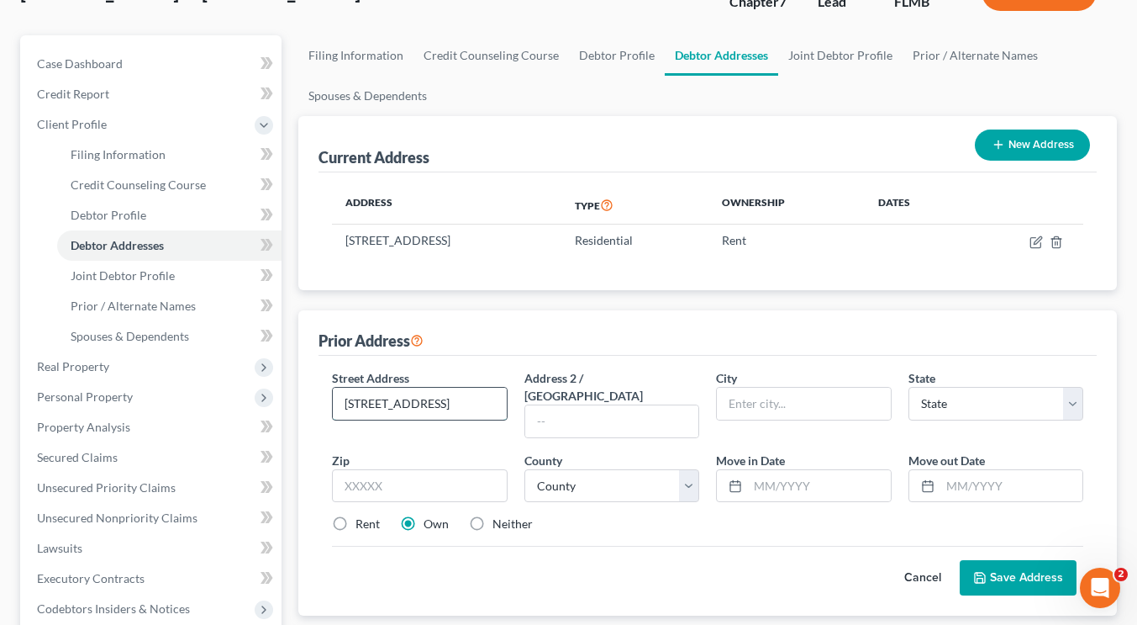
type input "[STREET_ADDRESS]"
type input "Stoughton"
select select "22"
type input "02072"
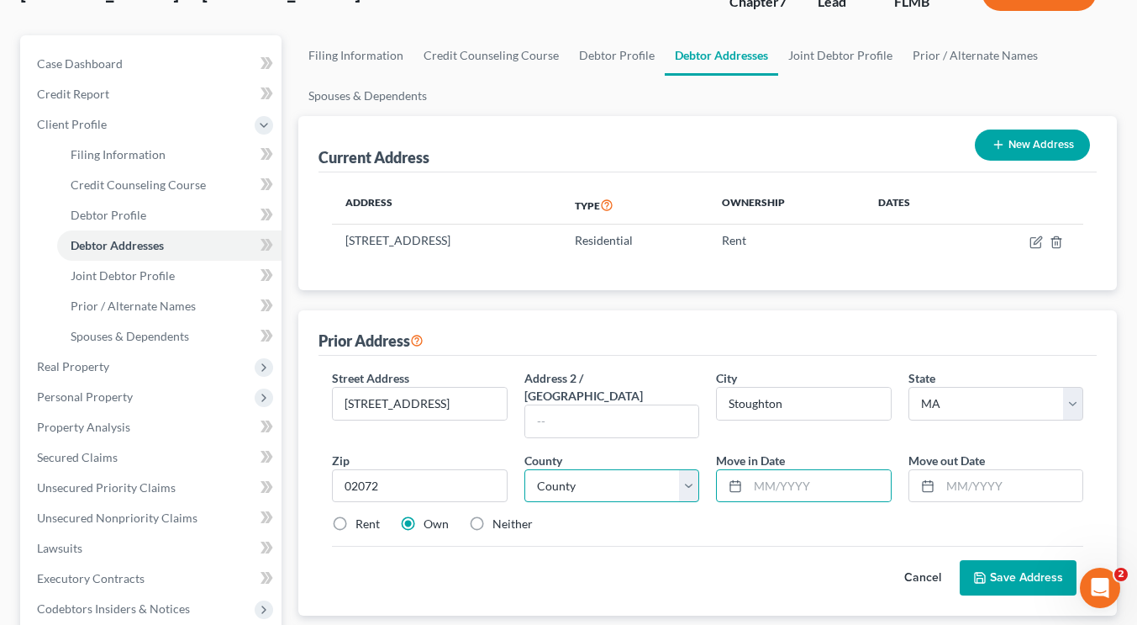
click at [686, 472] on select "County [GEOGRAPHIC_DATA] [GEOGRAPHIC_DATA] [GEOGRAPHIC_DATA] [GEOGRAPHIC_DATA] …" at bounding box center [612, 486] width 175 height 34
select select "10"
click at [525, 469] on select "County [GEOGRAPHIC_DATA] [GEOGRAPHIC_DATA] [GEOGRAPHIC_DATA] [GEOGRAPHIC_DATA] …" at bounding box center [612, 486] width 175 height 34
click at [776, 474] on input "text" at bounding box center [819, 486] width 142 height 32
type input "06/1997"
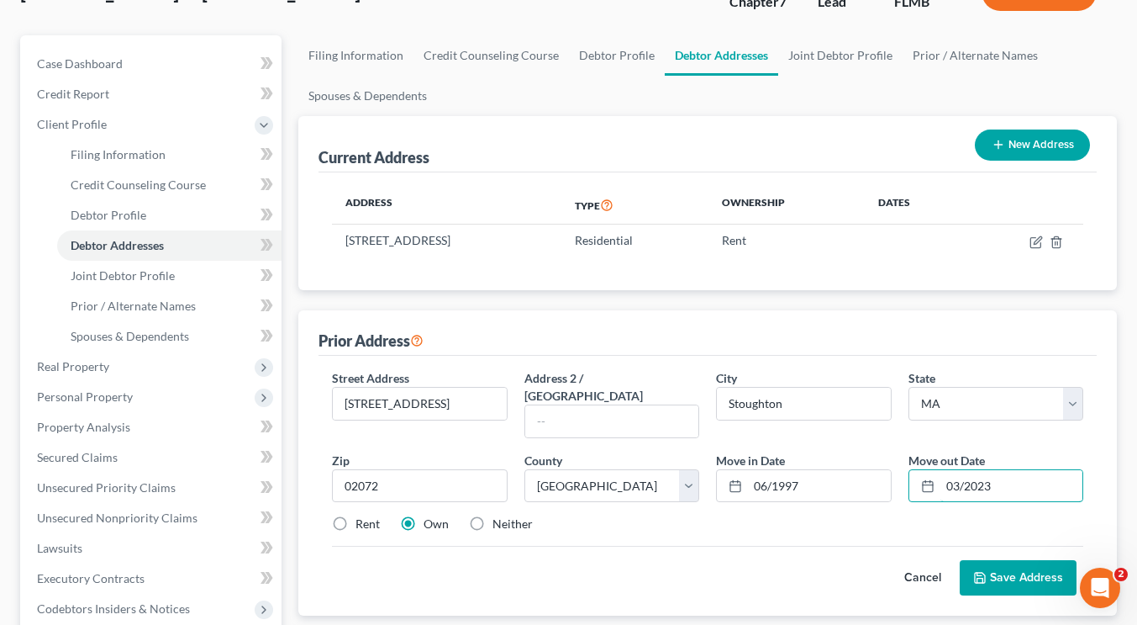
type input "03/2023"
click at [996, 560] on button "Save Address" at bounding box center [1018, 577] width 117 height 35
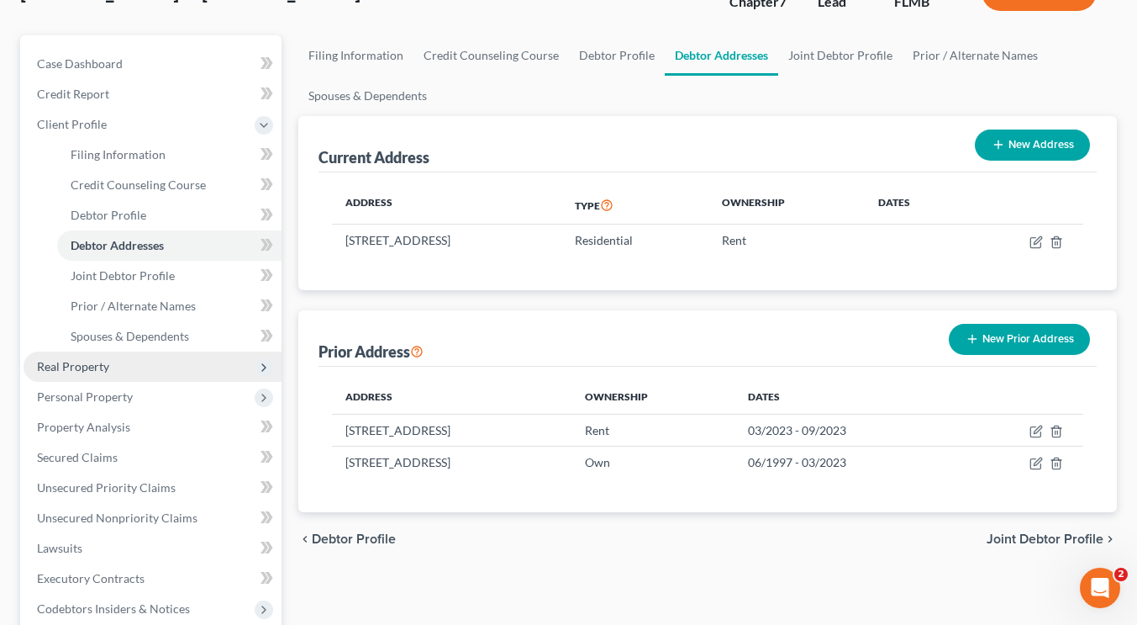
click at [168, 366] on span "Real Property" at bounding box center [153, 366] width 258 height 30
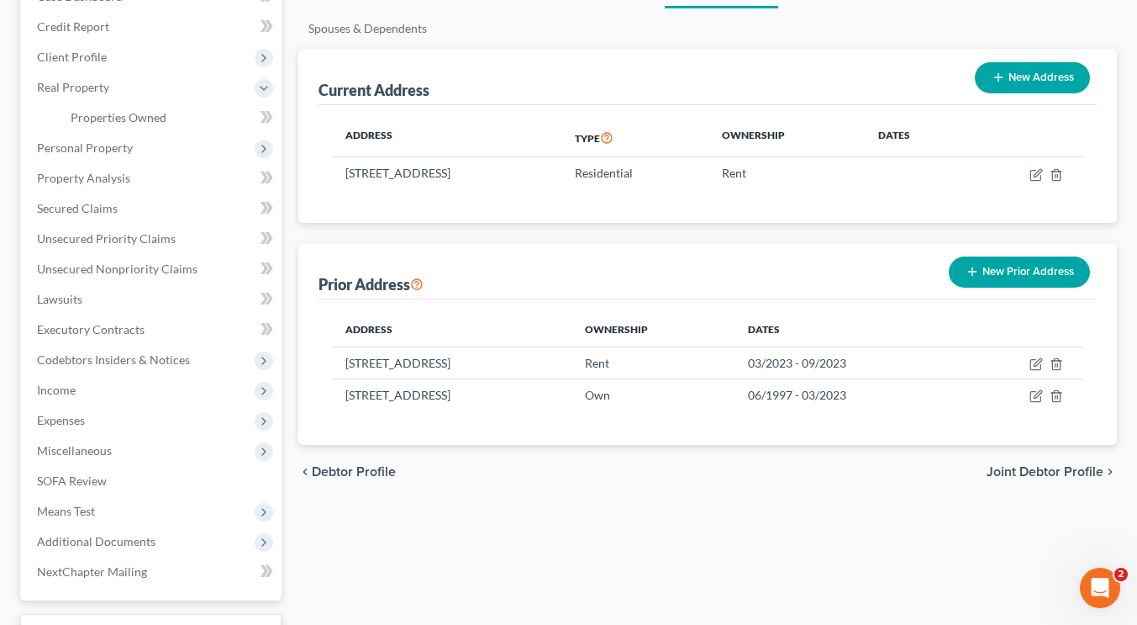
scroll to position [204, 0]
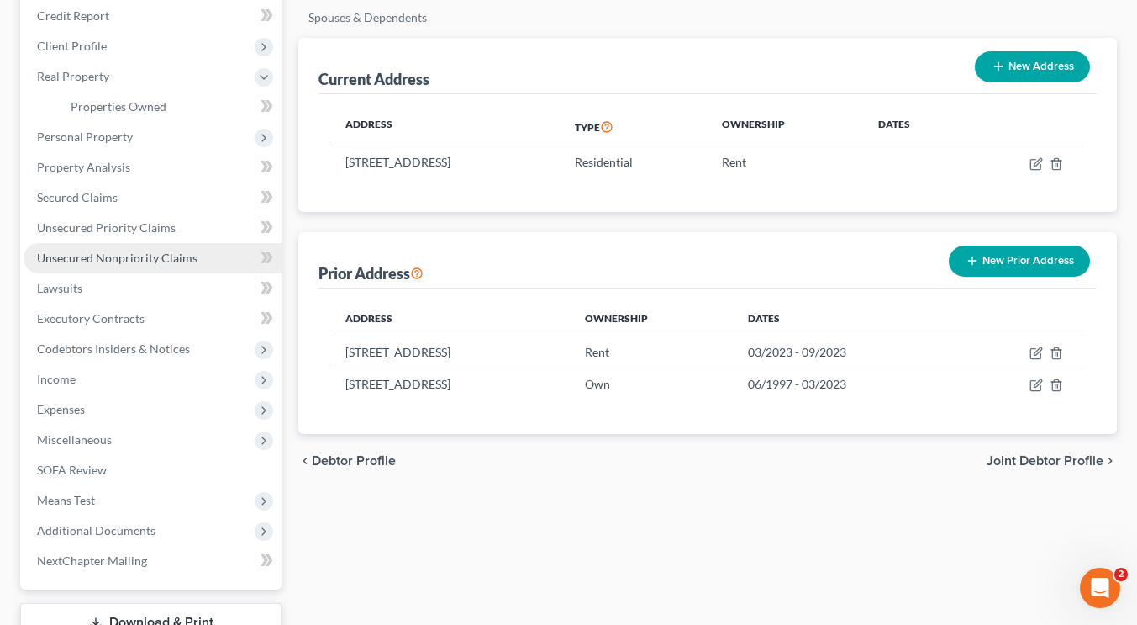
click at [161, 258] on span "Unsecured Nonpriority Claims" at bounding box center [117, 257] width 161 height 14
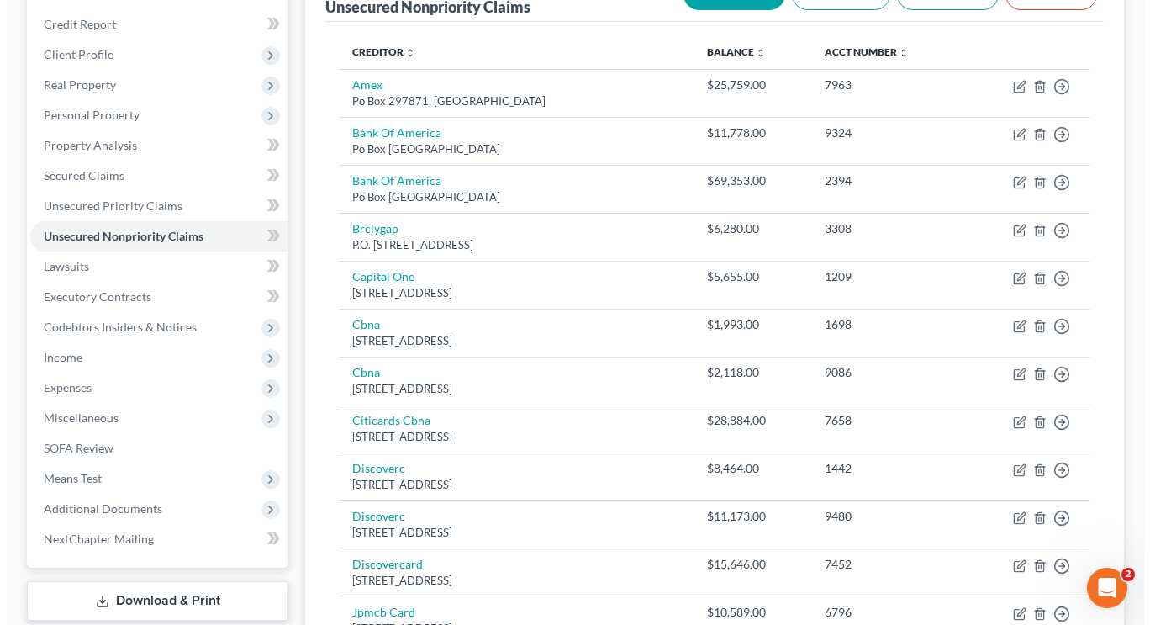
scroll to position [199, 0]
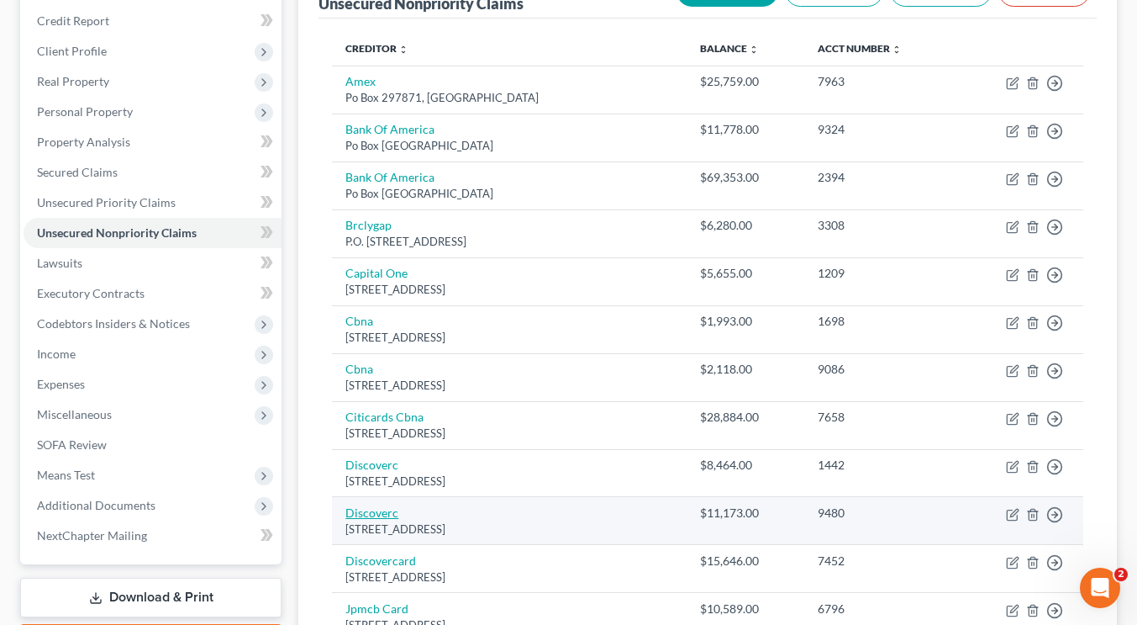
click at [377, 512] on link "Discoverc" at bounding box center [371, 512] width 53 height 14
select select "46"
select select "2"
select select "0"
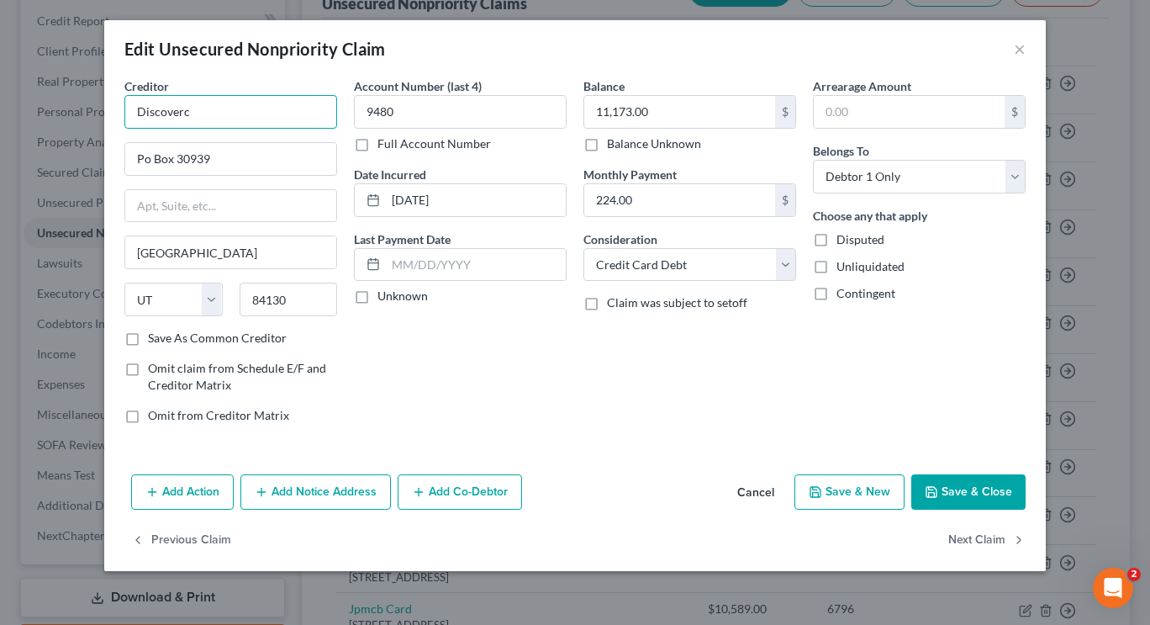
click at [227, 116] on input "Discoverc" at bounding box center [230, 112] width 213 height 34
type input "Discover Bank"
click at [148, 336] on label "Save As Common Creditor" at bounding box center [217, 338] width 139 height 17
click at [155, 336] on input "Save As Common Creditor" at bounding box center [160, 335] width 11 height 11
checkbox input "true"
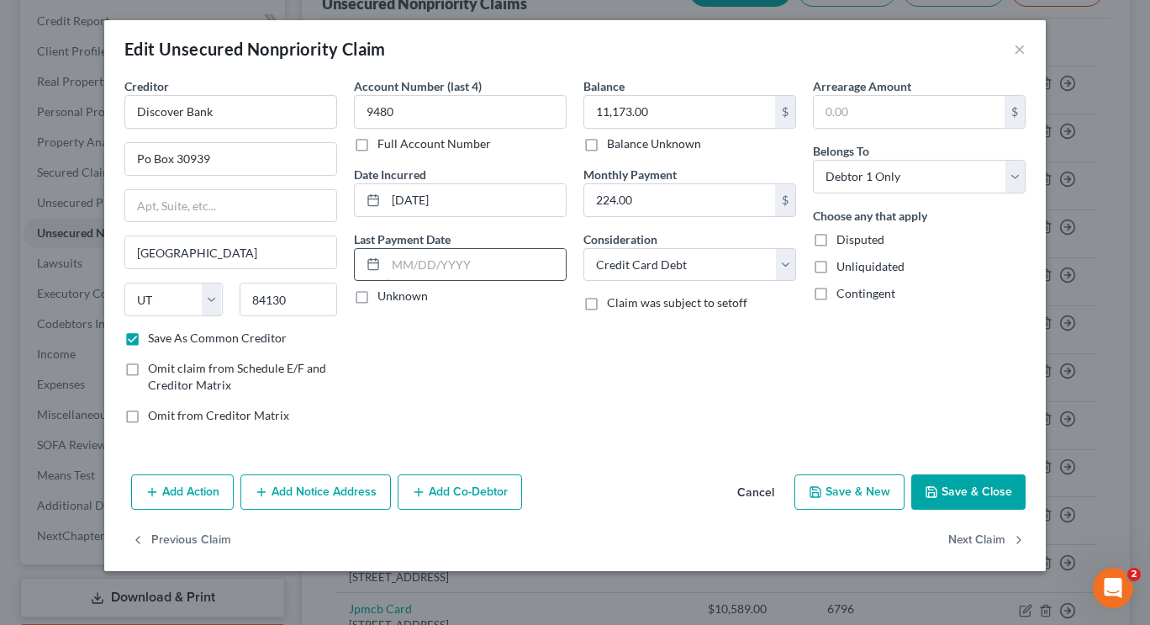
click at [483, 267] on input "text" at bounding box center [476, 265] width 180 height 32
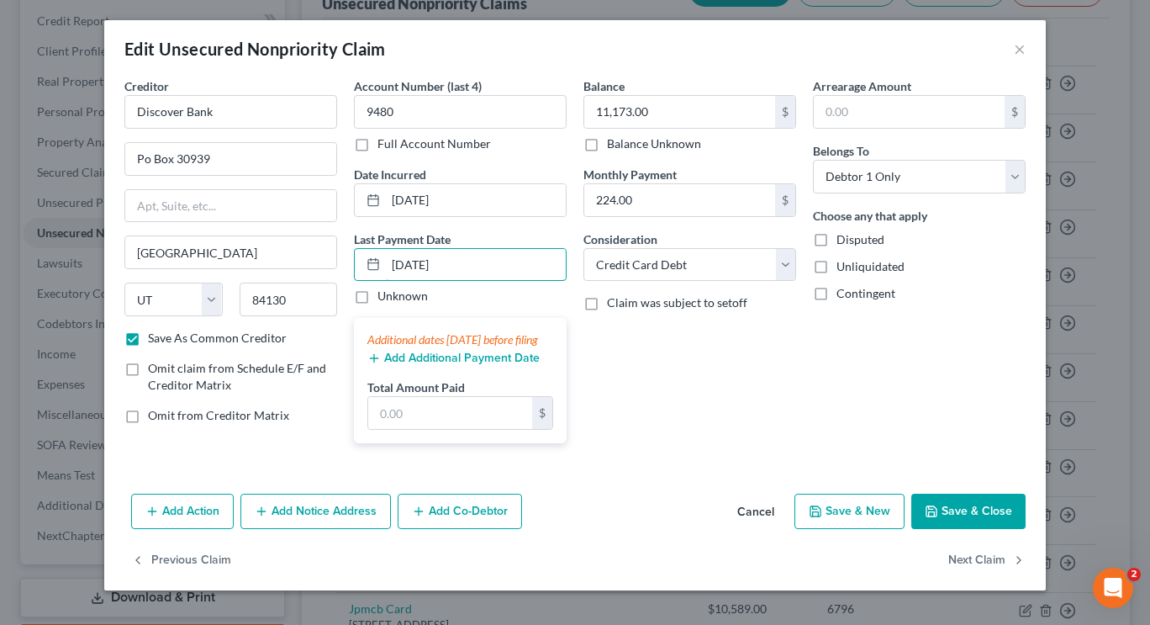
type input "[DATE]"
click at [430, 365] on button "Add Additional Payment Date" at bounding box center [453, 357] width 172 height 13
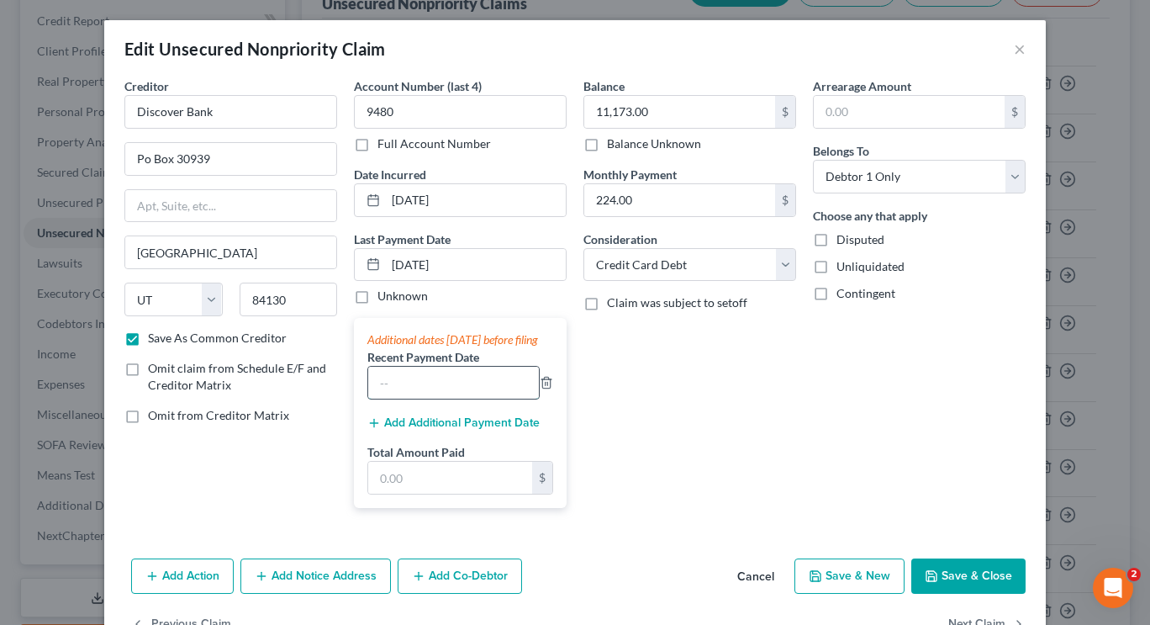
click at [429, 393] on input "text" at bounding box center [453, 383] width 171 height 32
type input "[DATE]"
click at [430, 430] on button "Add Additional Payment Date" at bounding box center [453, 422] width 172 height 13
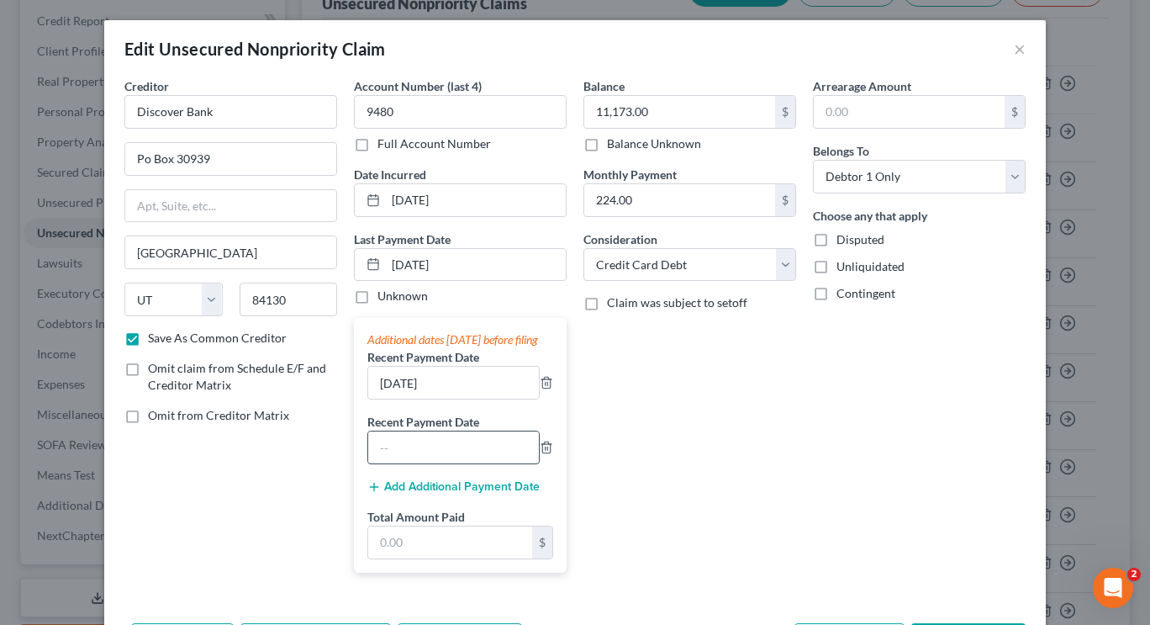
click at [419, 460] on input "text" at bounding box center [453, 447] width 171 height 32
type input "[DATE]"
click at [413, 558] on input "text" at bounding box center [450, 542] width 164 height 32
type input "900"
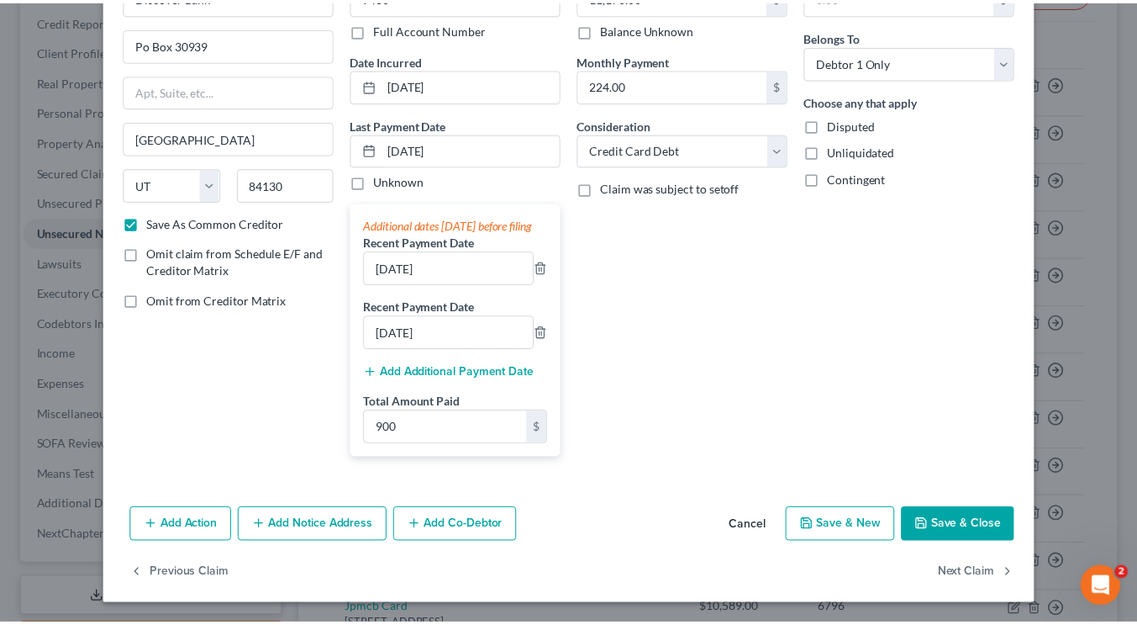
scroll to position [129, 0]
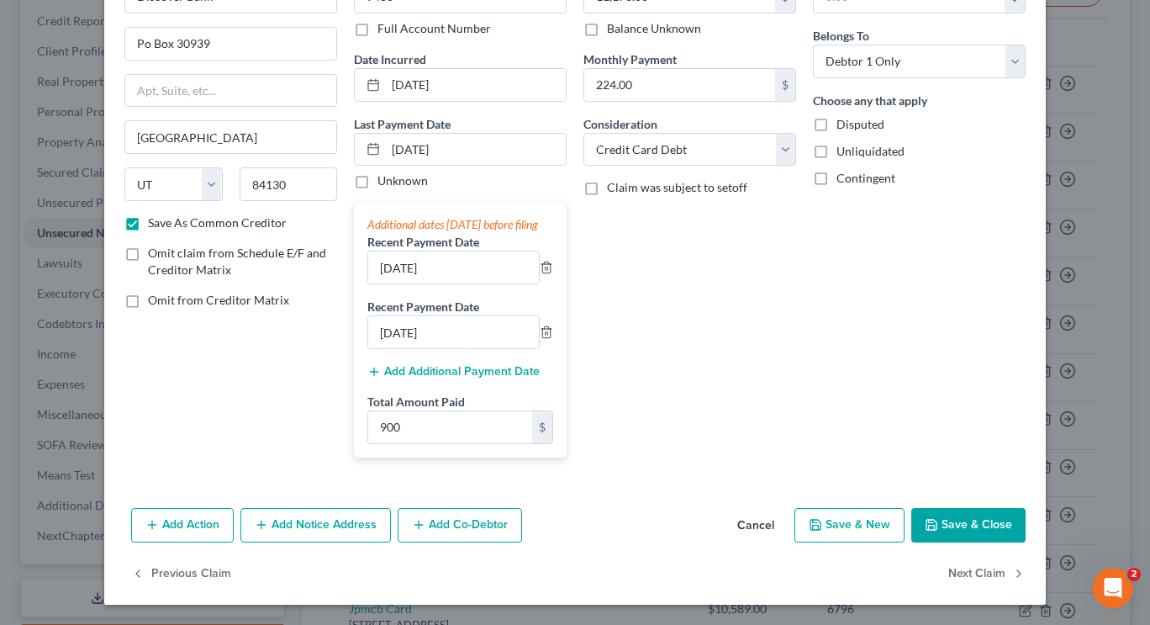
click at [971, 530] on button "Save & Close" at bounding box center [968, 525] width 114 height 35
checkbox input "false"
type input "0"
type input "900.00"
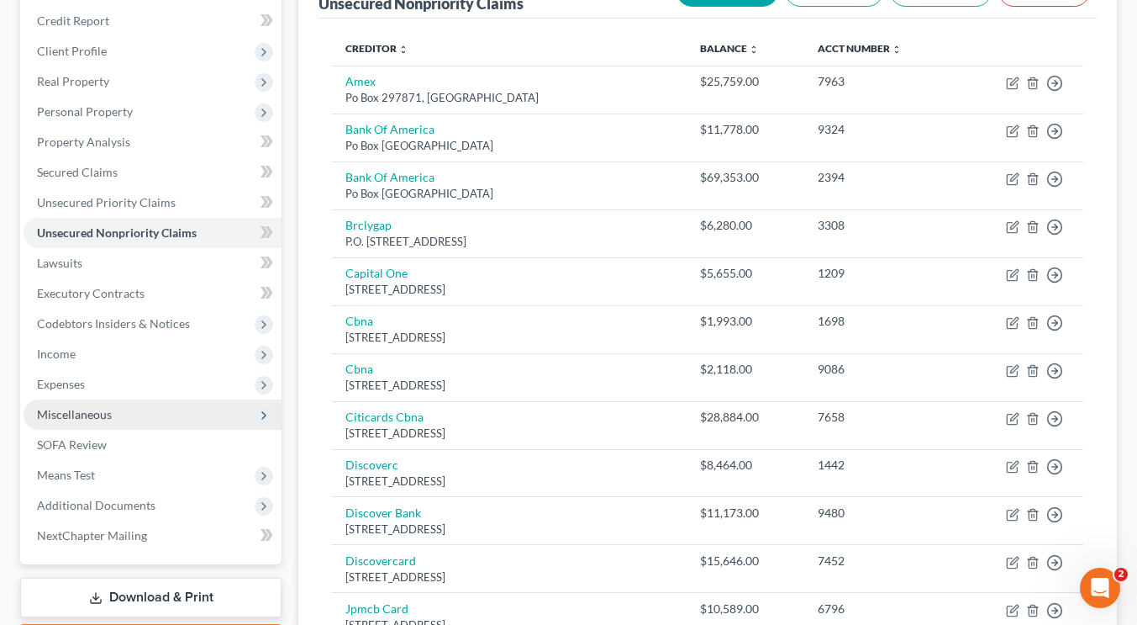
click at [124, 415] on span "Miscellaneous" at bounding box center [153, 414] width 258 height 30
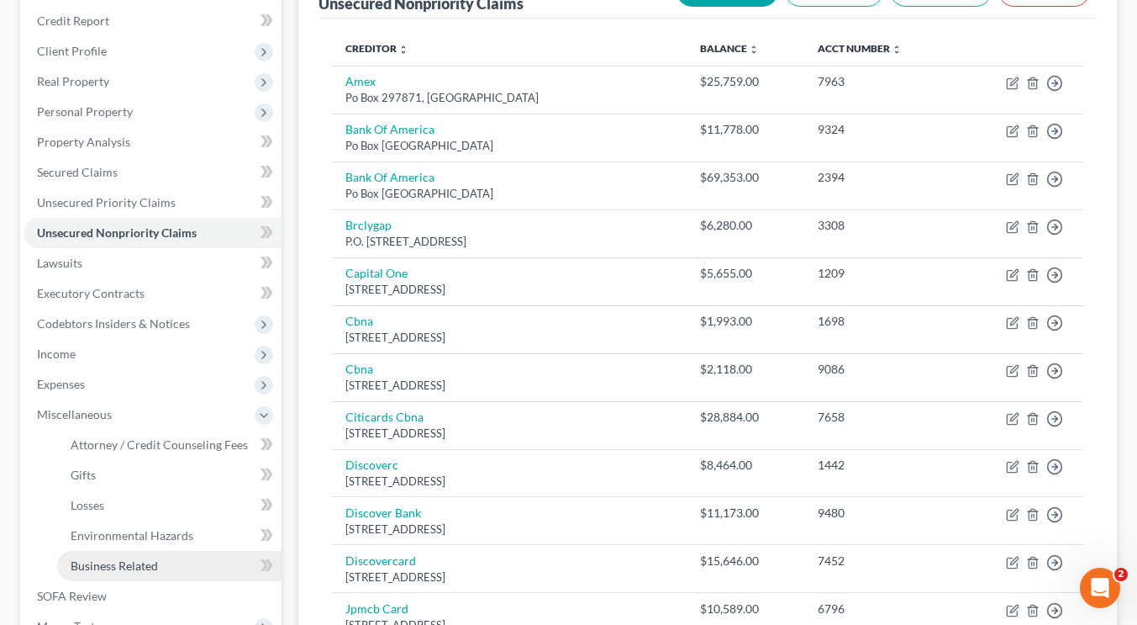
click at [119, 566] on span "Business Related" at bounding box center [114, 565] width 87 height 14
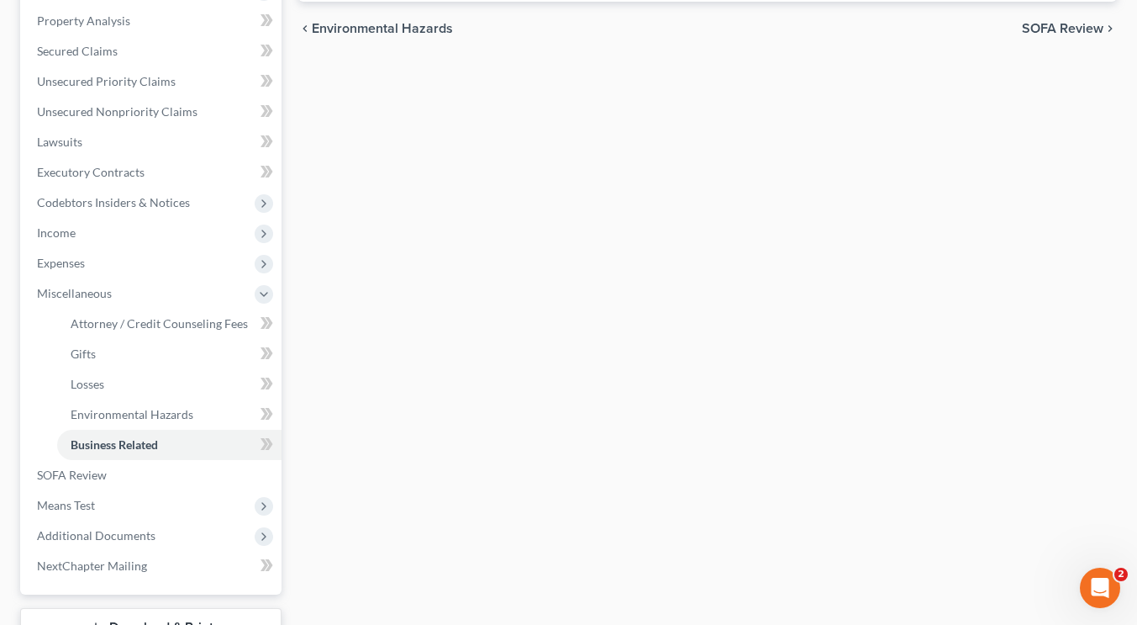
scroll to position [324, 0]
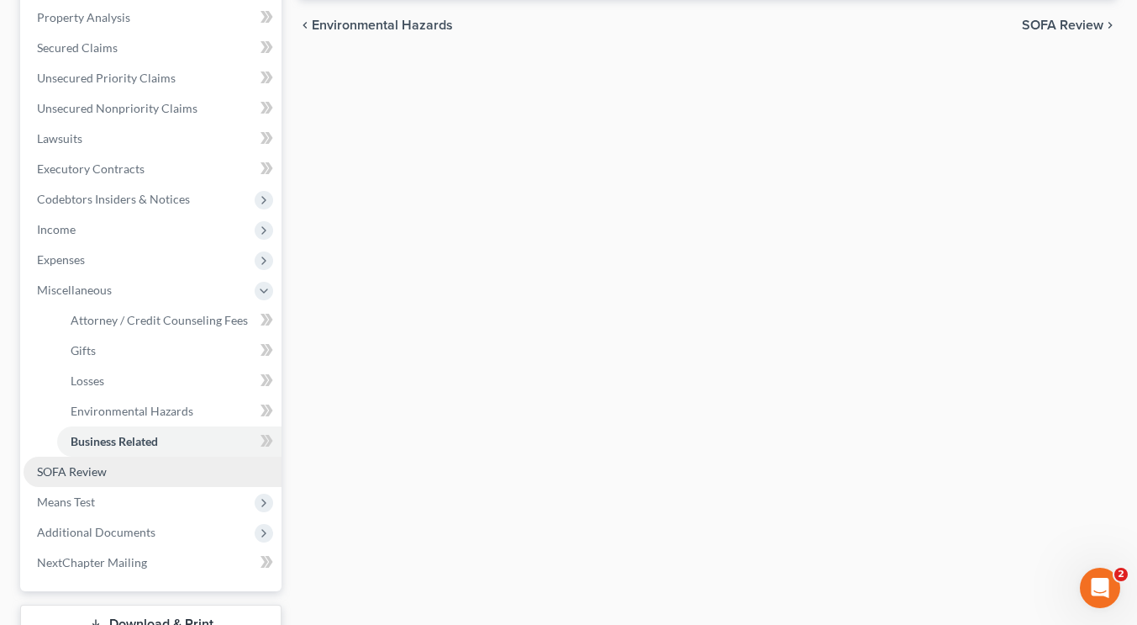
click at [125, 478] on link "SOFA Review" at bounding box center [153, 471] width 258 height 30
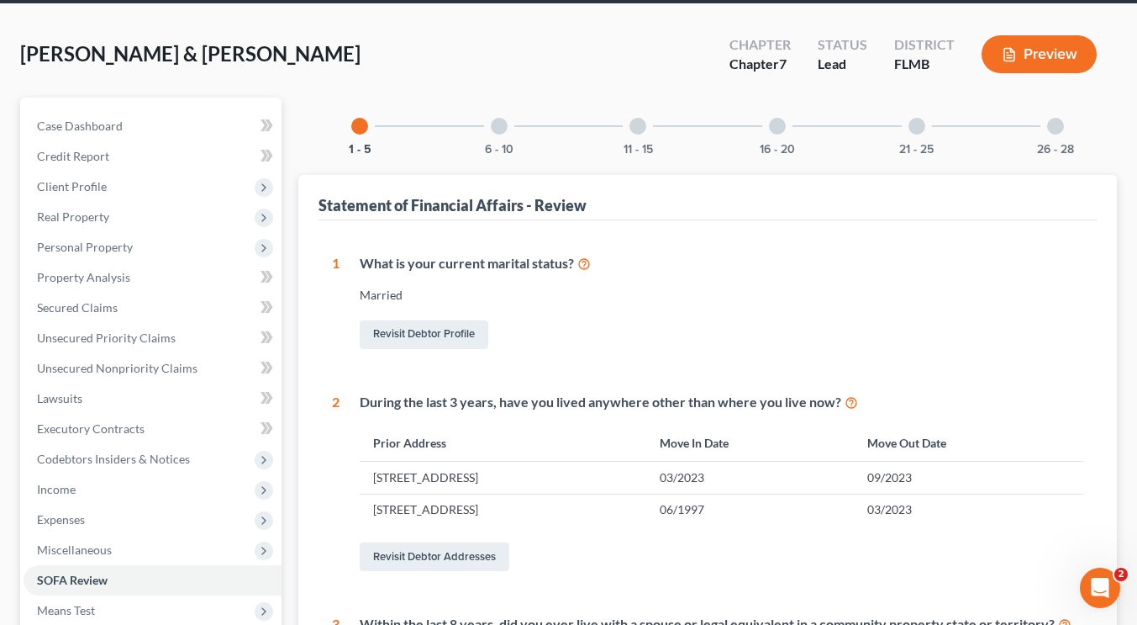
scroll to position [55, 0]
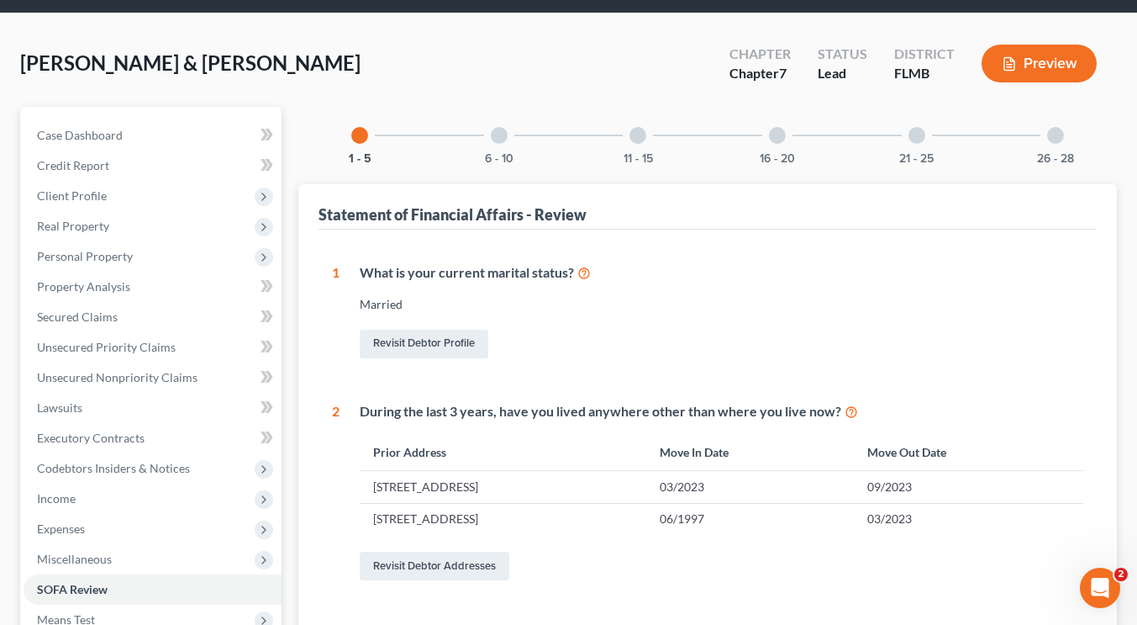
click at [1060, 147] on div "26 - 28" at bounding box center [1055, 135] width 57 height 57
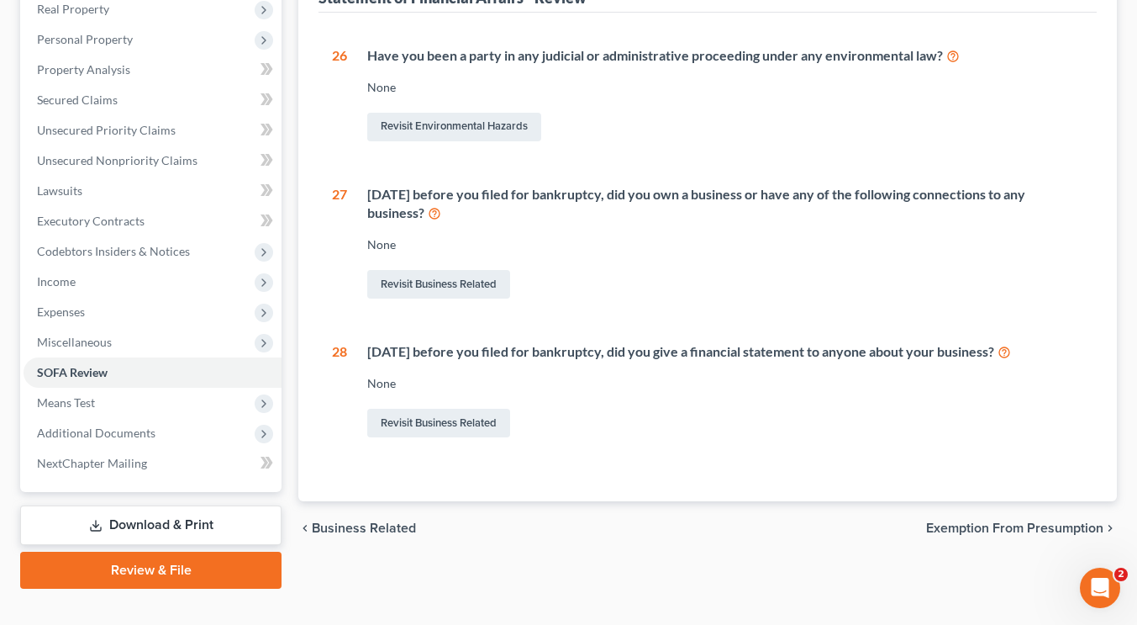
scroll to position [272, 0]
click at [435, 282] on link "Revisit Business Related" at bounding box center [438, 283] width 143 height 29
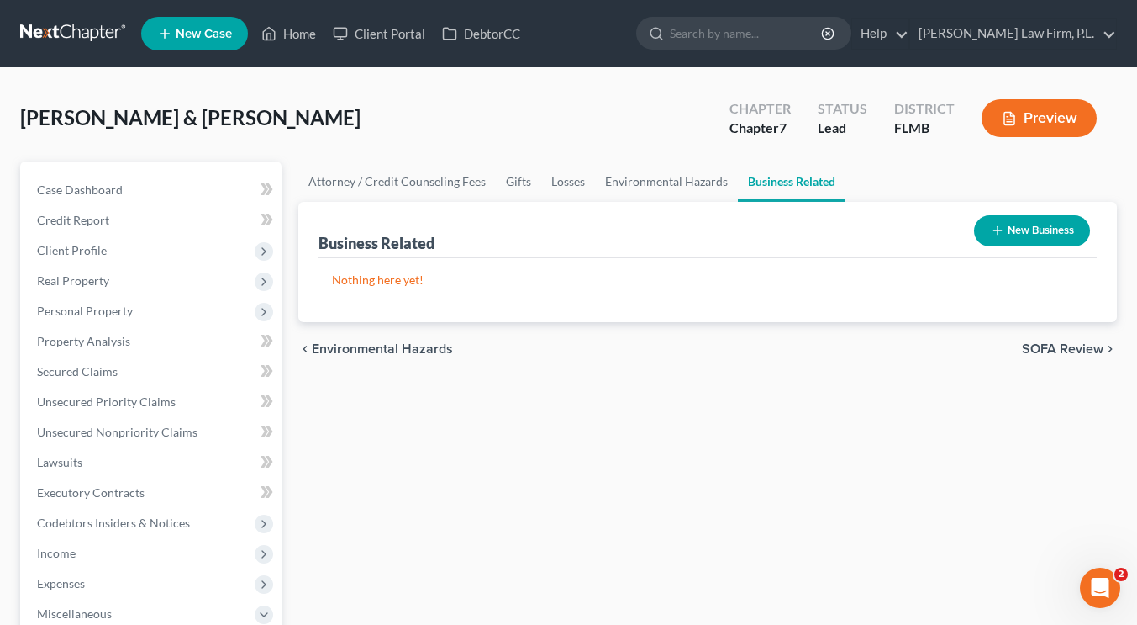
click at [1026, 240] on button "New Business" at bounding box center [1032, 230] width 116 height 31
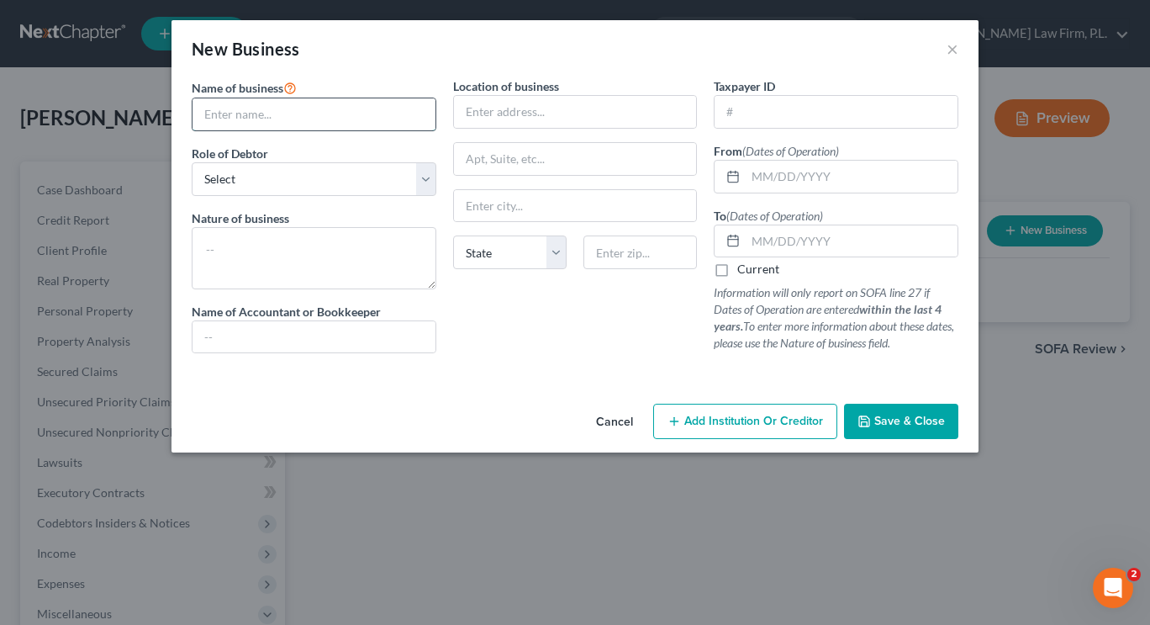
click at [323, 118] on input "text" at bounding box center [313, 114] width 243 height 32
drag, startPoint x: 305, startPoint y: 117, endPoint x: 490, endPoint y: 133, distance: 185.6
click at [490, 133] on div "Name of business * dba Solstice Studios (Assets: Truist Checking: ($50) Role of…" at bounding box center [574, 228] width 783 height 303
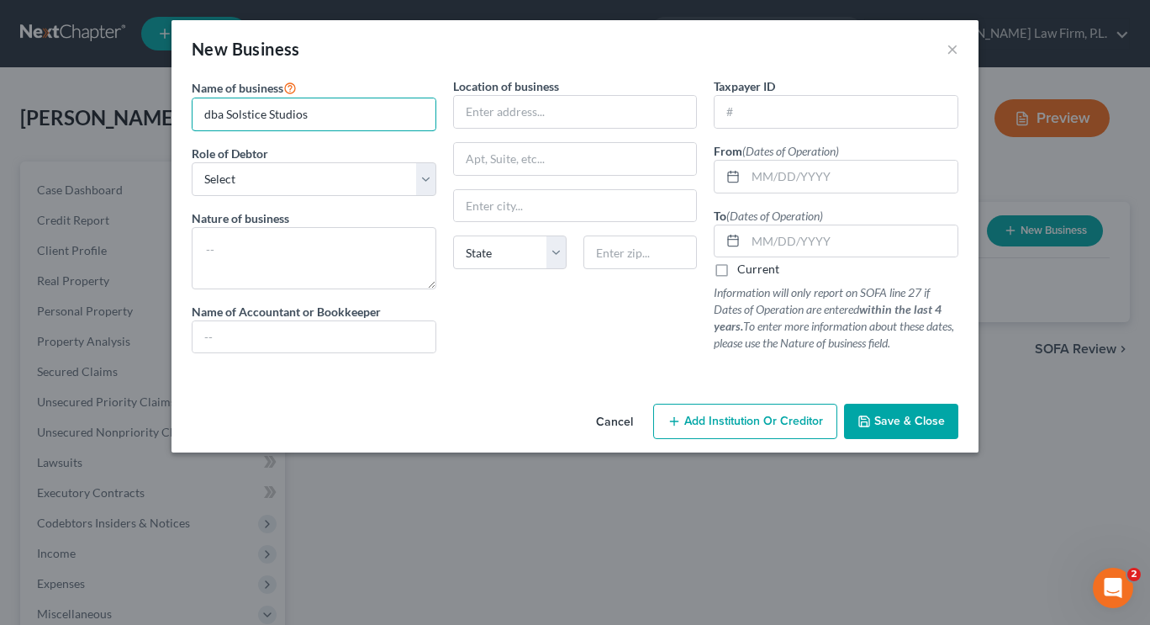
type input "dba Solstice Studios"
click at [389, 172] on select "Select A member of a limited liability company (LLC) or limited liability partn…" at bounding box center [314, 179] width 245 height 34
select select "sole_proprietor"
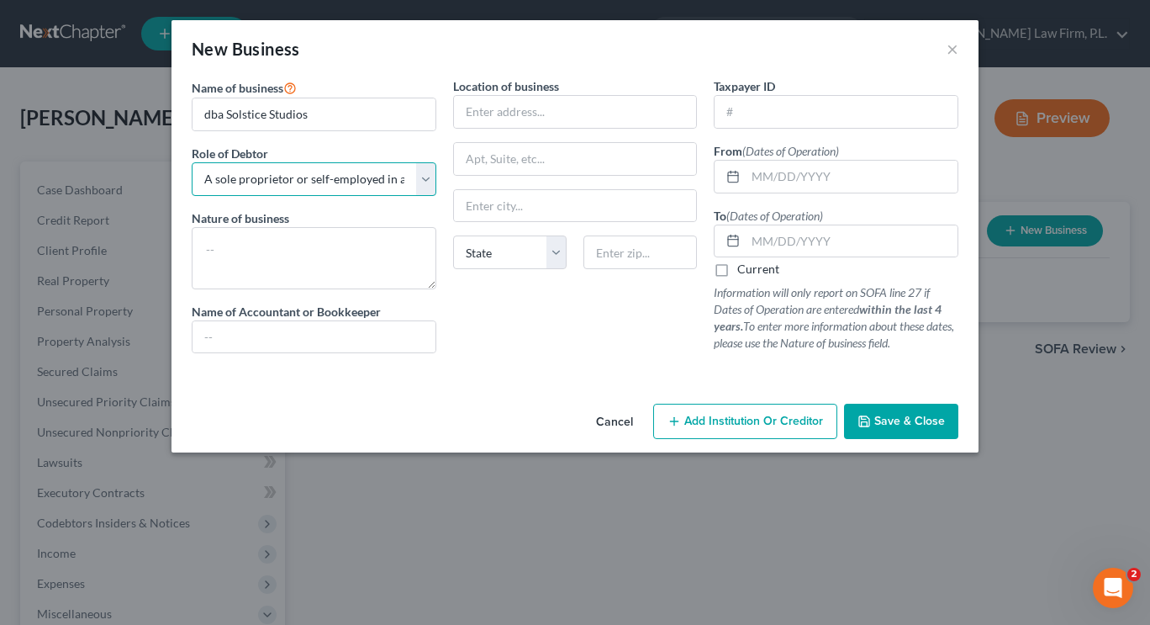
click at [192, 162] on select "Select A member of a limited liability company (LLC) or limited liability partn…" at bounding box center [314, 179] width 245 height 34
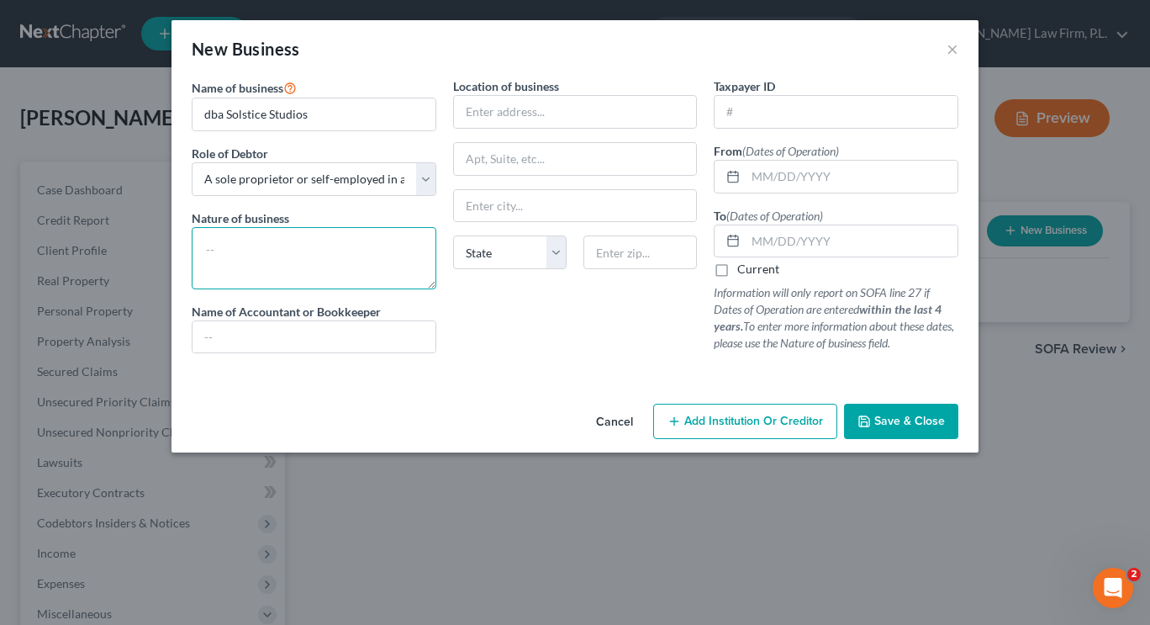
click at [299, 247] on textarea at bounding box center [314, 258] width 245 height 62
type textarea "Music Industry"
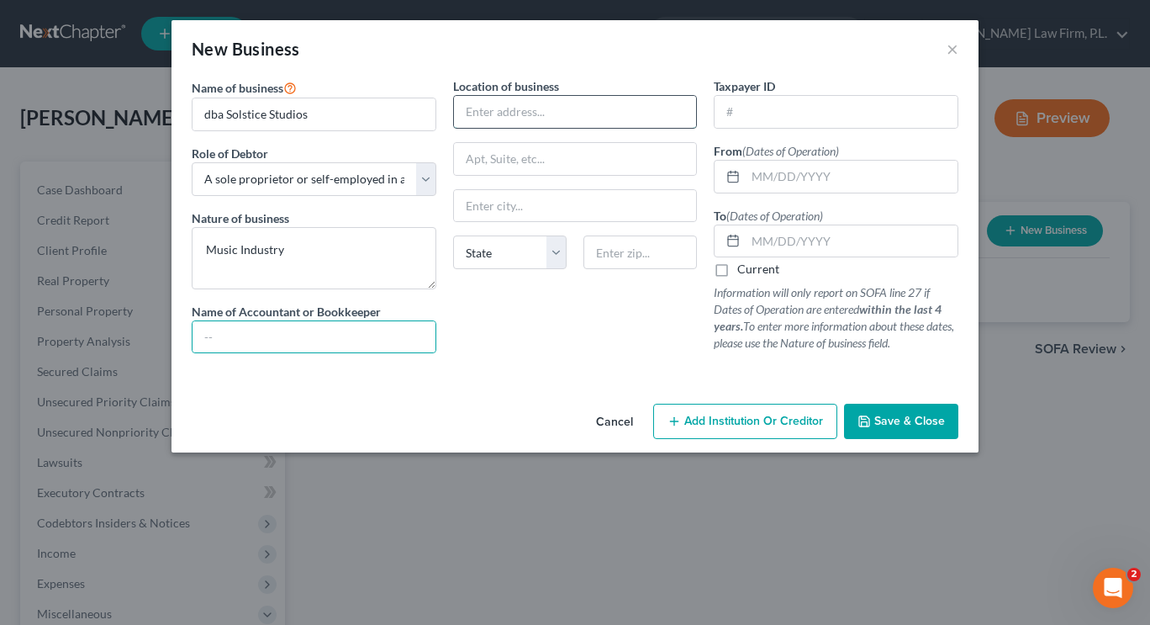
click at [469, 116] on input "text" at bounding box center [575, 112] width 243 height 32
type input "19302 Congressional Court"
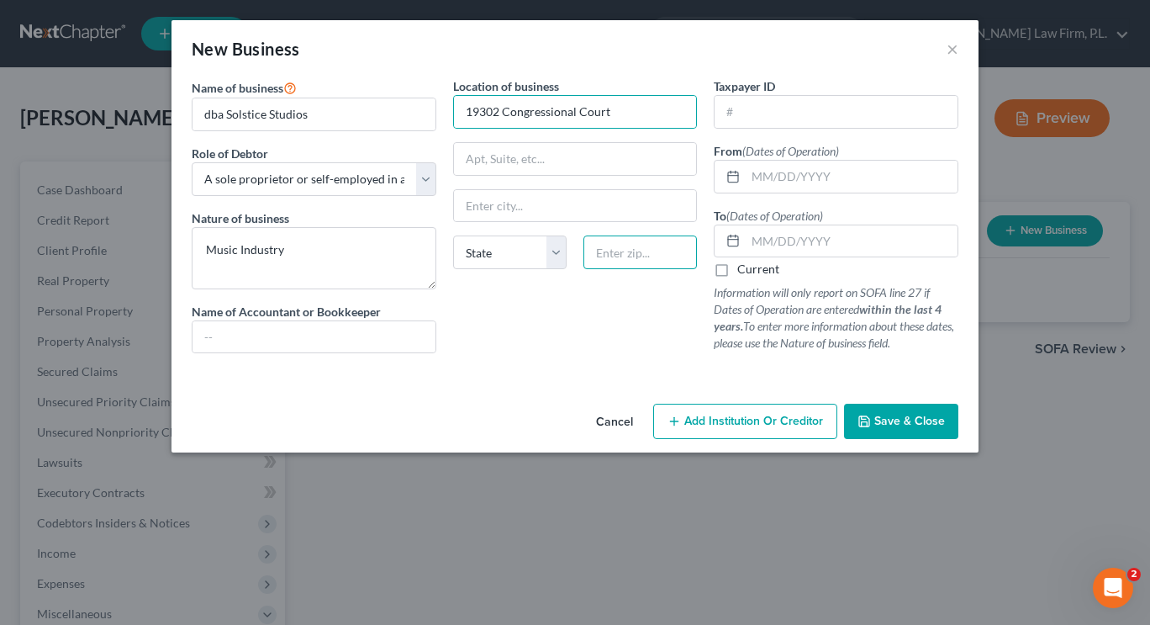
click at [613, 256] on input "text" at bounding box center [639, 252] width 113 height 34
type input "33903"
type input "[GEOGRAPHIC_DATA][PERSON_NAME]"
select select "9"
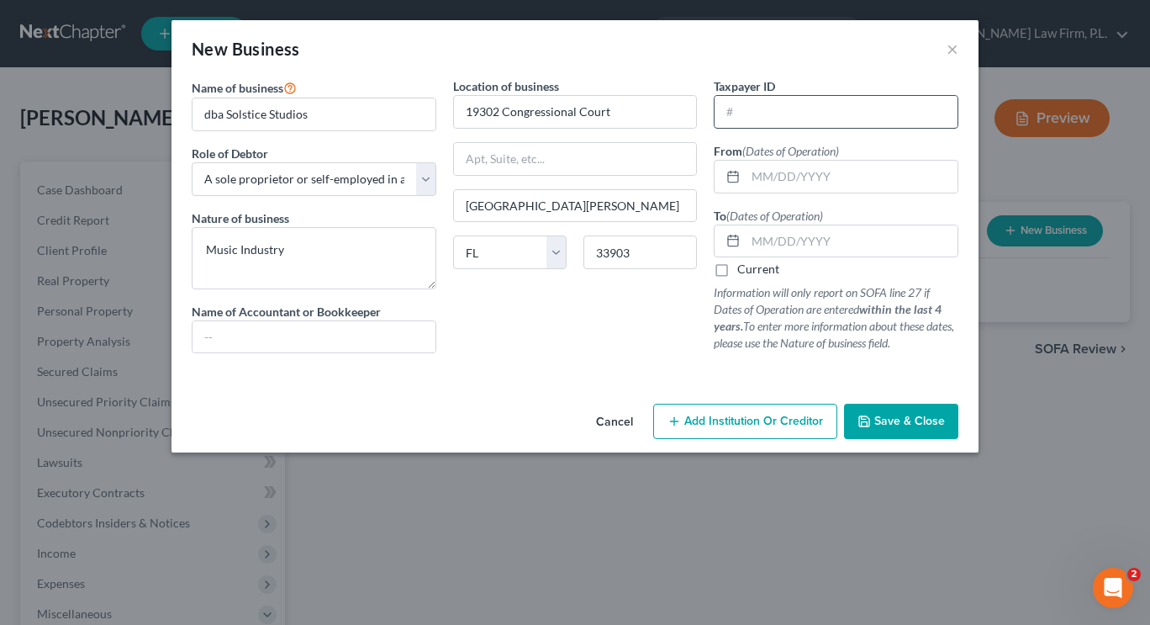
click at [765, 111] on input "text" at bounding box center [836, 112] width 243 height 32
type input "84-92"
drag, startPoint x: 765, startPoint y: 111, endPoint x: 720, endPoint y: 110, distance: 44.6
click at [720, 110] on input "84-92" at bounding box center [836, 112] width 243 height 32
type input "84-92"
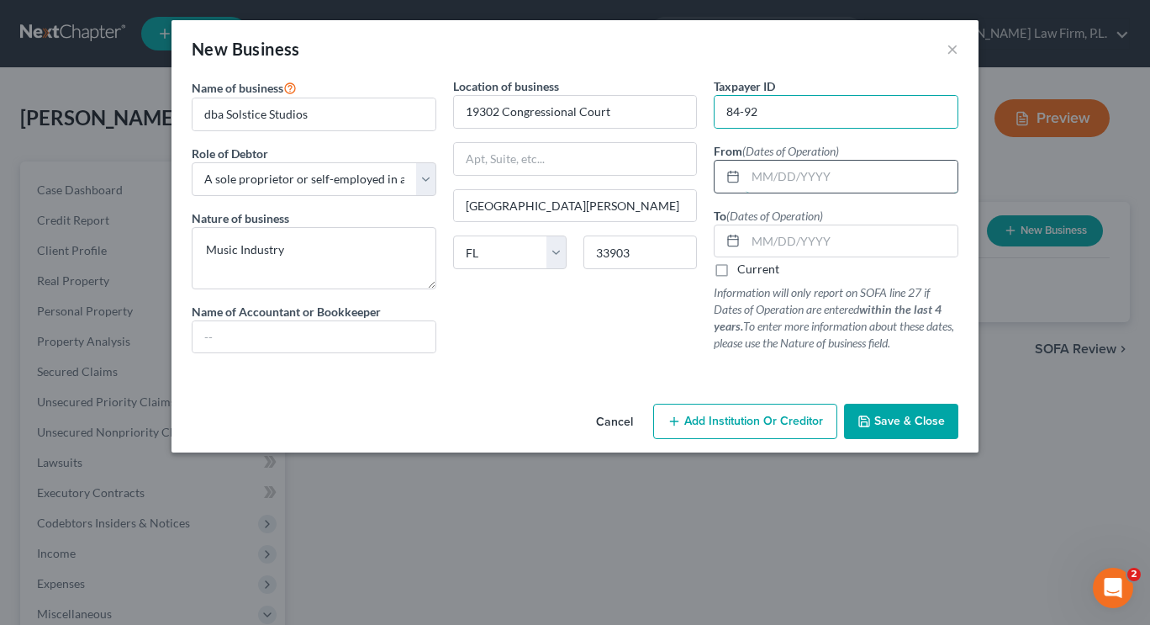
click at [769, 178] on input "text" at bounding box center [852, 177] width 212 height 32
type input "[DATE]"
click at [737, 271] on label "Current" at bounding box center [758, 269] width 42 height 17
click at [744, 271] on input "Current" at bounding box center [749, 266] width 11 height 11
checkbox input "true"
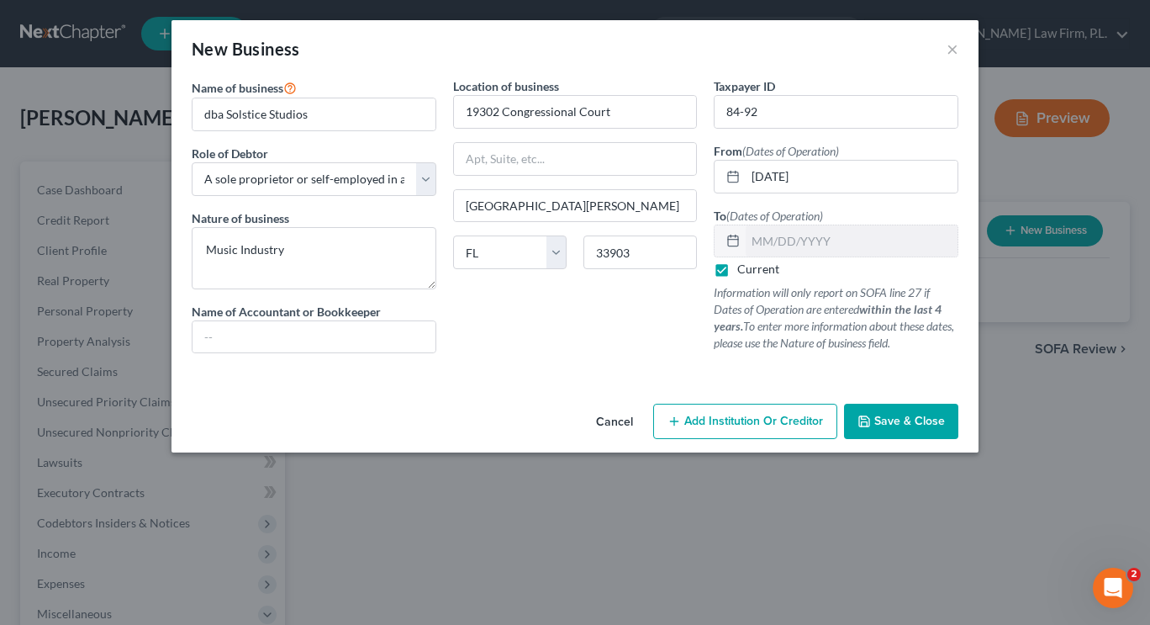
click at [884, 419] on span "Save & Close" at bounding box center [909, 421] width 71 height 14
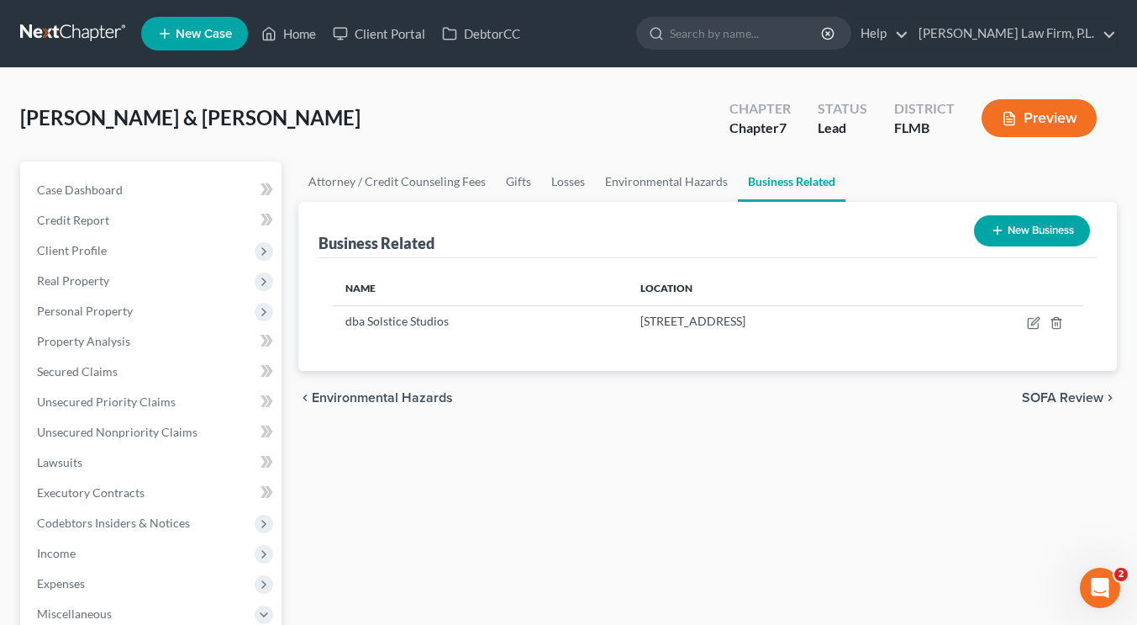
click at [1006, 229] on button "New Business" at bounding box center [1032, 230] width 116 height 31
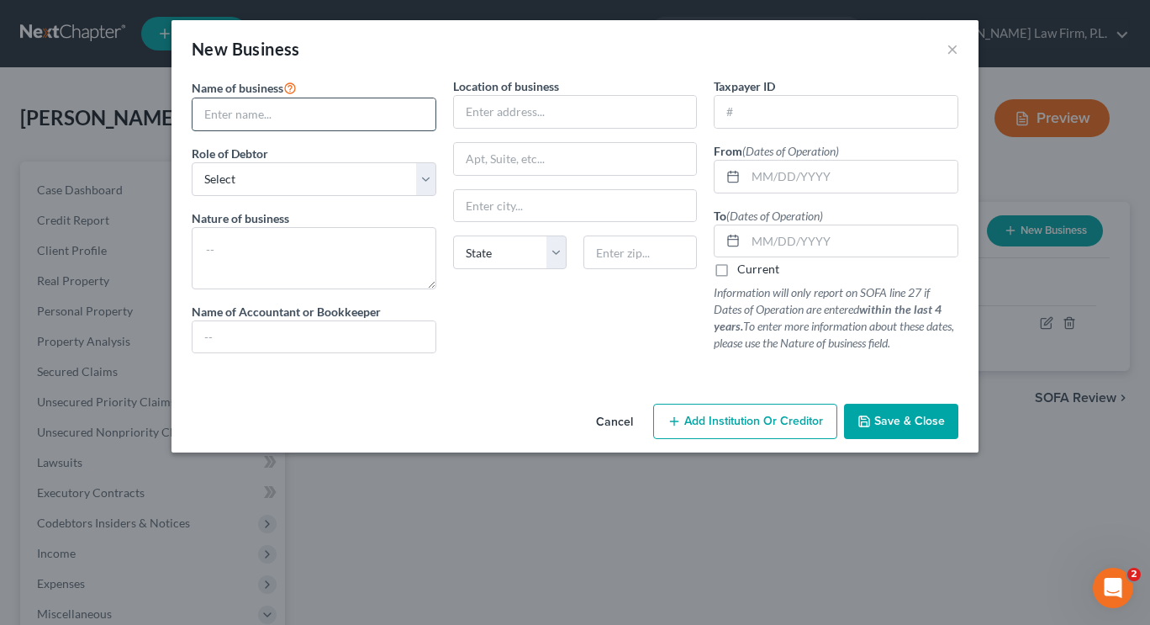
click at [354, 117] on input "text" at bounding box center [313, 114] width 243 height 32
click at [306, 121] on input "dba Shery's Jewels (Assets: Truist Business Checking ($1,000)" at bounding box center [313, 114] width 243 height 32
drag, startPoint x: 299, startPoint y: 118, endPoint x: 496, endPoint y: 114, distance: 196.7
click at [496, 114] on div "Name of business * dba Shery's Jewels (Assets: Truist Business Checking ($1,000…" at bounding box center [574, 228] width 783 height 303
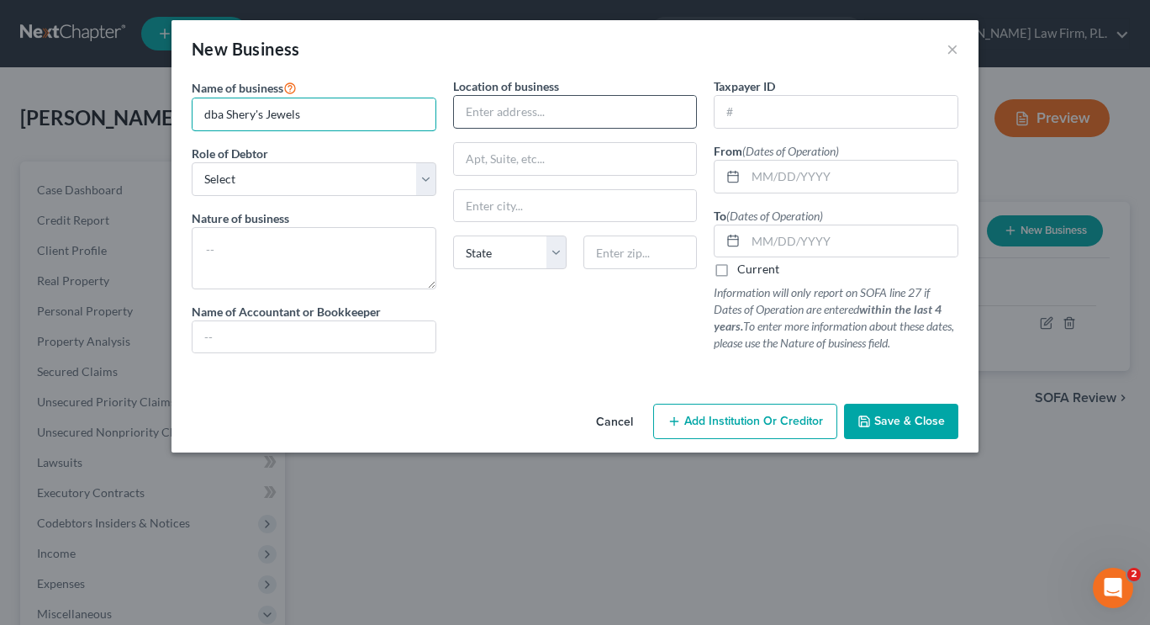
scroll to position [0, 0]
type input "dba Shery's Jewels"
click at [265, 178] on select "Select A member of a limited liability company (LLC) or limited liability partn…" at bounding box center [314, 179] width 245 height 34
select select "sole_proprietor"
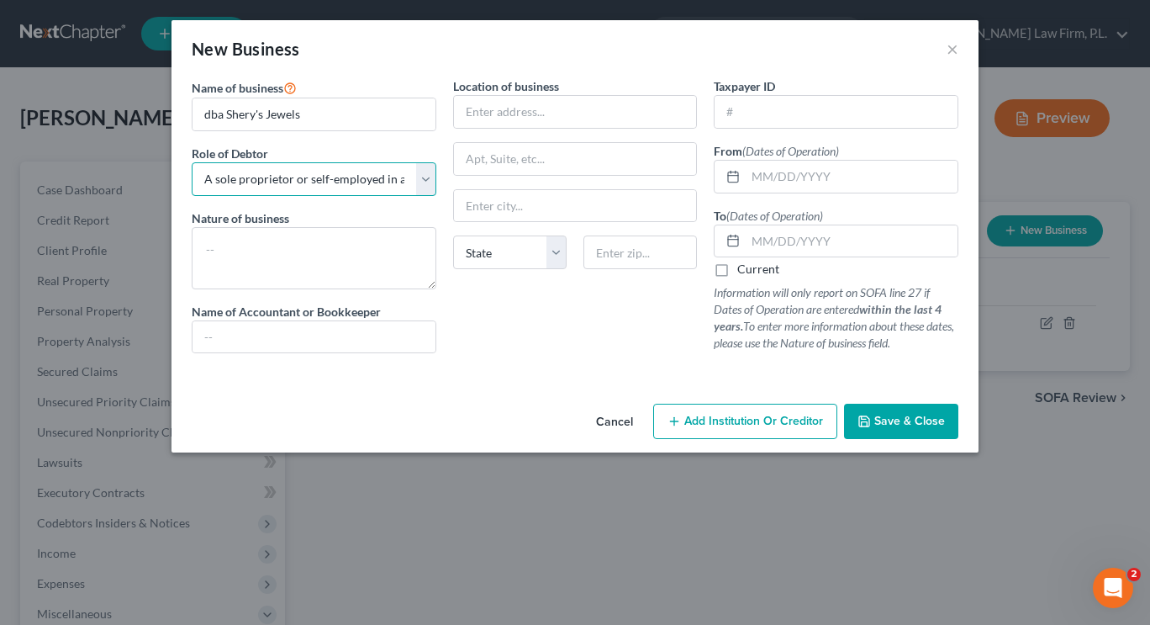
click at [192, 162] on select "Select A member of a limited liability company (LLC) or limited liability partn…" at bounding box center [314, 179] width 245 height 34
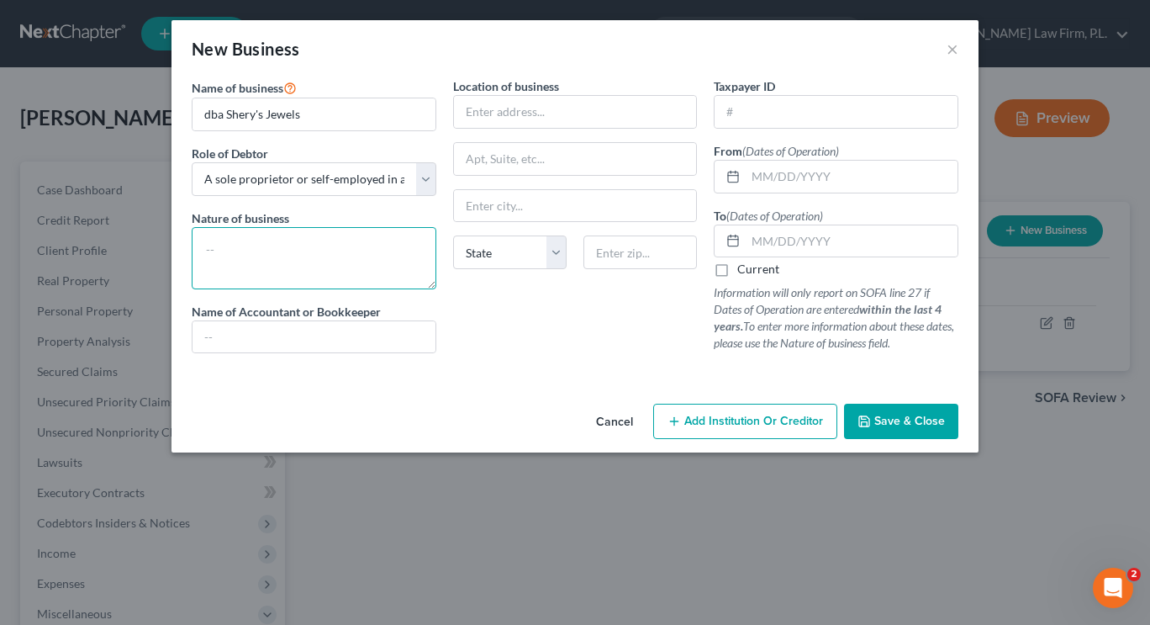
click at [264, 243] on textarea at bounding box center [314, 258] width 245 height 62
type textarea "o"
type textarea "Online Sales"
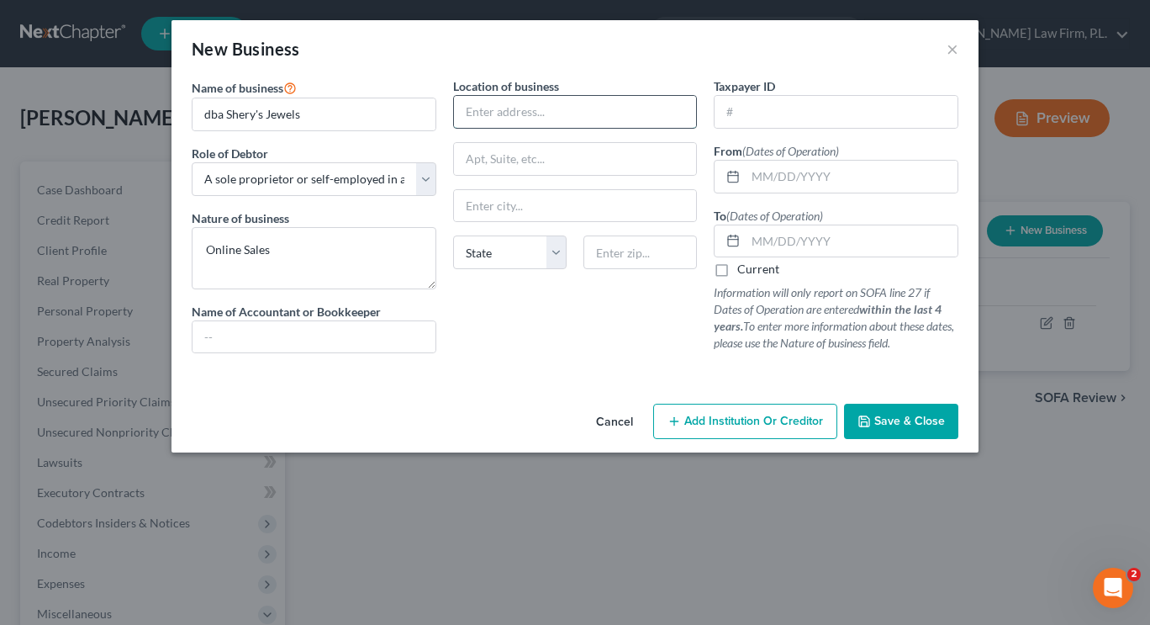
click at [498, 112] on input "text" at bounding box center [575, 112] width 243 height 32
type input "19302 Congressional Court"
click at [605, 257] on input "text" at bounding box center [639, 252] width 113 height 34
type input "33903"
type input "[GEOGRAPHIC_DATA][PERSON_NAME]"
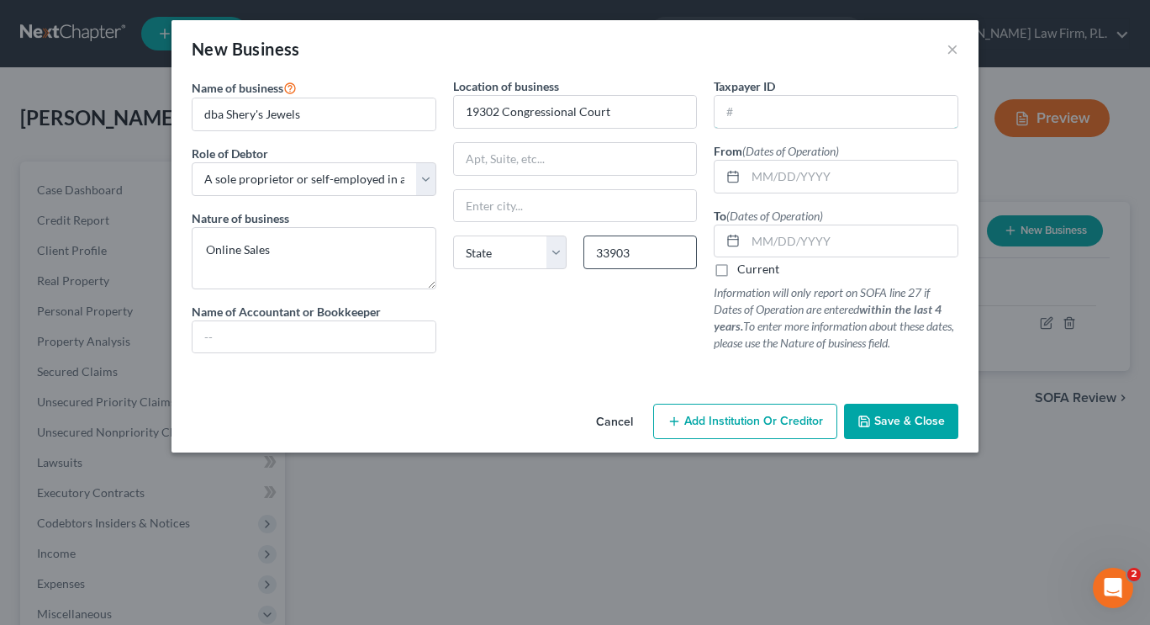
select select "9"
click at [773, 112] on input "text" at bounding box center [836, 112] width 243 height 32
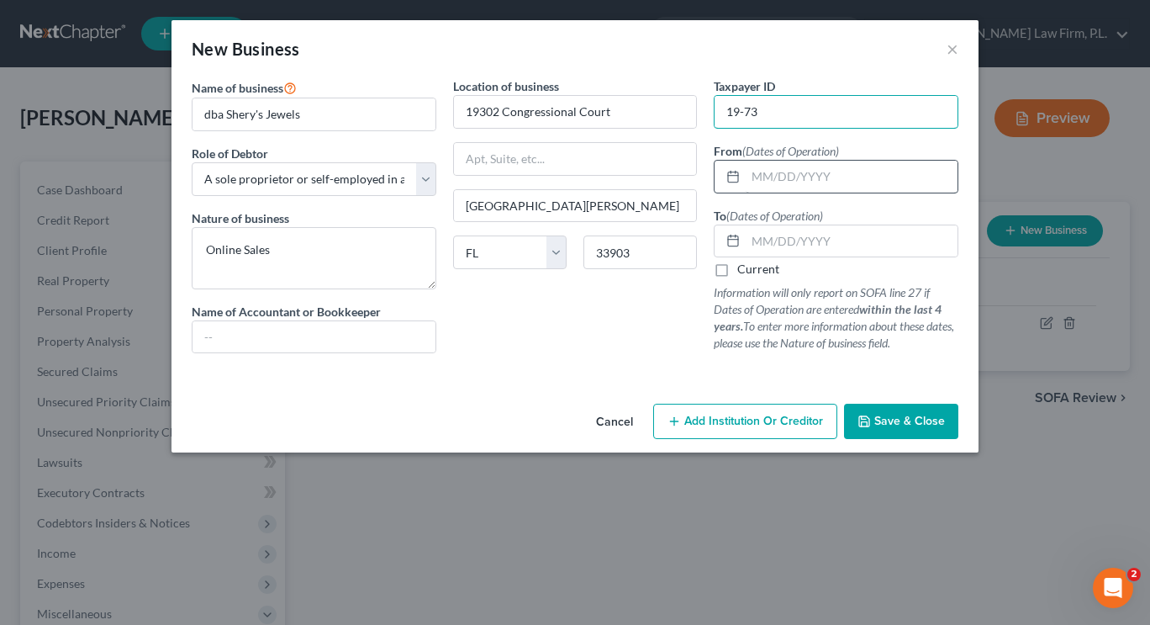
type input "19-73"
click at [781, 168] on input "text" at bounding box center [852, 177] width 212 height 32
type input "[DATE]"
click at [737, 267] on label "Current" at bounding box center [758, 269] width 42 height 17
click at [744, 267] on input "Current" at bounding box center [749, 266] width 11 height 11
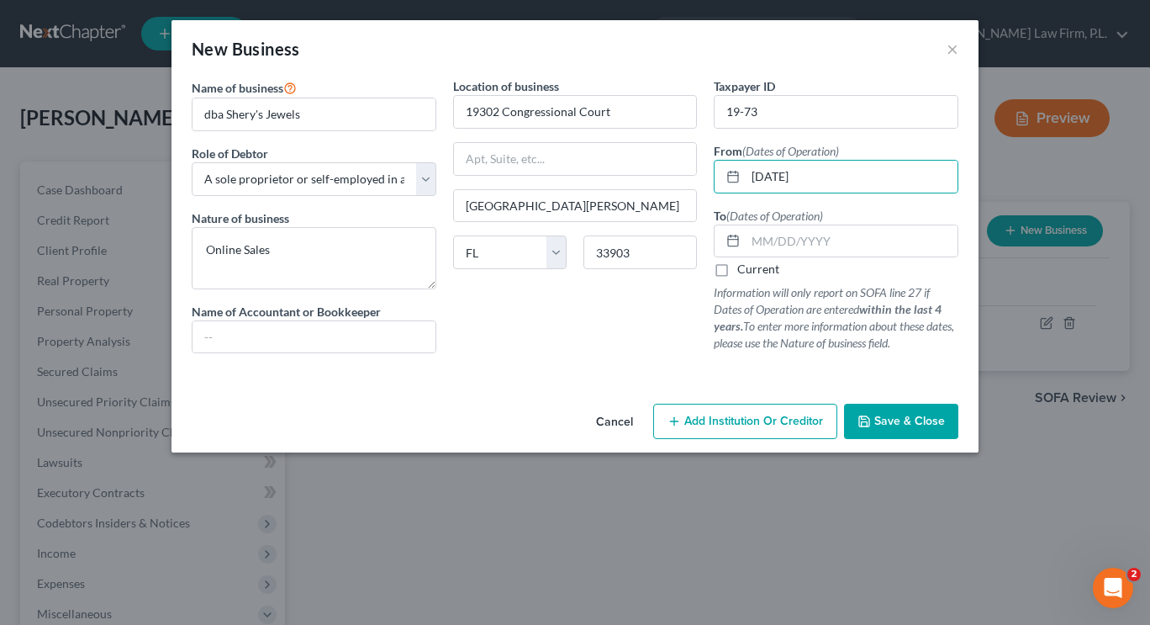
checkbox input "true"
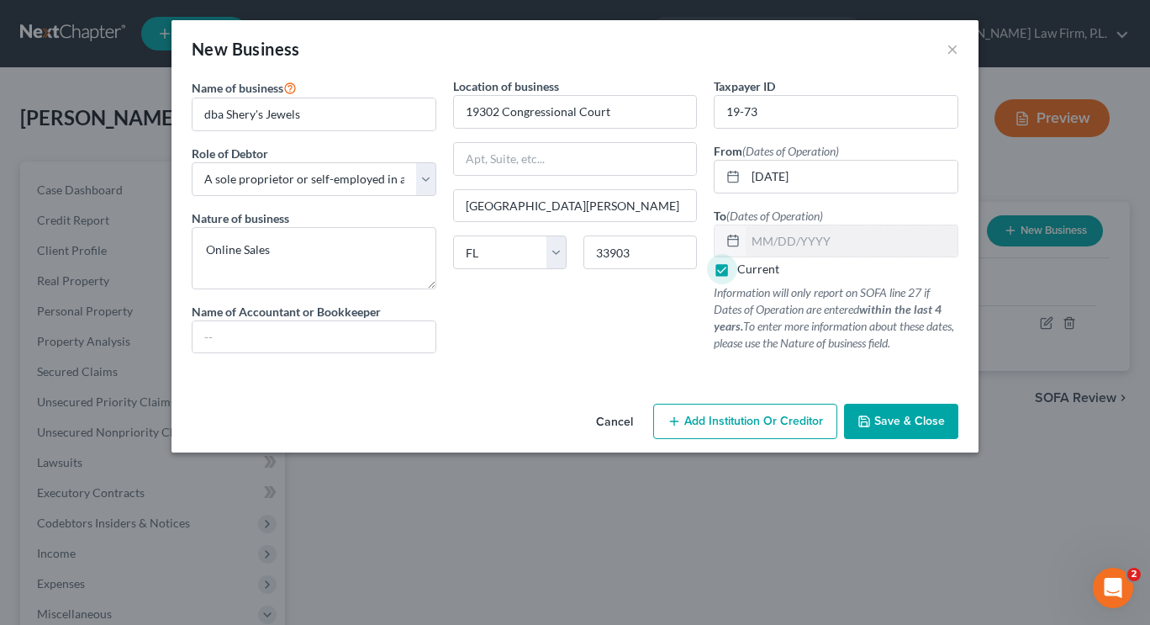
click at [883, 414] on span "Save & Close" at bounding box center [909, 421] width 71 height 14
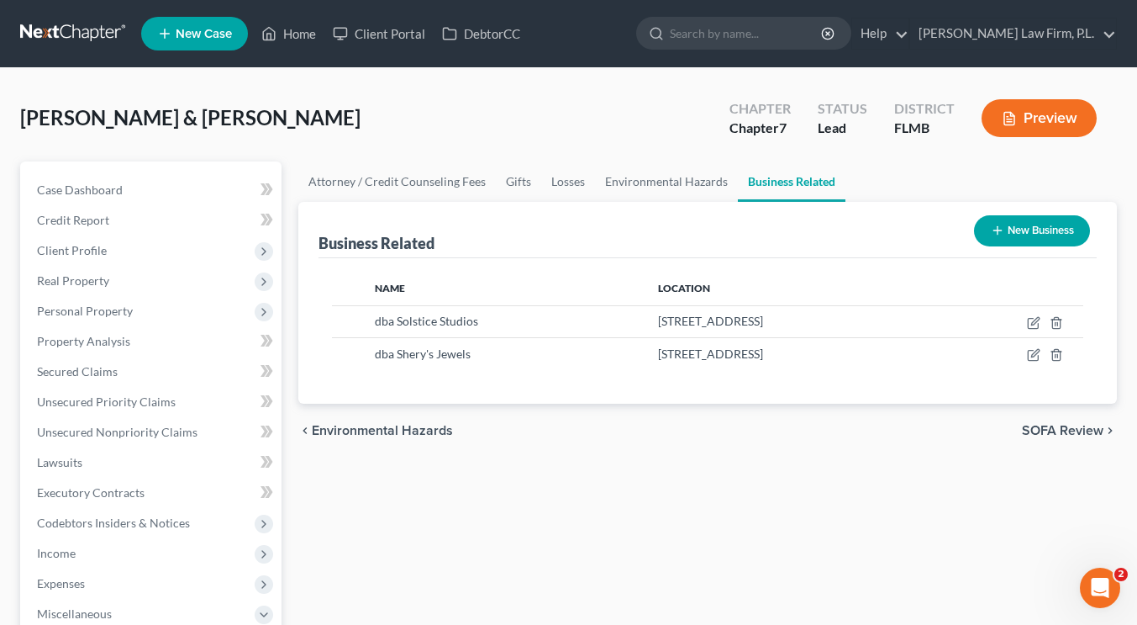
click at [1017, 238] on button "New Business" at bounding box center [1032, 230] width 116 height 31
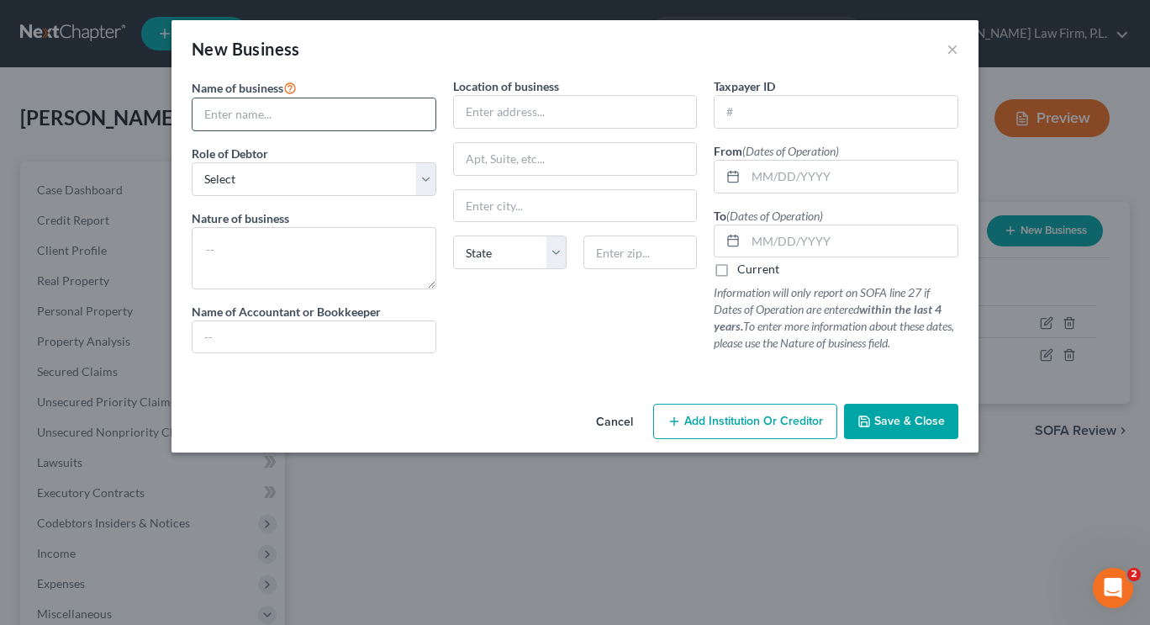
click at [373, 123] on input "text" at bounding box center [313, 114] width 243 height 32
drag, startPoint x: 382, startPoint y: 114, endPoint x: 499, endPoint y: 120, distance: 117.8
click at [499, 120] on div "Name of business * Investment Guidance Systems, LLC : Assets: Truist Checking: …" at bounding box center [574, 228] width 783 height 303
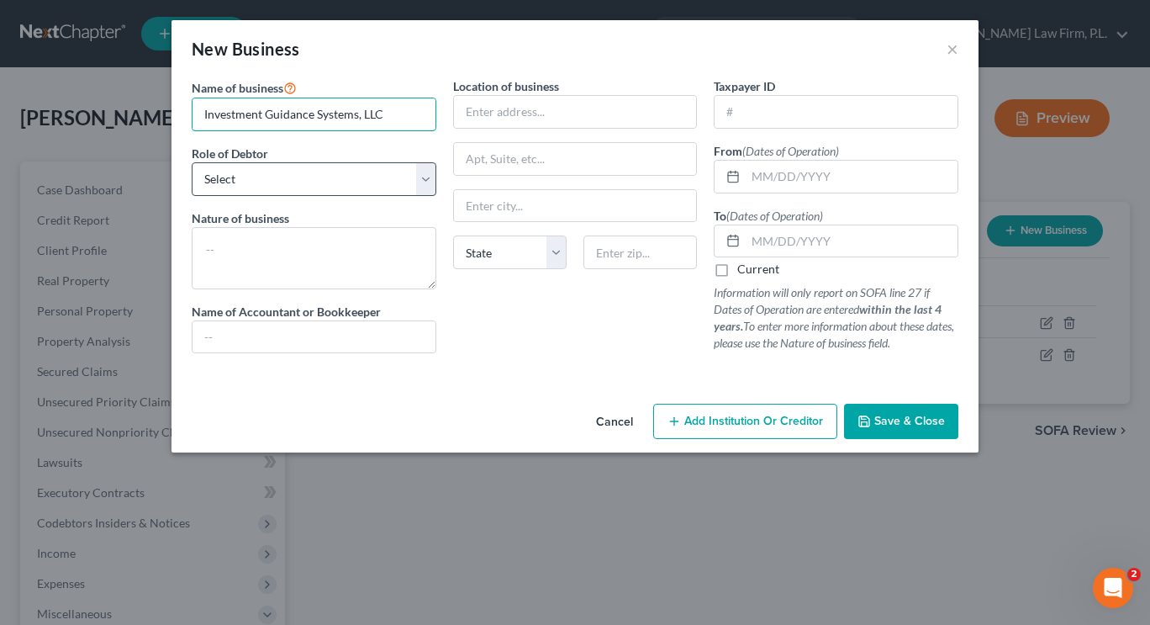
type input "Investment Guidance Systems, LLC"
click at [282, 186] on select "Select A member of a limited liability company (LLC) or limited liability partn…" at bounding box center [314, 179] width 245 height 34
select select "member"
click at [192, 162] on select "Select A member of a limited liability company (LLC) or limited liability partn…" at bounding box center [314, 179] width 245 height 34
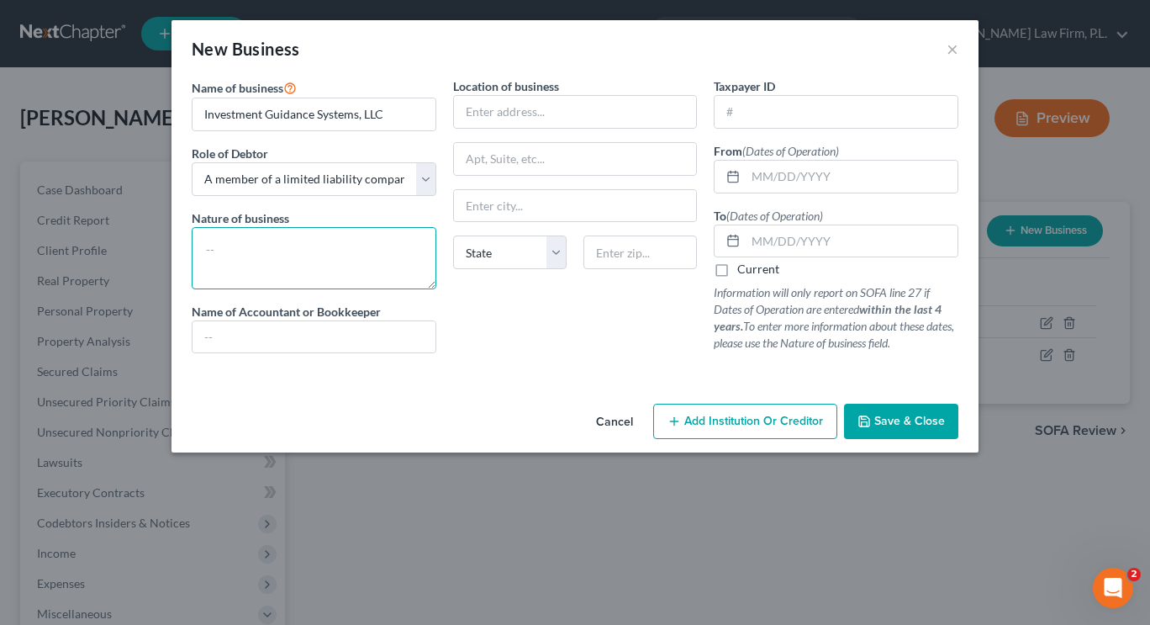
click at [278, 240] on textarea at bounding box center [314, 258] width 245 height 62
click at [780, 179] on input "text" at bounding box center [852, 177] width 212 height 32
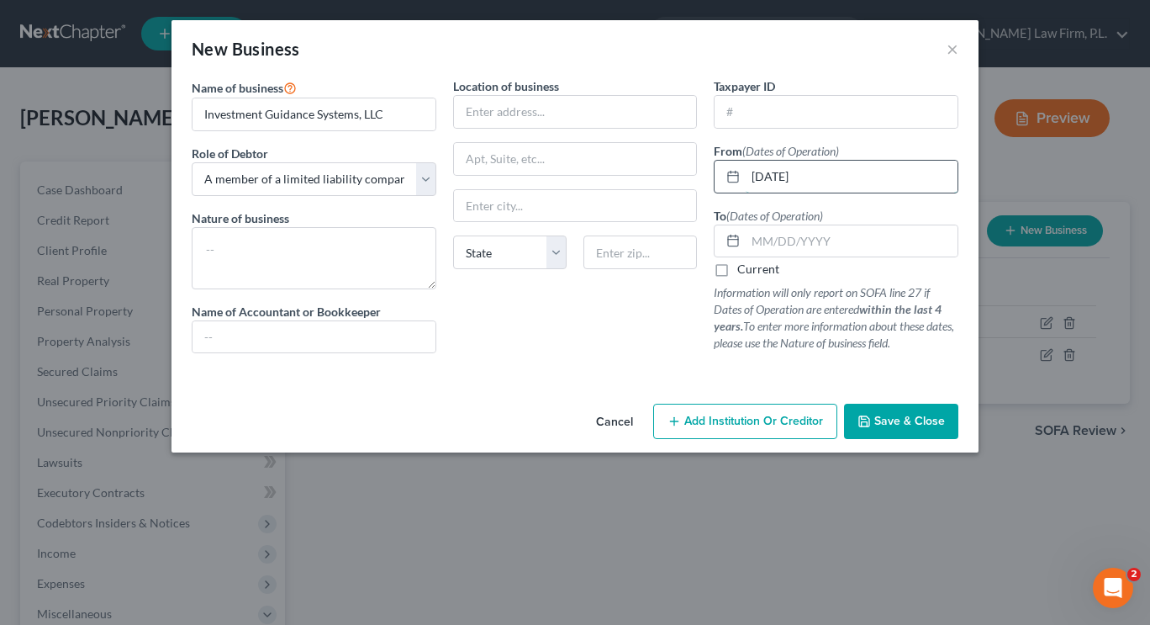
type input "[DATE]"
click at [737, 266] on label "Current" at bounding box center [758, 269] width 42 height 17
click at [744, 266] on input "Current" at bounding box center [749, 266] width 11 height 11
checkbox input "true"
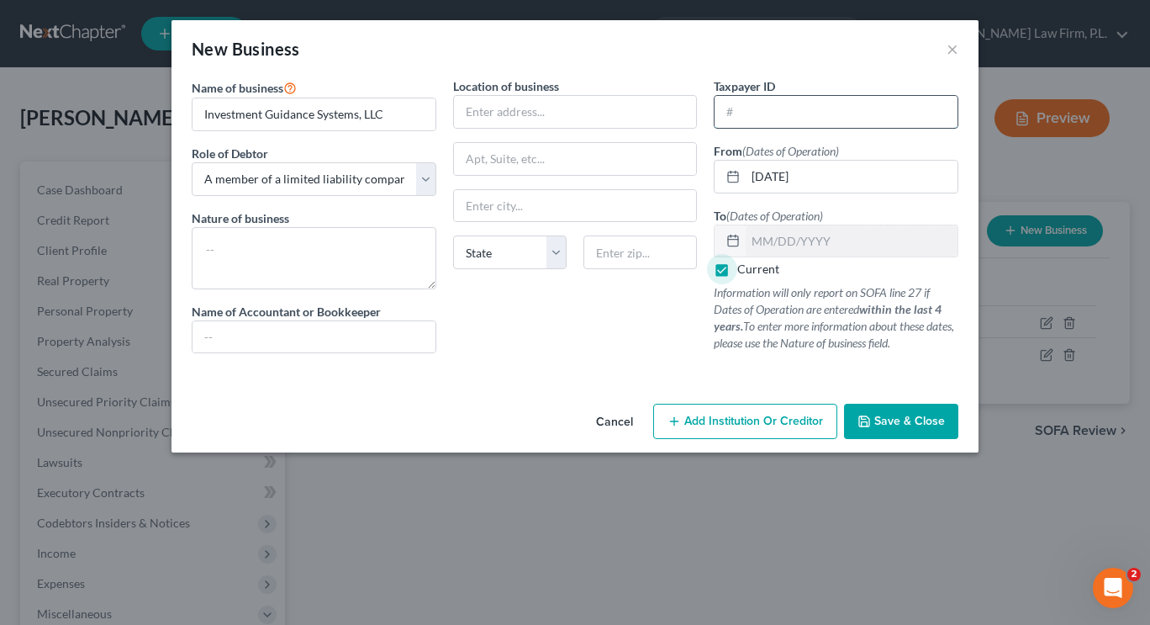
click at [741, 121] on input "text" at bounding box center [836, 112] width 243 height 32
paste input "19-3023390"
type input "19-3023390"
click at [288, 245] on textarea at bounding box center [314, 258] width 245 height 62
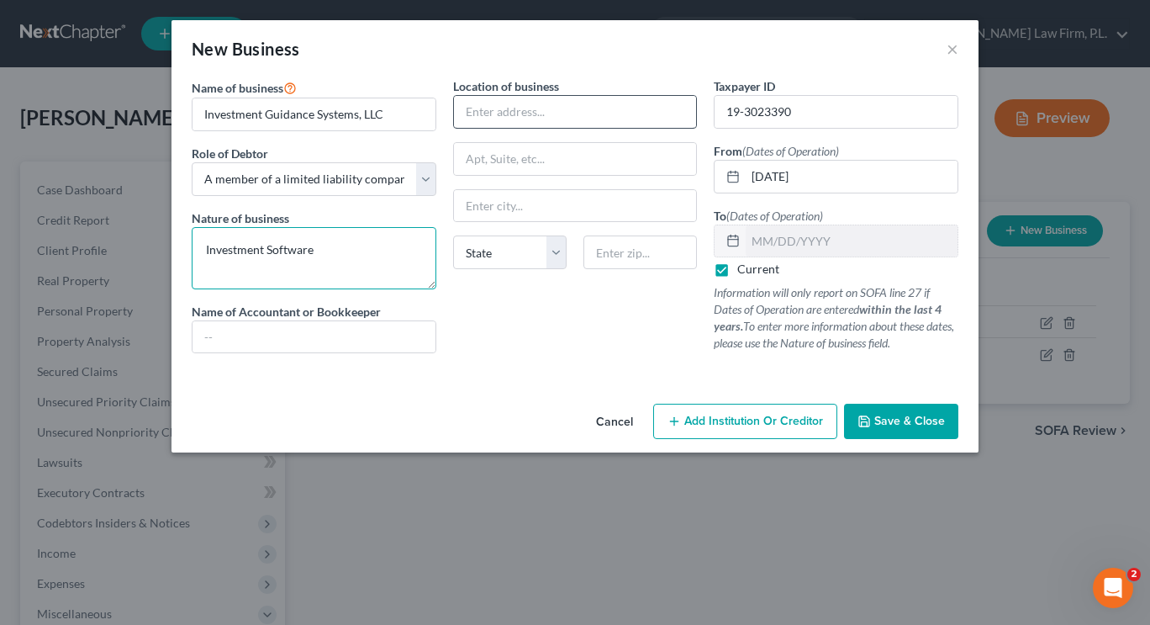
type textarea "Investment Software"
click at [532, 113] on input "text" at bounding box center [575, 112] width 243 height 32
type input "19302 Congressional Court"
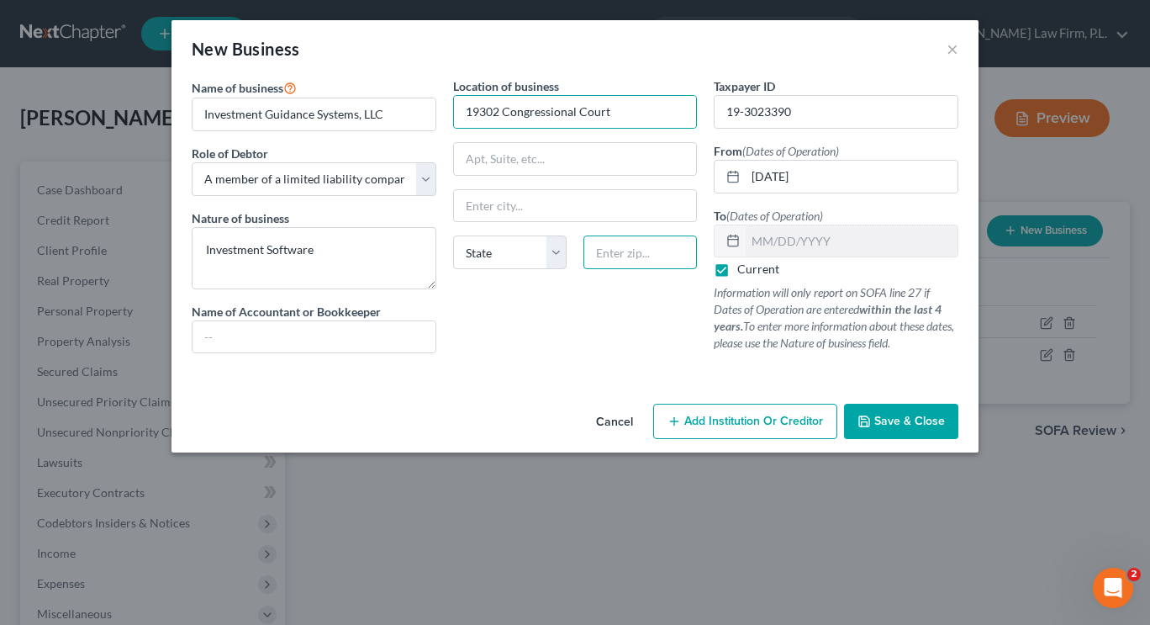
click at [599, 252] on input "text" at bounding box center [639, 252] width 113 height 34
type input "33903"
type input "[GEOGRAPHIC_DATA][PERSON_NAME]"
select select "9"
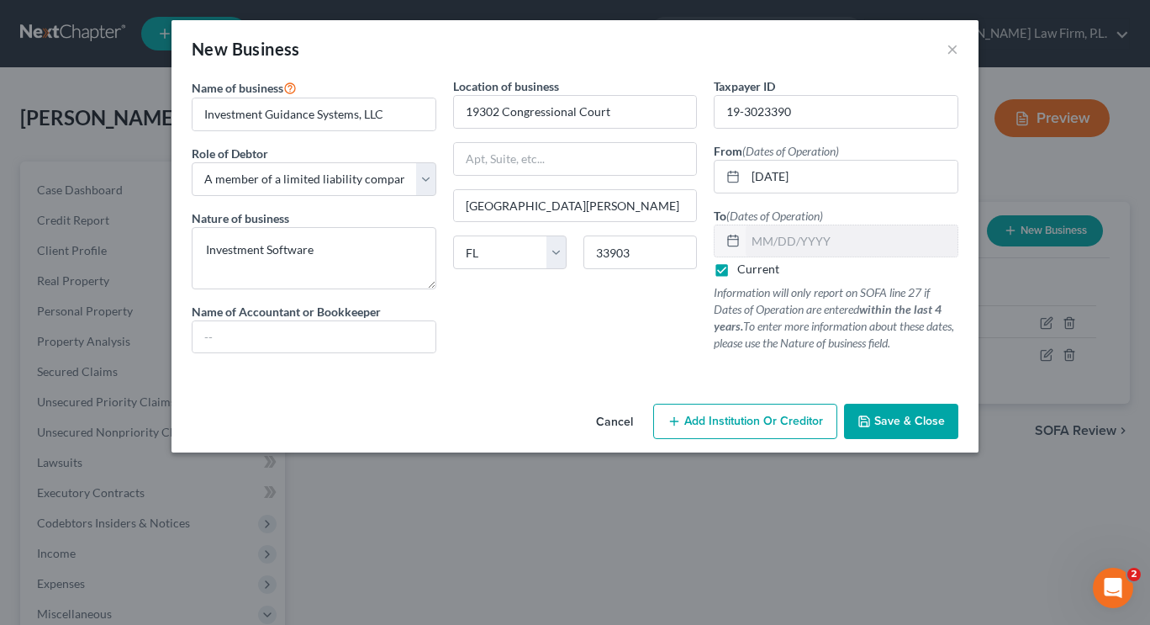
click at [898, 418] on span "Save & Close" at bounding box center [909, 421] width 71 height 14
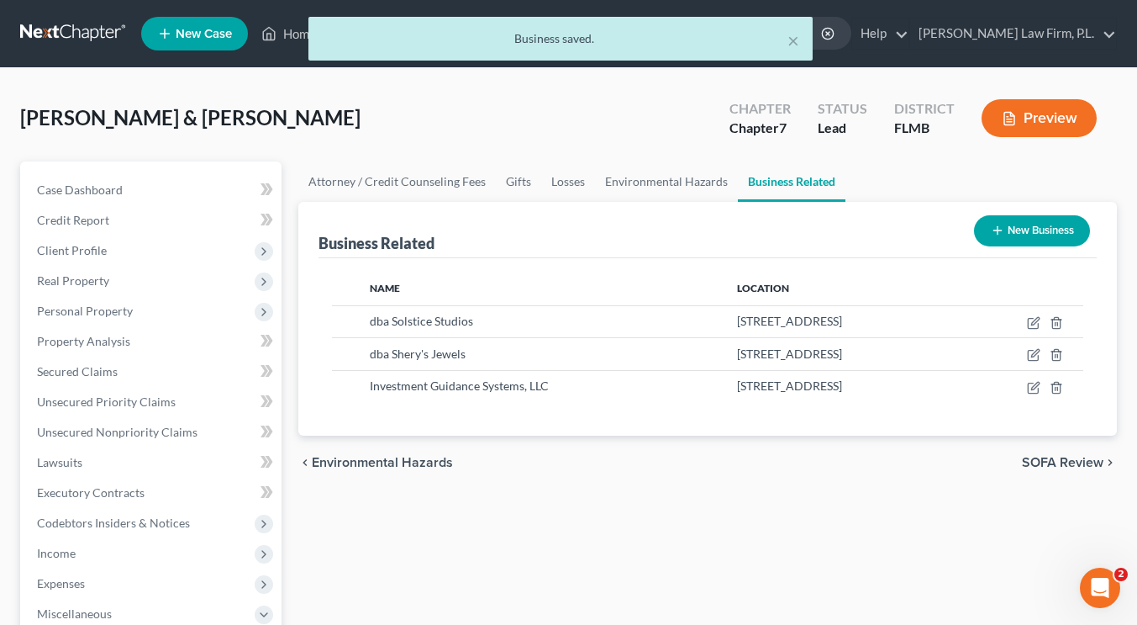
click at [1036, 129] on button "Preview" at bounding box center [1039, 118] width 115 height 38
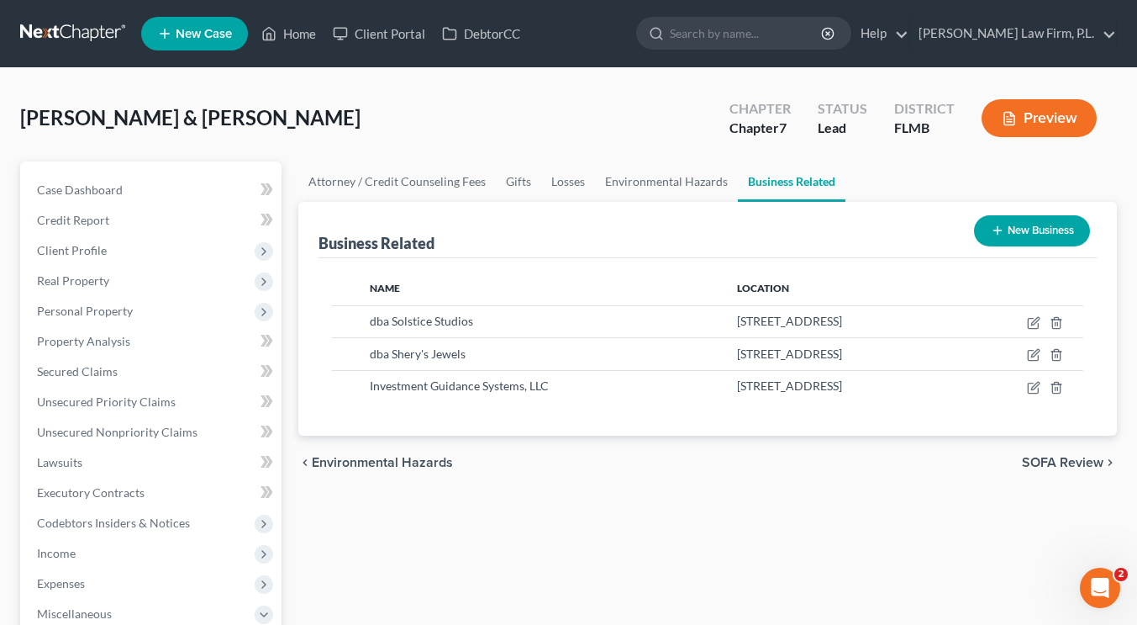
drag, startPoint x: 1140, startPoint y: 298, endPoint x: 1149, endPoint y: 399, distance: 102.1
click at [1015, 119] on icon "button" at bounding box center [1009, 118] width 15 height 15
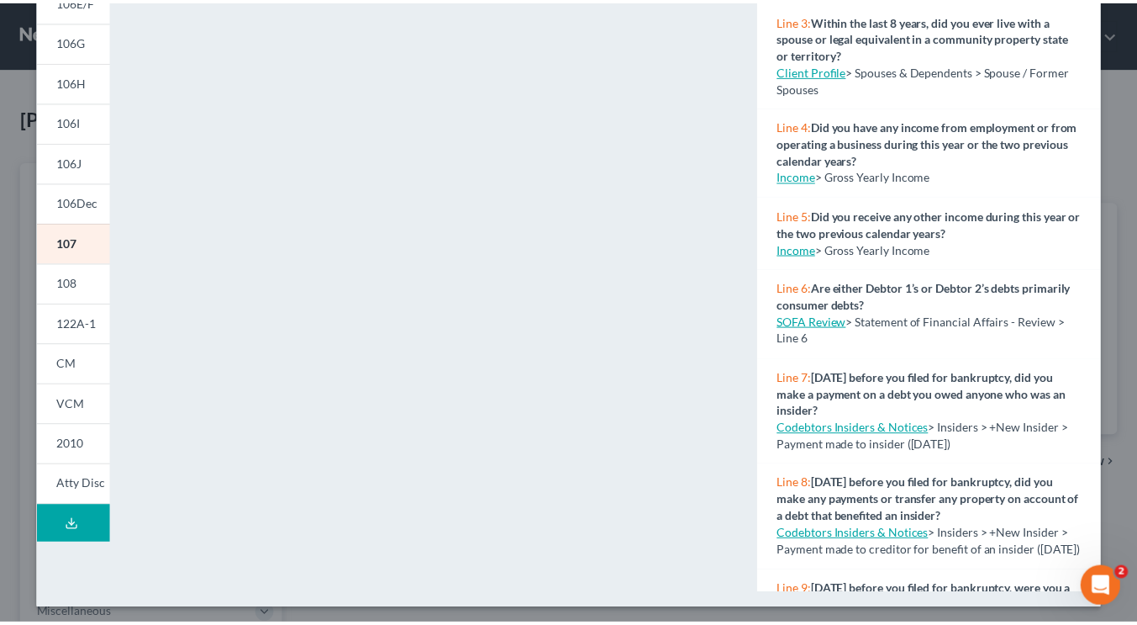
scroll to position [323, 0]
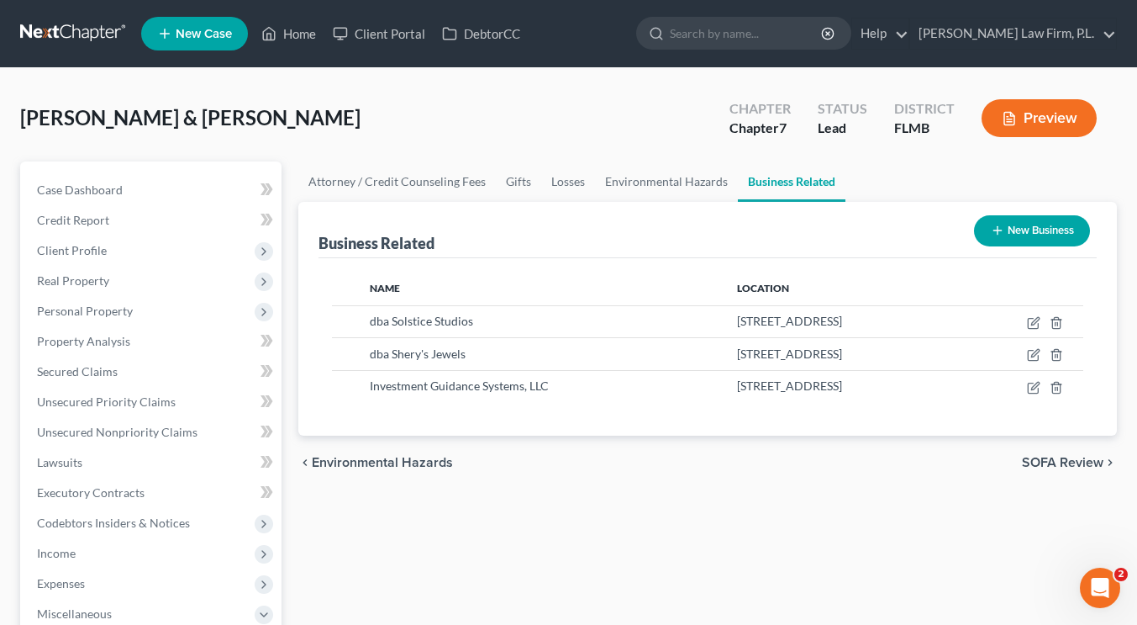
drag, startPoint x: 1139, startPoint y: 231, endPoint x: 1149, endPoint y: 8, distance: 223.8
click at [72, 456] on span "Lawsuits" at bounding box center [59, 462] width 45 height 14
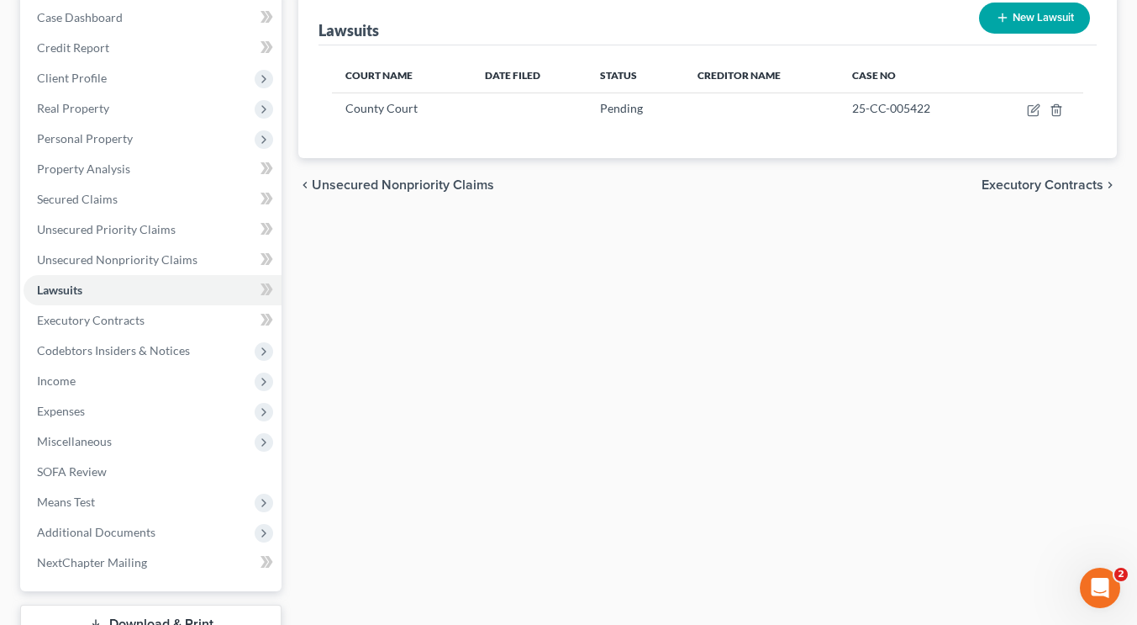
scroll to position [298, 0]
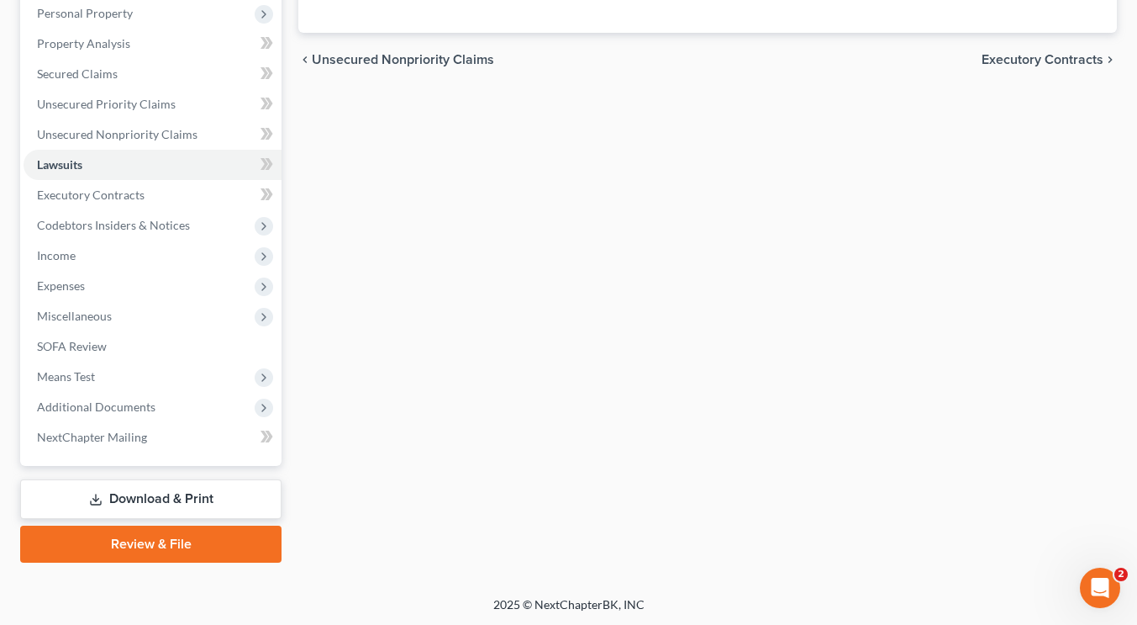
click at [123, 499] on link "Download & Print" at bounding box center [150, 499] width 261 height 40
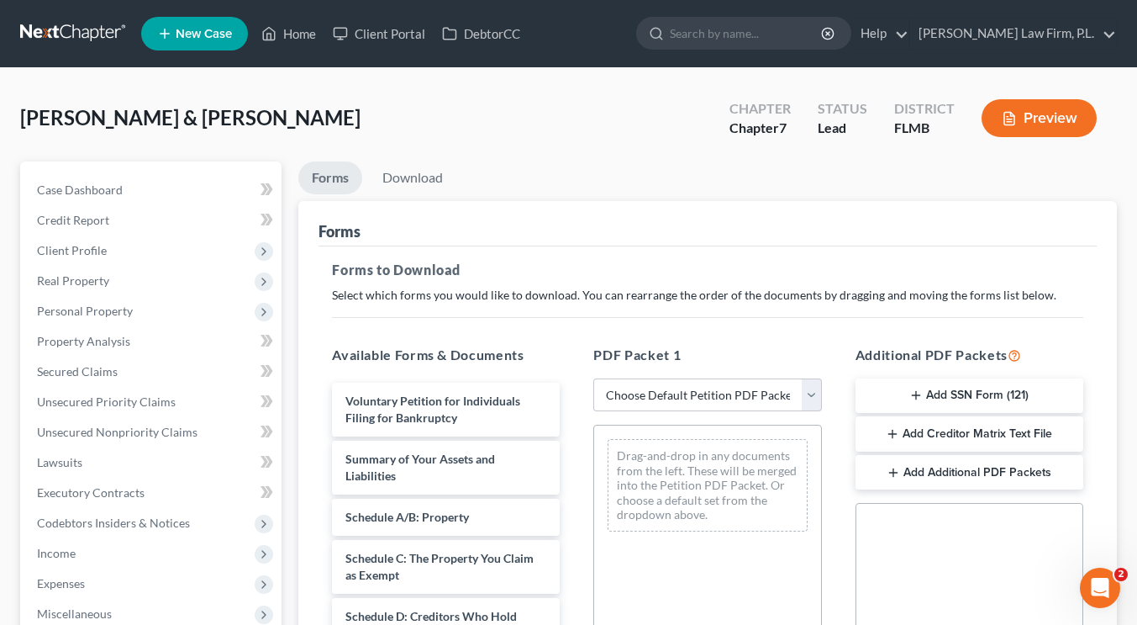
click at [959, 396] on button "Add SSN Form (121)" at bounding box center [970, 395] width 228 height 35
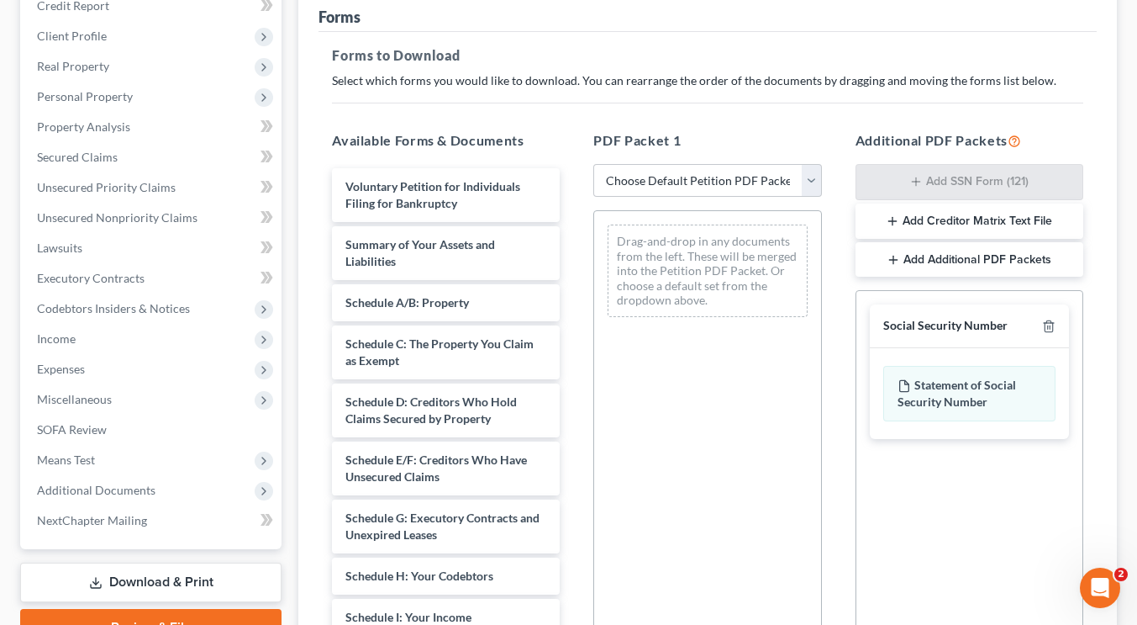
scroll to position [413, 0]
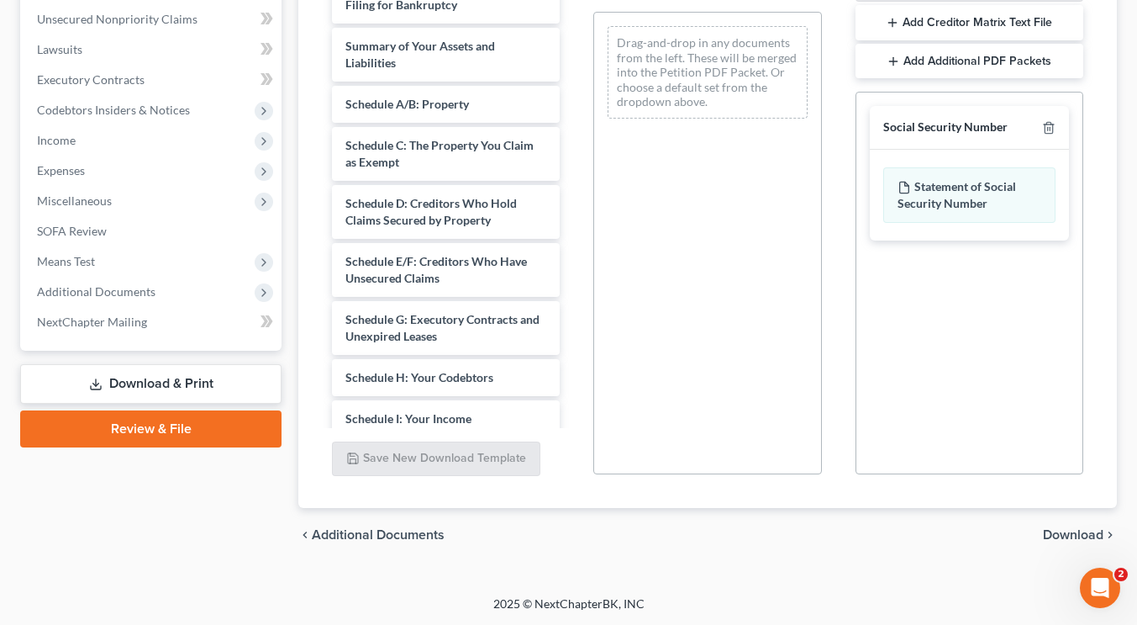
click at [1096, 530] on span "Download" at bounding box center [1073, 534] width 61 height 13
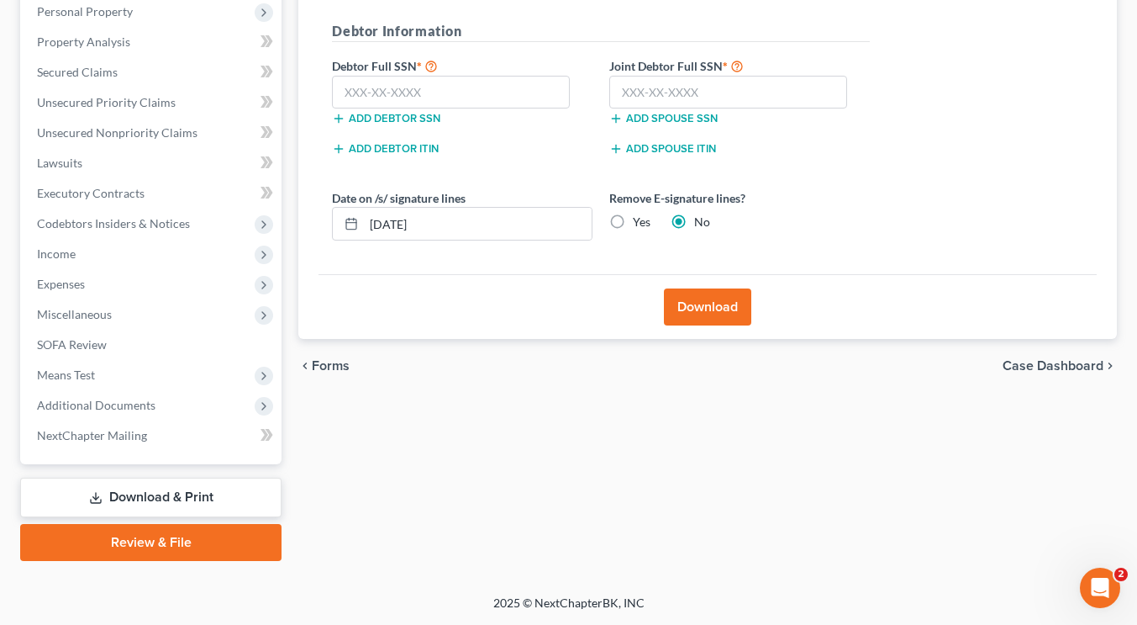
scroll to position [298, 0]
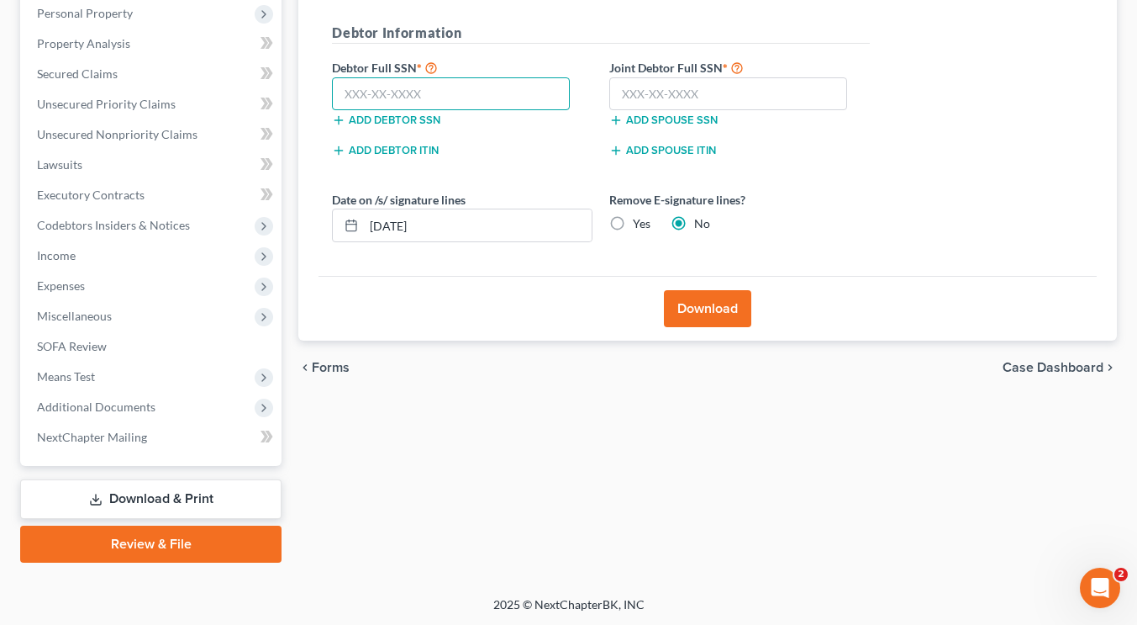
click at [370, 94] on input "text" at bounding box center [451, 94] width 238 height 34
type input "011-54-8492"
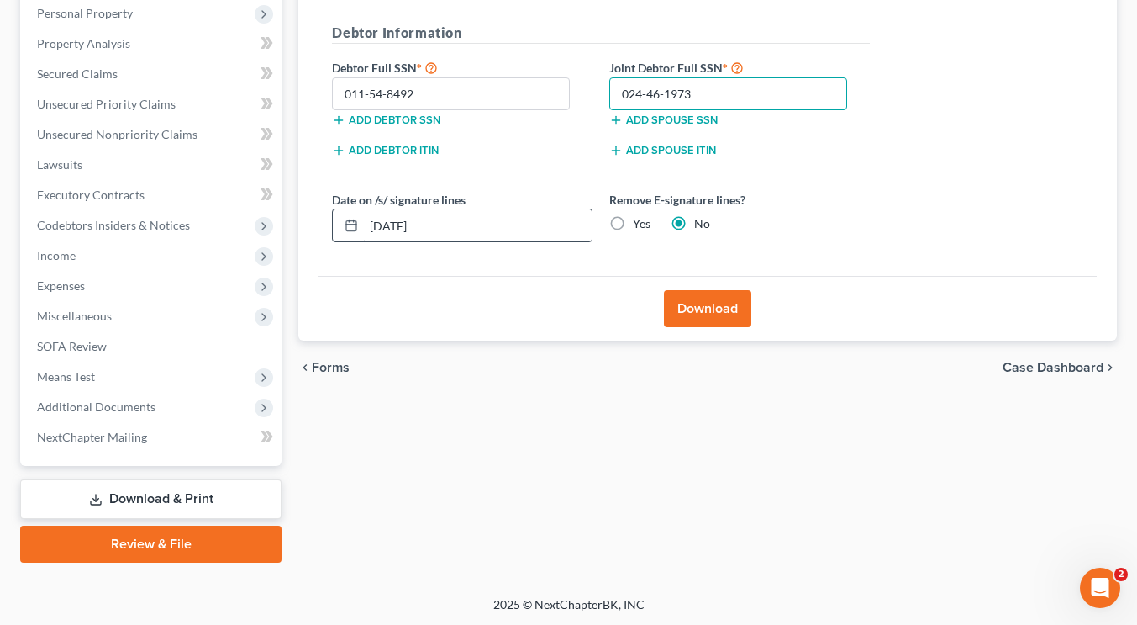
type input "024-46-1973"
click at [400, 223] on input "[DATE]" at bounding box center [478, 225] width 228 height 32
type input "[DATE]"
click at [687, 303] on button "Download" at bounding box center [707, 308] width 87 height 37
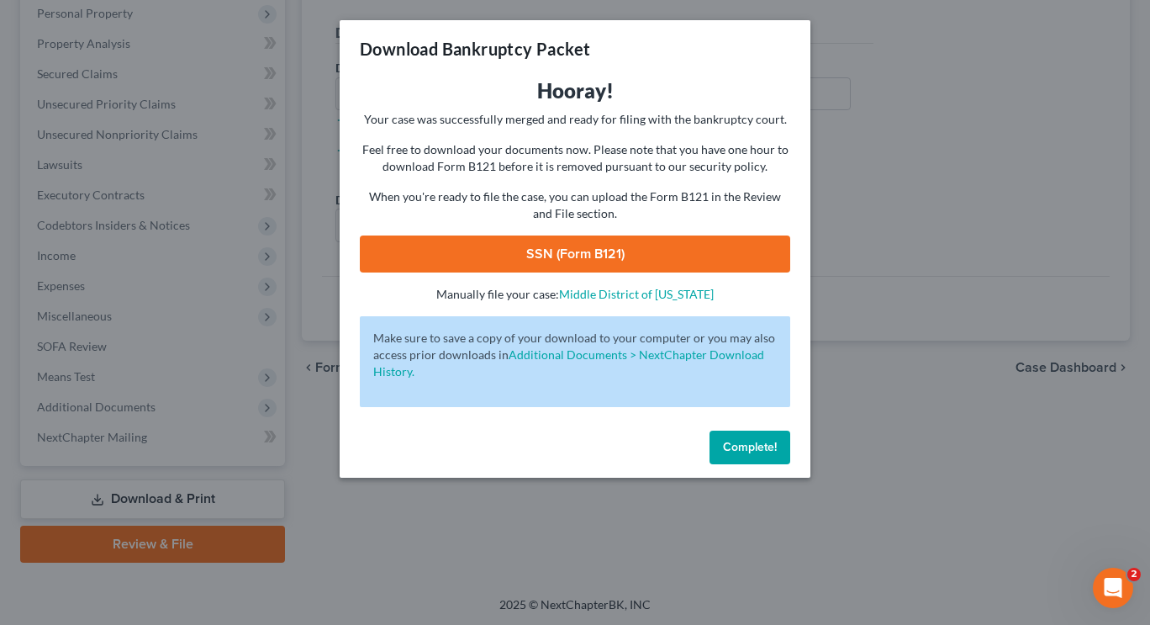
click at [577, 246] on link "SSN (Form B121)" at bounding box center [575, 253] width 430 height 37
click at [742, 444] on span "Complete!" at bounding box center [750, 447] width 54 height 14
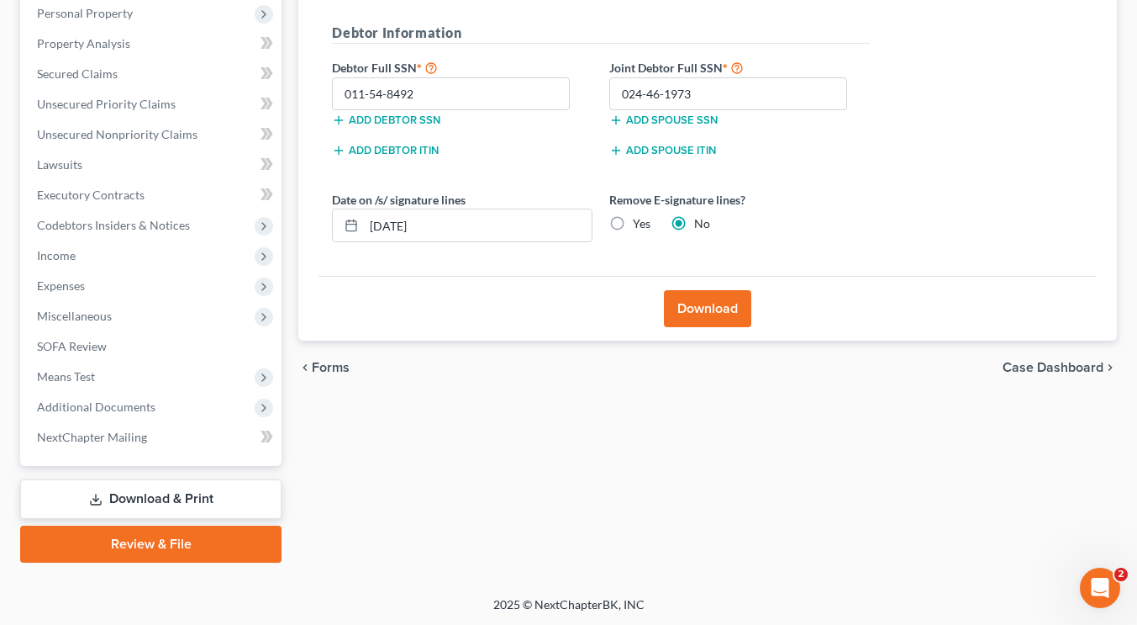
click at [197, 540] on link "Review & File" at bounding box center [150, 543] width 261 height 37
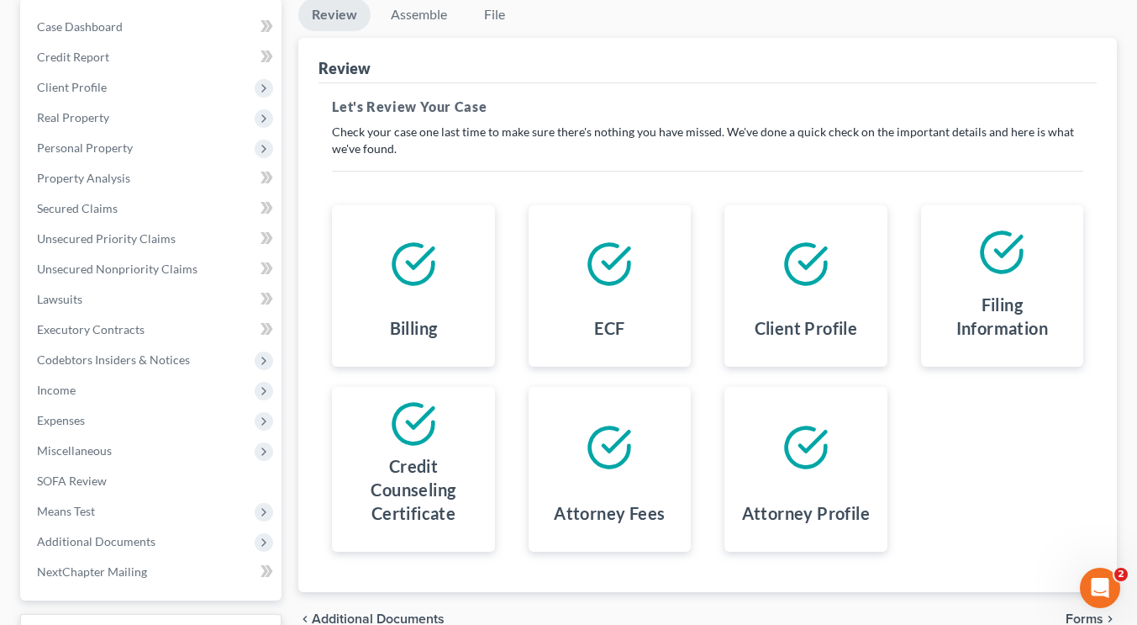
scroll to position [298, 0]
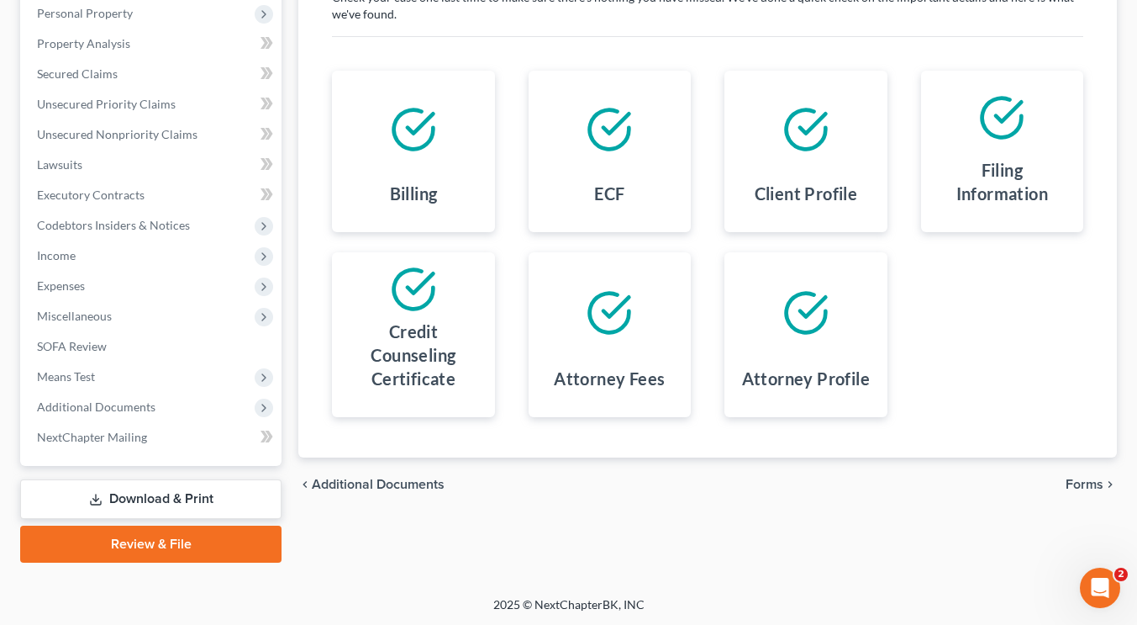
click at [1084, 482] on span "Forms" at bounding box center [1085, 483] width 38 height 13
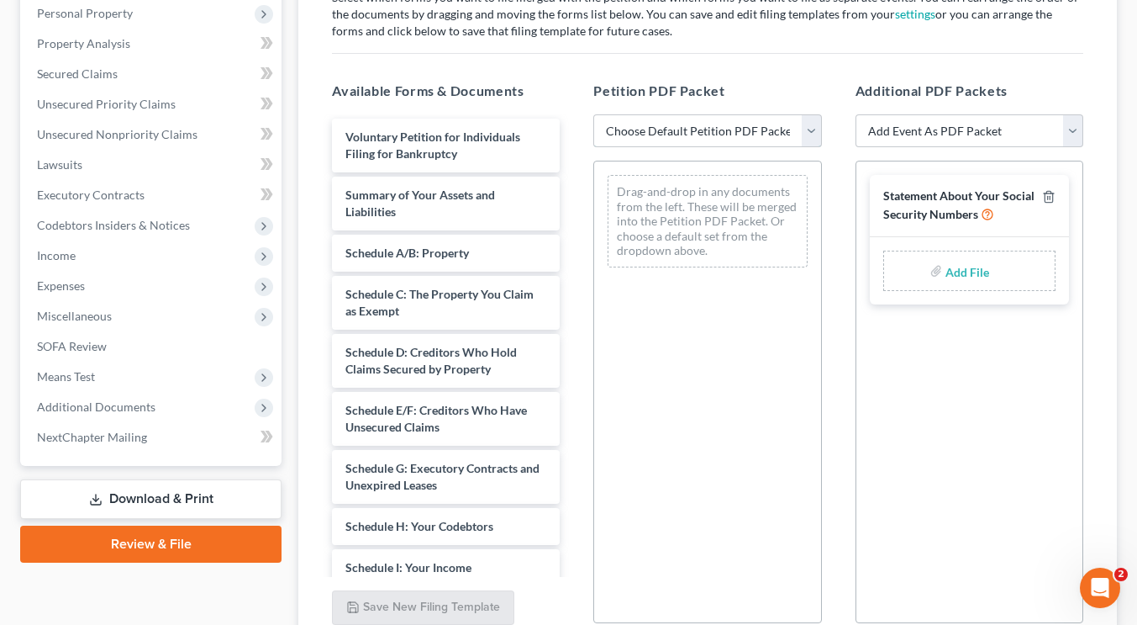
click at [790, 133] on select "Choose Default Petition PDF Packet Complete Bankruptcy Petition (all forms and …" at bounding box center [707, 131] width 228 height 34
select select "0"
click at [593, 114] on select "Choose Default Petition PDF Packet Complete Bankruptcy Petition (all forms and …" at bounding box center [707, 131] width 228 height 34
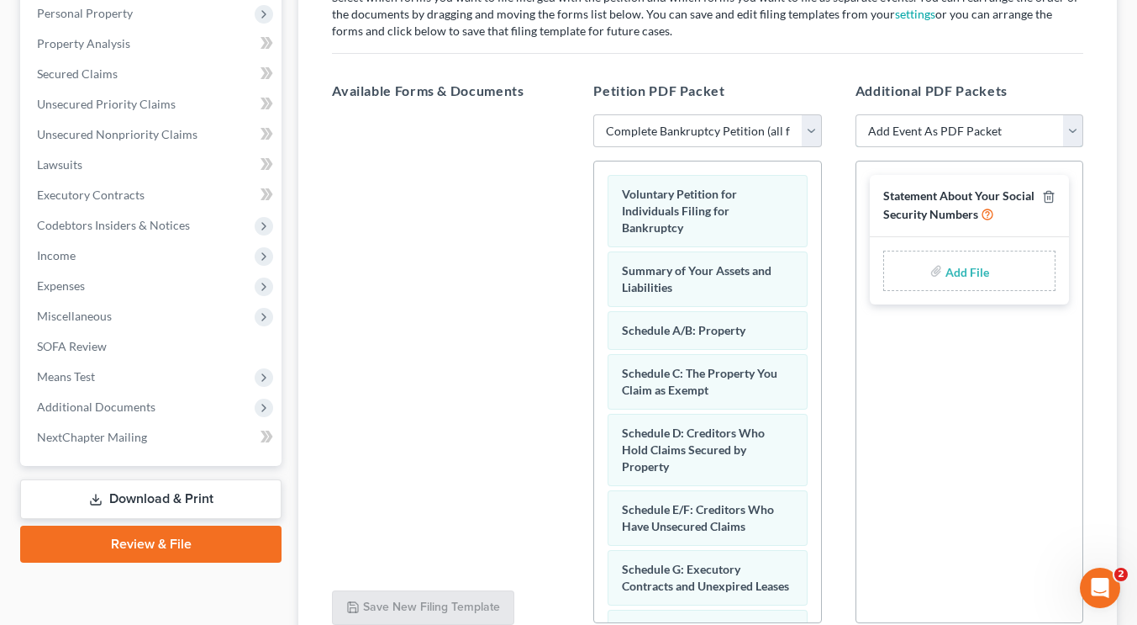
click at [931, 130] on select "Add Event As PDF Packet Amended Creditor Matrix (Fee)- Only use when no separat…" at bounding box center [970, 131] width 228 height 34
select select "15"
click at [856, 114] on select "Add Event As PDF Packet Amended Creditor Matrix (Fee)- Only use when no separat…" at bounding box center [970, 131] width 228 height 34
select select
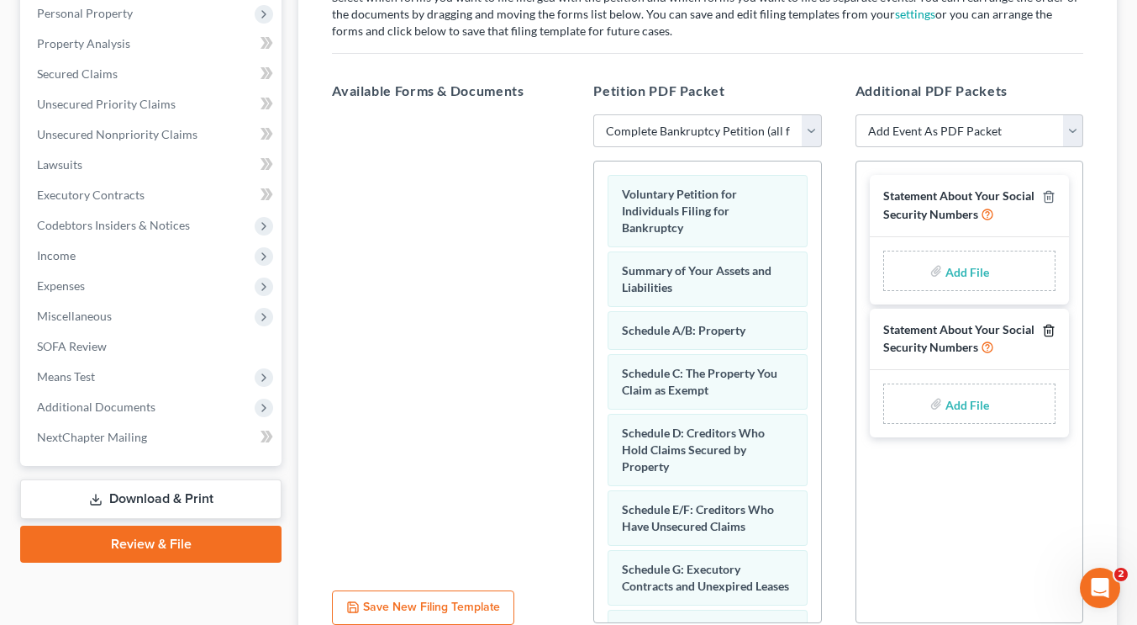
click at [1049, 330] on icon "button" at bounding box center [1048, 330] width 13 height 13
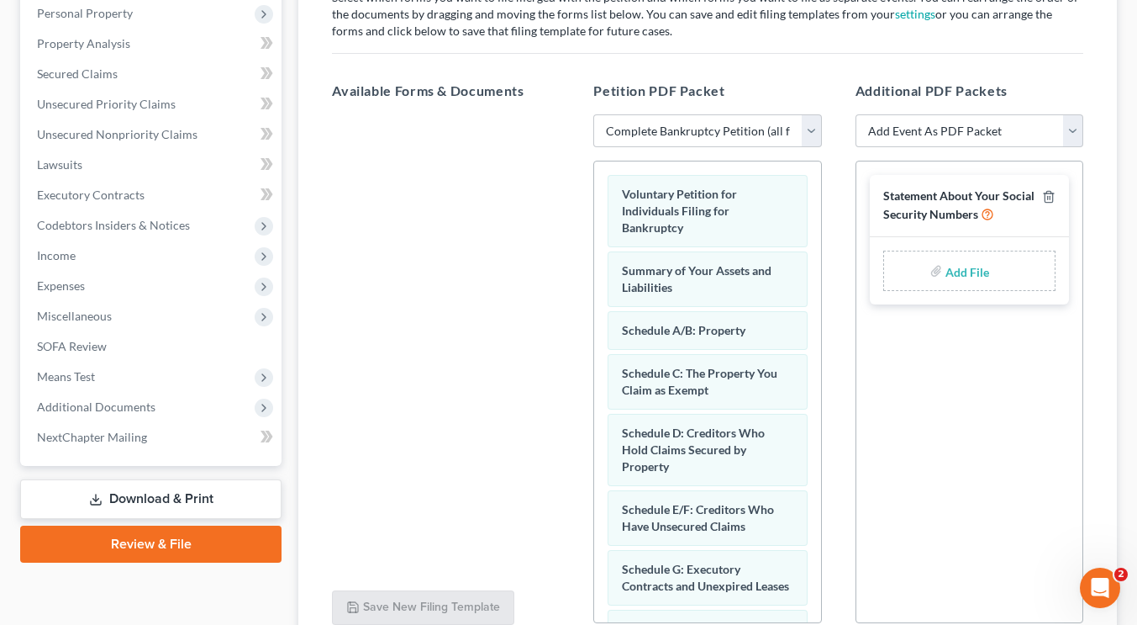
click at [966, 273] on input "file" at bounding box center [966, 271] width 40 height 30
type input "C:\fakepath\Statement of SS.pdf"
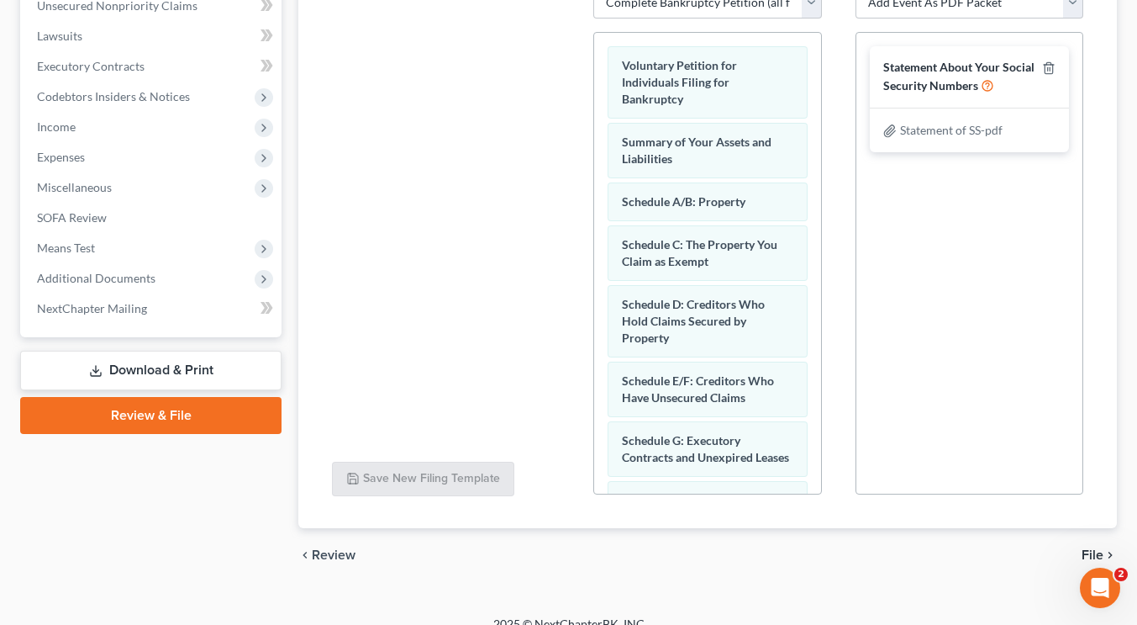
scroll to position [446, 0]
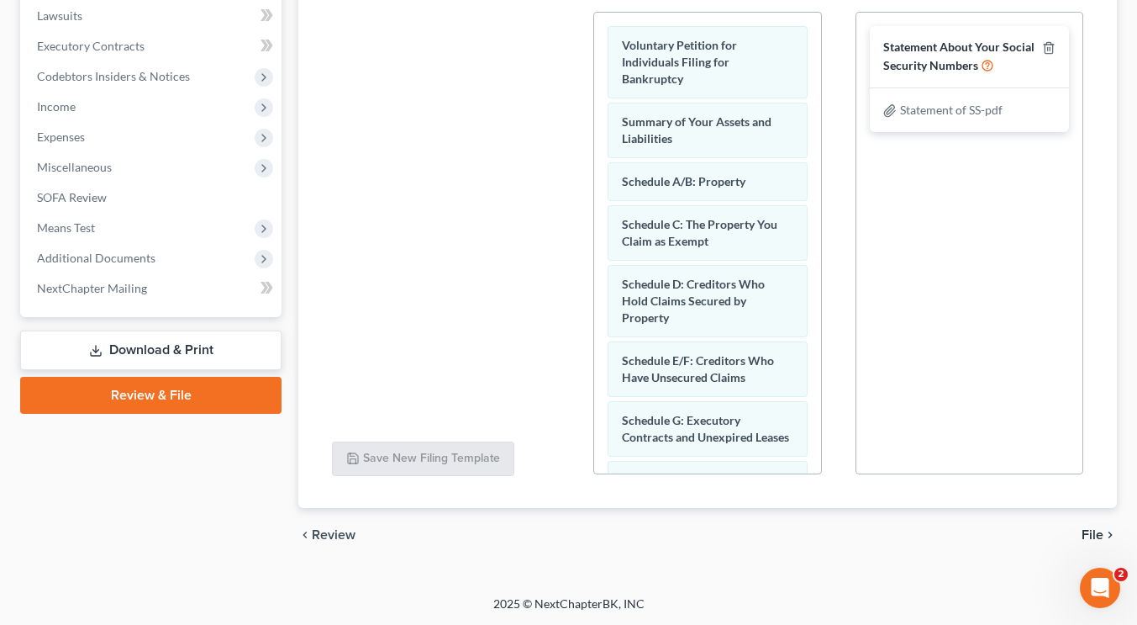
click at [1089, 530] on span "File" at bounding box center [1093, 534] width 22 height 13
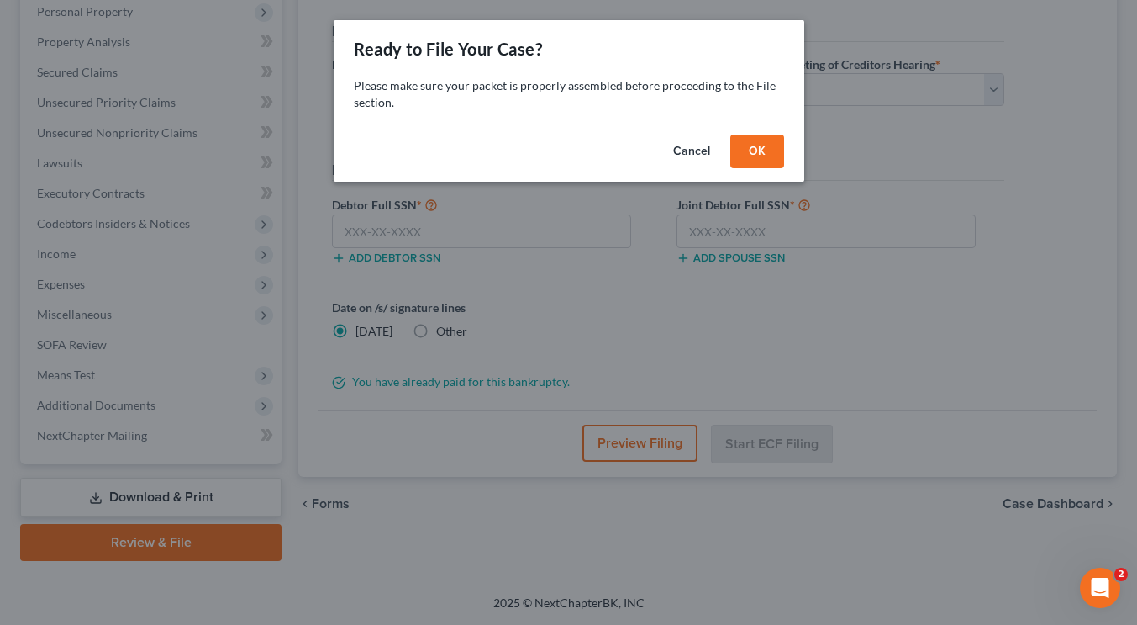
scroll to position [298, 0]
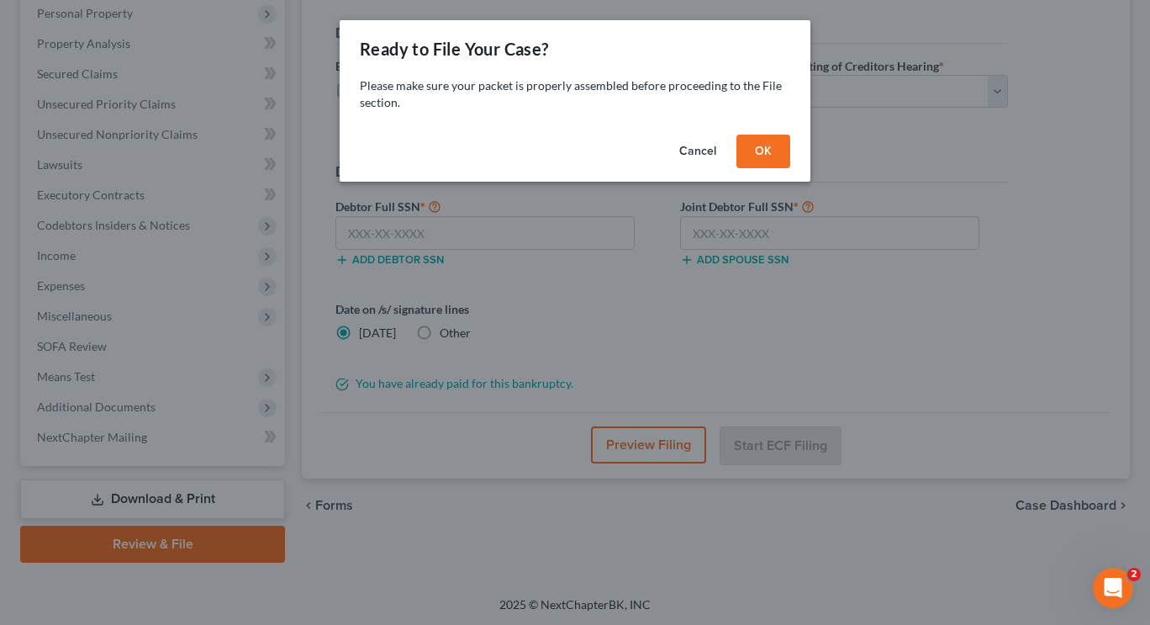
click at [773, 154] on button "OK" at bounding box center [763, 151] width 54 height 34
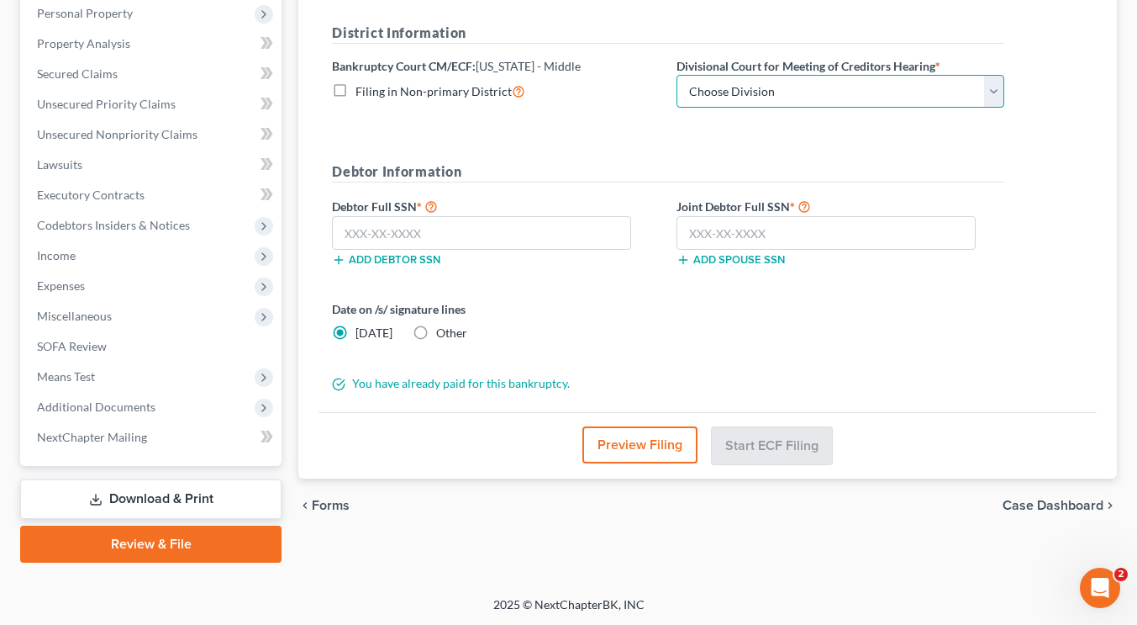
click at [733, 97] on select "Choose Division [GEOGRAPHIC_DATA][PERSON_NAME] [GEOGRAPHIC_DATA] [GEOGRAPHIC_DA…" at bounding box center [841, 92] width 328 height 34
select select "0"
click at [677, 75] on select "Choose Division [GEOGRAPHIC_DATA][PERSON_NAME] [GEOGRAPHIC_DATA] [GEOGRAPHIC_DA…" at bounding box center [841, 92] width 328 height 34
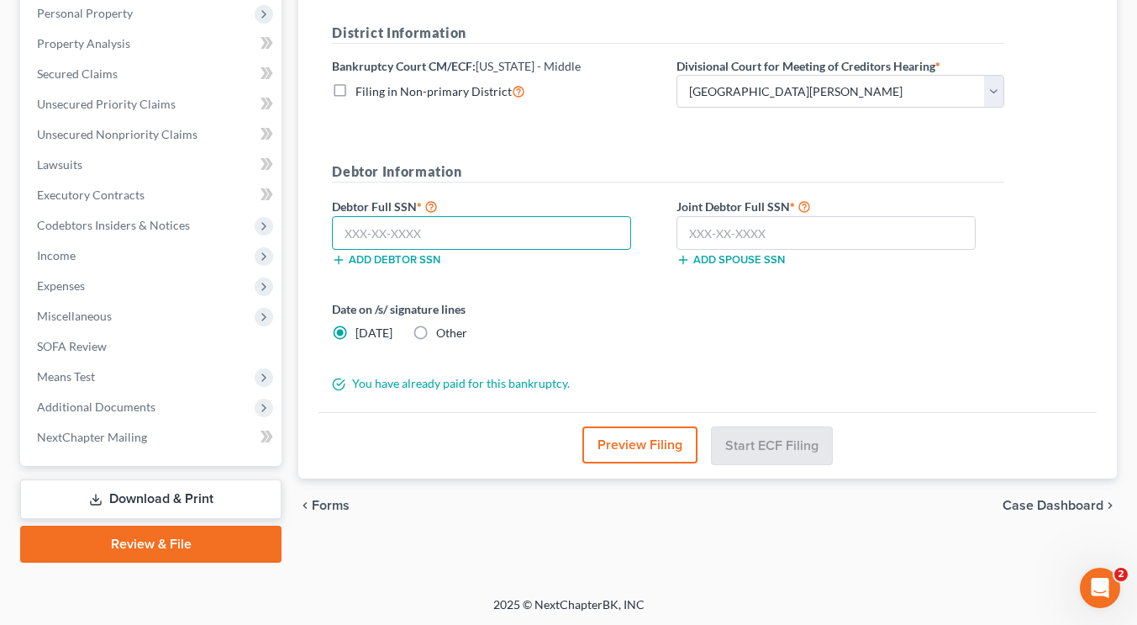
click at [425, 229] on input "text" at bounding box center [481, 233] width 299 height 34
type input "011-54-8492"
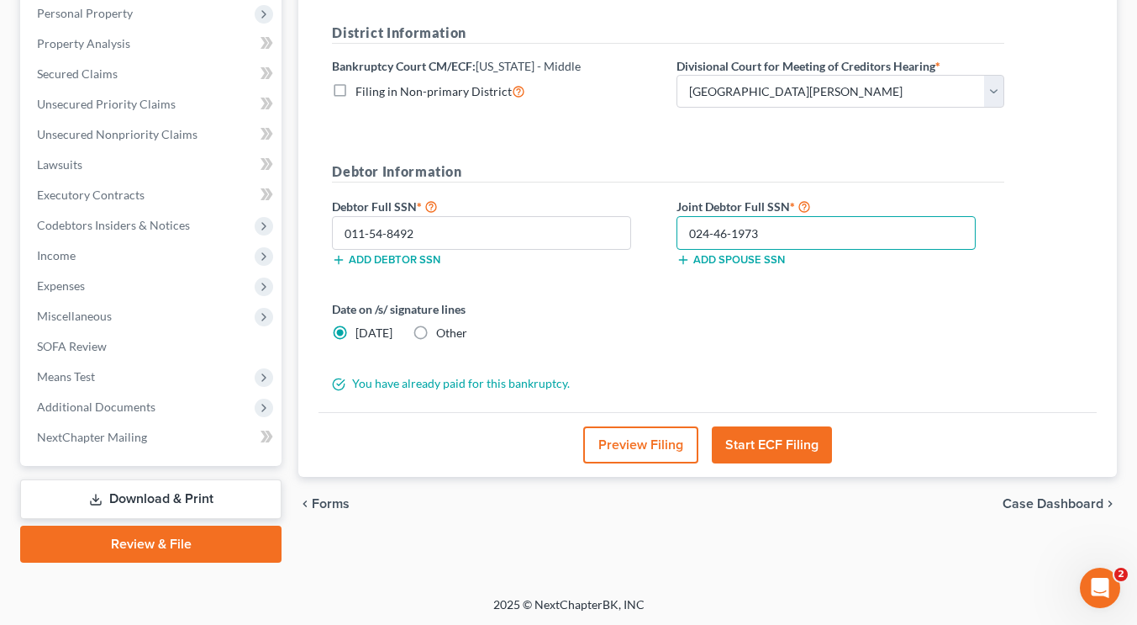
type input "024-46-1973"
click at [436, 331] on label "Other" at bounding box center [451, 332] width 31 height 17
click at [443, 331] on input "Other" at bounding box center [448, 329] width 11 height 11
radio input "true"
radio input "false"
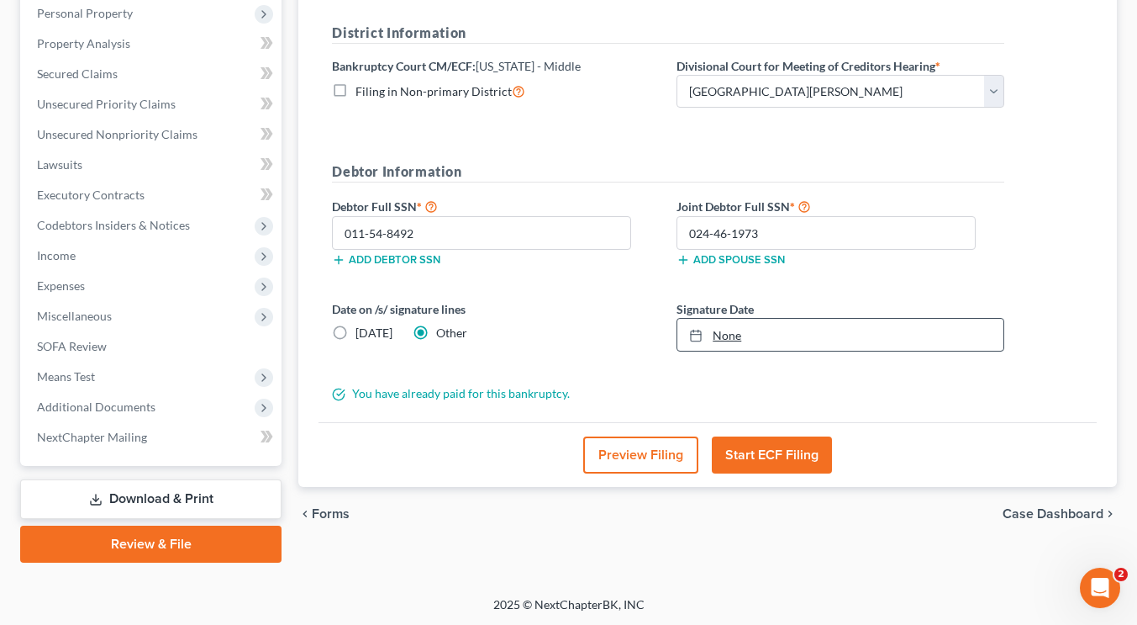
click at [721, 342] on link "None" at bounding box center [841, 335] width 326 height 32
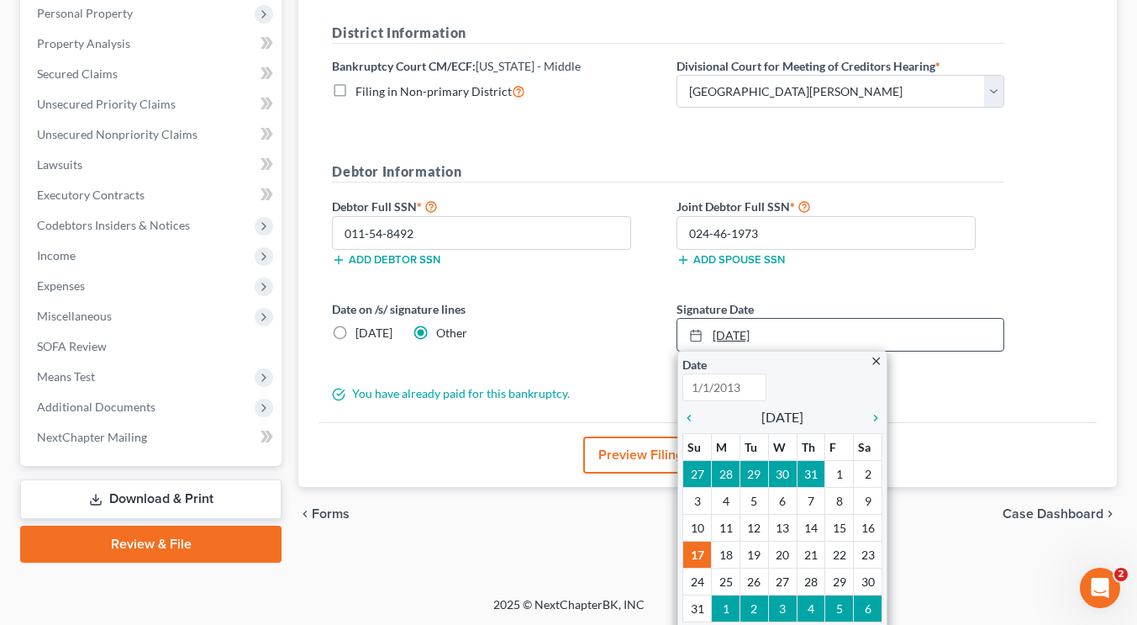
type input "[DATE]"
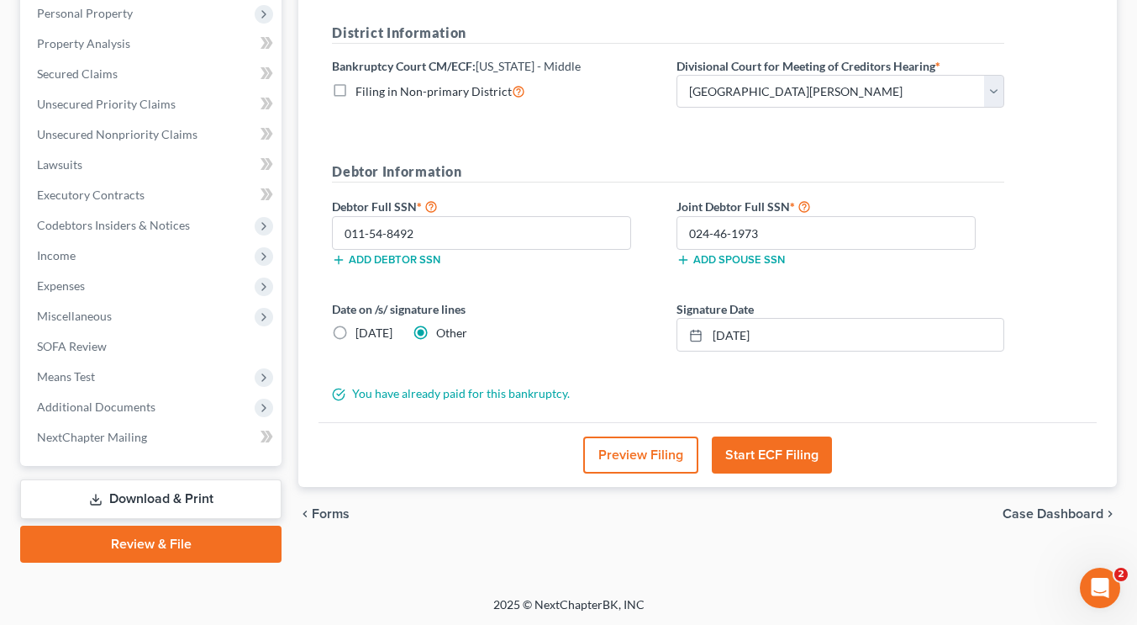
click at [773, 455] on button "Start ECF Filing" at bounding box center [772, 454] width 120 height 37
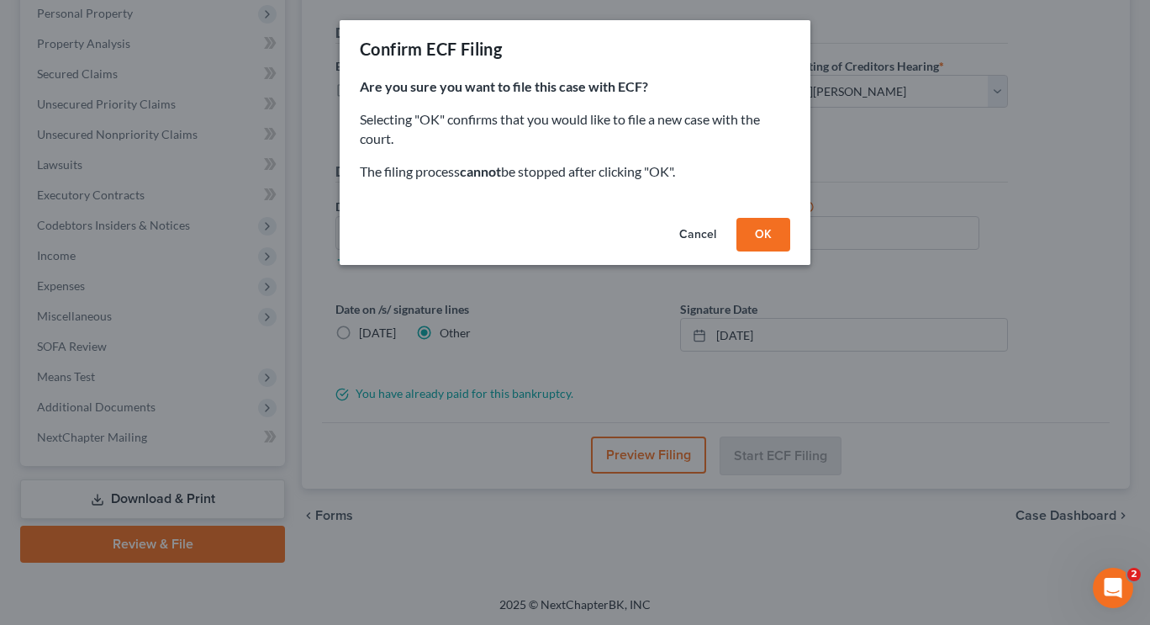
click at [776, 233] on button "OK" at bounding box center [763, 235] width 54 height 34
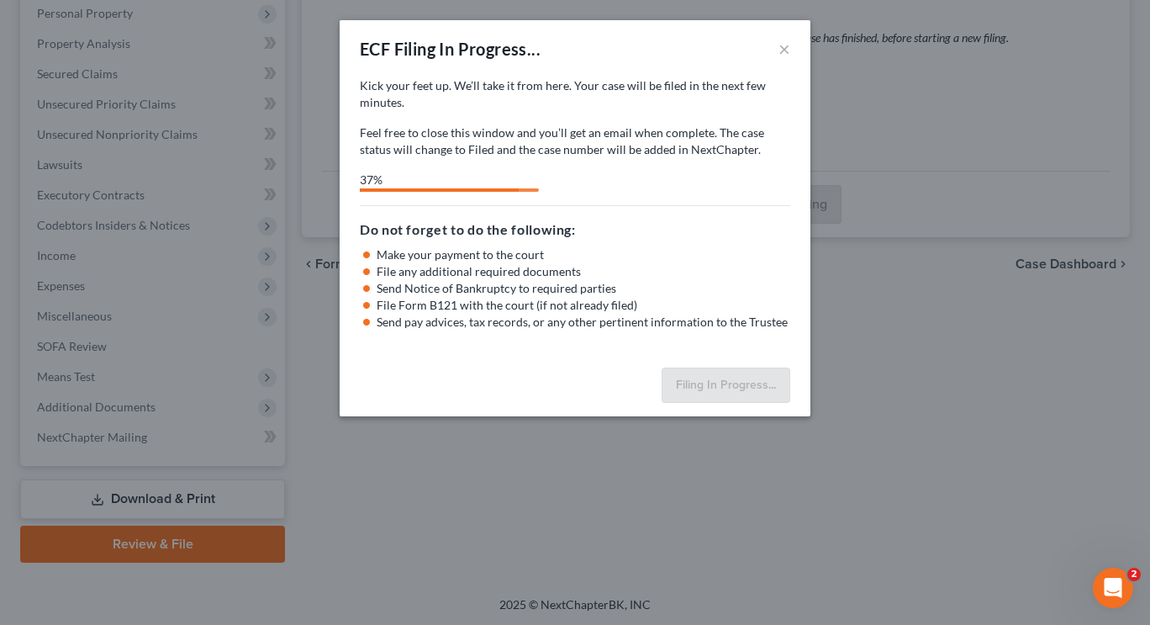
select select "0"
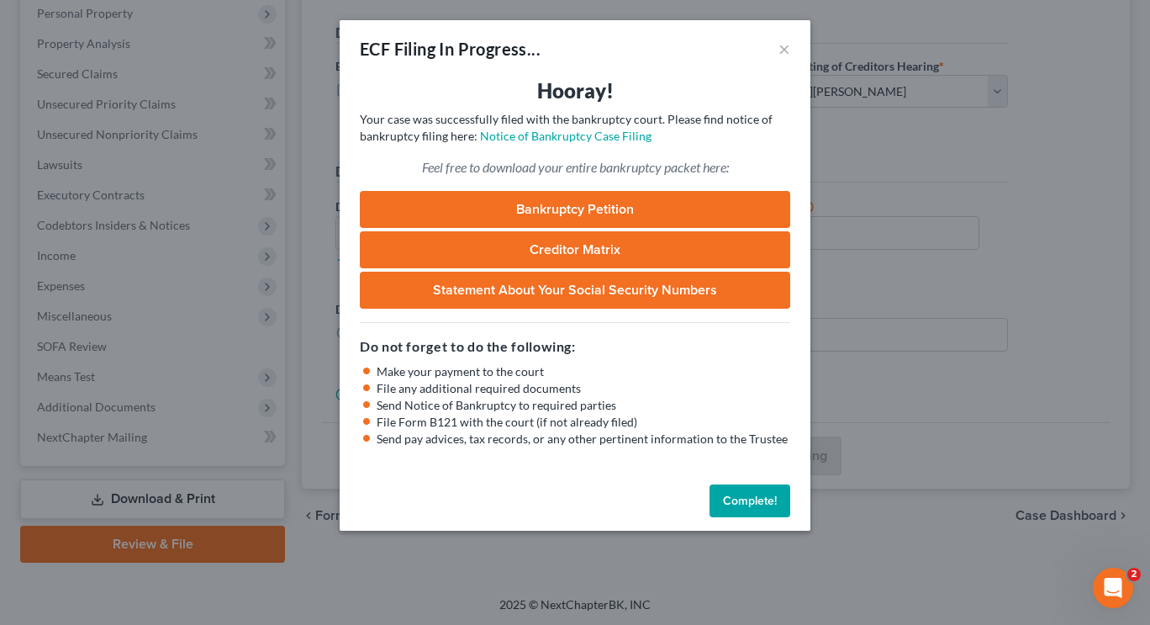
click at [751, 499] on button "Complete!" at bounding box center [749, 501] width 81 height 34
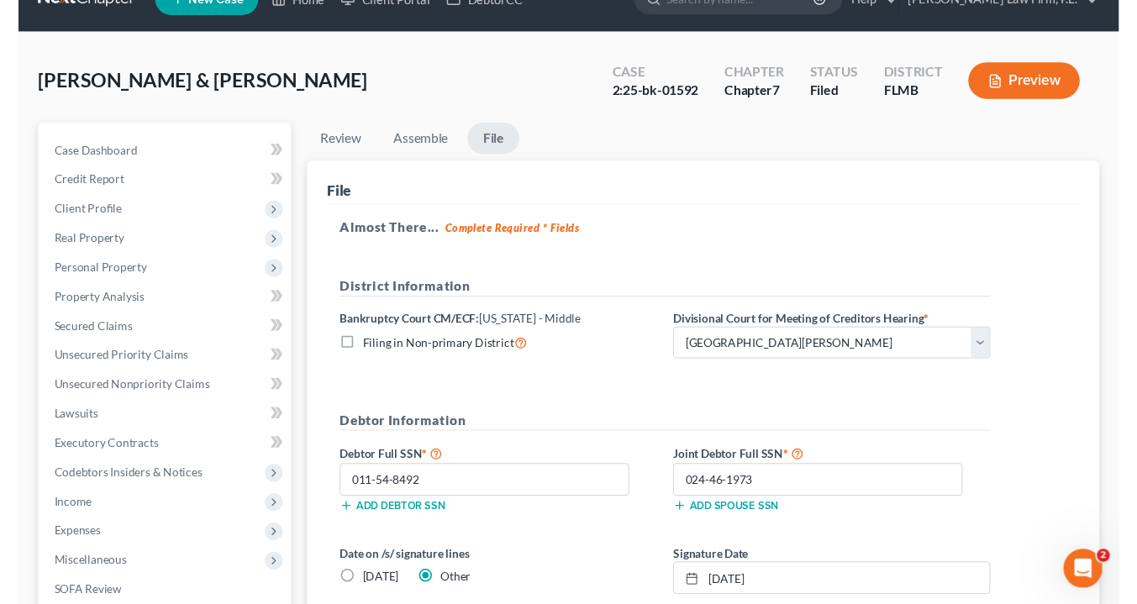
scroll to position [0, 0]
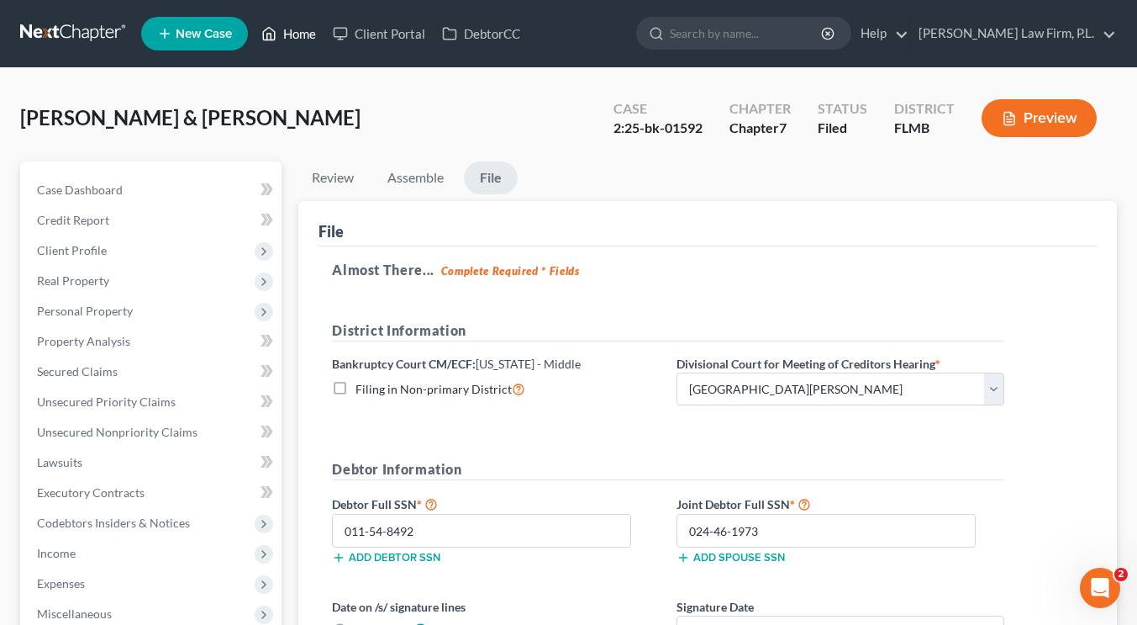
click at [310, 37] on link "Home" at bounding box center [288, 33] width 71 height 30
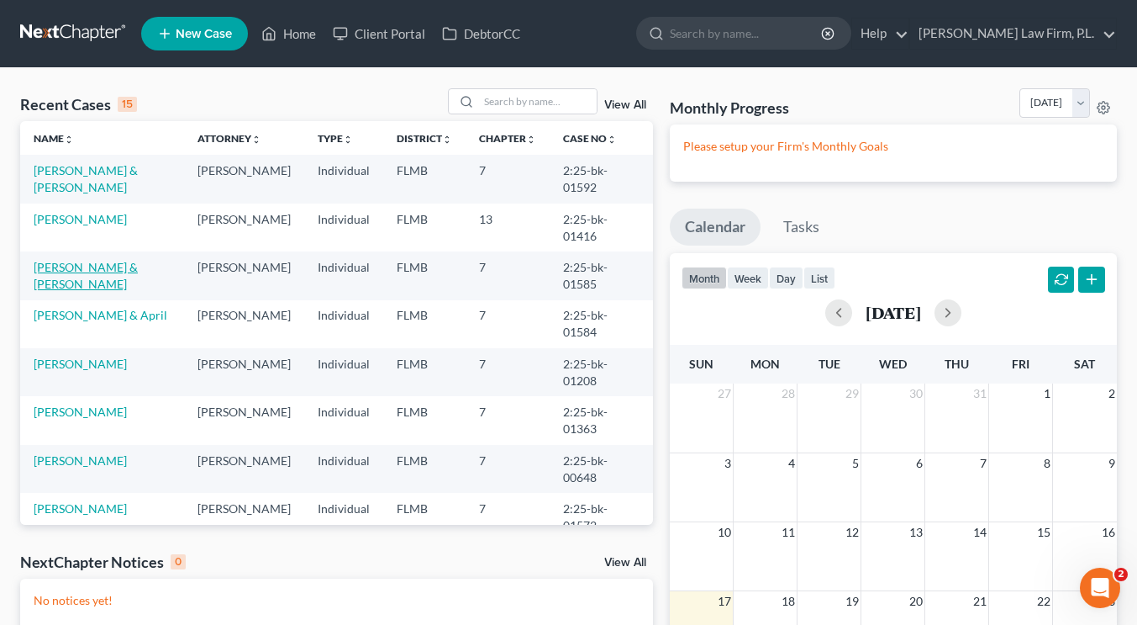
click at [87, 266] on link "[PERSON_NAME] & [PERSON_NAME]" at bounding box center [86, 275] width 104 height 31
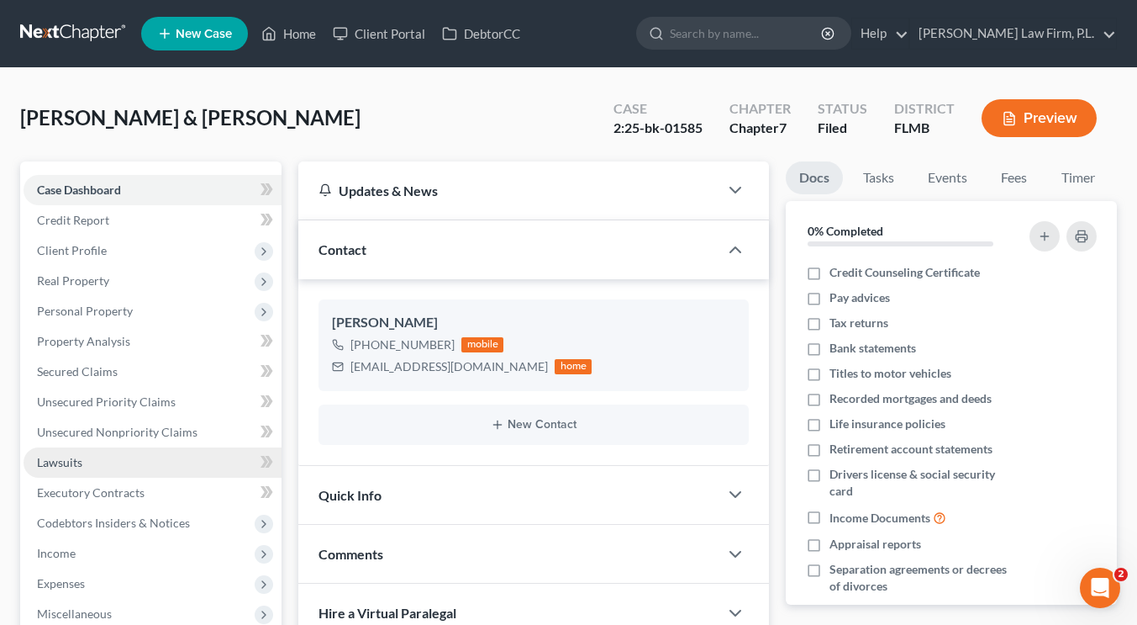
click at [81, 453] on link "Lawsuits" at bounding box center [153, 462] width 258 height 30
